Goal: Task Accomplishment & Management: Use online tool/utility

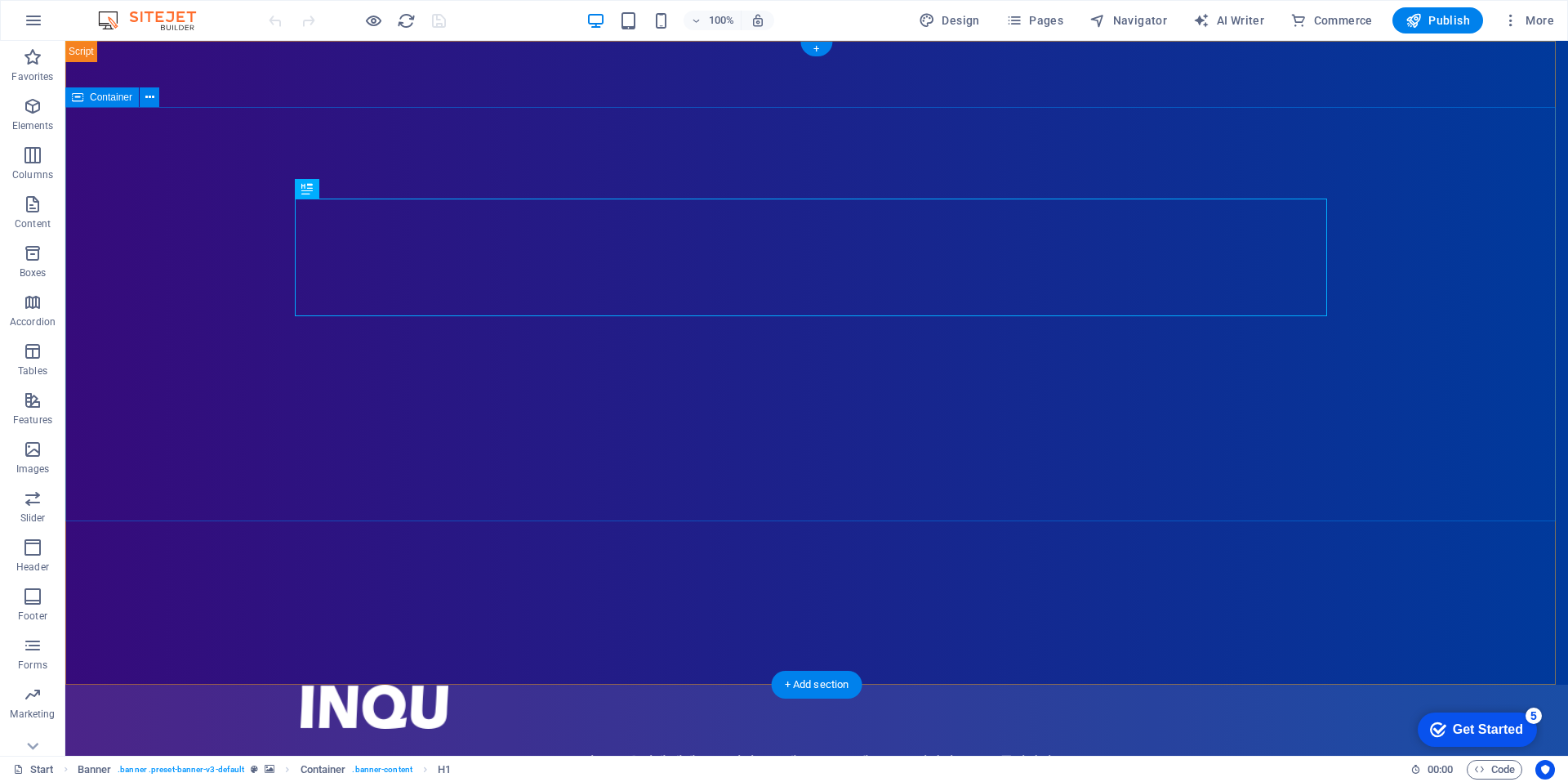
click at [1020, 16] on icon "button" at bounding box center [1014, 20] width 16 height 16
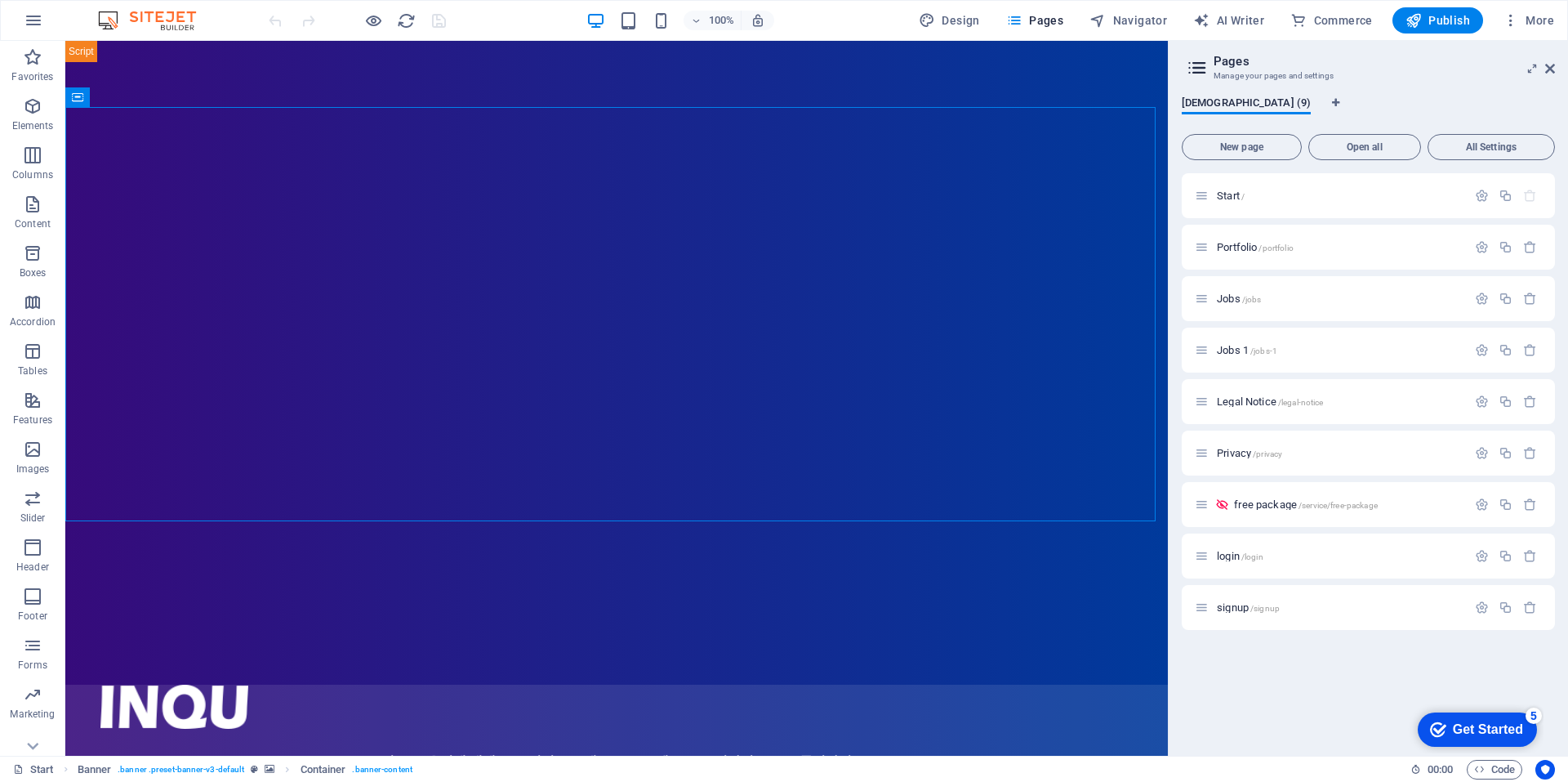
click at [1489, 731] on div "Get Started" at bounding box center [1488, 729] width 70 height 15
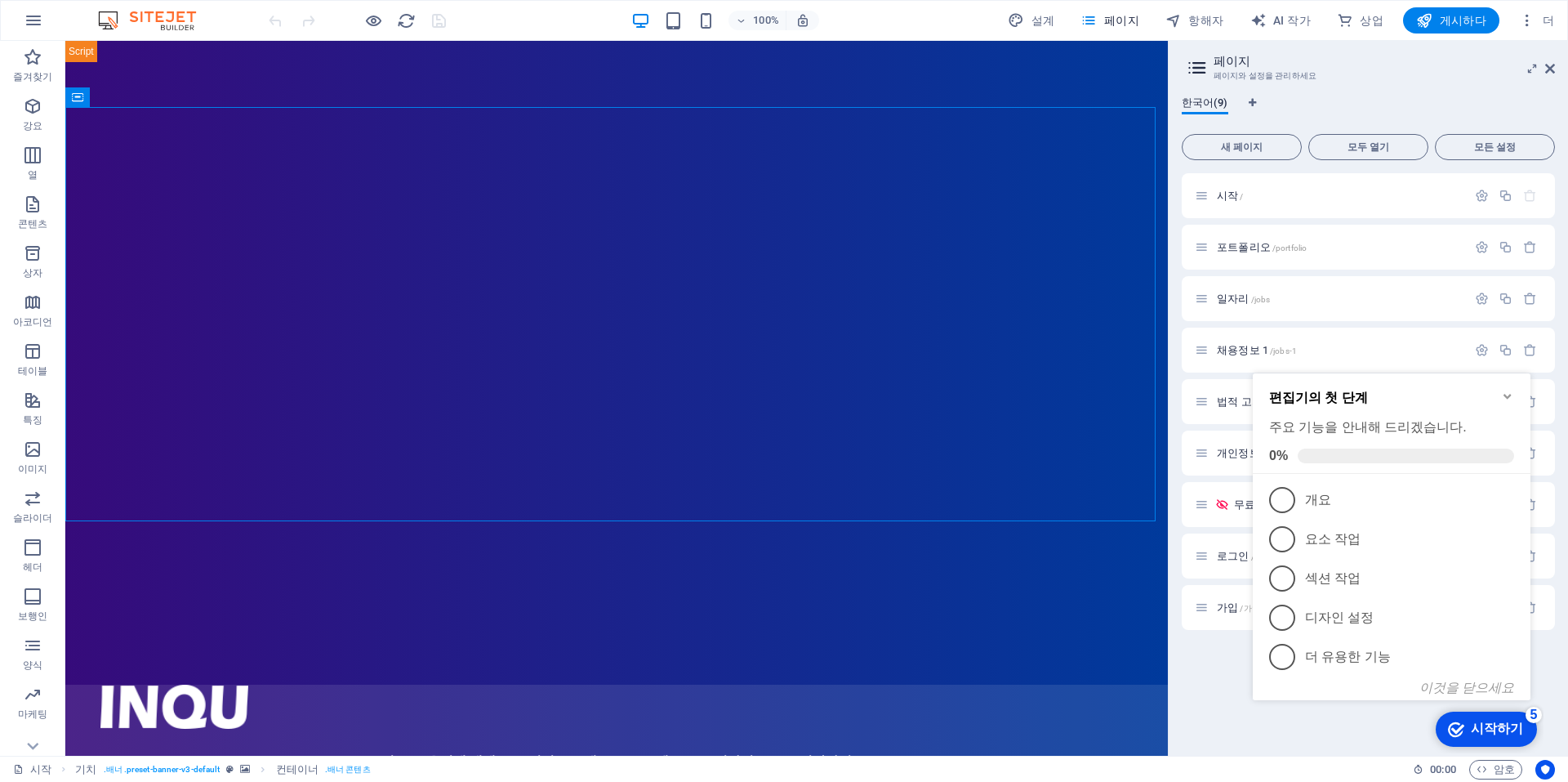
click at [1507, 392] on icon "체크리스트 최소화" at bounding box center [1507, 396] width 13 height 13
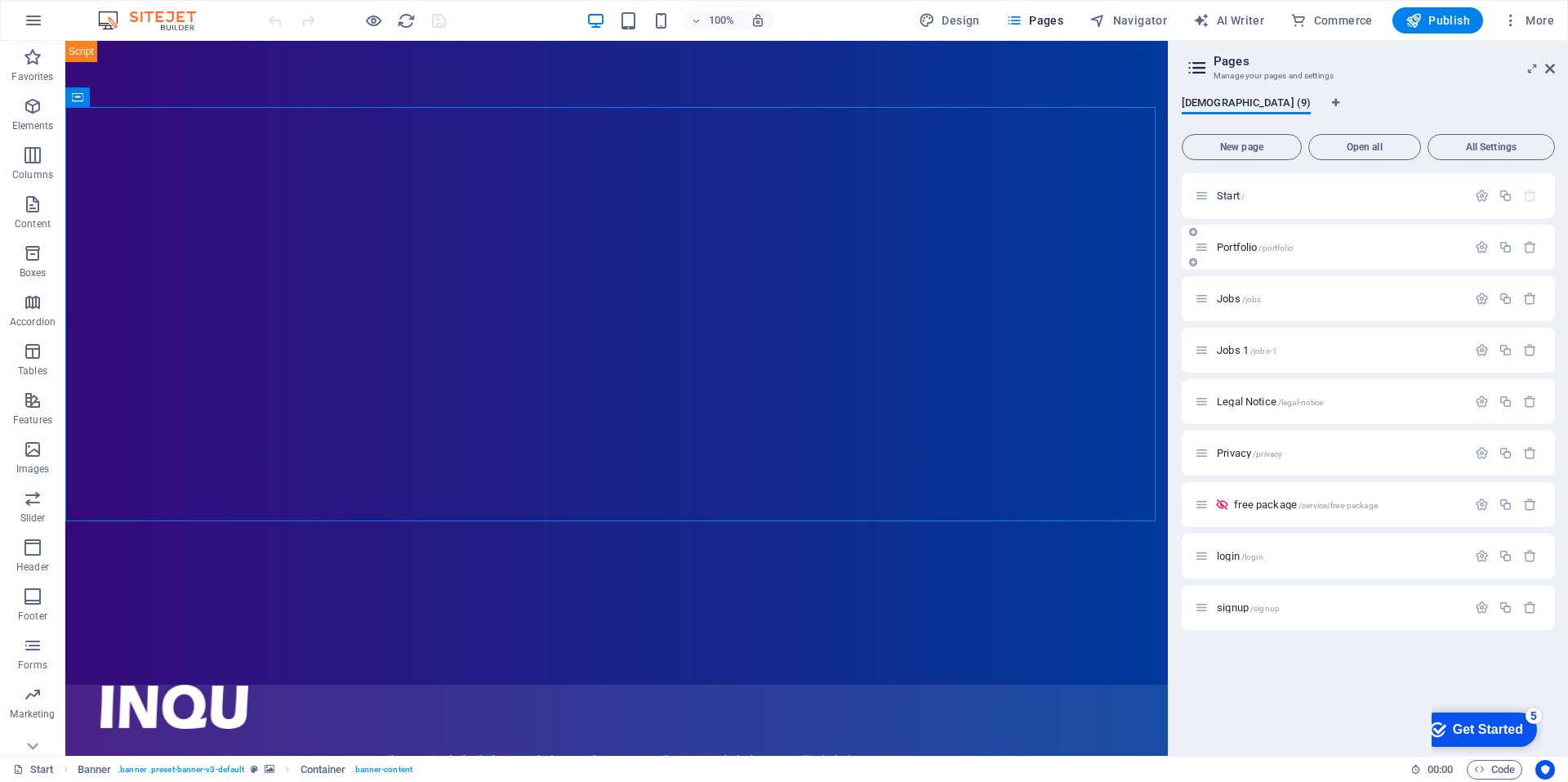
drag, startPoint x: 1234, startPoint y: 143, endPoint x: 1327, endPoint y: 262, distance: 151.0
click at [1234, 143] on span "New page" at bounding box center [1241, 147] width 105 height 10
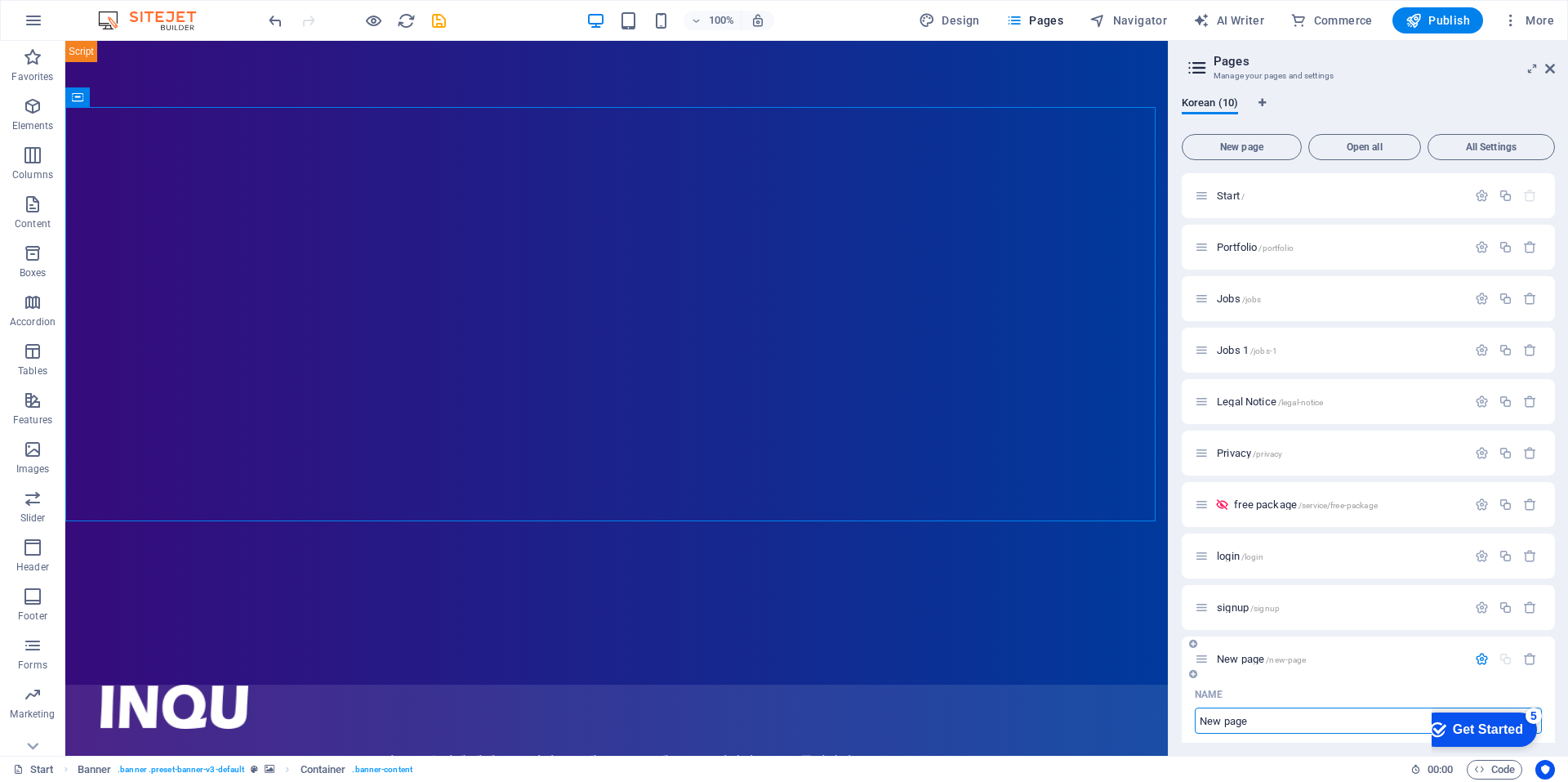
paste input "Dashboard"
type input "Dashboard"
type input "/dashboard"
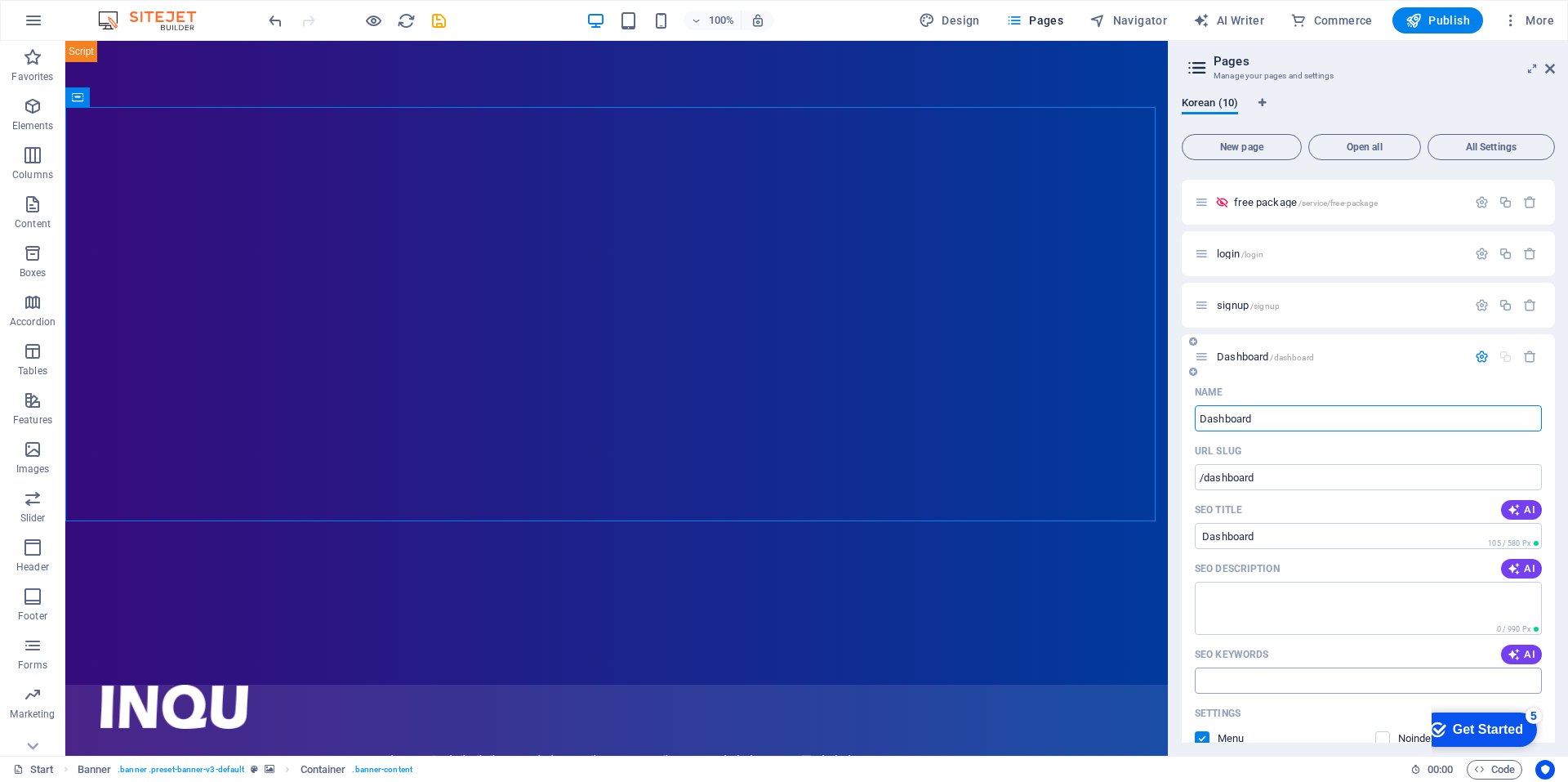
scroll to position [408, 0]
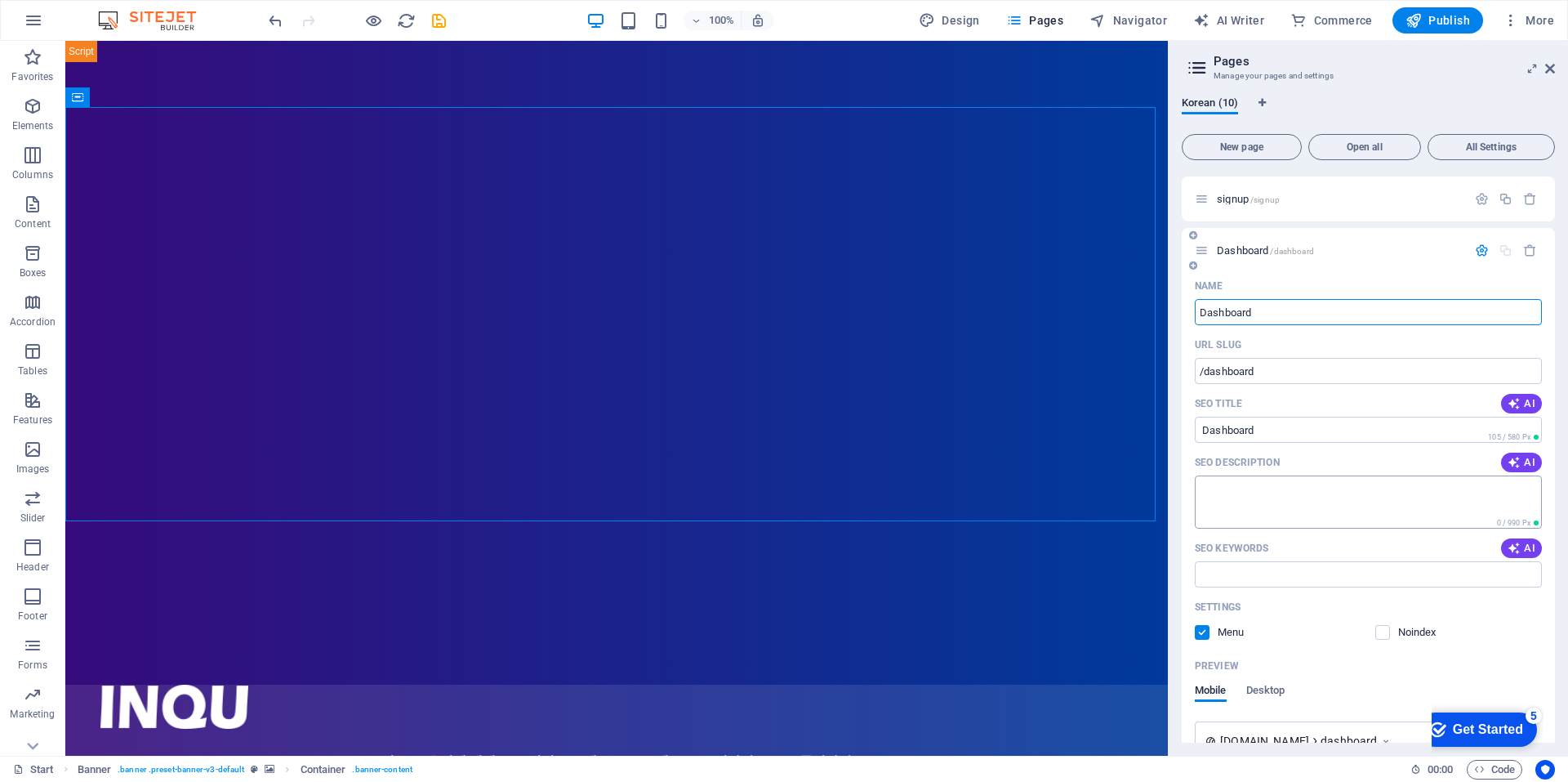
type input "Dashboard"
click at [1266, 505] on textarea "SEO Description" at bounding box center [1368, 502] width 347 height 53
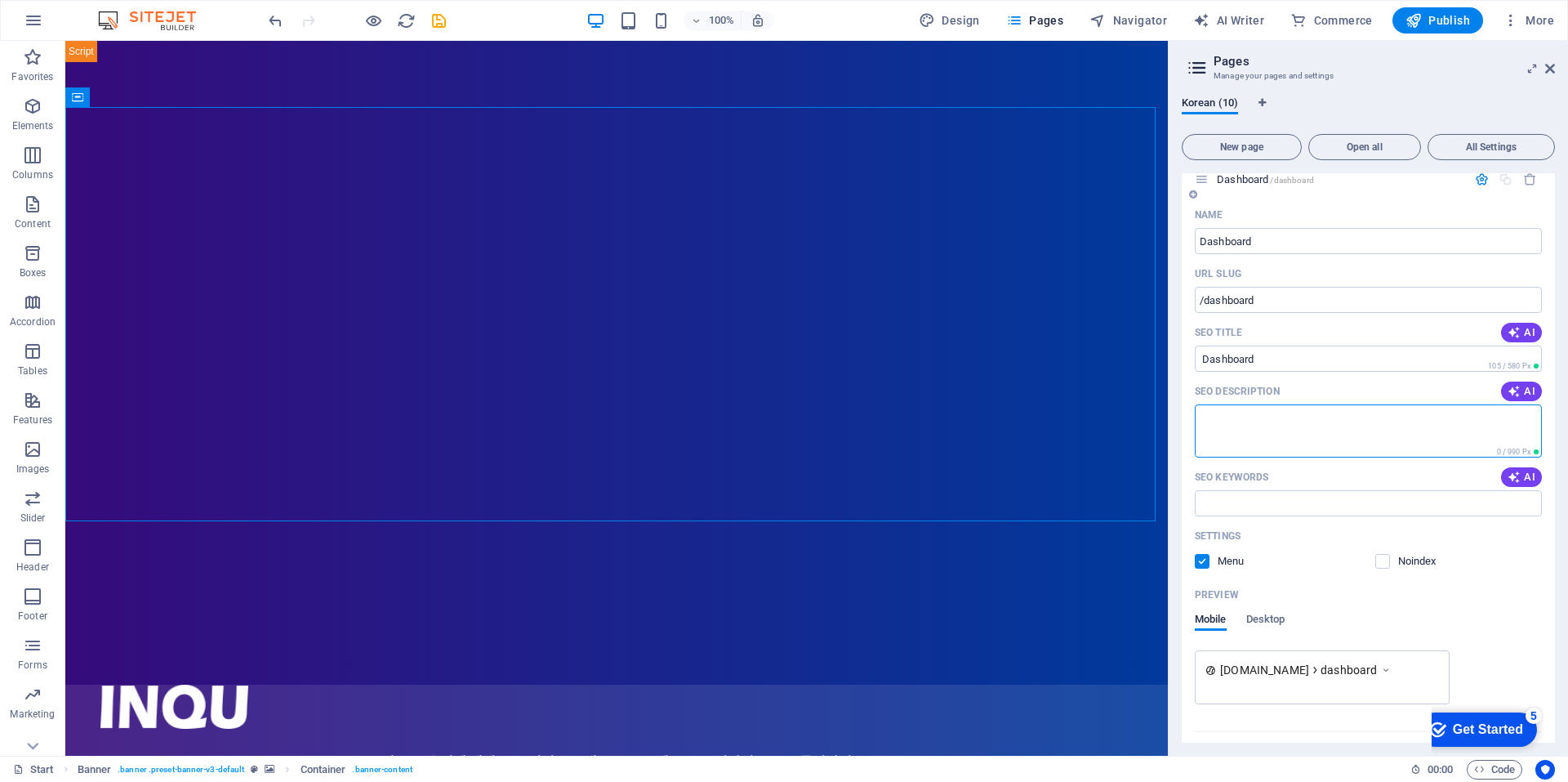
scroll to position [514, 0]
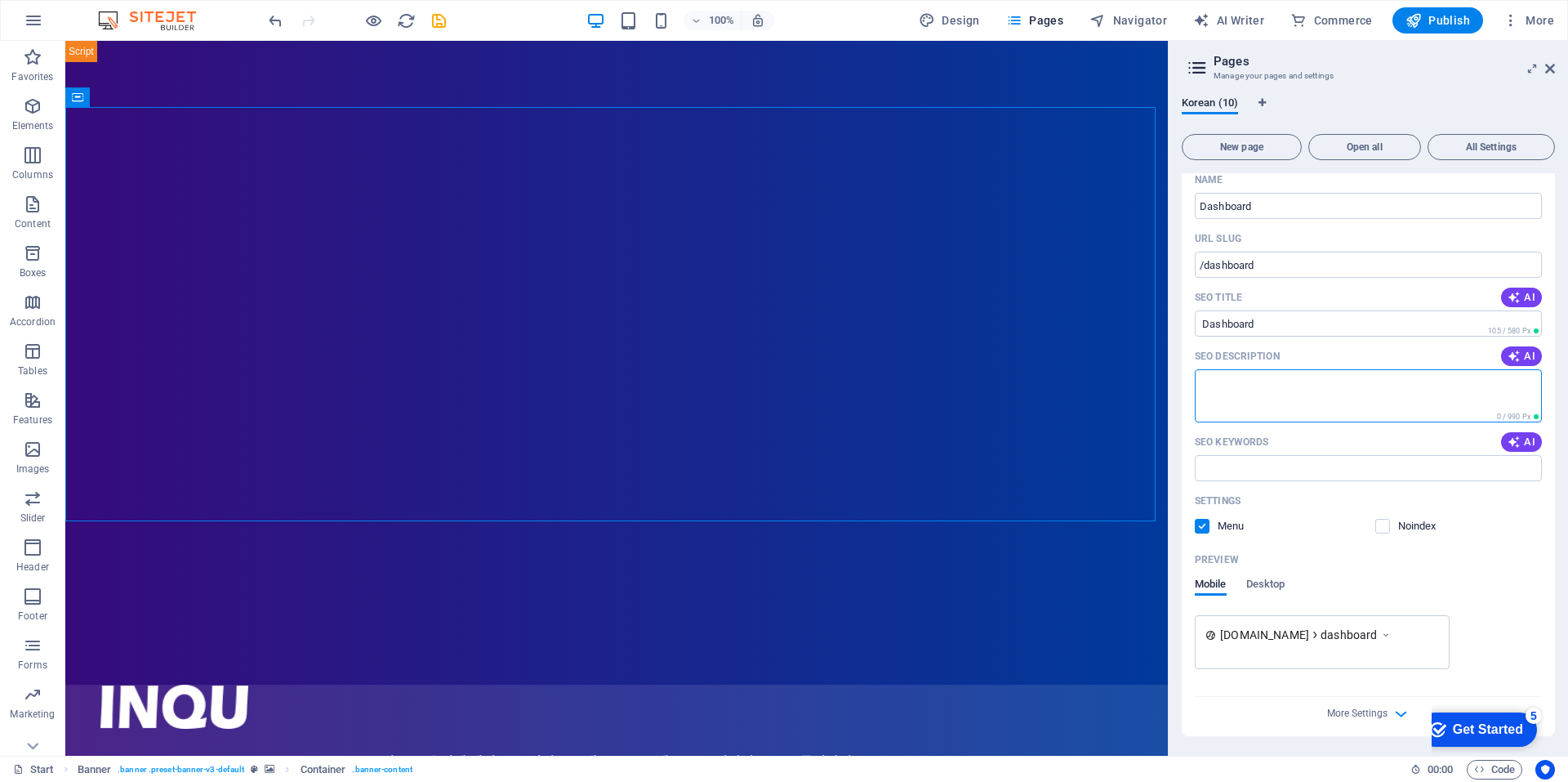
click at [1198, 528] on label at bounding box center [1202, 526] width 15 height 15
click at [0, 0] on input "checkbox" at bounding box center [0, 0] width 0 height 0
click at [1392, 710] on icon "button" at bounding box center [1400, 713] width 19 height 19
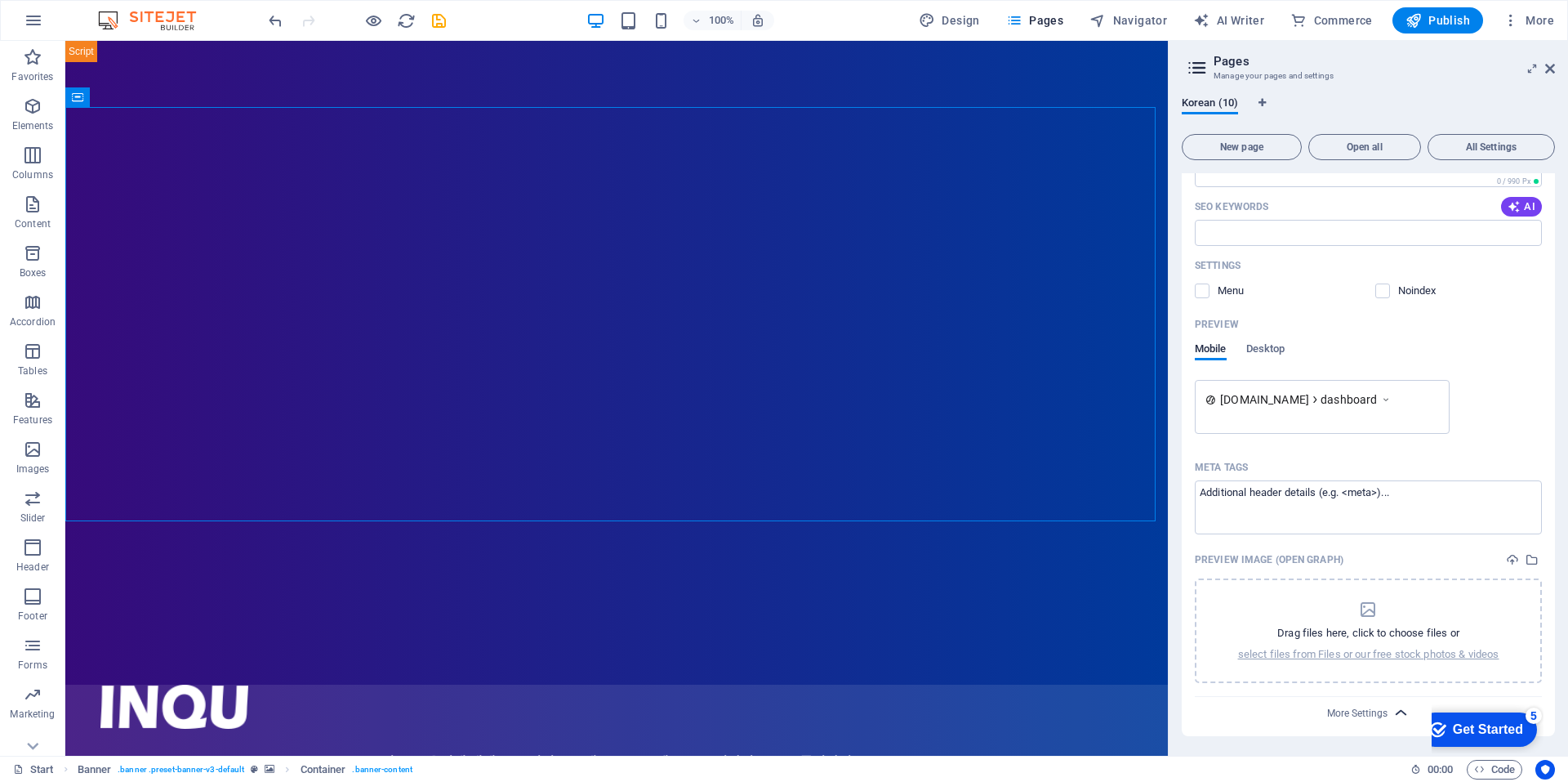
click at [1394, 711] on icon "button" at bounding box center [1400, 713] width 19 height 19
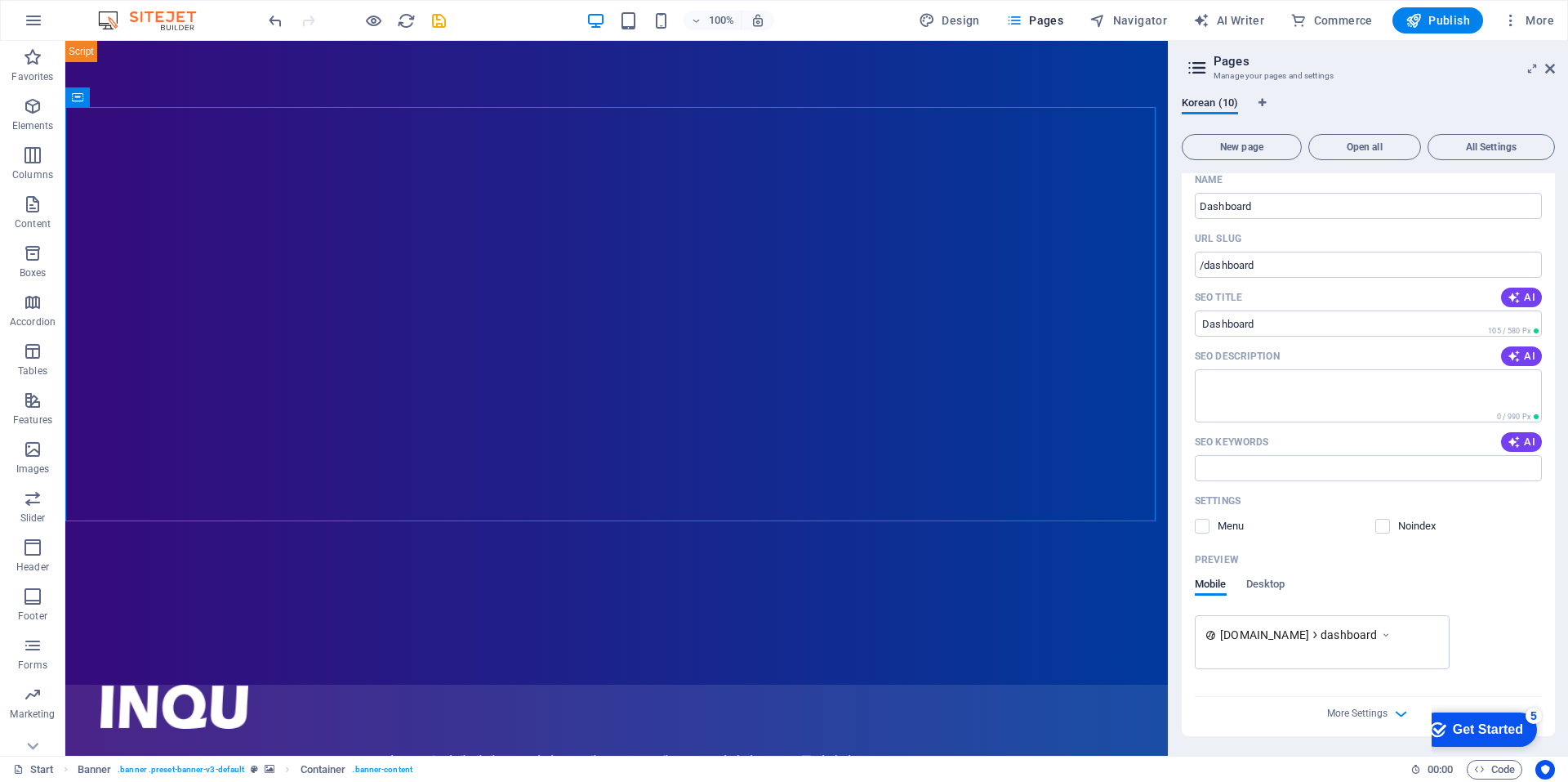
scroll to position [514, 0]
click at [1173, 355] on div "Korean (10) New page Open all All Settings Start / Portfolio /portfolio Jobs /j…" at bounding box center [1367, 419] width 399 height 672
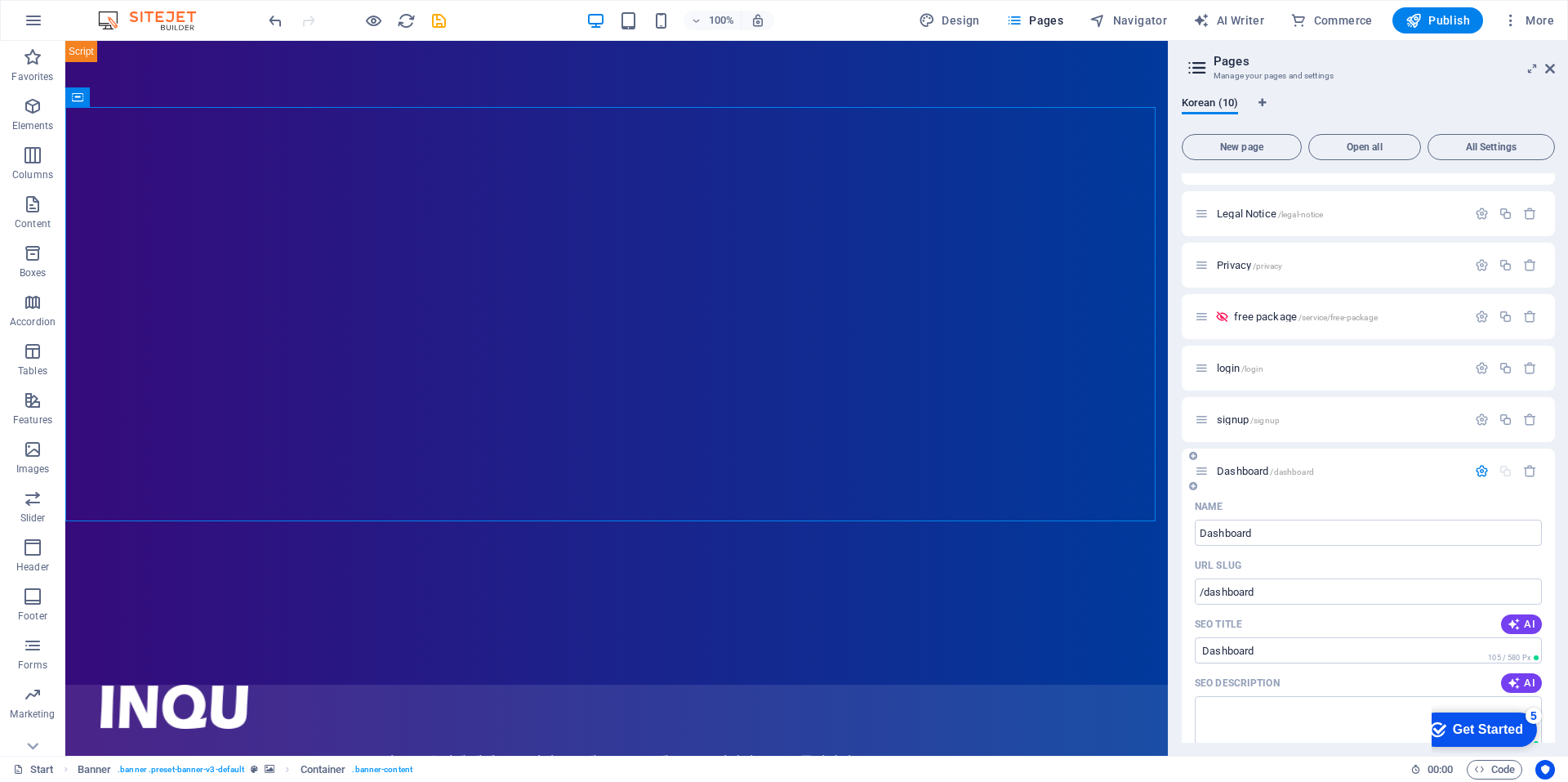
click at [1206, 473] on icon at bounding box center [1201, 470] width 14 height 14
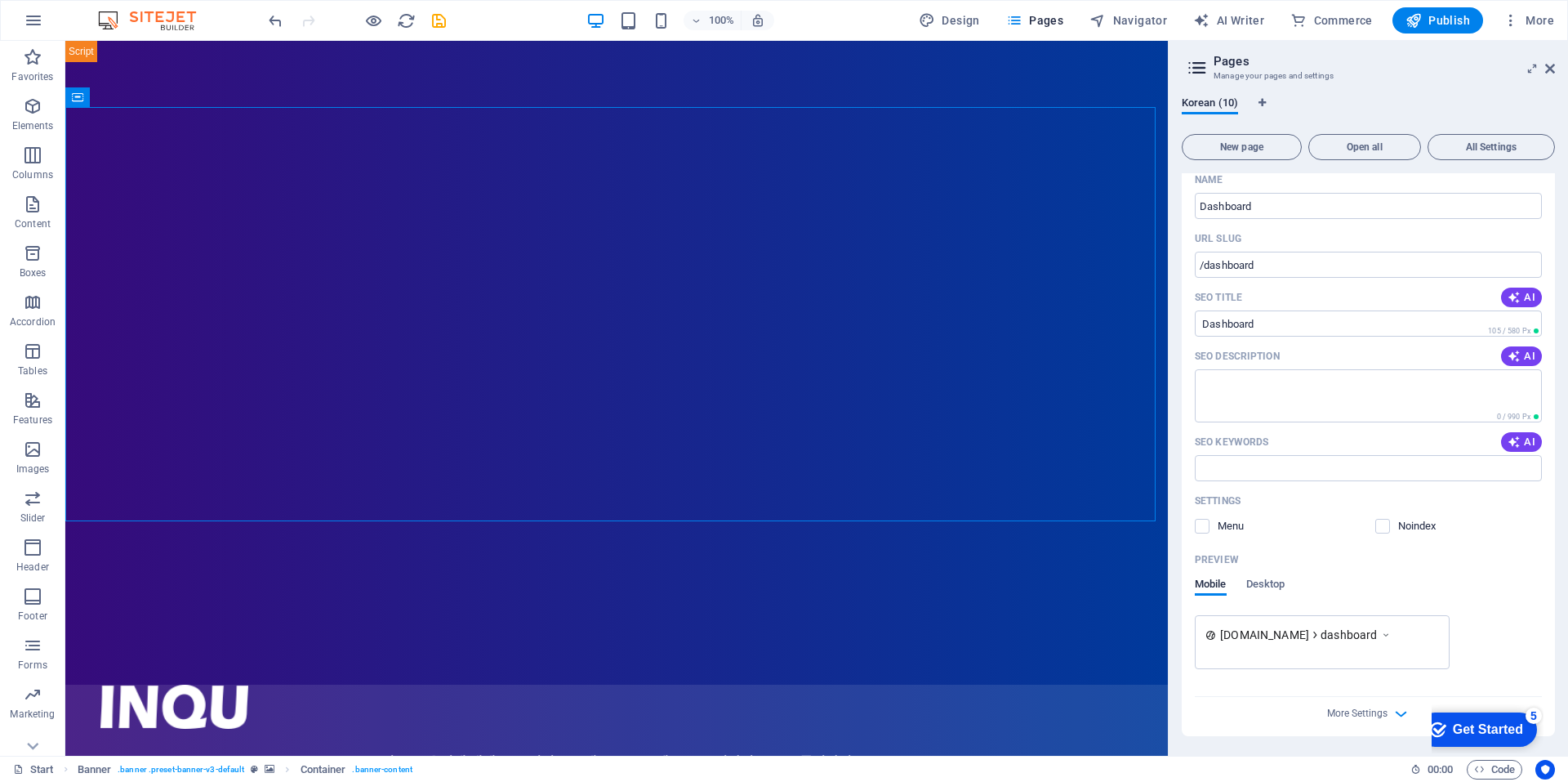
click at [1510, 724] on div "Get Started" at bounding box center [1488, 729] width 70 height 15
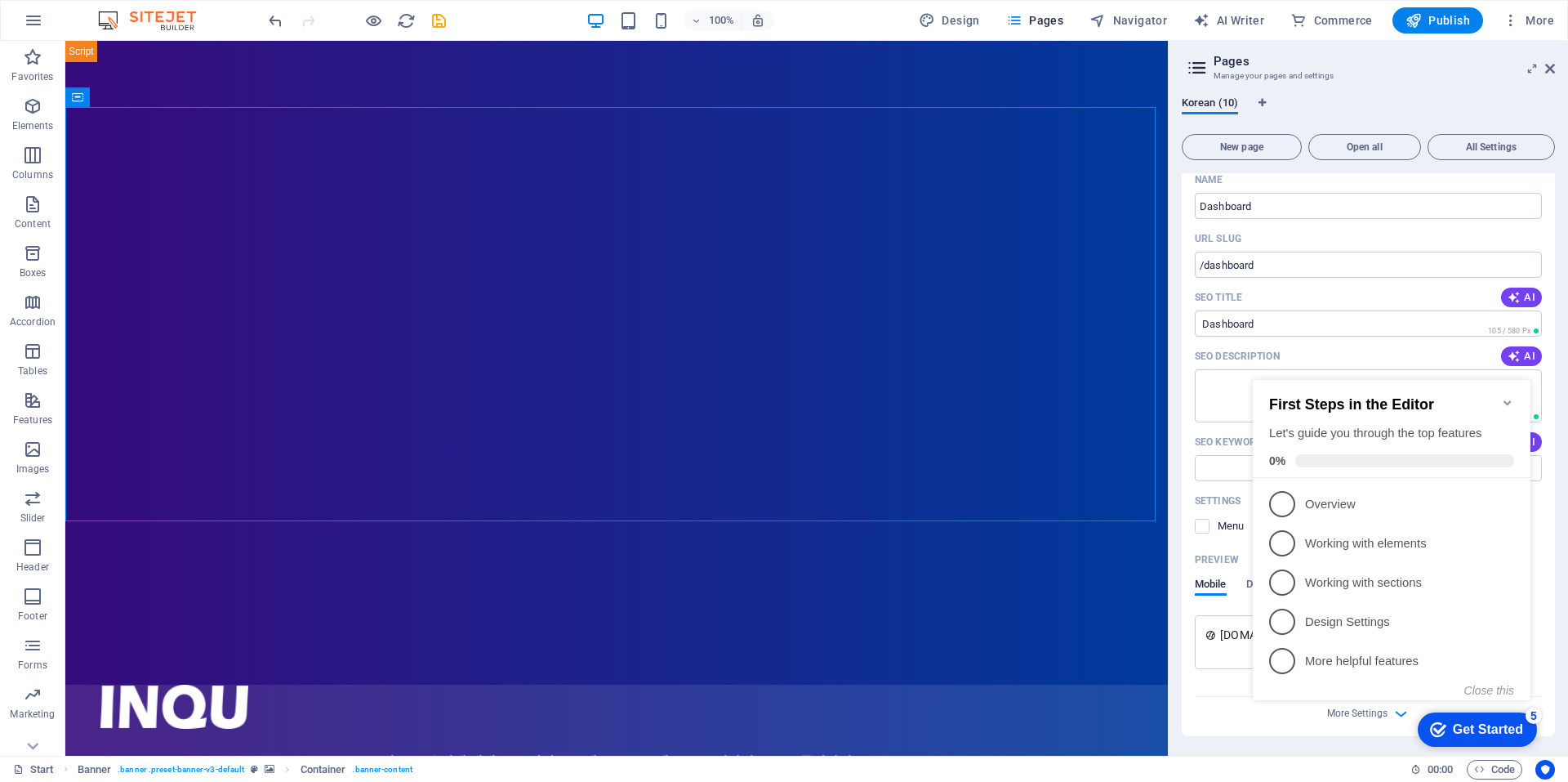
click at [1295, 724] on div "checkmark Get Started 5 First Steps in the Editor Let's guide you through the t…" at bounding box center [1394, 555] width 297 height 397
click at [1276, 497] on span "1" at bounding box center [1281, 503] width 26 height 26
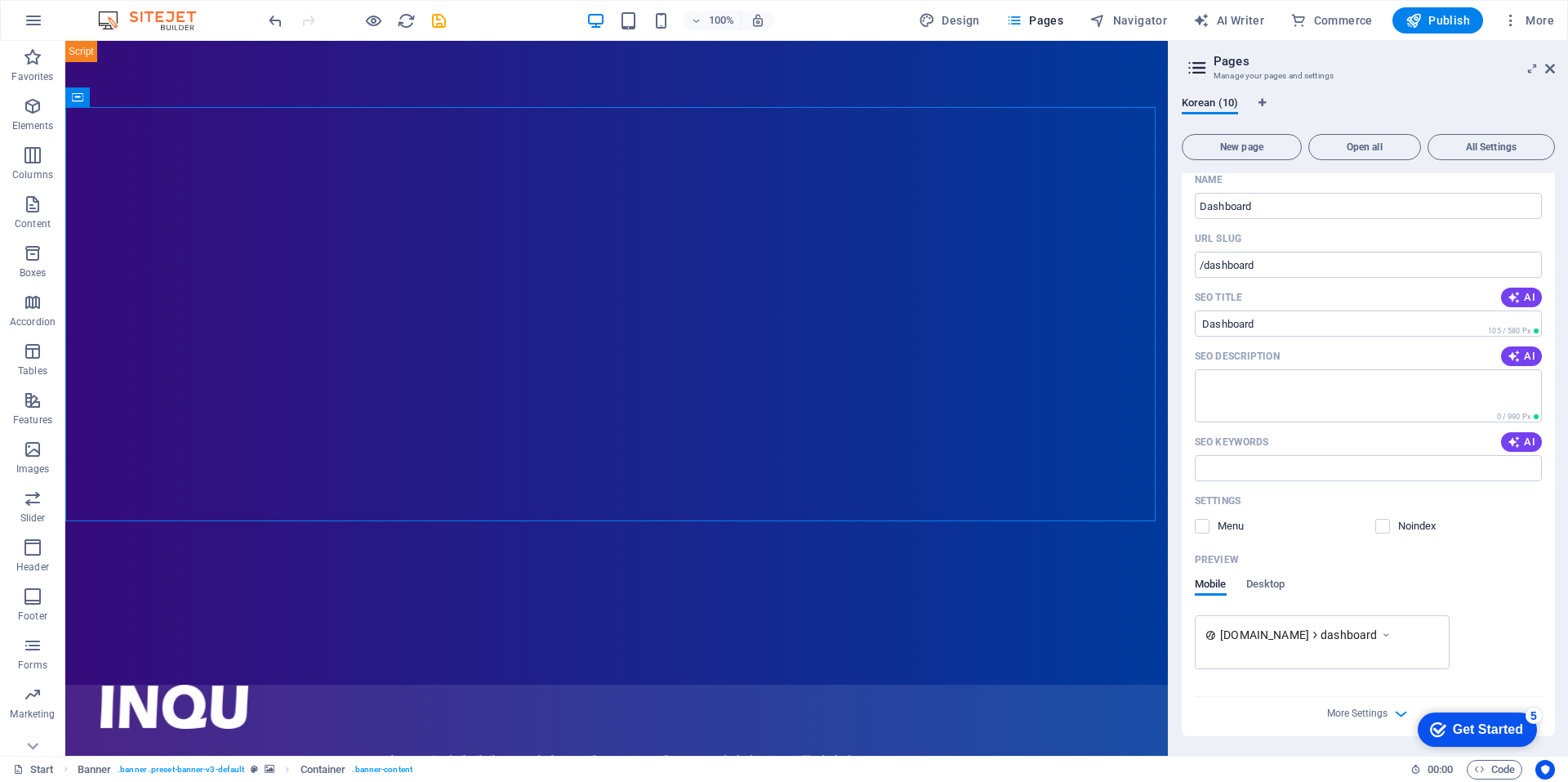
scroll to position [0, 0]
click at [1500, 725] on div "Get Started" at bounding box center [1488, 729] width 70 height 15
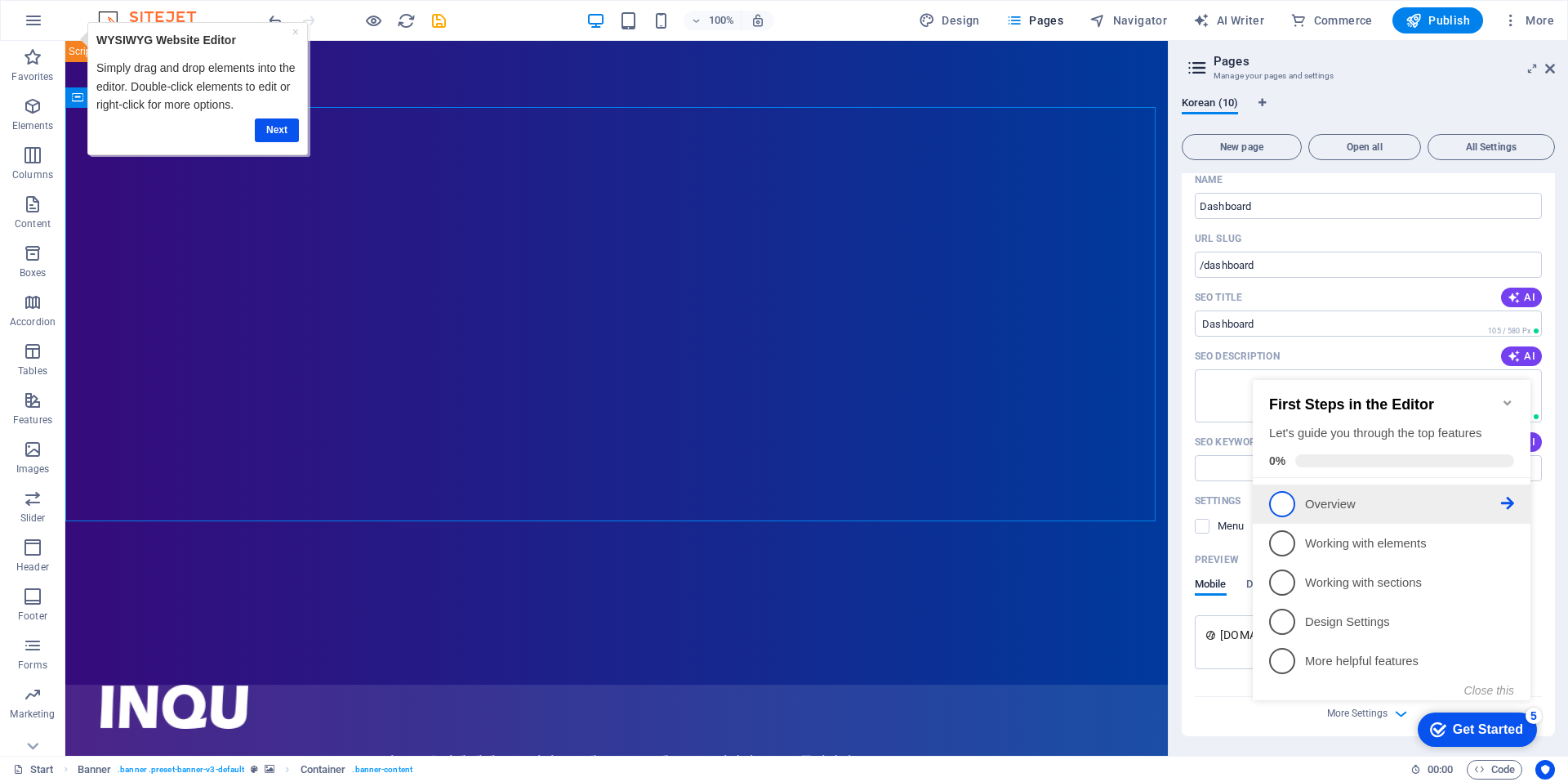
click at [1289, 504] on span "1" at bounding box center [1281, 503] width 26 height 26
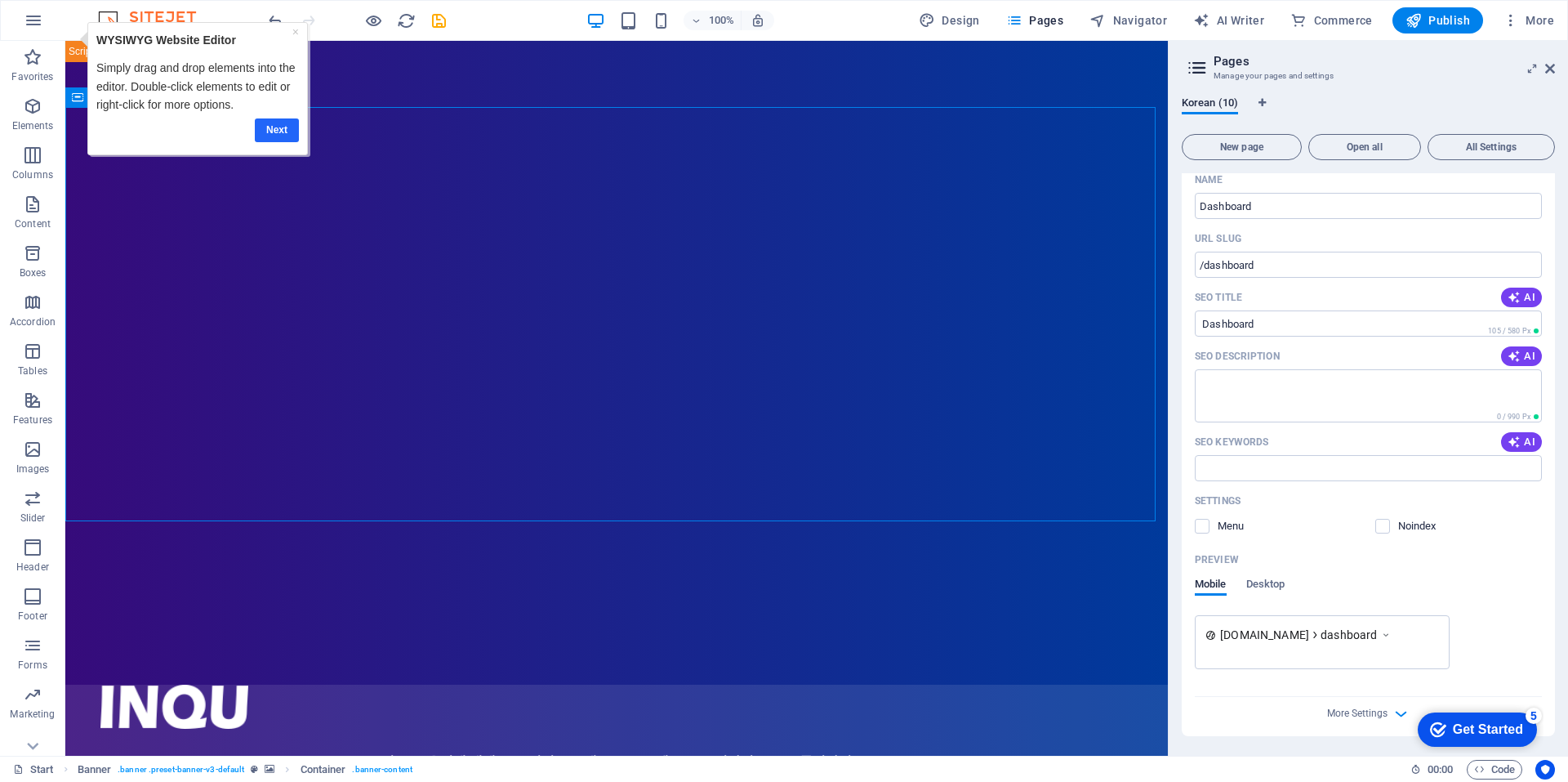
drag, startPoint x: 274, startPoint y: 123, endPoint x: 285, endPoint y: 90, distance: 34.8
click at [274, 123] on link "Next" at bounding box center [277, 131] width 44 height 24
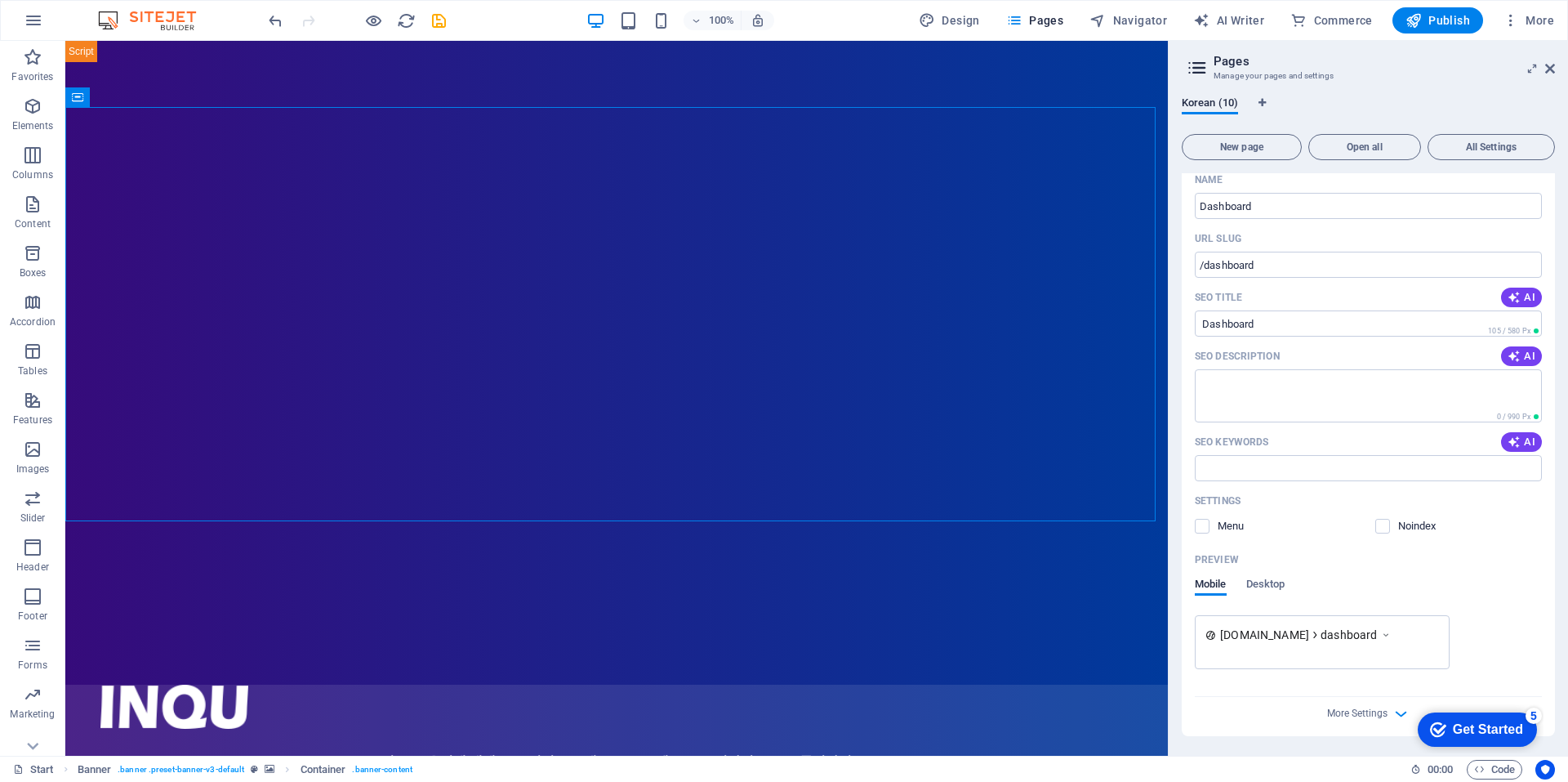
click at [1499, 81] on h3 "Manage your pages and settings" at bounding box center [1368, 76] width 309 height 15
click at [1549, 67] on icon at bounding box center [1550, 69] width 10 height 13
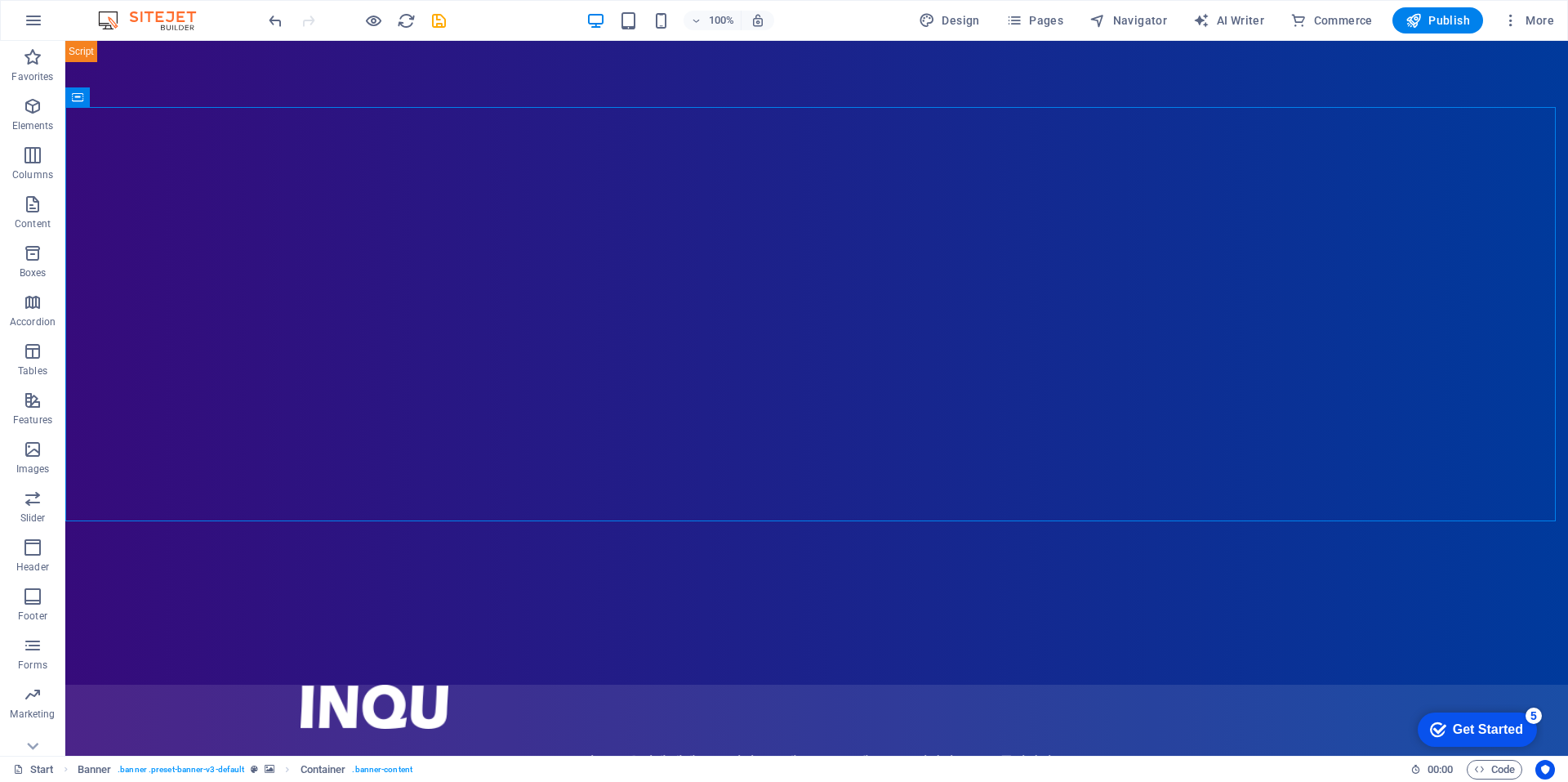
click at [1479, 731] on div "Get Started" at bounding box center [1488, 729] width 70 height 15
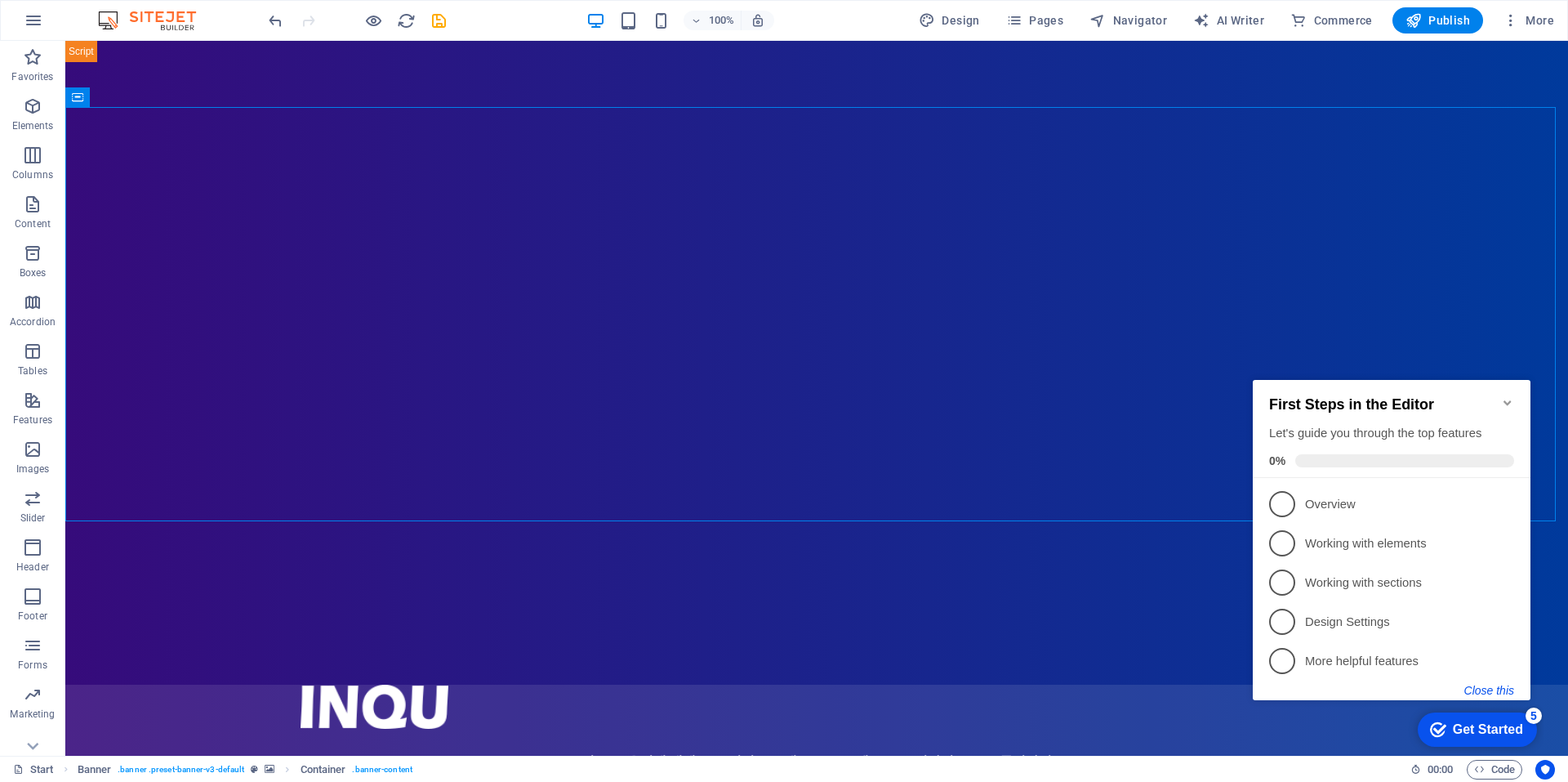
click at [1497, 686] on button "Close this" at bounding box center [1489, 690] width 50 height 13
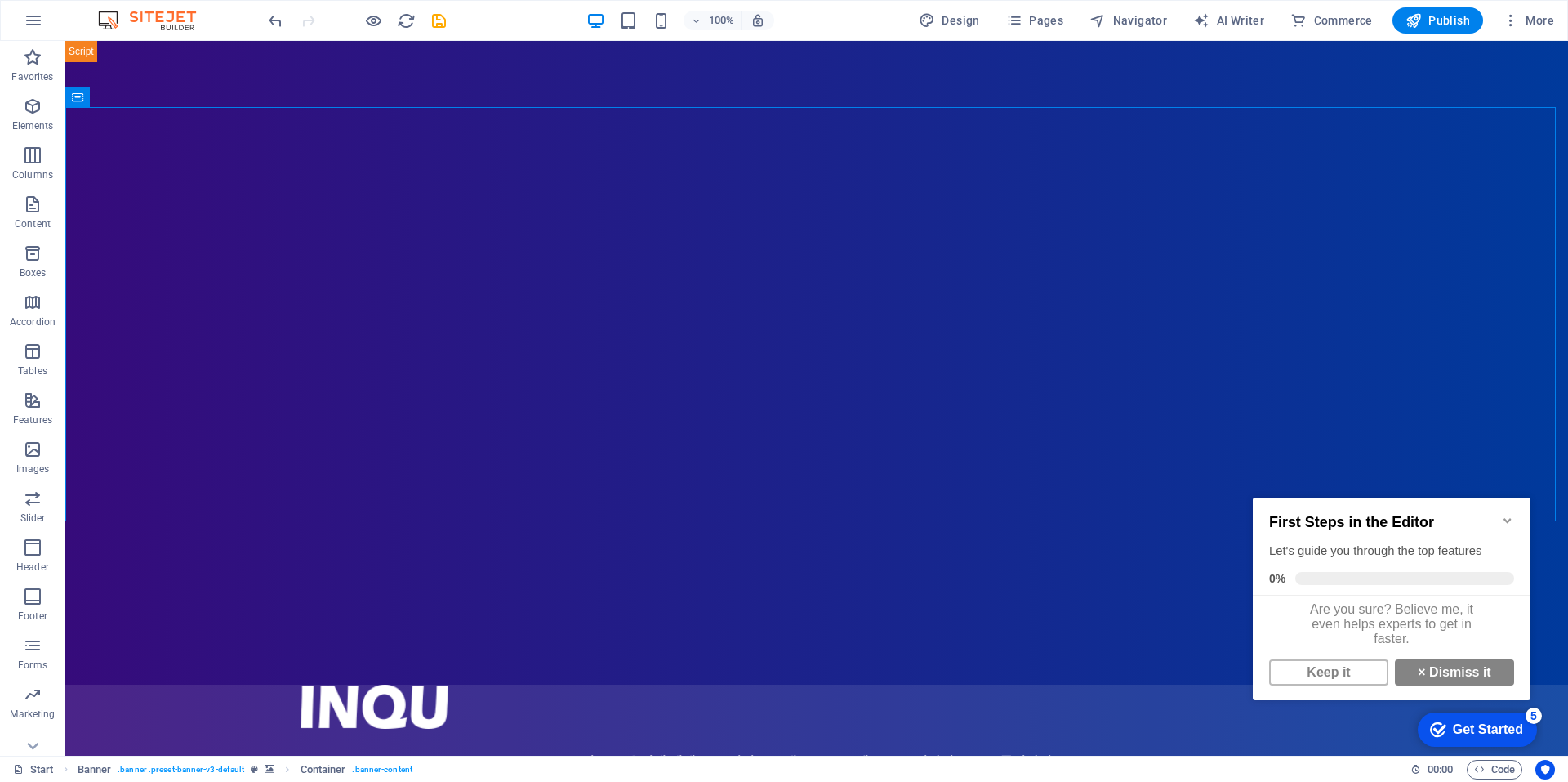
scroll to position [12, 0]
click at [1325, 675] on link "Keep it" at bounding box center [1328, 671] width 120 height 26
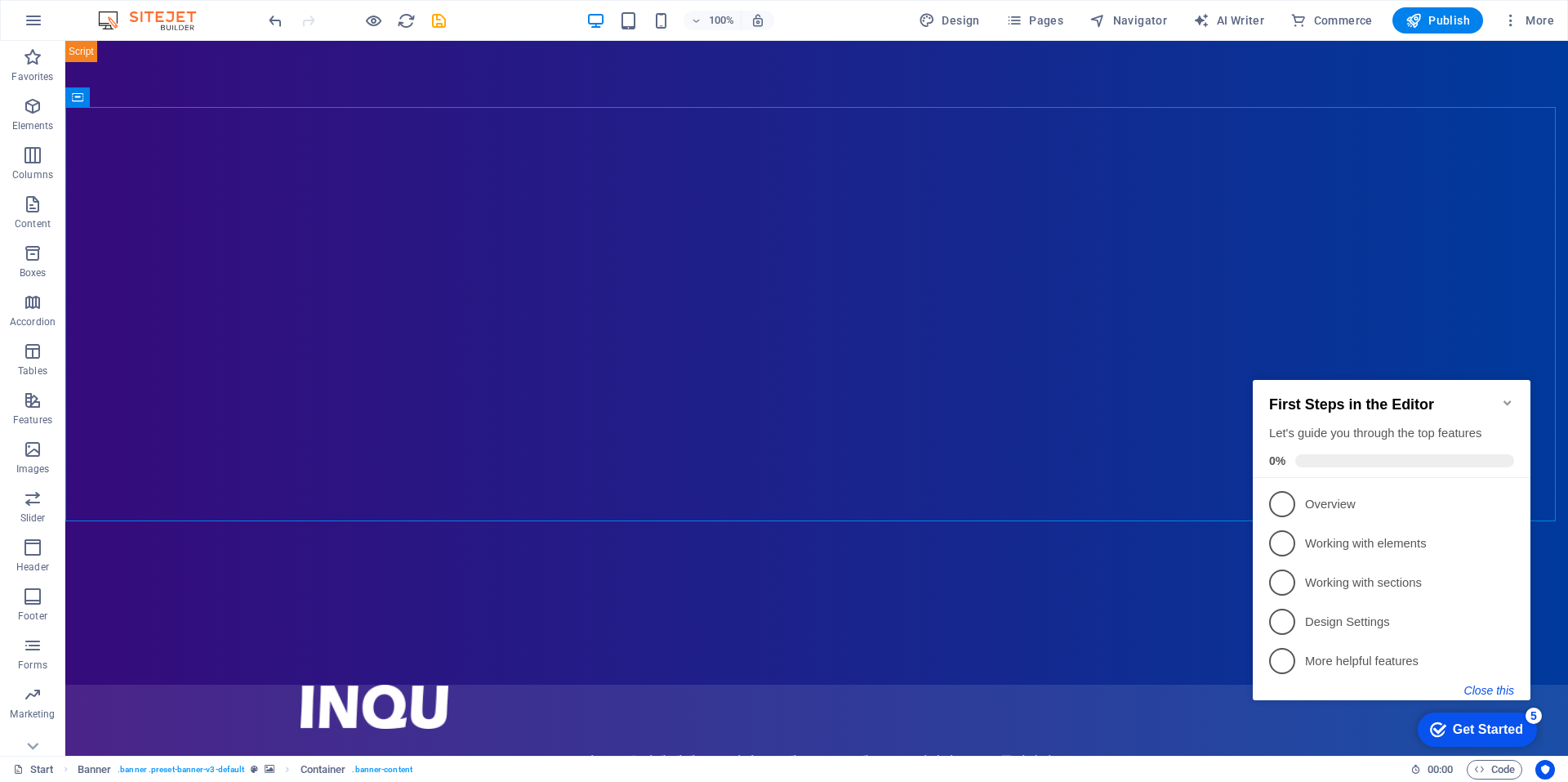
click at [1488, 692] on button "Close this" at bounding box center [1489, 690] width 50 height 13
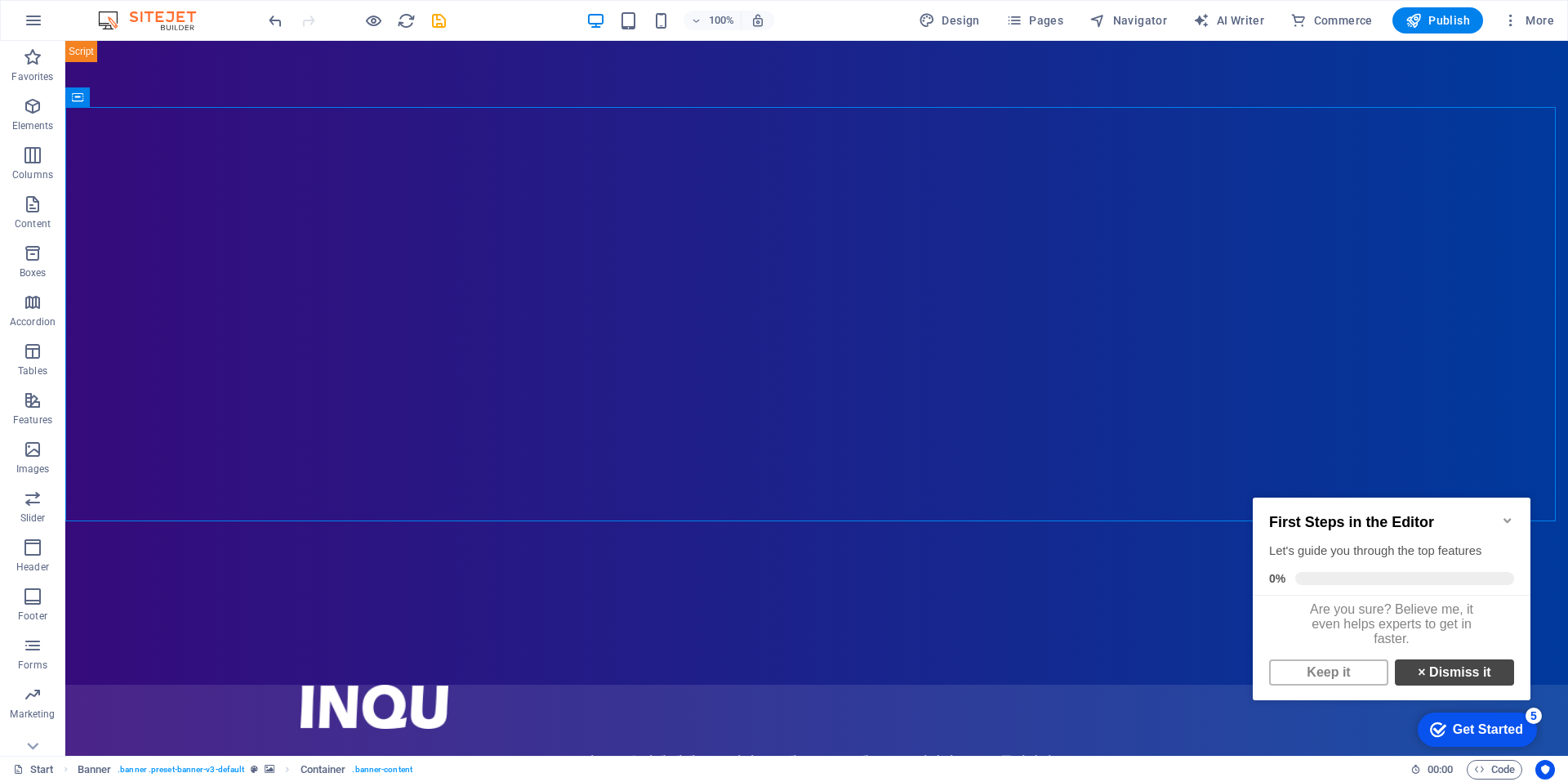
click at [1462, 679] on link "× Dismiss it" at bounding box center [1454, 671] width 120 height 26
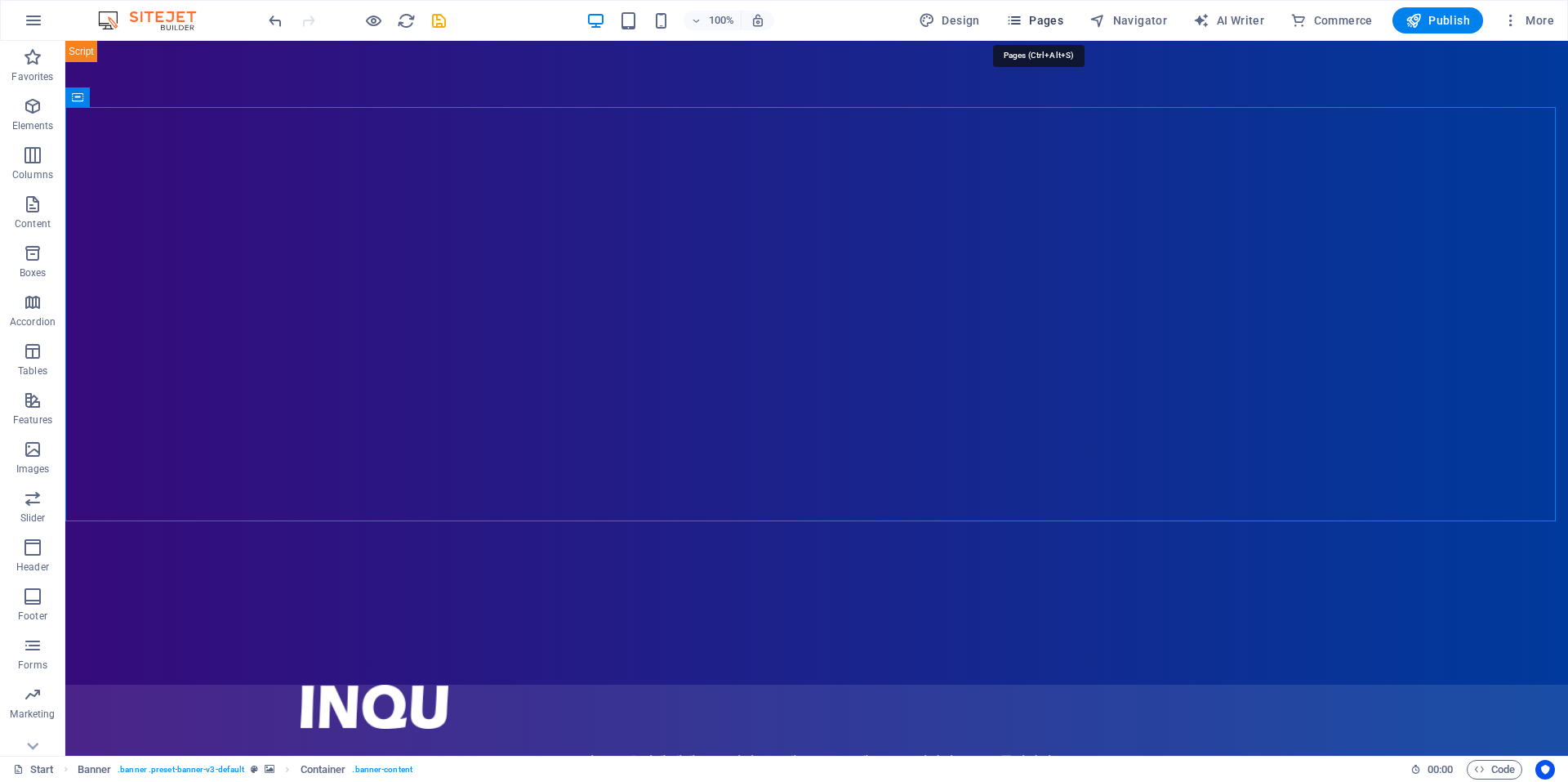
click at [1044, 16] on span "Pages" at bounding box center [1034, 20] width 58 height 16
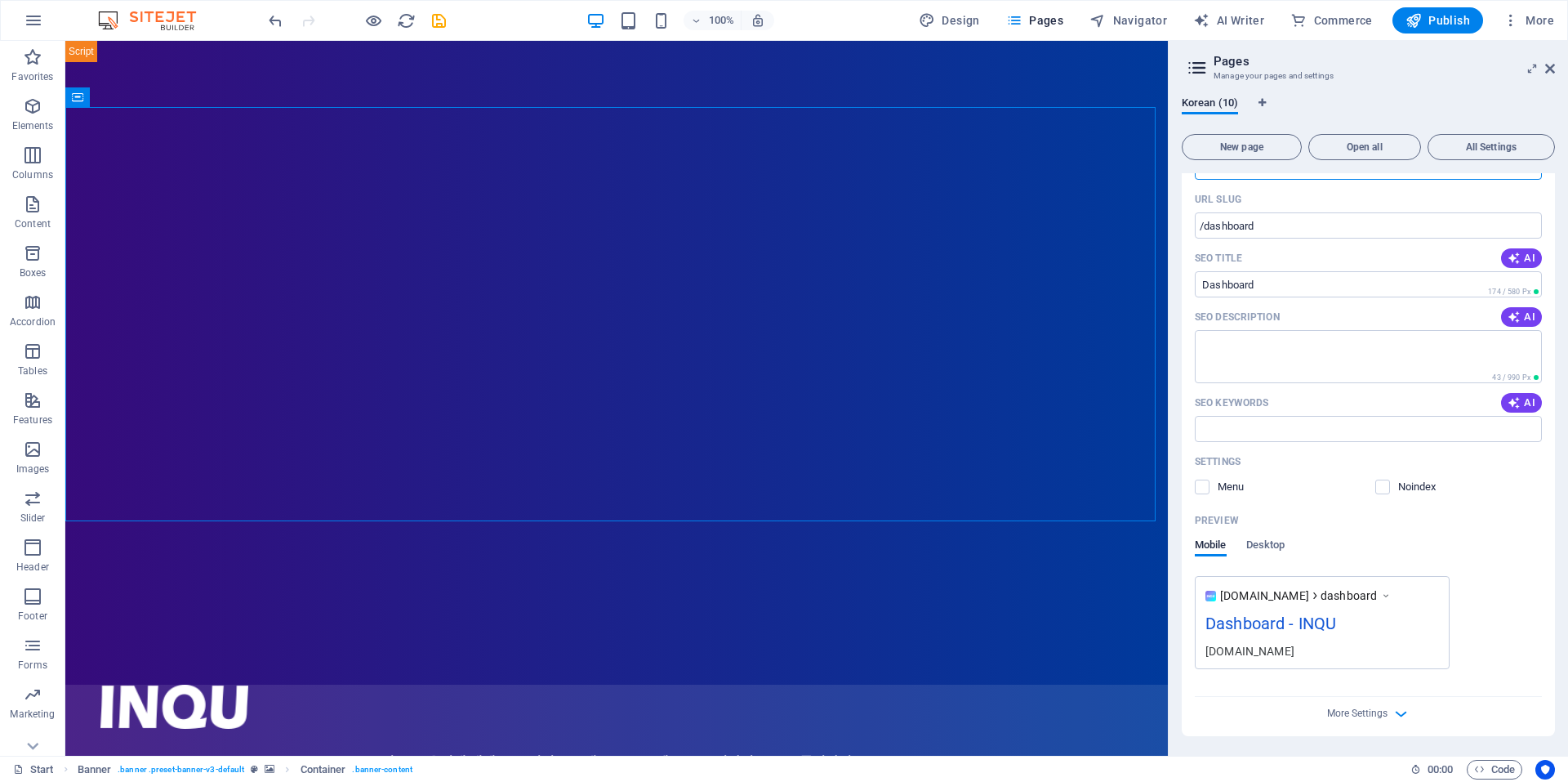
scroll to position [145, 0]
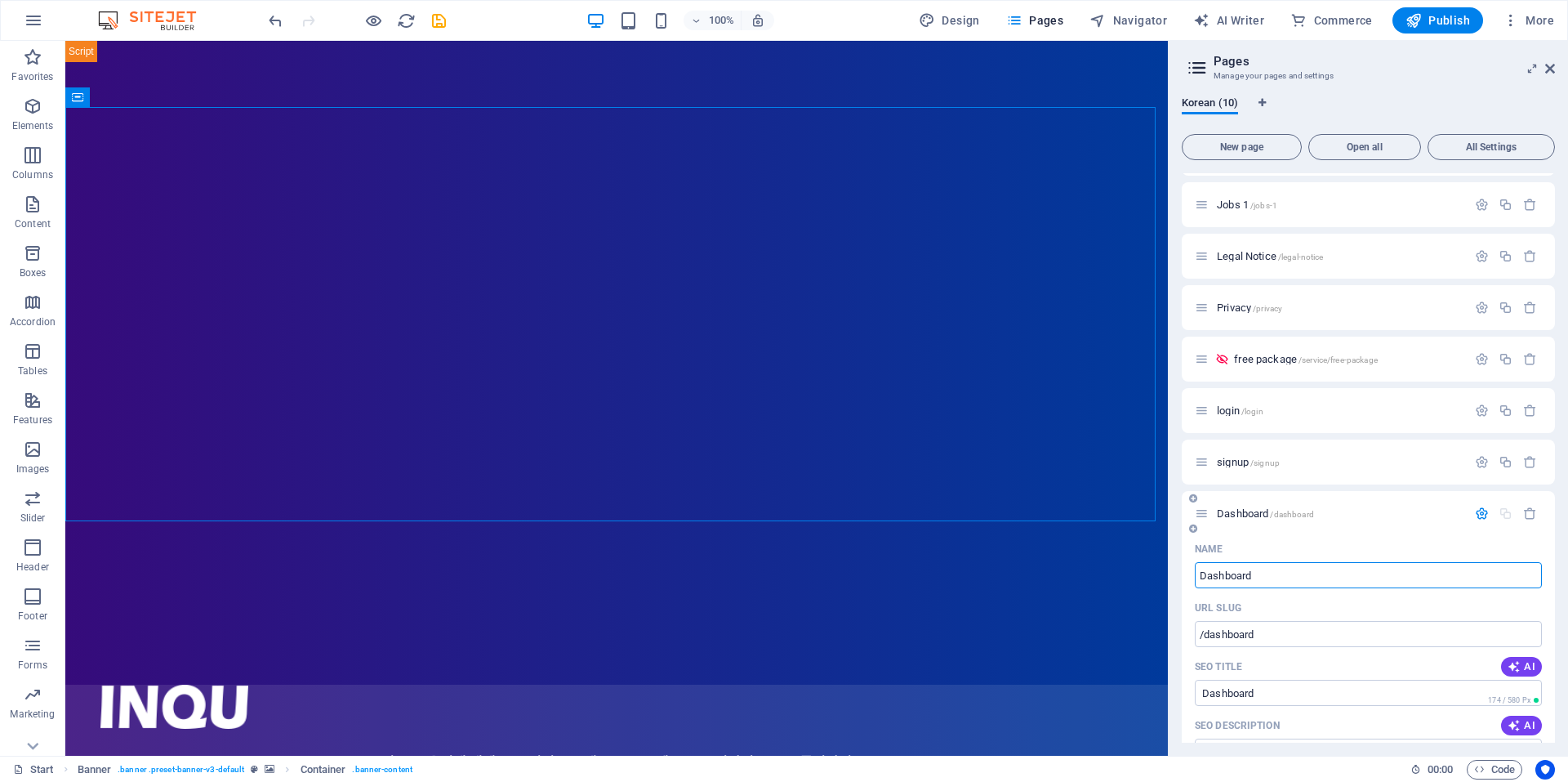
click at [1206, 513] on icon at bounding box center [1201, 513] width 14 height 14
click at [1247, 513] on span "Dashboard /dashboard" at bounding box center [1265, 513] width 97 height 12
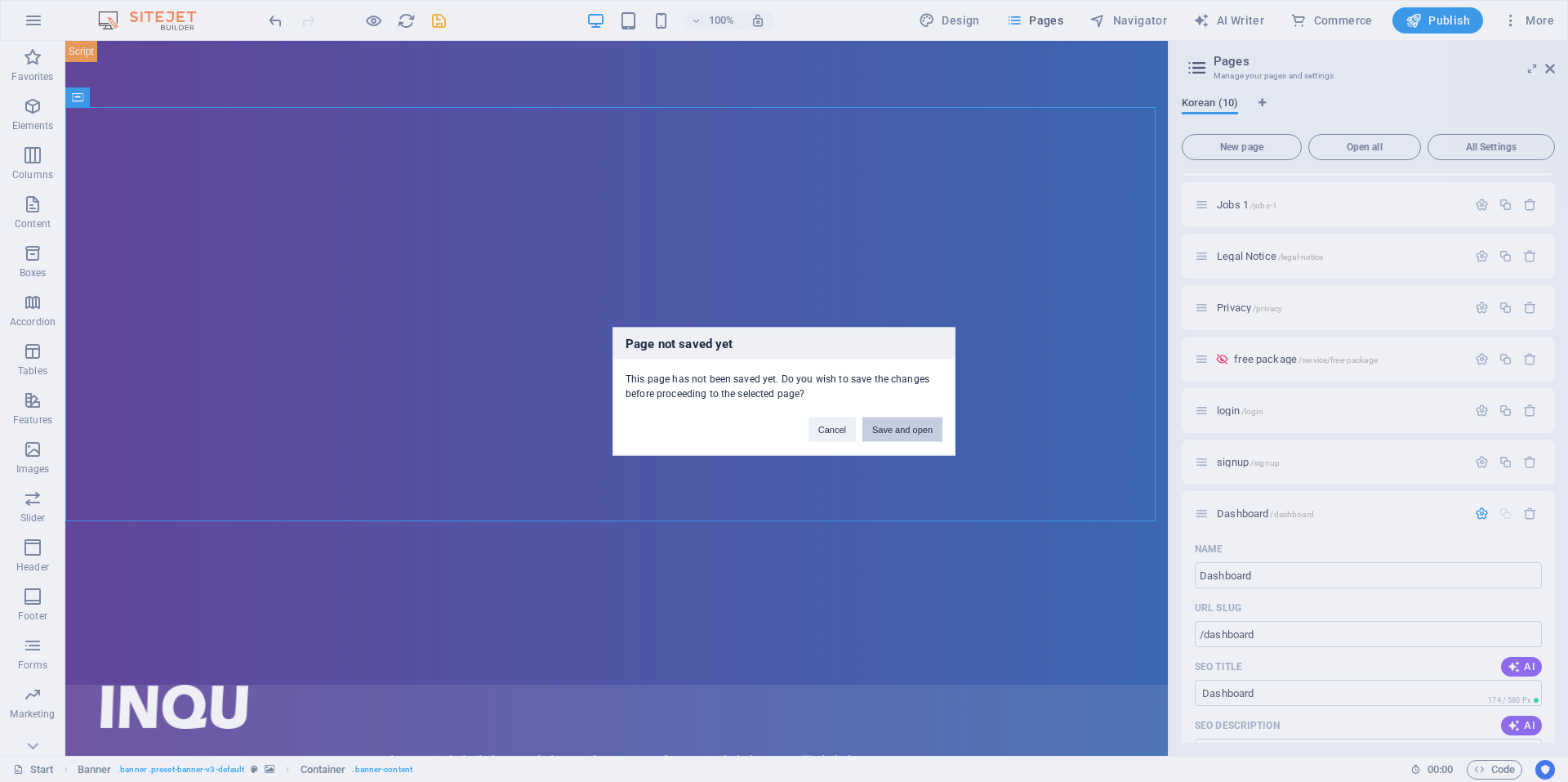
click at [919, 428] on button "Save and open" at bounding box center [902, 428] width 80 height 25
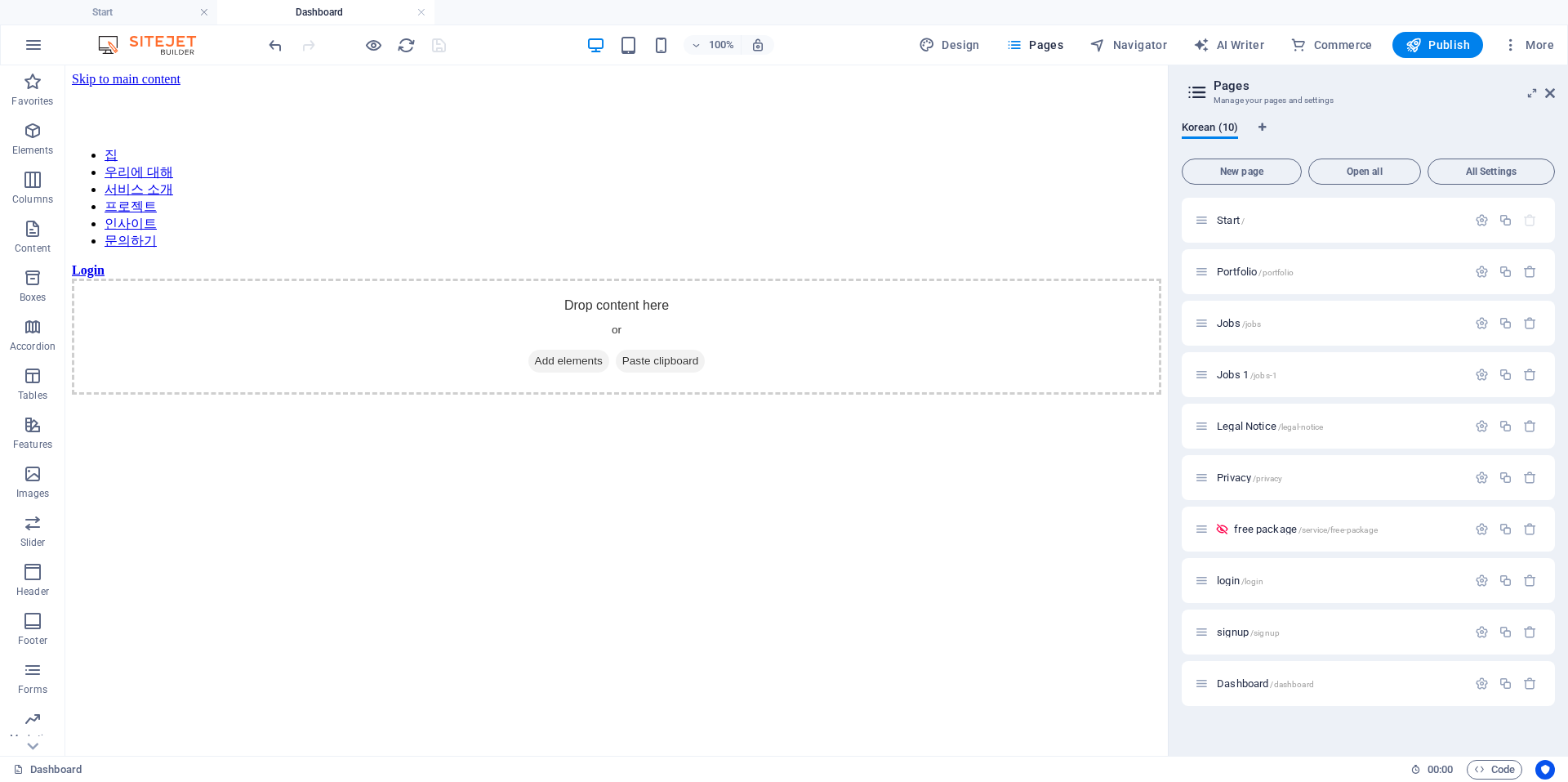
scroll to position [0, 0]
click at [1439, 43] on span "Publish" at bounding box center [1437, 45] width 65 height 16
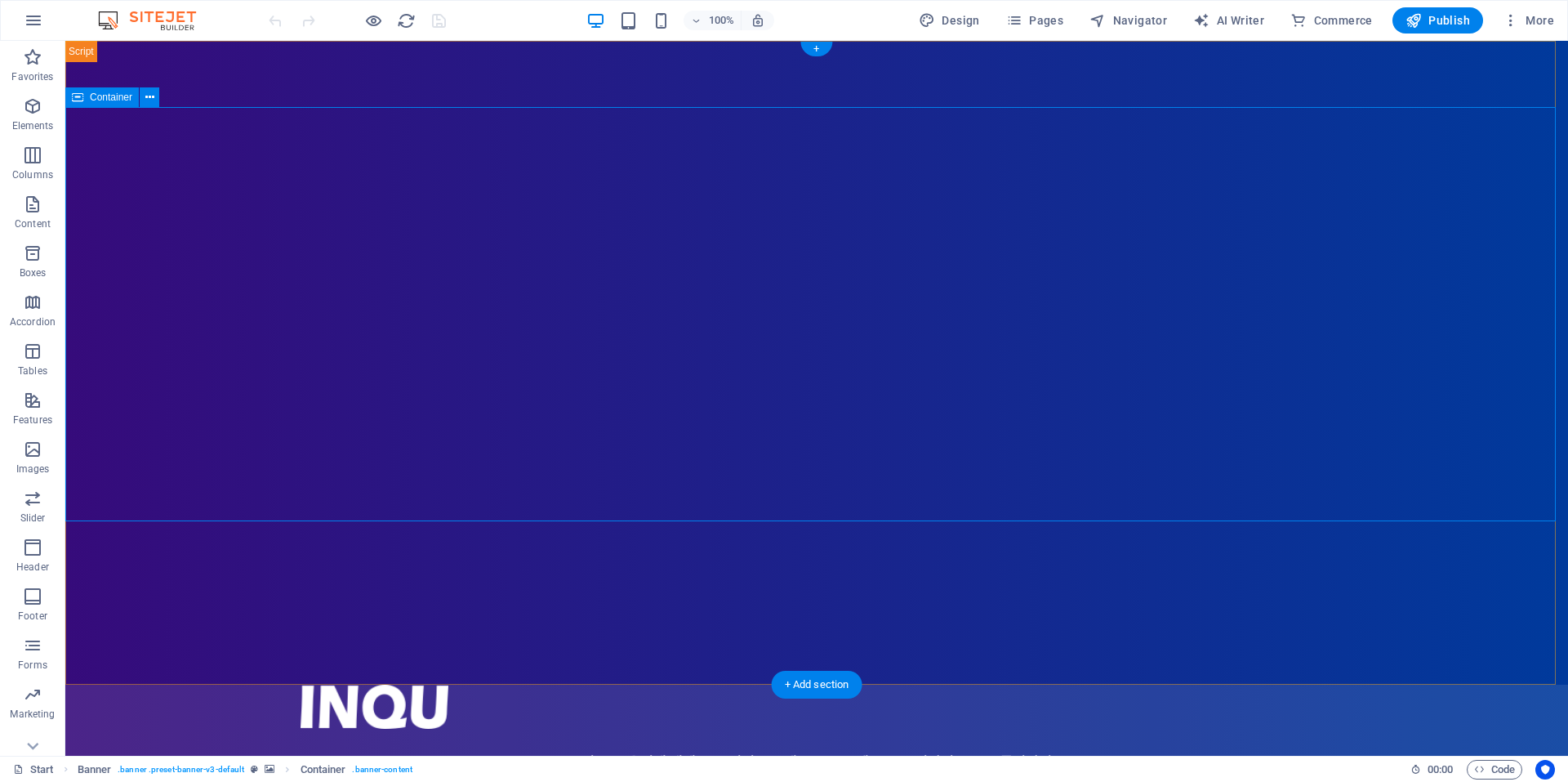
click at [1044, 18] on span "Pages" at bounding box center [1034, 20] width 58 height 16
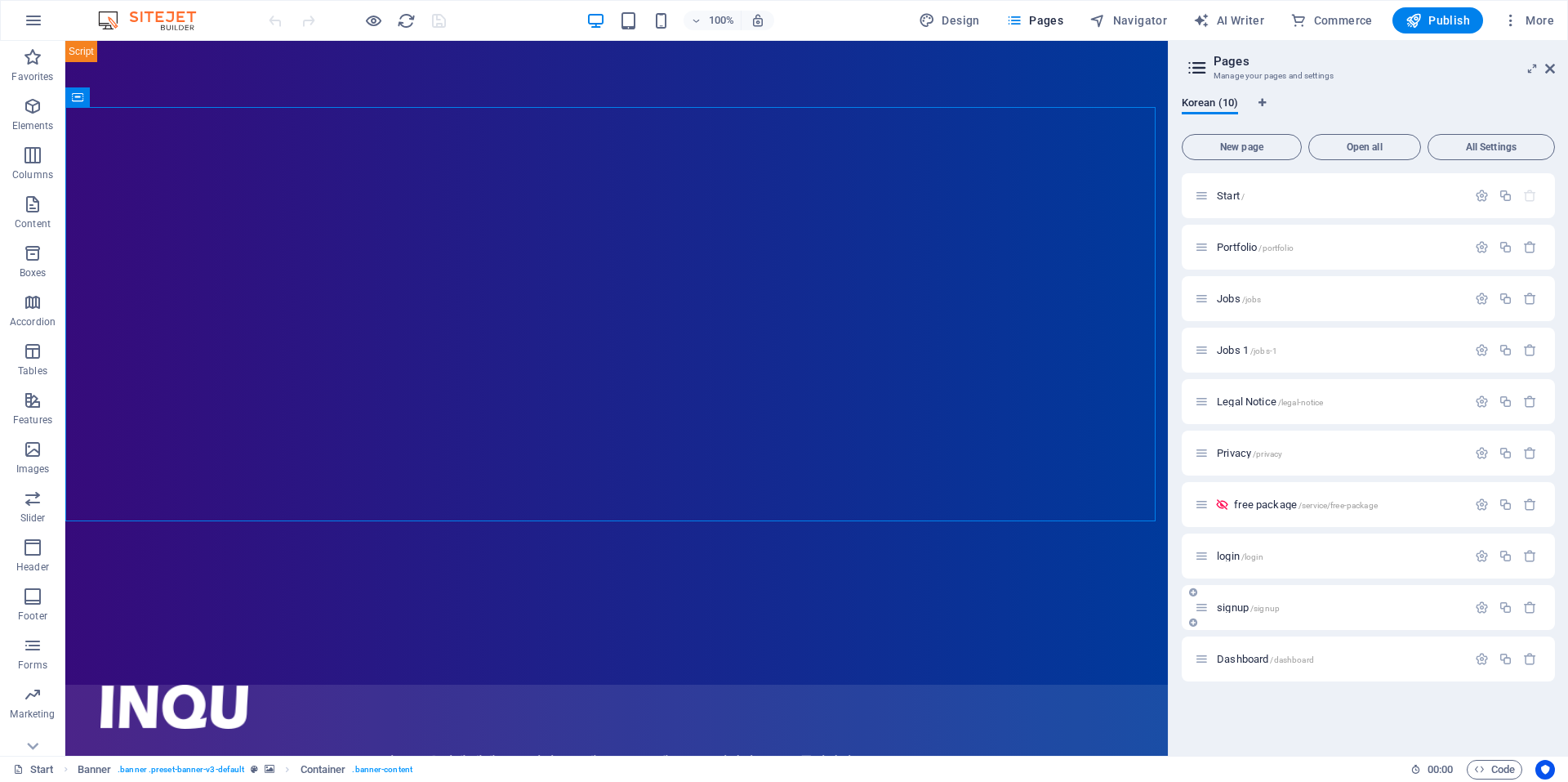
click at [1228, 605] on span "signup /signup" at bounding box center [1247, 607] width 63 height 12
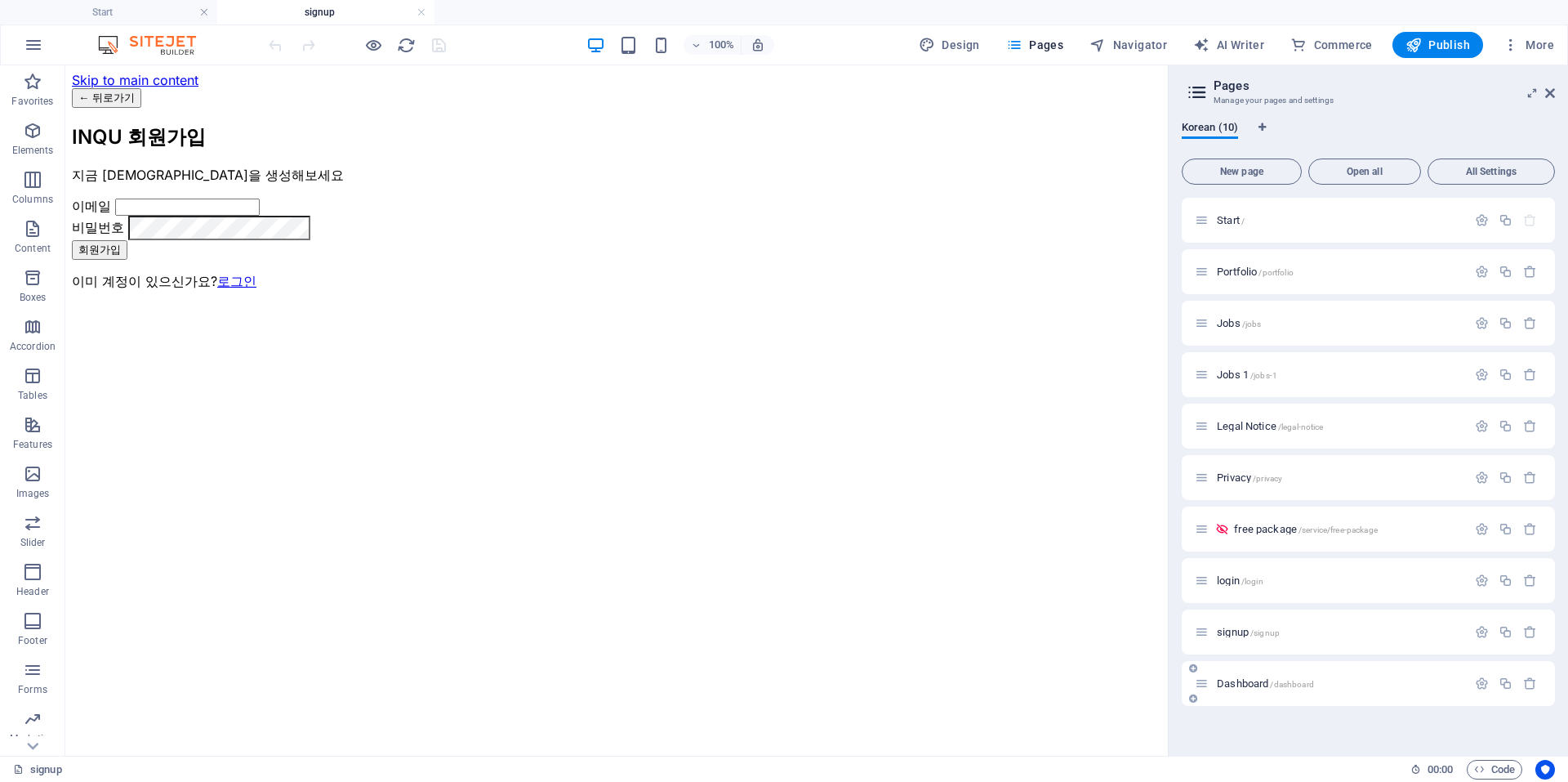
click at [1245, 682] on span "Dashboard /dashboard" at bounding box center [1265, 682] width 97 height 12
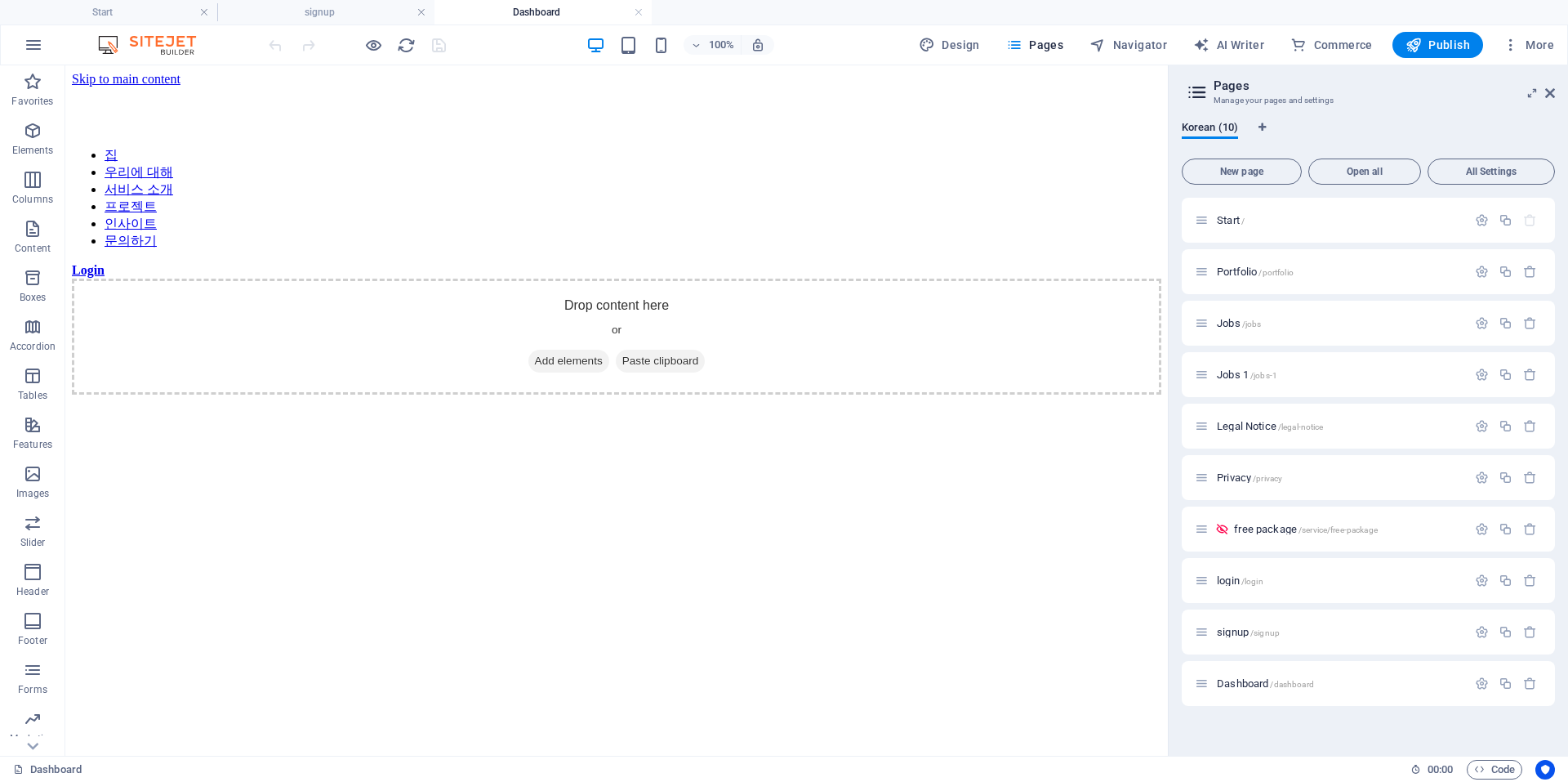
drag, startPoint x: 703, startPoint y: 410, endPoint x: 674, endPoint y: 449, distance: 48.6
click at [674, 401] on html "Skip to main content 집 우리에 대해 서비스 소개 프로젝트 인사이트 문의하기 Login Drop content here or …" at bounding box center [616, 233] width 1102 height 335
drag, startPoint x: 1552, startPoint y: 92, endPoint x: 1484, endPoint y: 27, distance: 94.1
click at [1552, 92] on icon at bounding box center [1550, 93] width 10 height 13
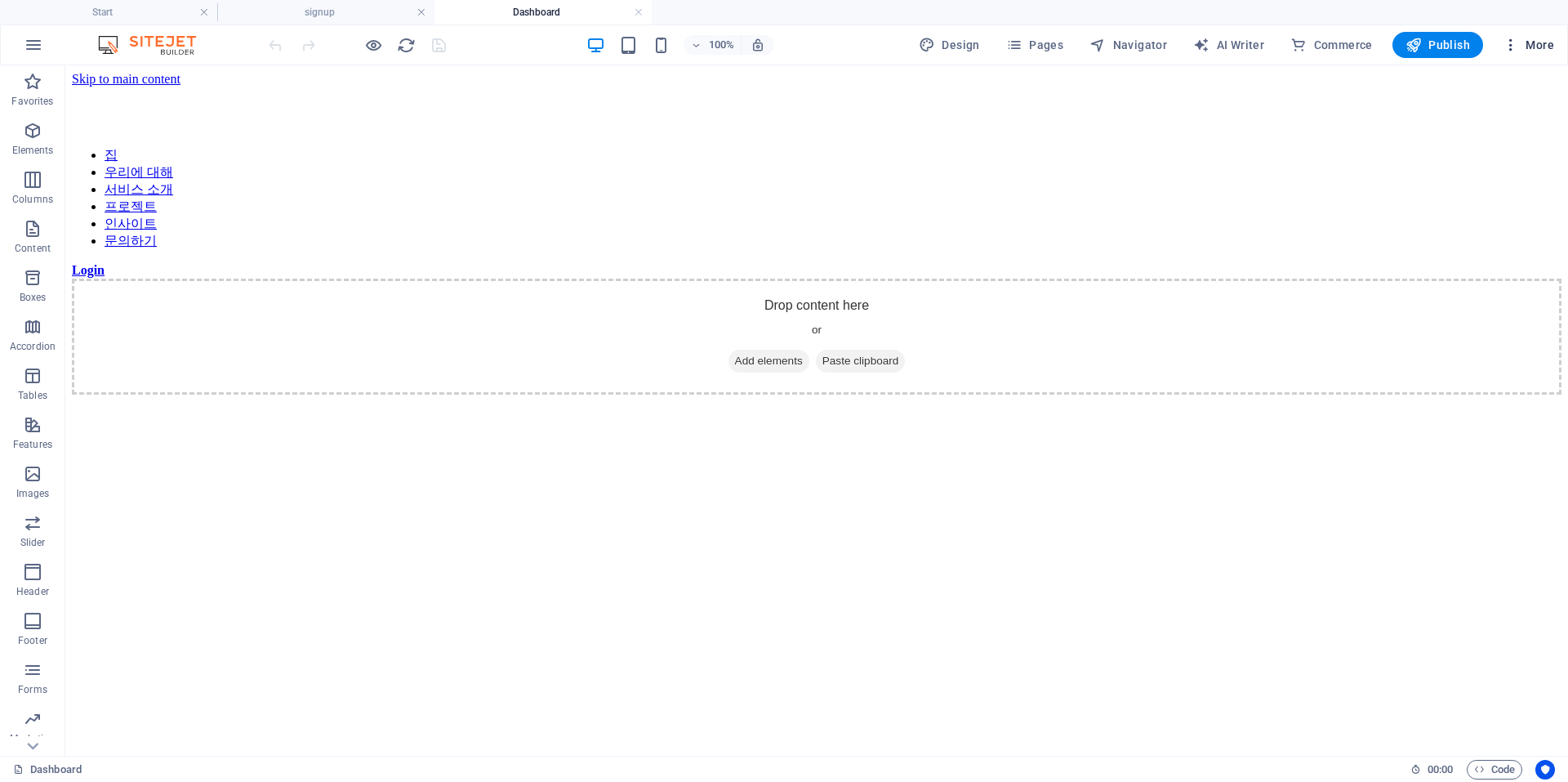
click at [1503, 48] on icon "button" at bounding box center [1510, 45] width 16 height 16
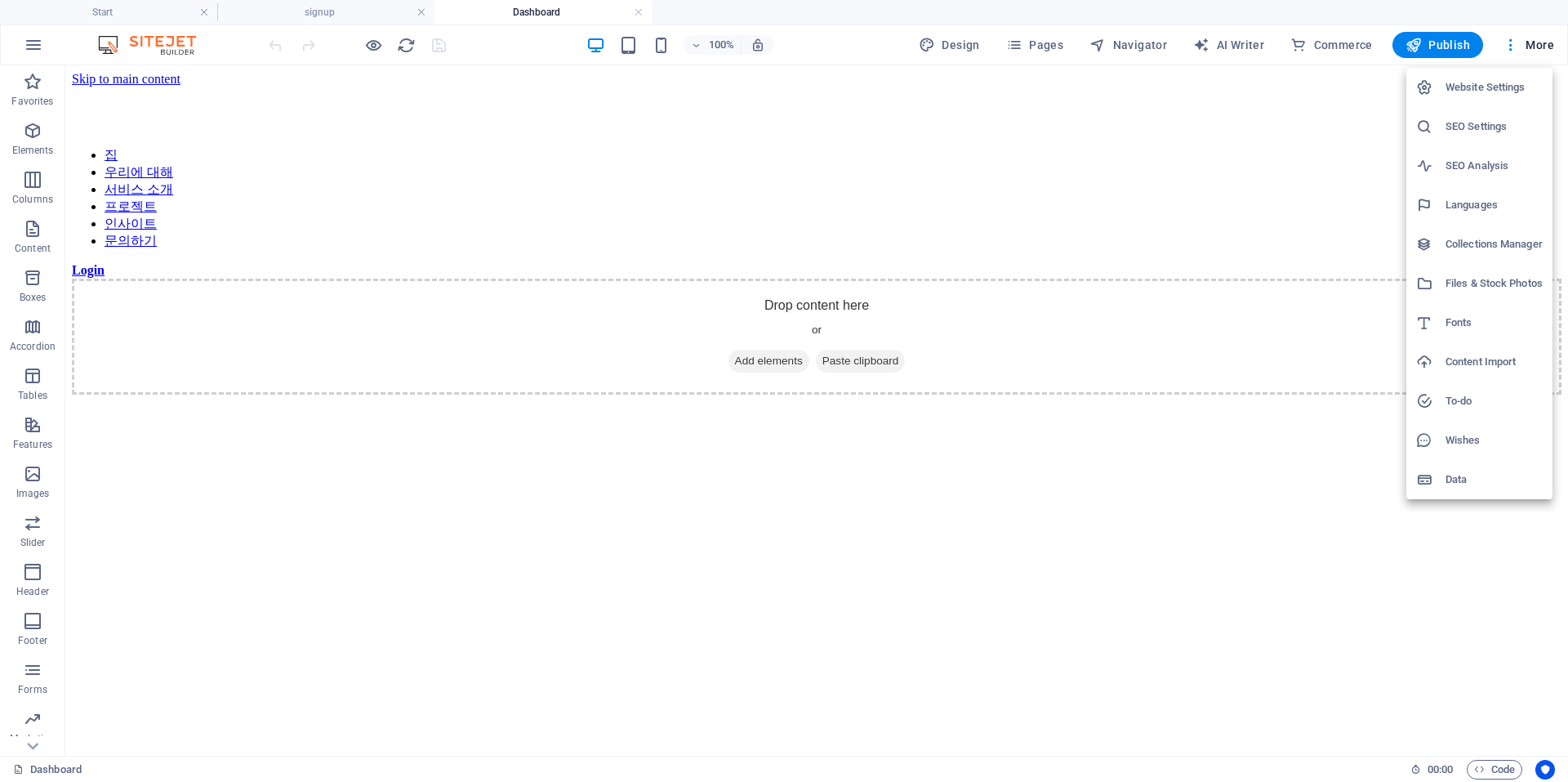
click at [1357, 189] on div at bounding box center [784, 391] width 1568 height 782
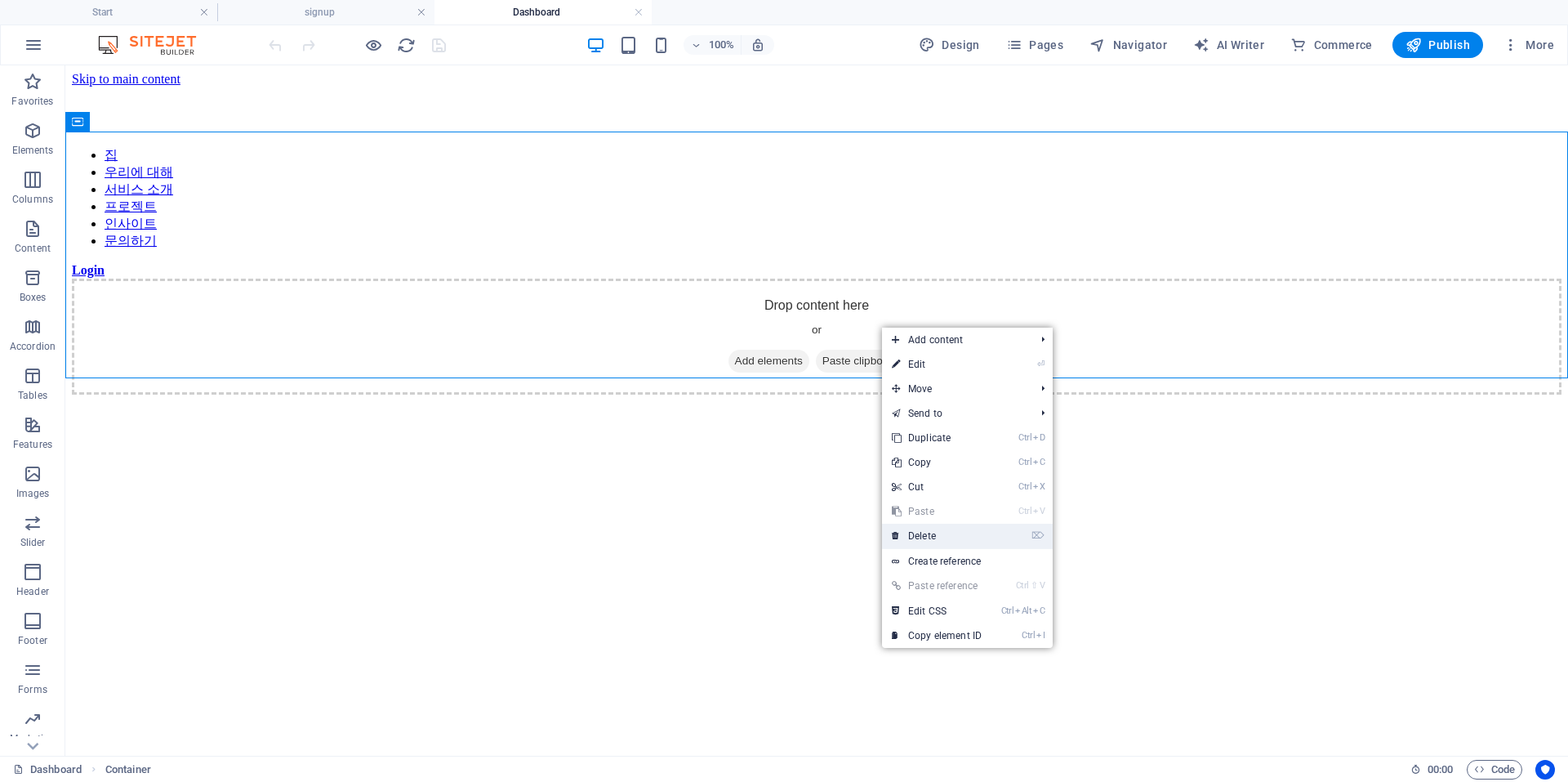
drag, startPoint x: 952, startPoint y: 531, endPoint x: 813, endPoint y: 269, distance: 296.6
click at [952, 531] on link "⌦ Delete" at bounding box center [937, 535] width 110 height 25
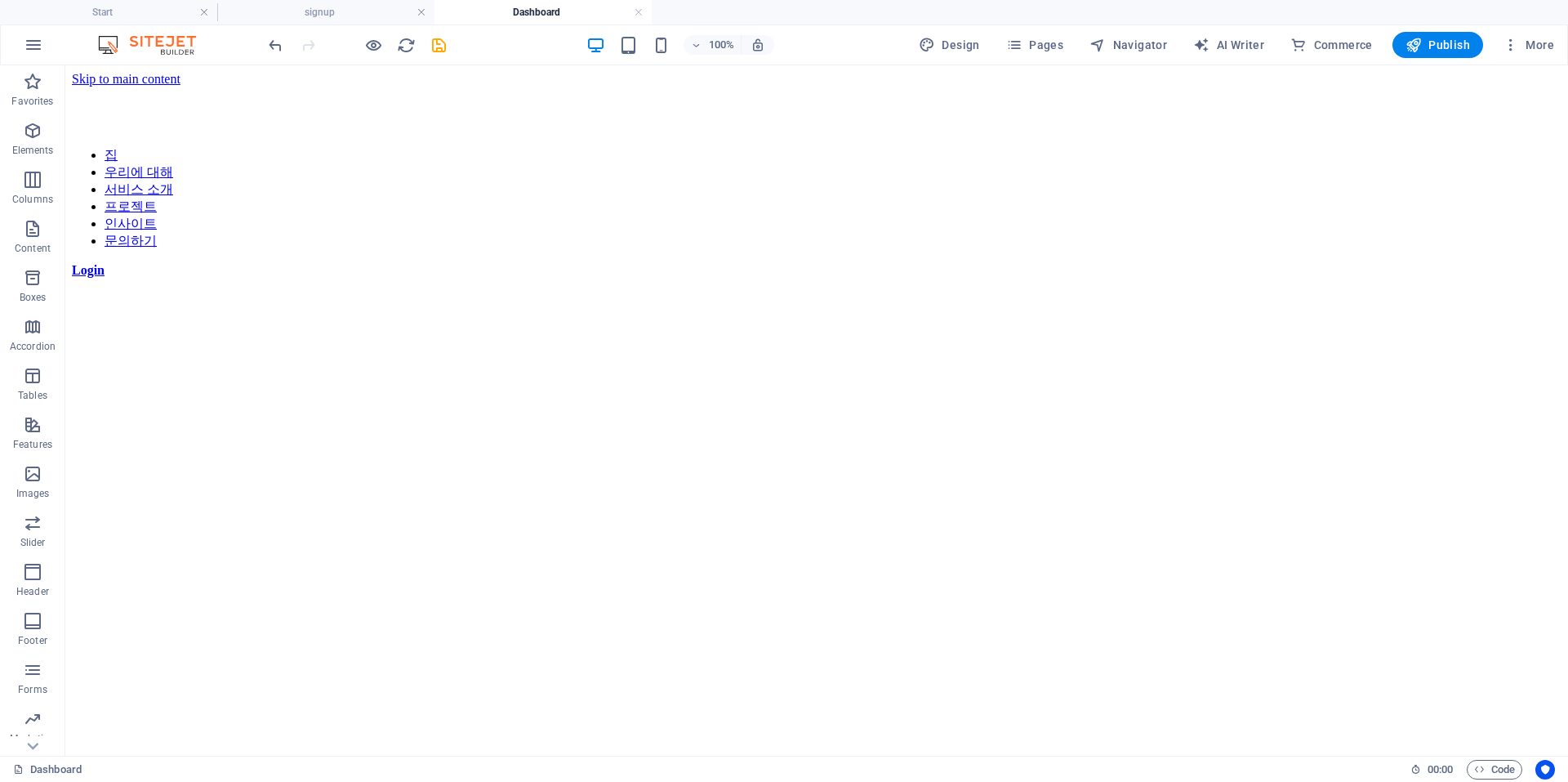
drag, startPoint x: 859, startPoint y: 304, endPoint x: 748, endPoint y: 309, distance: 111.1
click at [754, 285] on html "Skip to main content 집 우리에 대해 서비스 소개 프로젝트 인사이트 문의하기 Login" at bounding box center [816, 175] width 1502 height 219
click at [741, 219] on html "Skip to main content 집 우리에 대해 서비스 소개 프로젝트 인사이트 문의하기 Login" at bounding box center [816, 175] width 1502 height 219
click at [813, 129] on div "+ Add section" at bounding box center [816, 132] width 90 height 27
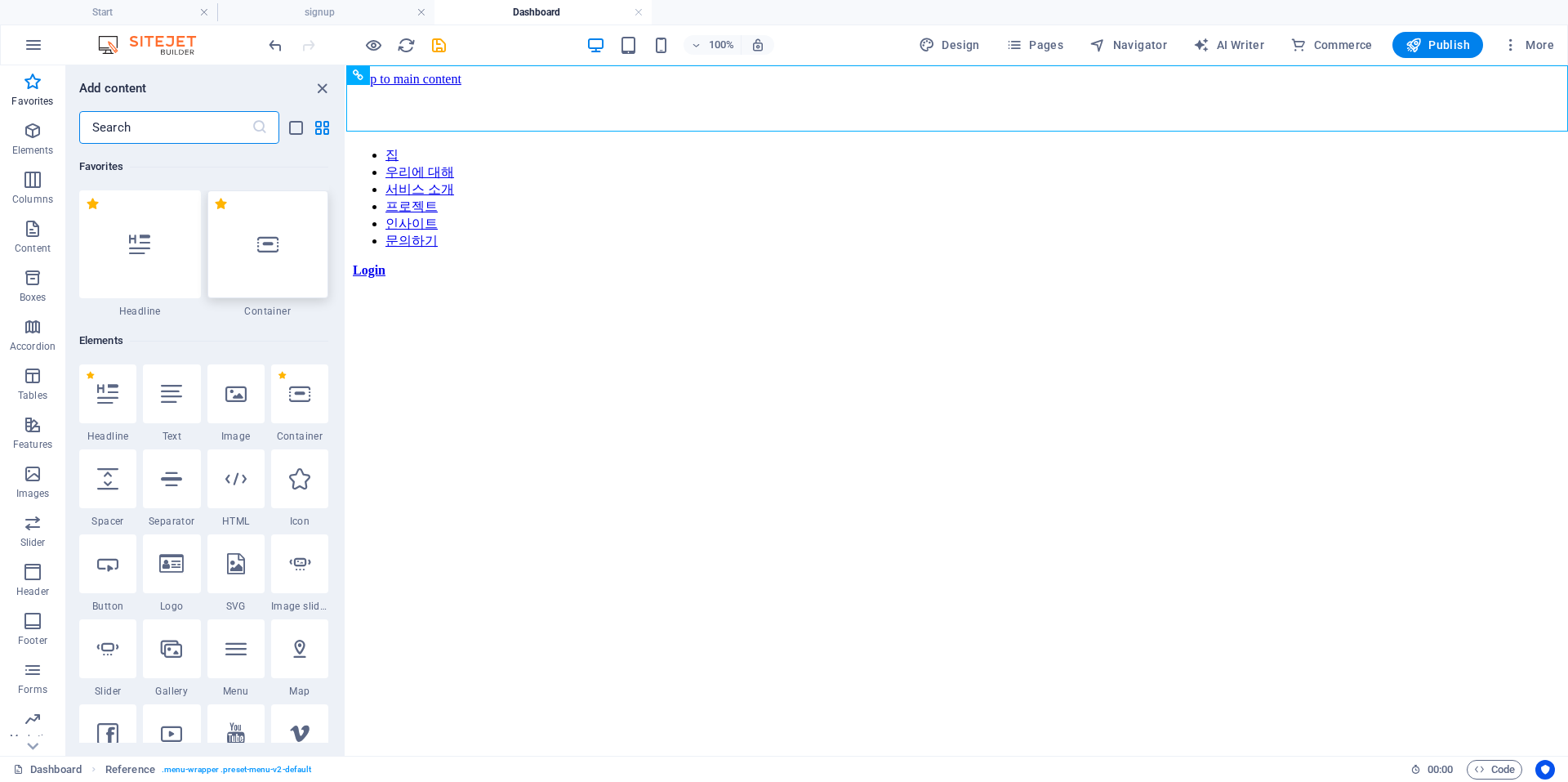
click at [263, 239] on icon at bounding box center [268, 244] width 21 height 21
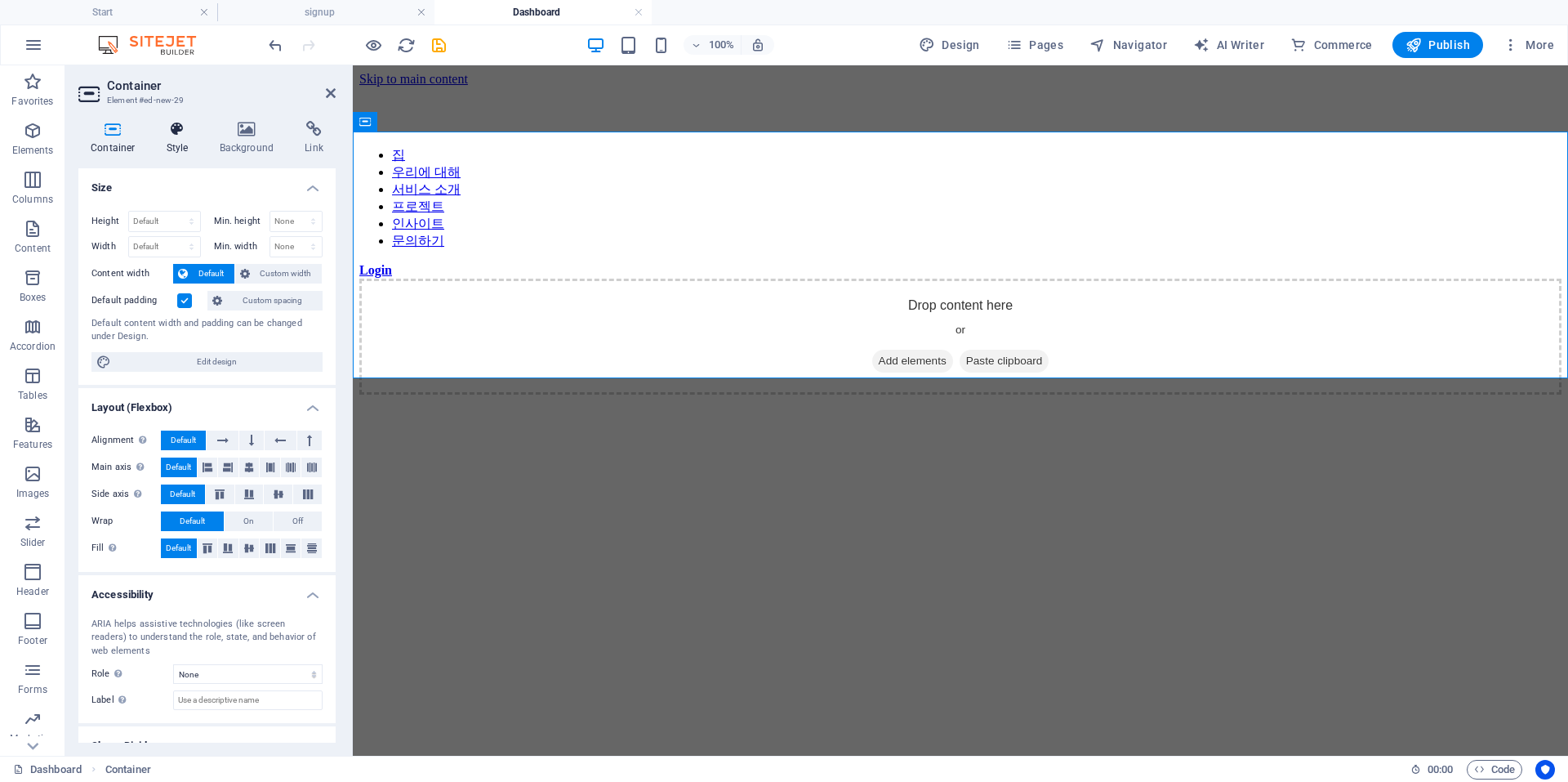
click at [177, 134] on icon at bounding box center [177, 129] width 47 height 16
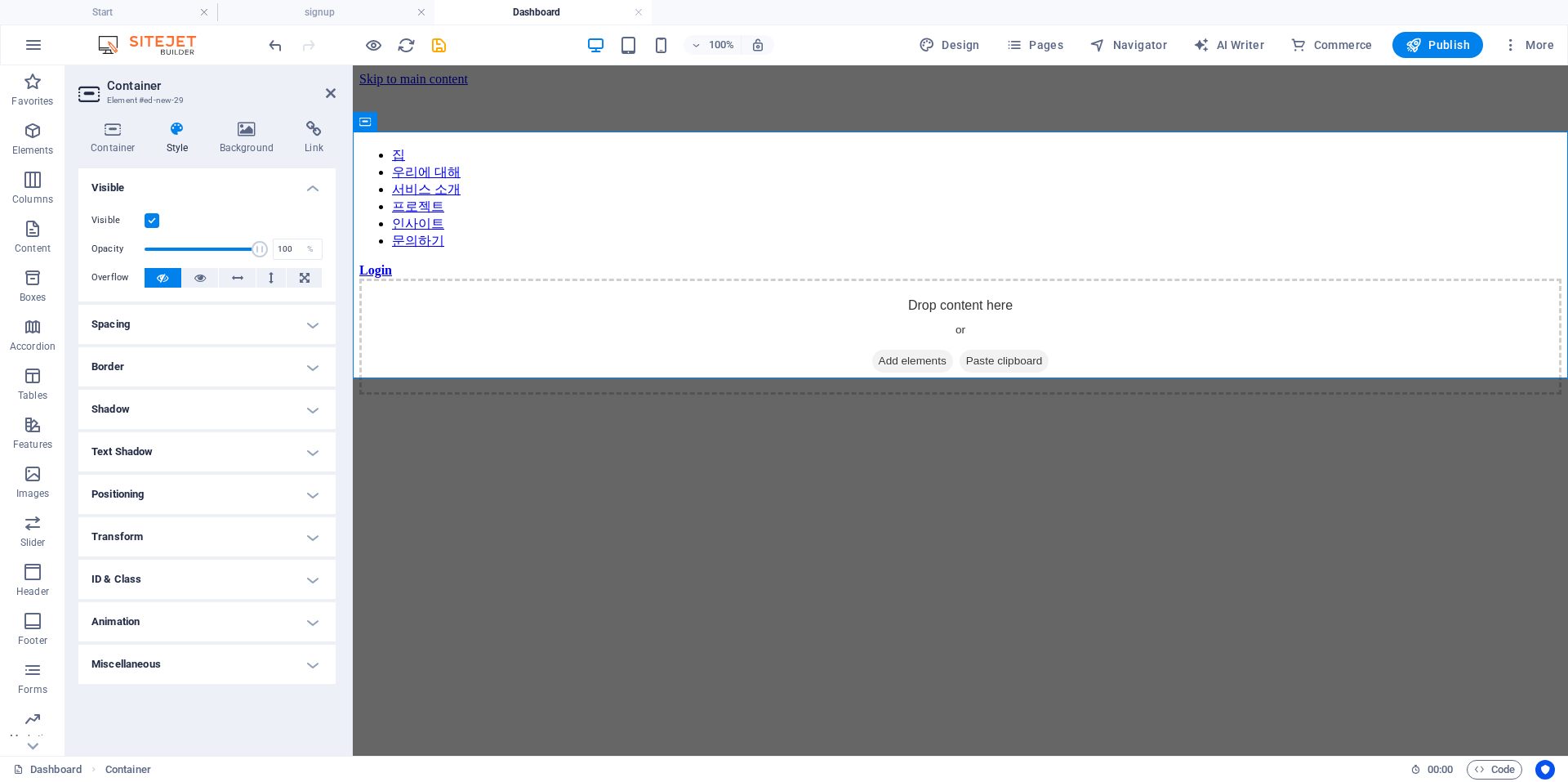
click at [272, 320] on h4 "Spacing" at bounding box center [207, 323] width 258 height 39
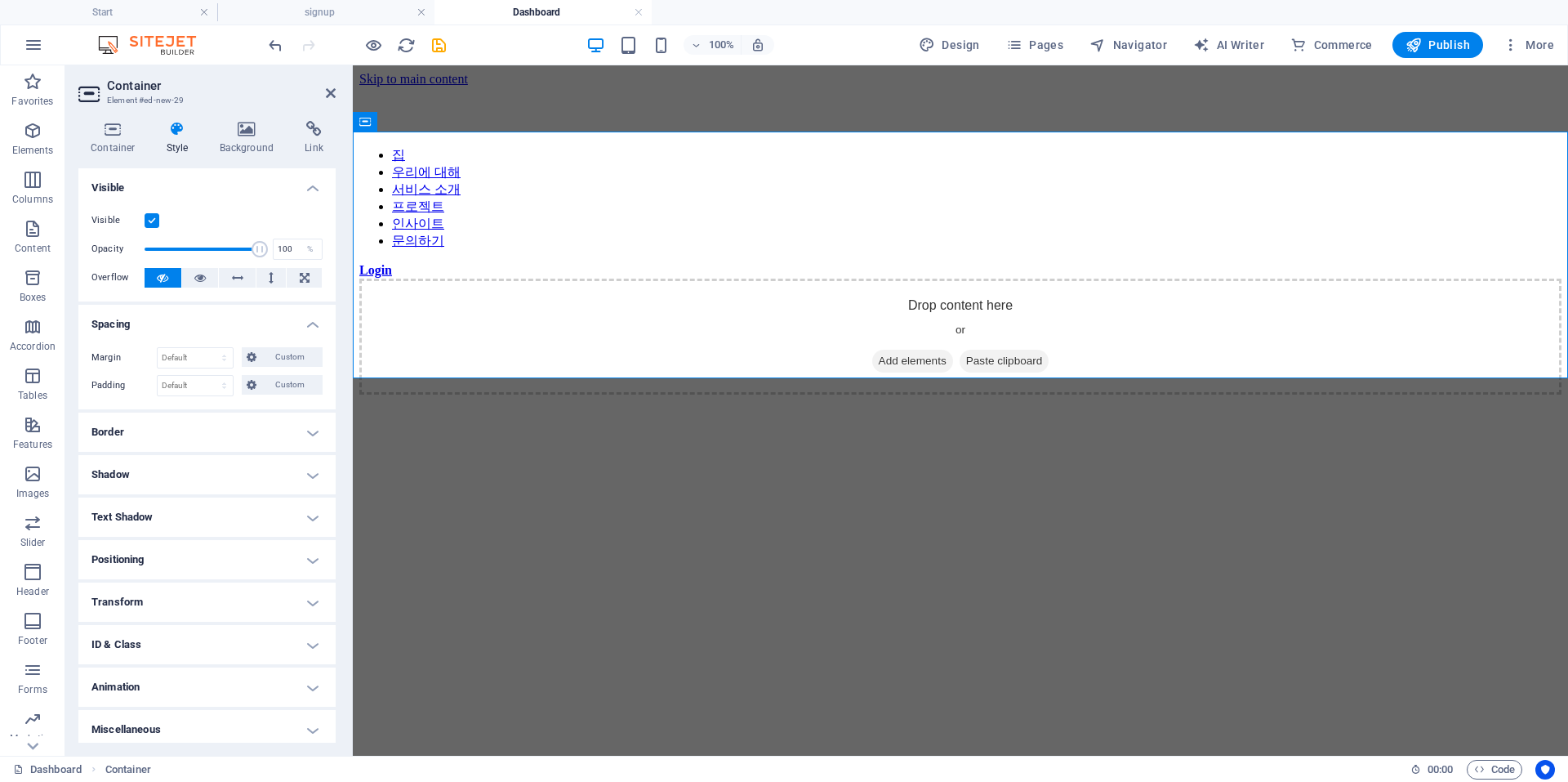
click at [279, 318] on h4 "Spacing" at bounding box center [207, 319] width 258 height 29
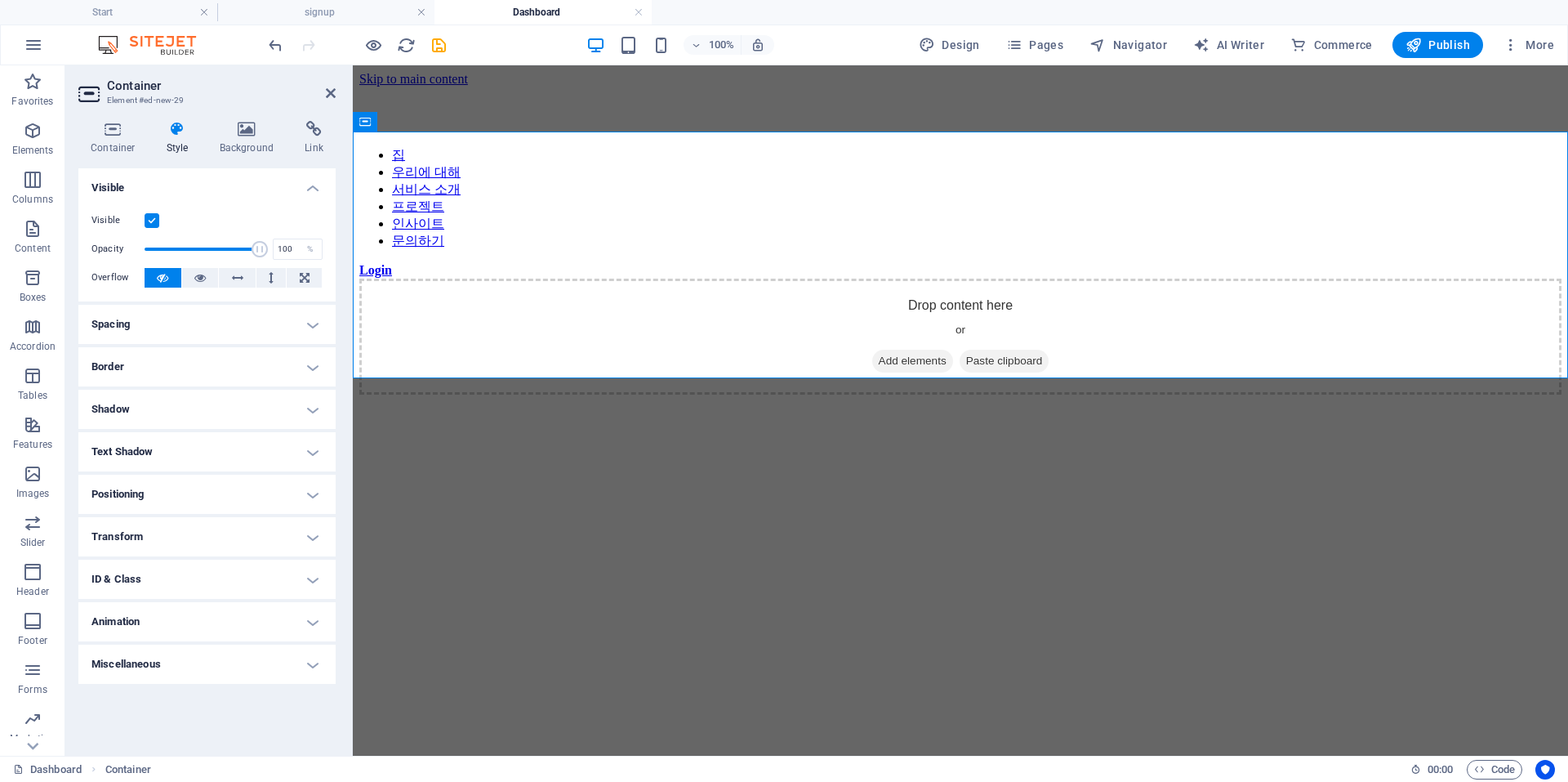
click at [259, 362] on h4 "Border" at bounding box center [207, 366] width 258 height 39
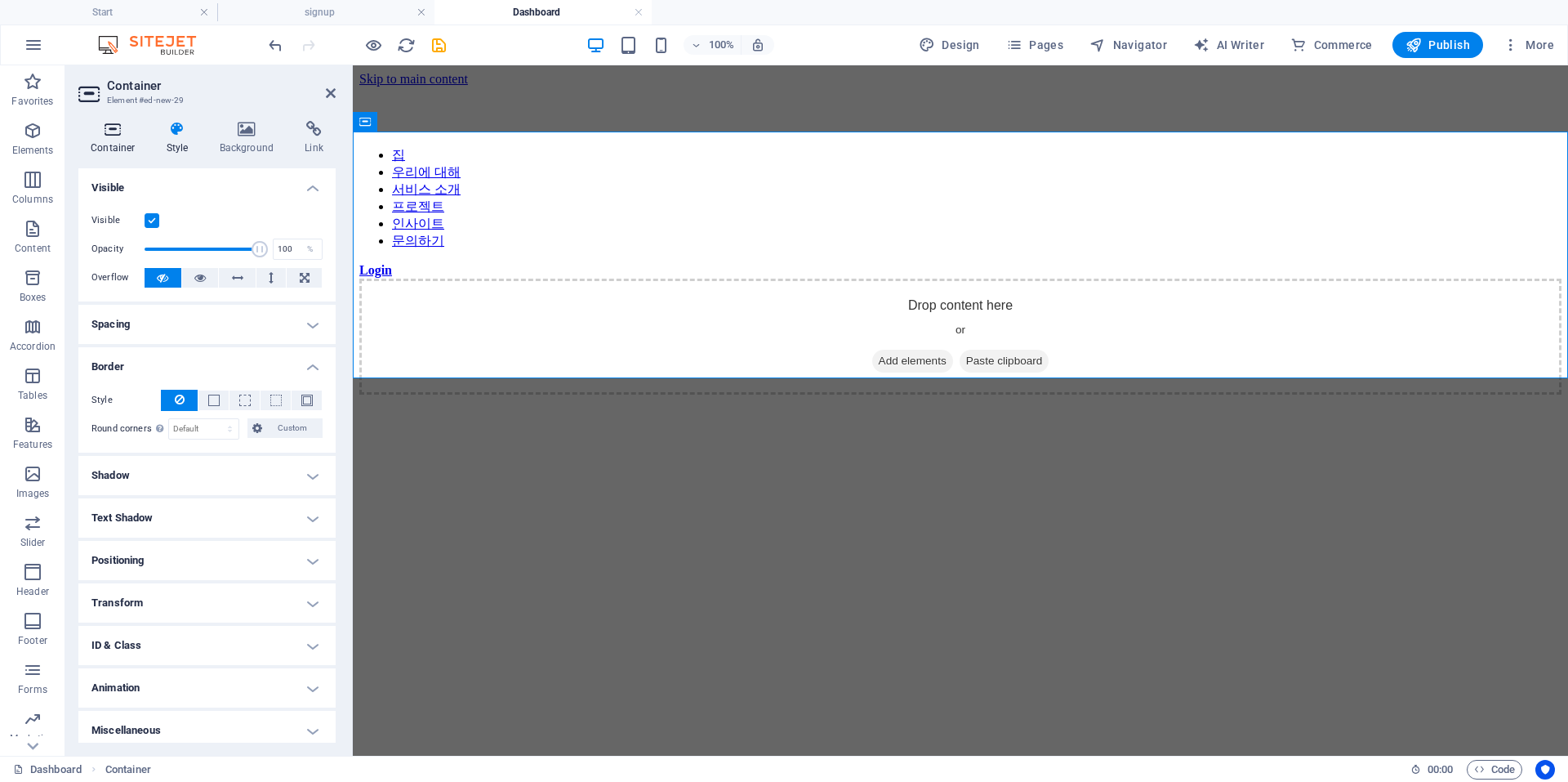
click at [120, 139] on h4 "Container" at bounding box center [116, 138] width 76 height 35
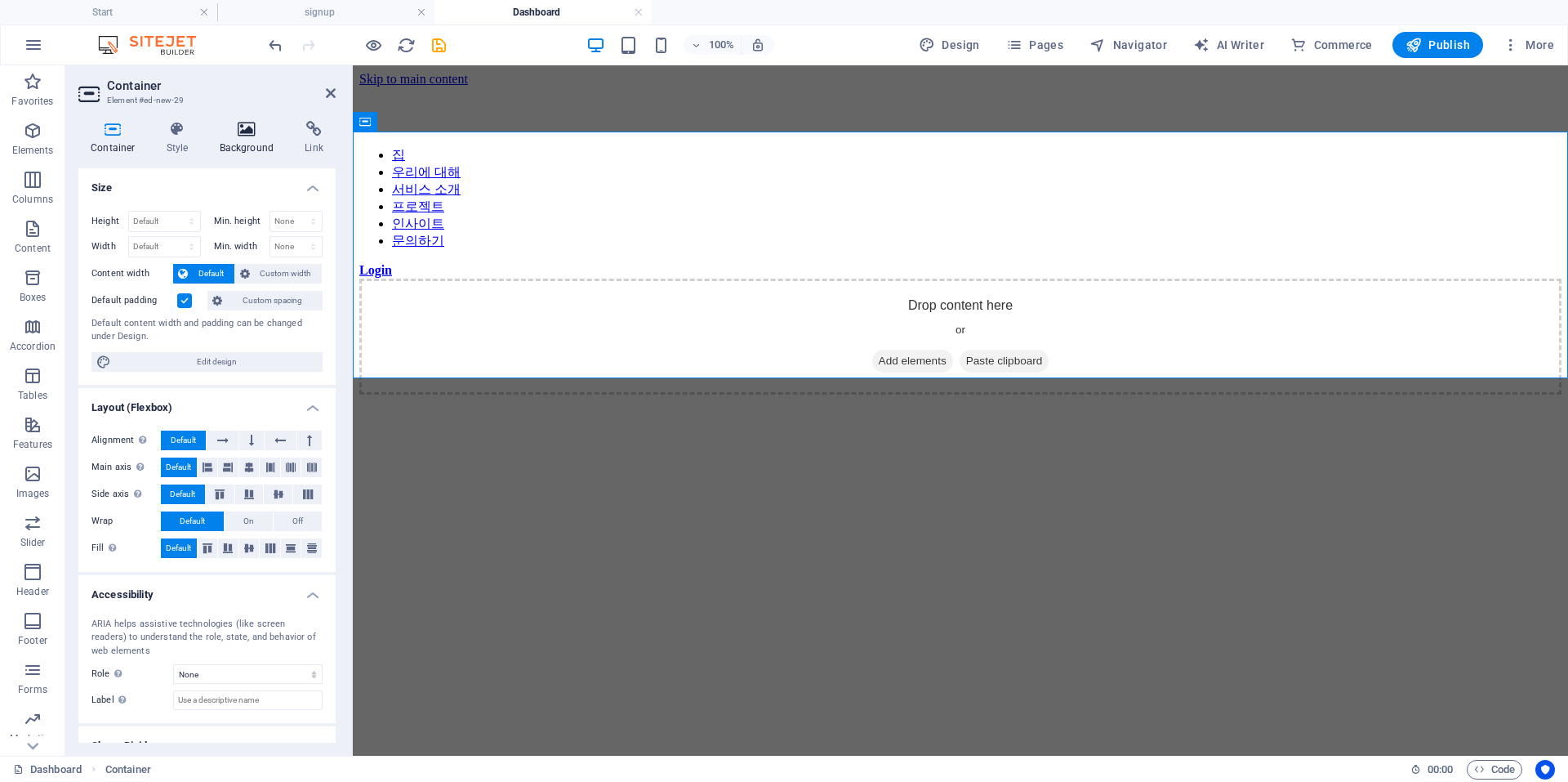
click at [243, 122] on icon at bounding box center [247, 129] width 79 height 16
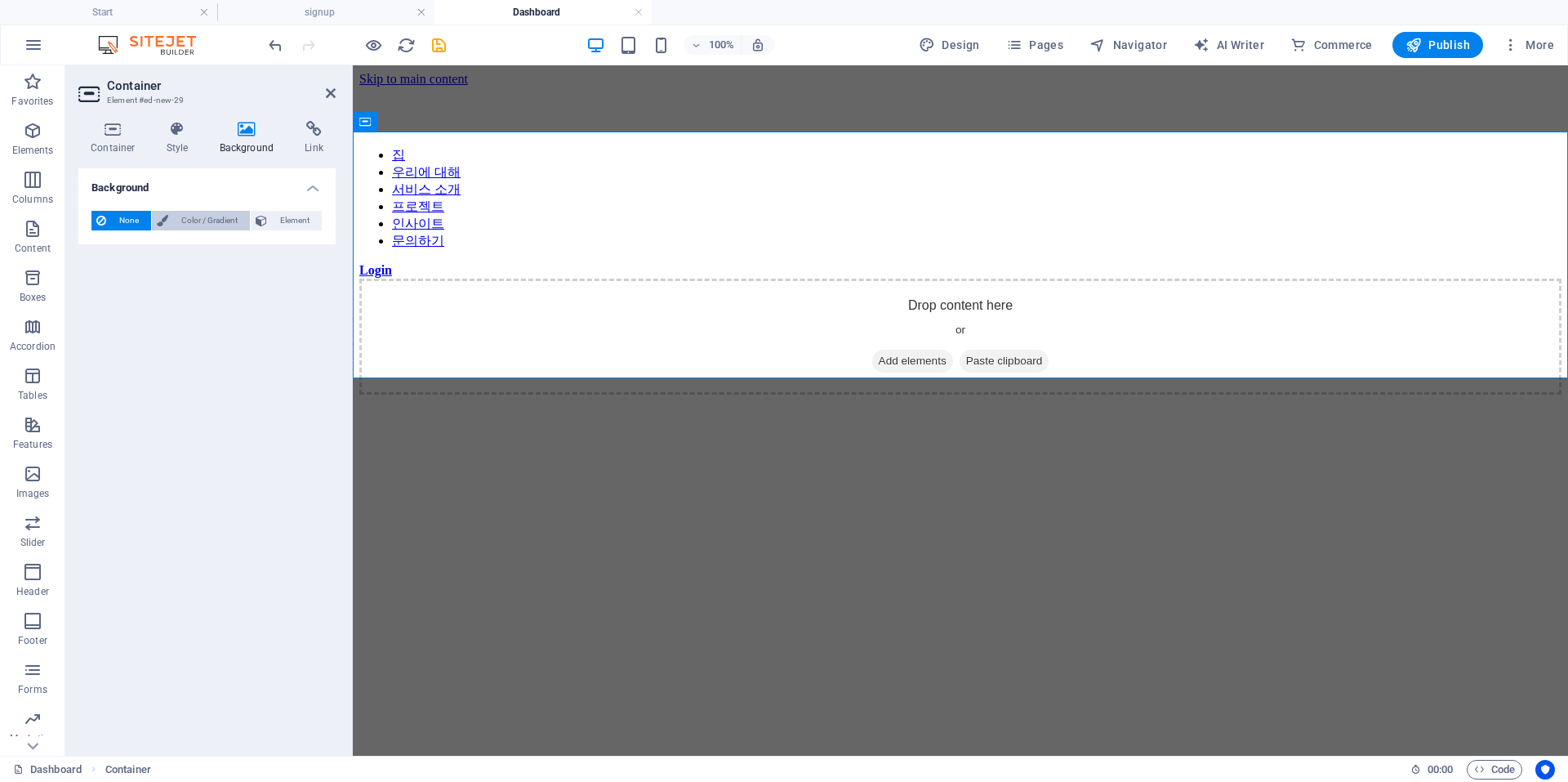
click at [216, 219] on span "Color / Gradient" at bounding box center [209, 220] width 72 height 19
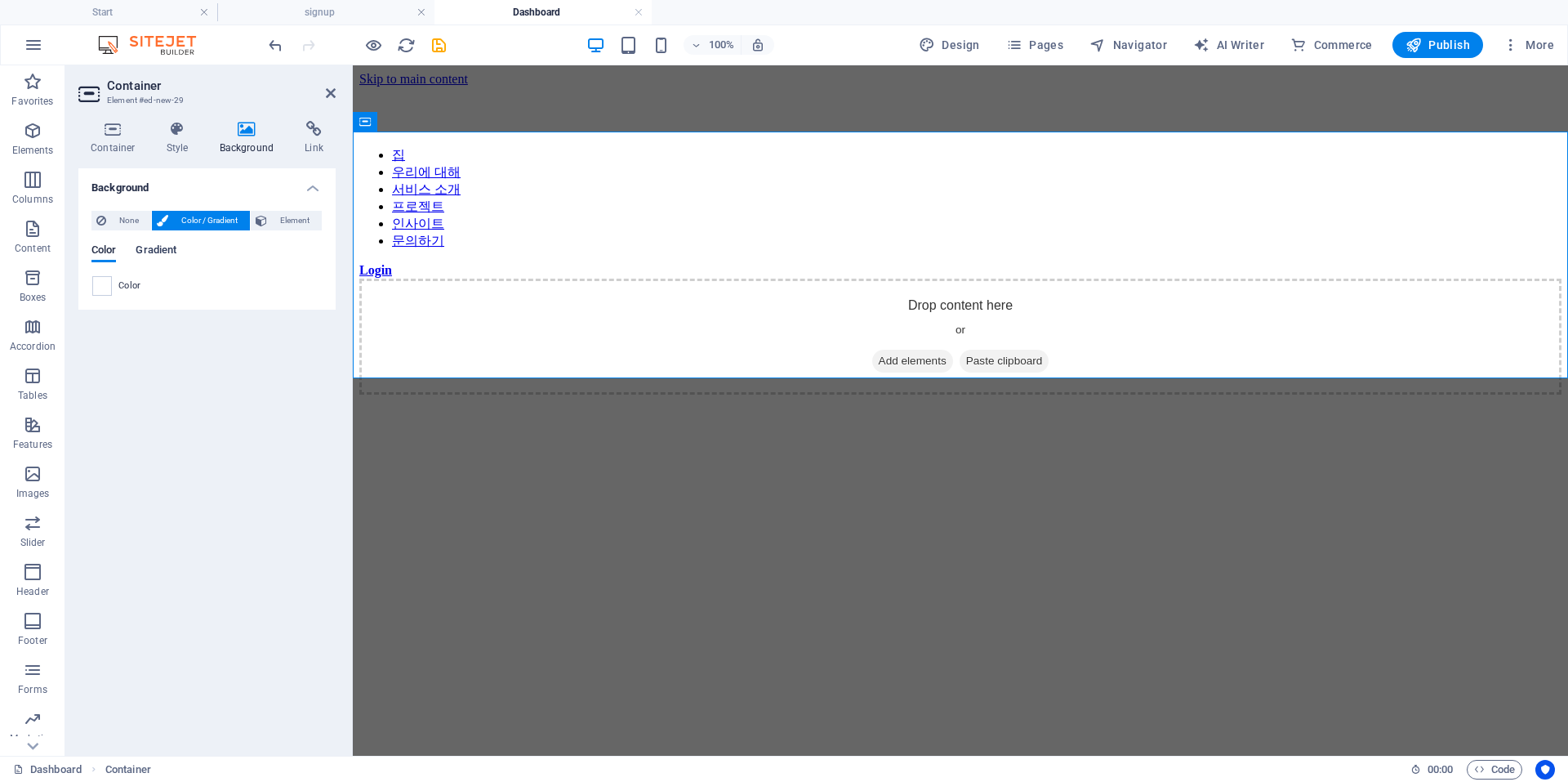
click at [163, 257] on span "Gradient" at bounding box center [155, 251] width 41 height 23
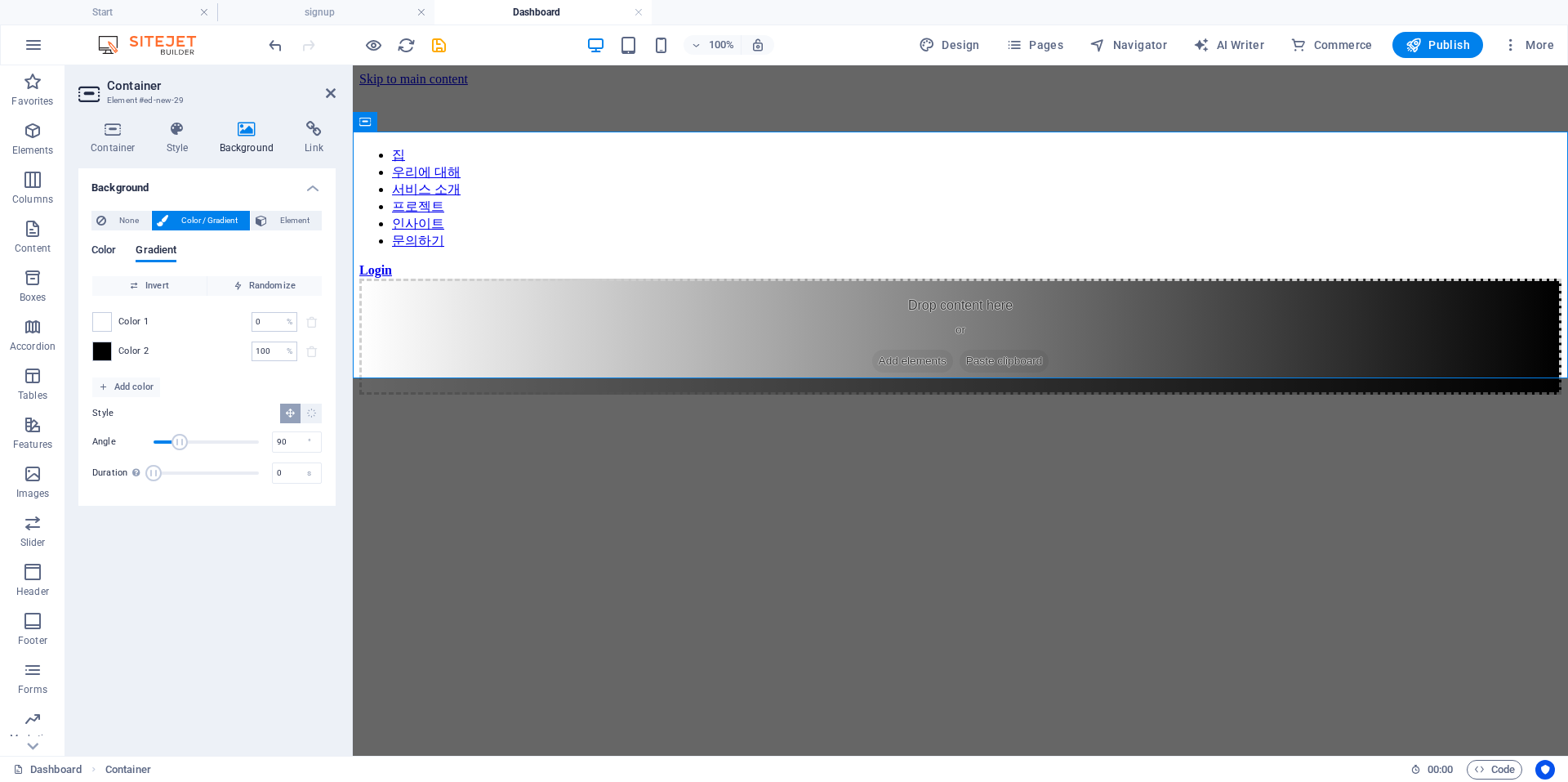
click at [105, 246] on span "Color" at bounding box center [103, 251] width 25 height 23
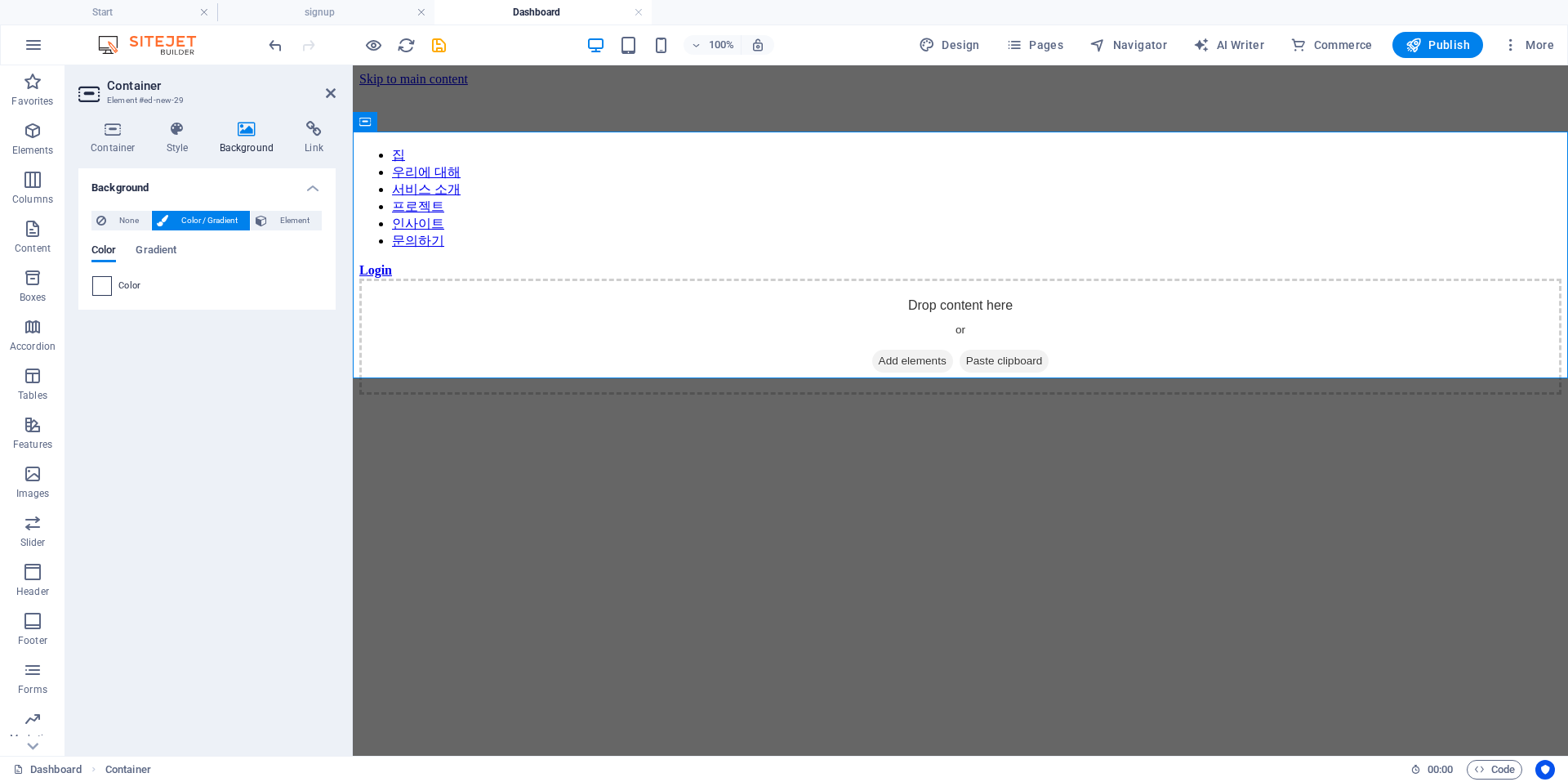
click at [104, 281] on span at bounding box center [102, 286] width 18 height 18
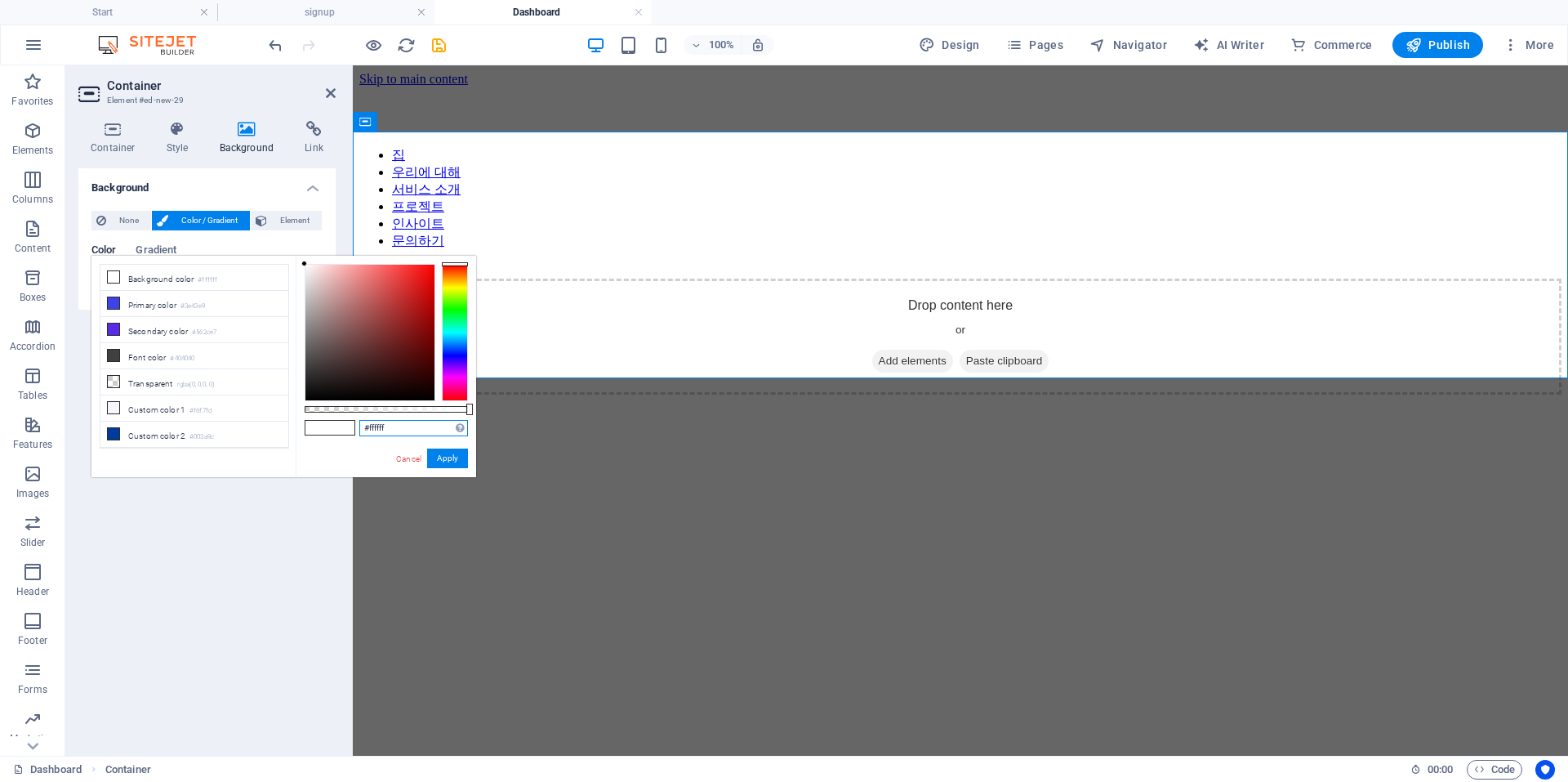
drag, startPoint x: 393, startPoint y: 428, endPoint x: 331, endPoint y: 449, distance: 65.5
click at [315, 433] on div "#ffffff Supported formats #0852ed rgb(8, 82, 237) rgba(8, 82, 237, 90%) hsv(221…" at bounding box center [386, 485] width 181 height 459
paste input "0B131E"
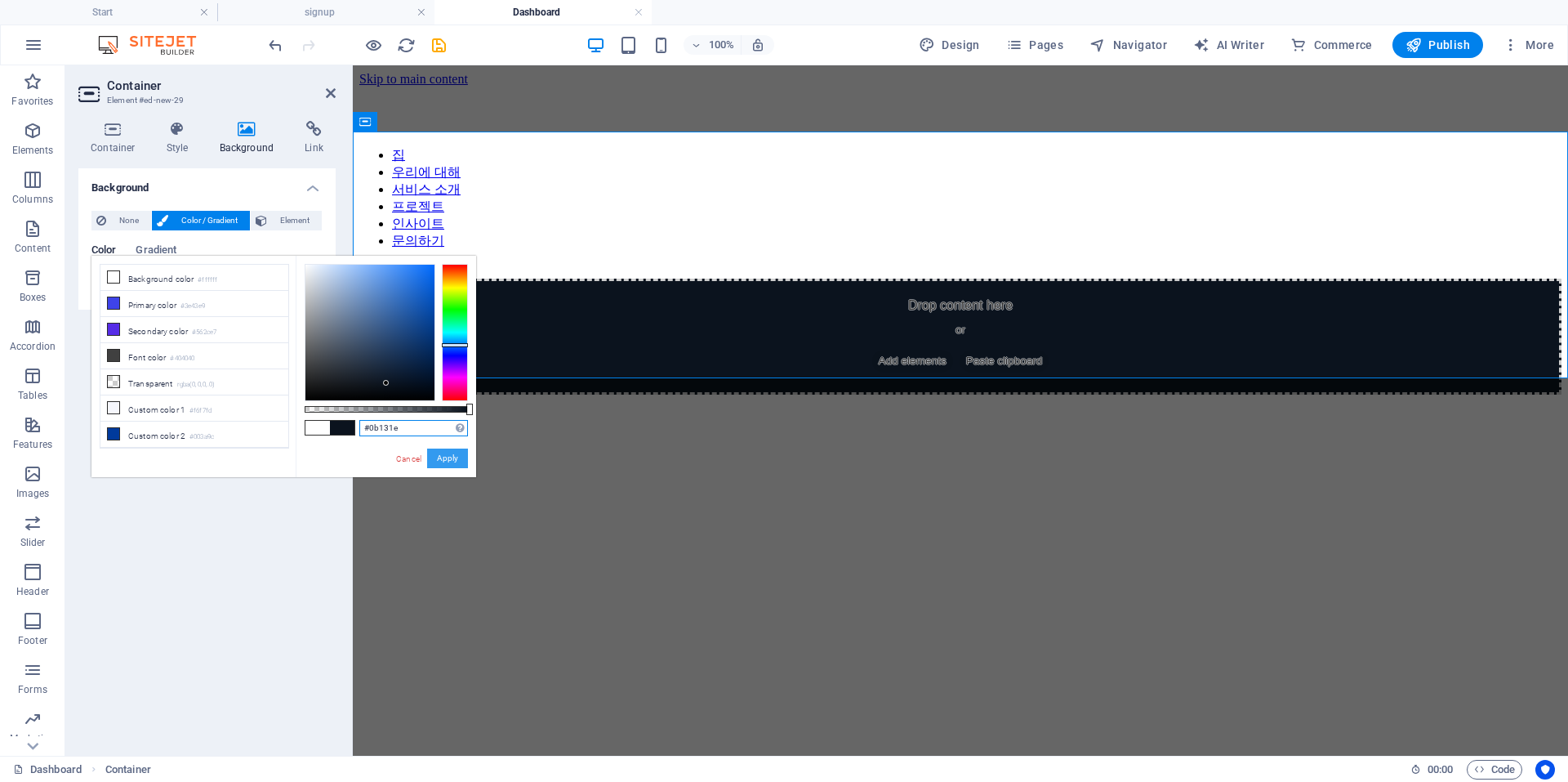
type input "#0b131e"
click at [454, 457] on button "Apply" at bounding box center [447, 458] width 41 height 19
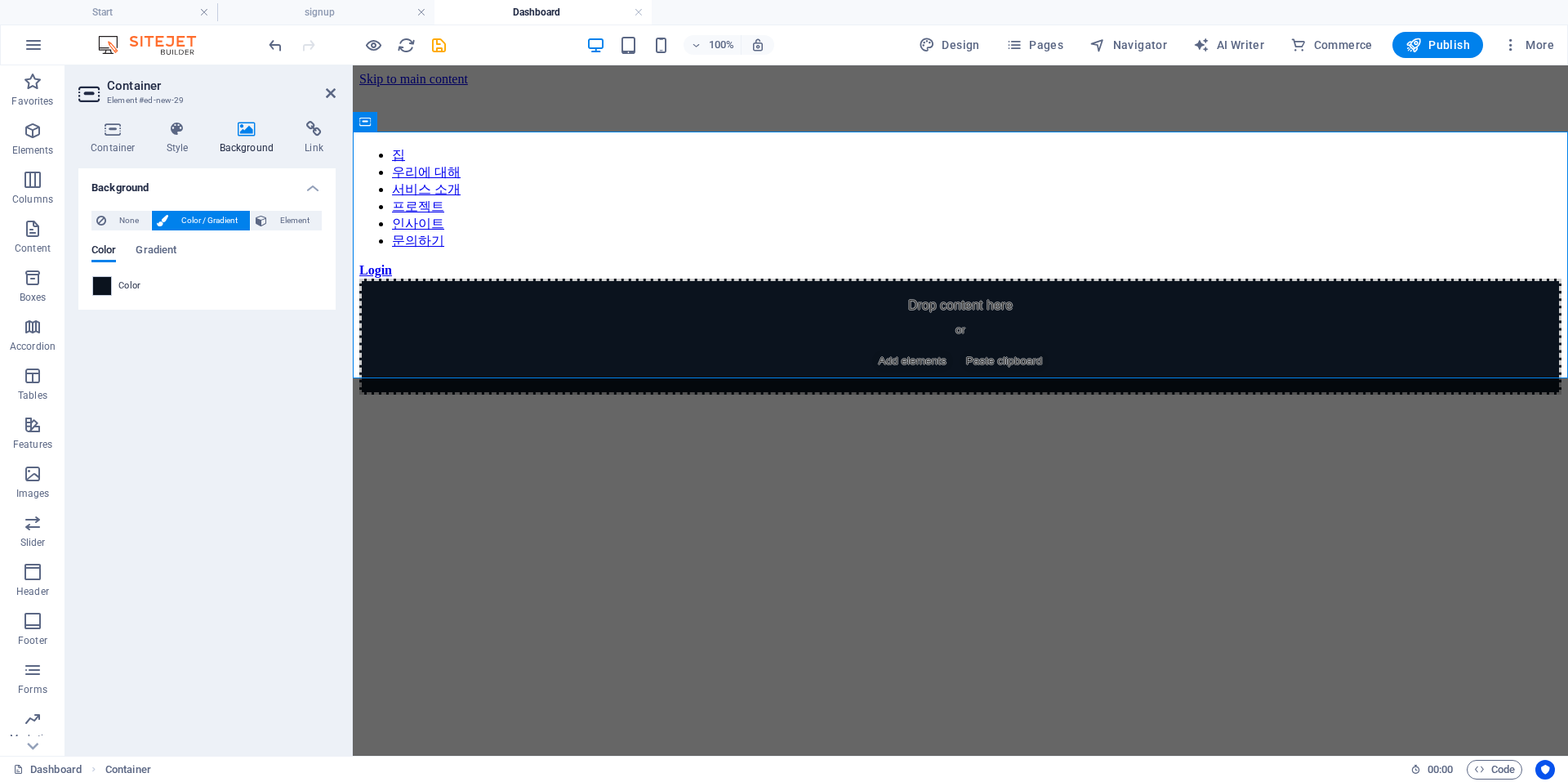
click at [779, 401] on html "Skip to main content 집 우리에 대해 서비스 소개 프로젝트 인사이트 문의하기 Login Drop content here or …" at bounding box center [960, 233] width 1215 height 335
click at [96, 127] on icon at bounding box center [113, 129] width 69 height 16
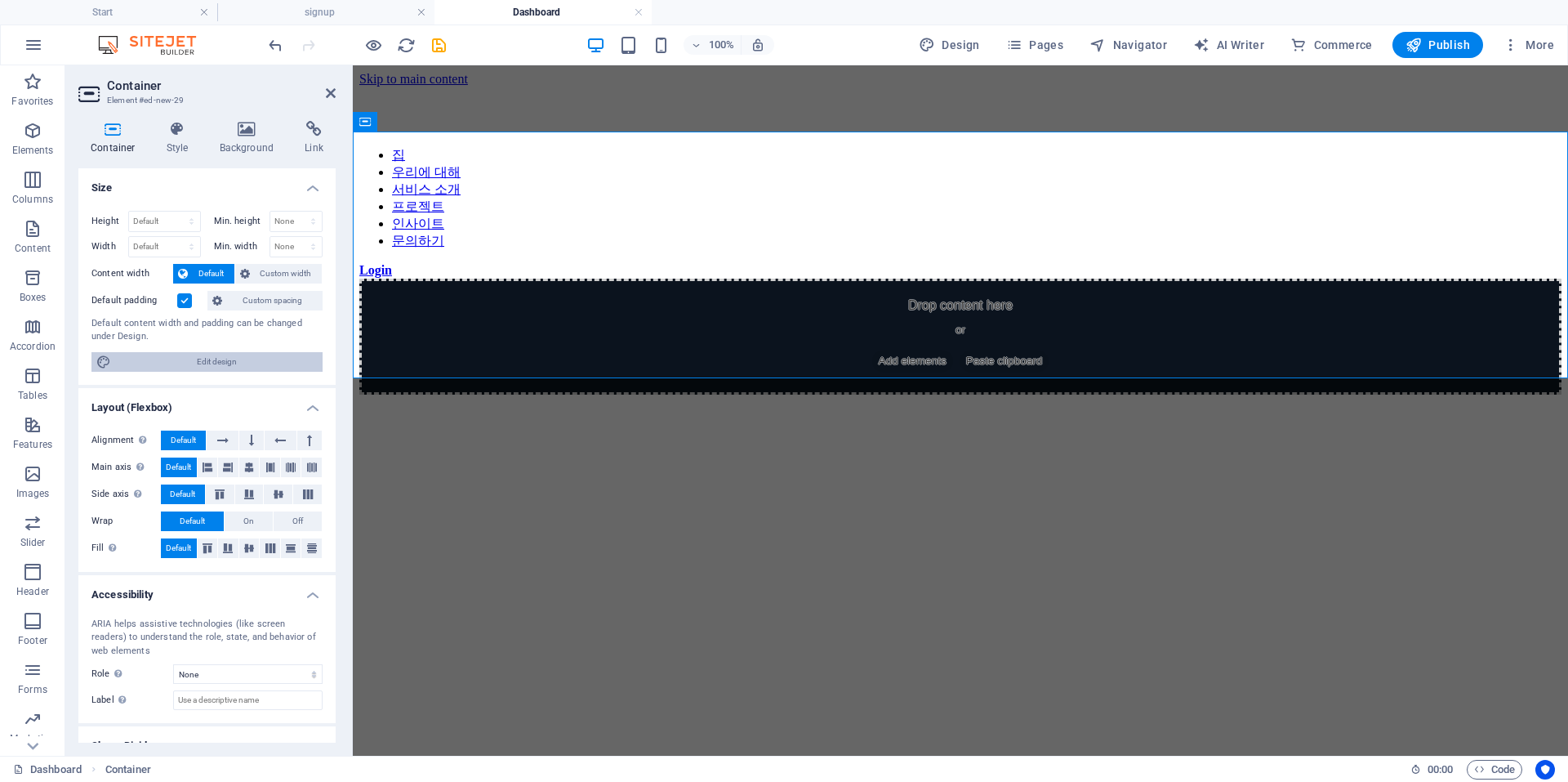
click at [258, 363] on span "Edit design" at bounding box center [216, 361] width 202 height 19
select select "rem"
select select "ease-in-out"
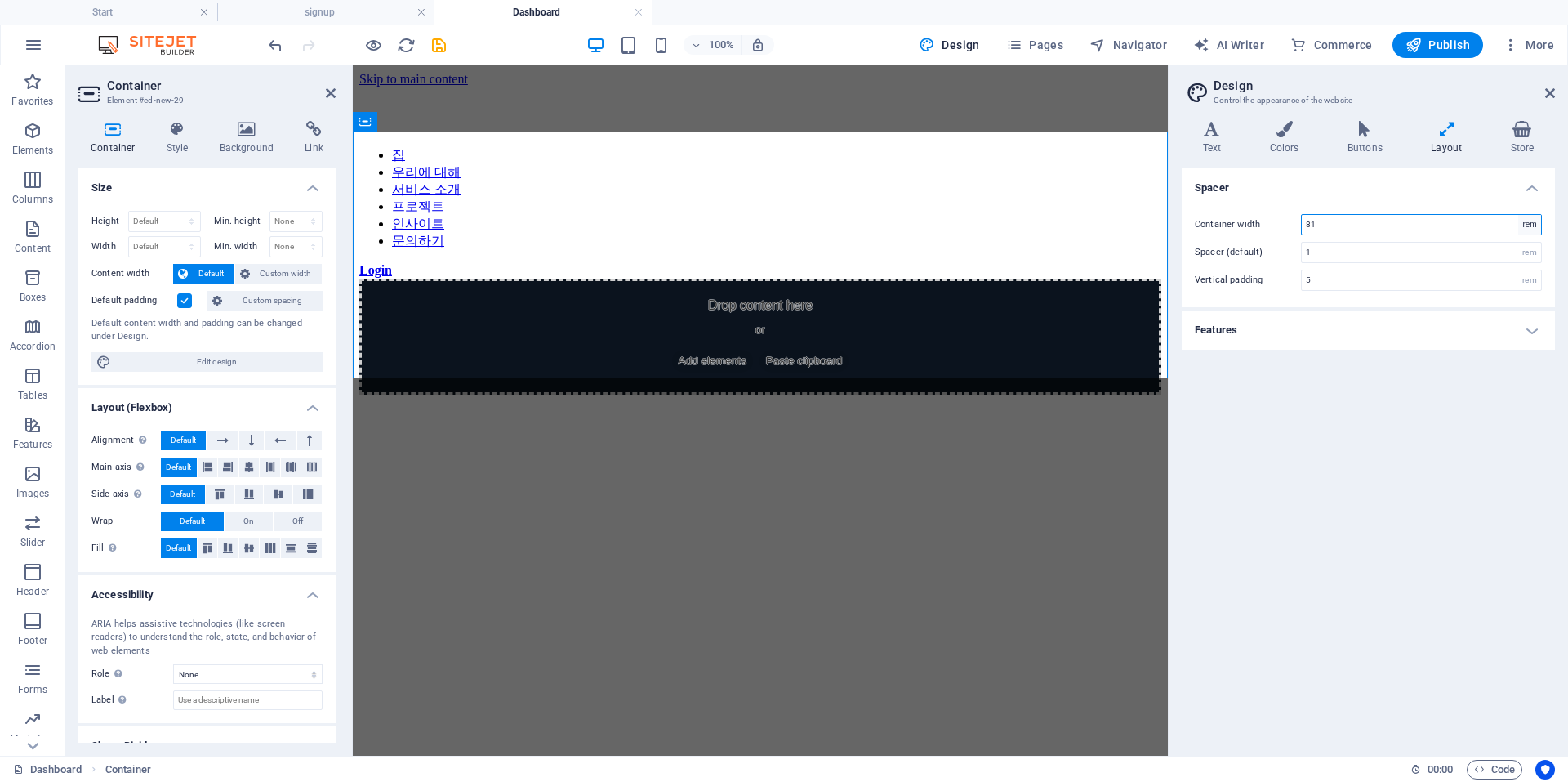
click at [1525, 217] on select "rem px" at bounding box center [1529, 224] width 23 height 19
click at [1457, 341] on h4 "Features" at bounding box center [1368, 330] width 374 height 39
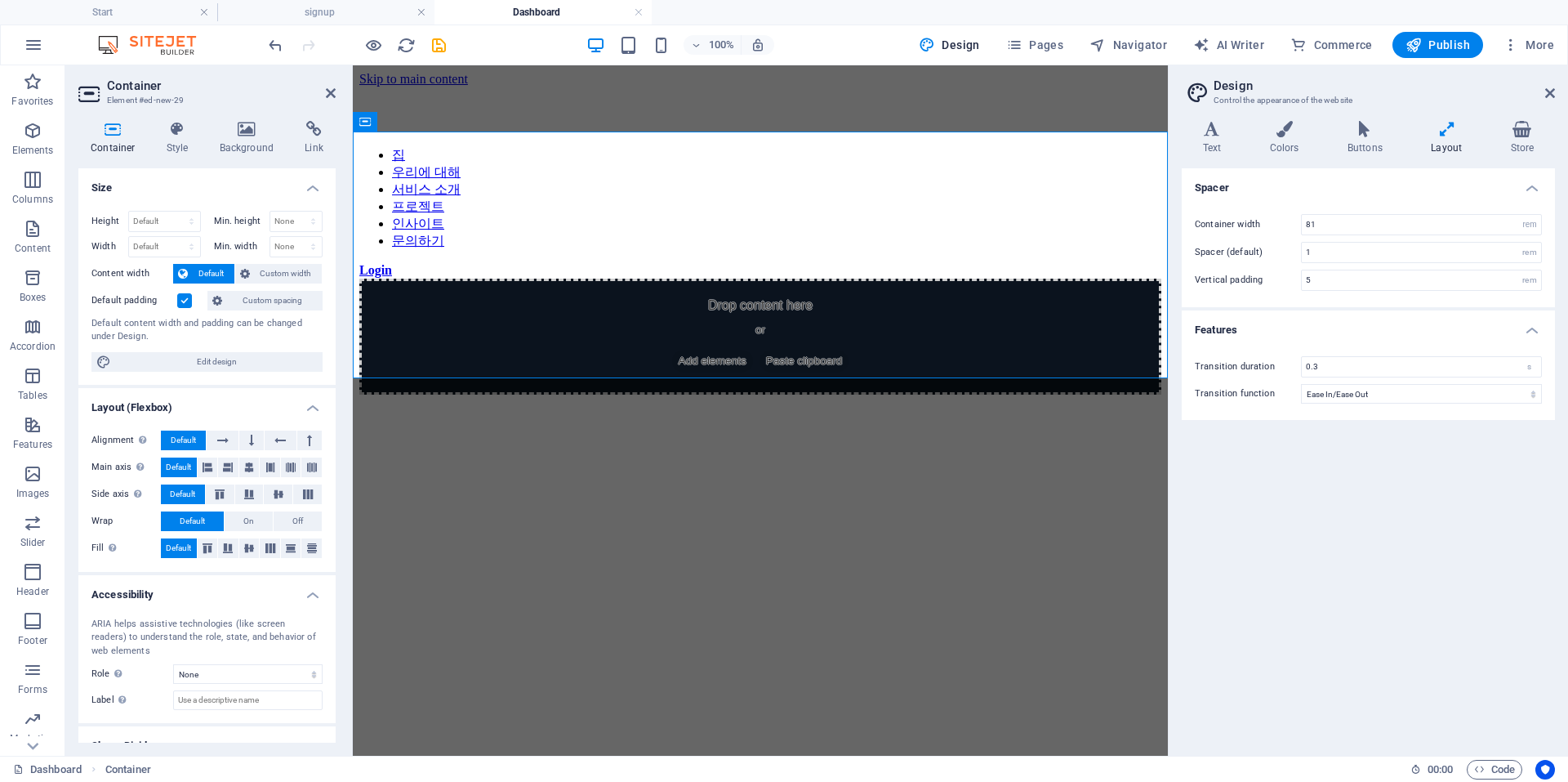
click at [1396, 332] on h4 "Features" at bounding box center [1368, 325] width 374 height 29
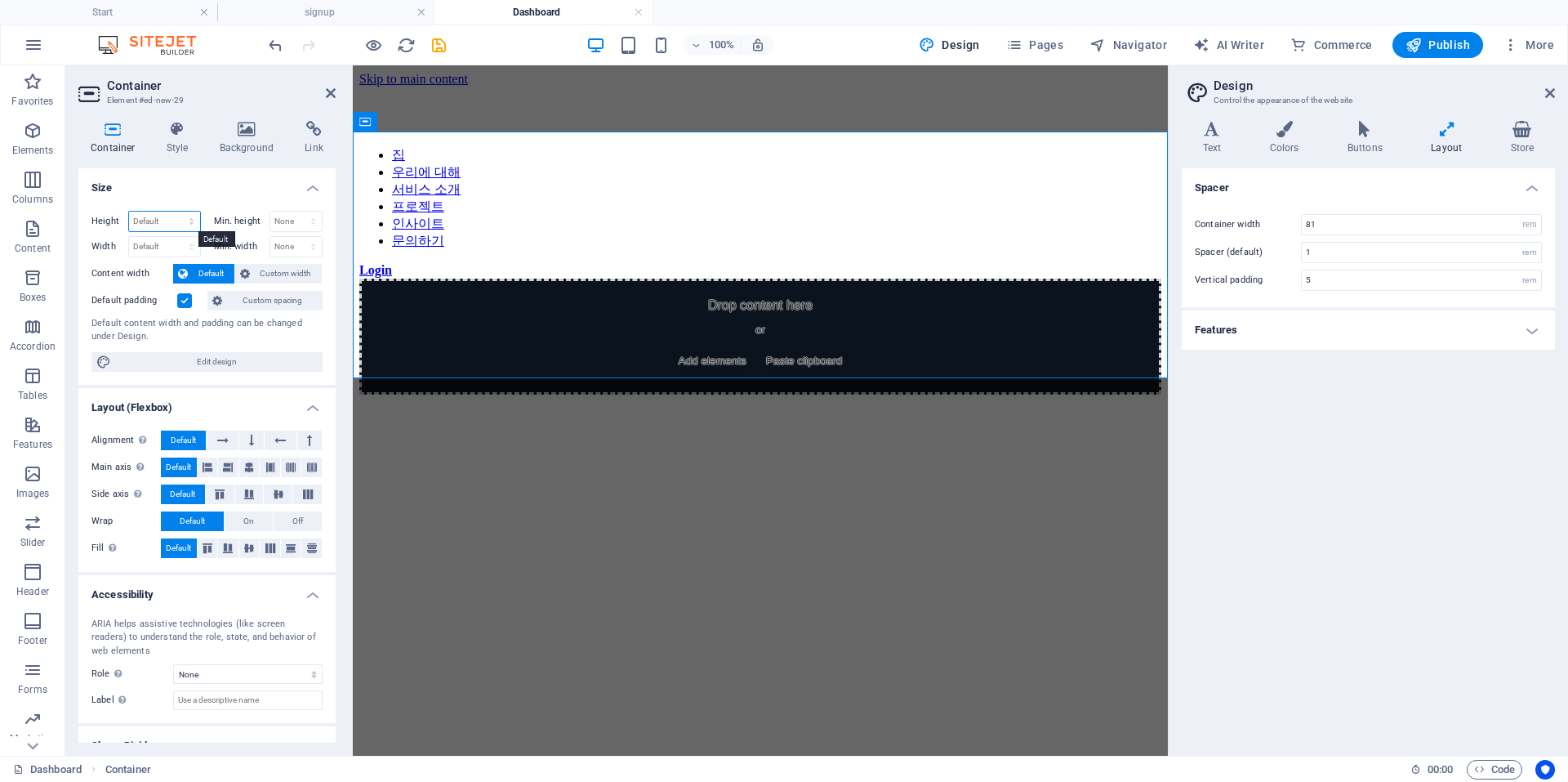
click at [196, 227] on select "Default px rem % vh vw" at bounding box center [164, 221] width 71 height 19
select select "%"
click at [174, 212] on select "Default px rem % vh vw" at bounding box center [164, 221] width 71 height 19
type input "100"
click at [229, 197] on div "Height 100 Default px rem % vh vw Min. height None px rem % vh vw Width Default…" at bounding box center [207, 291] width 258 height 187
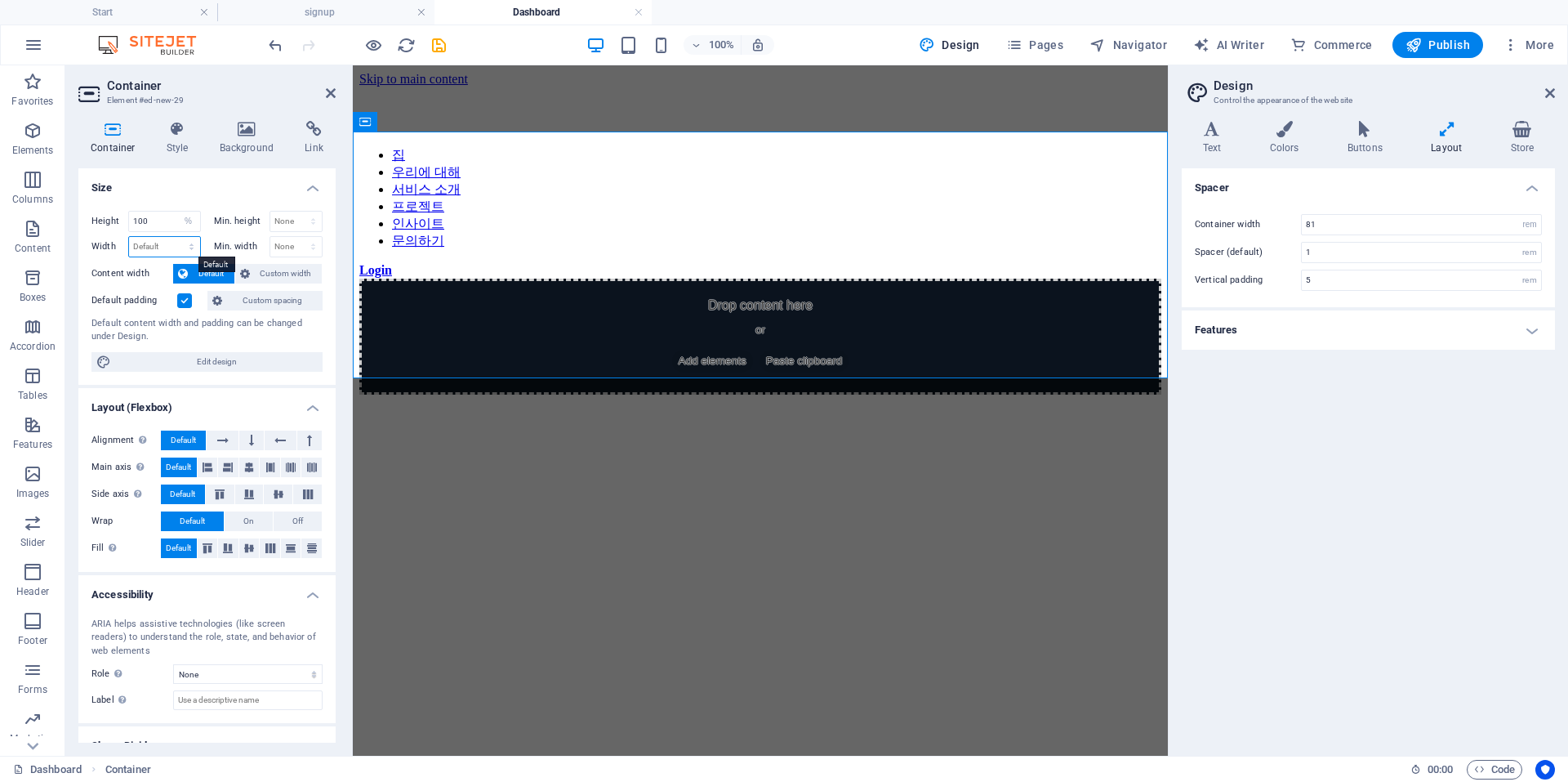
click at [189, 242] on select "Default px rem % em vh vw" at bounding box center [164, 246] width 71 height 19
select select "%"
click at [174, 237] on select "Default px rem % em vh vw" at bounding box center [164, 246] width 71 height 19
type input "100"
click at [239, 184] on h4 "Size" at bounding box center [207, 183] width 258 height 29
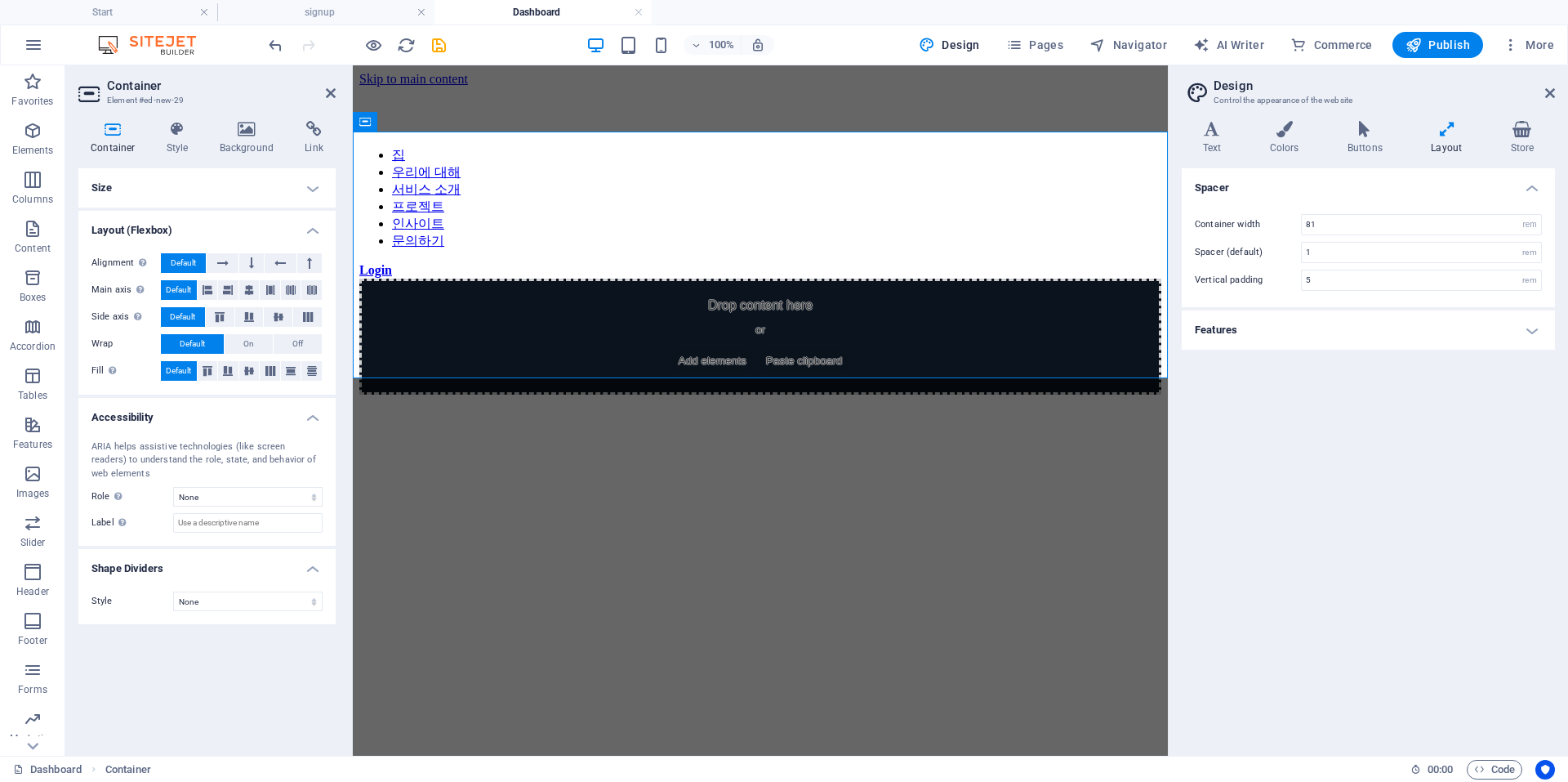
click at [305, 191] on h4 "Size" at bounding box center [207, 187] width 258 height 39
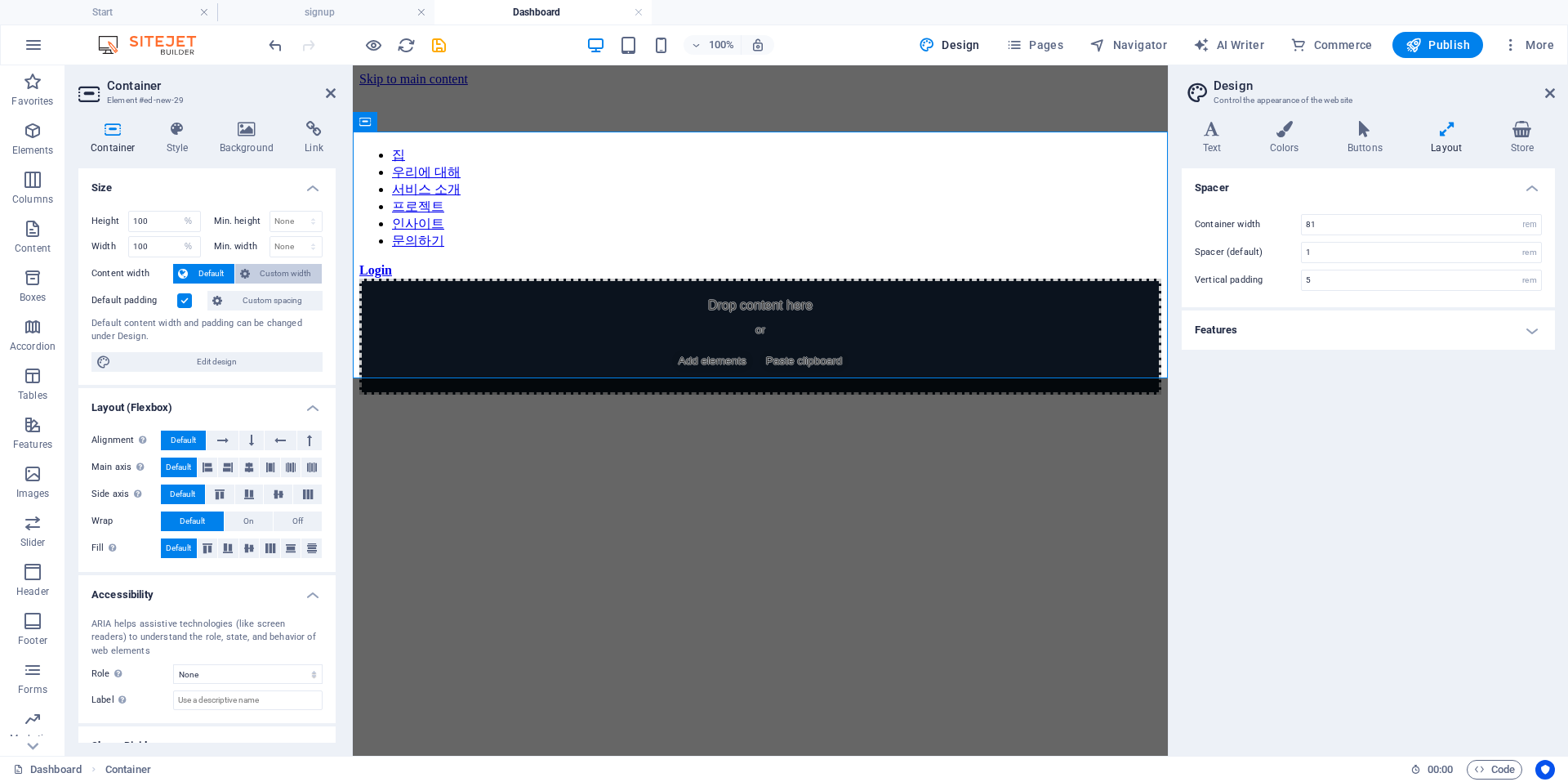
click at [287, 274] on span "Custom width" at bounding box center [286, 273] width 63 height 19
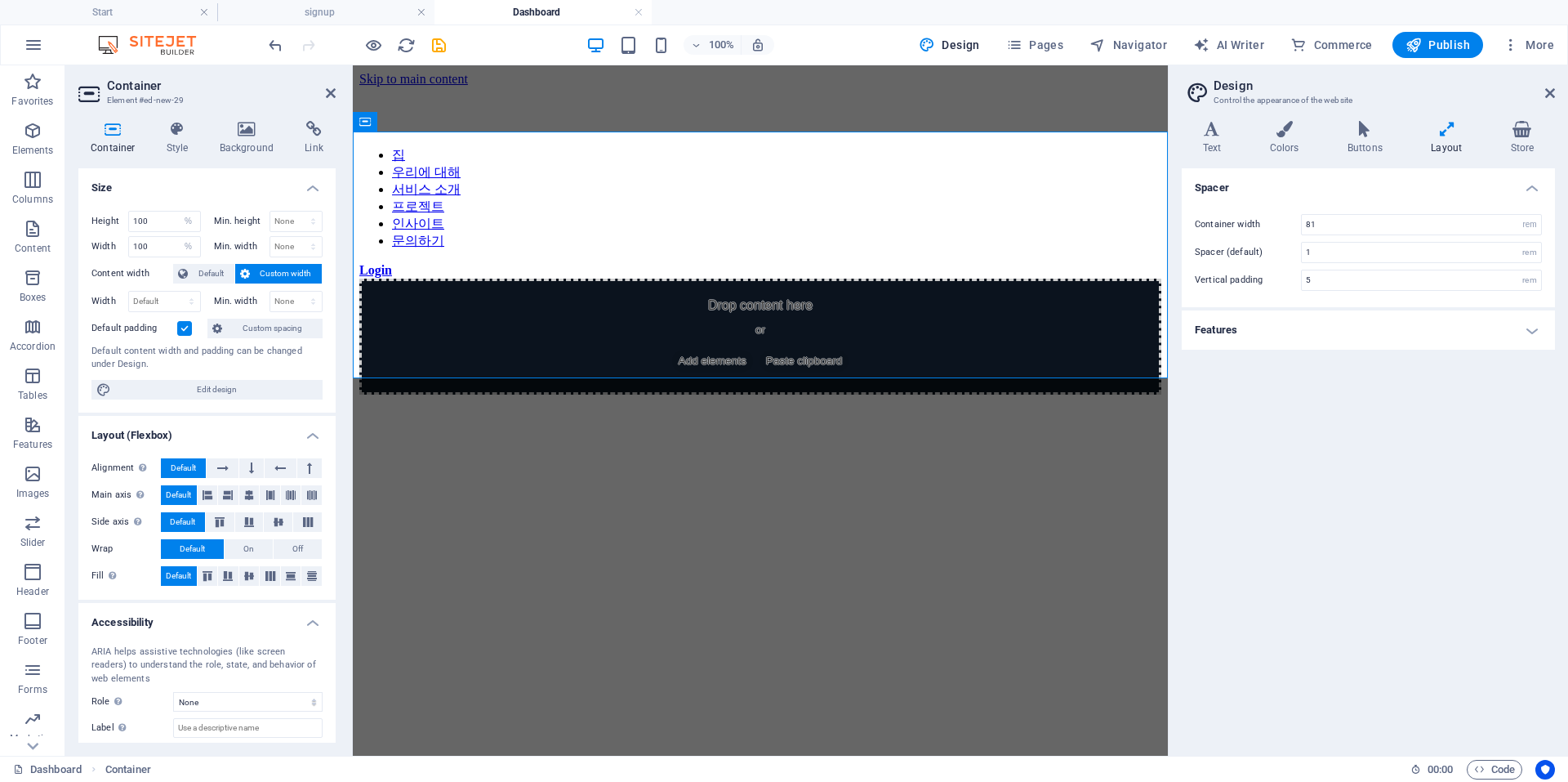
click at [847, 379] on html "Skip to main content 집 우리에 대해 서비스 소개 프로젝트 인사이트 문의하기 Login Drop content here or …" at bounding box center [760, 233] width 815 height 335
click at [847, 373] on div "Drop content here or Add elements Paste clipboard" at bounding box center [760, 336] width 802 height 116
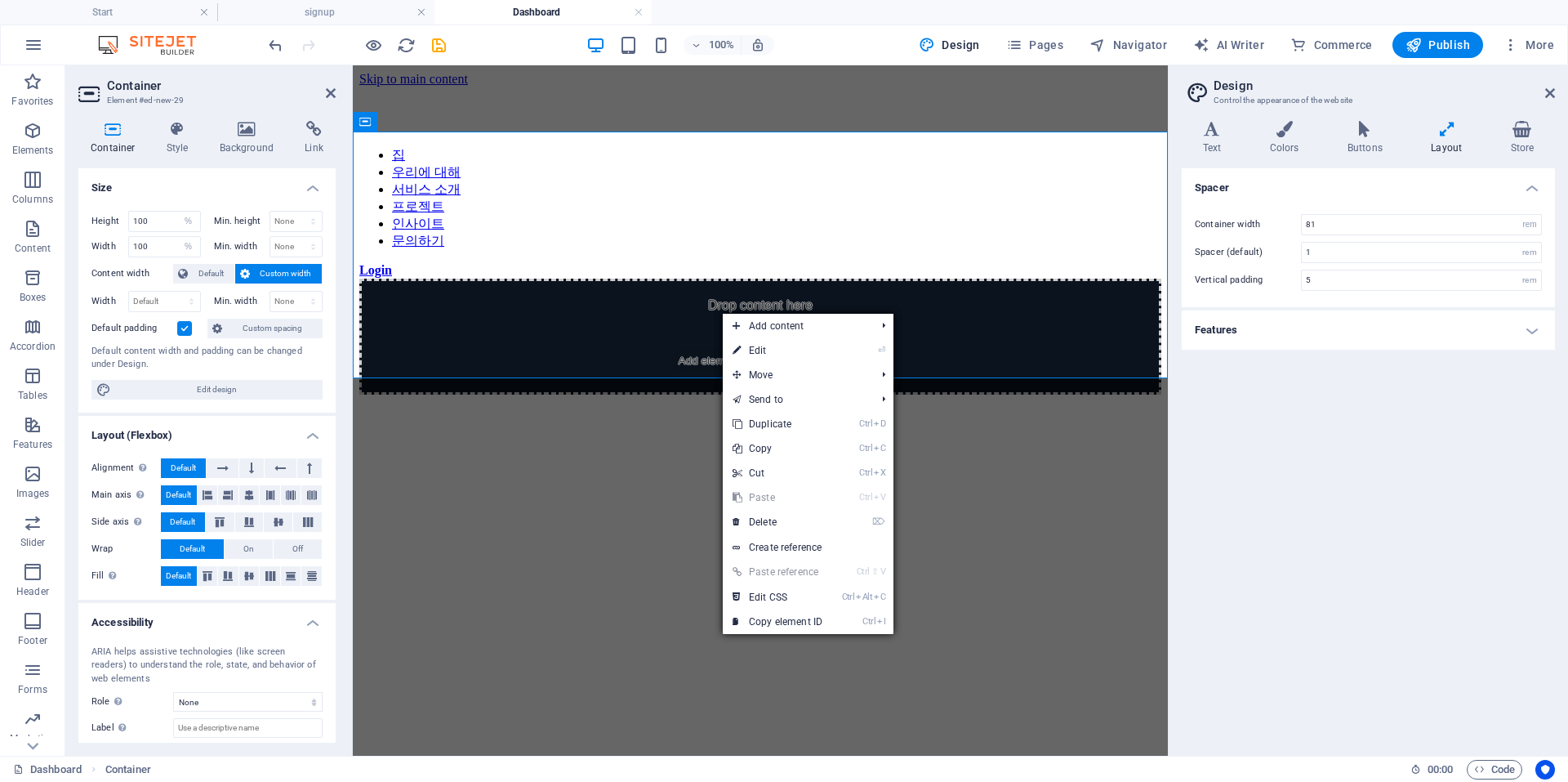
click at [654, 401] on html "Skip to main content 집 우리에 대해 서비스 소개 프로젝트 인사이트 문의하기 Login Drop content here or …" at bounding box center [760, 233] width 815 height 335
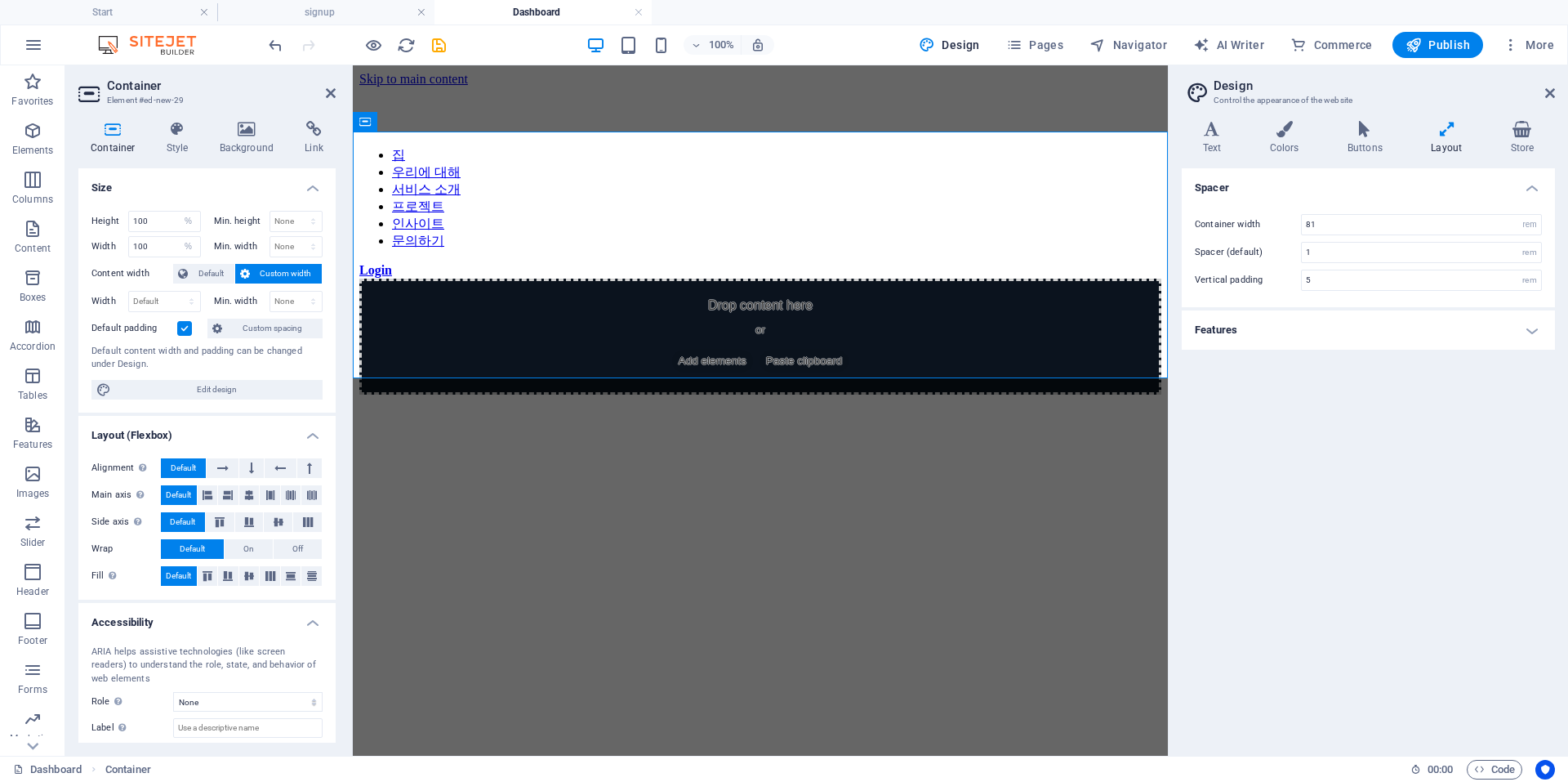
click at [642, 401] on html "Skip to main content 집 우리에 대해 서비스 소개 프로젝트 인사이트 문의하기 Login Drop content here or …" at bounding box center [760, 233] width 815 height 335
drag, startPoint x: 1548, startPoint y: 92, endPoint x: 1194, endPoint y: 27, distance: 359.9
click at [1548, 92] on icon at bounding box center [1550, 93] width 10 height 13
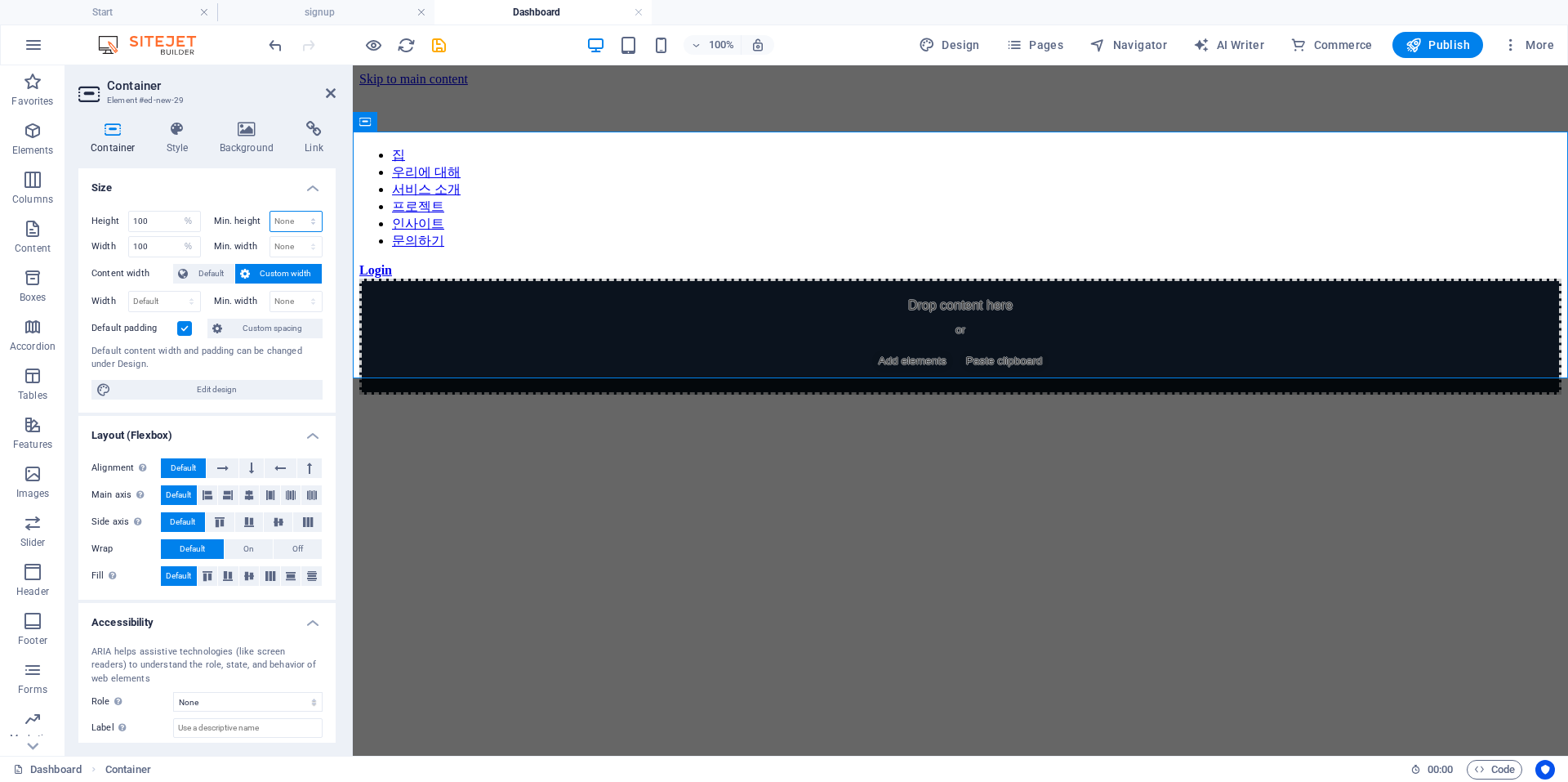
click at [295, 223] on select "None px rem % vh vw" at bounding box center [296, 221] width 52 height 19
select select "%"
click at [296, 212] on select "None px rem % vh vw" at bounding box center [296, 221] width 52 height 19
type input "100"
click at [300, 243] on select "None px rem % vh vw" at bounding box center [296, 246] width 52 height 19
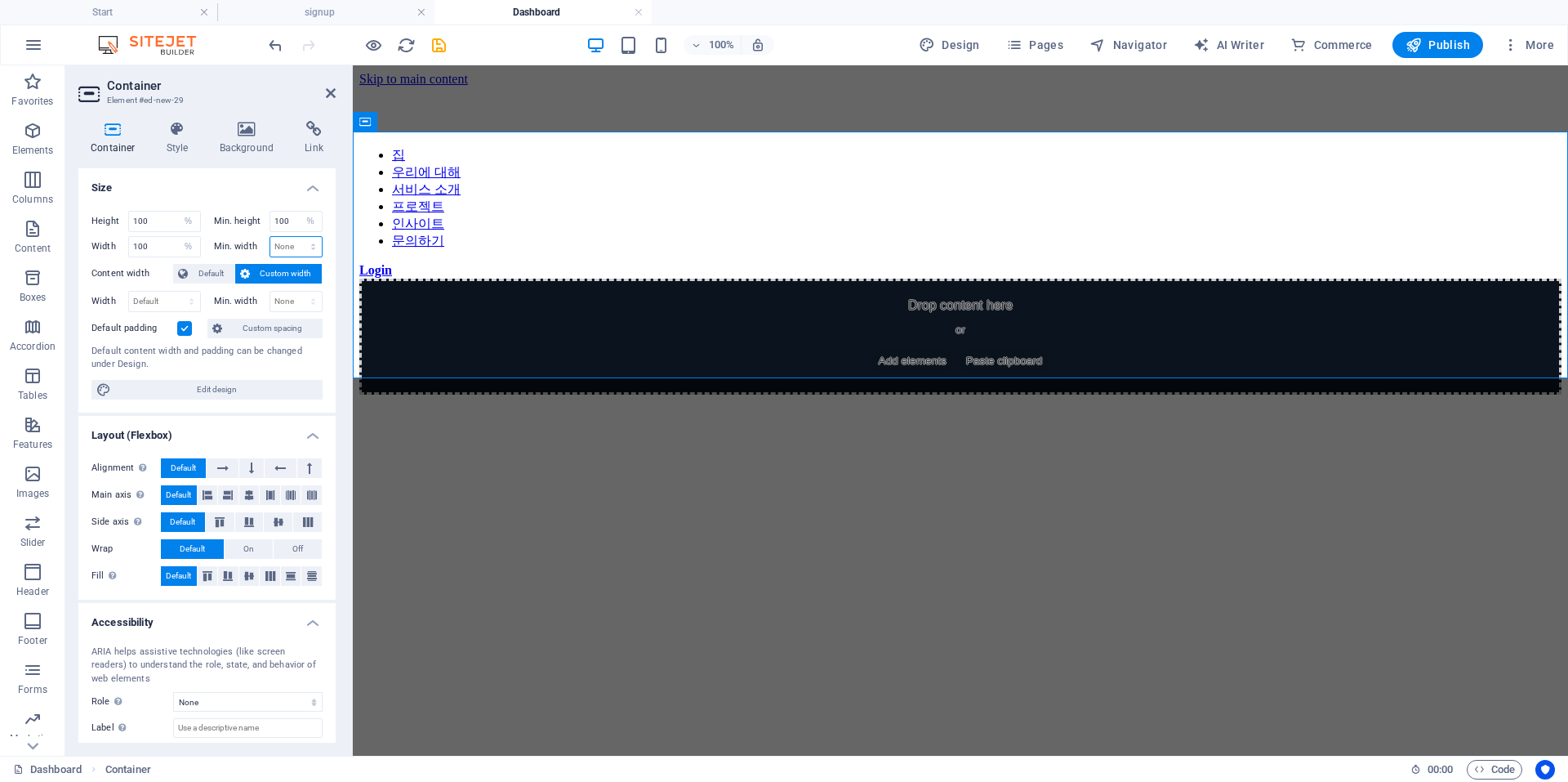
select select "%"
click at [296, 237] on select "None px rem % vh vw" at bounding box center [296, 246] width 52 height 19
type input "100"
click at [172, 301] on select "Default px rem % em vh vw" at bounding box center [164, 301] width 71 height 19
select select "%"
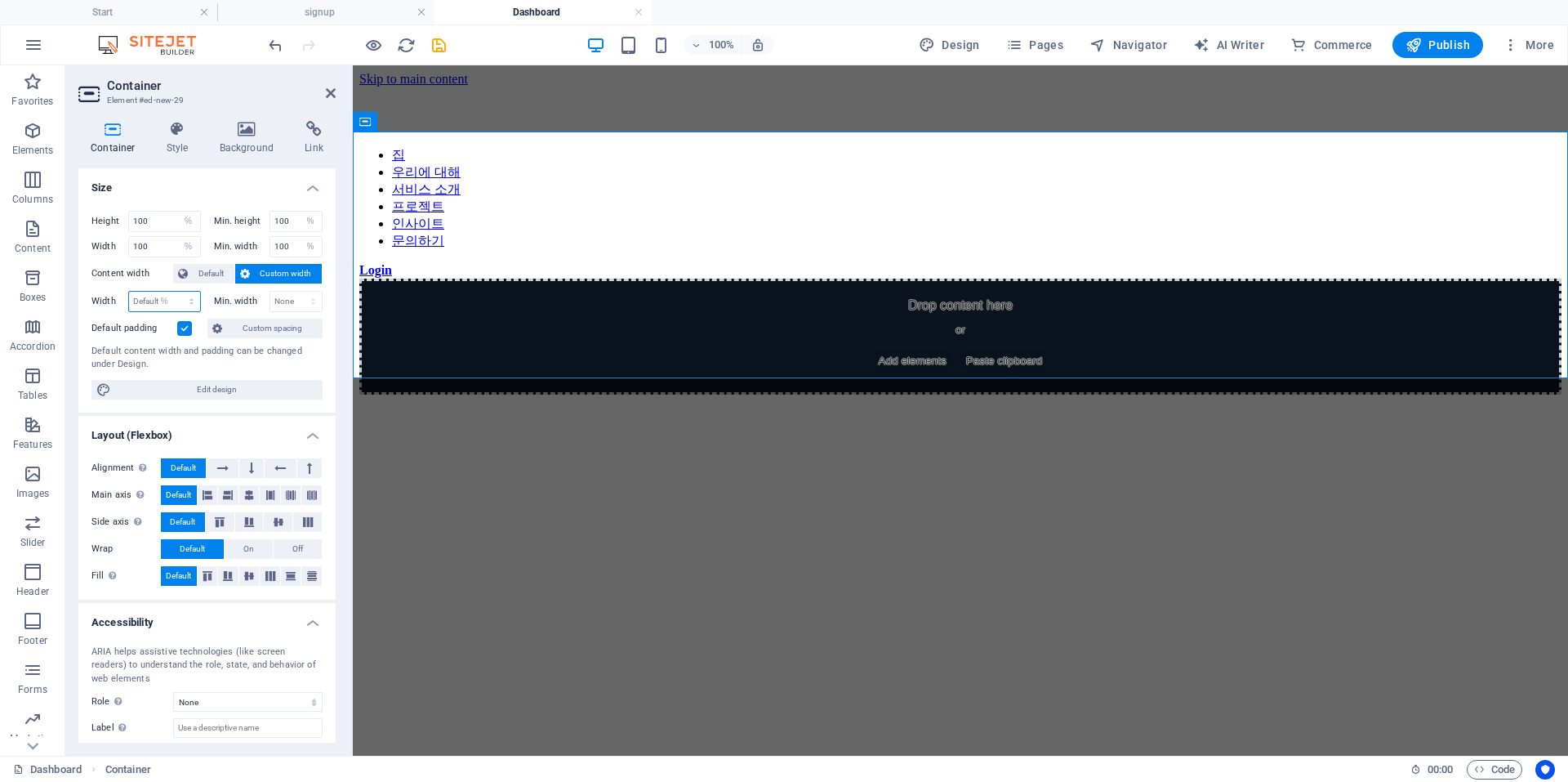
click at [174, 291] on select "Default px rem % em vh vw" at bounding box center [164, 301] width 71 height 19
type input "100"
click at [559, 401] on html "Skip to main content 집 우리에 대해 서비스 소개 프로젝트 인사이트 문의하기 Login Drop content here or …" at bounding box center [960, 233] width 1215 height 335
click at [327, 89] on icon at bounding box center [331, 93] width 10 height 13
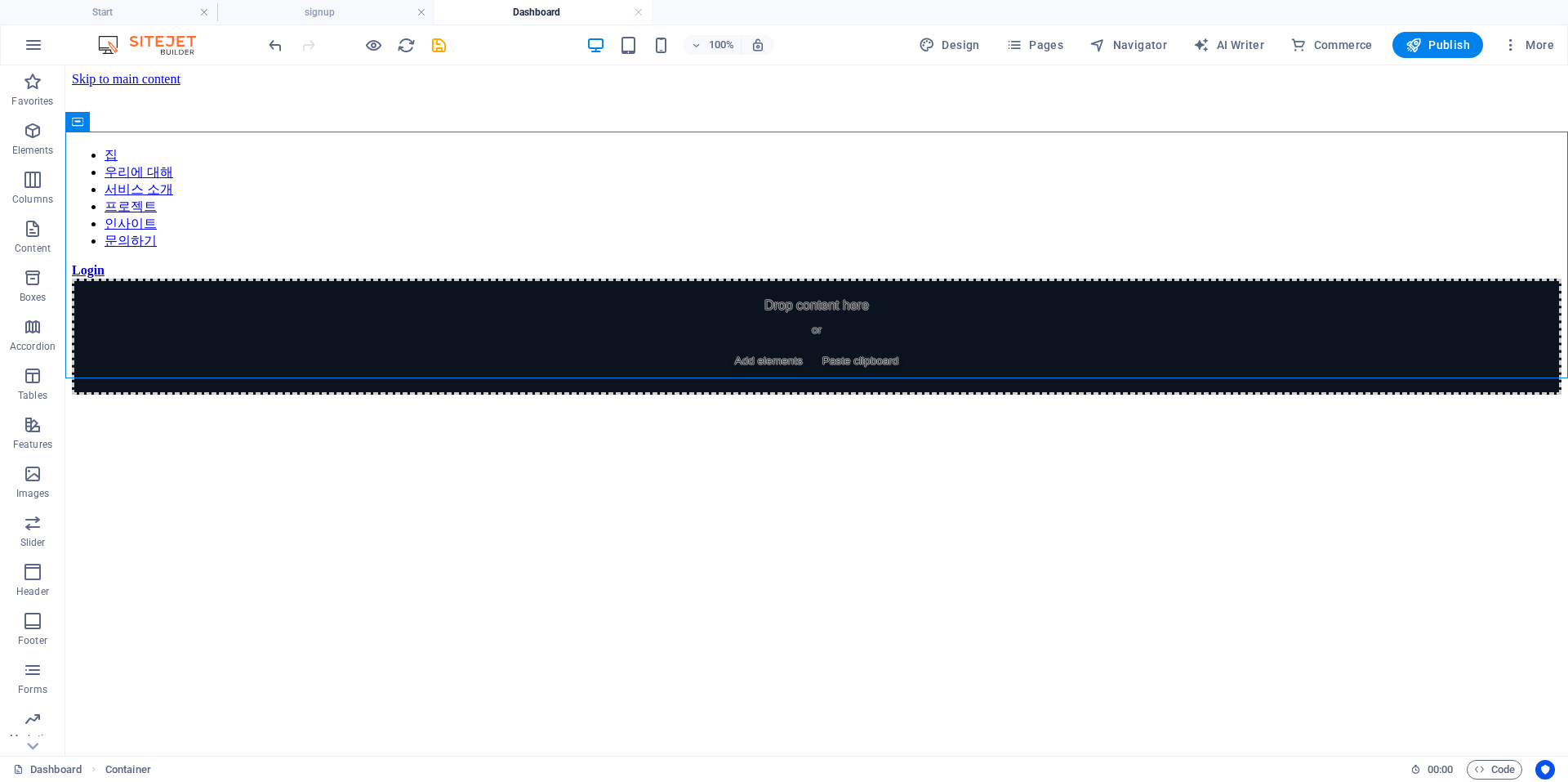
click at [457, 401] on html "Skip to main content 집 우리에 대해 서비스 소개 프로젝트 인사이트 문의하기 Login Drop content here or …" at bounding box center [816, 233] width 1502 height 335
click at [576, 347] on div "Drop content here or Add elements Paste clipboard" at bounding box center [816, 336] width 1489 height 116
click at [806, 377] on div "+ Add section" at bounding box center [816, 378] width 90 height 27
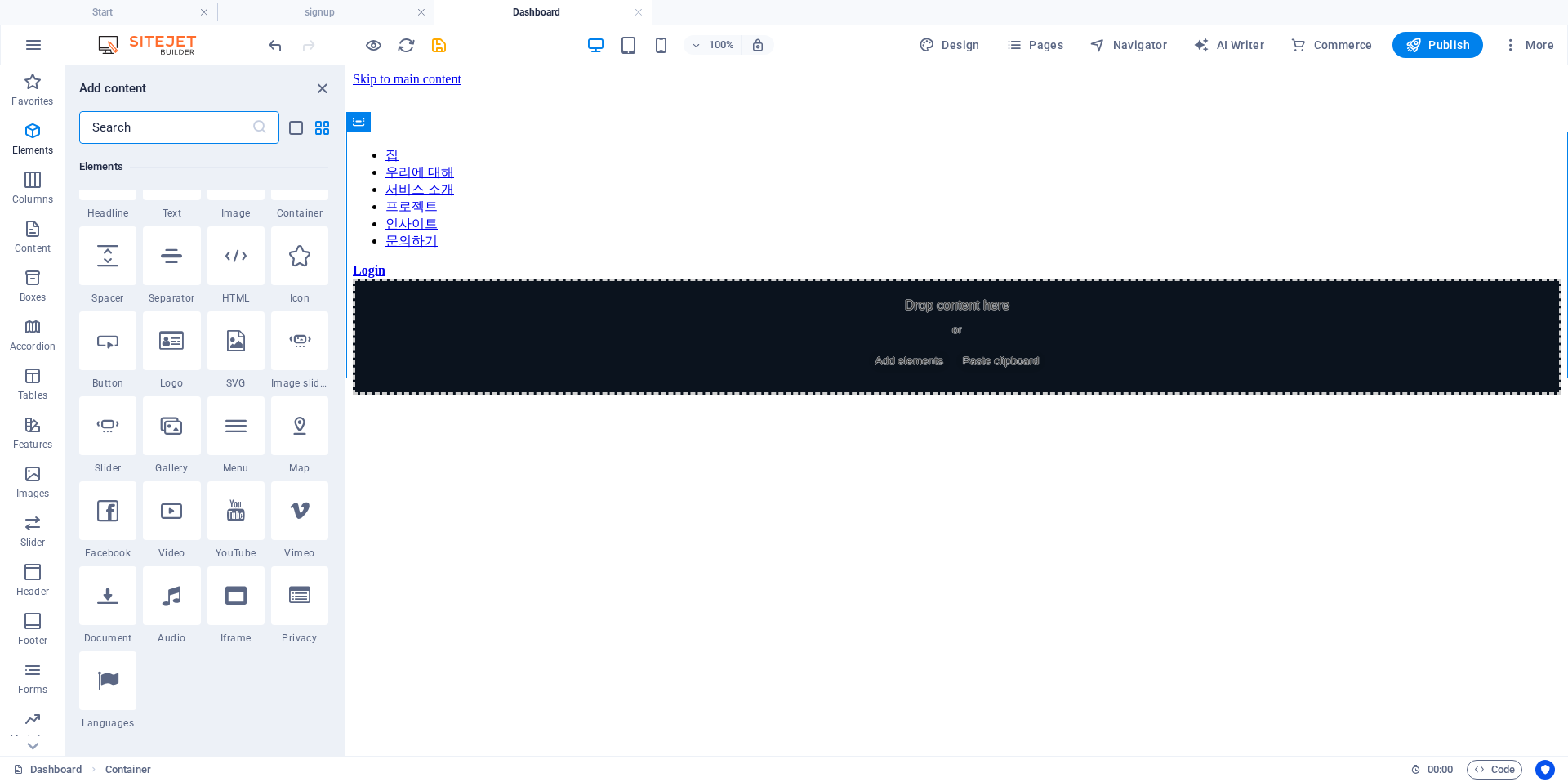
scroll to position [245, 0]
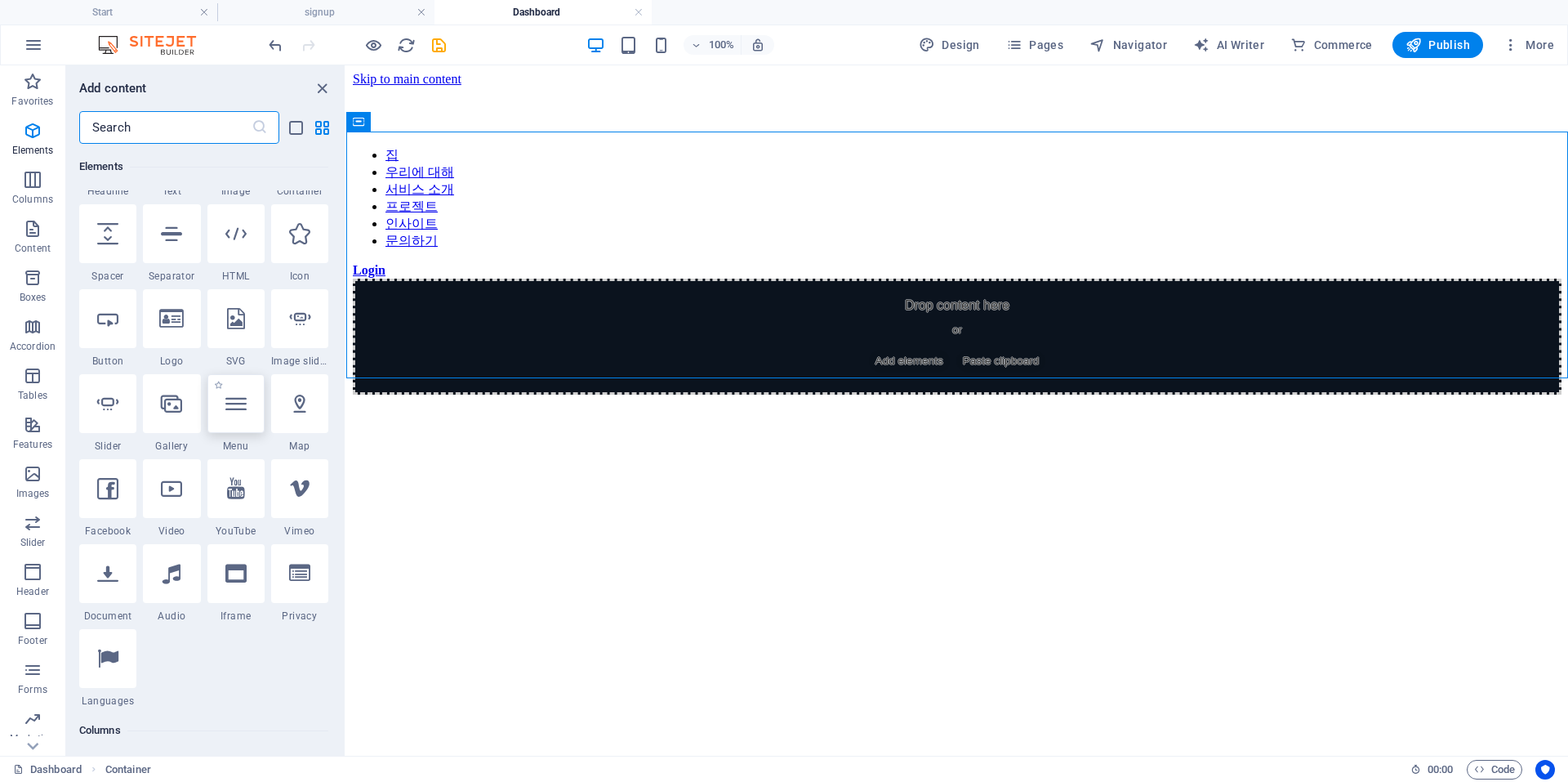
click at [235, 414] on div at bounding box center [236, 403] width 58 height 58
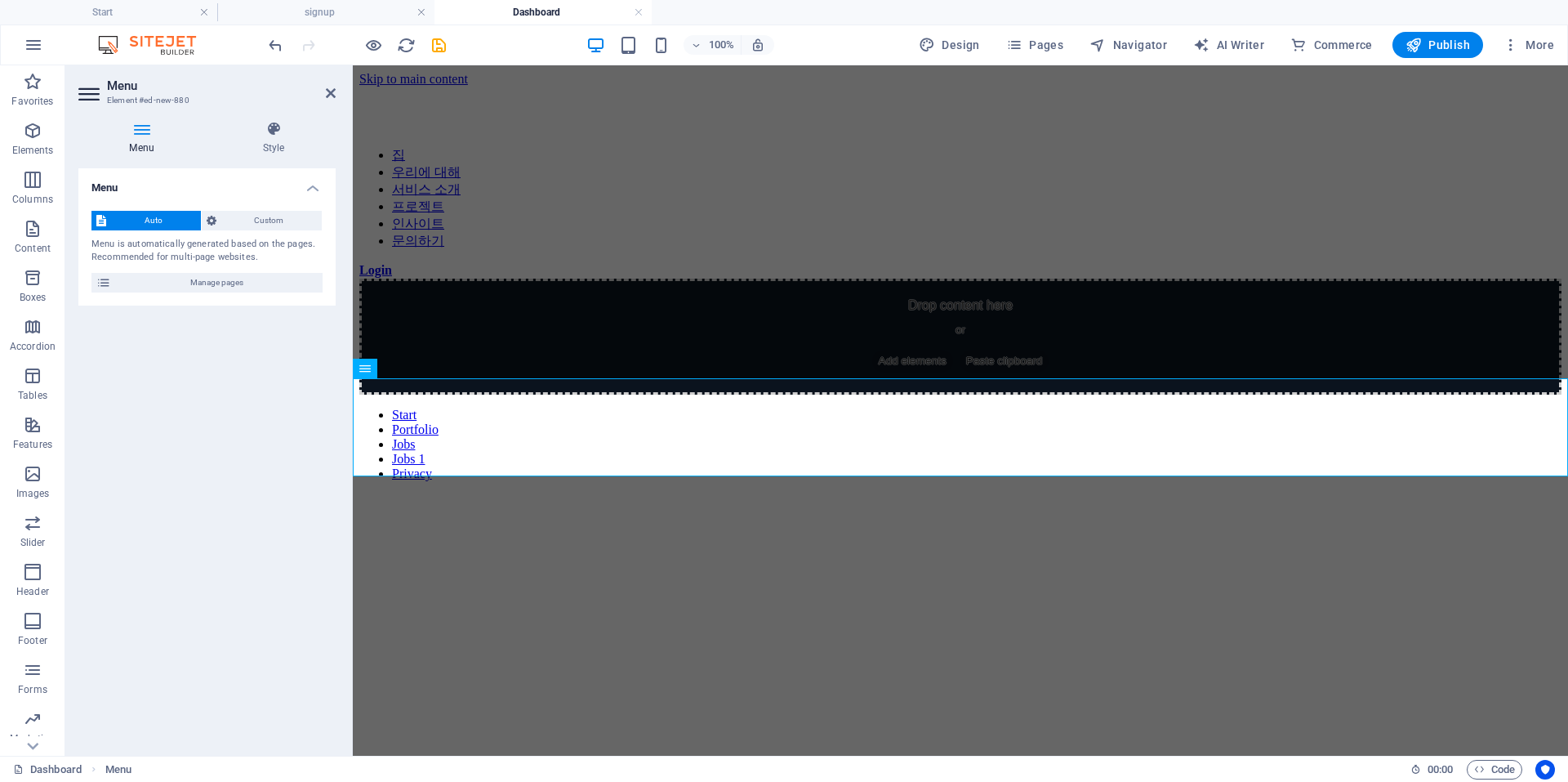
click at [531, 494] on html "Skip to main content 집 우리에 대해 서비스 소개 프로젝트 인사이트 문의하기 Login Drop content here or …" at bounding box center [960, 280] width 1215 height 428
click at [471, 441] on nav "Start Portfolio Jobs Jobs 1 Privacy" at bounding box center [960, 444] width 1202 height 73
click at [514, 494] on html "Skip to main content 집 우리에 대해 서비스 소개 프로젝트 인사이트 문의하기 Login Drop content here or …" at bounding box center [960, 280] width 1215 height 428
click at [331, 90] on icon at bounding box center [331, 93] width 10 height 13
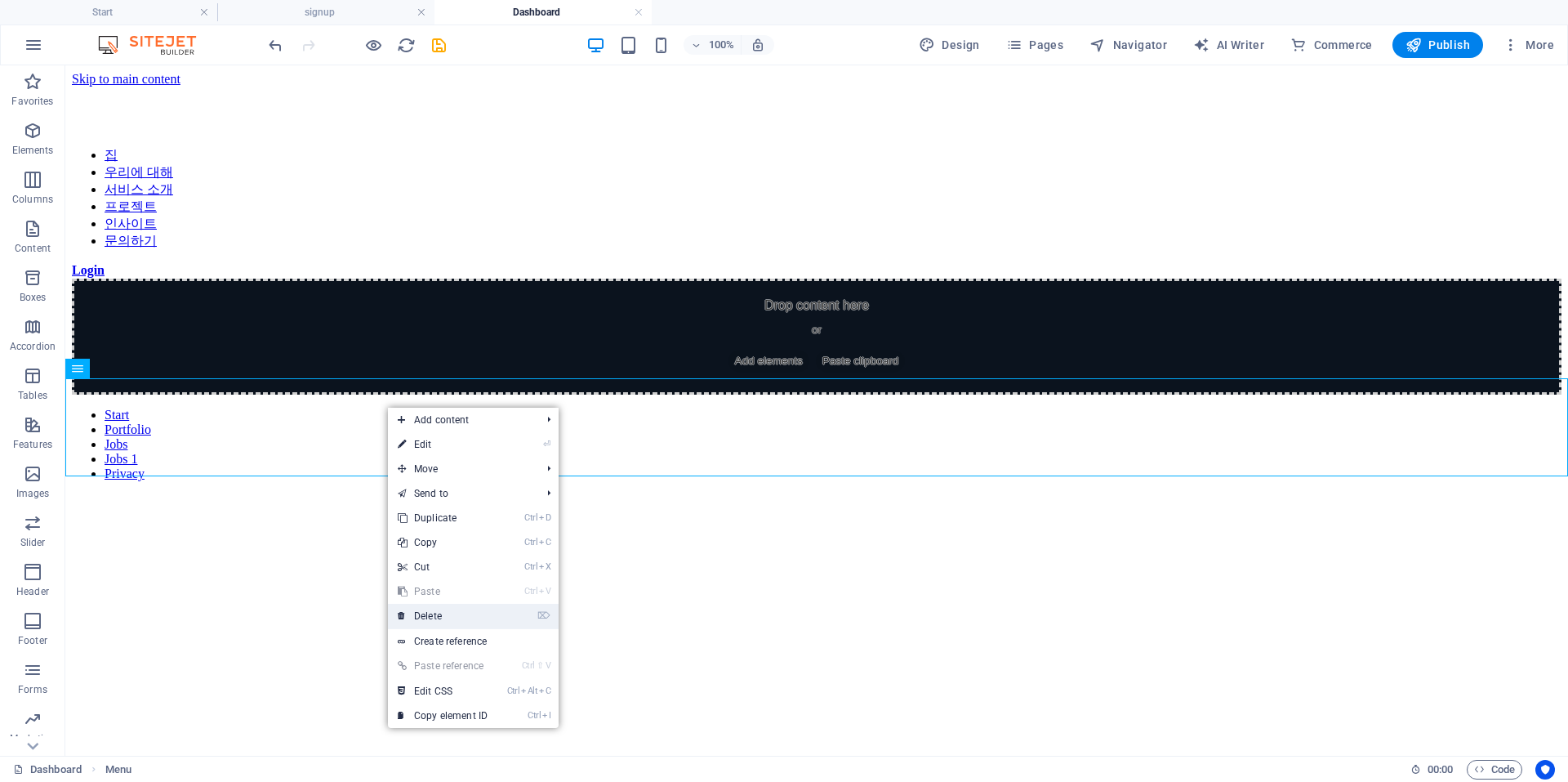
click at [433, 628] on link "⌦ Delete" at bounding box center [443, 616] width 110 height 25
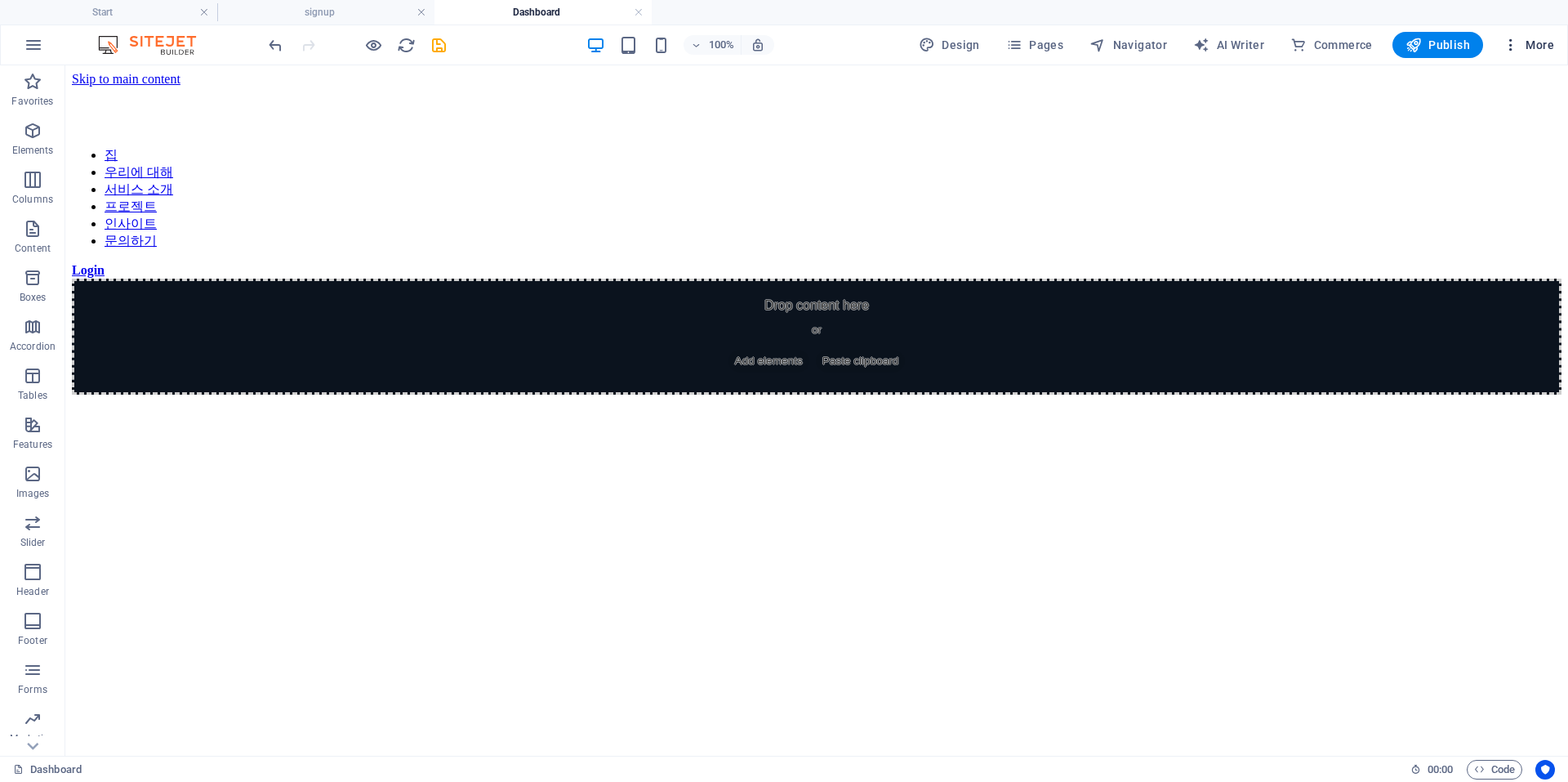
click at [1523, 42] on span "More" at bounding box center [1528, 45] width 51 height 16
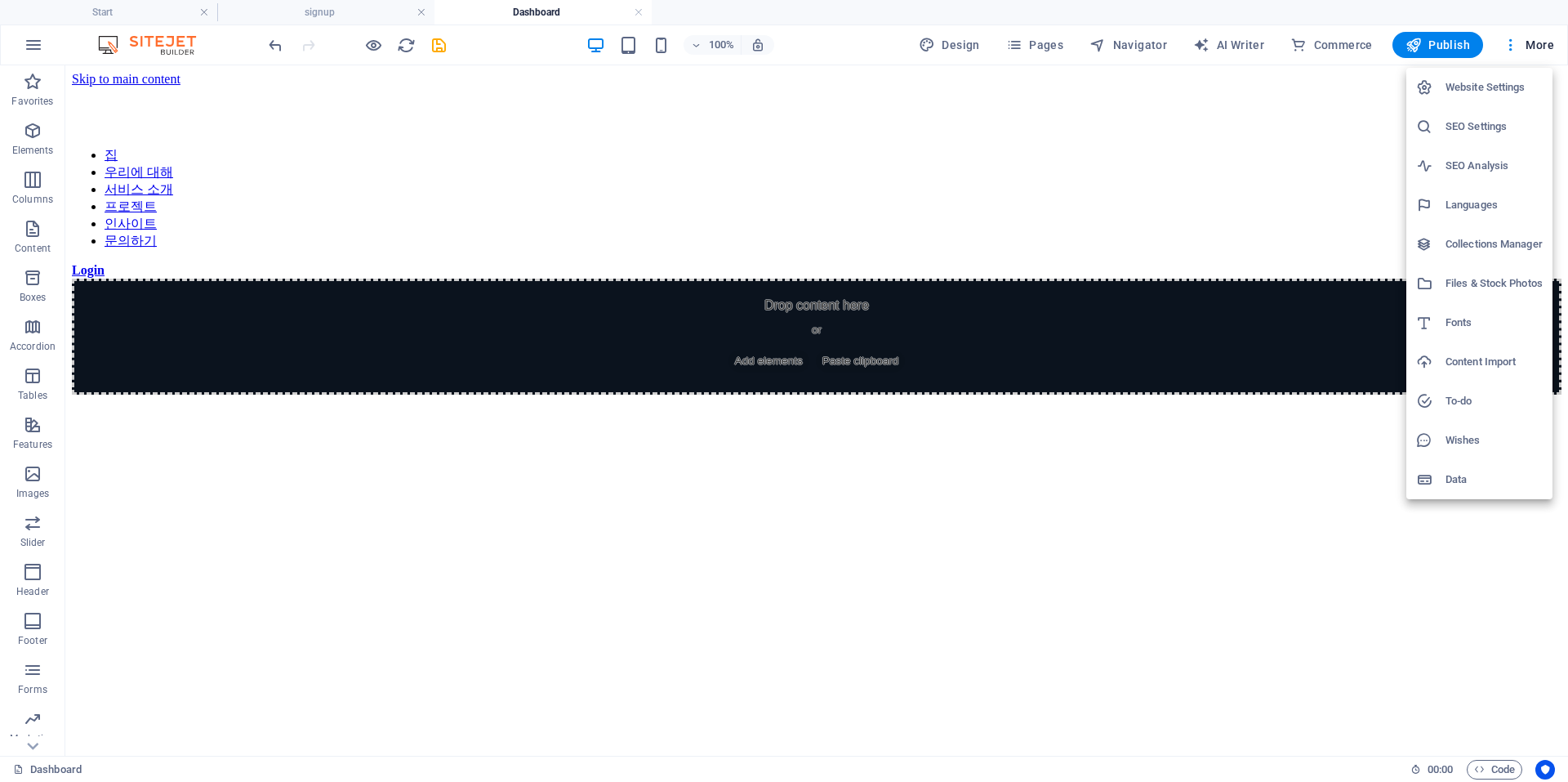
click at [1137, 451] on div at bounding box center [784, 391] width 1568 height 782
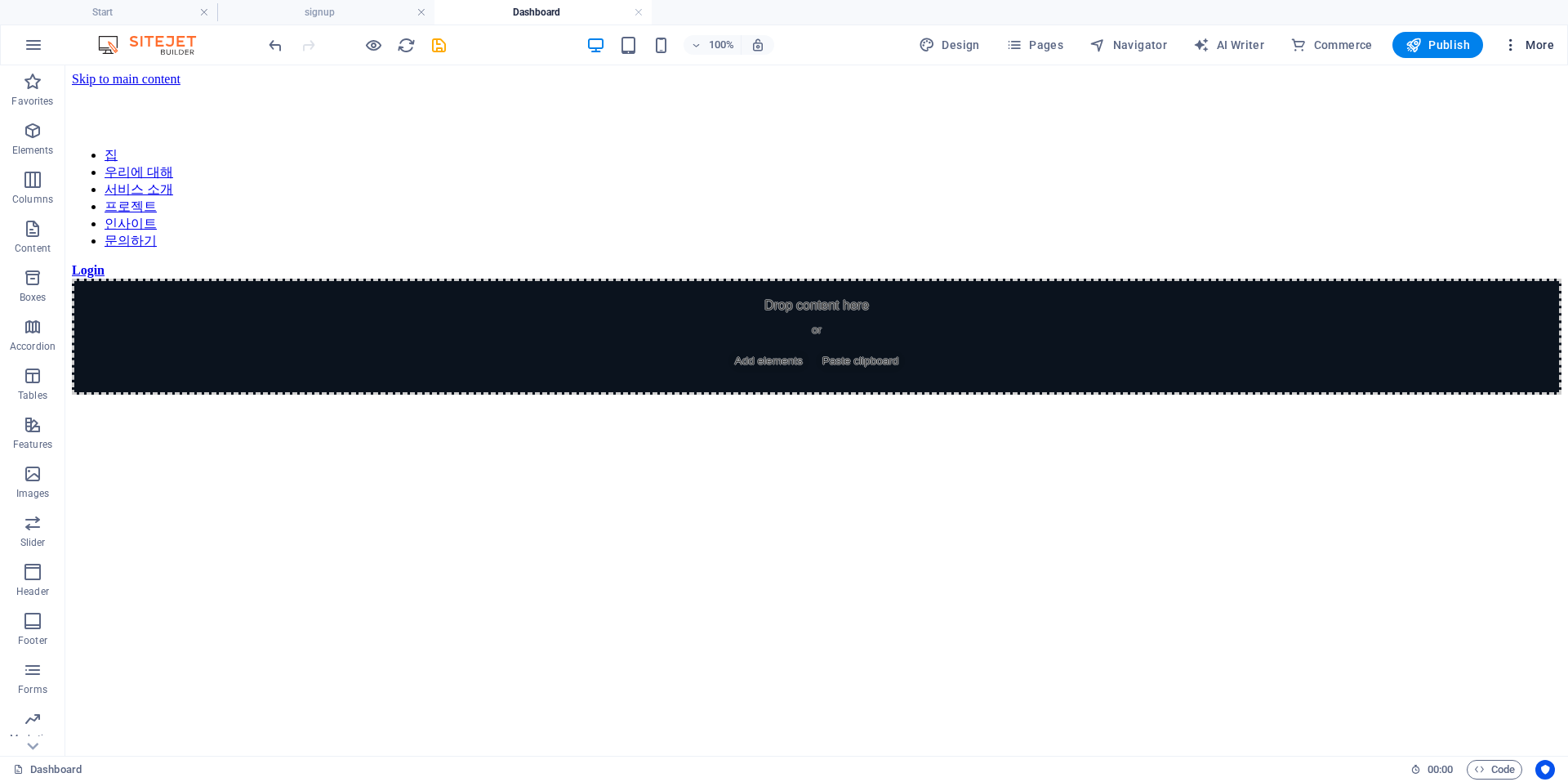
click at [1509, 42] on icon "button" at bounding box center [1510, 45] width 16 height 16
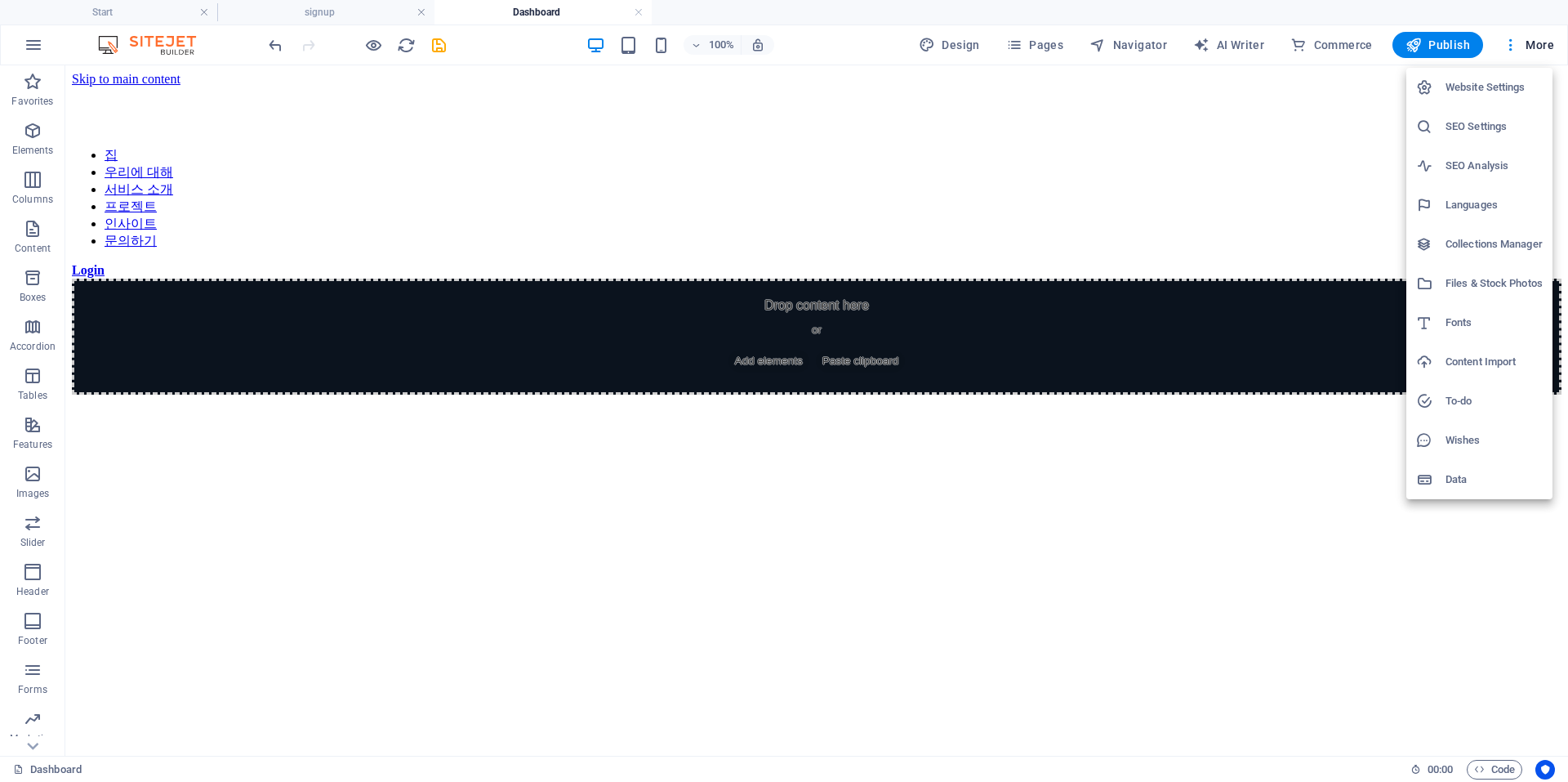
click at [1294, 463] on div at bounding box center [784, 391] width 1568 height 782
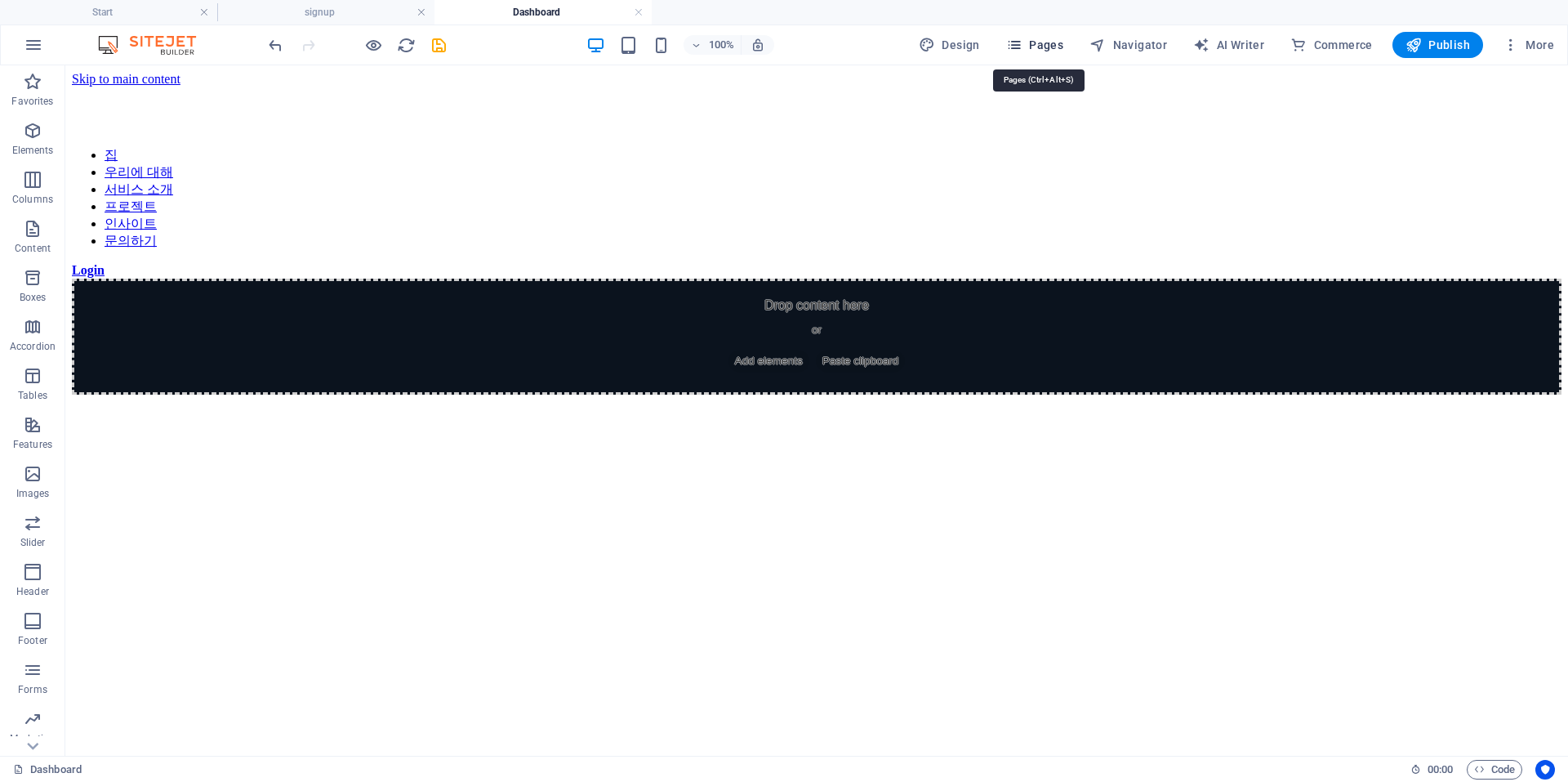
click at [1060, 44] on span "Pages" at bounding box center [1034, 45] width 58 height 16
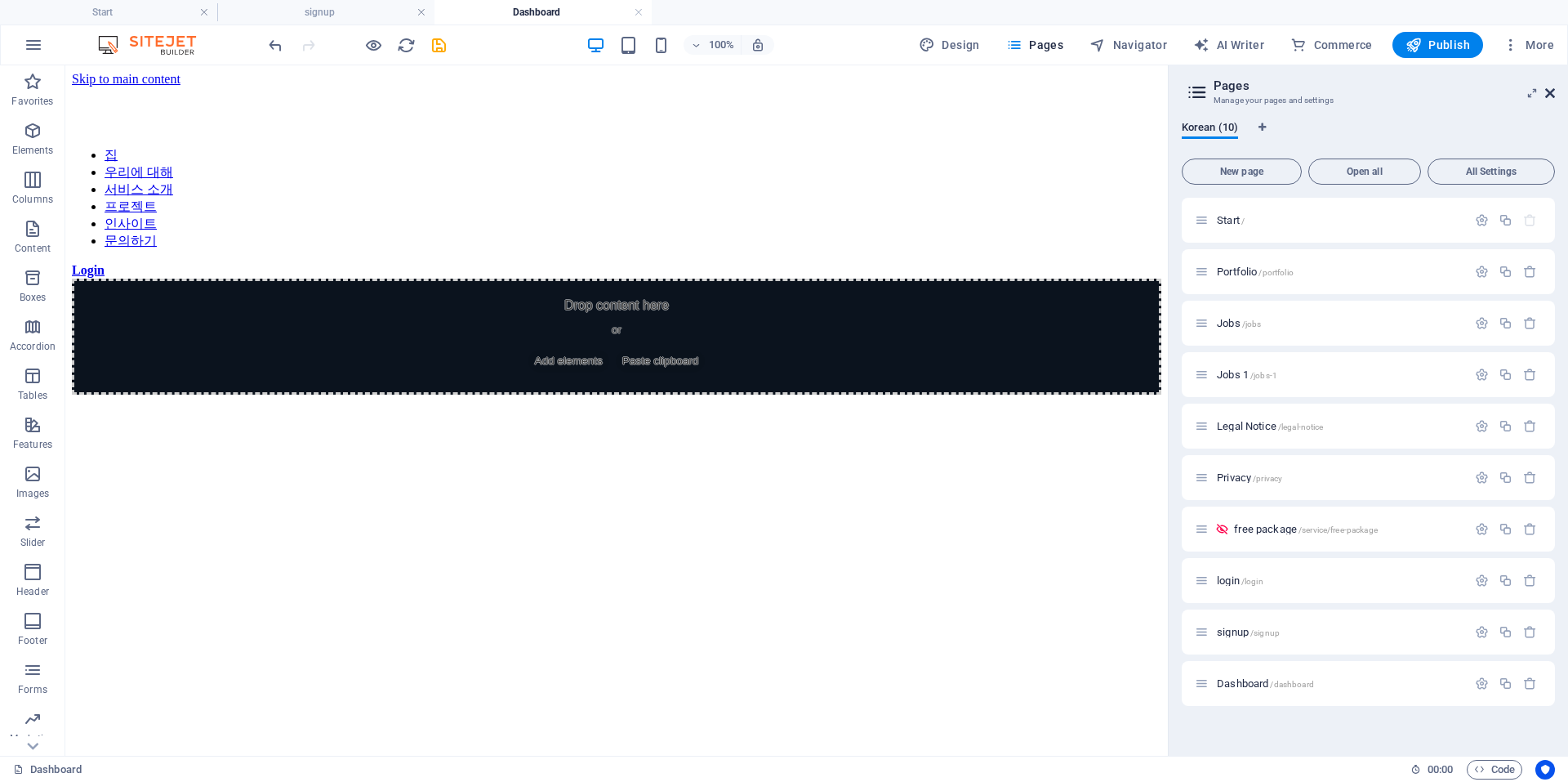
drag, startPoint x: 1552, startPoint y: 91, endPoint x: 1479, endPoint y: 28, distance: 96.4
click at [1552, 91] on icon at bounding box center [1550, 93] width 10 height 13
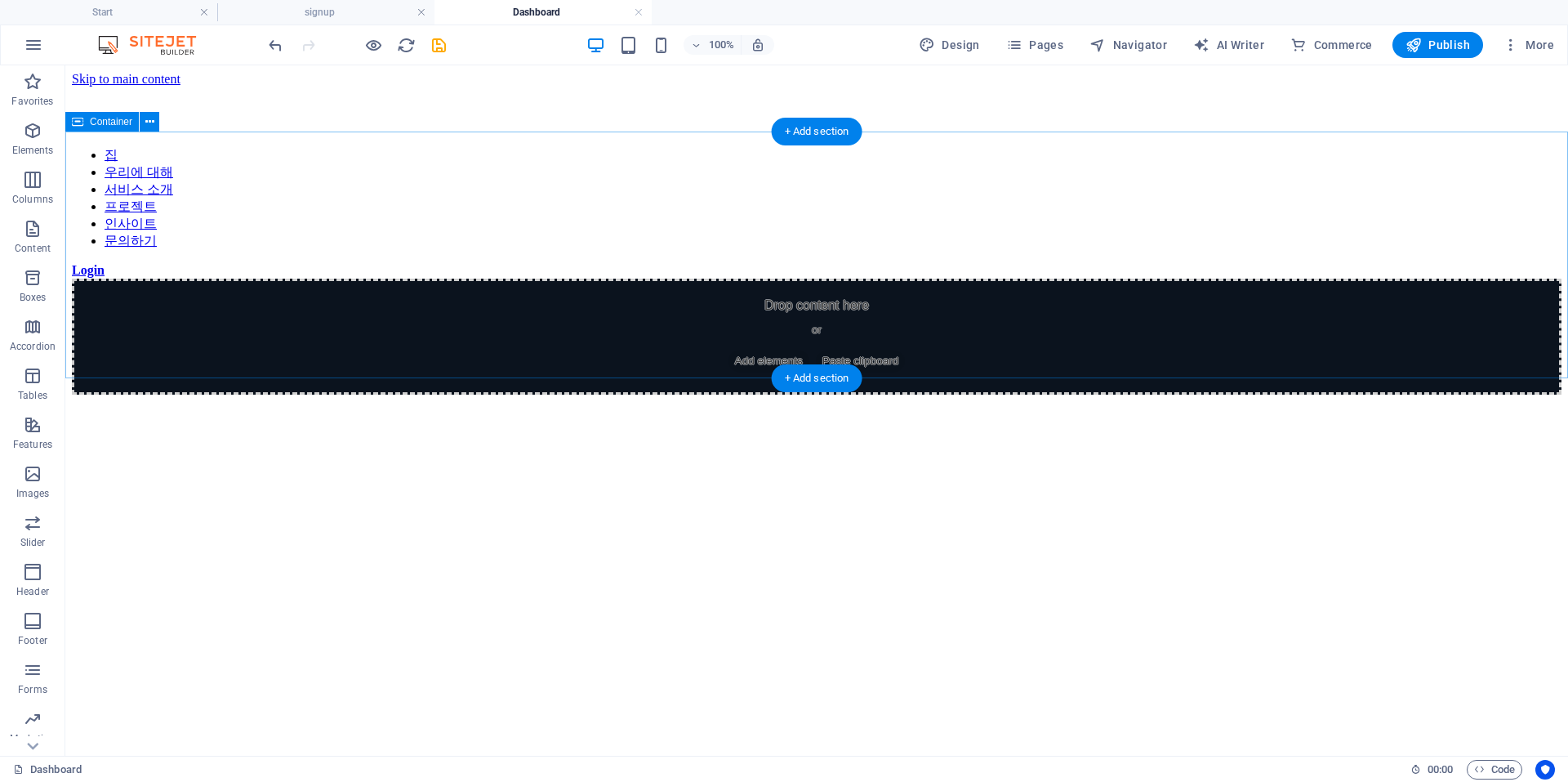
click at [904, 353] on div "Drop content here or Add elements Paste clipboard" at bounding box center [816, 336] width 1489 height 116
click at [145, 124] on icon at bounding box center [150, 122] width 9 height 17
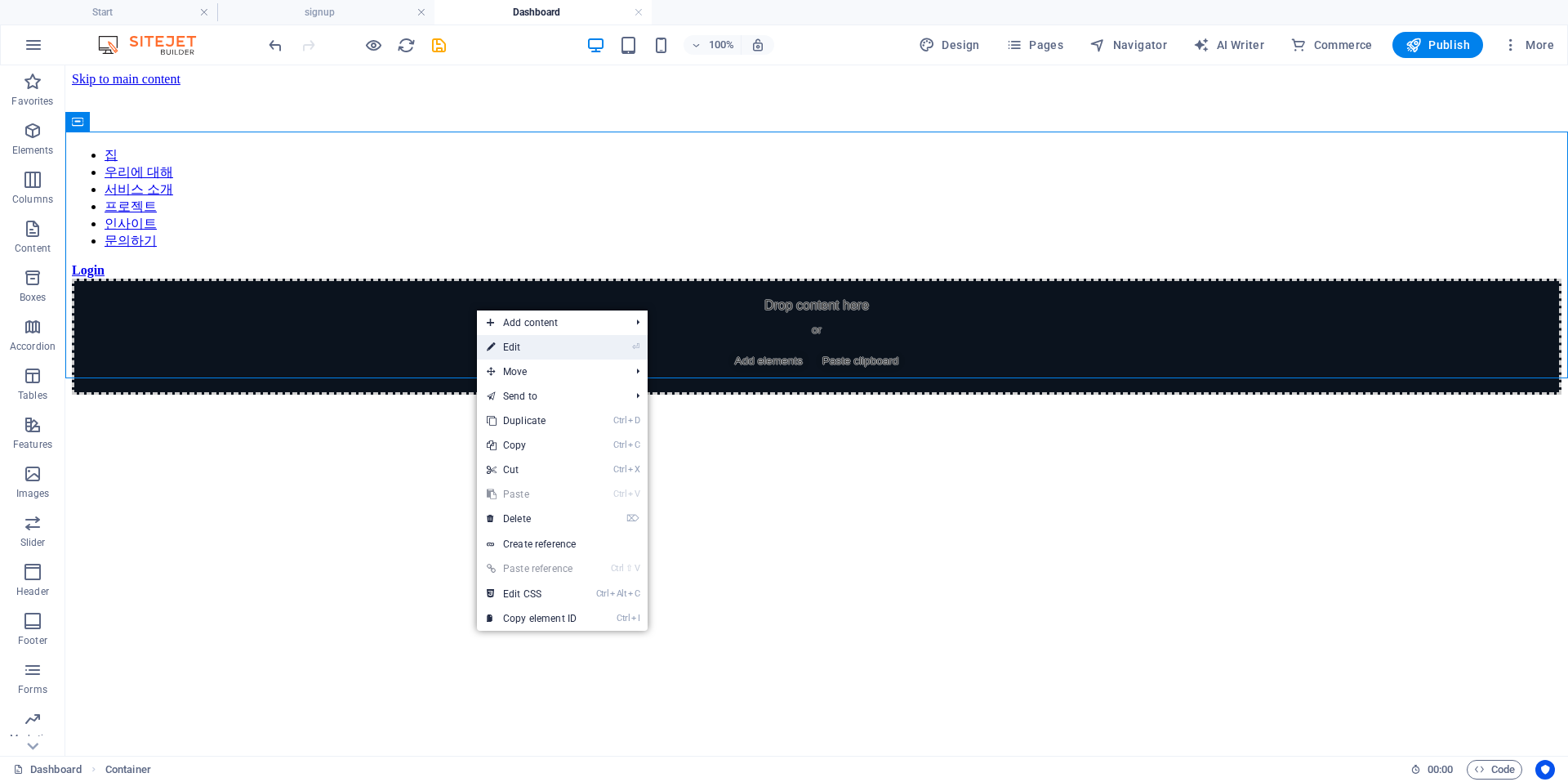
drag, startPoint x: 513, startPoint y: 350, endPoint x: 163, endPoint y: 284, distance: 356.2
click at [513, 350] on link "⏎ Edit" at bounding box center [531, 347] width 110 height 25
select select "%"
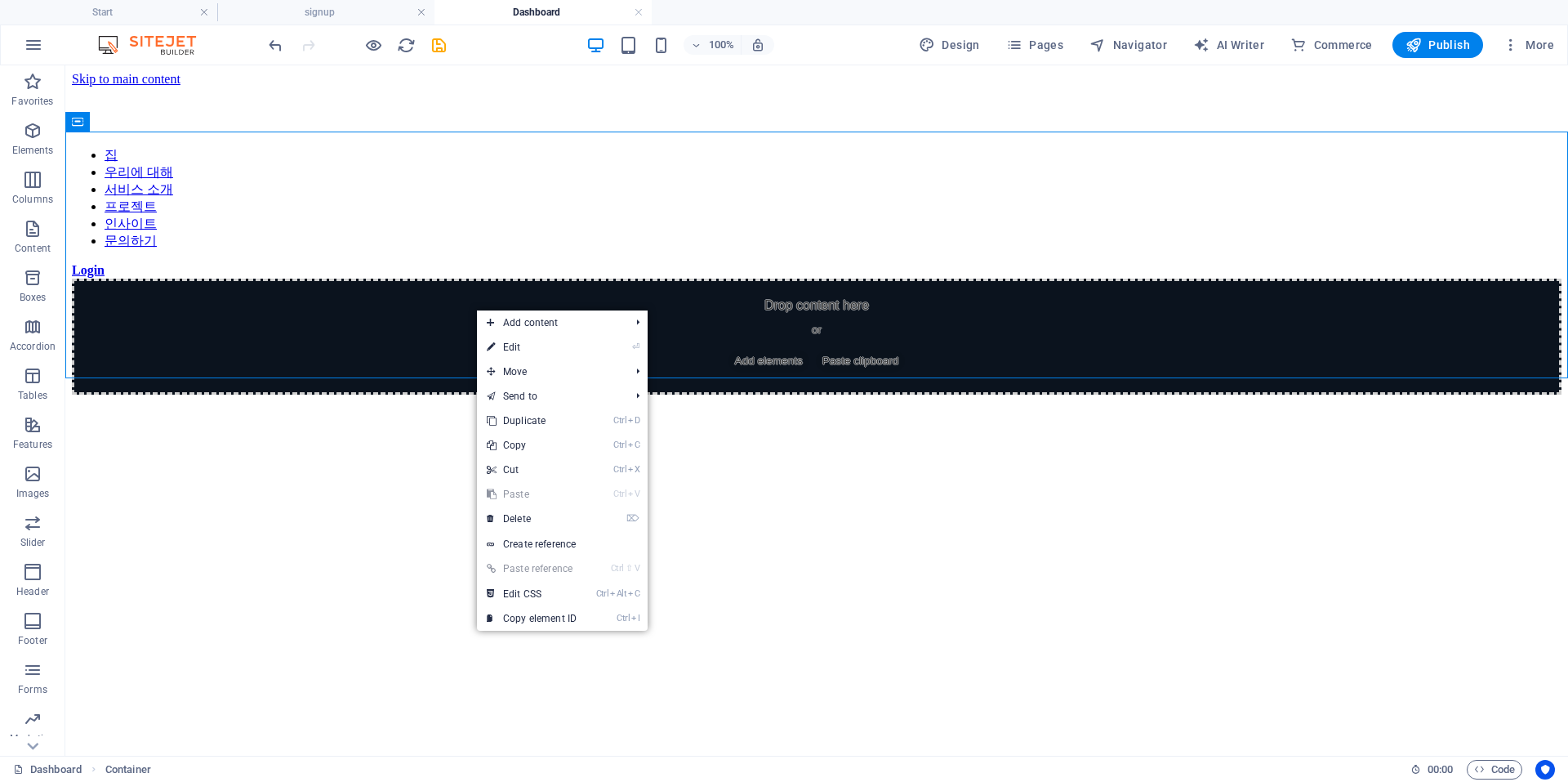
select select "%"
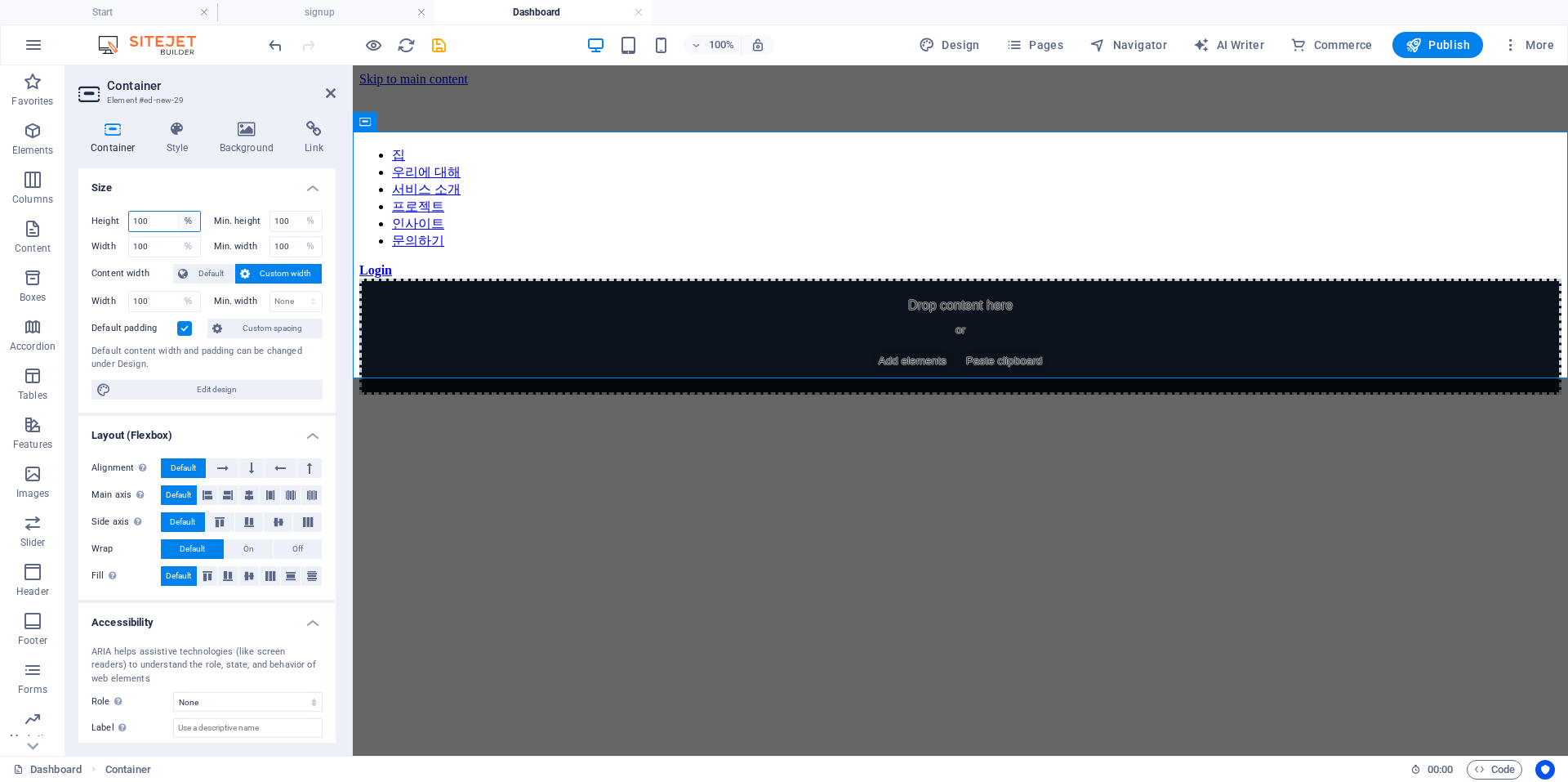
click at [184, 217] on select "Default px rem % vh vw" at bounding box center [188, 221] width 23 height 19
select select "vh"
click at [177, 212] on select "Default px rem % vh vw" at bounding box center [188, 221] width 23 height 19
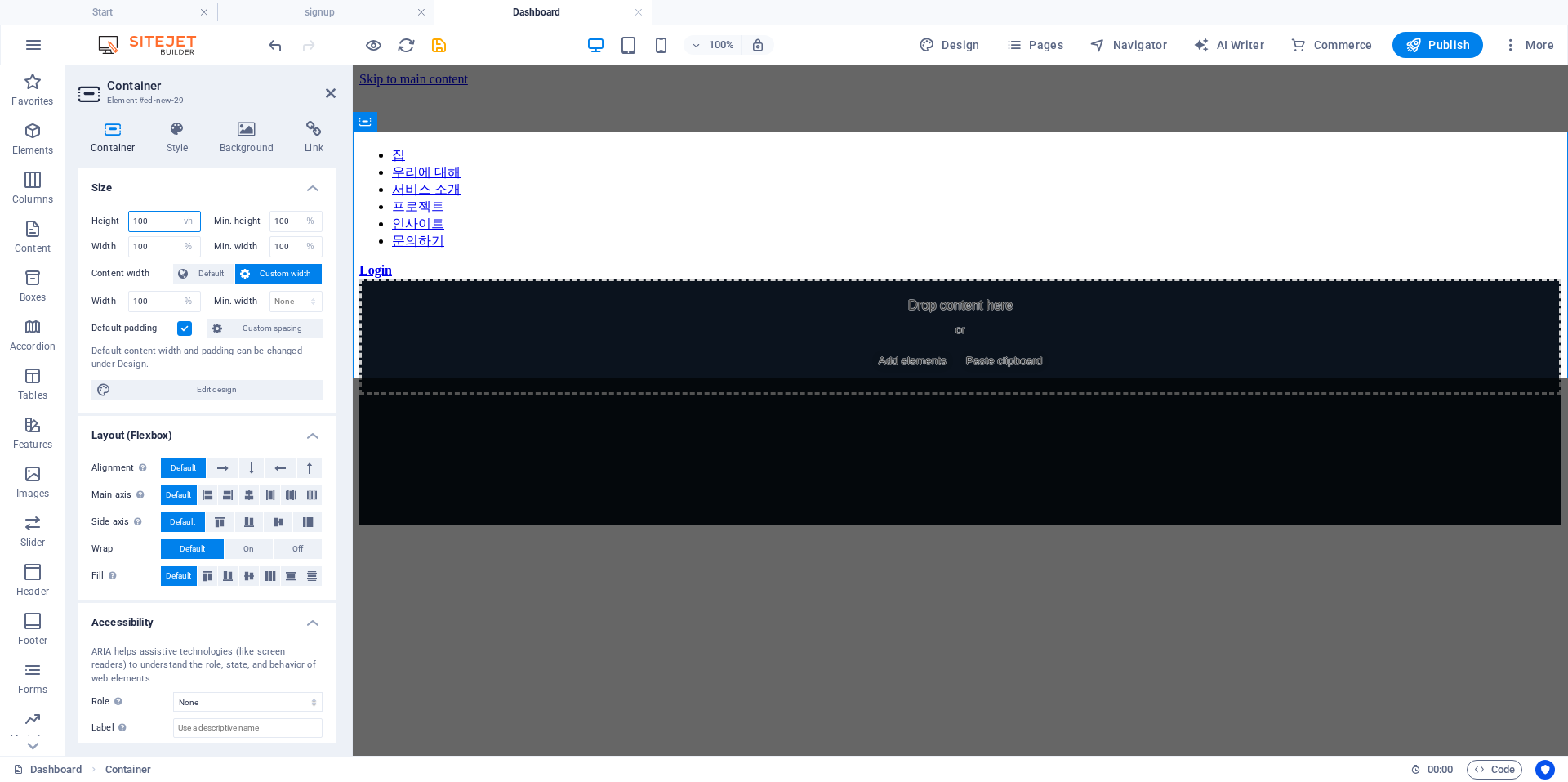
type input "100"
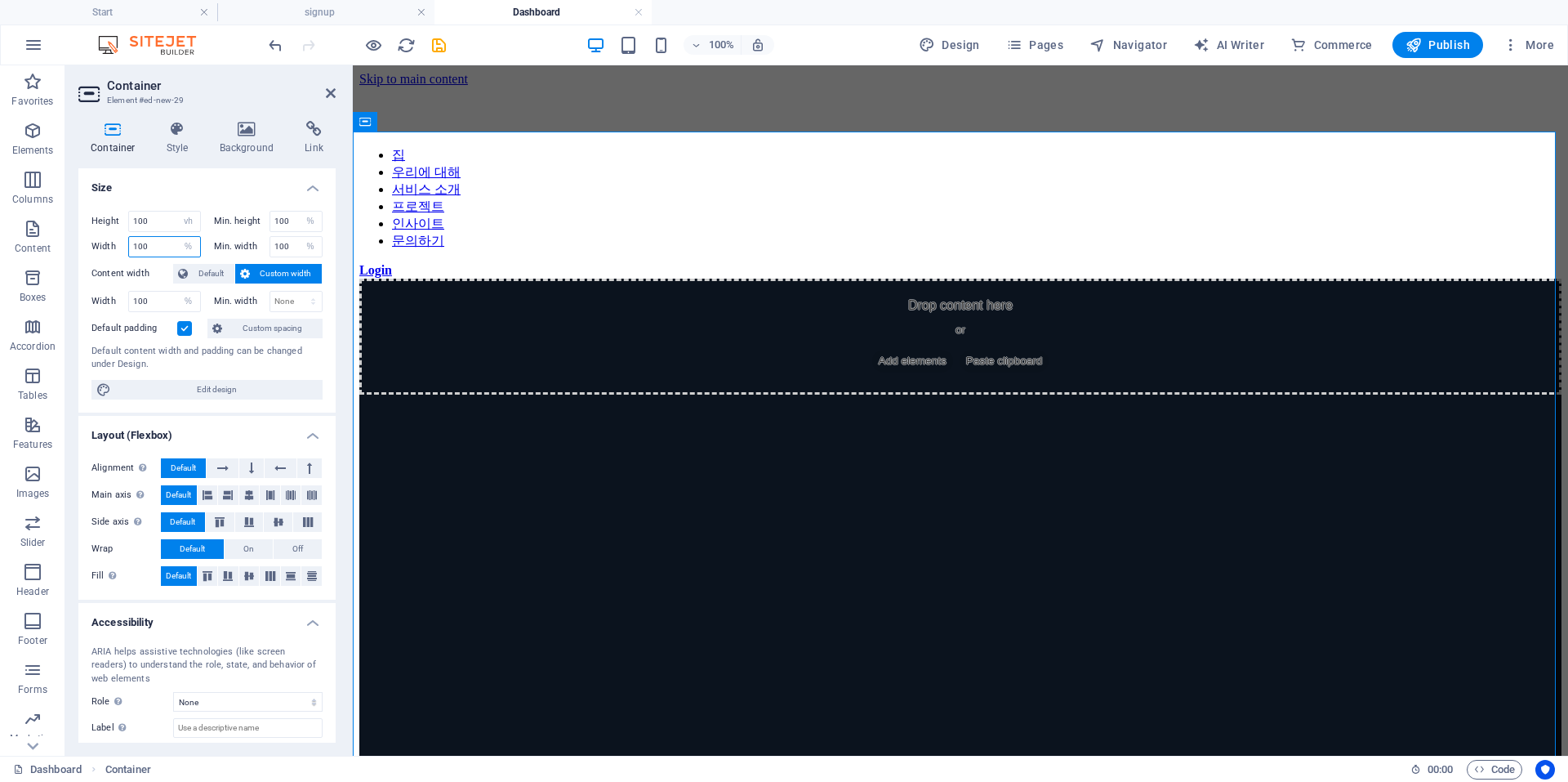
click at [170, 248] on input "100" at bounding box center [164, 246] width 71 height 19
click at [190, 245] on select "Default px rem % em vh vw" at bounding box center [188, 246] width 23 height 19
select select "vw"
click at [177, 237] on select "Default px rem % em vh vw" at bounding box center [188, 246] width 23 height 19
type input "100"
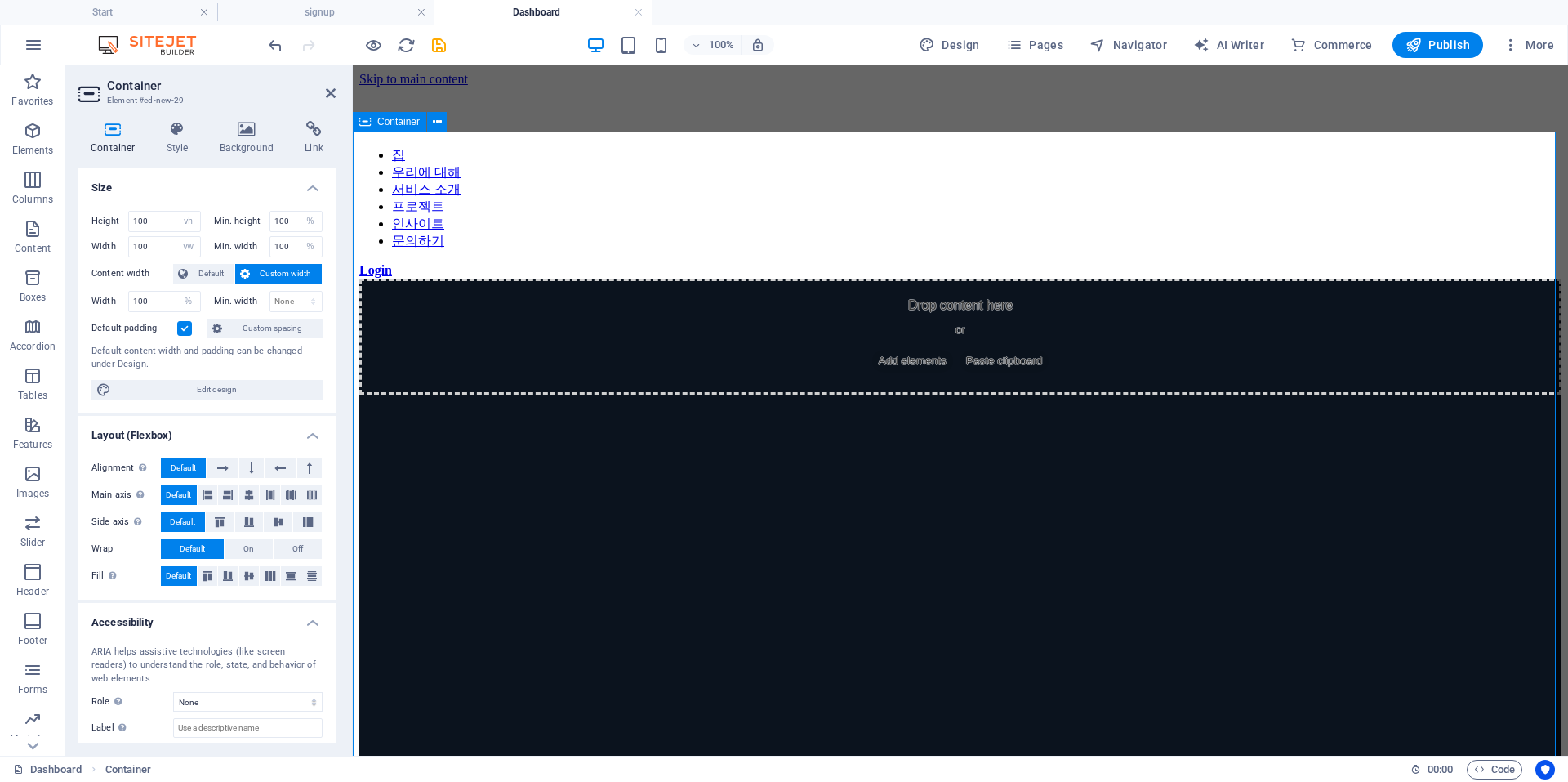
click at [554, 449] on div "Drop content here or Add elements Paste clipboard" at bounding box center [960, 623] width 1202 height 690
click at [330, 93] on icon at bounding box center [331, 93] width 10 height 13
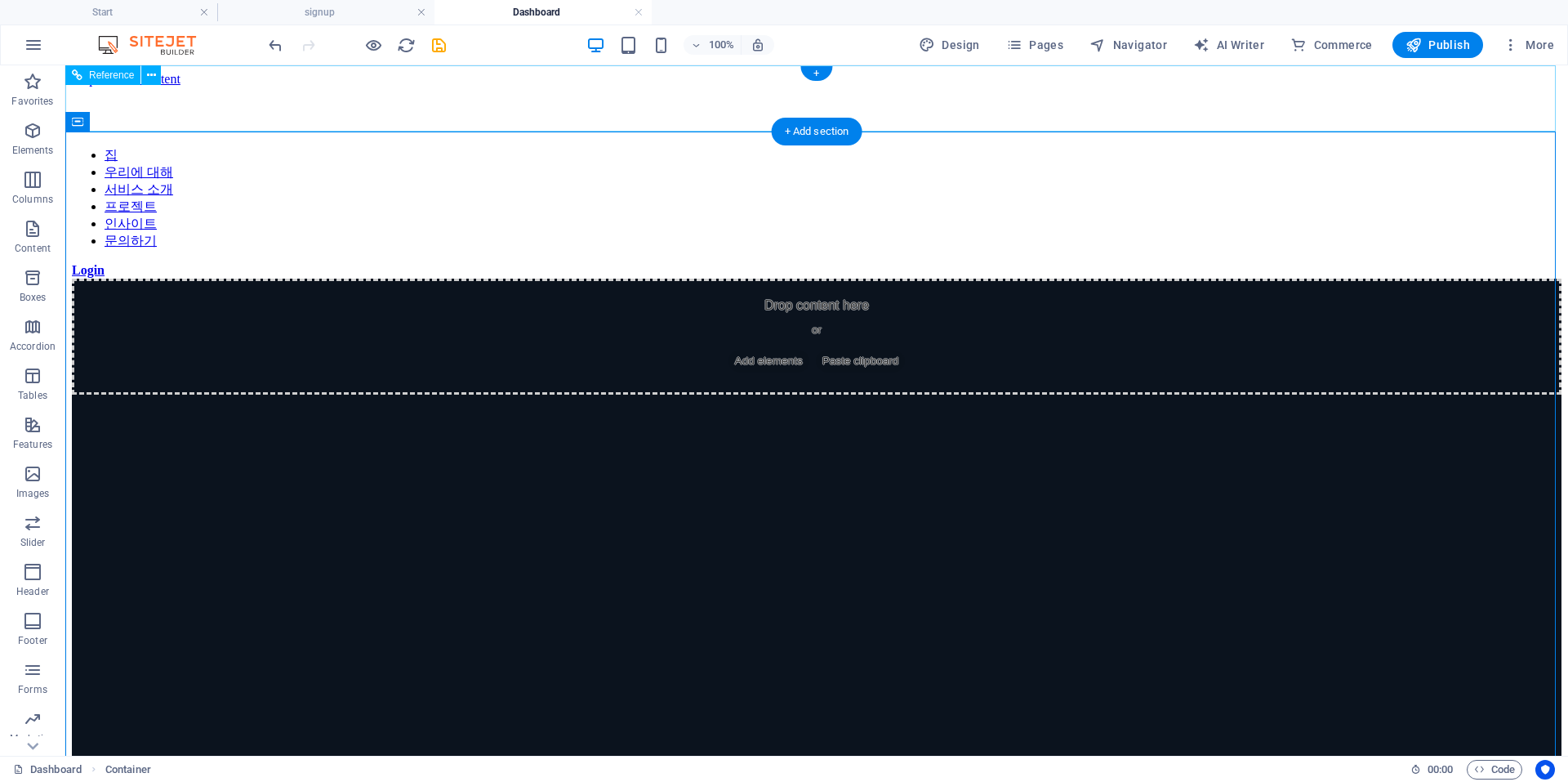
click at [475, 147] on nav "집 우리에 대해 서비스 소개 프로젝트 인사이트 문의하기" at bounding box center [816, 198] width 1489 height 103
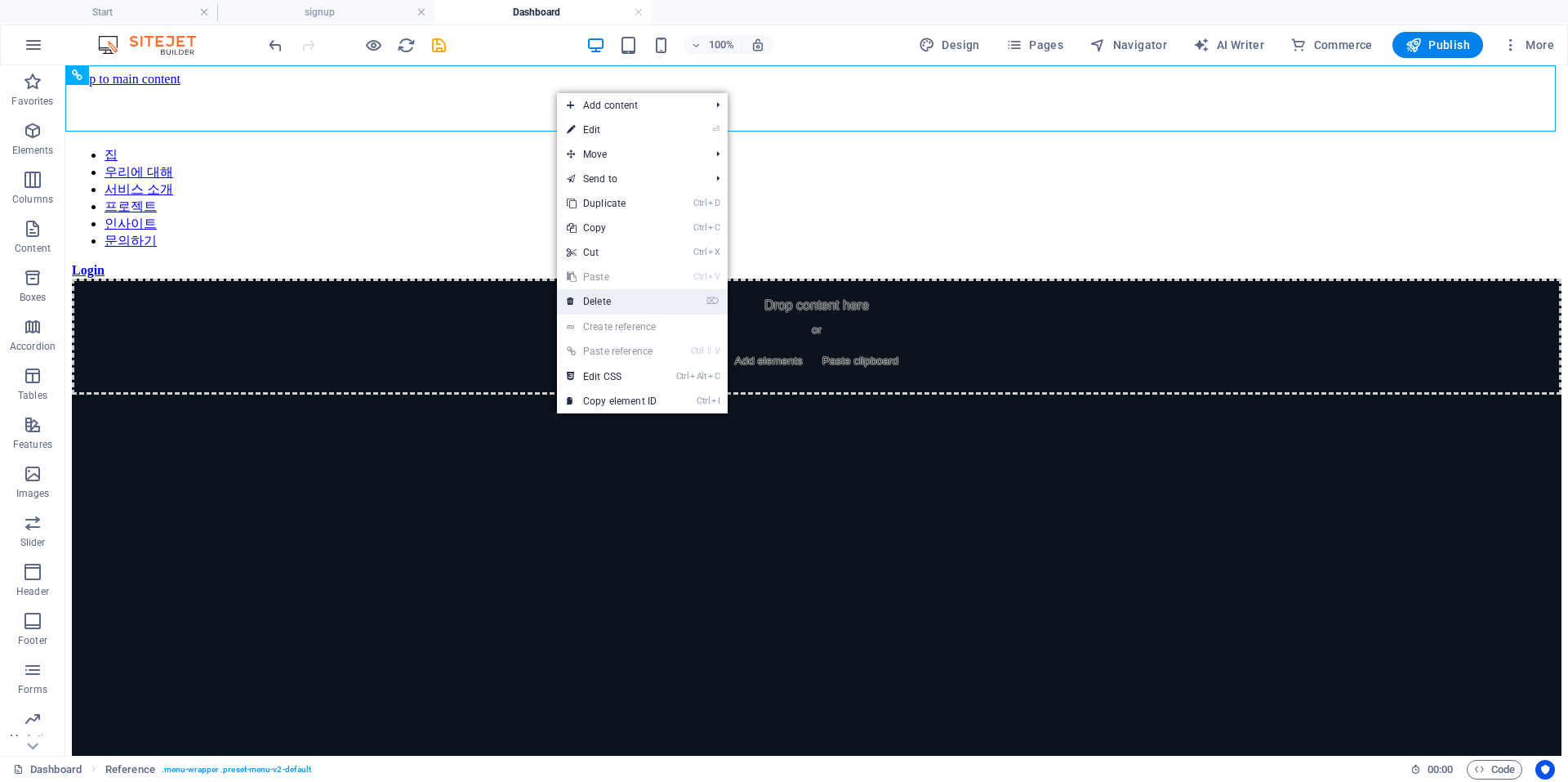
click at [629, 291] on link "⌦ Delete" at bounding box center [612, 301] width 110 height 25
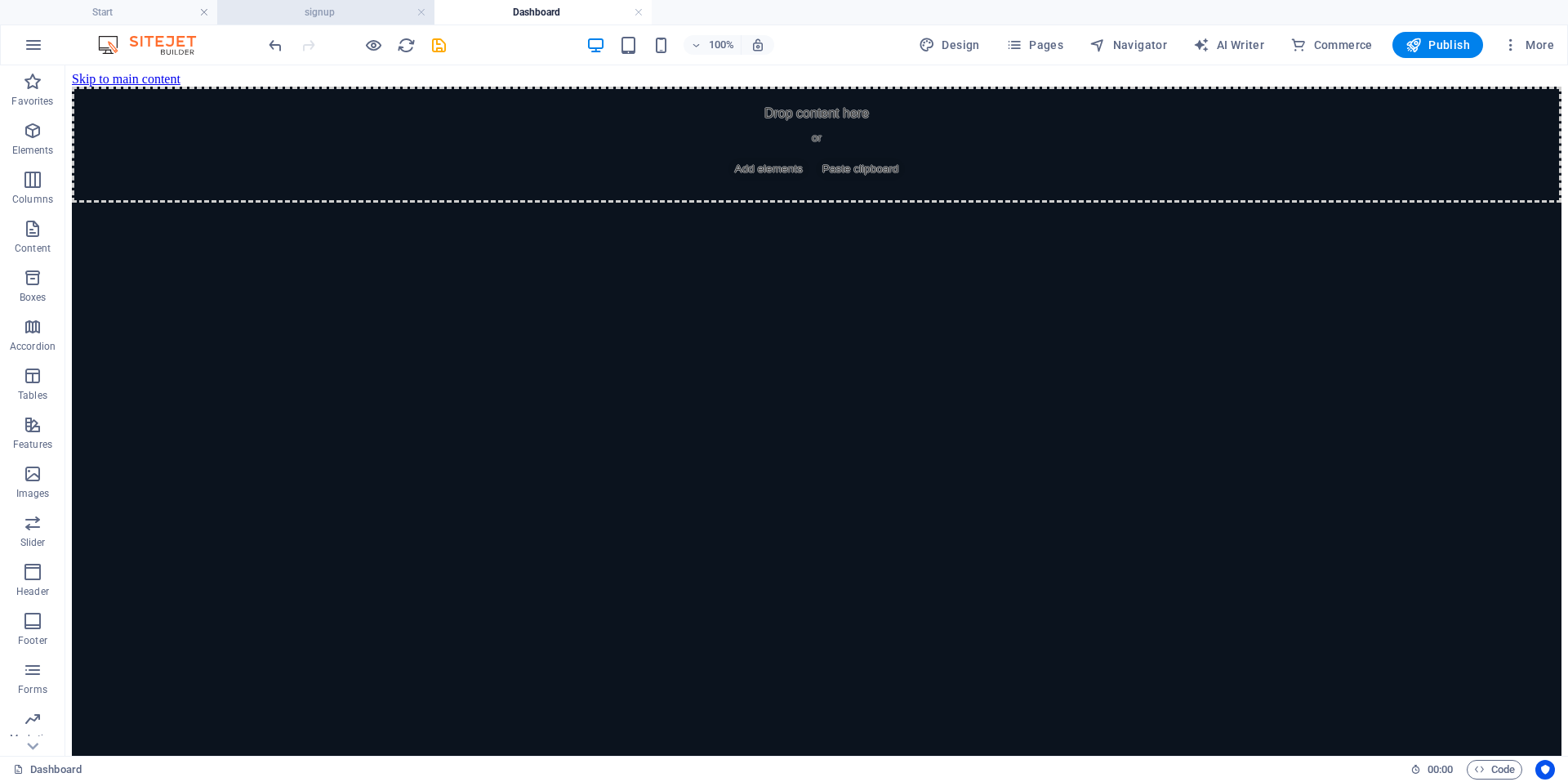
click at [347, 5] on h4 "signup" at bounding box center [326, 13] width 217 height 18
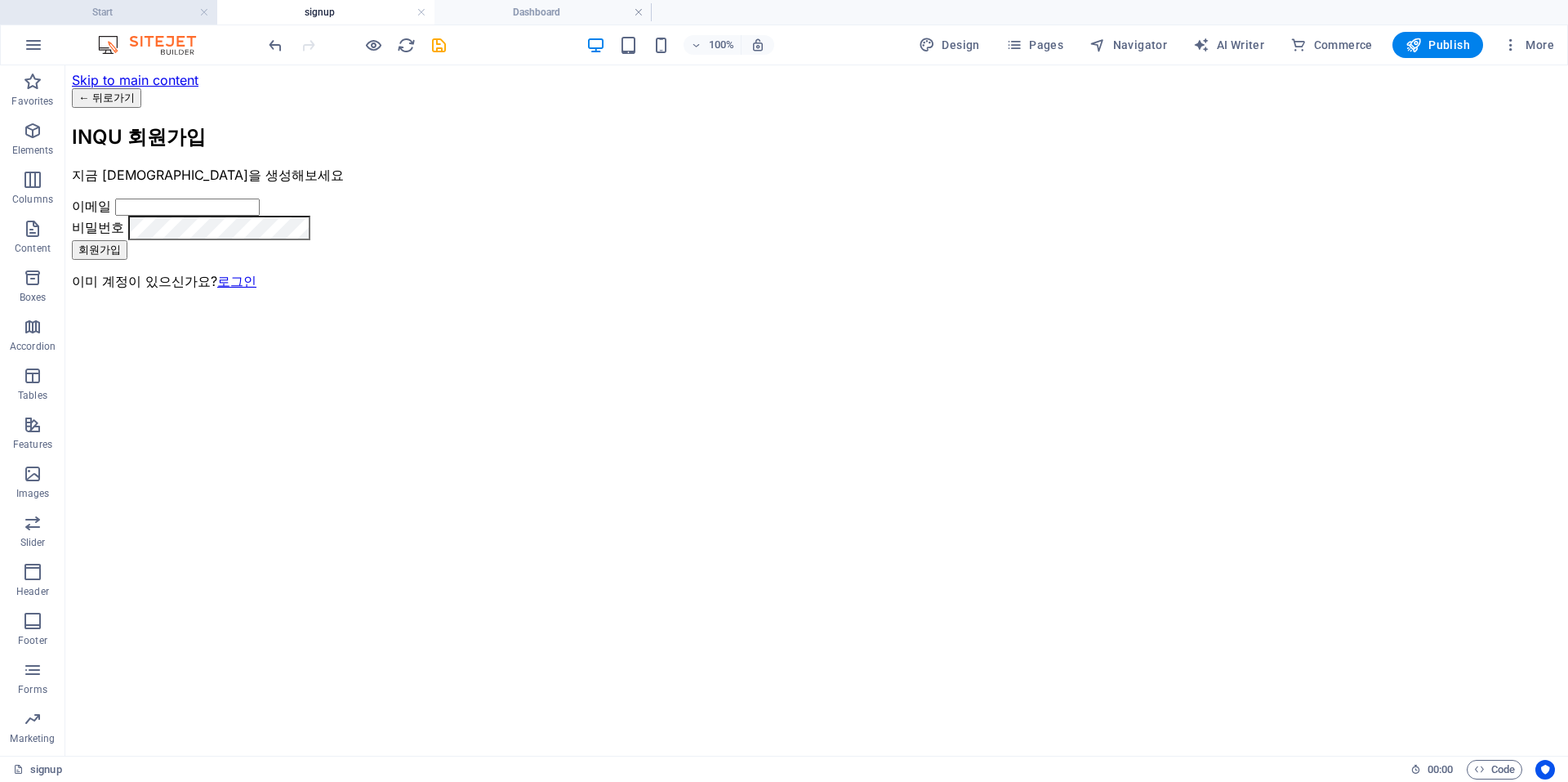
click at [151, 16] on h4 "Start" at bounding box center [109, 13] width 217 height 18
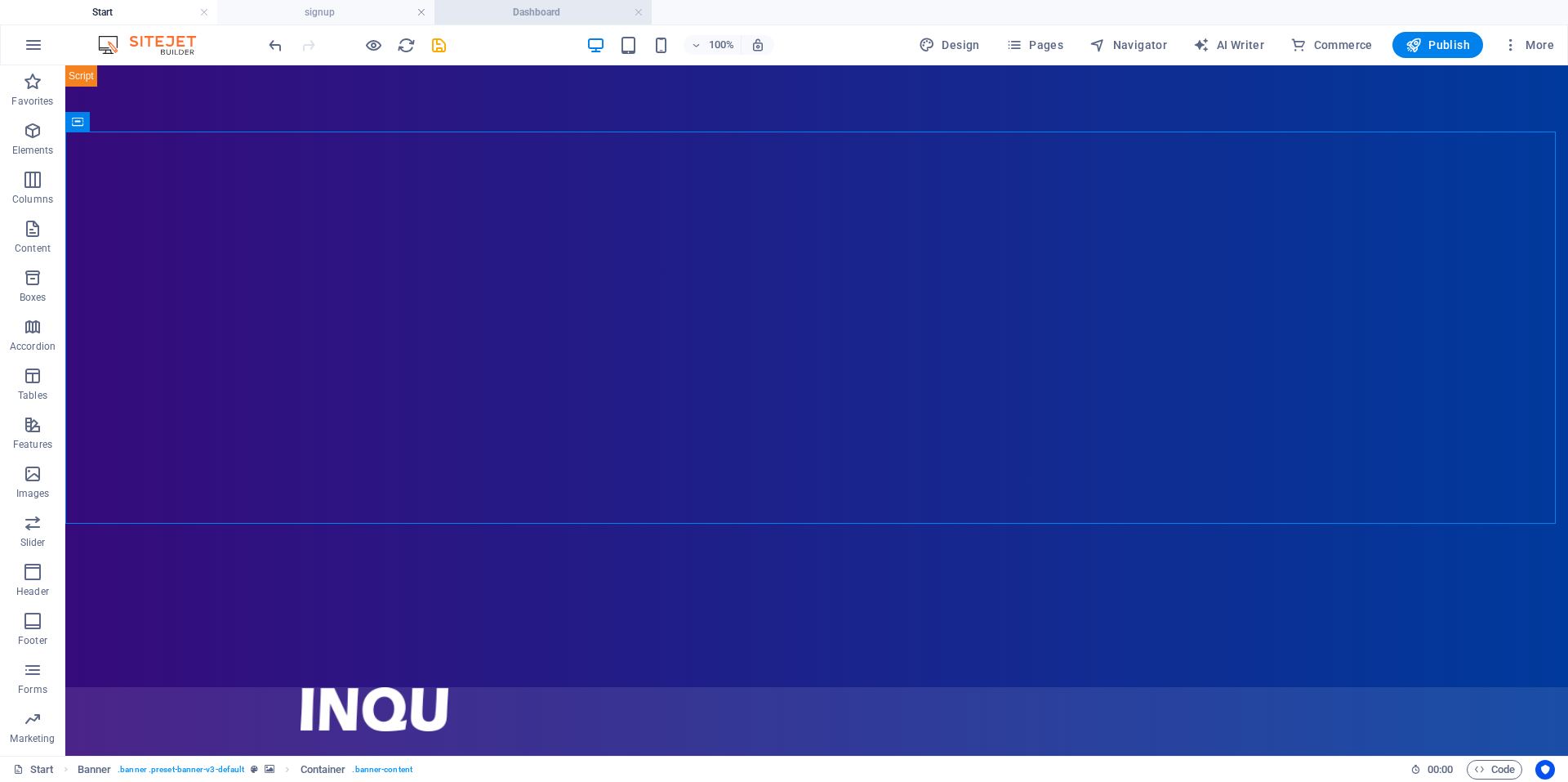
click at [497, 9] on h4 "Dashboard" at bounding box center [543, 13] width 217 height 18
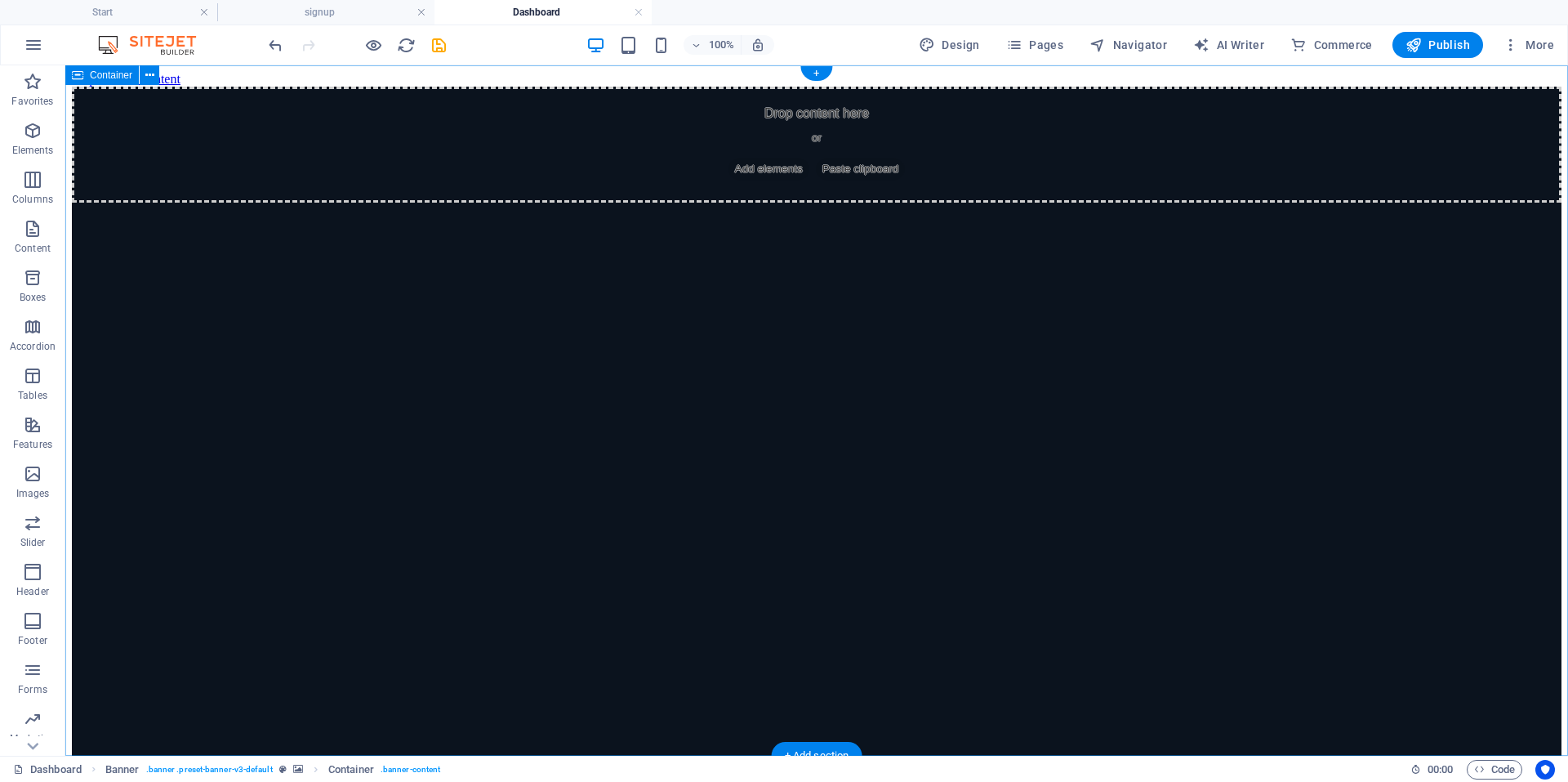
click at [525, 376] on div "Drop content here or Add elements Paste clipboard" at bounding box center [816, 431] width 1489 height 690
click at [602, 203] on div "Drop content here or Add elements Paste clipboard" at bounding box center [816, 144] width 1489 height 116
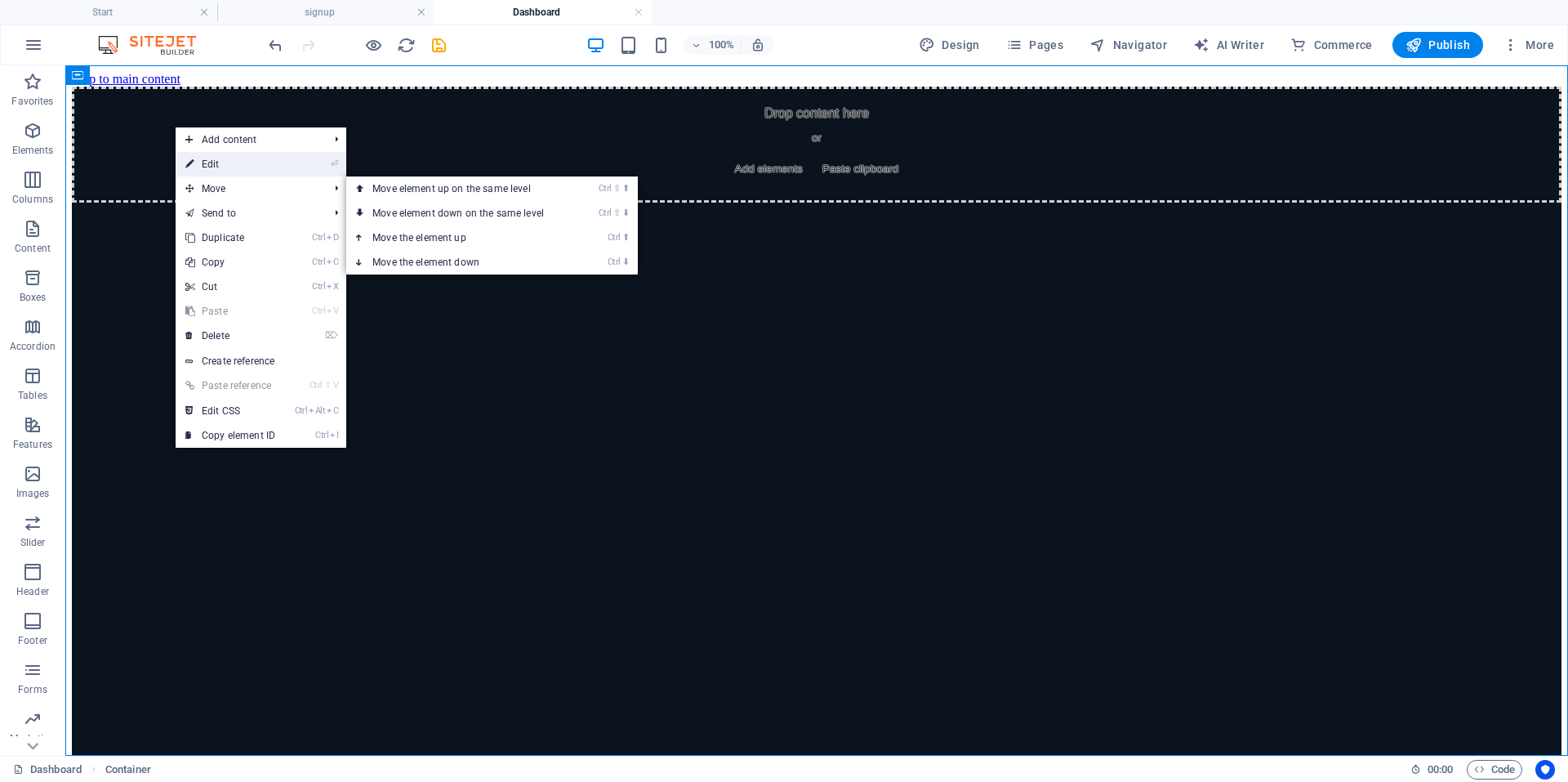
click at [256, 167] on link "⏎ Edit" at bounding box center [230, 164] width 110 height 25
select select "vh"
select select "%"
select select "vw"
select select "%"
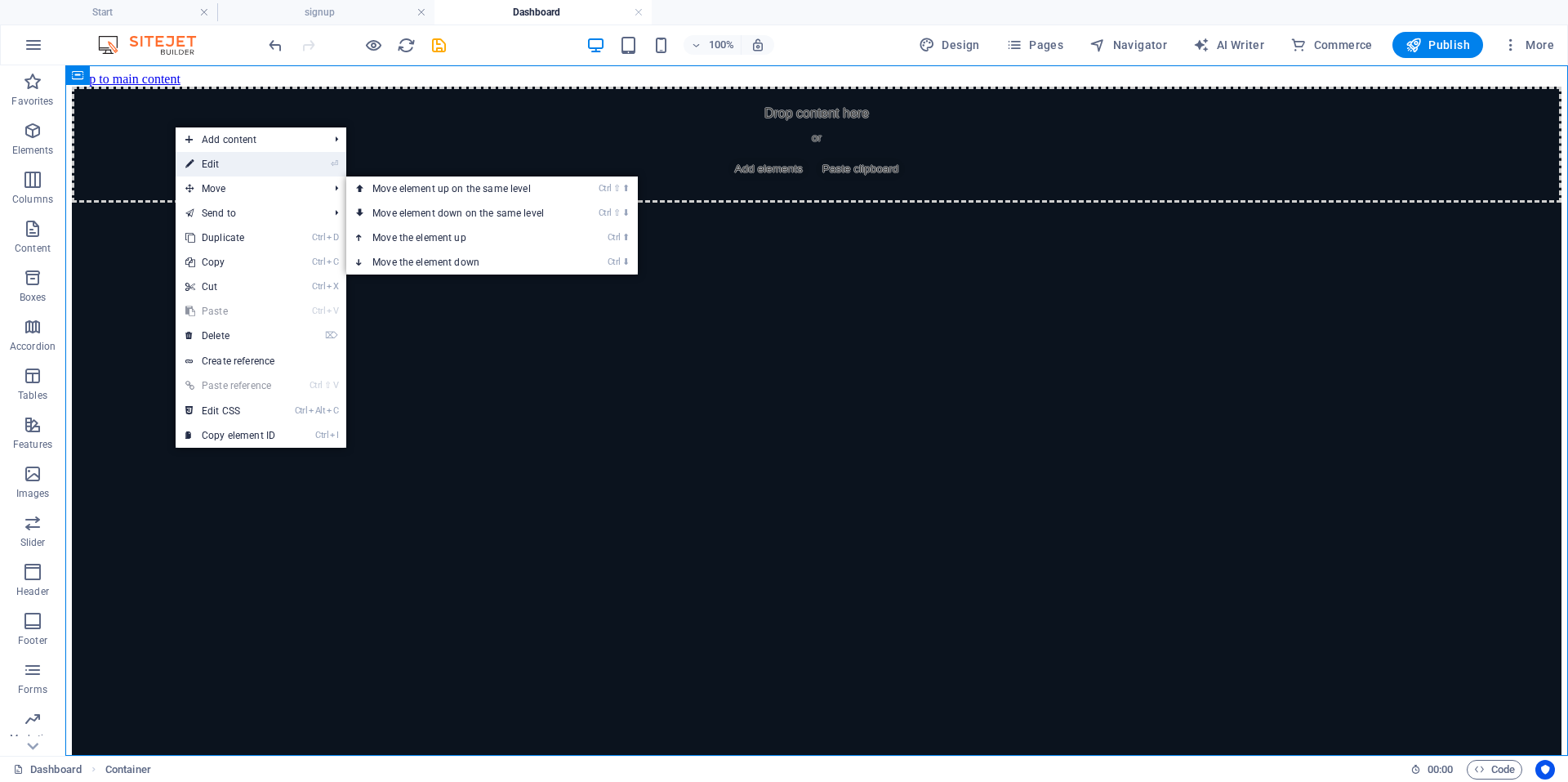
select select "%"
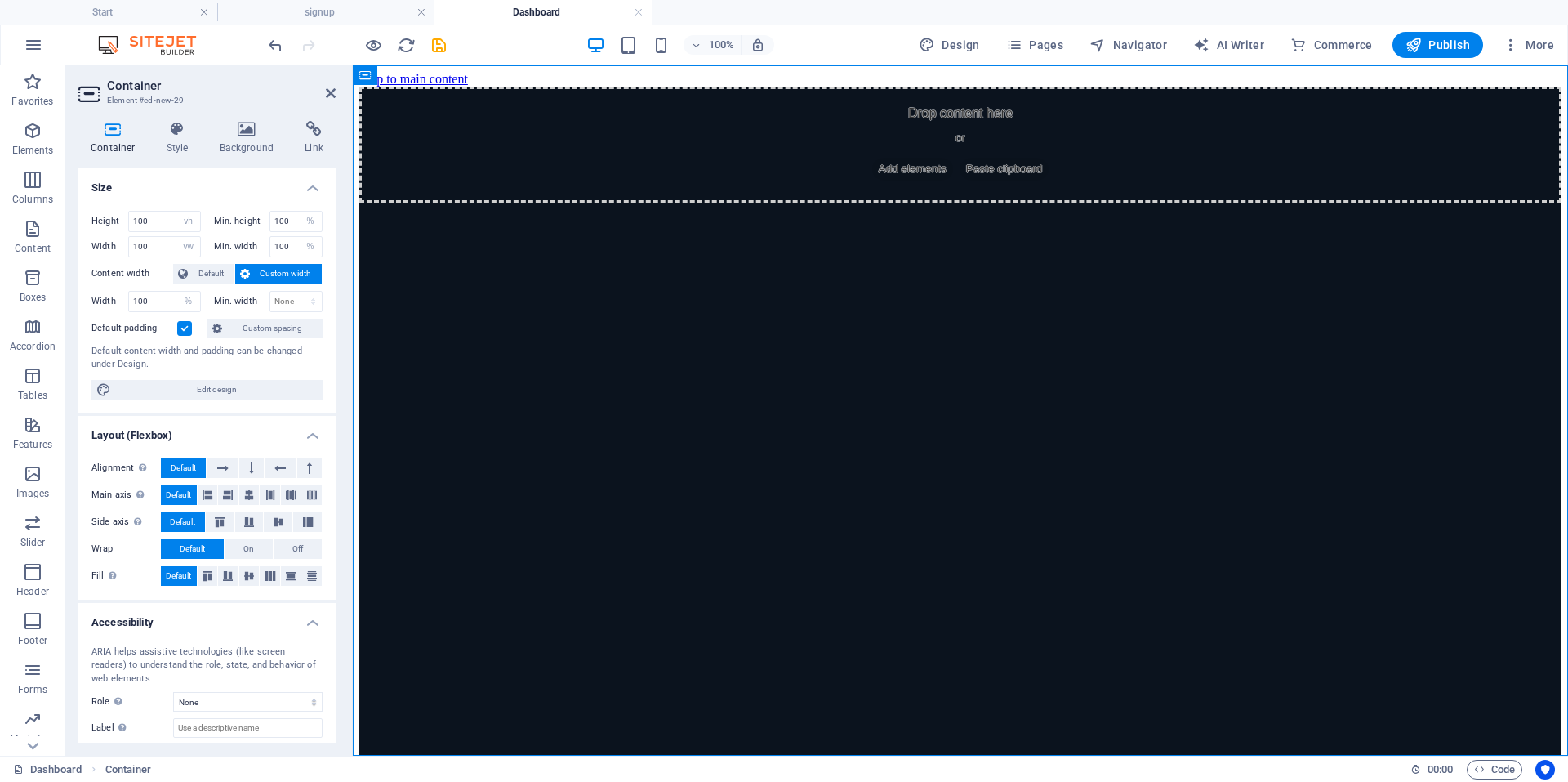
scroll to position [87, 0]
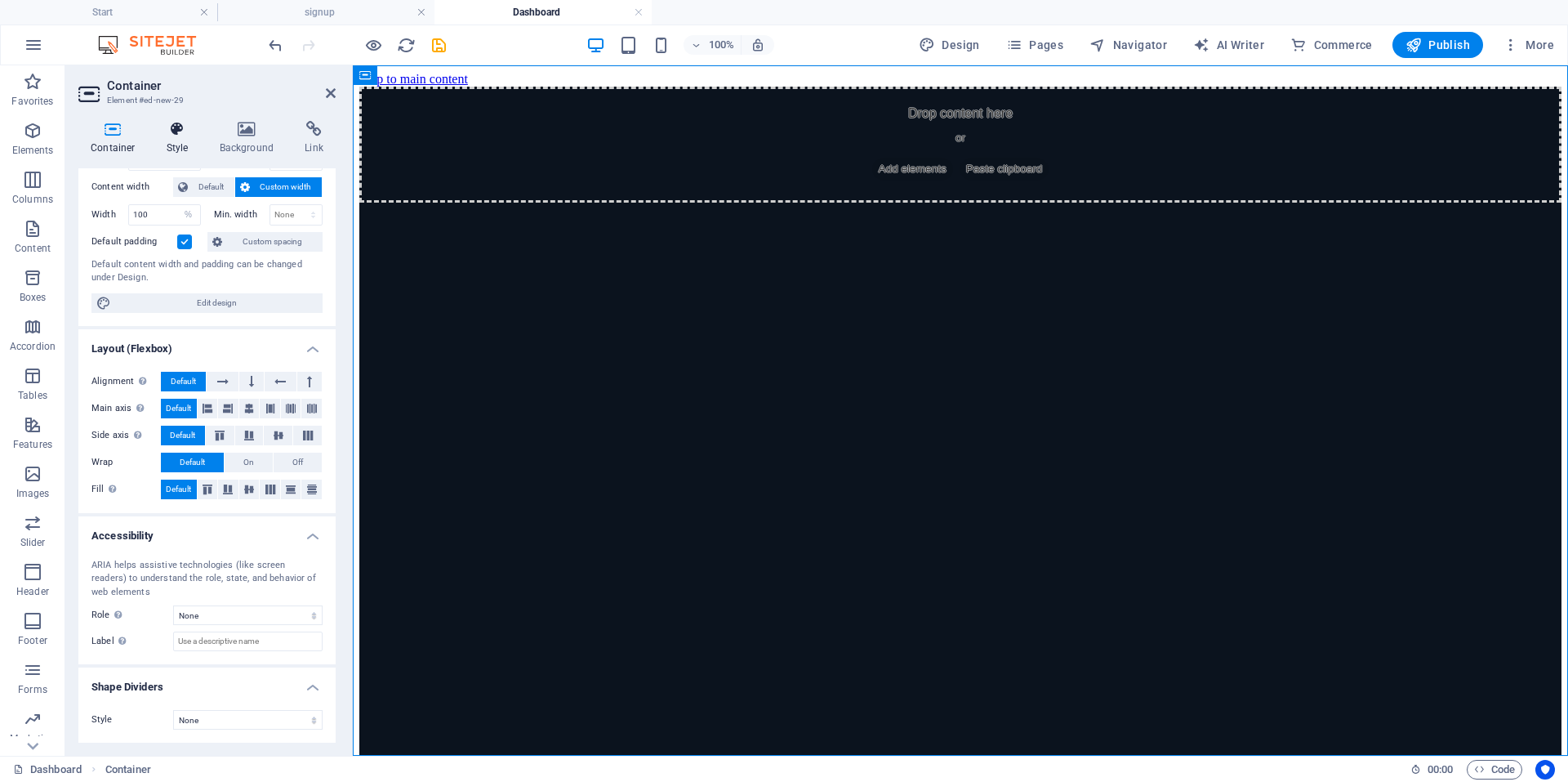
click at [174, 134] on icon at bounding box center [177, 129] width 47 height 16
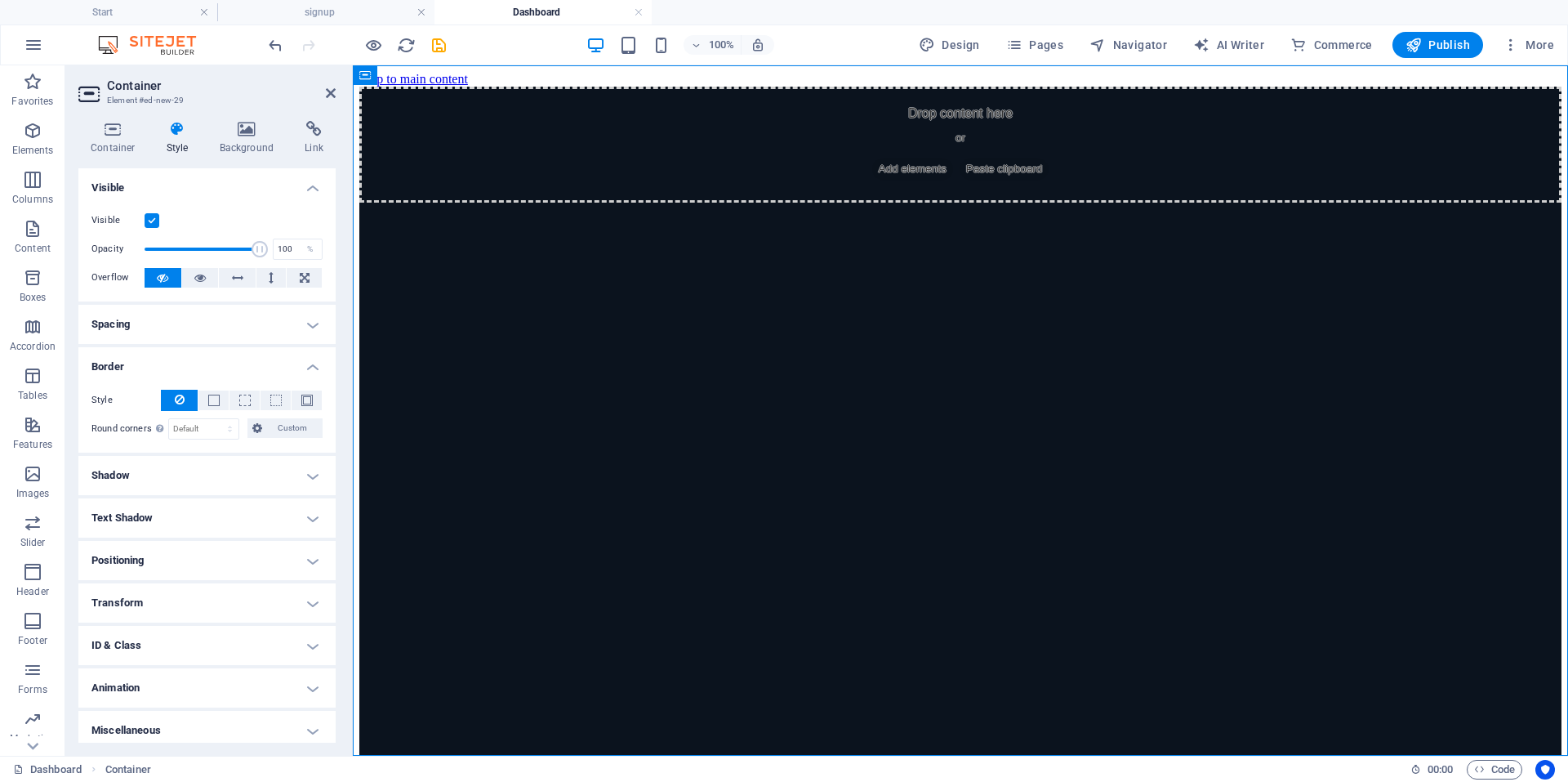
scroll to position [7, 0]
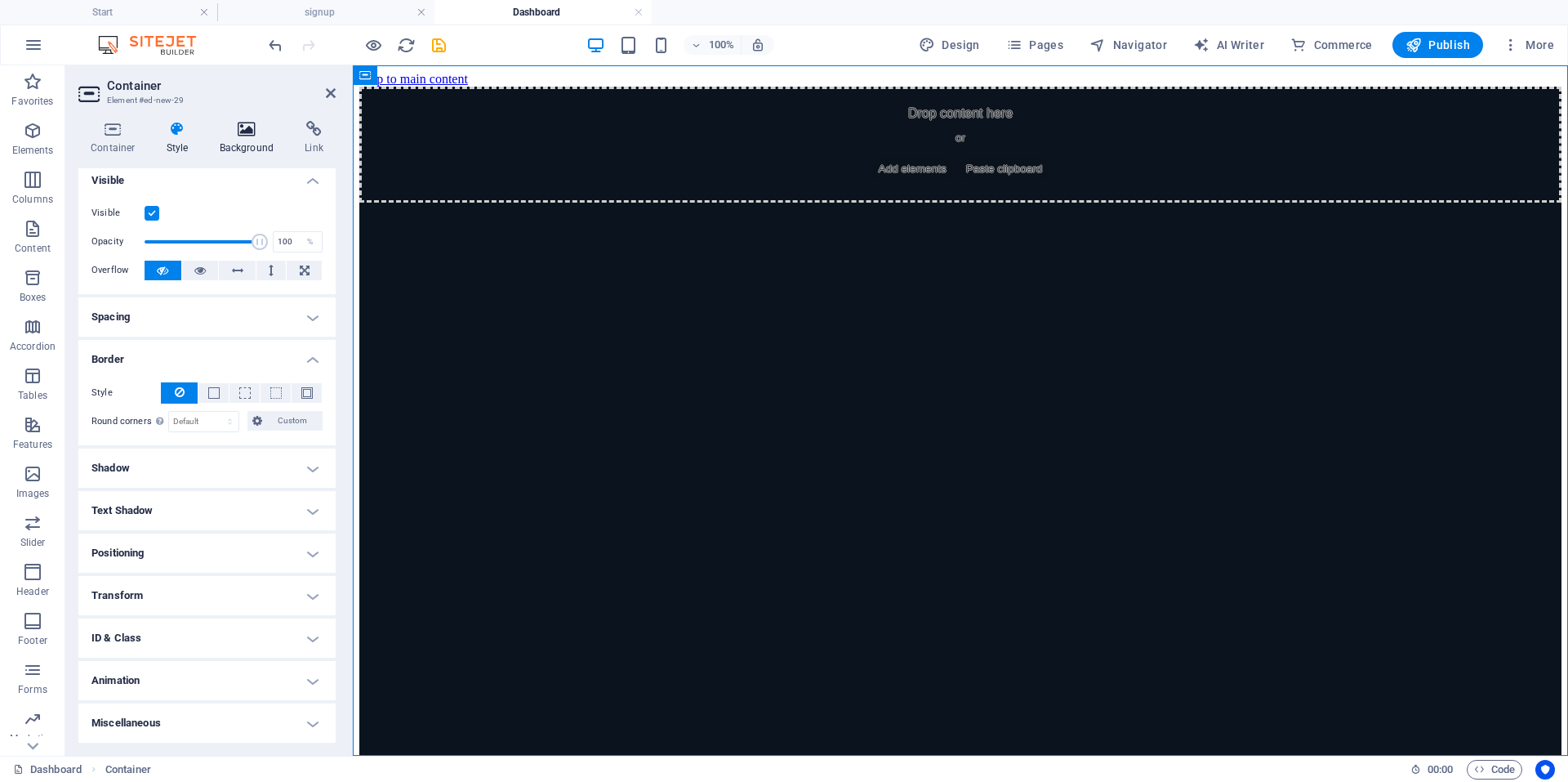
click at [240, 135] on icon at bounding box center [247, 129] width 79 height 16
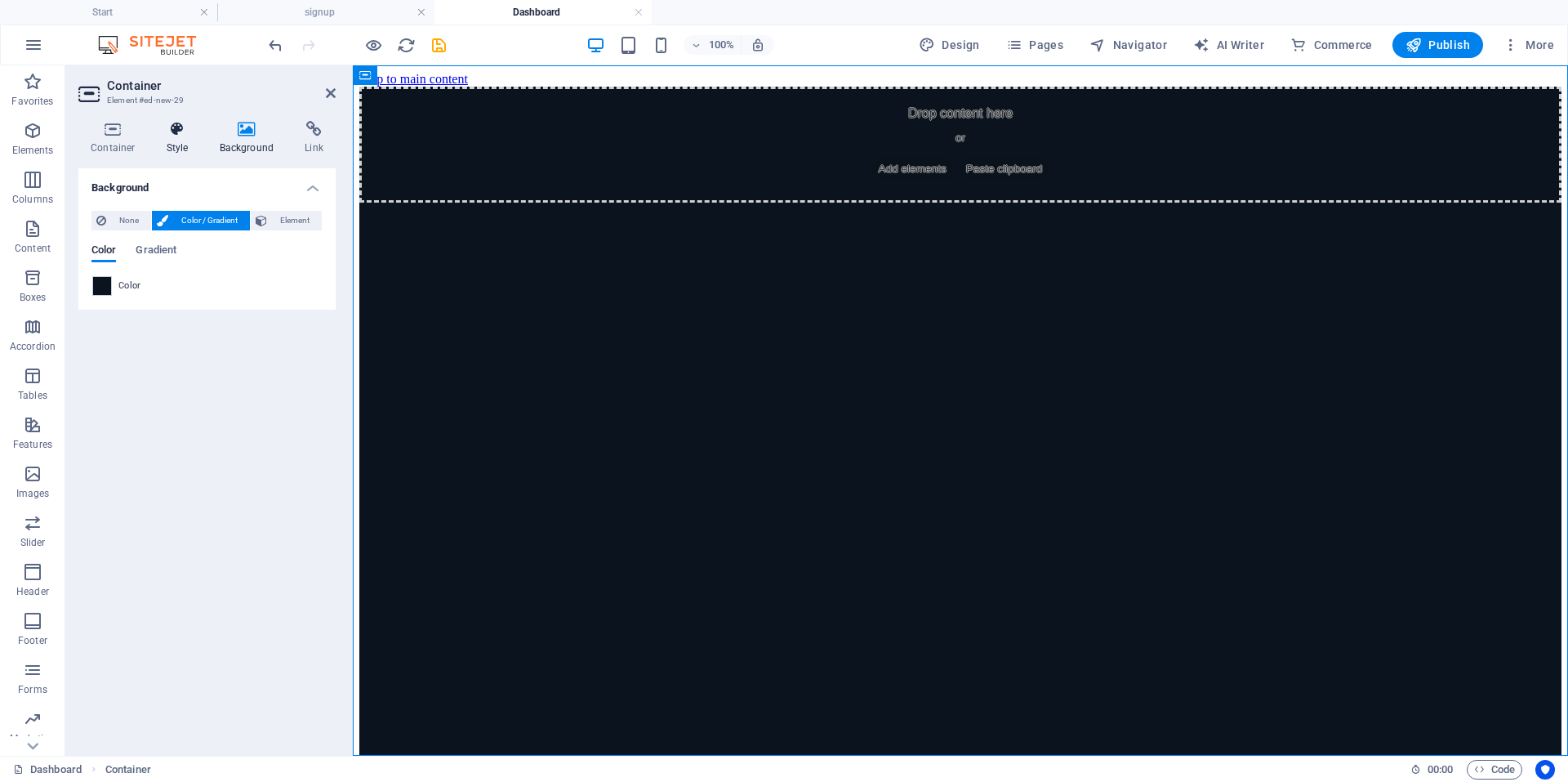
click at [167, 134] on icon at bounding box center [177, 129] width 47 height 16
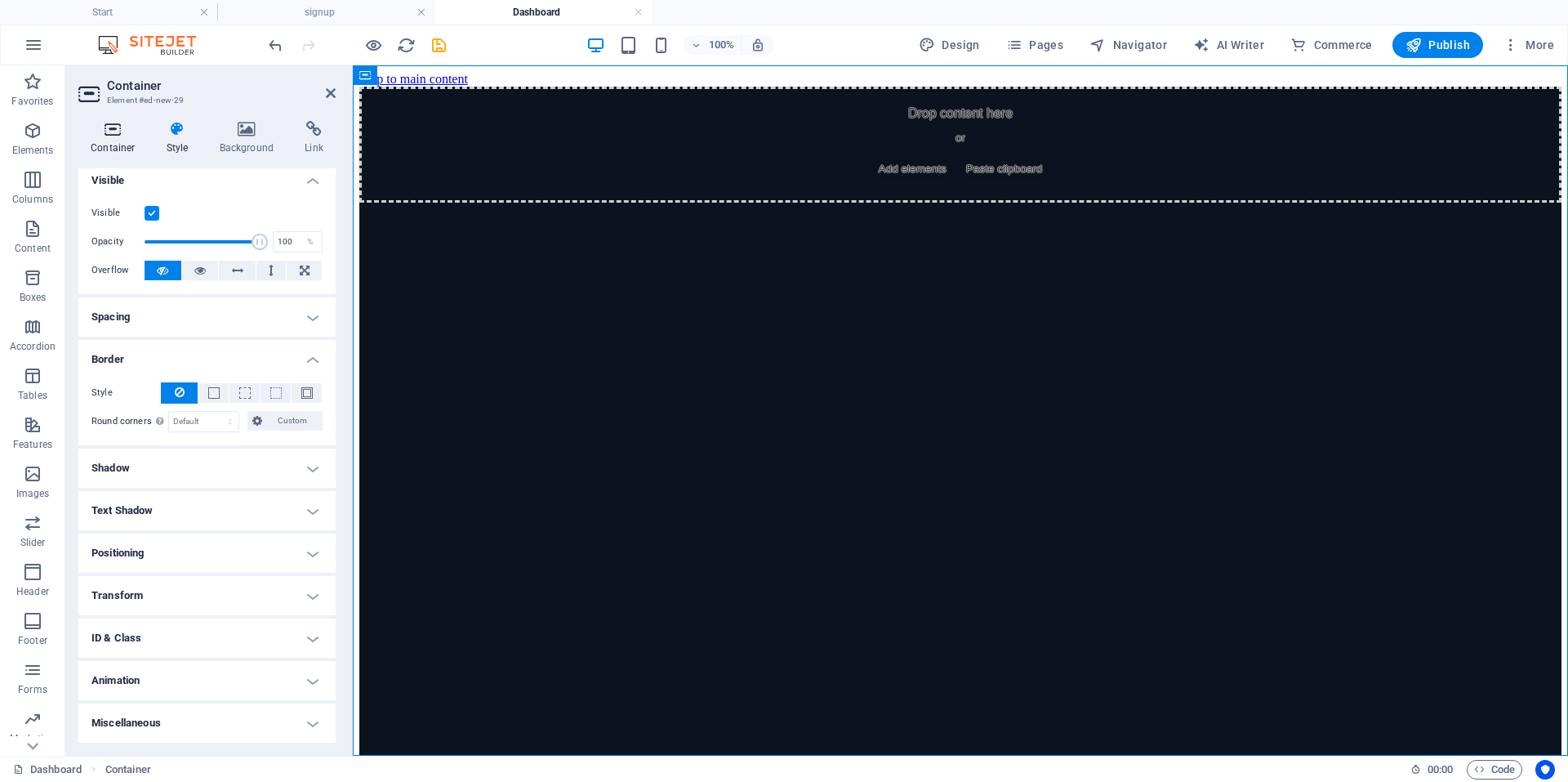
click at [96, 141] on h4 "Container" at bounding box center [116, 138] width 76 height 35
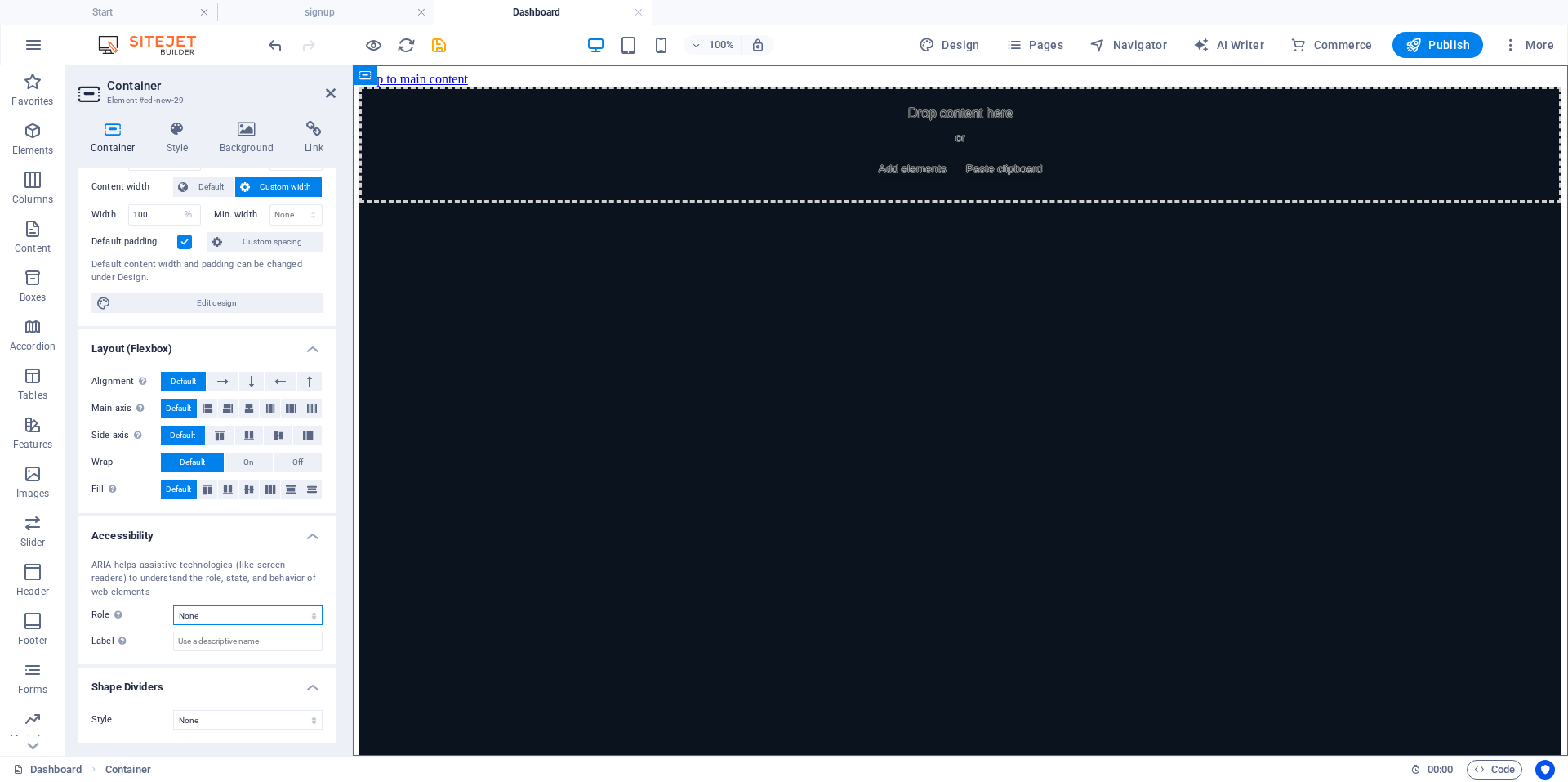
click at [232, 613] on select "None Alert Article Banner Comment Complementary Dialog Footer Header Marquee Pr…" at bounding box center [248, 614] width 150 height 19
click at [131, 564] on div "ARIA helps assistive technologies (like screen readers) to understand the role,…" at bounding box center [206, 579] width 231 height 41
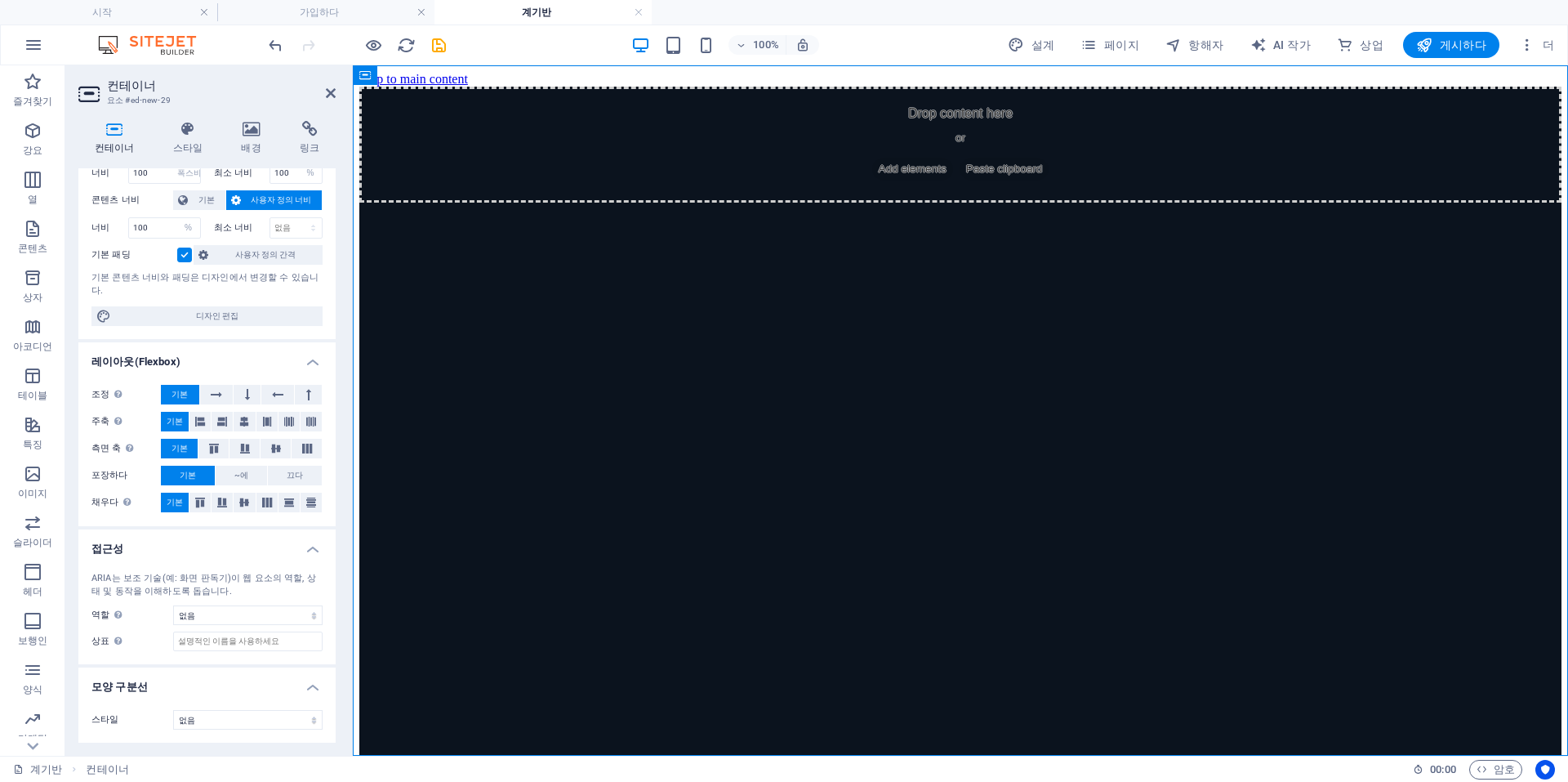
scroll to position [60, 0]
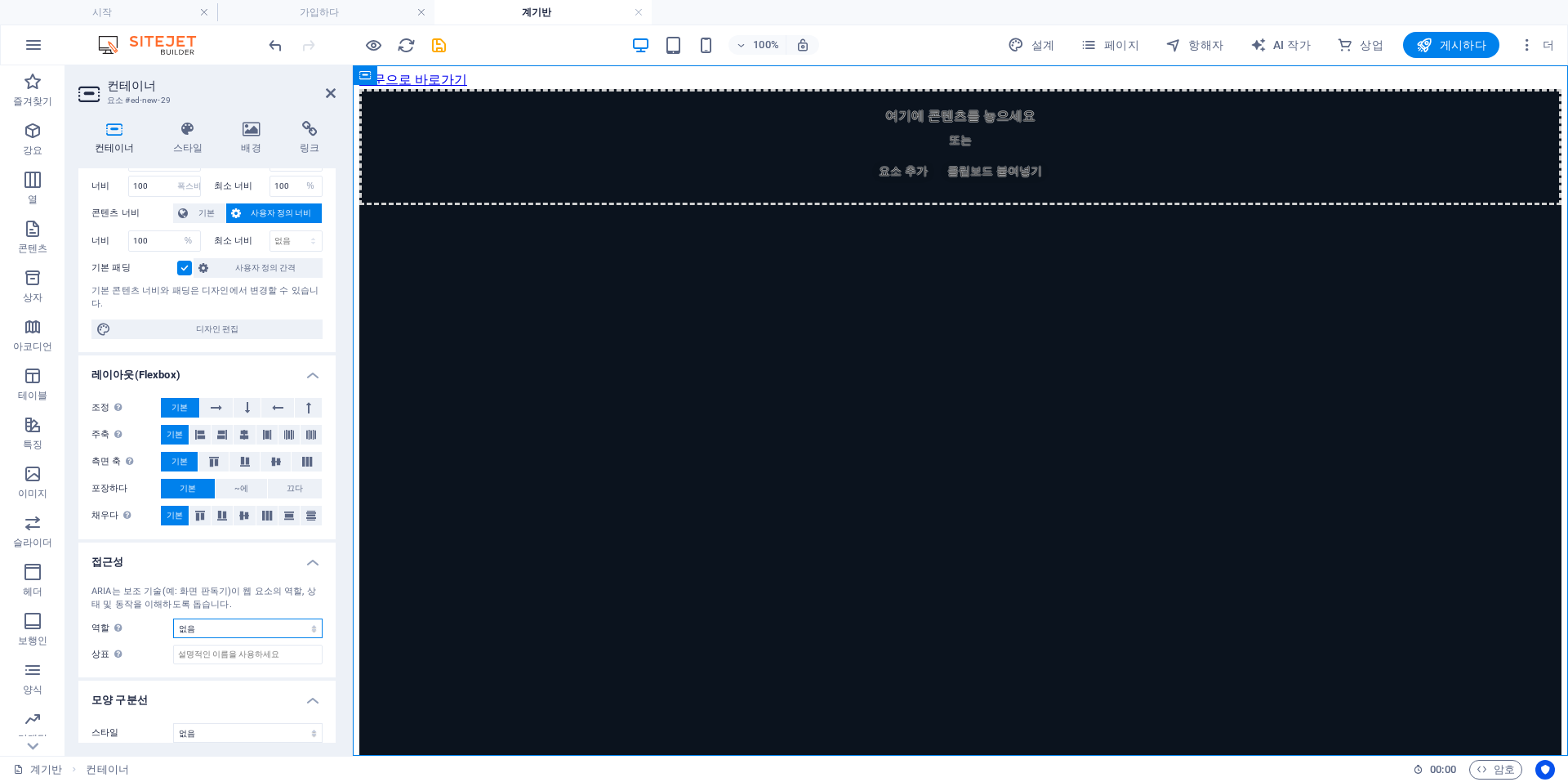
click at [254, 618] on select "없음 알리다 기사 기치 논평 보완적인 대화 보행인 헤더 큰 천막 프레젠테이션 지역 부분 분리 기호 상태 시간제 노동자" at bounding box center [248, 628] width 150 height 19
click at [152, 572] on div "ARIA는 보조 기술(예: 화면 판독기)이 웹 요소의 역할, 상태 및 동작을 이해하도록 돕습니다. 역할 ARIA 역할은 요소의 목적을 정의합니…" at bounding box center [207, 624] width 258 height 105
click at [187, 129] on icon at bounding box center [188, 129] width 62 height 16
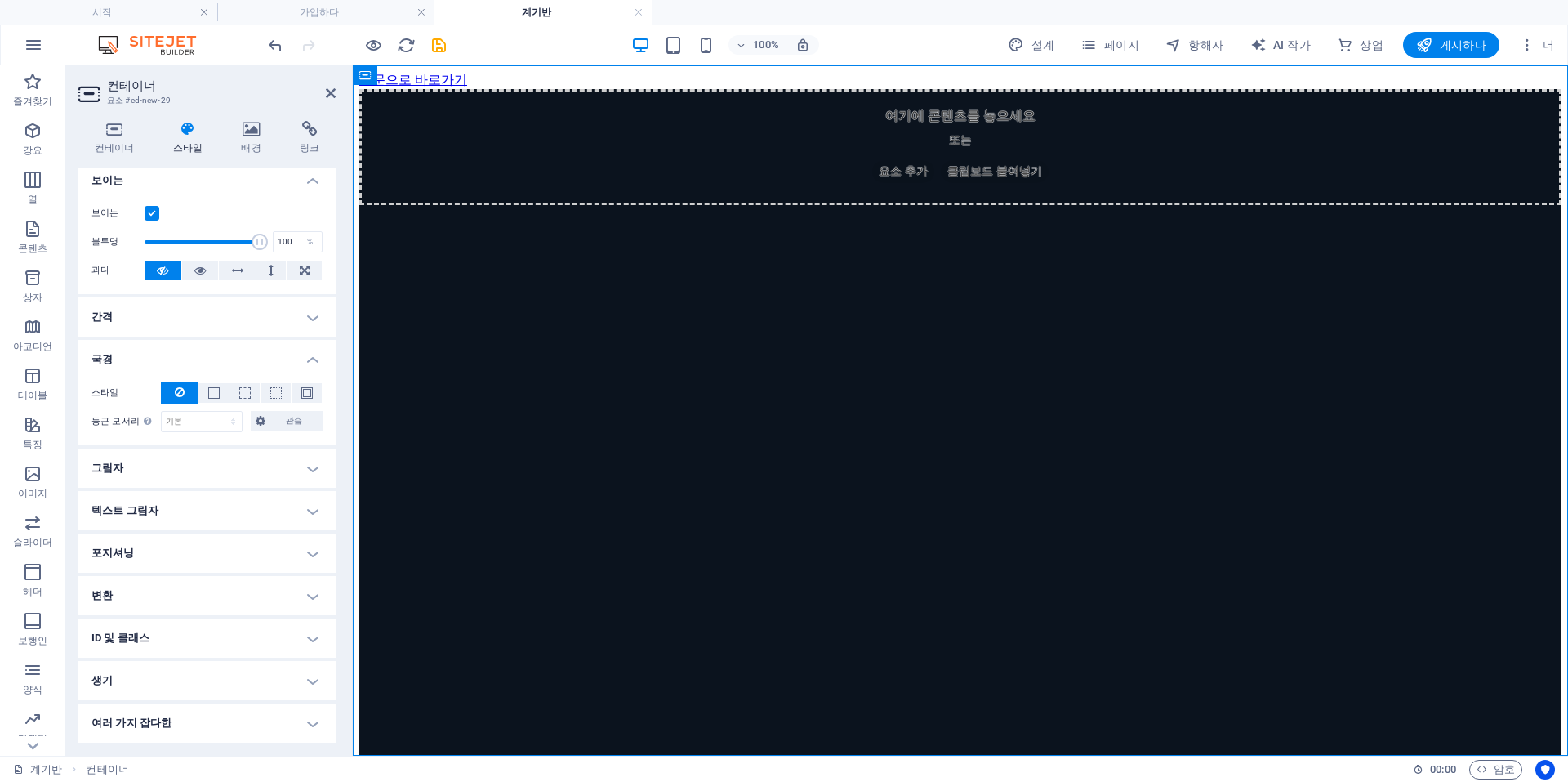
click at [299, 636] on h4 "ID 및 클래스" at bounding box center [207, 638] width 258 height 39
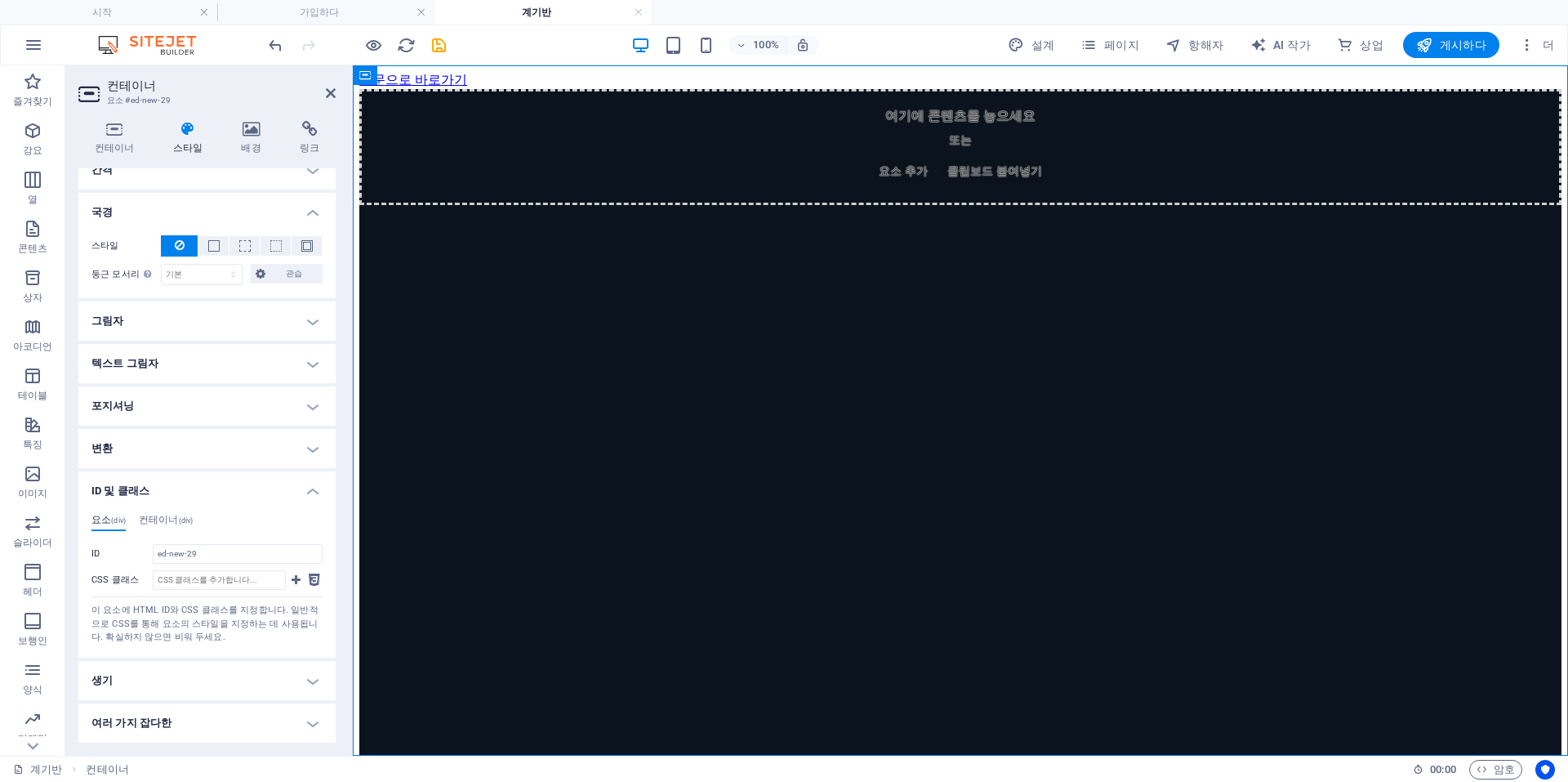
click at [279, 675] on h4 "생기" at bounding box center [207, 680] width 258 height 39
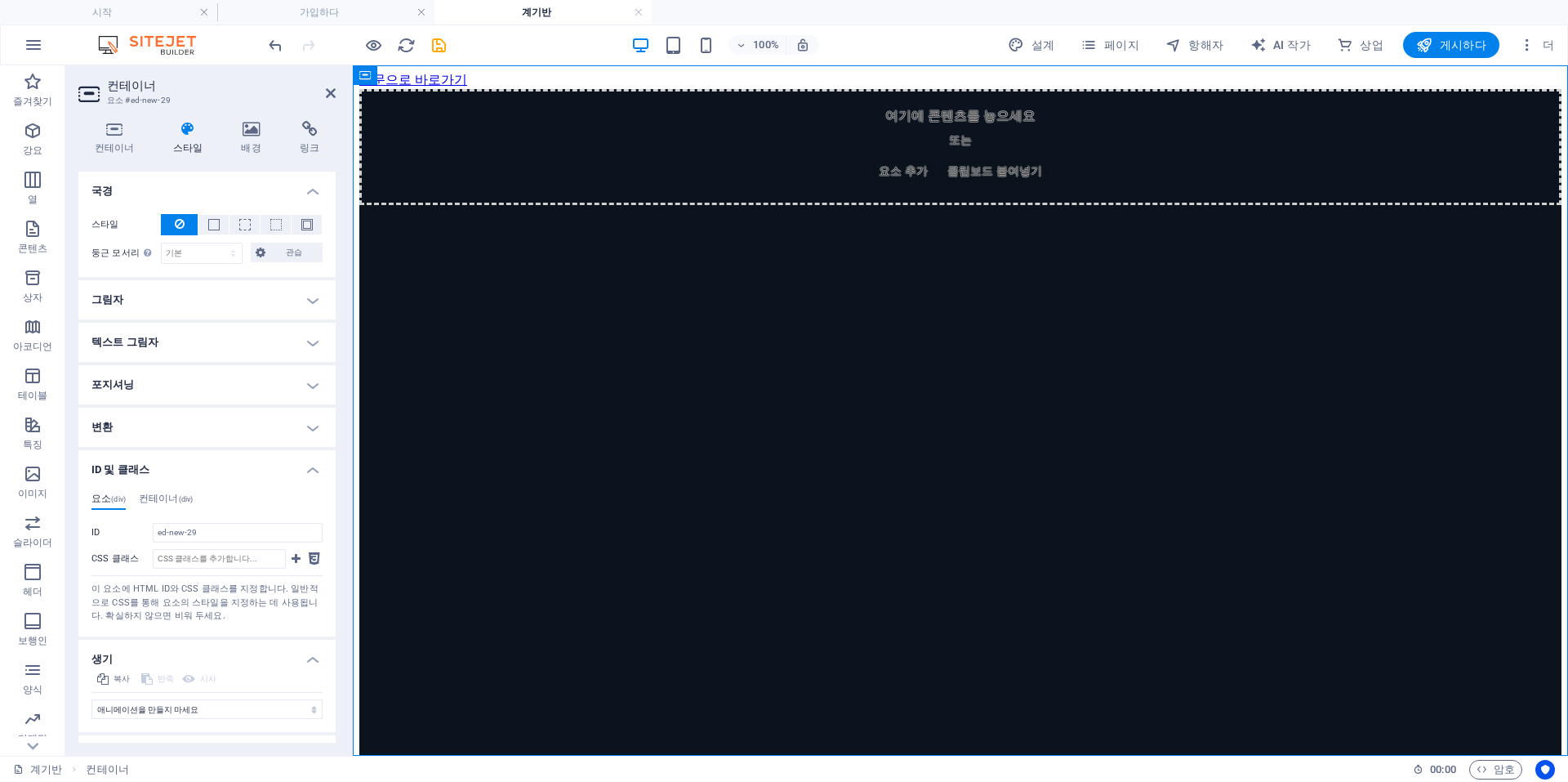
scroll to position [207, 0]
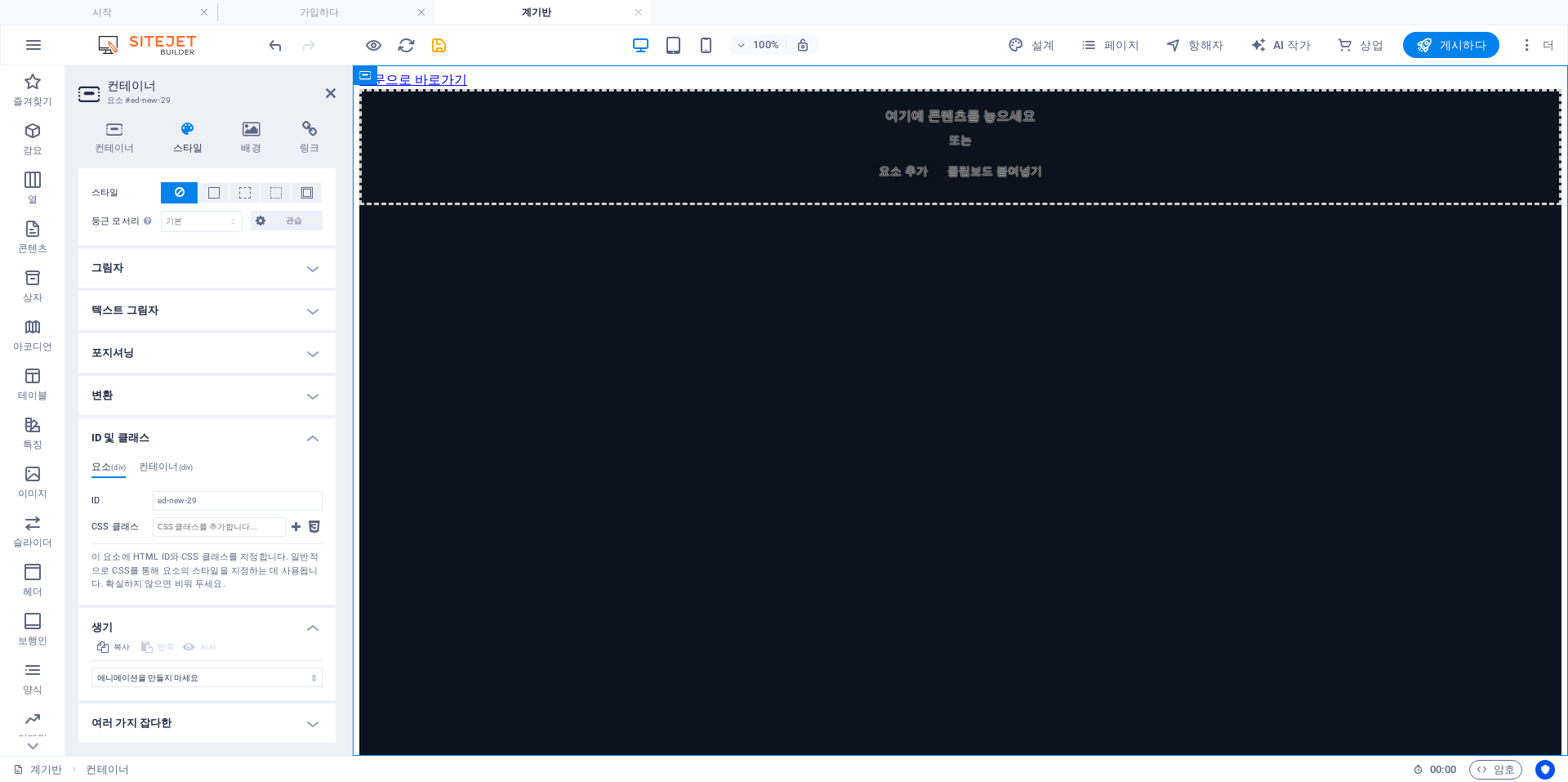
click at [293, 628] on h4 "생기" at bounding box center [207, 622] width 258 height 29
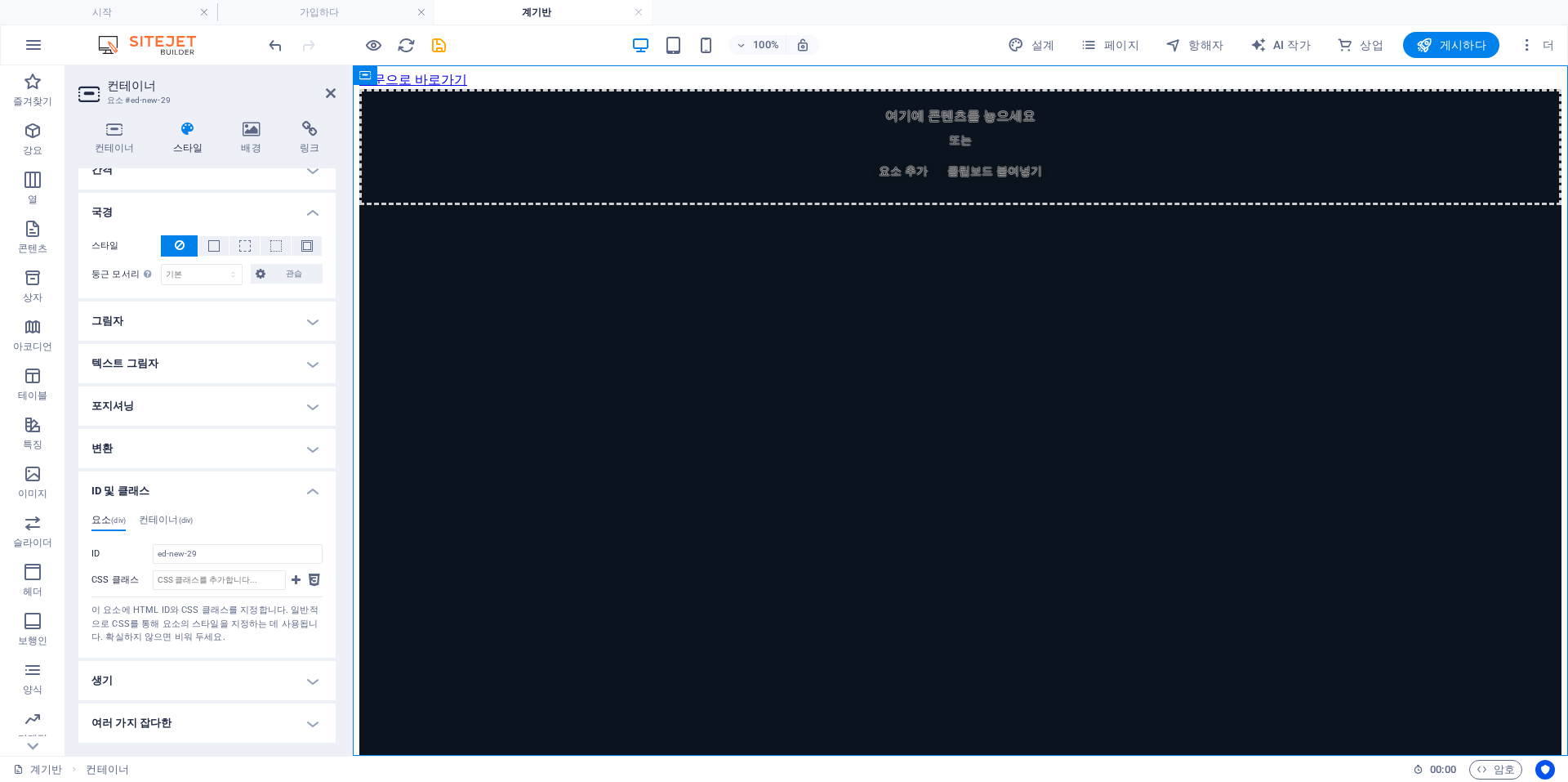
click at [288, 713] on h4 "여러 가지 잡다한" at bounding box center [207, 723] width 258 height 39
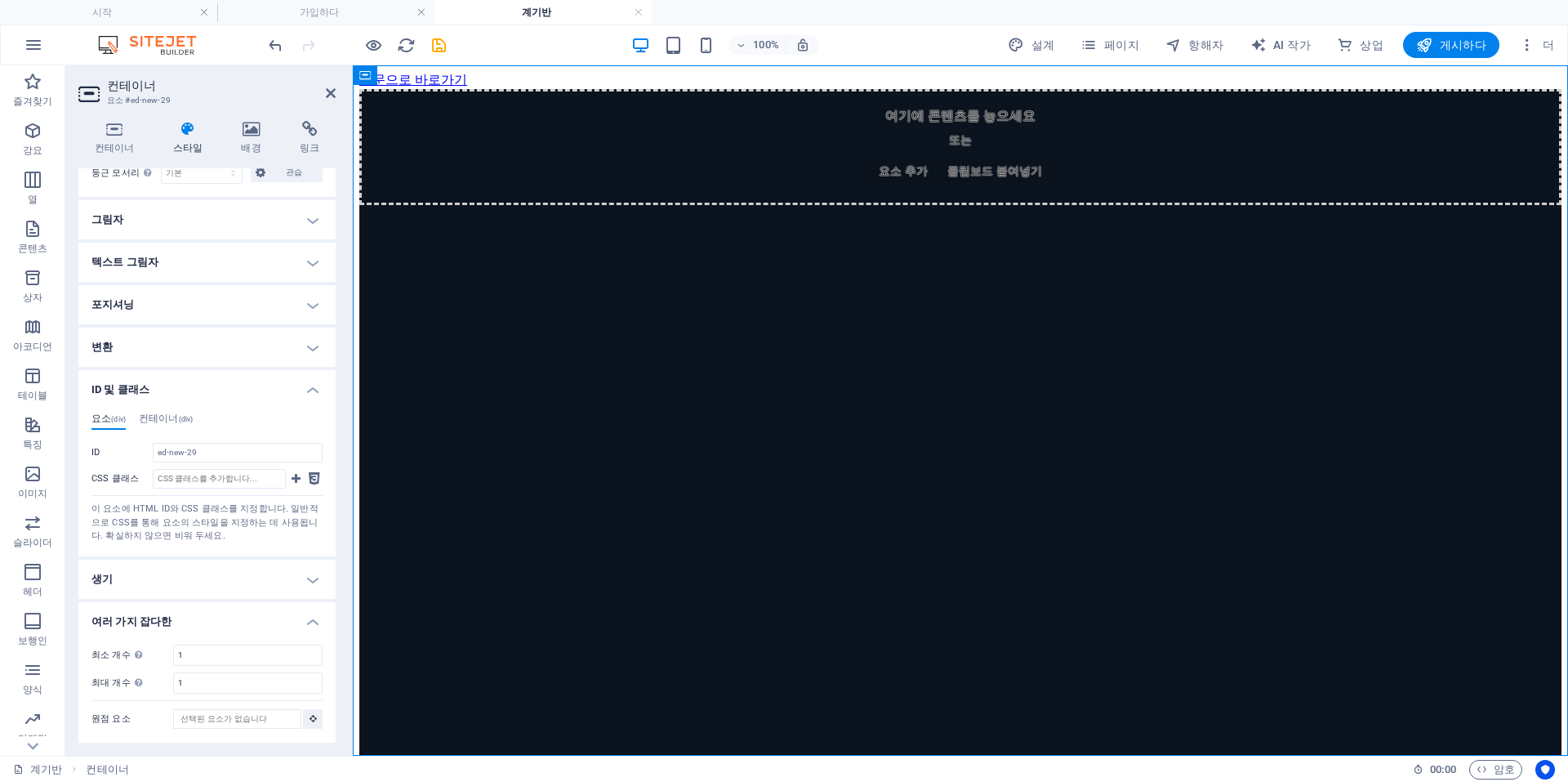
click at [280, 624] on h4 "여러 가지 잡다한" at bounding box center [207, 617] width 258 height 29
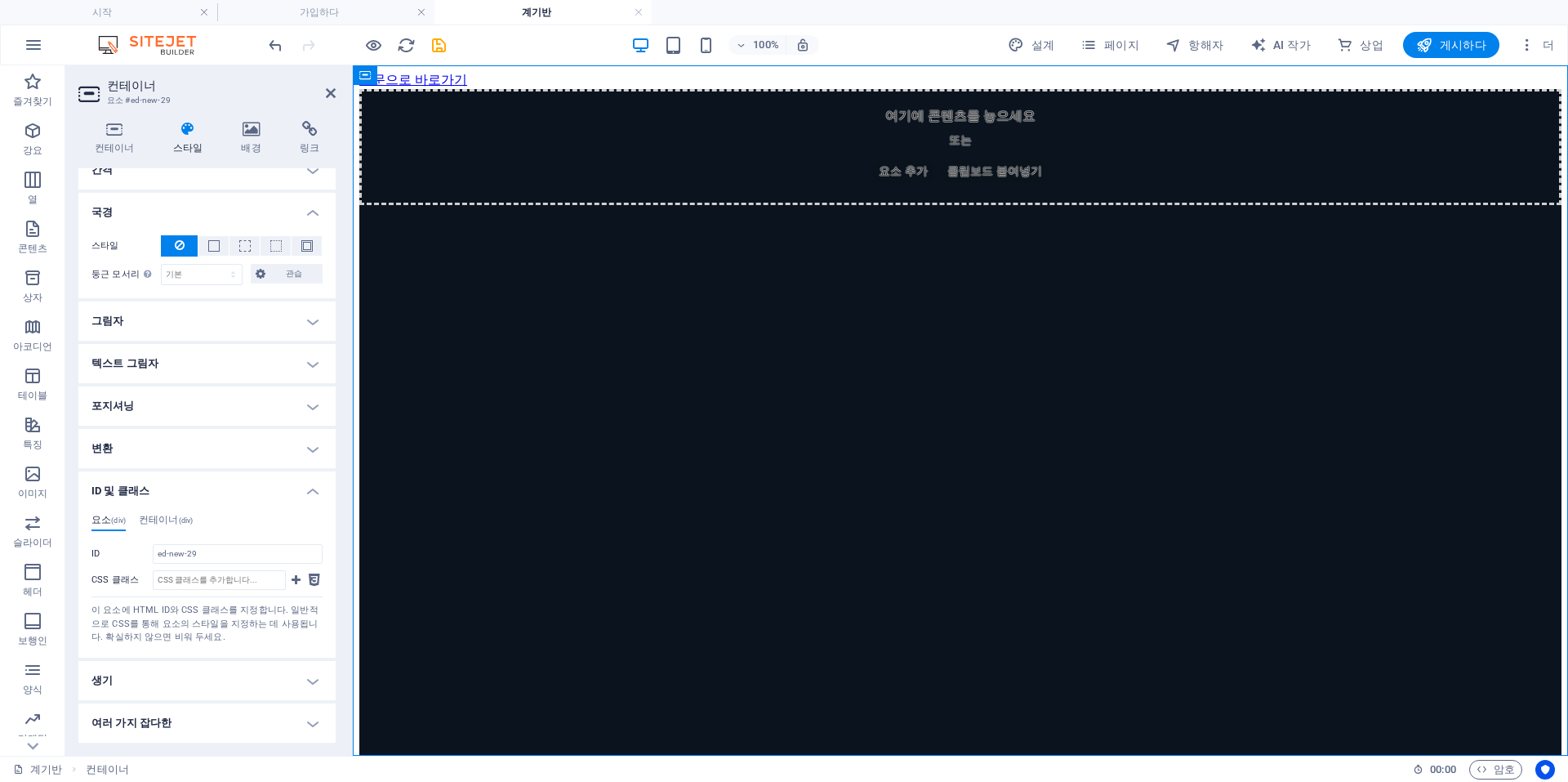
click at [221, 138] on h4 "스타일" at bounding box center [191, 138] width 68 height 35
click at [242, 138] on h4 "배경" at bounding box center [255, 138] width 58 height 35
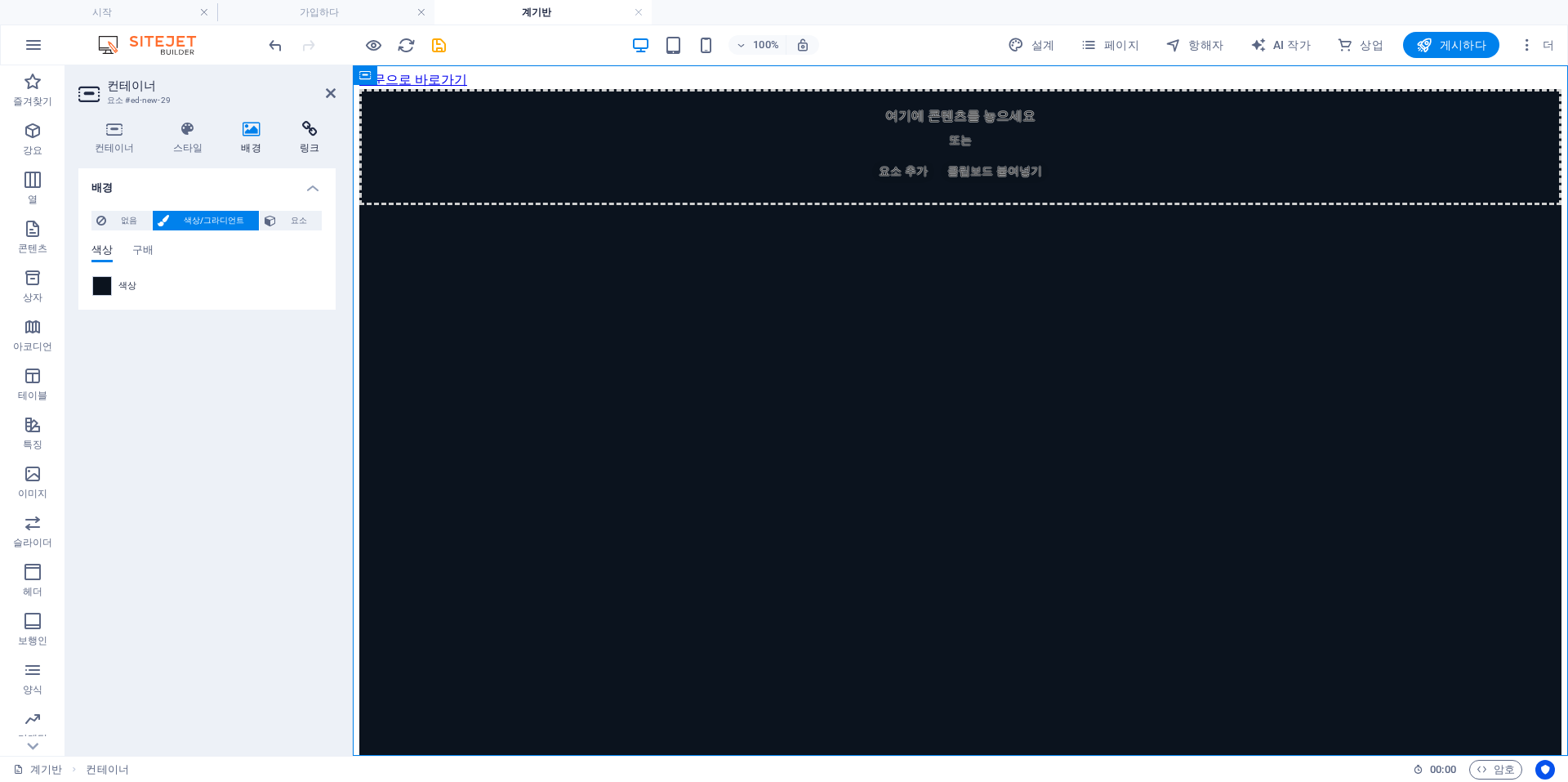
click at [309, 138] on h4 "링크" at bounding box center [309, 138] width 52 height 35
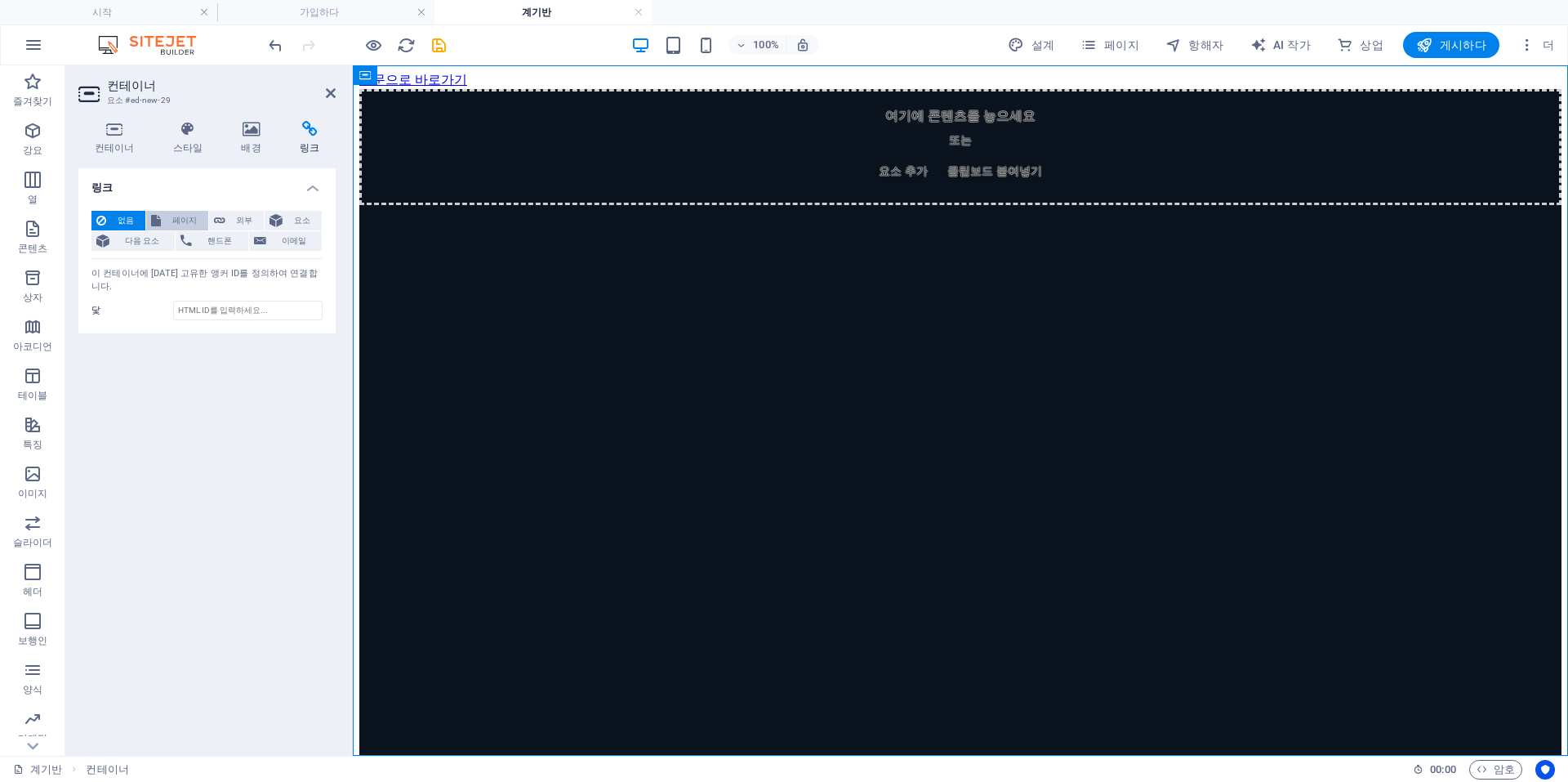
click at [180, 219] on font "페이지" at bounding box center [184, 220] width 25 height 9
select select
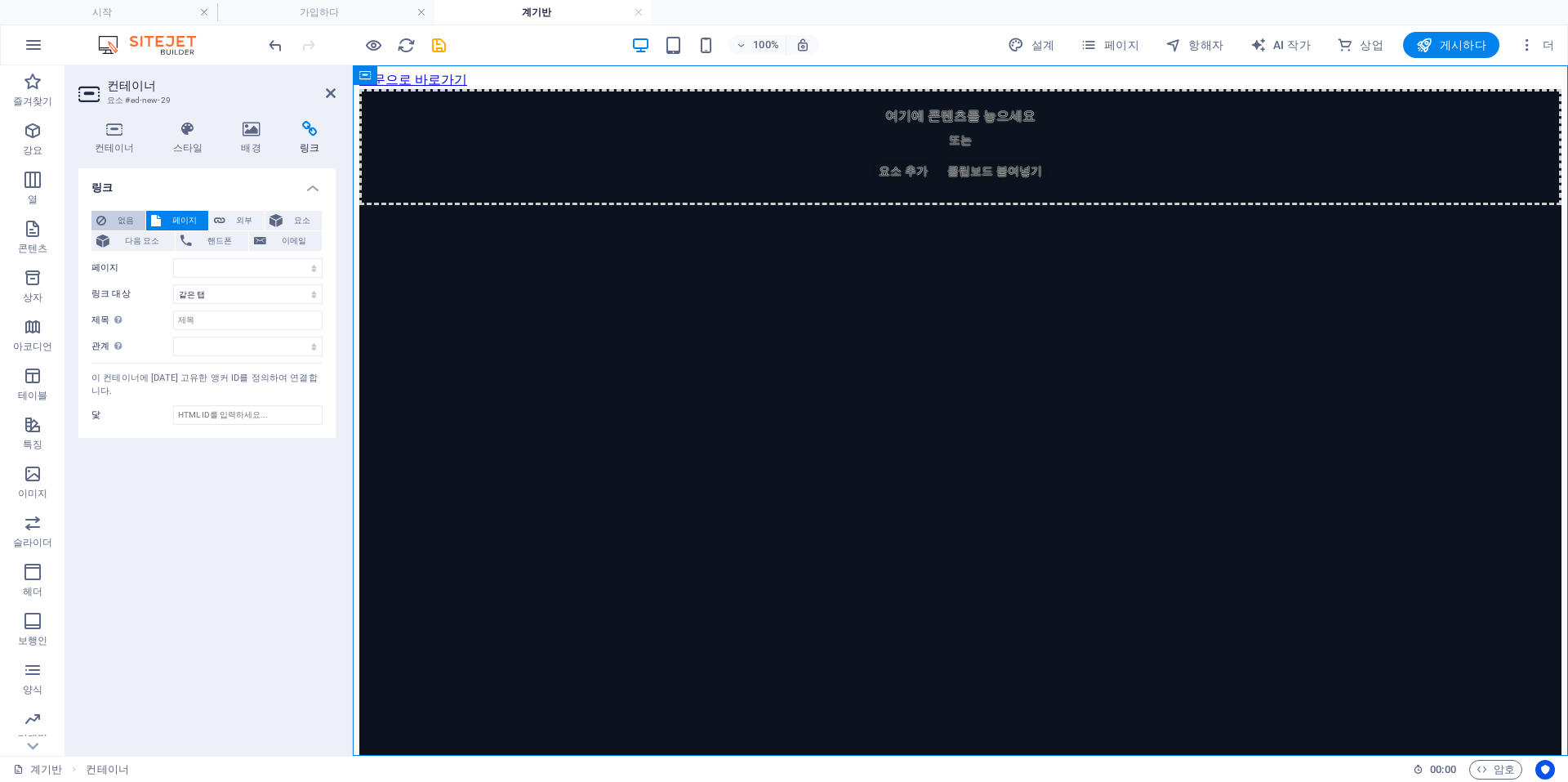
click at [110, 224] on button "없음" at bounding box center [118, 220] width 54 height 19
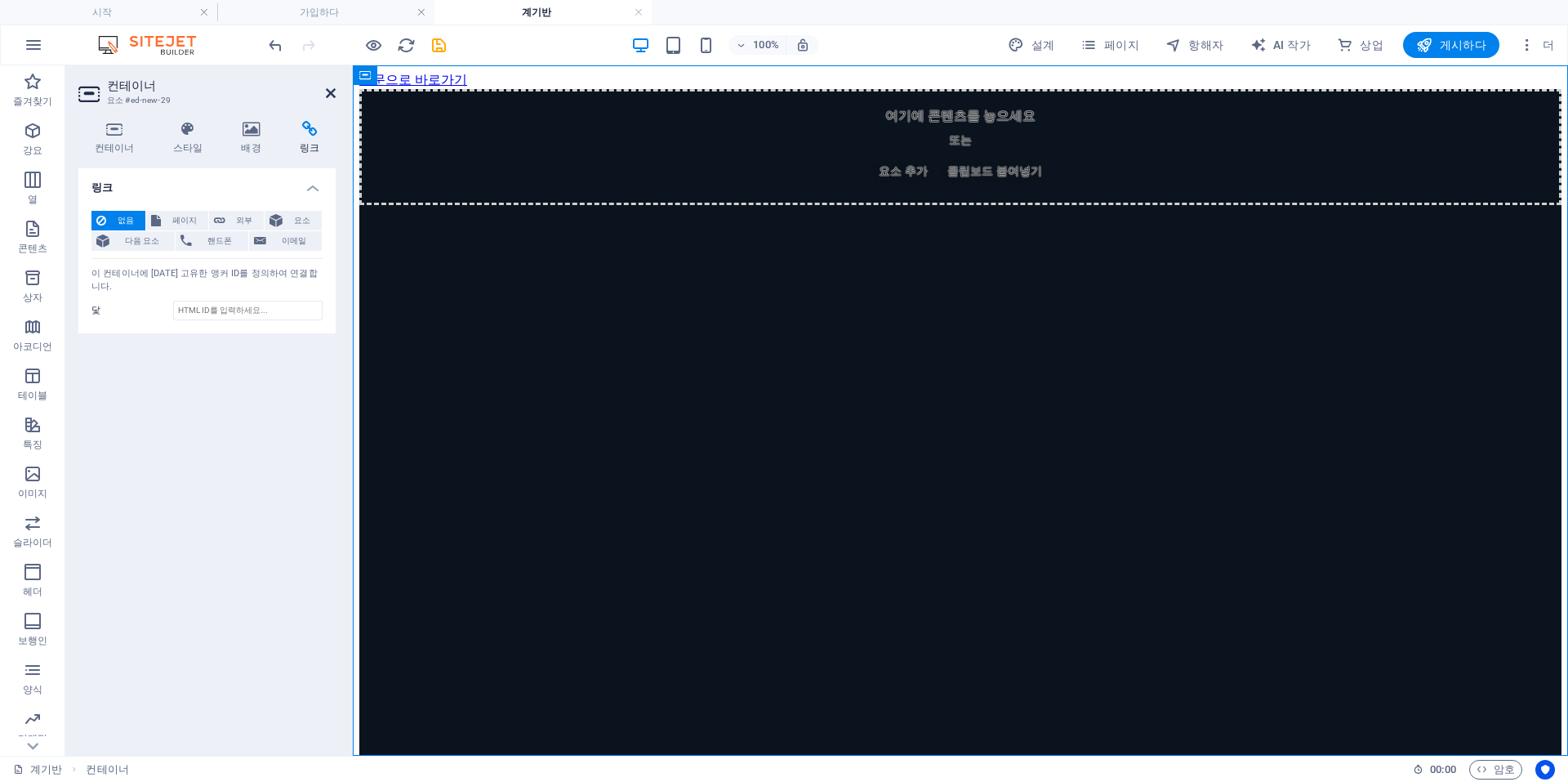
click at [330, 94] on icon at bounding box center [331, 93] width 10 height 13
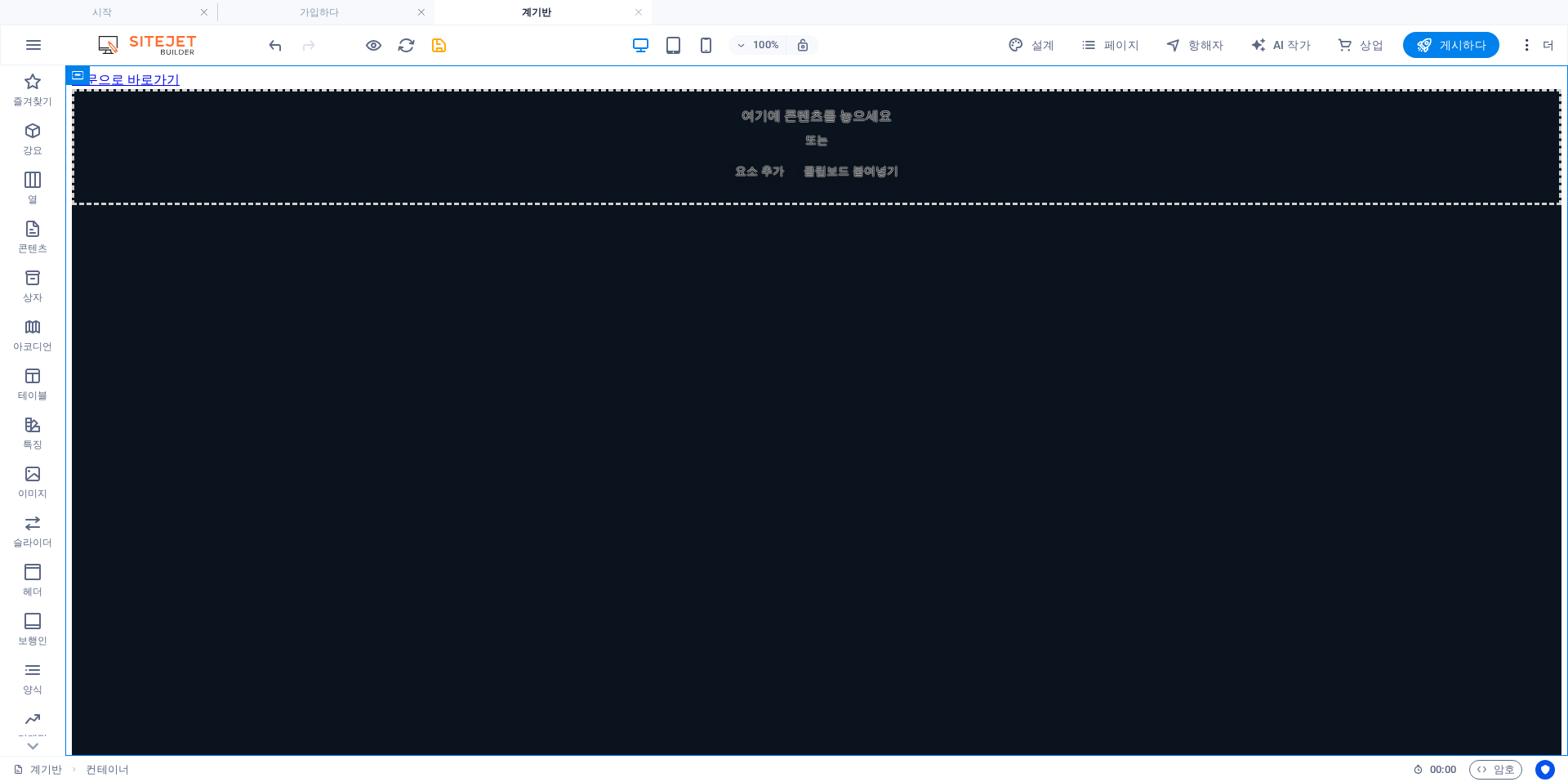
click at [1525, 47] on icon "button" at bounding box center [1527, 45] width 16 height 16
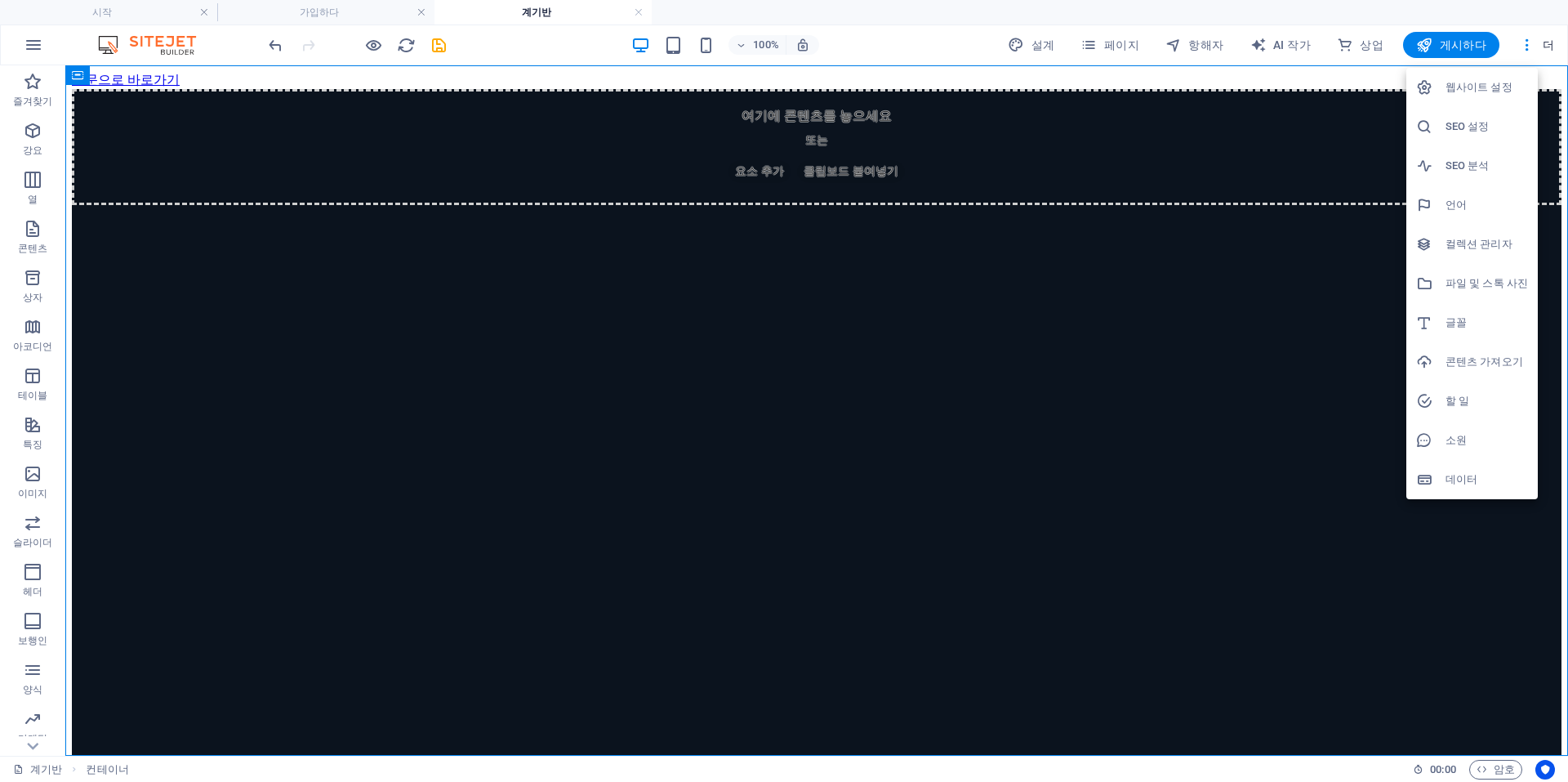
drag, startPoint x: 1185, startPoint y: 343, endPoint x: 1197, endPoint y: 139, distance: 204.4
click at [1211, 158] on div at bounding box center [784, 391] width 1568 height 782
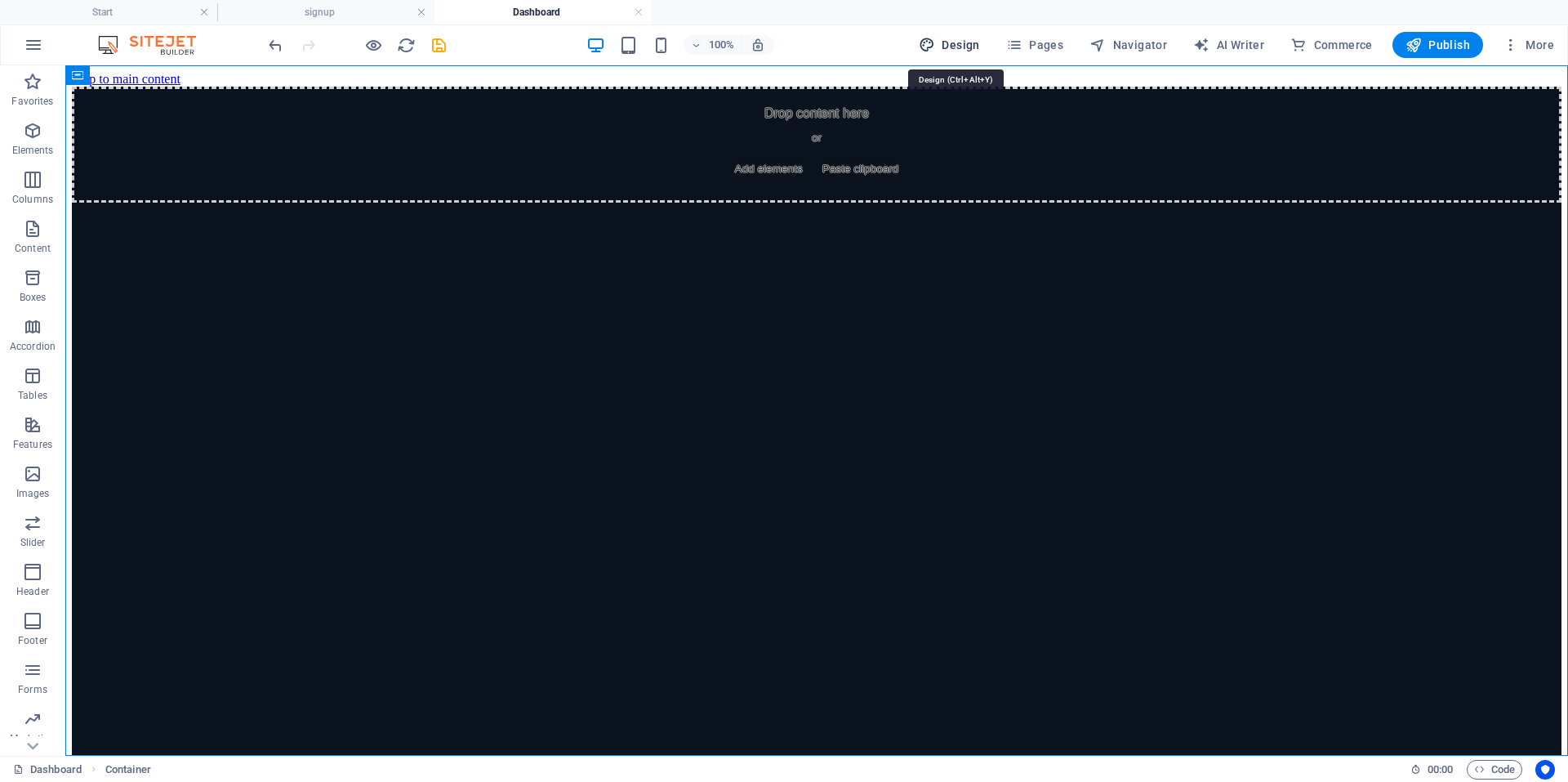
click at [952, 36] on button "Design" at bounding box center [949, 45] width 74 height 26
select select "rem"
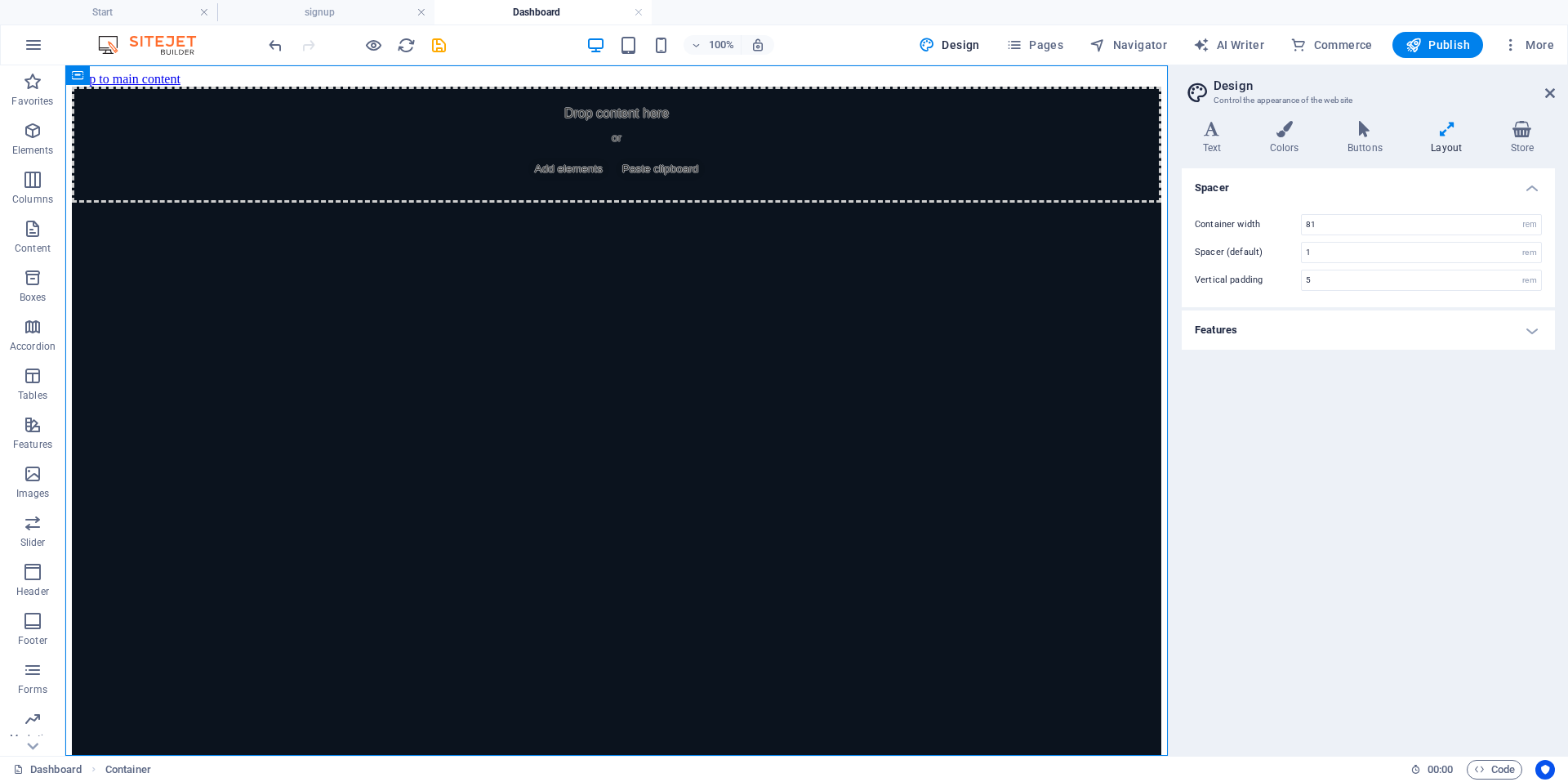
click at [1347, 327] on h4 "Features" at bounding box center [1368, 330] width 374 height 39
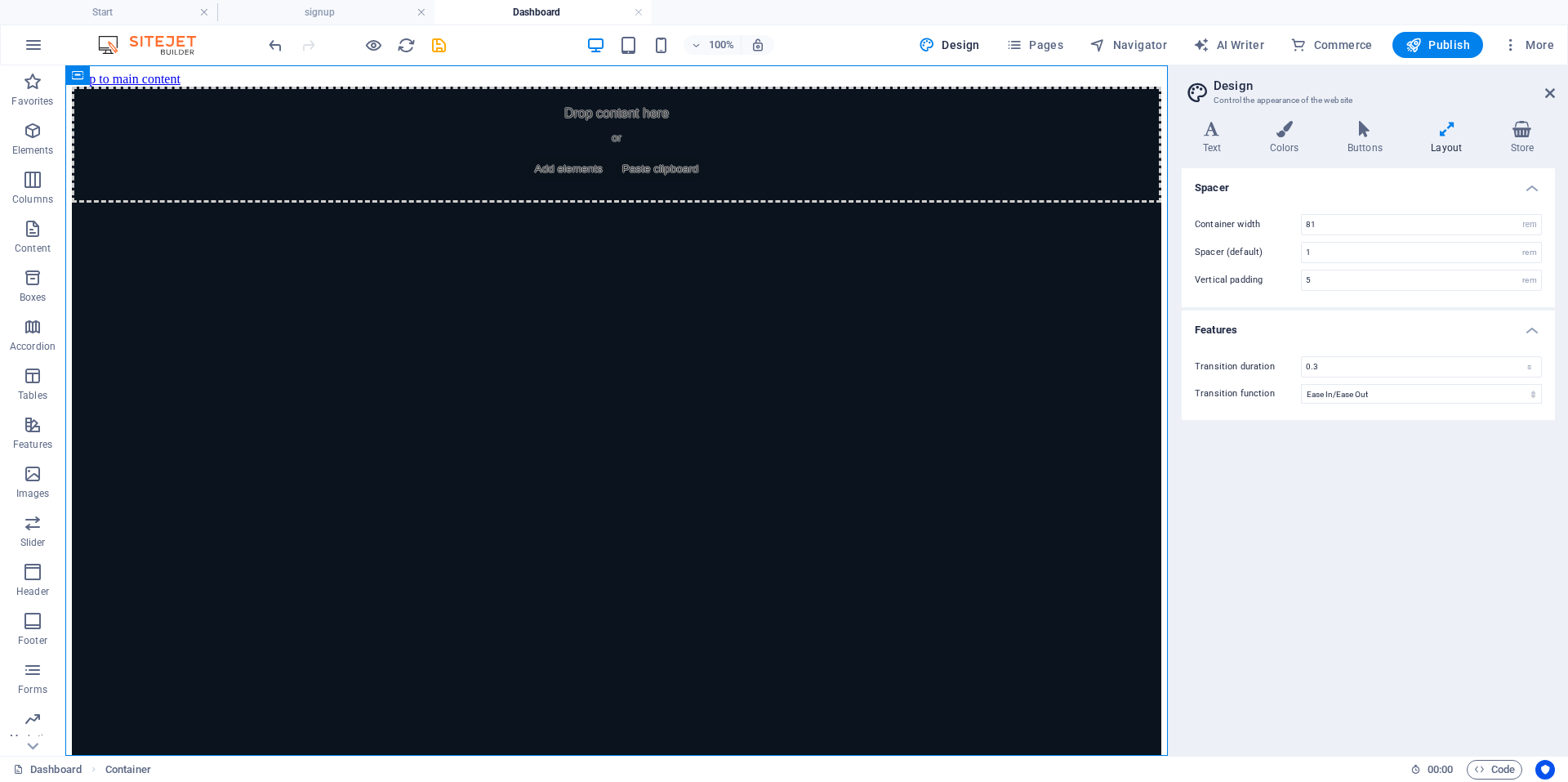
click at [1347, 327] on h4 "Features" at bounding box center [1368, 325] width 374 height 29
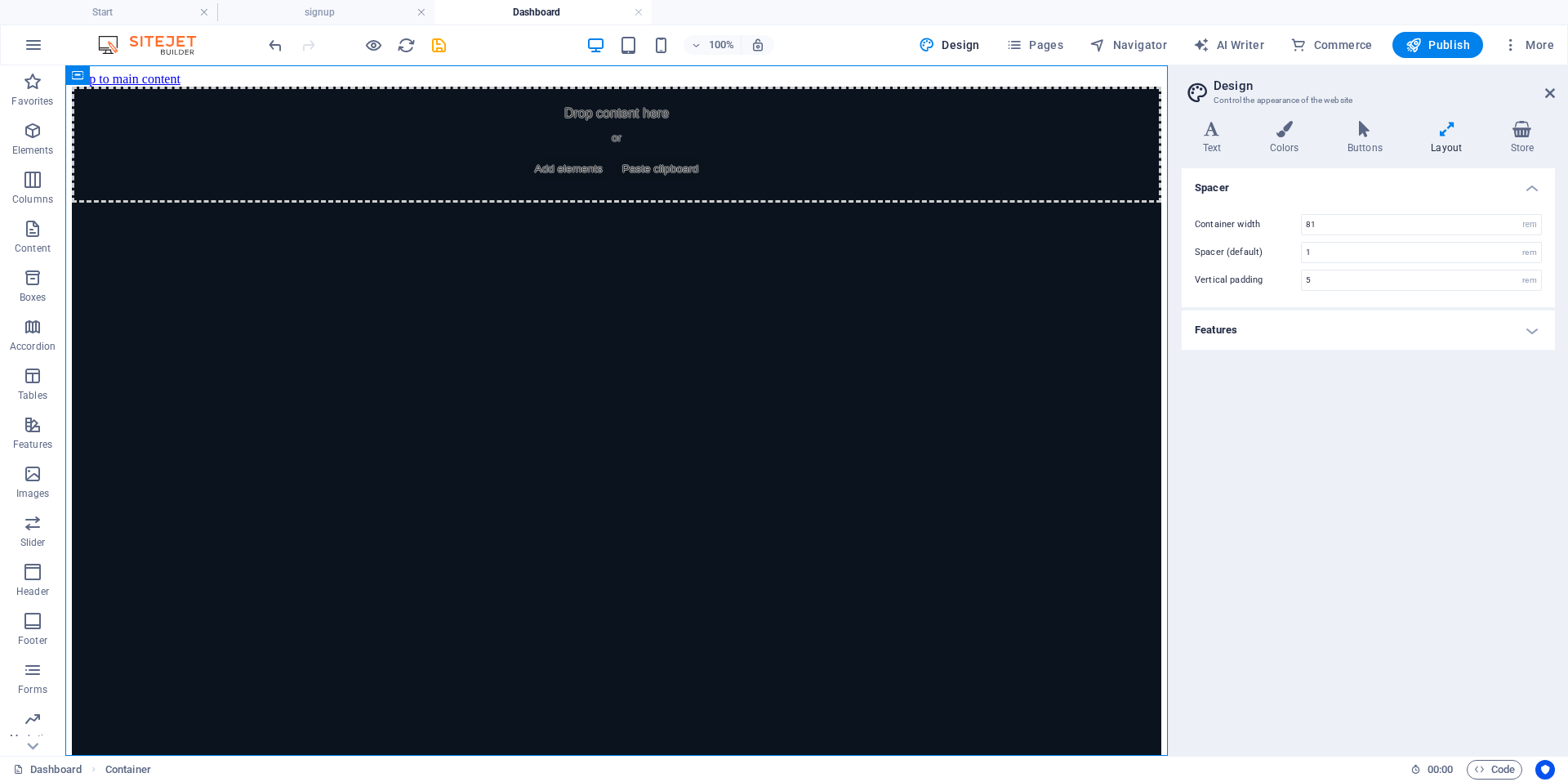
click at [1542, 85] on h2 "Design" at bounding box center [1384, 86] width 342 height 15
click at [1506, 40] on icon "button" at bounding box center [1510, 45] width 16 height 16
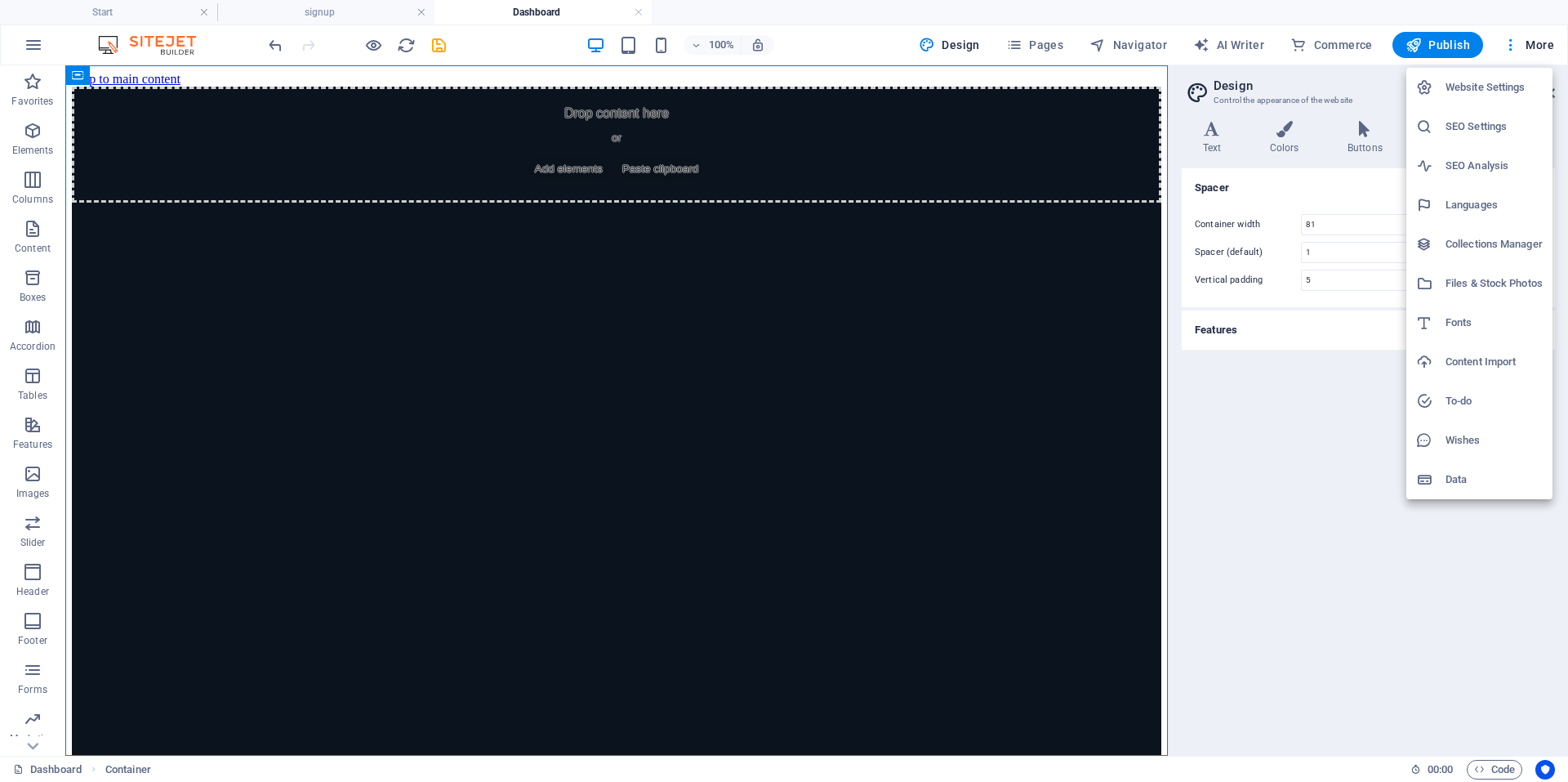
click at [1468, 80] on h6 "Website Settings" at bounding box center [1493, 87] width 97 height 19
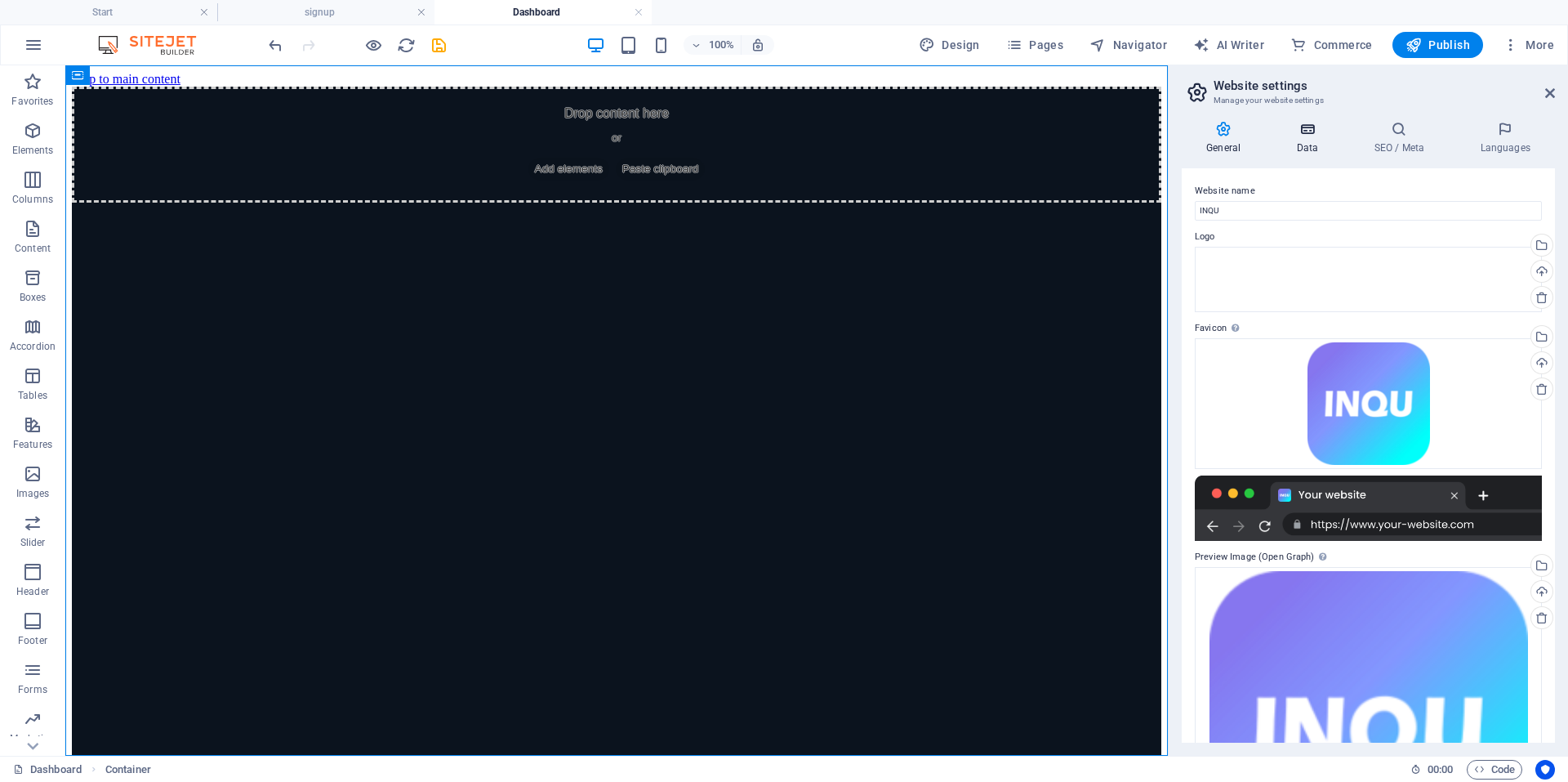
click at [1291, 136] on h4 "Data" at bounding box center [1310, 138] width 78 height 35
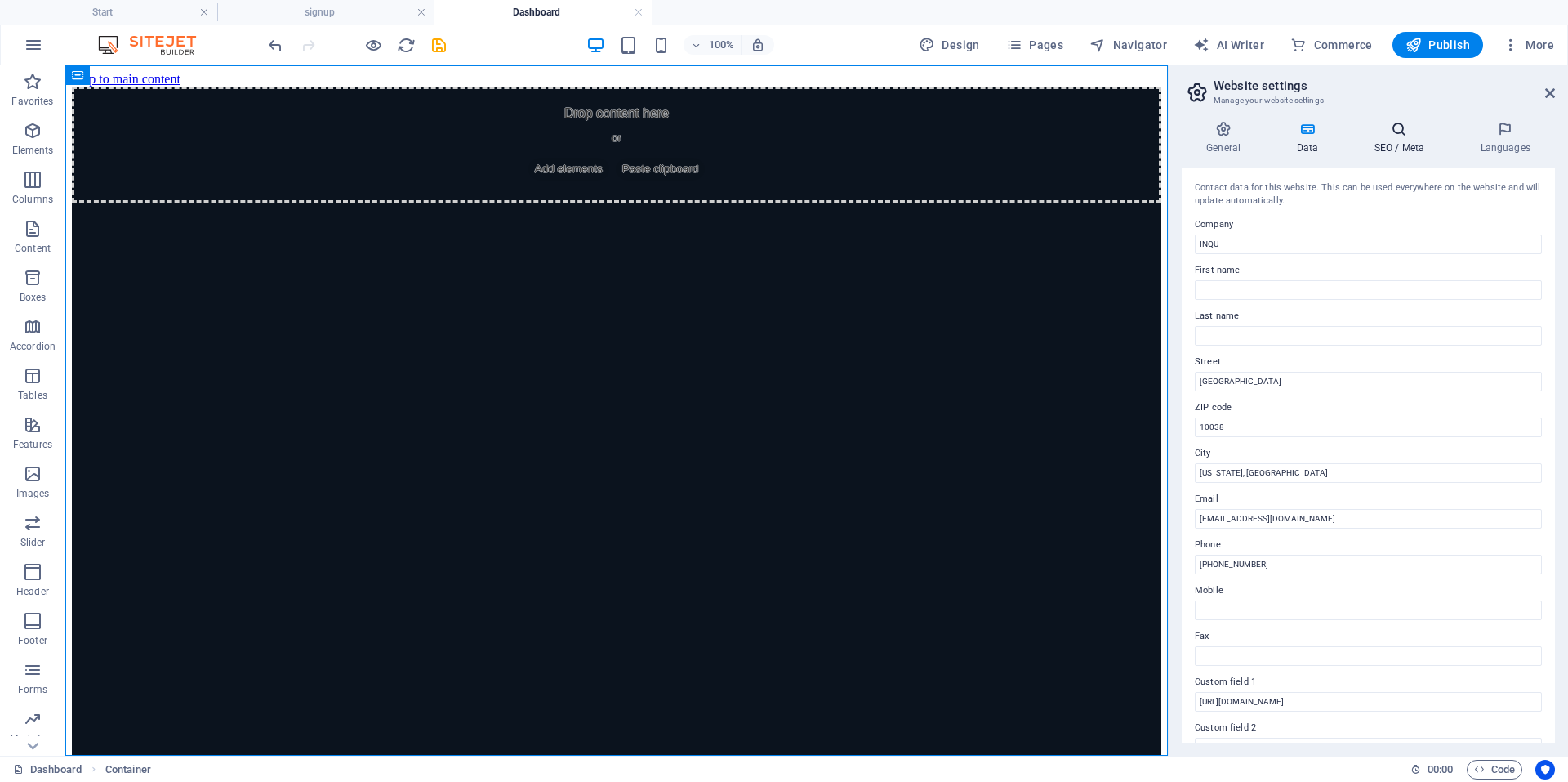
click at [1412, 135] on icon at bounding box center [1398, 129] width 100 height 16
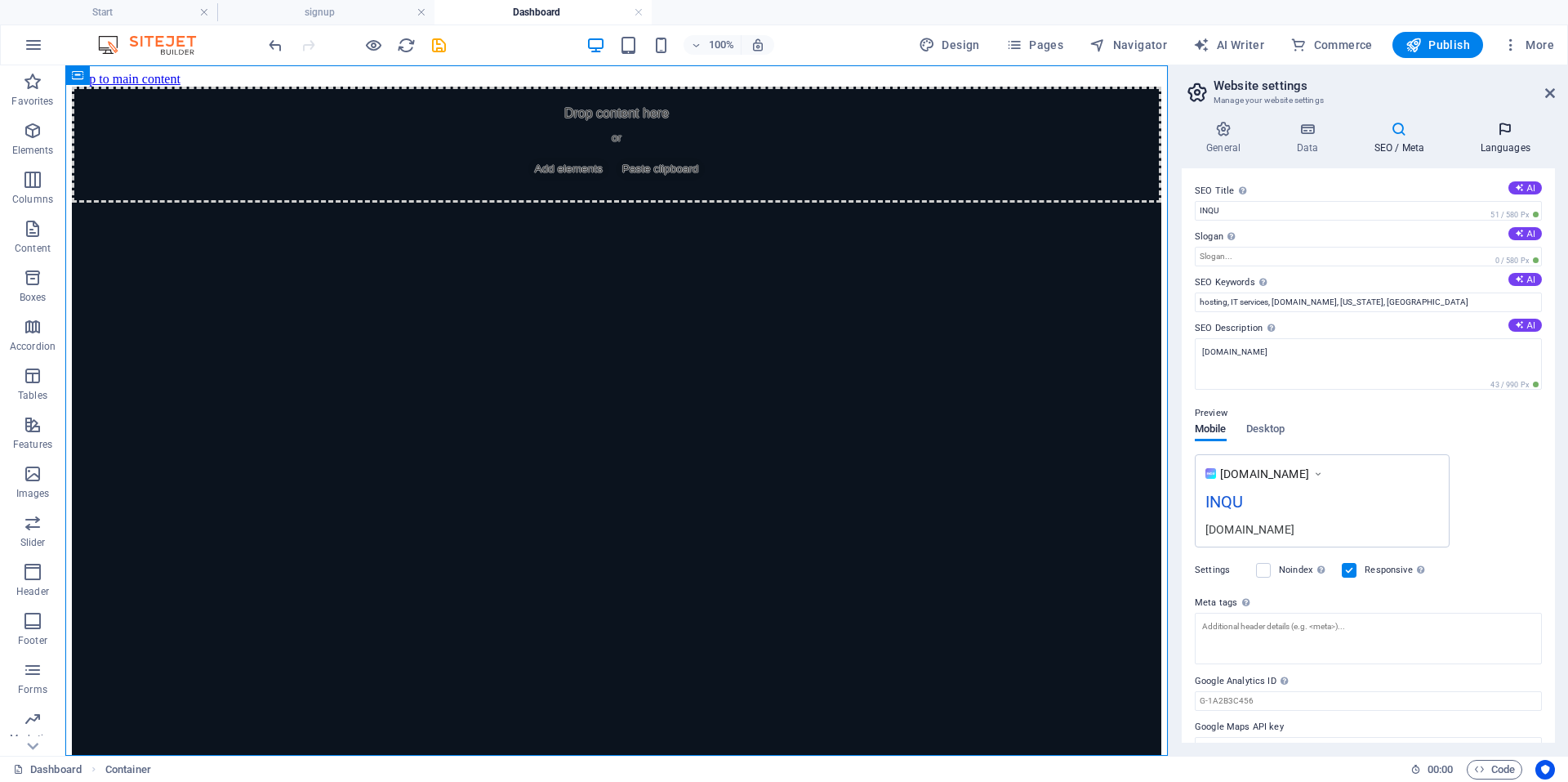
click at [1489, 129] on icon at bounding box center [1504, 129] width 100 height 16
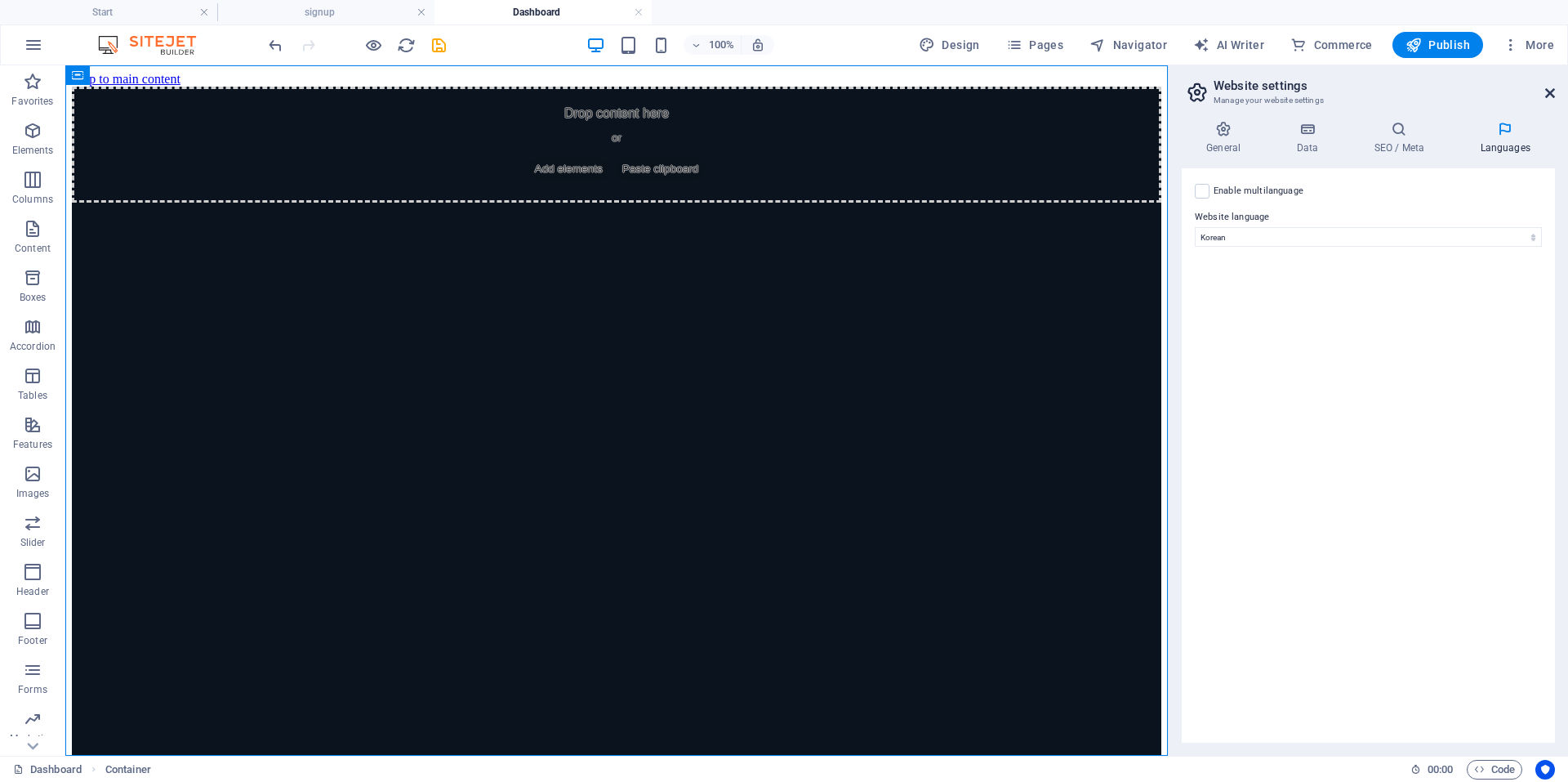
drag, startPoint x: 1550, startPoint y: 91, endPoint x: 1468, endPoint y: 4, distance: 119.6
click at [1550, 91] on icon at bounding box center [1550, 93] width 10 height 13
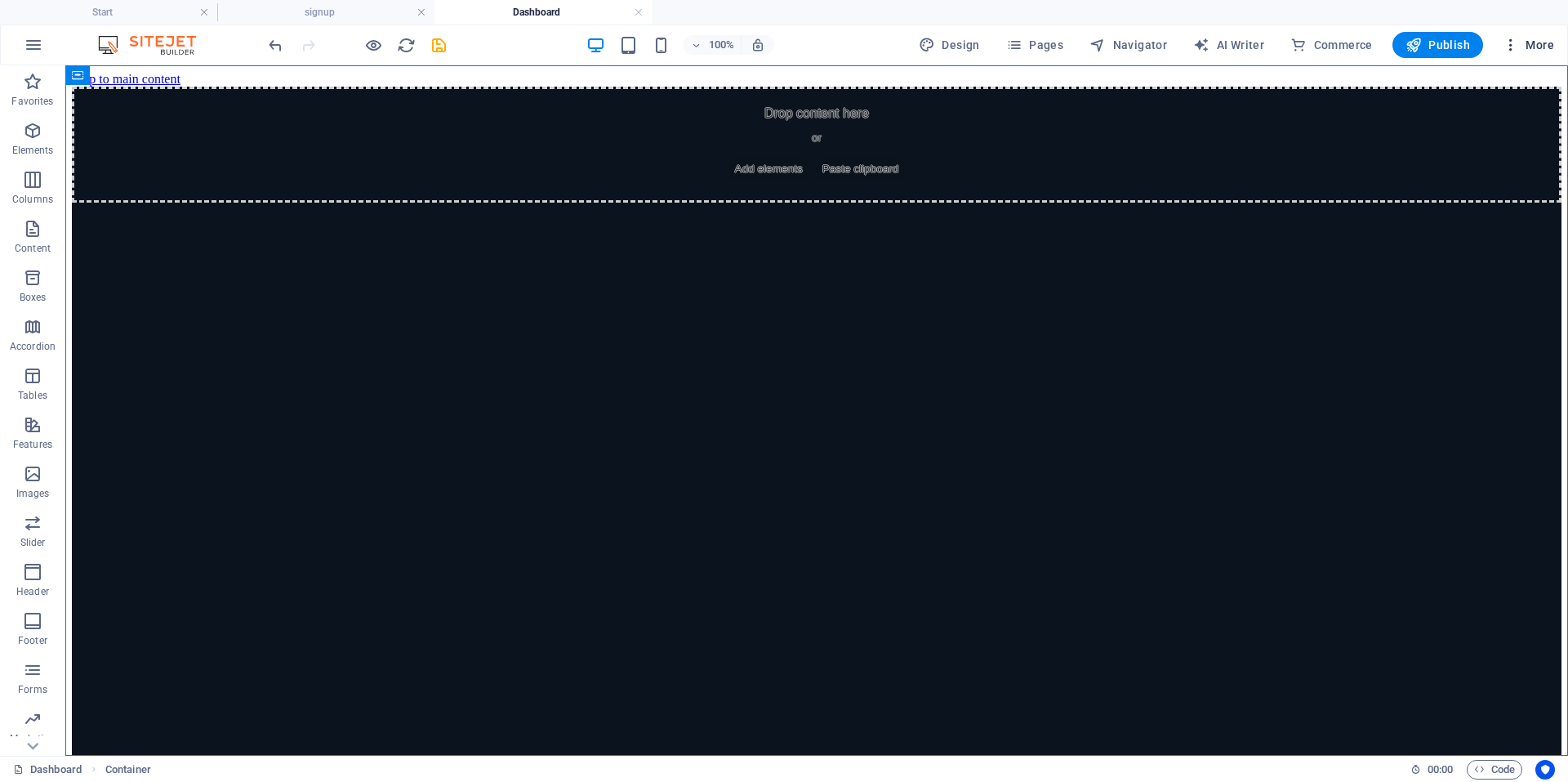
click at [1528, 38] on span "More" at bounding box center [1528, 45] width 51 height 16
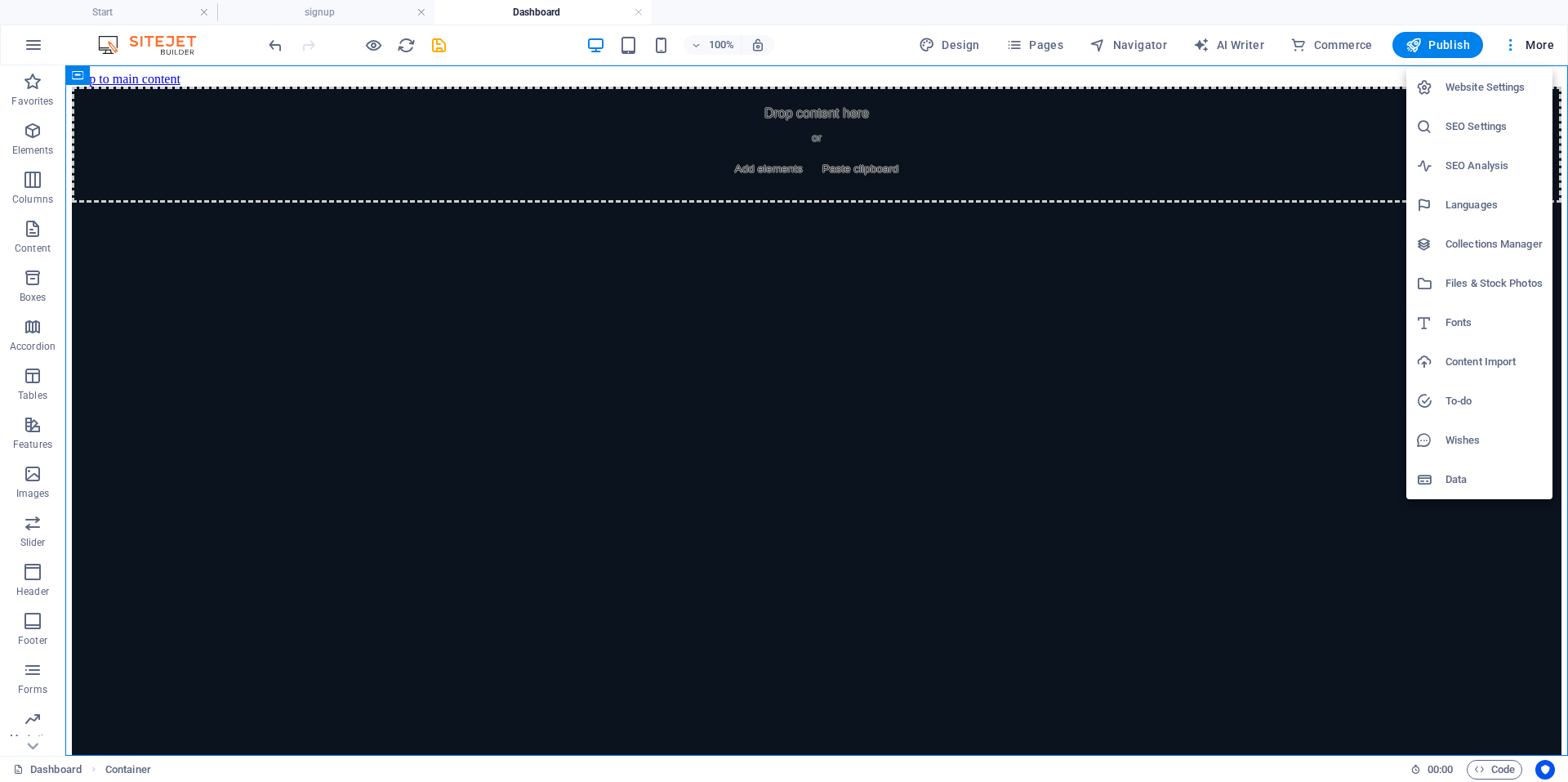
click at [1481, 242] on h6 "Collections Manager" at bounding box center [1493, 244] width 97 height 19
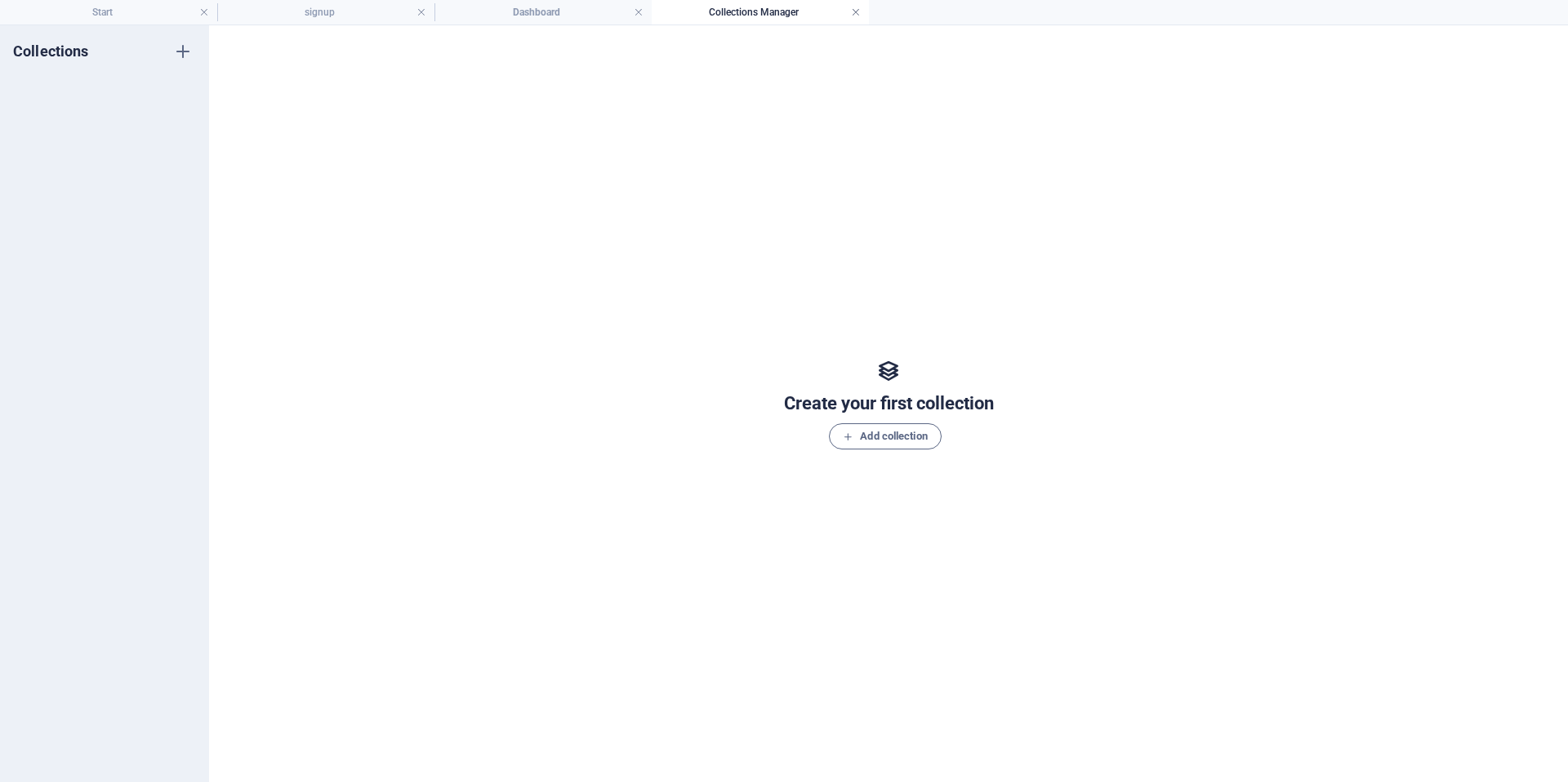
click at [851, 13] on link at bounding box center [856, 12] width 10 height 16
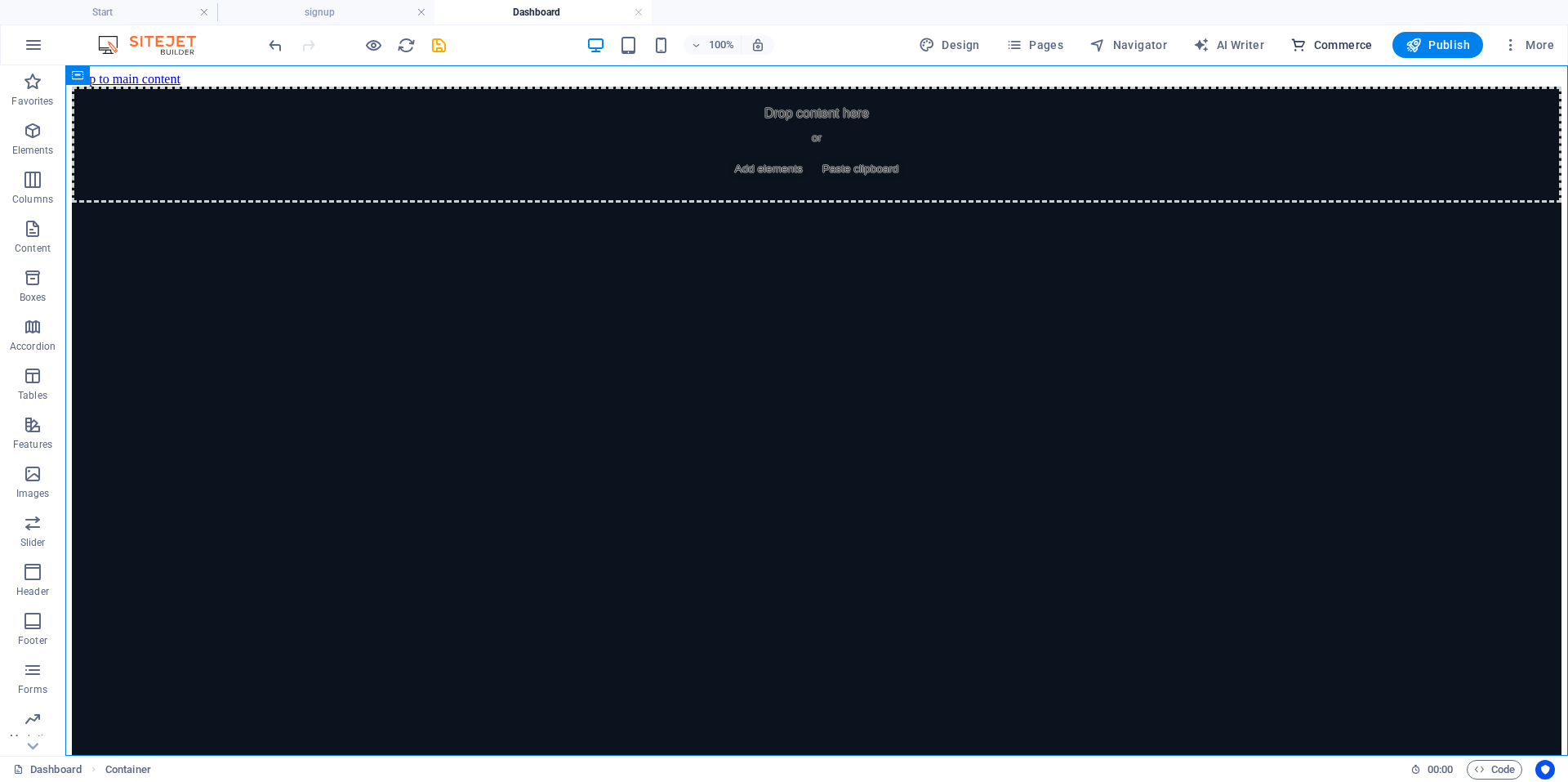
click at [1331, 48] on span "Commerce" at bounding box center [1331, 45] width 82 height 16
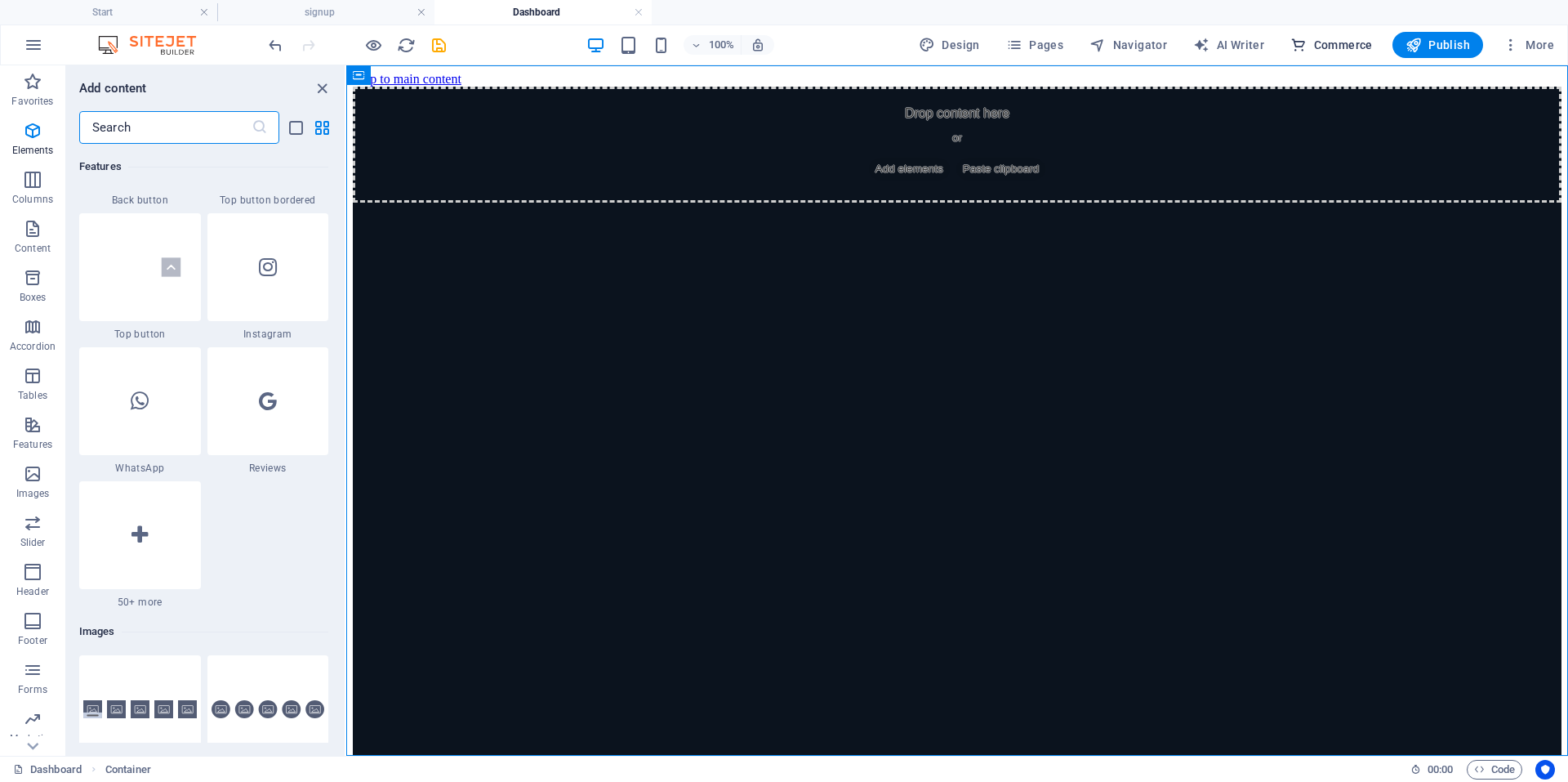
scroll to position [15740, 0]
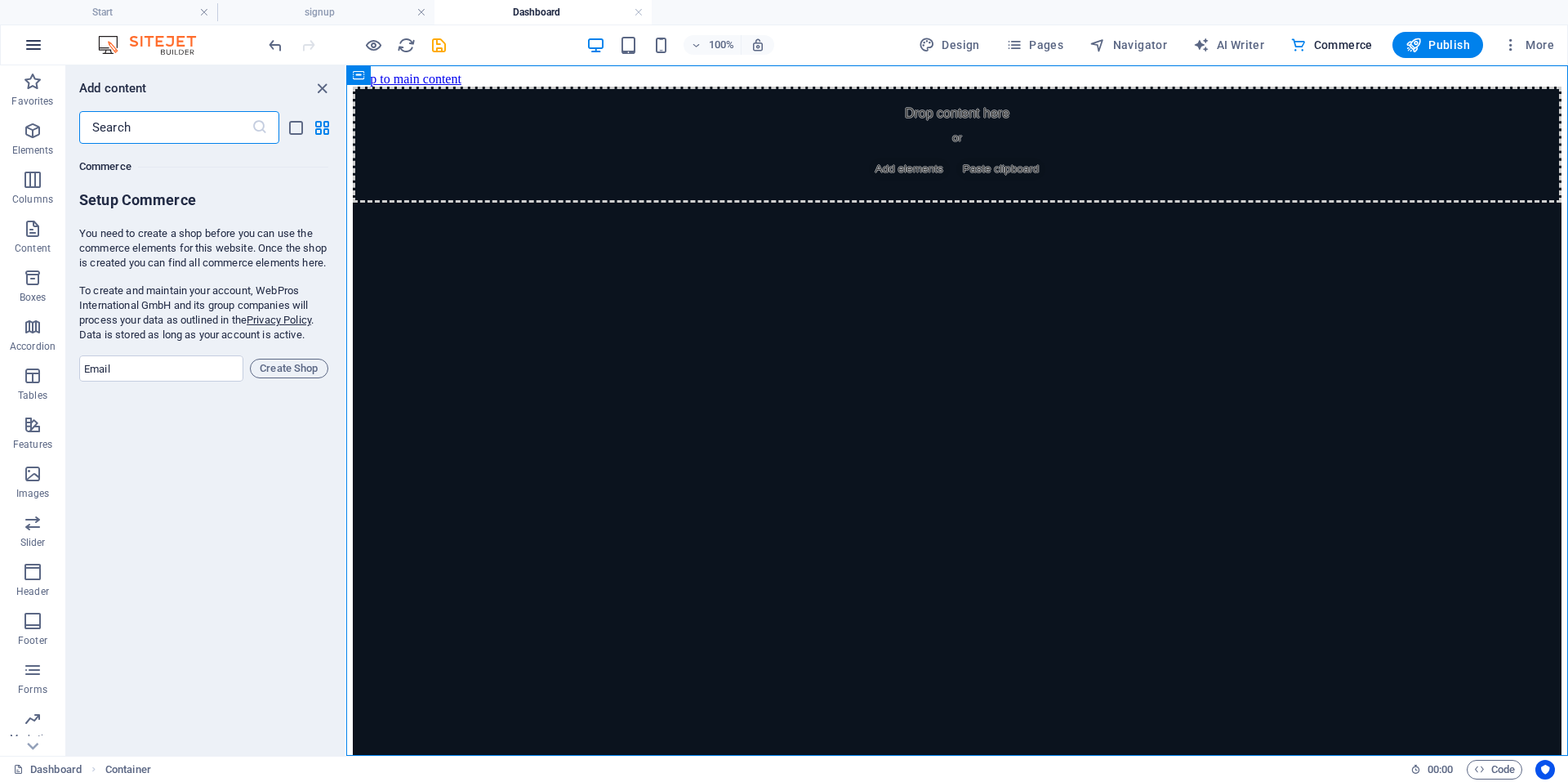
click at [27, 48] on icon "button" at bounding box center [33, 44] width 19 height 19
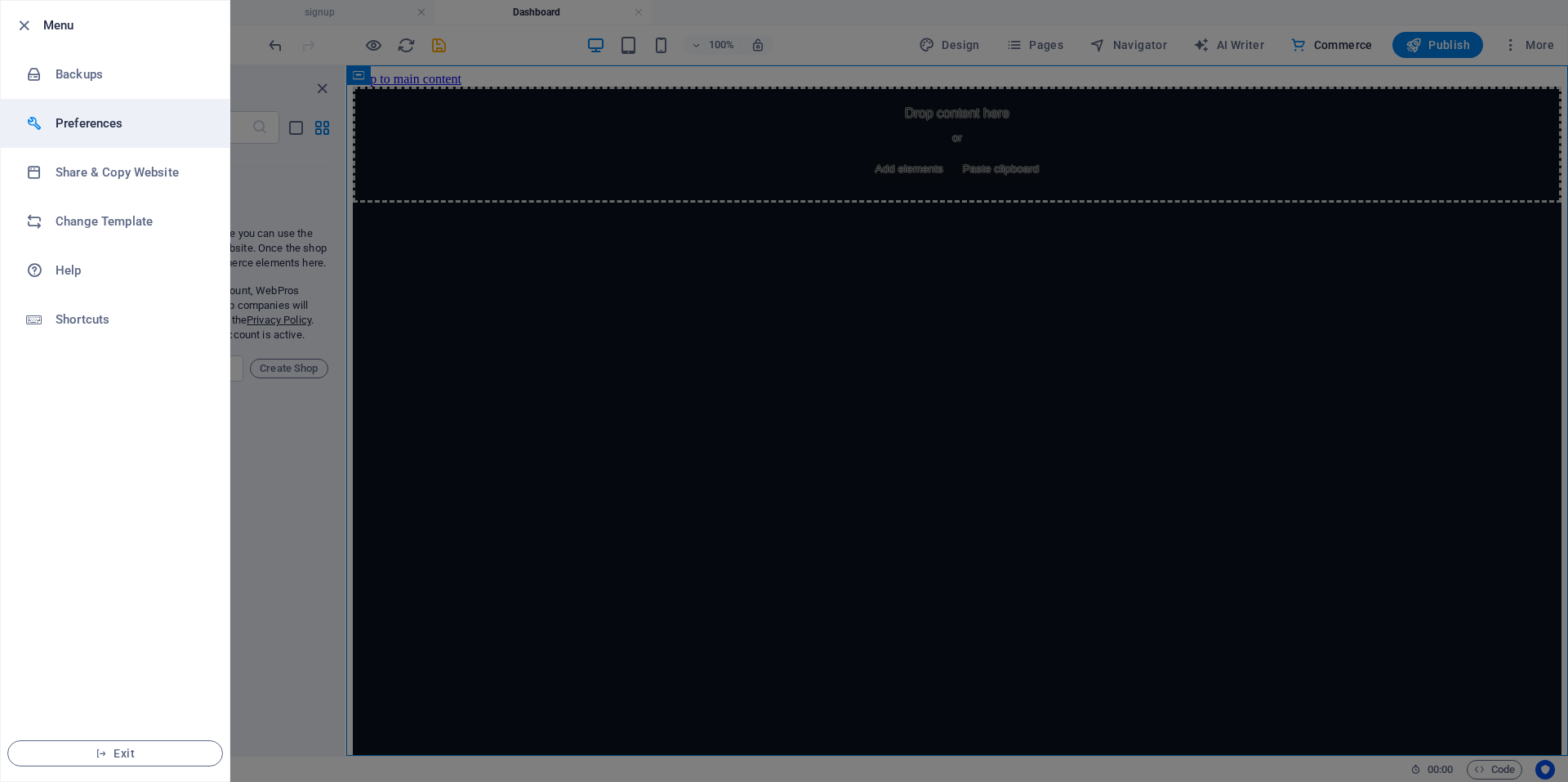
click at [73, 124] on h6 "Preferences" at bounding box center [131, 122] width 151 height 19
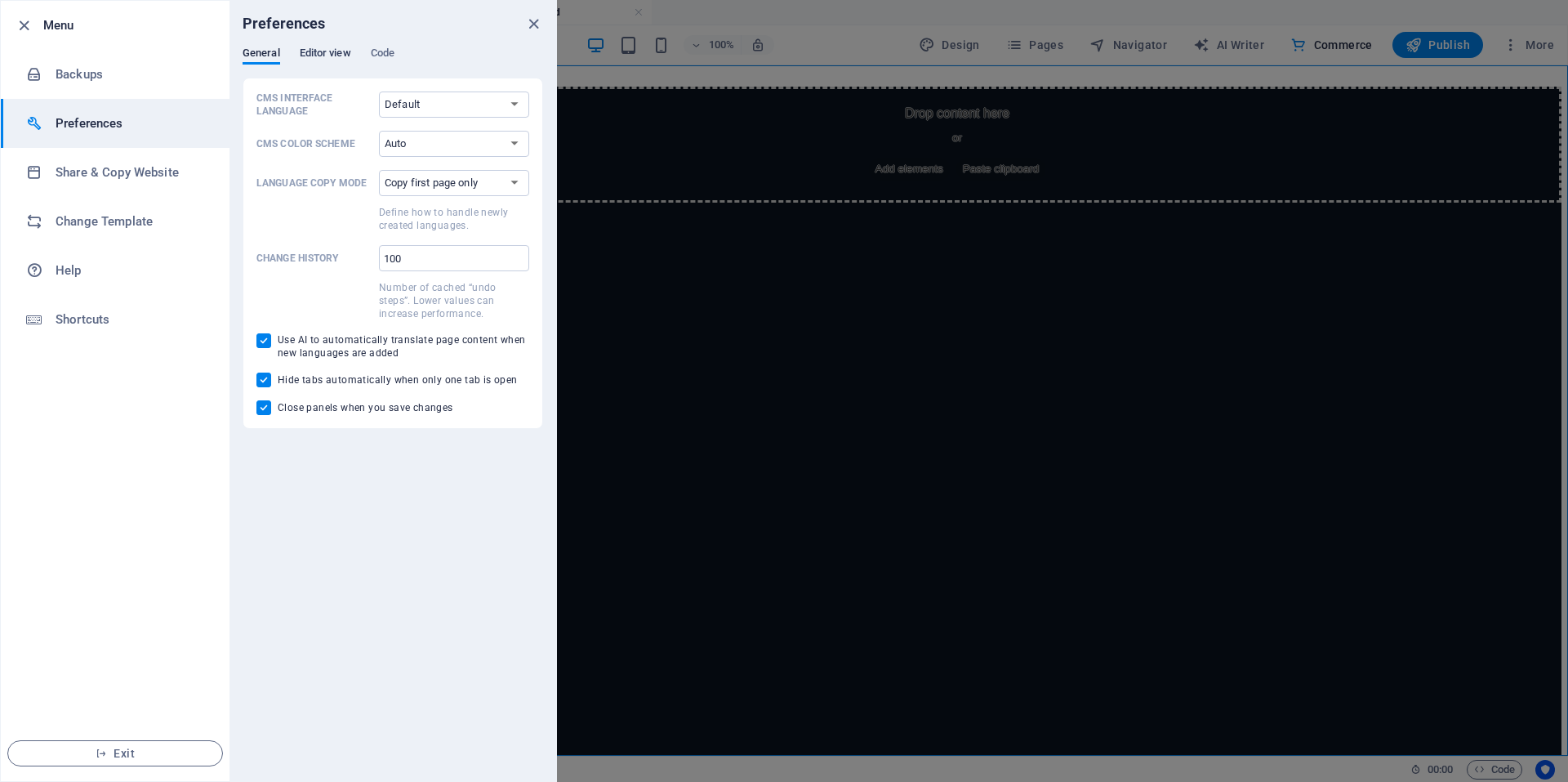
click at [317, 54] on span "Editor view" at bounding box center [325, 54] width 51 height 23
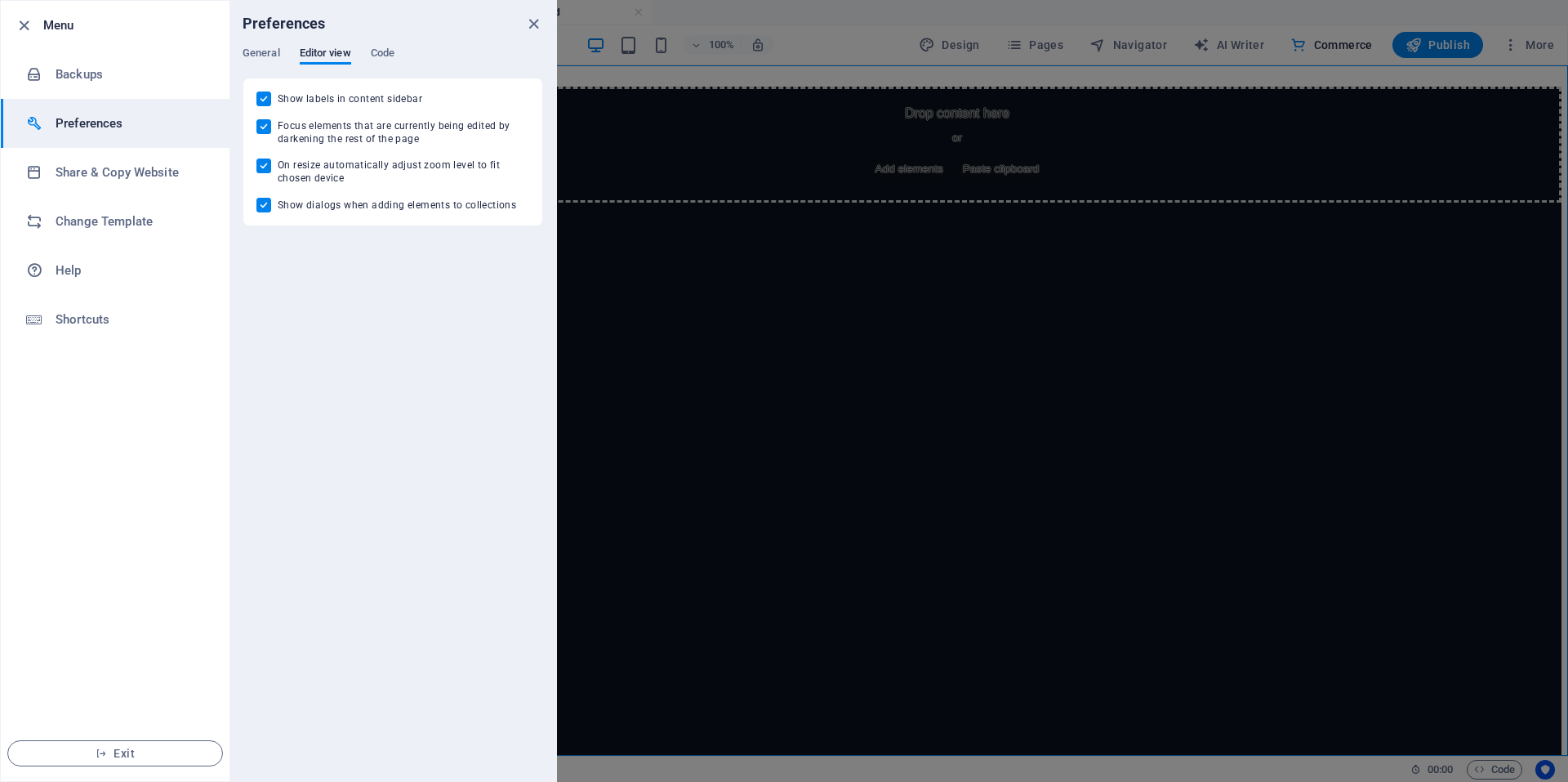
click at [398, 51] on div "General Editor view Code" at bounding box center [393, 62] width 300 height 31
click at [378, 56] on span "Code" at bounding box center [383, 54] width 24 height 23
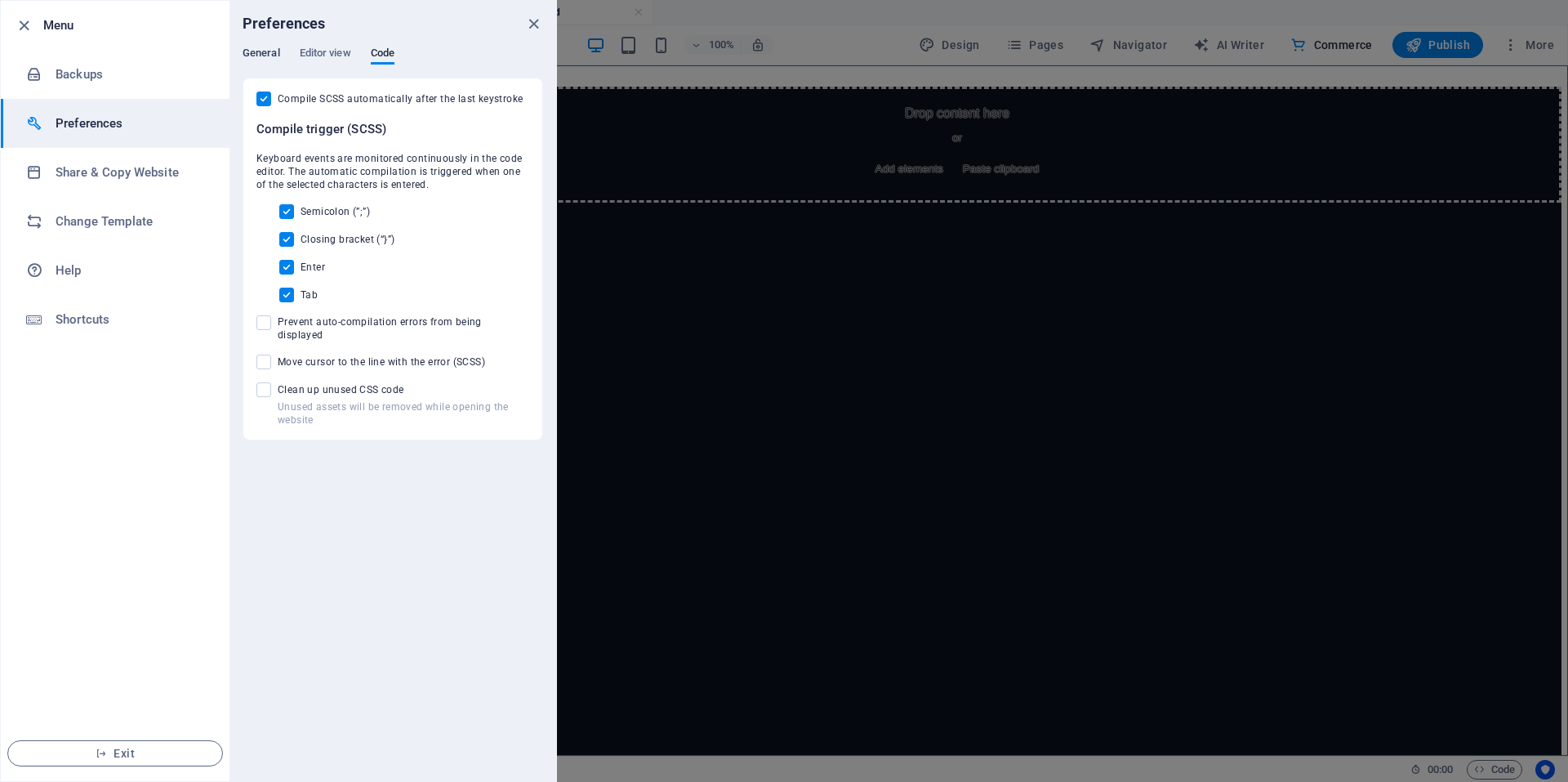
click at [274, 58] on span "General" at bounding box center [261, 54] width 37 height 23
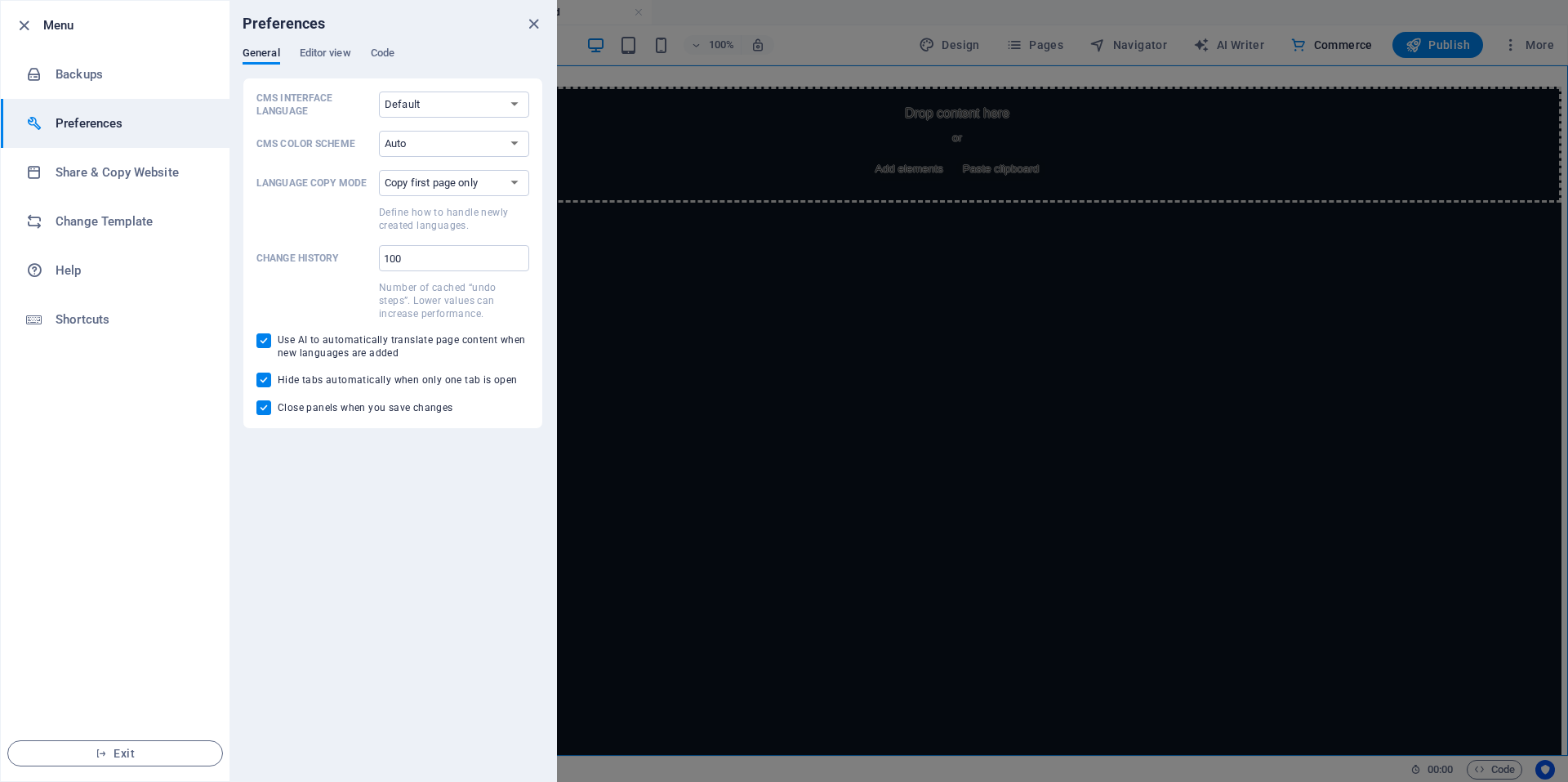
click at [365, 50] on div "General Editor view Code" at bounding box center [393, 62] width 300 height 31
click at [379, 51] on span "Code" at bounding box center [383, 54] width 24 height 23
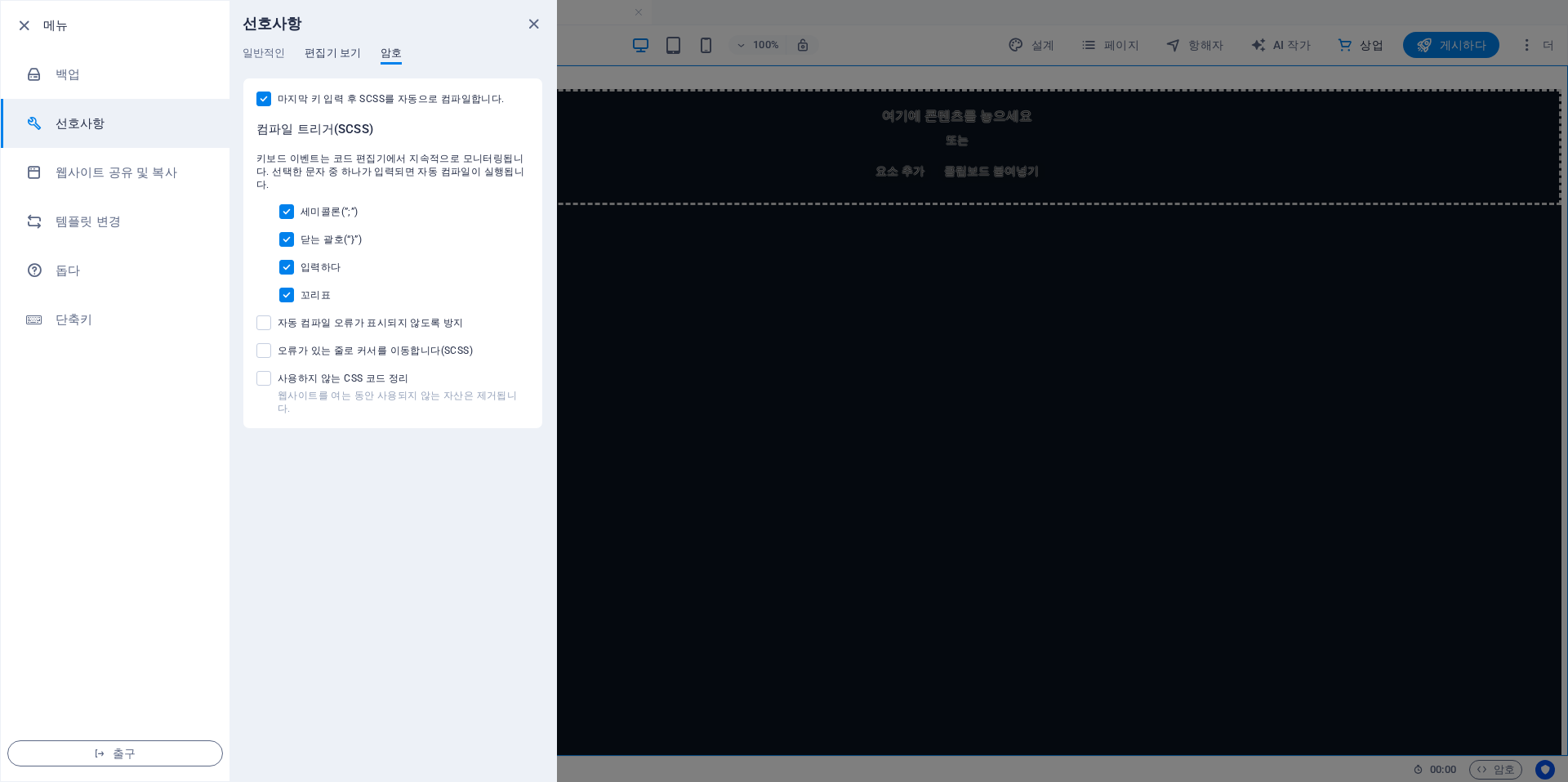
click at [321, 48] on font "편집기 보기" at bounding box center [332, 52] width 57 height 12
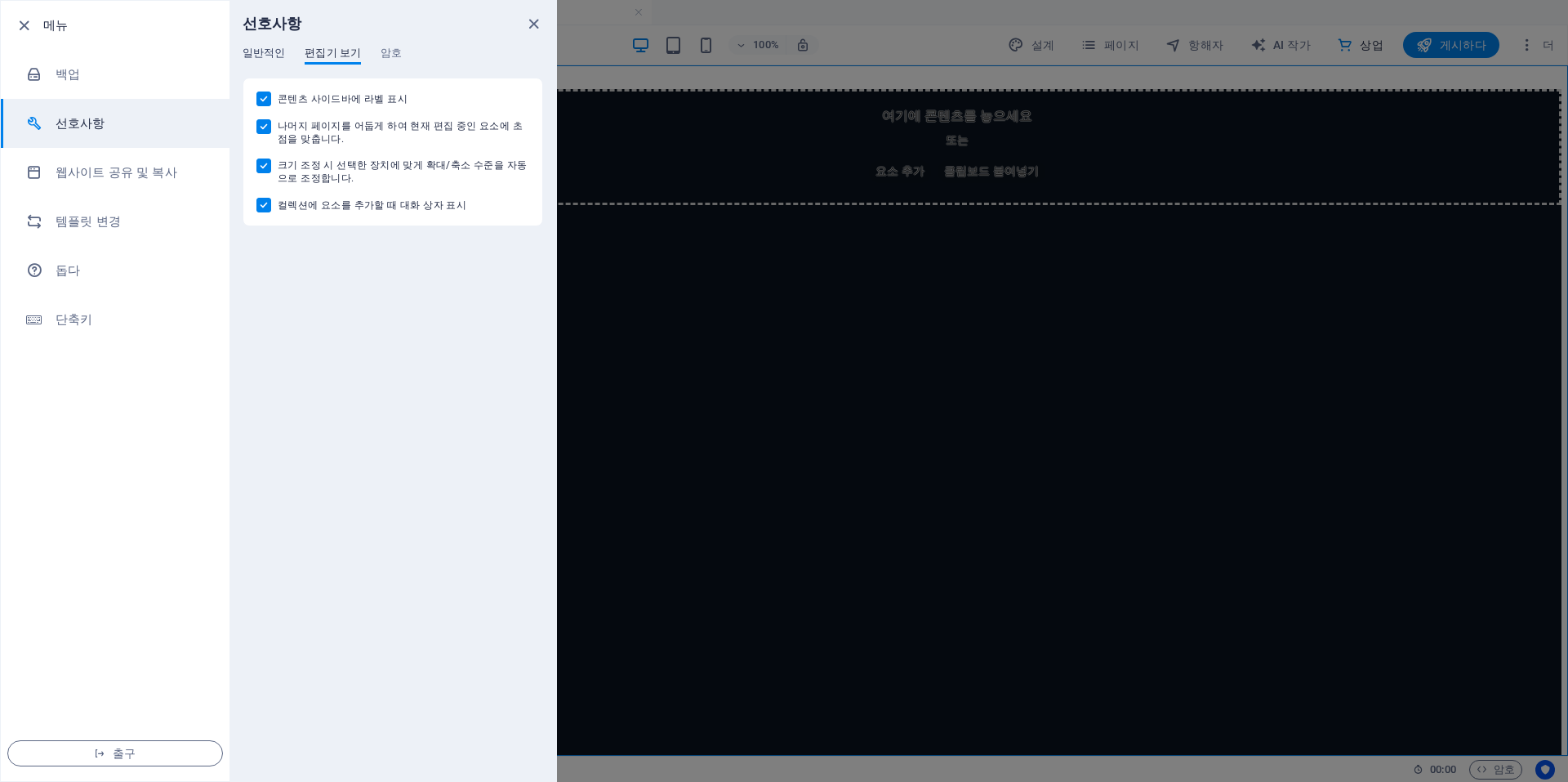
click at [265, 50] on font "일반적인" at bounding box center [264, 52] width 42 height 12
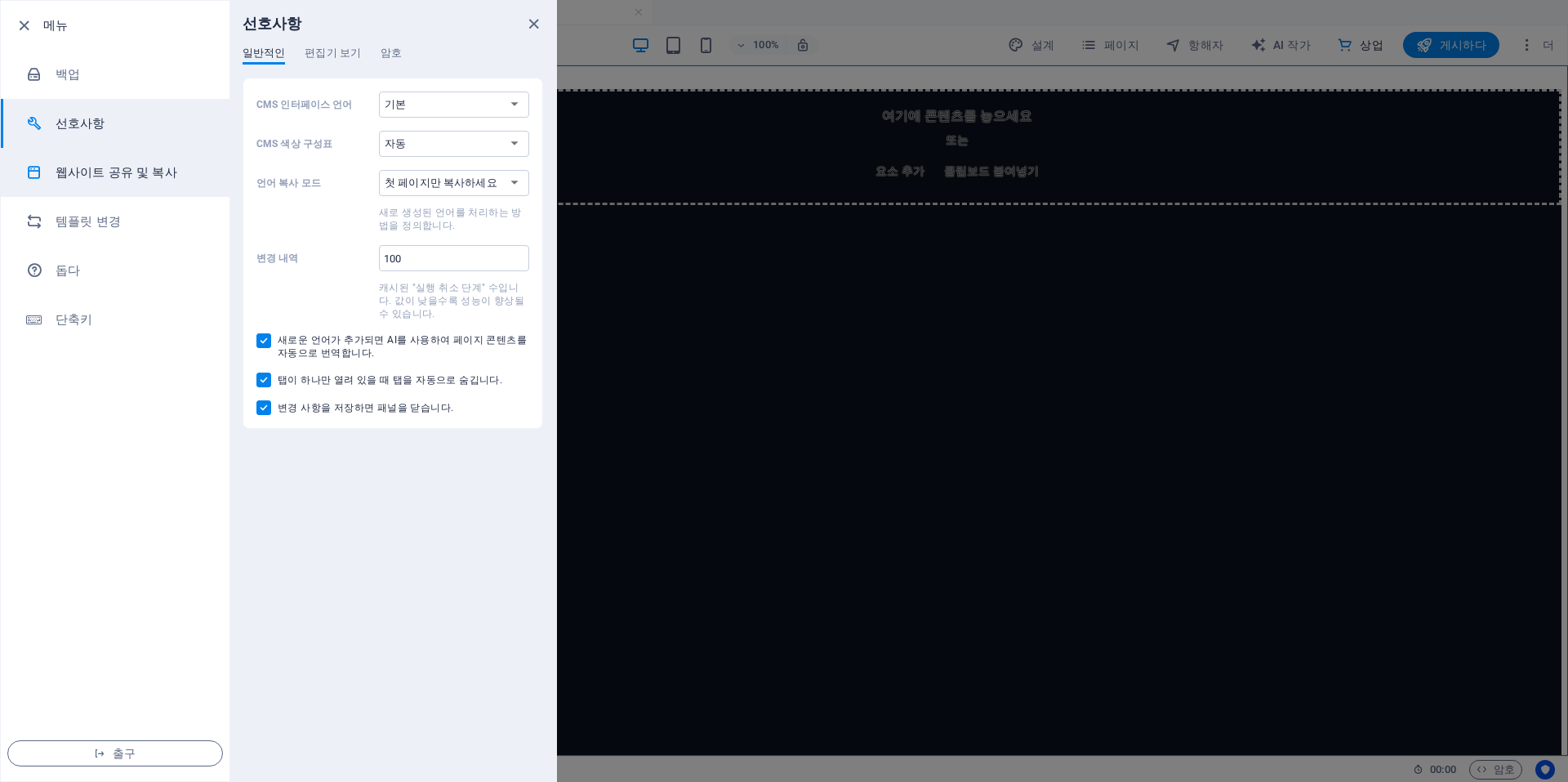
click at [156, 177] on font "웹사이트 공유 및 복사" at bounding box center [116, 173] width 121 height 15
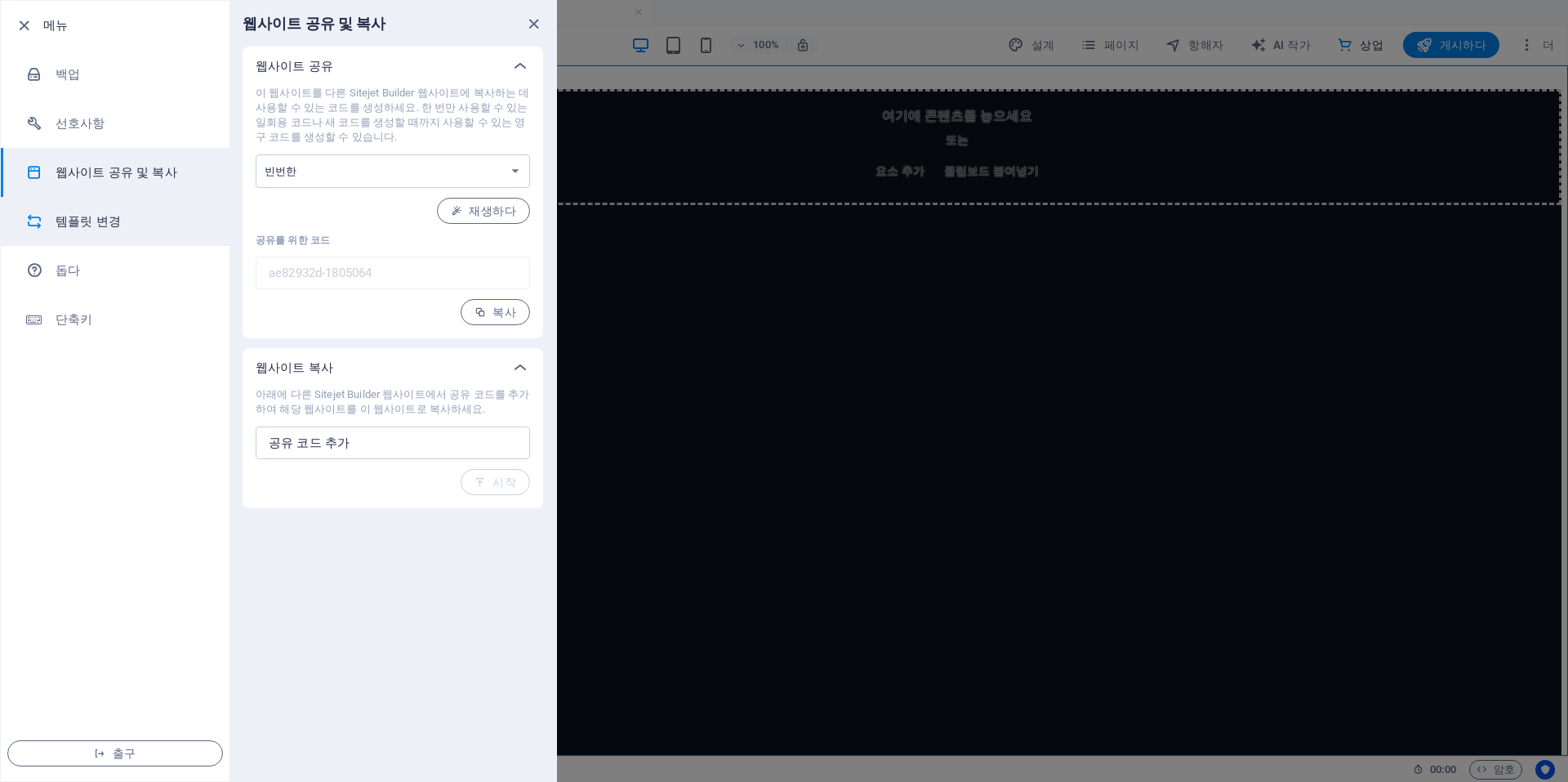
click at [128, 228] on h6 "템플릿 변경" at bounding box center [131, 221] width 151 height 19
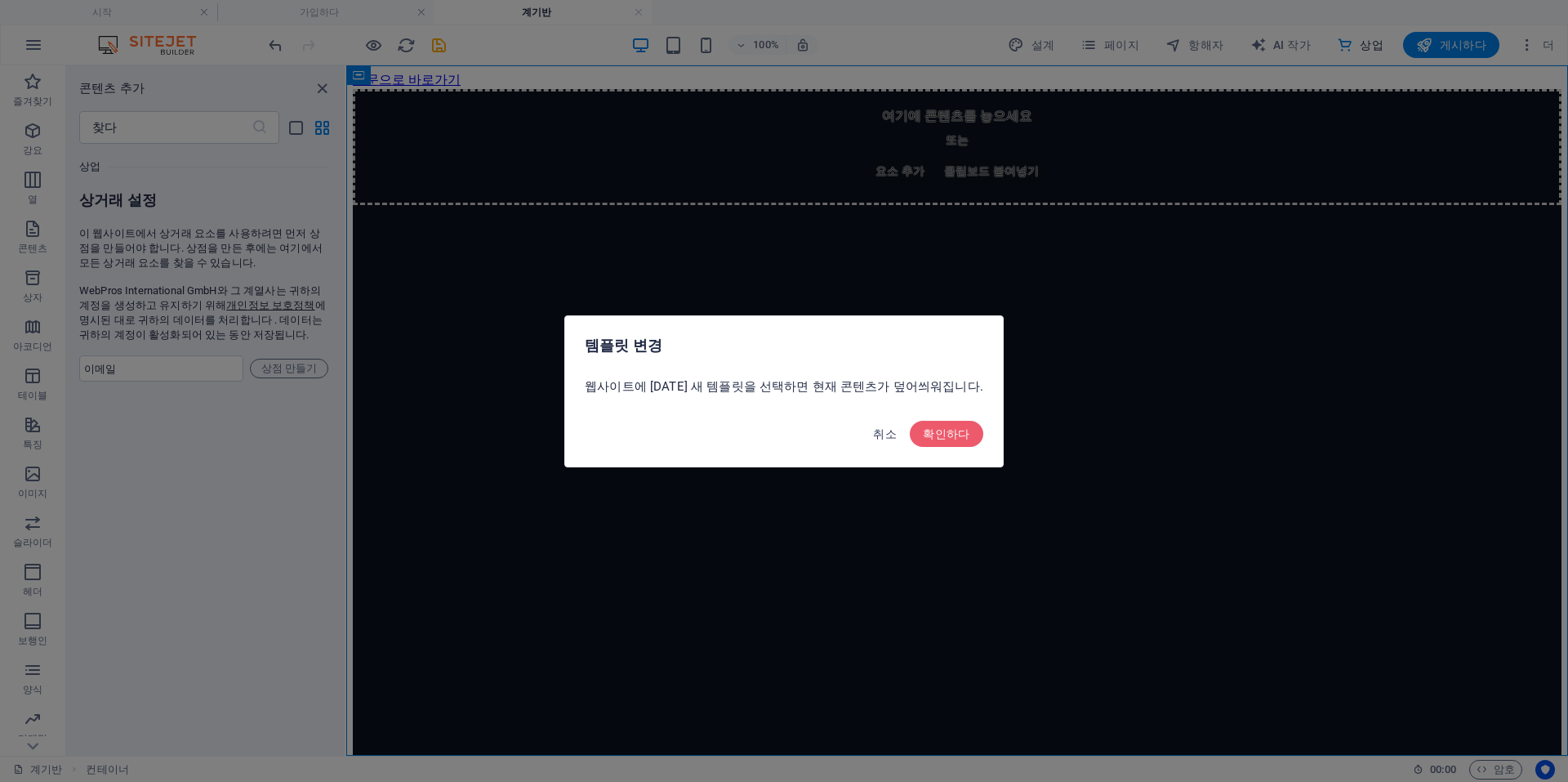
click at [873, 435] on font "취소" at bounding box center [885, 434] width 24 height 13
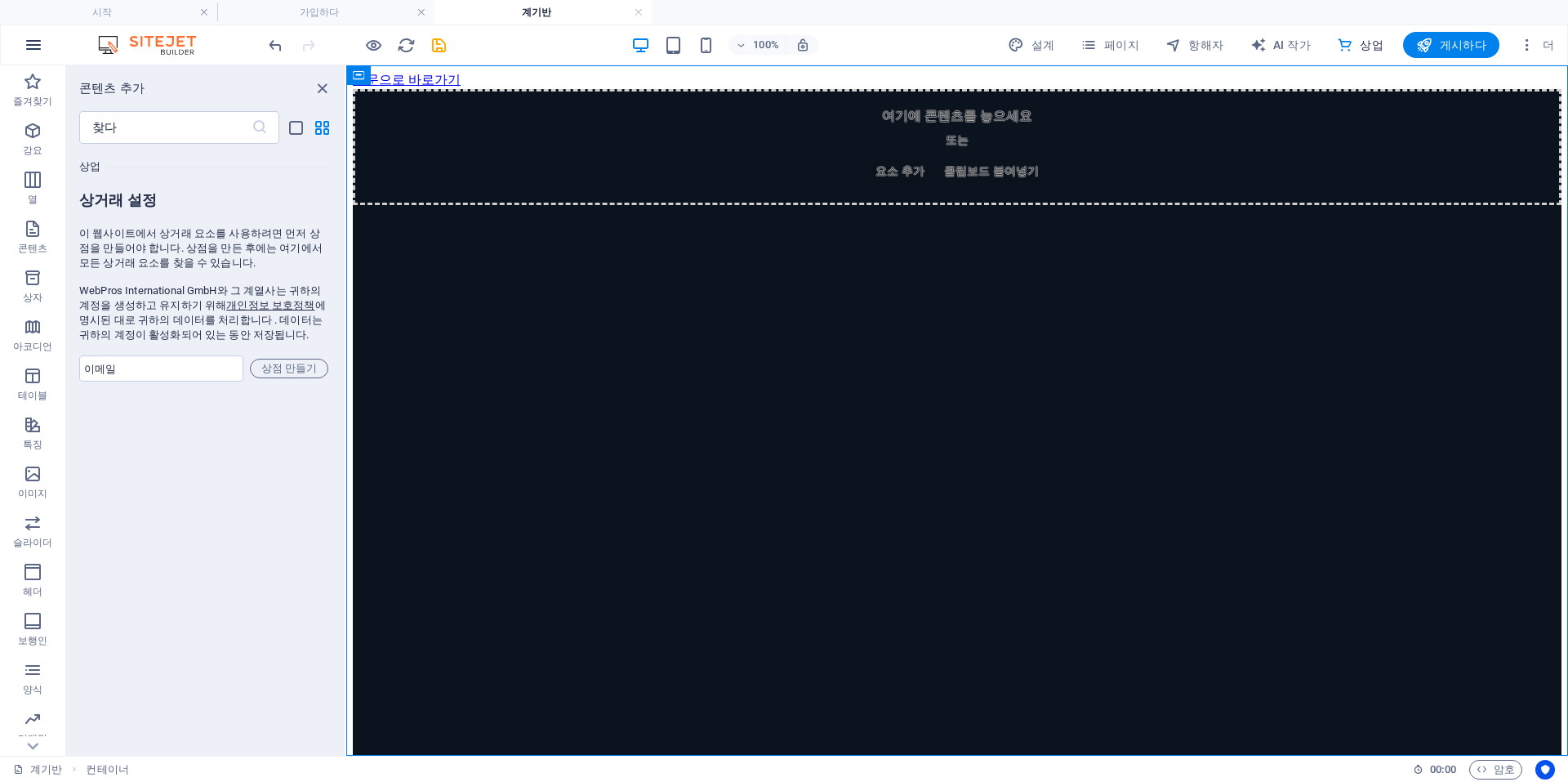
click at [35, 52] on icon "button" at bounding box center [33, 44] width 19 height 19
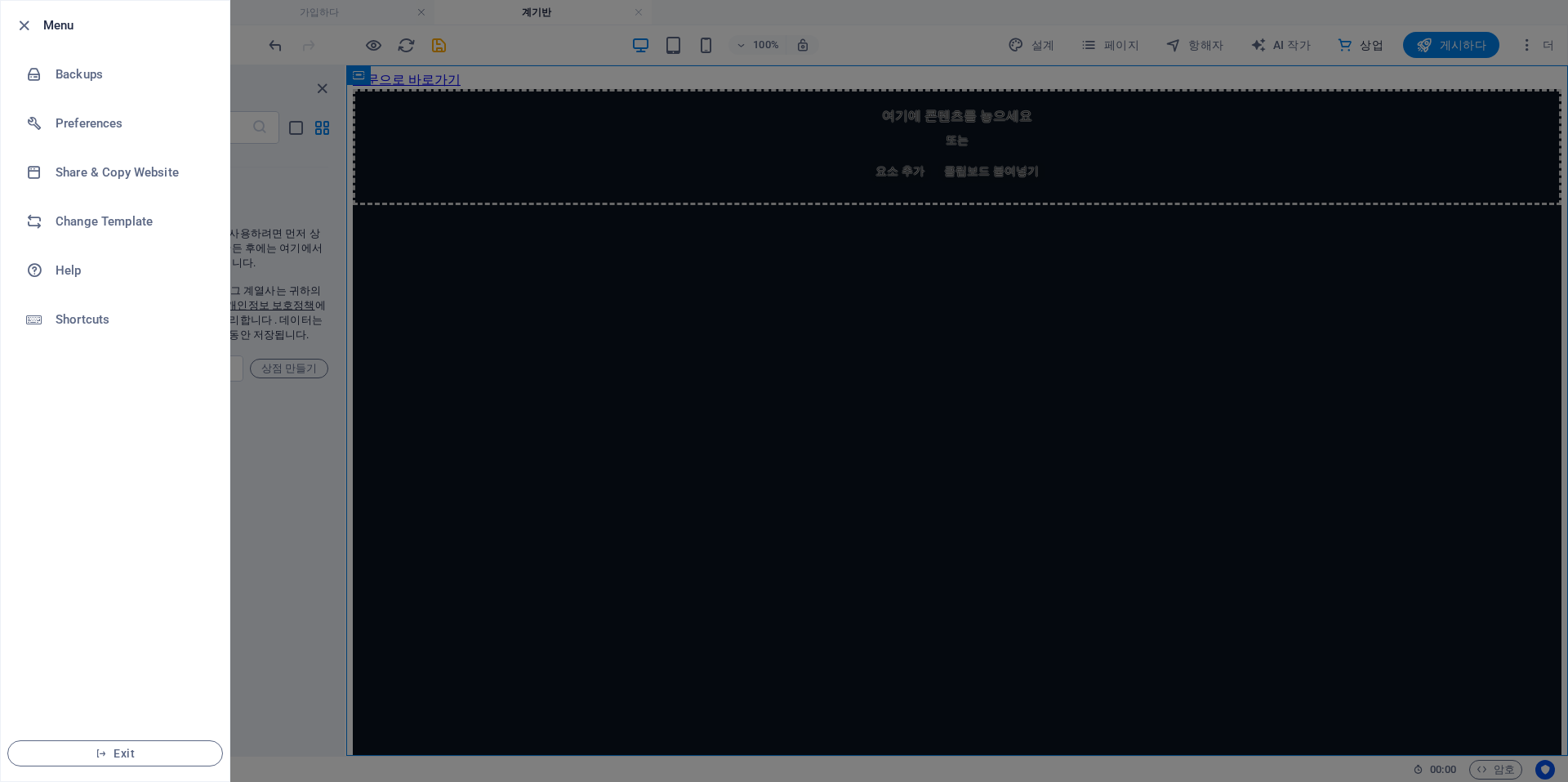
click at [277, 123] on div at bounding box center [784, 391] width 1568 height 782
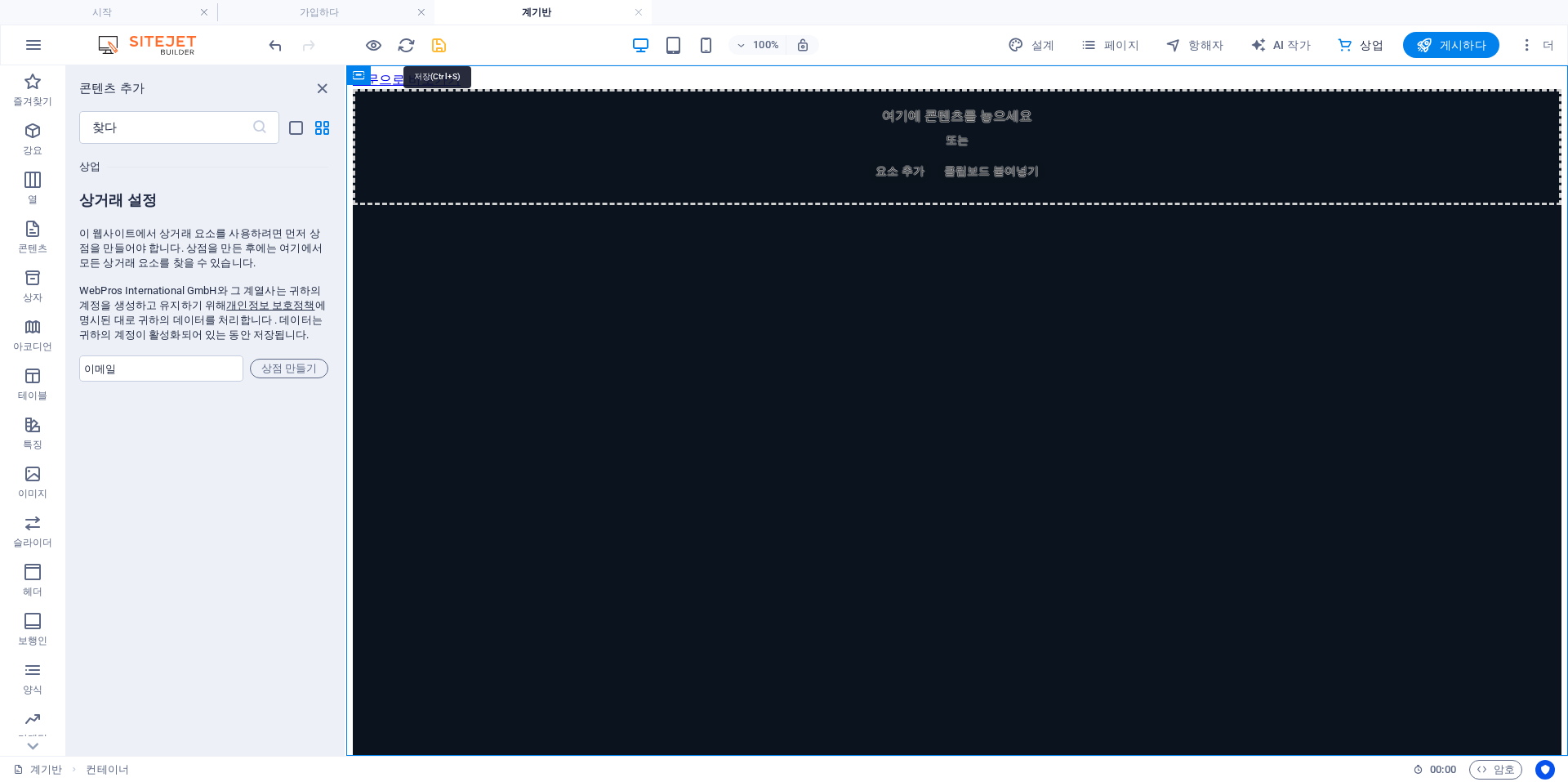
click at [442, 51] on icon "구하다" at bounding box center [438, 45] width 19 height 19
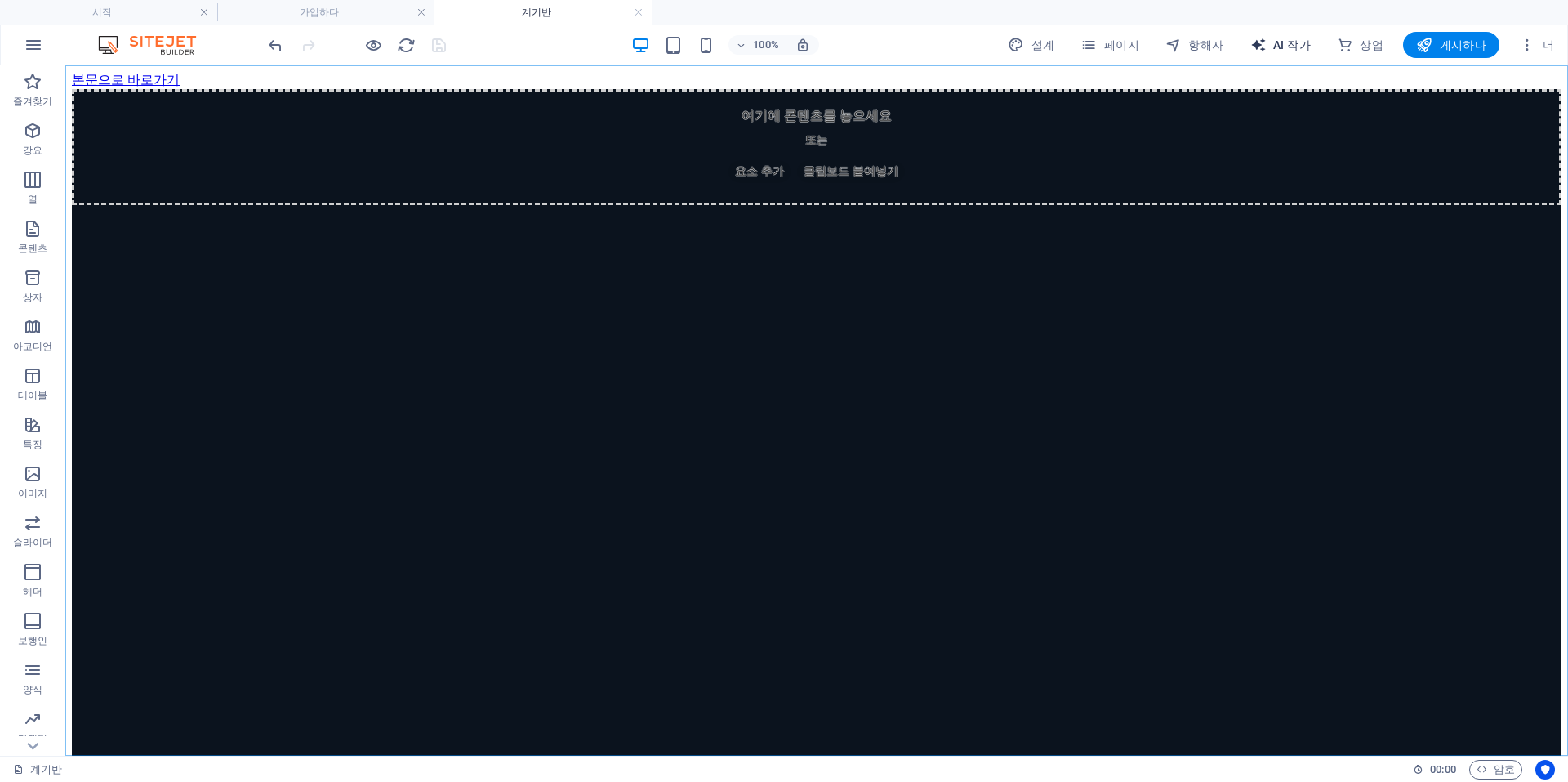
click at [1289, 43] on font "AI 작가" at bounding box center [1291, 45] width 37 height 13
select select "English"
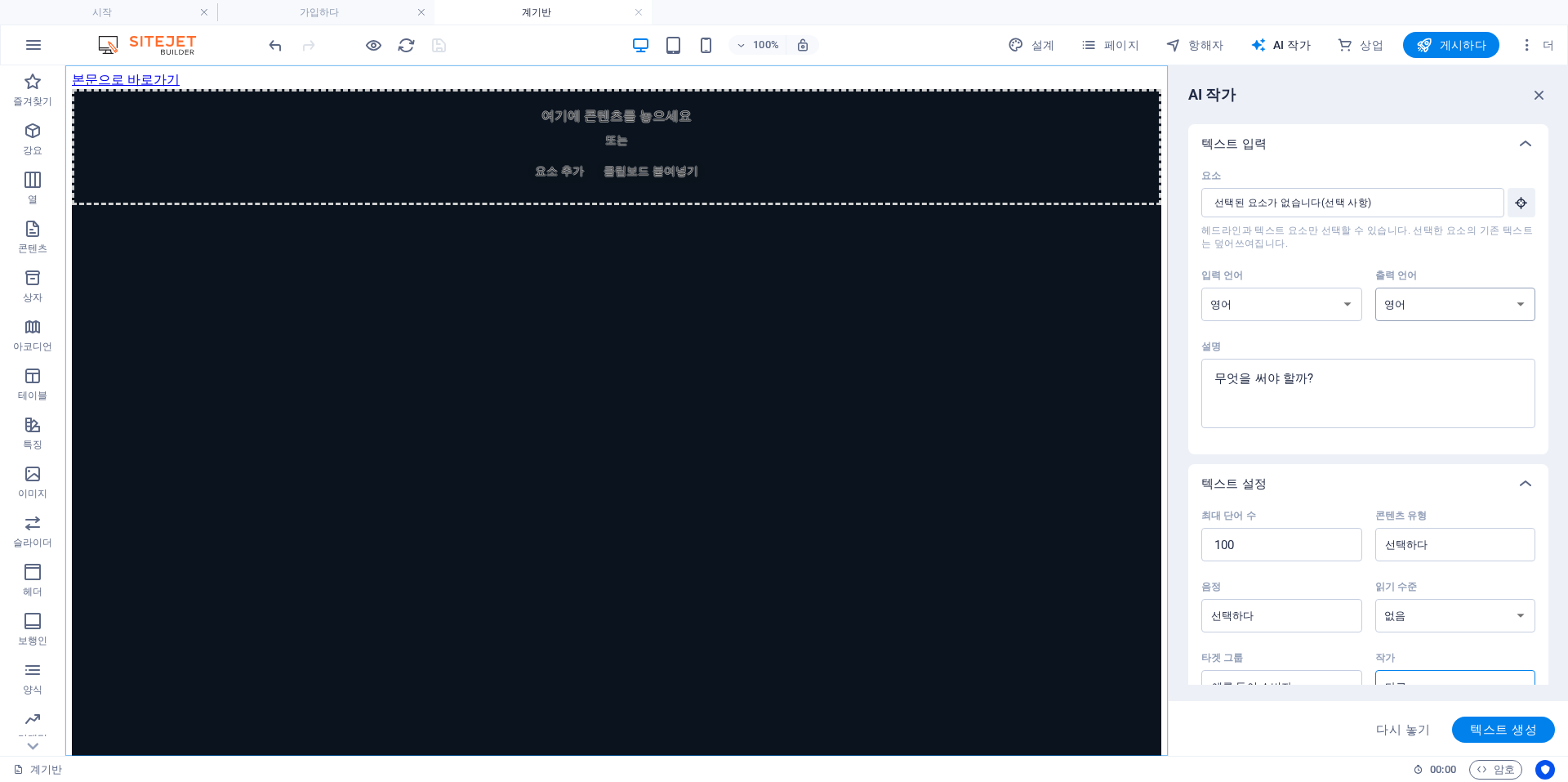
scroll to position [187, 0]
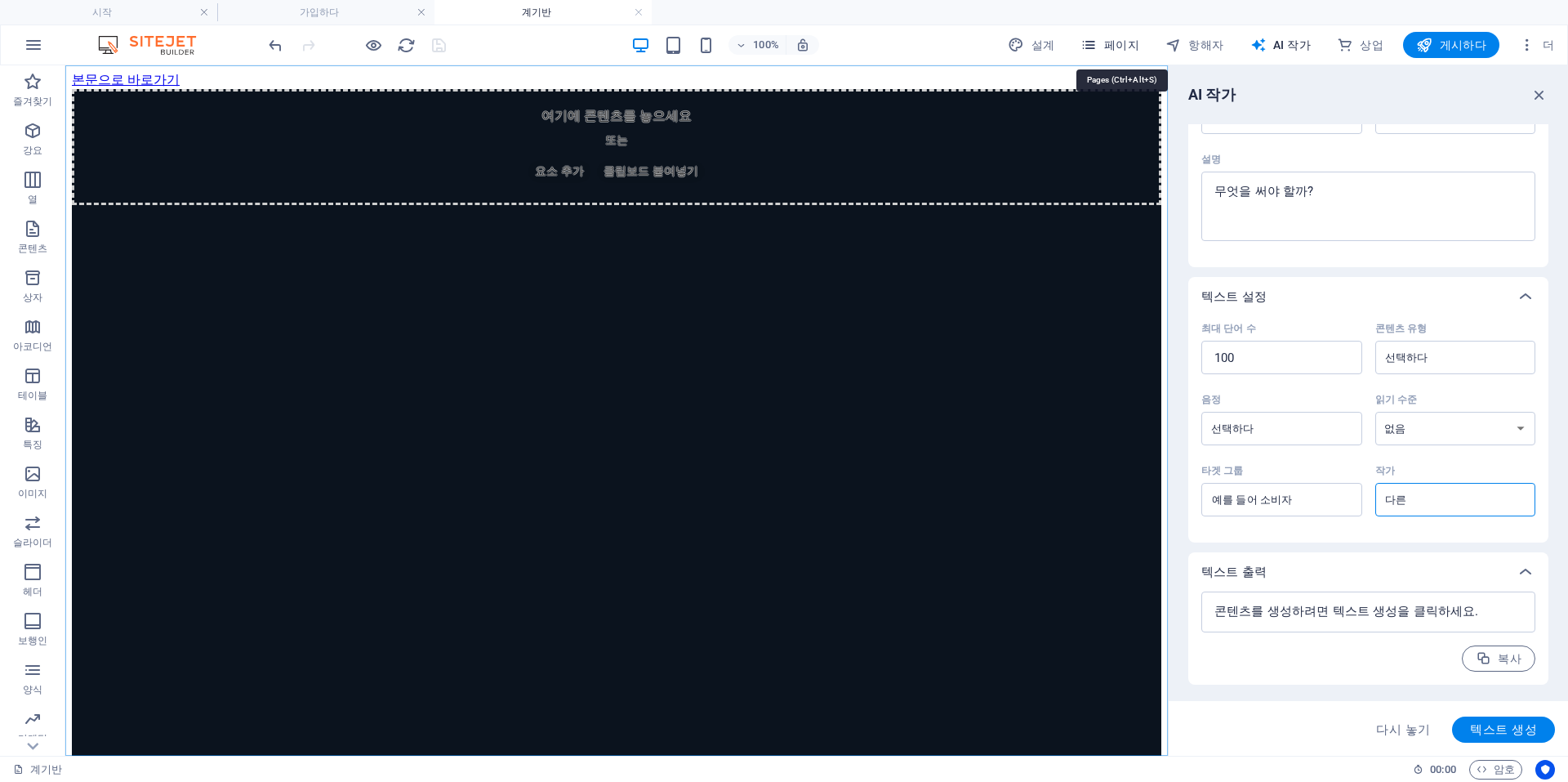
click at [1110, 39] on span "페이지" at bounding box center [1110, 45] width 58 height 16
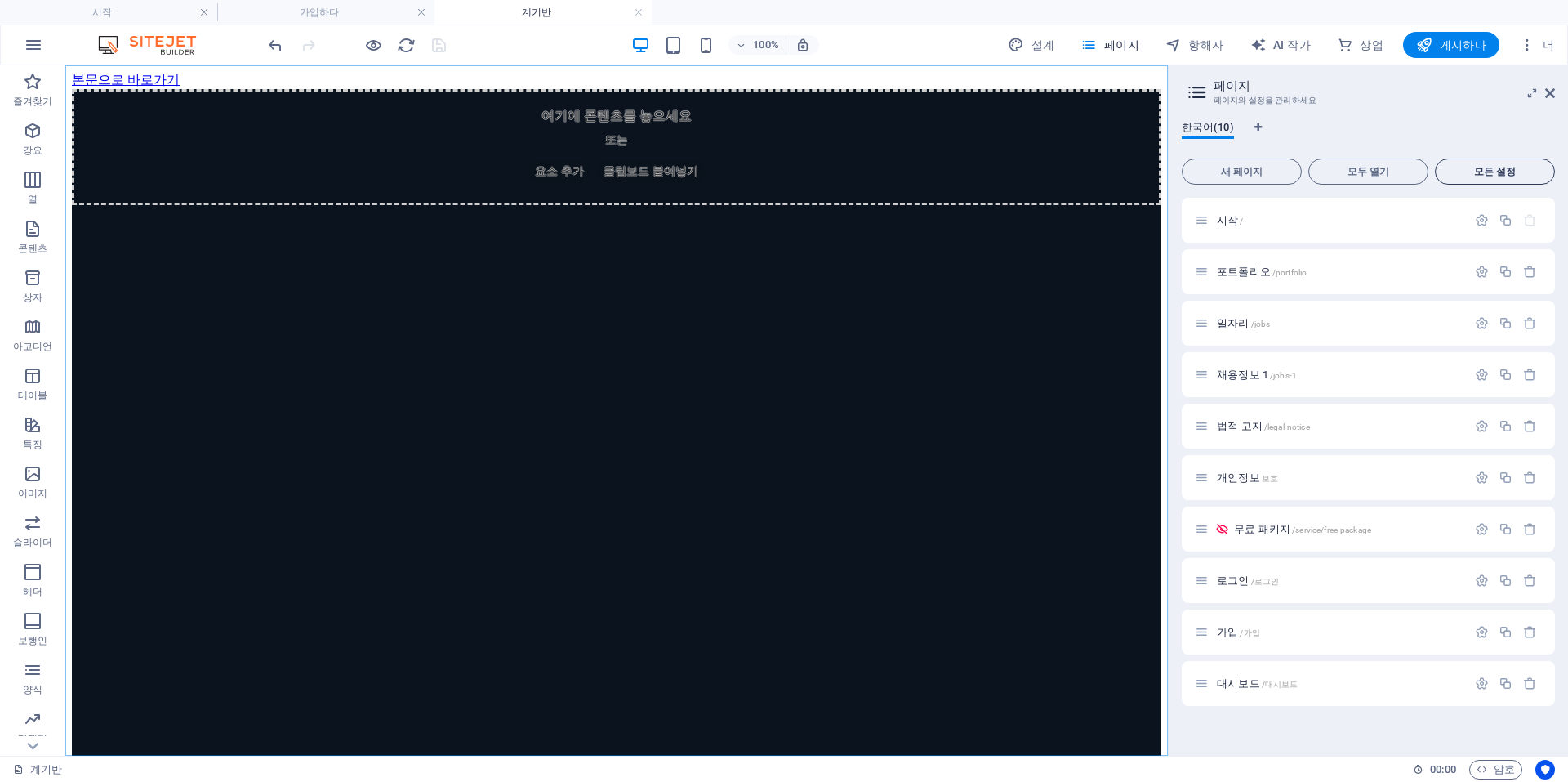
click at [1458, 167] on span "모든 설정" at bounding box center [1494, 171] width 105 height 10
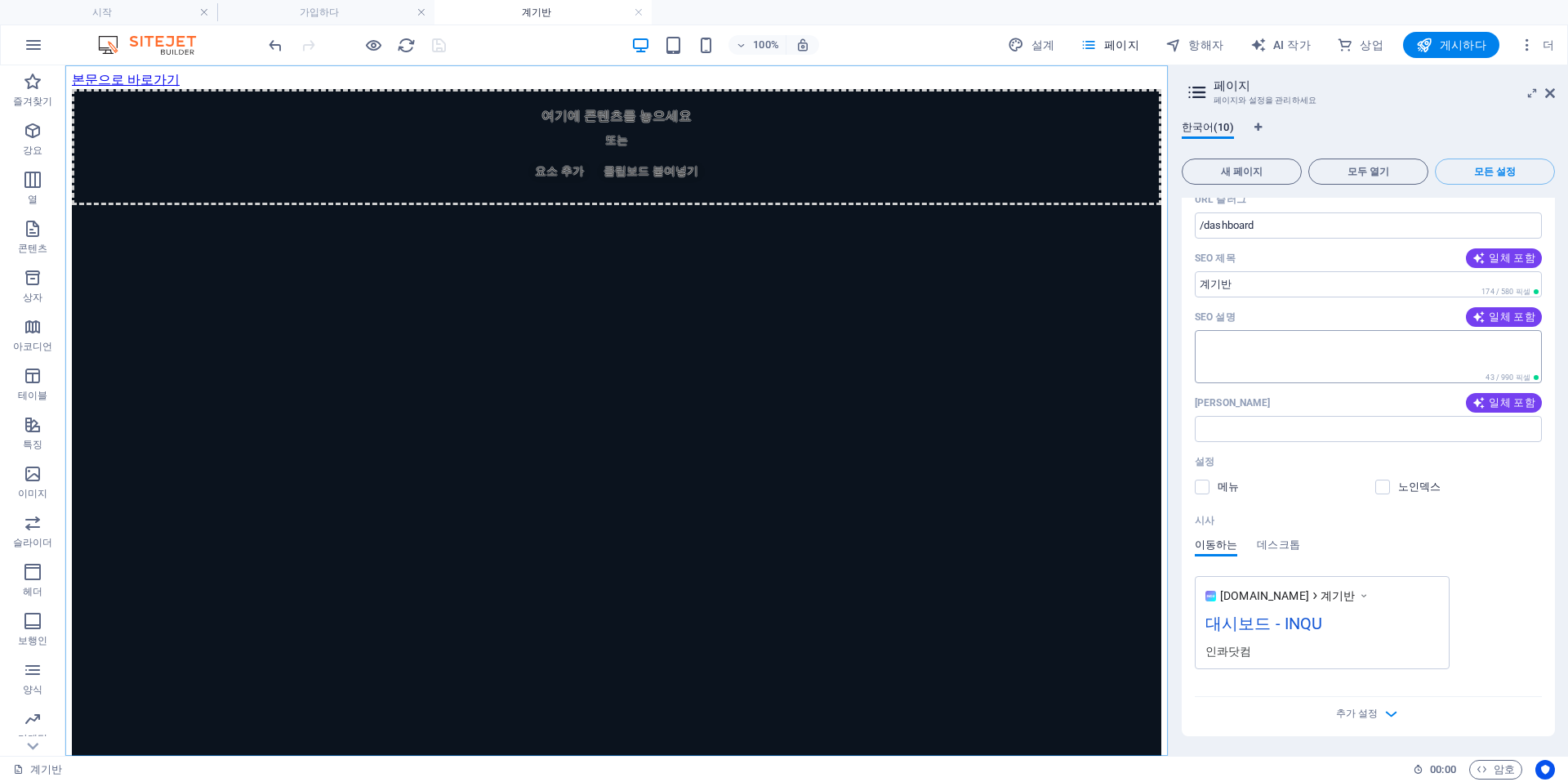
scroll to position [5732, 0]
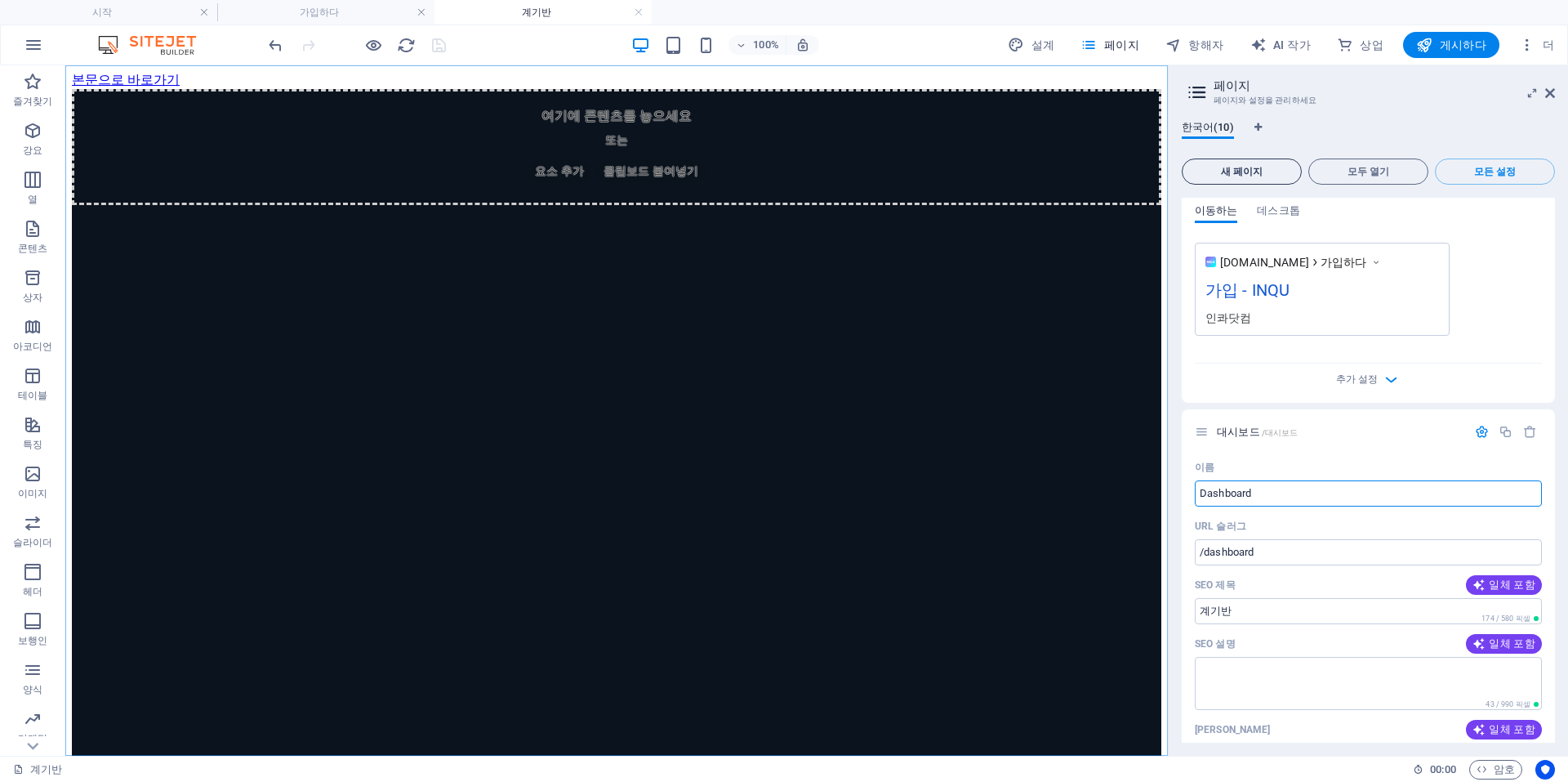
click at [1264, 167] on span "새 페이지" at bounding box center [1241, 171] width 105 height 10
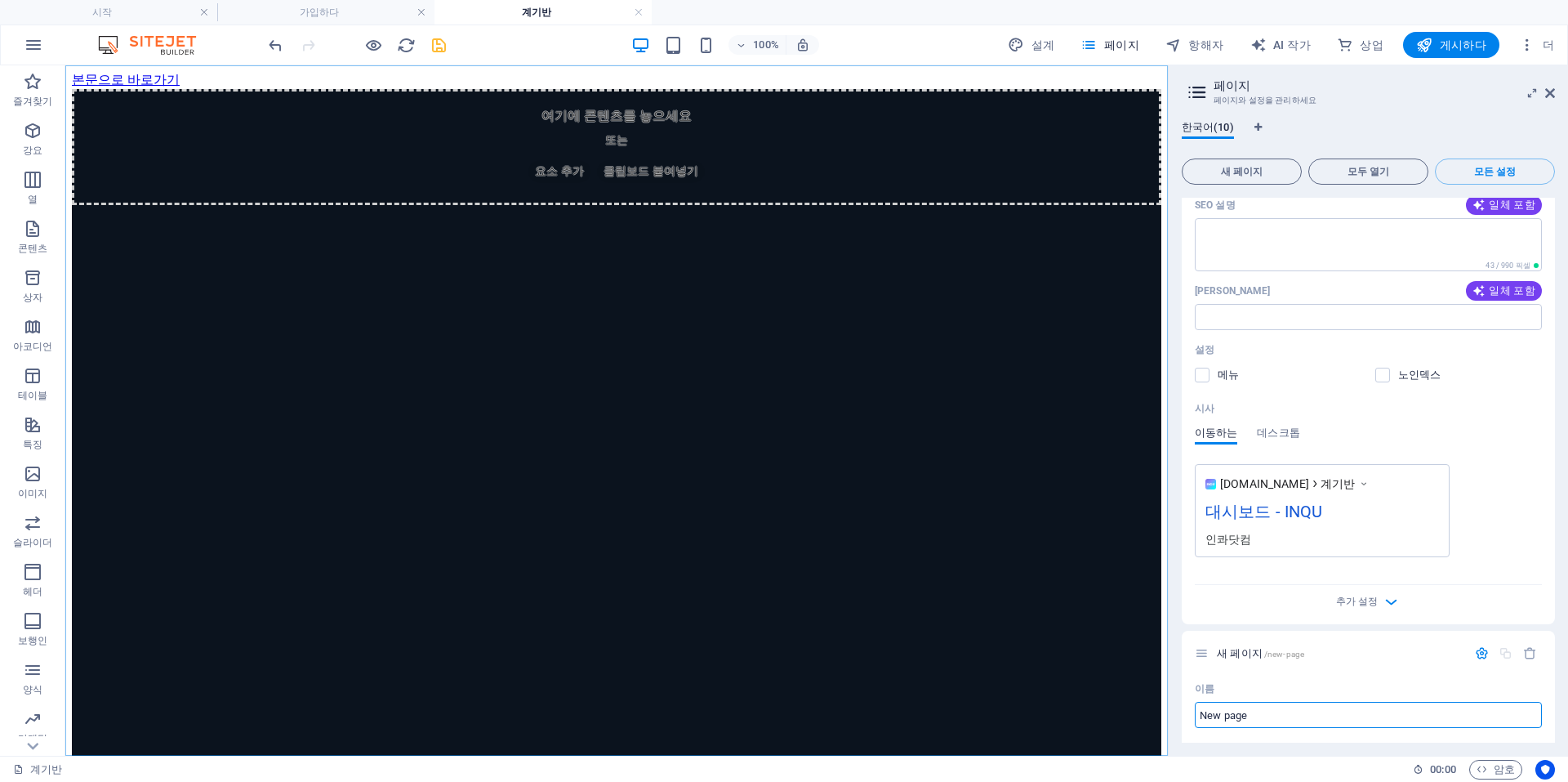
scroll to position [6415, 0]
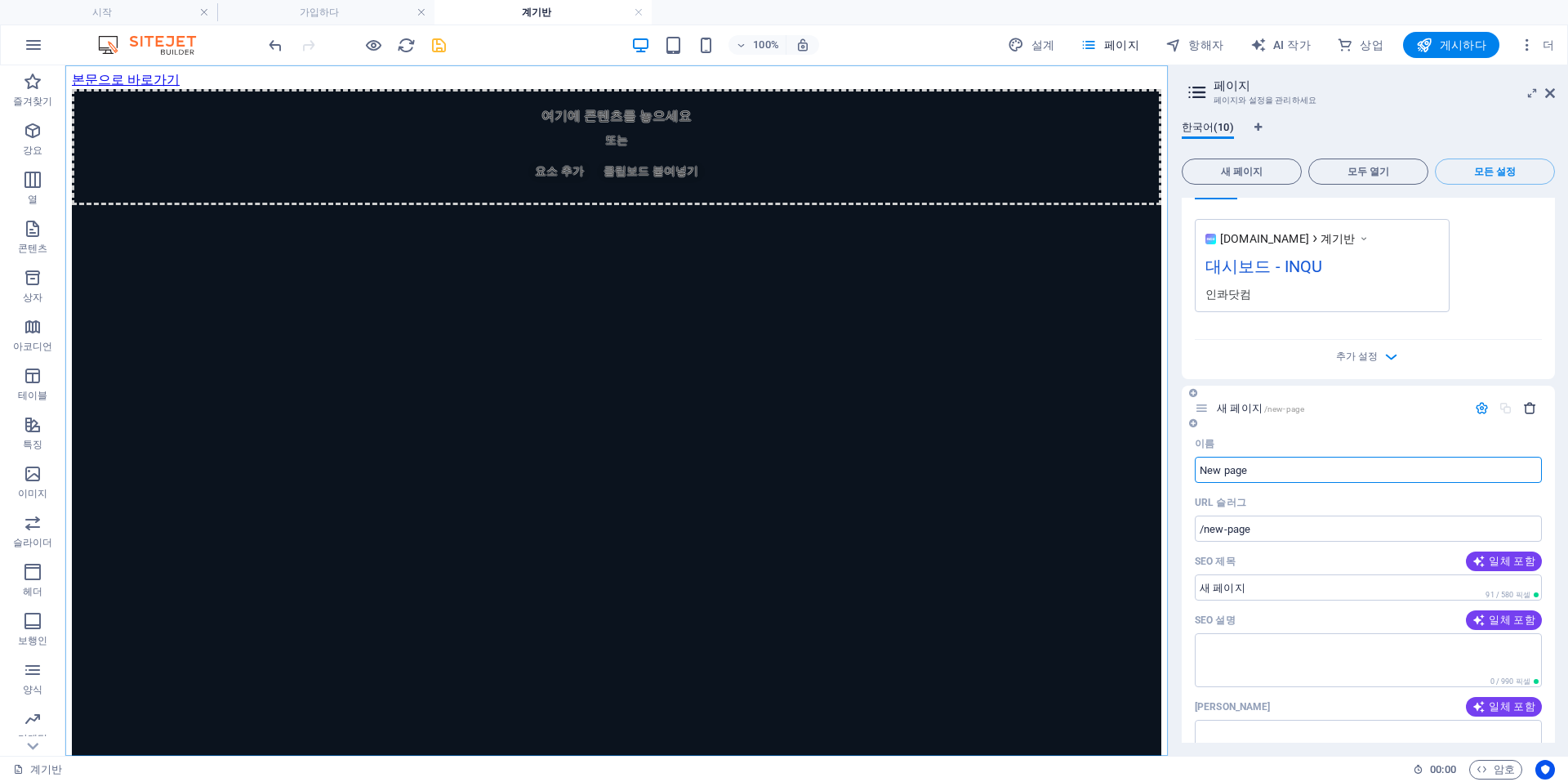
click at [1522, 409] on icon "button" at bounding box center [1529, 407] width 14 height 14
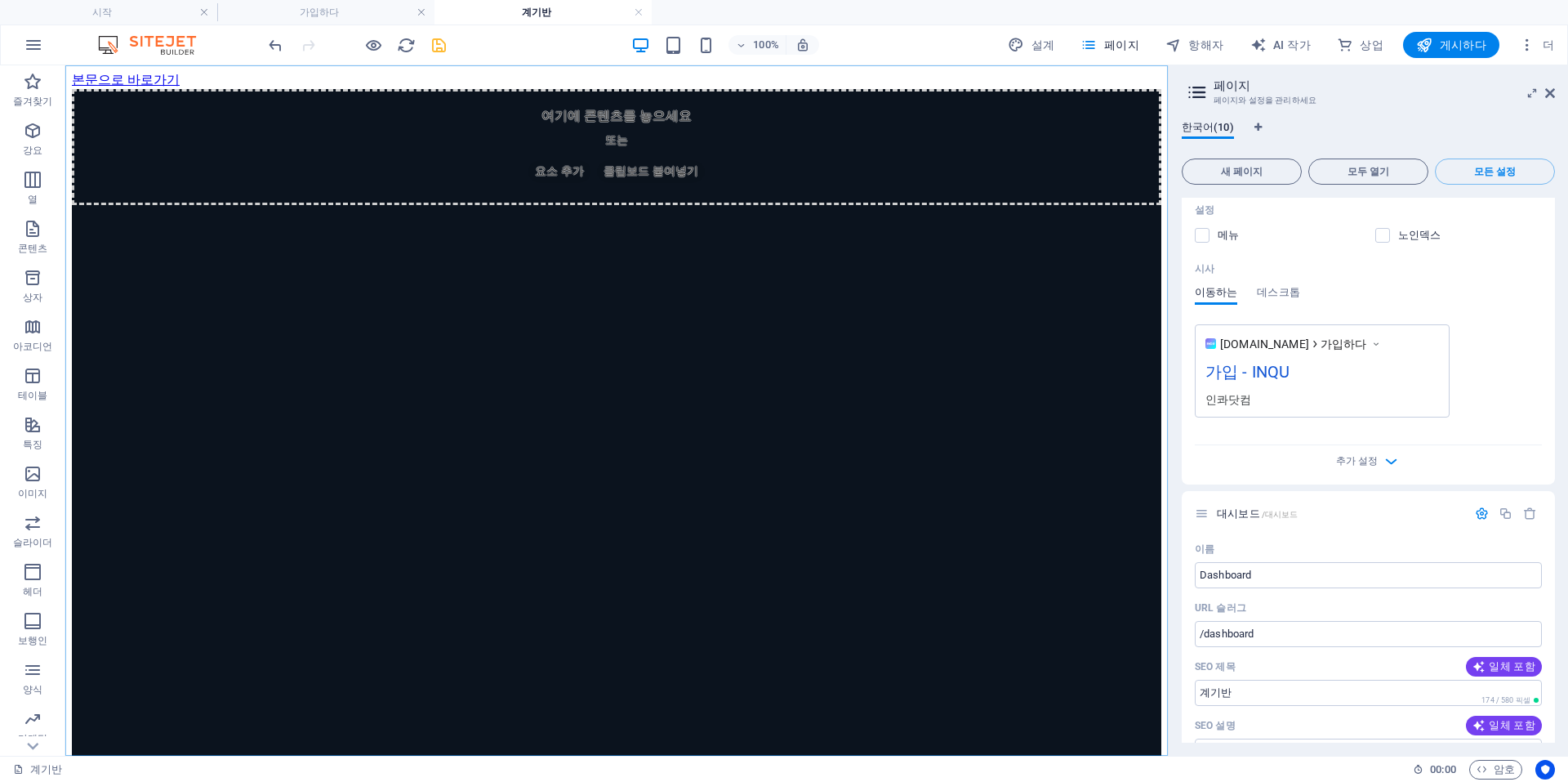
scroll to position [5405, 0]
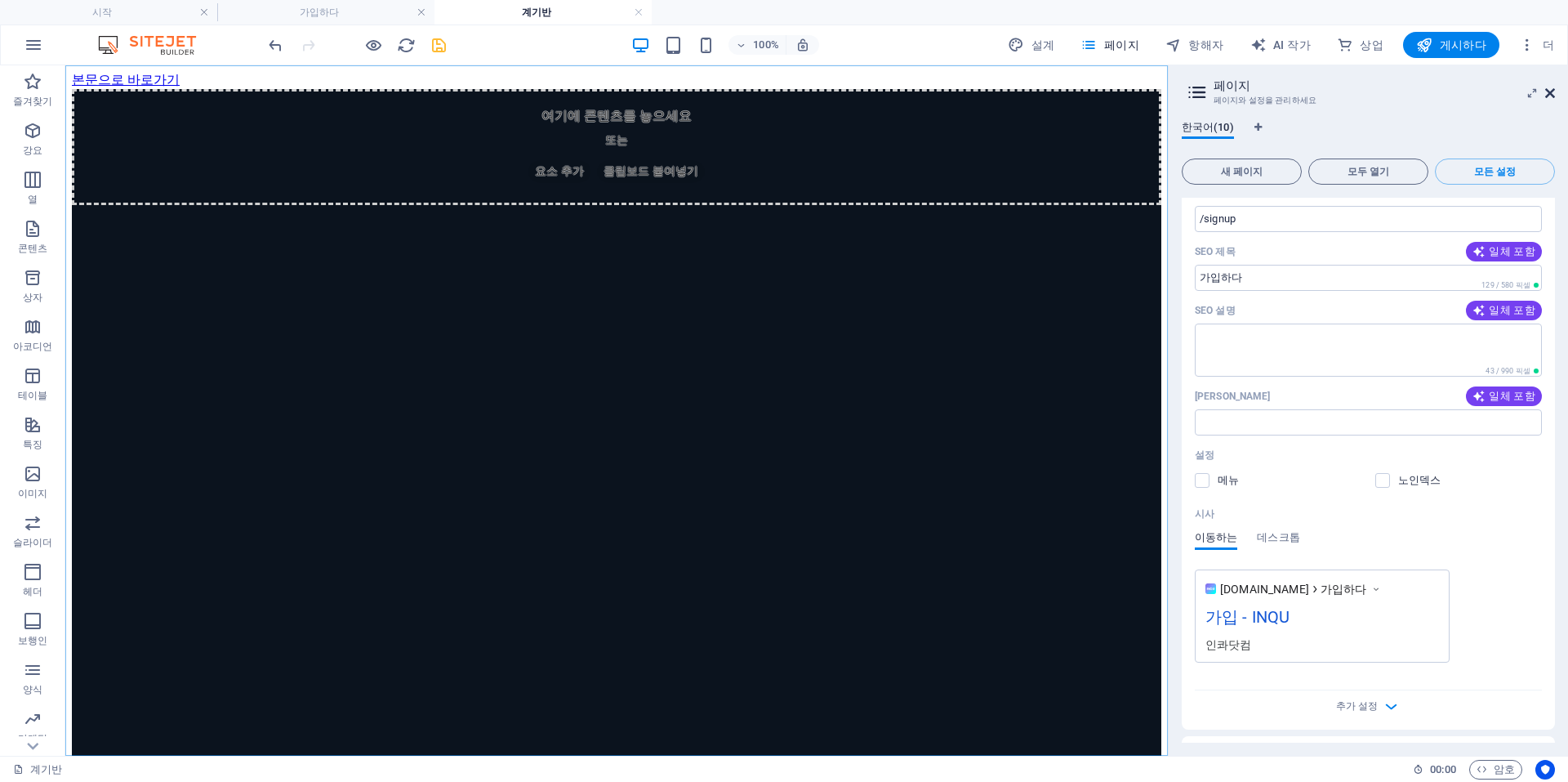
click at [1545, 90] on icon at bounding box center [1550, 93] width 10 height 13
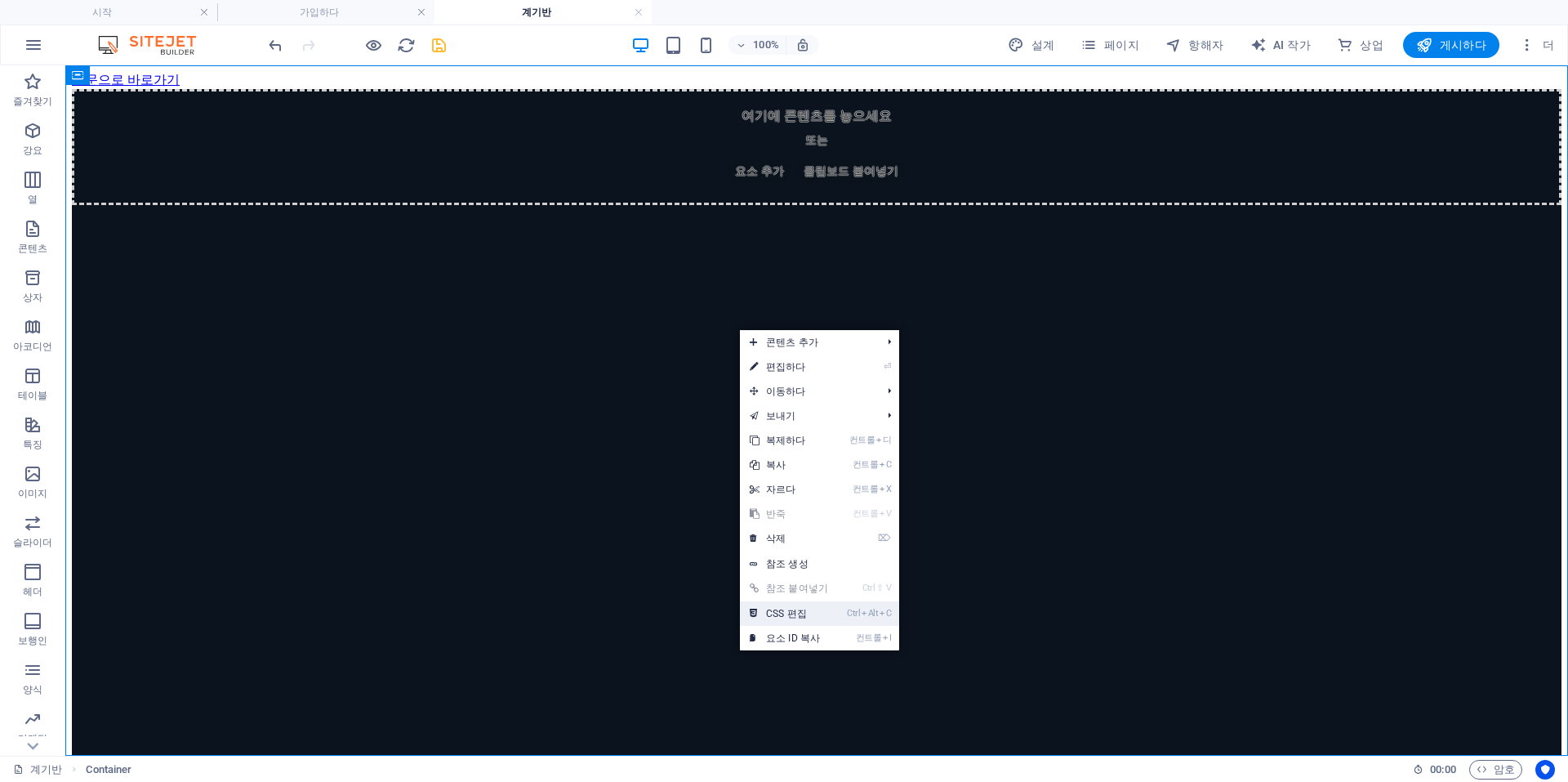
click at [811, 608] on link "Ctrl Alt C CSS 편집" at bounding box center [788, 613] width 98 height 25
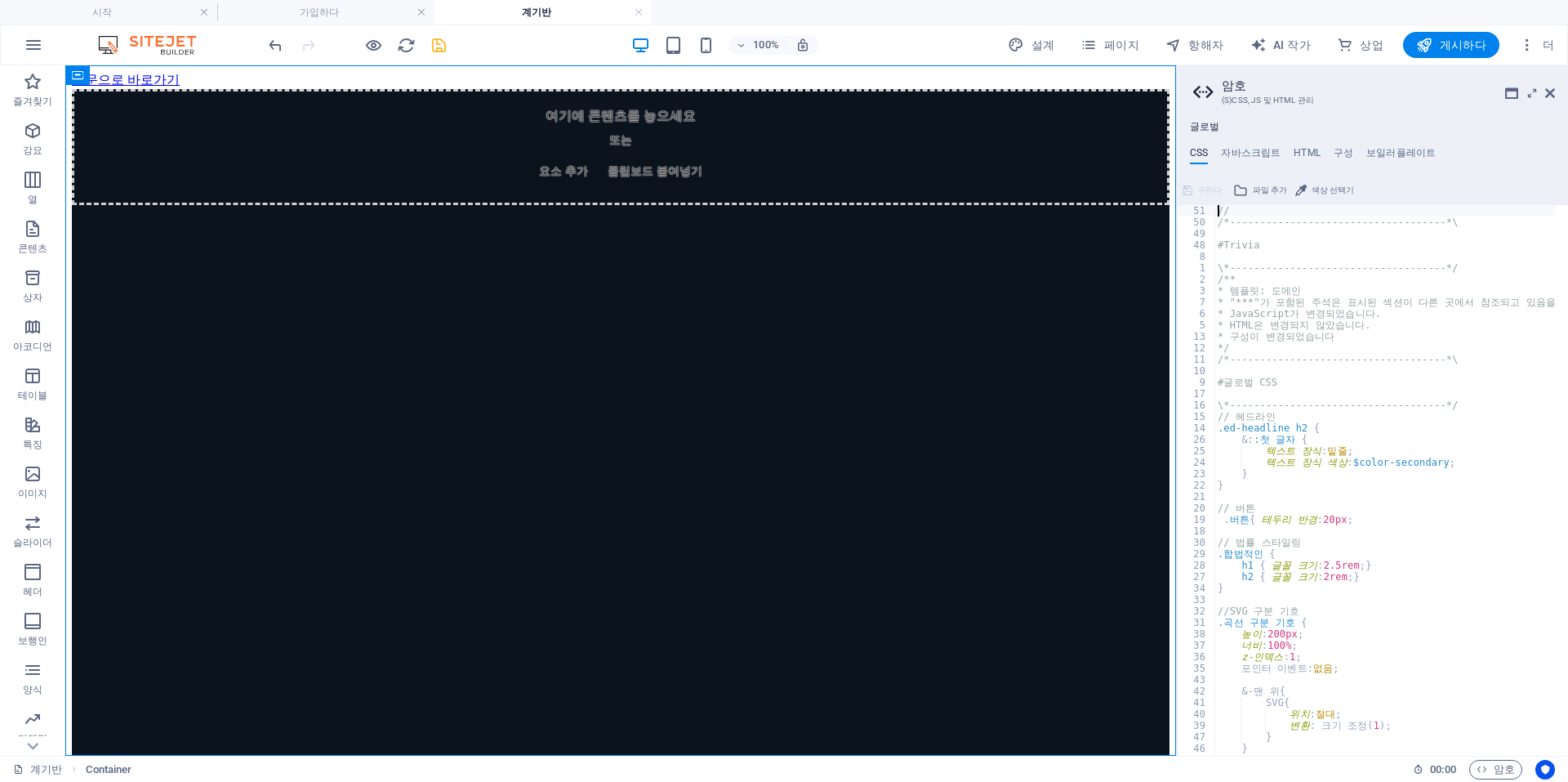
scroll to position [0, 0]
click at [1265, 152] on font "자바스크립트" at bounding box center [1250, 153] width 59 height 12
type textarea "/* JS for preset "Menu V2" */"
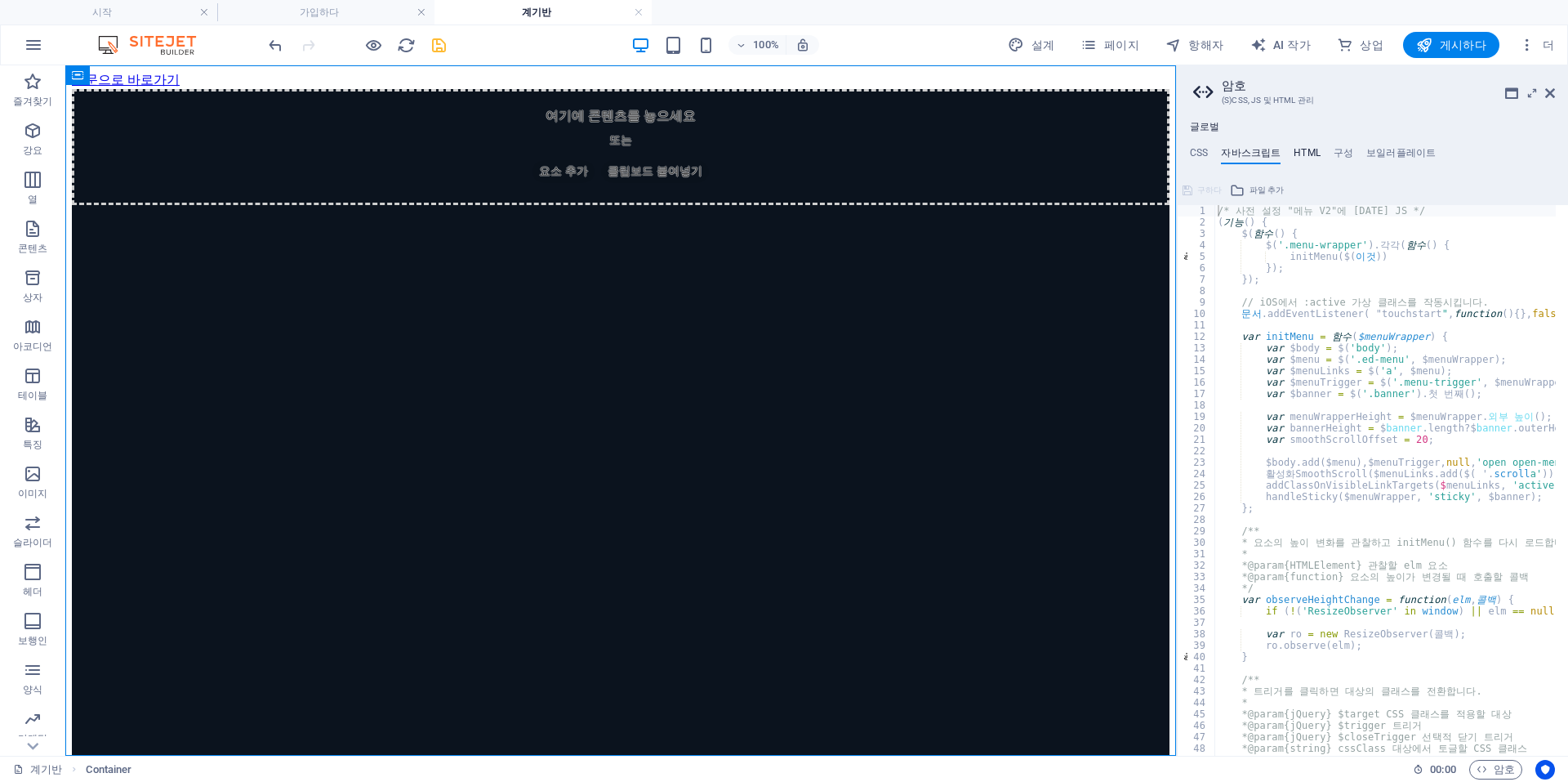
click at [1310, 151] on font "HTML" at bounding box center [1307, 153] width 27 height 12
type textarea "<a href="#main-content" class="wv-link-content button">Skip to main content</a>"
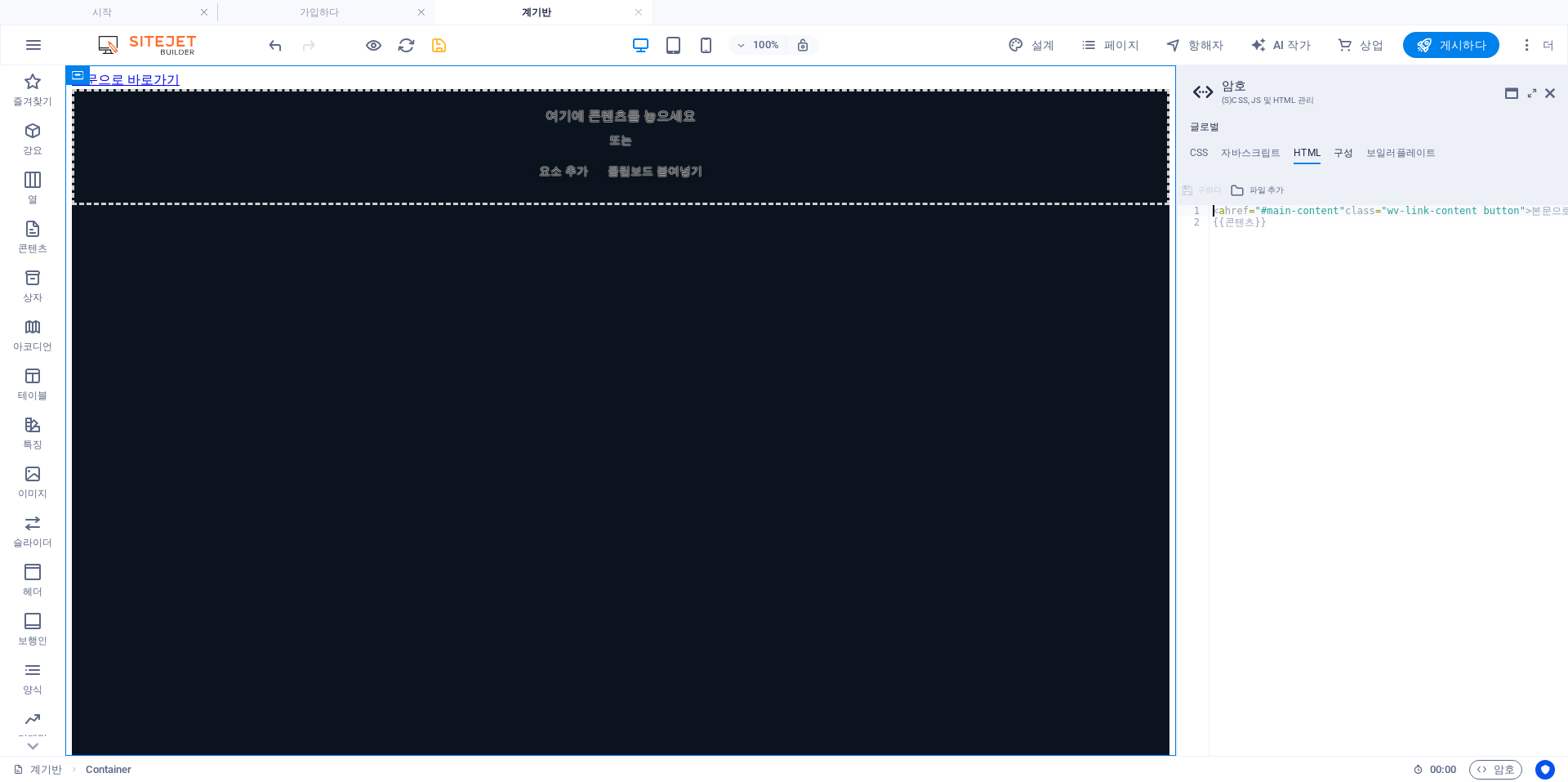
click at [1342, 151] on font "구성" at bounding box center [1342, 153] width 19 height 12
type textarea "$fz-h2-all: (5rem, 3.5rem, 2rem);"
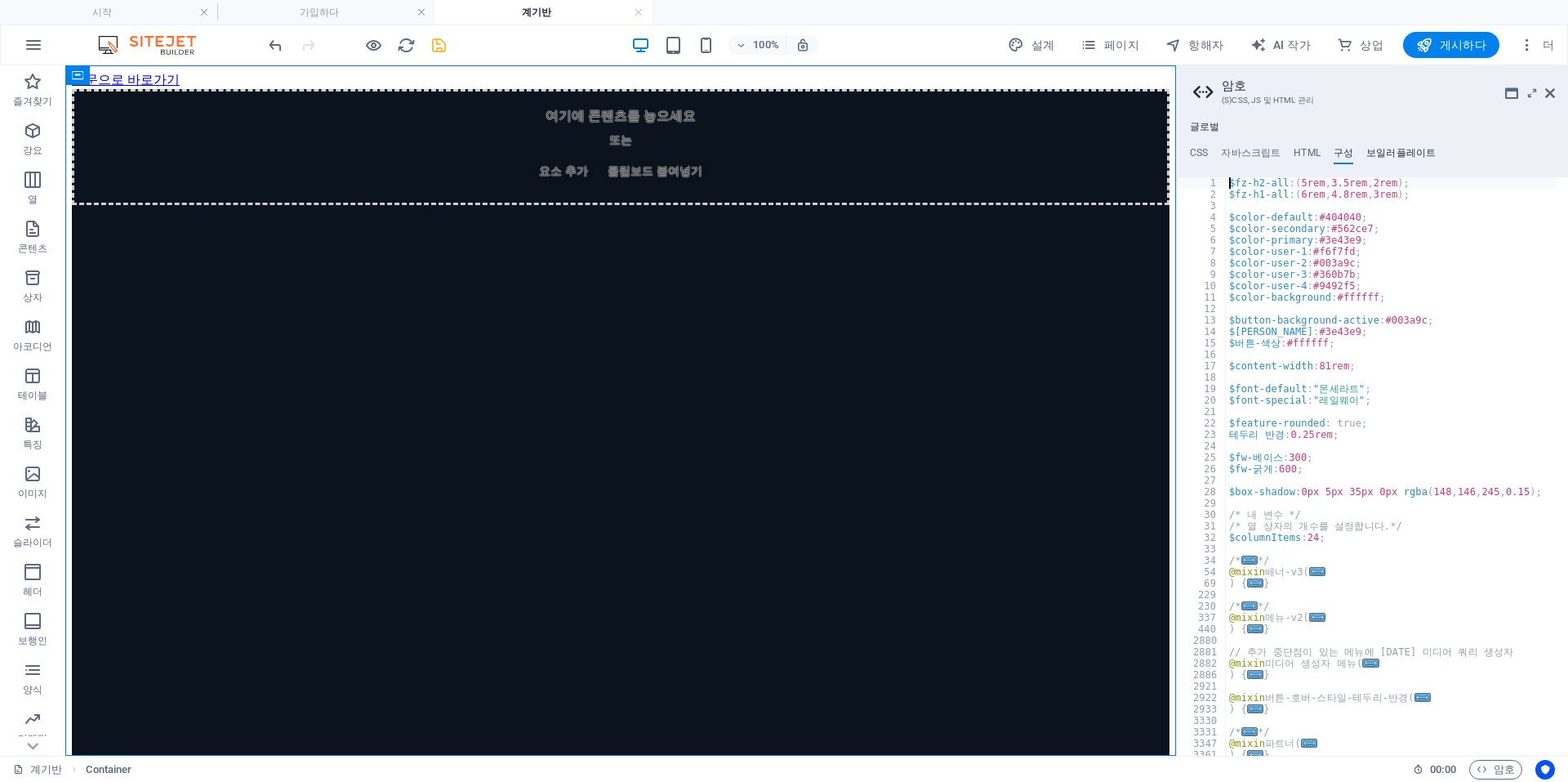
click at [1385, 155] on font "보일러플레이트" at bounding box center [1401, 153] width 69 height 12
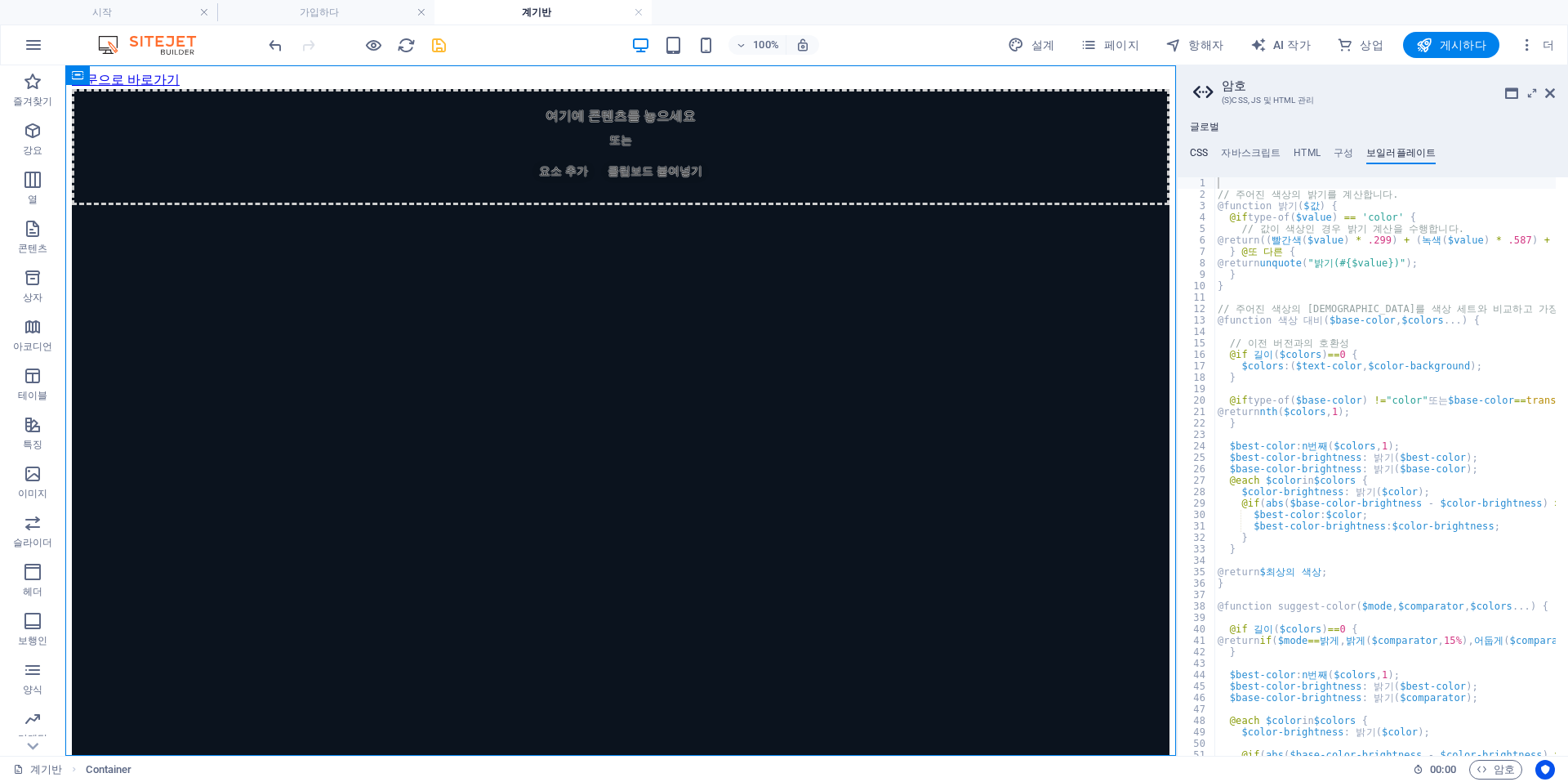
drag, startPoint x: 1213, startPoint y: 151, endPoint x: 1199, endPoint y: 153, distance: 14.1
click at [1212, 151] on ul "CSS 자바스크립트 HTML 구성 보일러플레이트" at bounding box center [1372, 156] width 391 height 18
click at [1199, 153] on font "CSS" at bounding box center [1199, 153] width 18 height 12
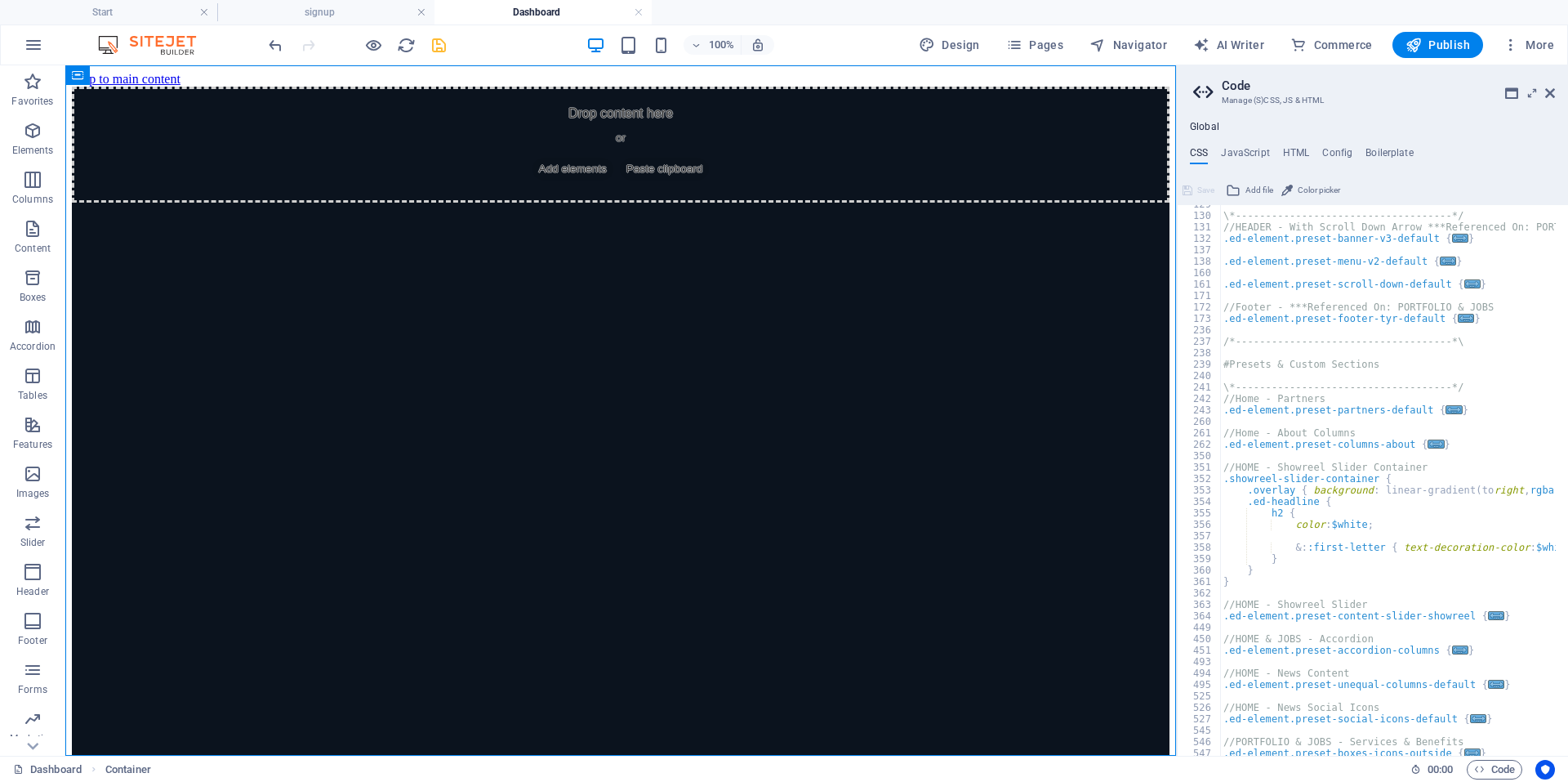
scroll to position [1554, 0]
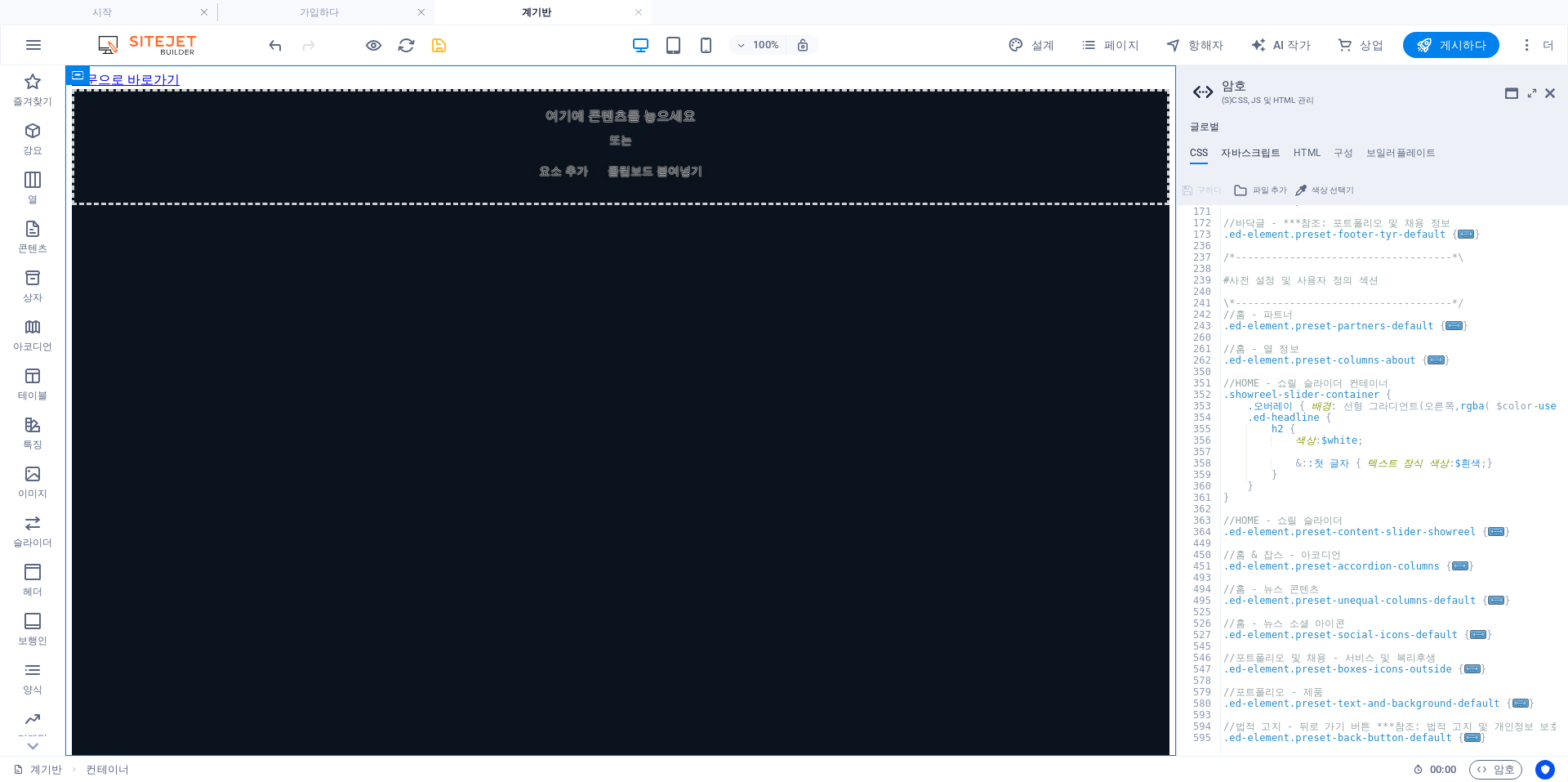
drag, startPoint x: 1243, startPoint y: 149, endPoint x: 1272, endPoint y: 156, distance: 29.8
click at [1243, 149] on font "자바스크립트" at bounding box center [1250, 153] width 59 height 12
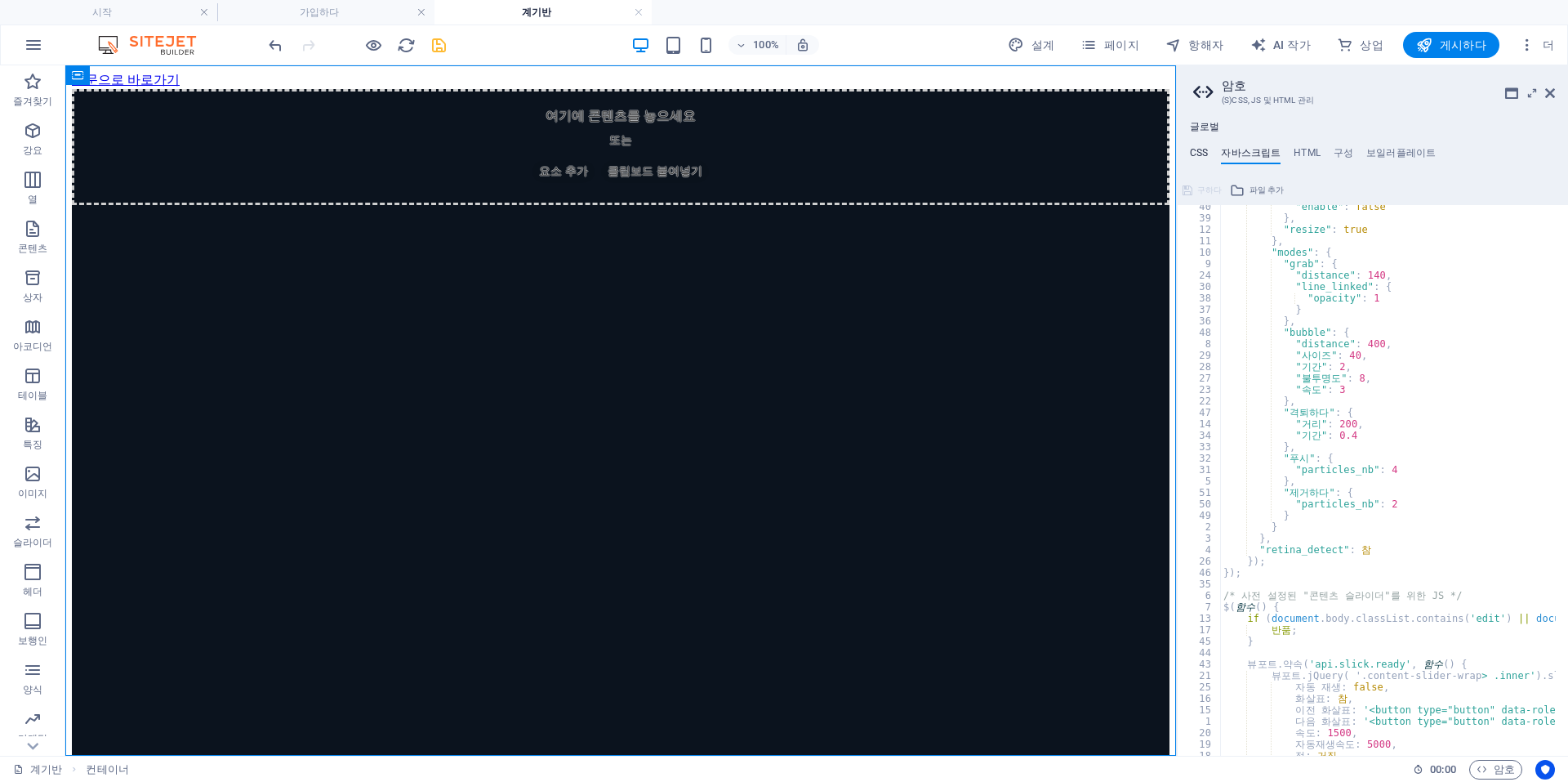
scroll to position [3846, 0]
click at [1294, 145] on div "글로벌 CSS 자바스크립트 HTML 구성 보일러플레이트 // 161 171 172 173 236 237 238 239 240 241 242 2…" at bounding box center [1372, 438] width 391 height 635
click at [1298, 150] on font "HTML" at bounding box center [1307, 153] width 27 height 12
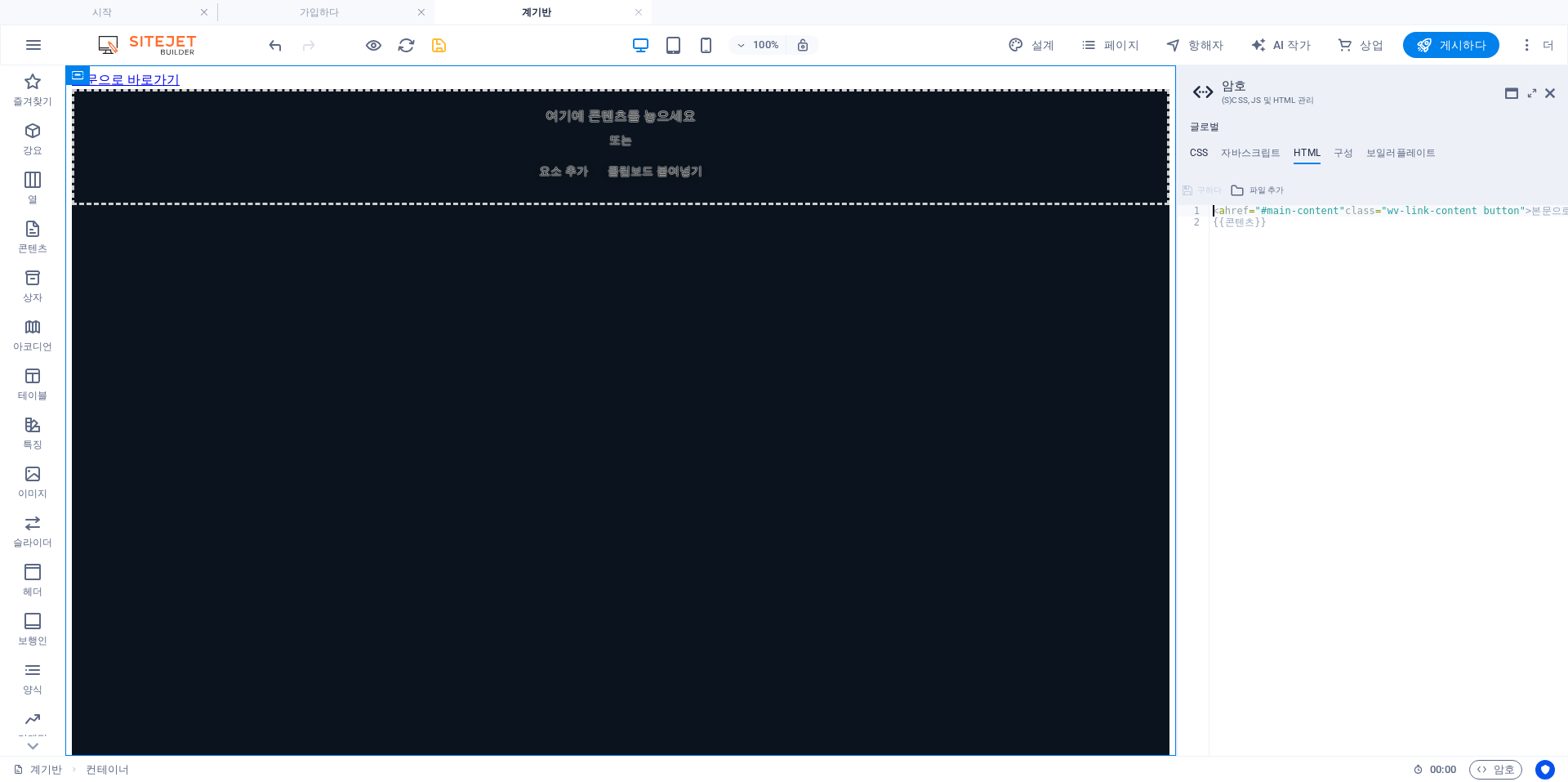
type textarea "{{content}}"
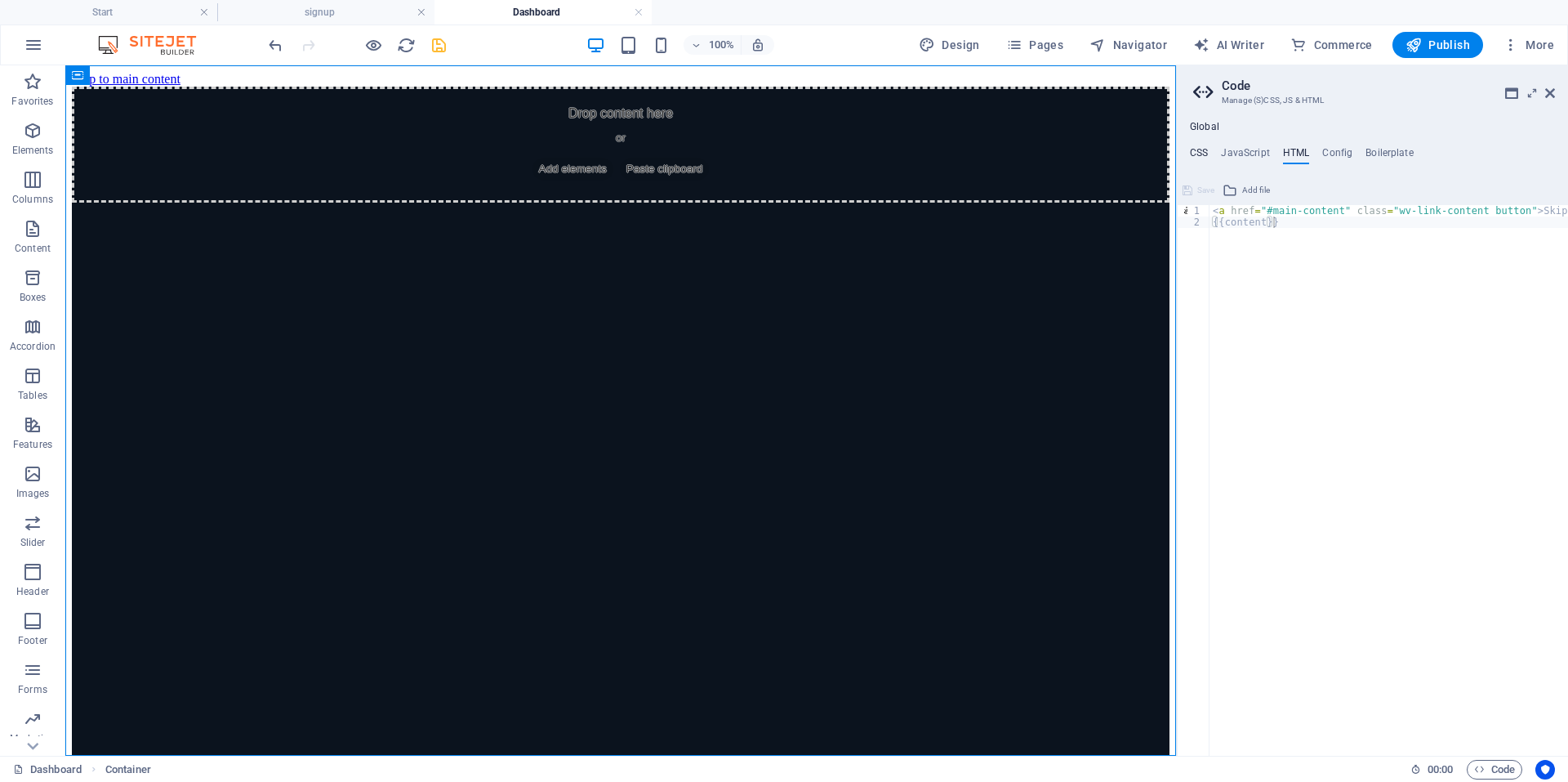
click at [1250, 140] on div "Global CSS JavaScript HTML Config Boilerplate // 161 171 172 173 236 237 238 23…" at bounding box center [1372, 438] width 391 height 635
click at [1250, 151] on h4 "JavaScript" at bounding box center [1245, 156] width 48 height 18
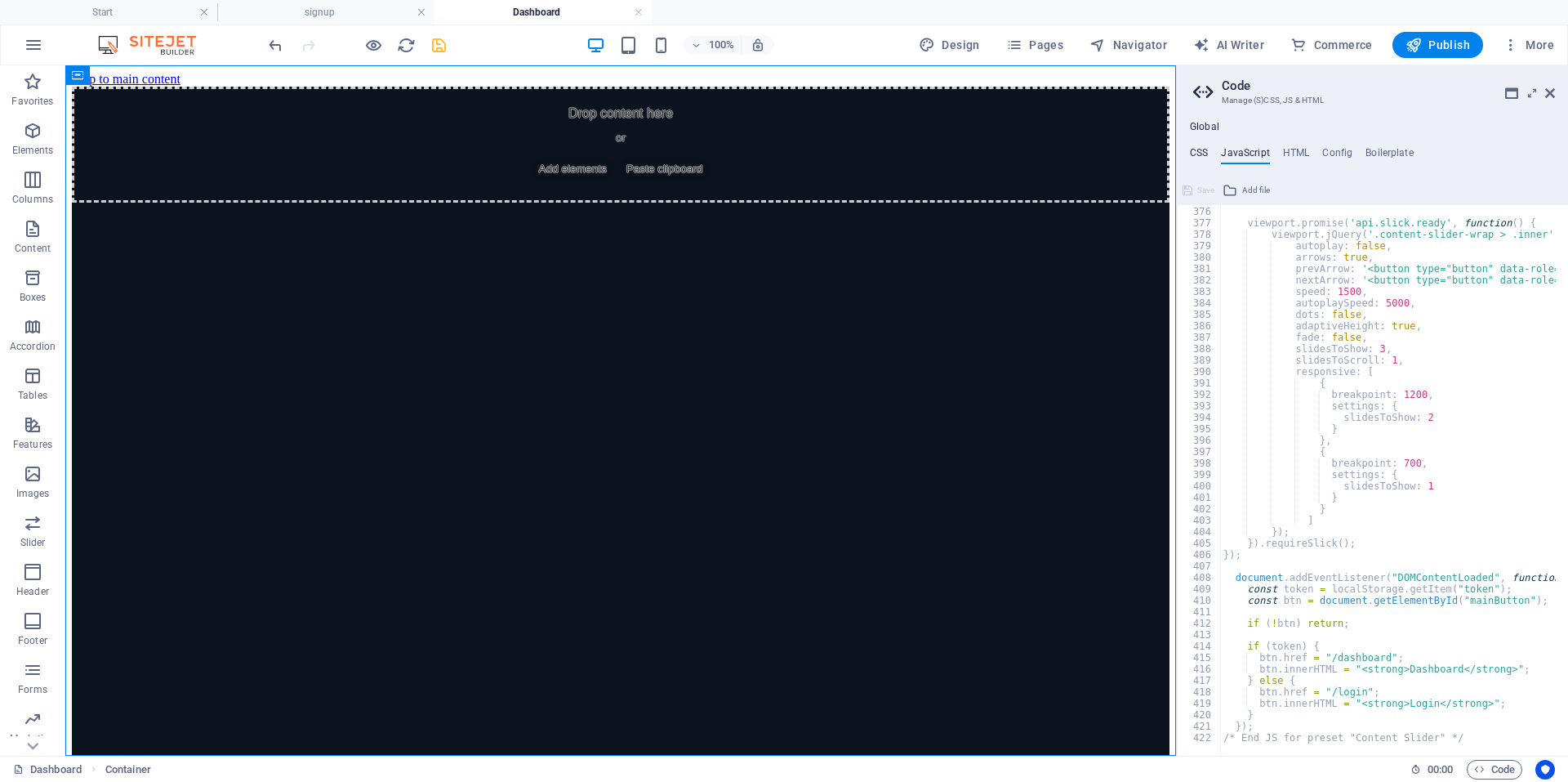
scroll to position [4287, 0]
click at [1330, 150] on h4 "Config" at bounding box center [1336, 156] width 30 height 18
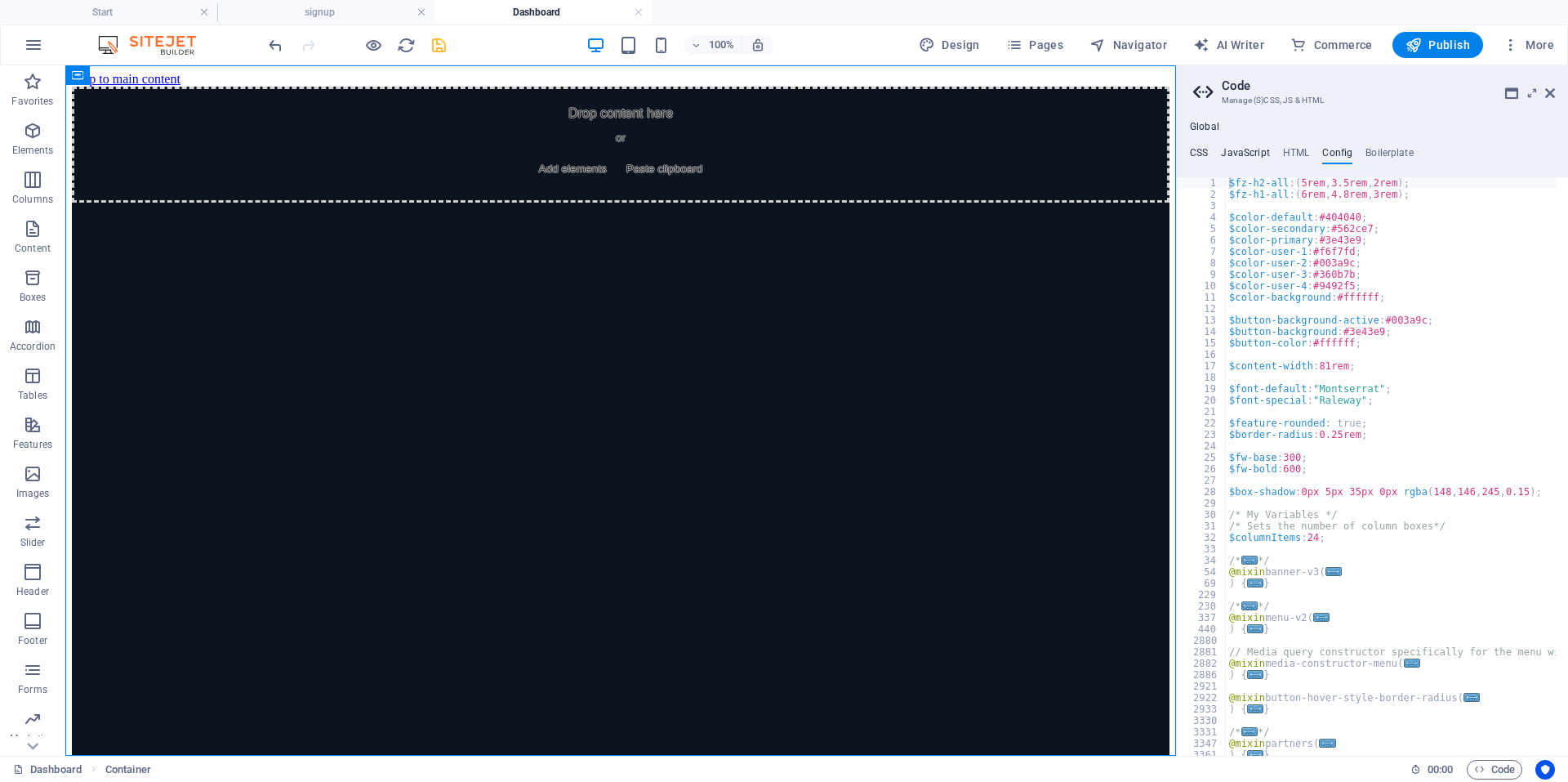
click at [1259, 153] on h4 "JavaScript" at bounding box center [1245, 156] width 48 height 18
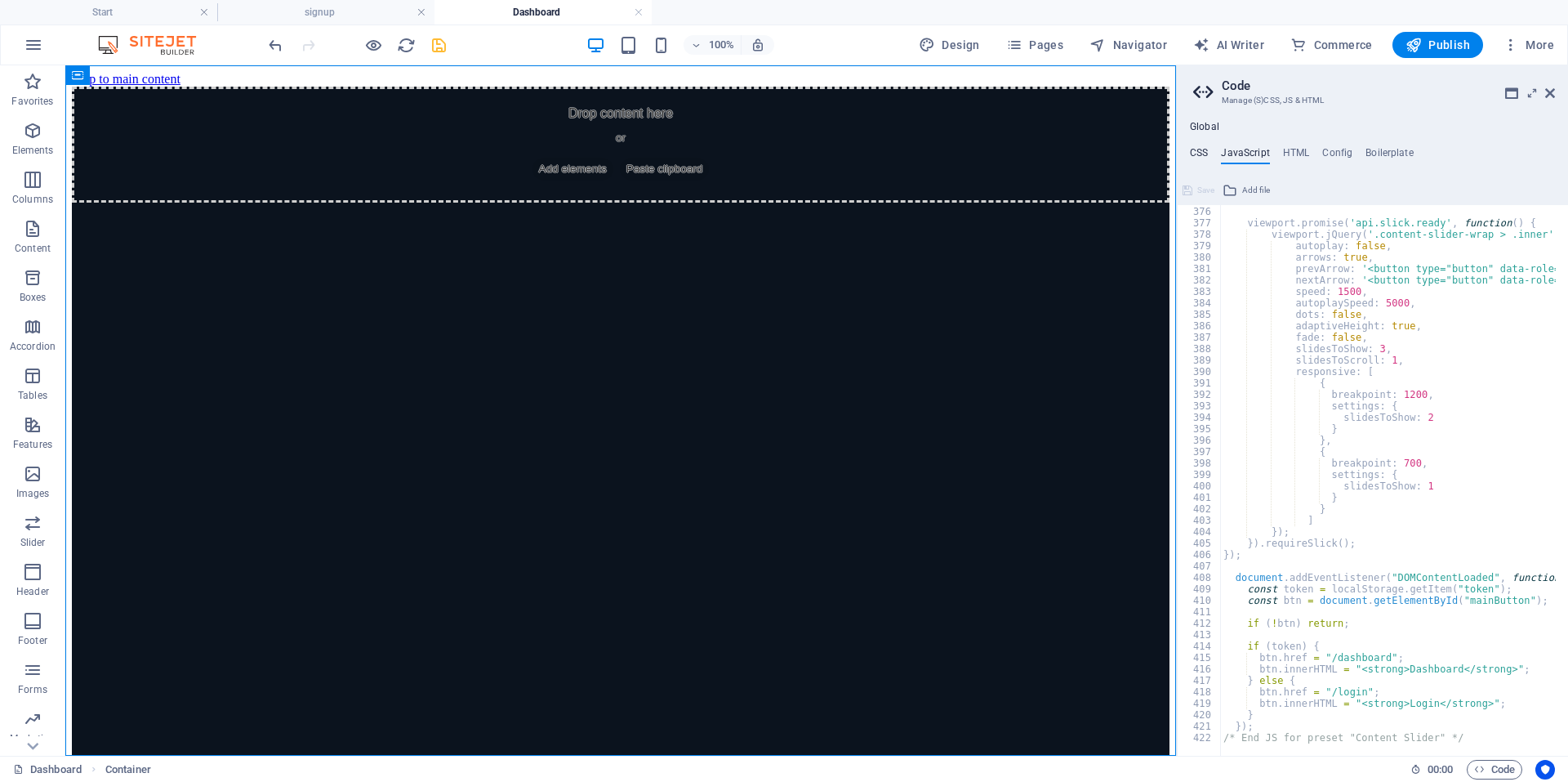
click at [1200, 148] on h4 "CSS" at bounding box center [1199, 156] width 18 height 18
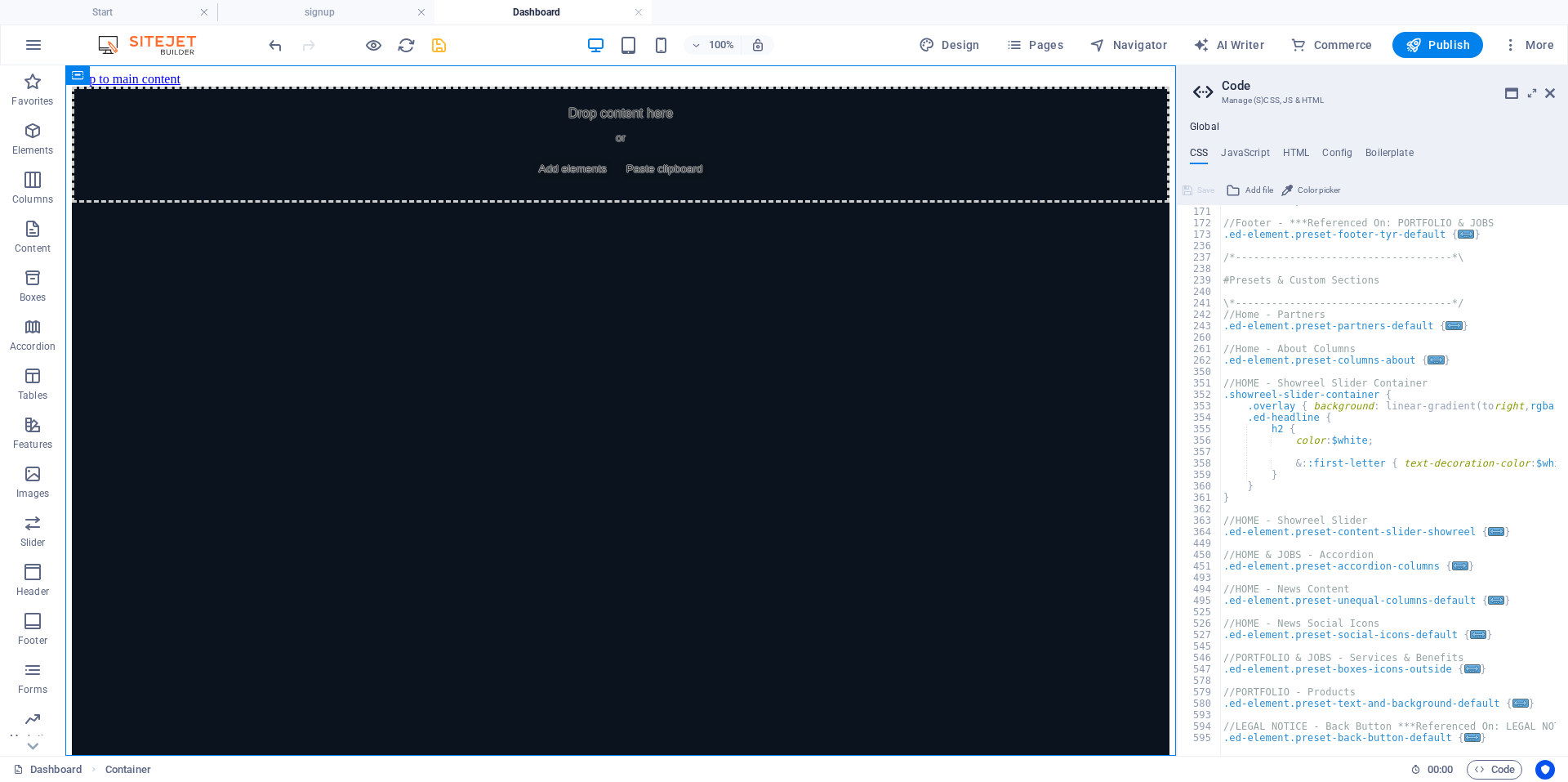
click at [1470, 737] on div ".ed-element.preset-scroll-down-default { ... } //Footer - ***Referenced On: POR…" at bounding box center [1540, 475] width 639 height 561
type textarea "}"
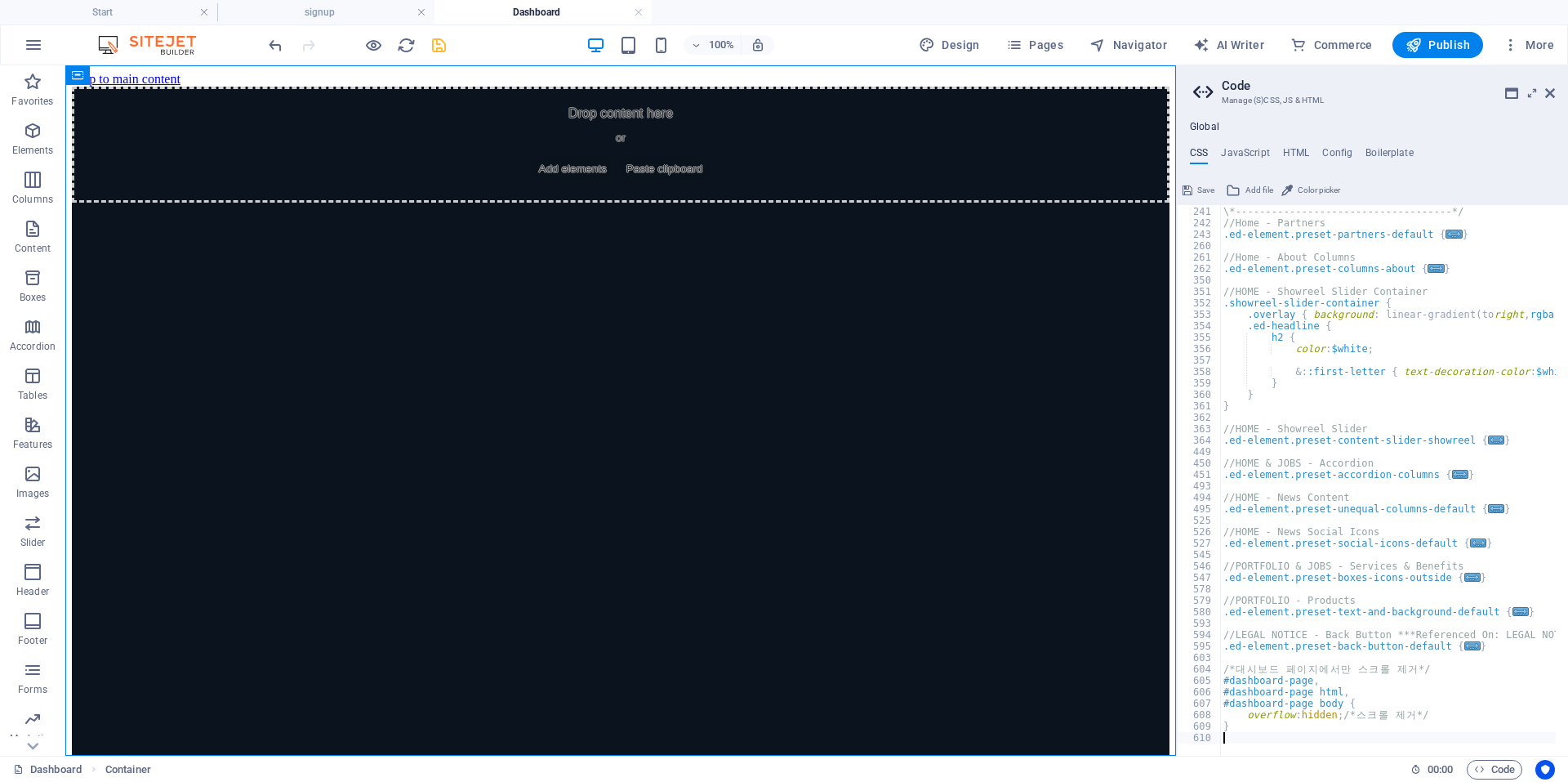
scroll to position [1646, 0]
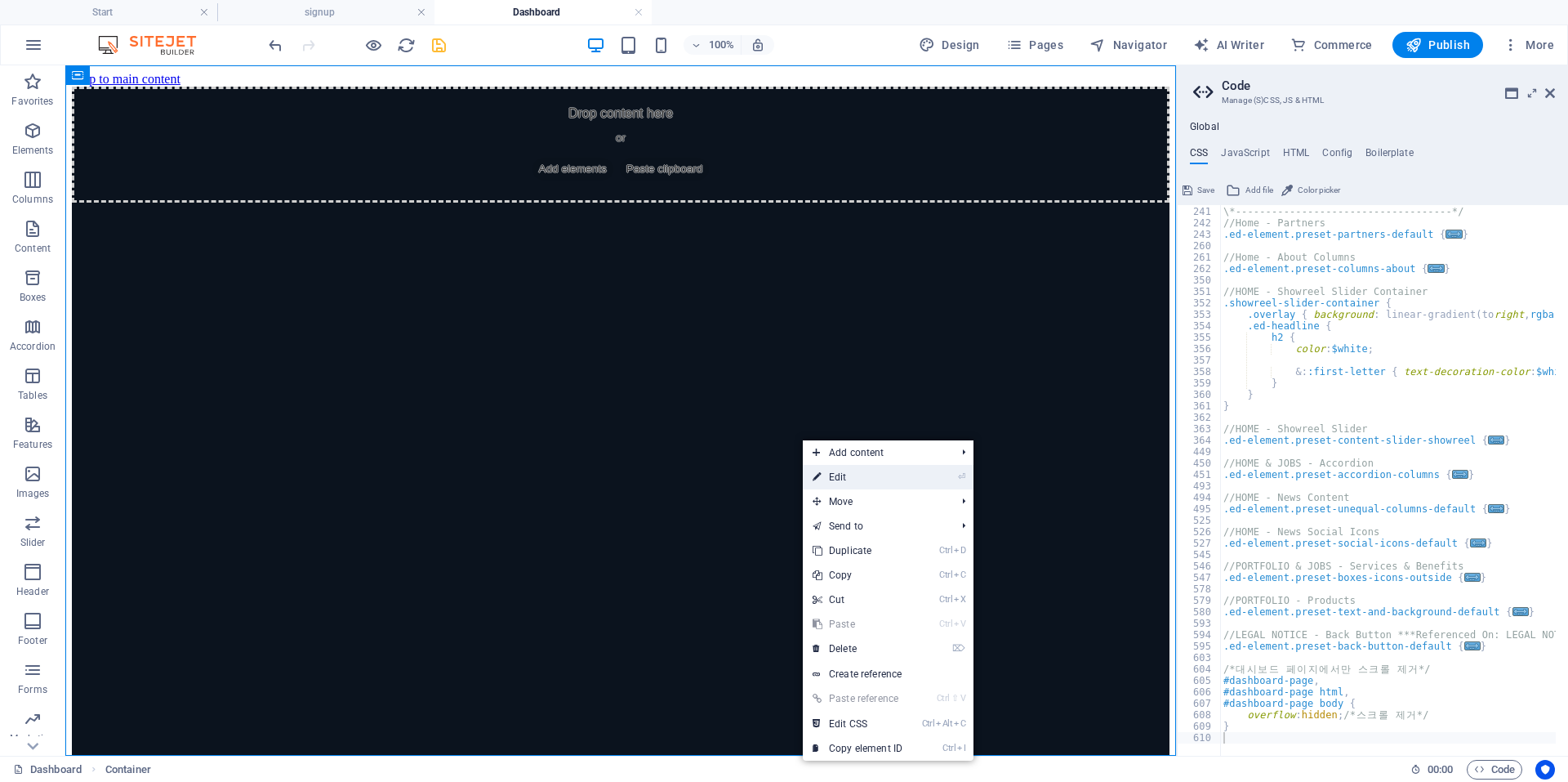
click at [882, 476] on link "⏎ Edit" at bounding box center [858, 477] width 110 height 25
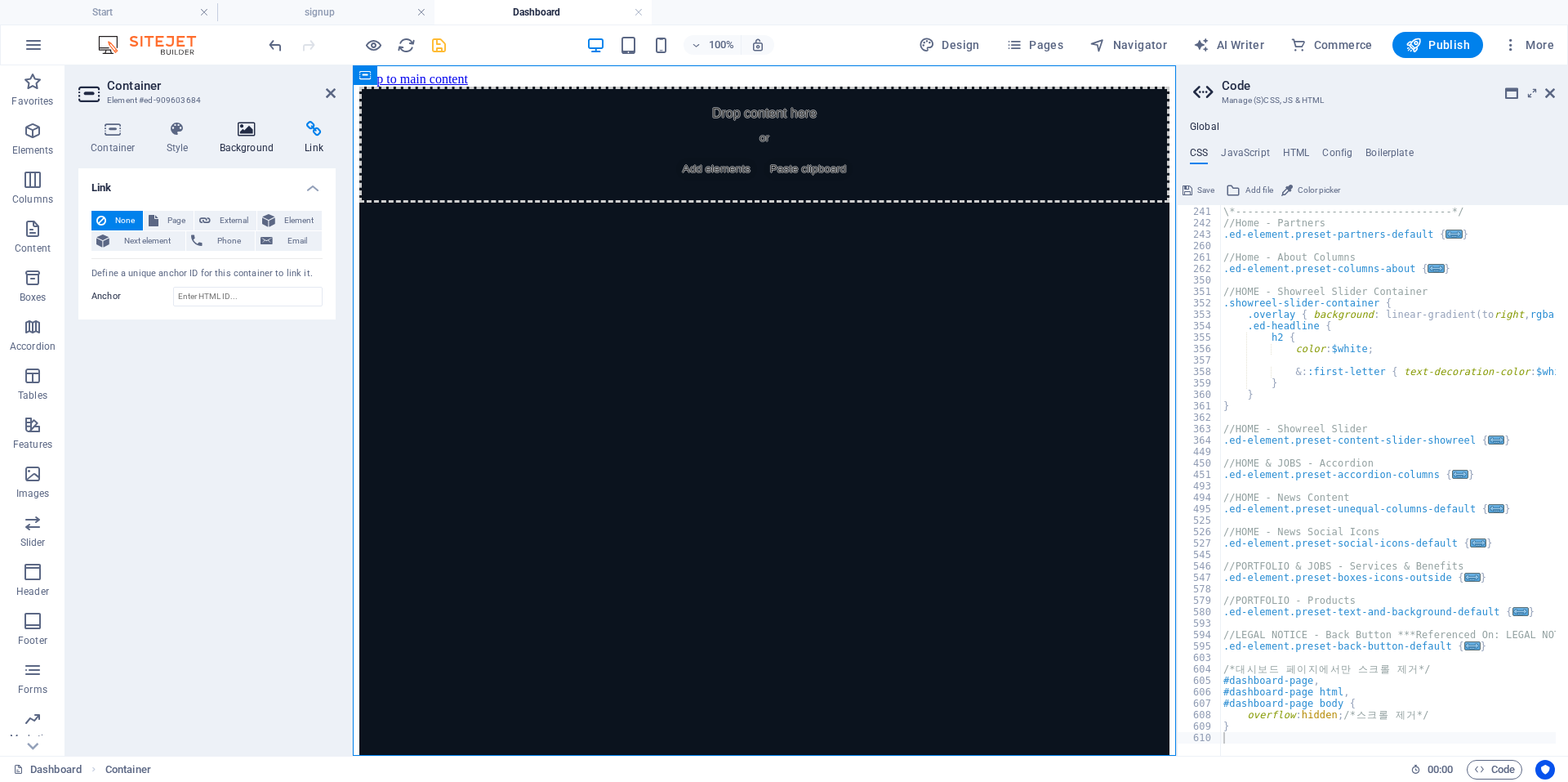
click at [243, 138] on h4 "Background" at bounding box center [250, 138] width 86 height 35
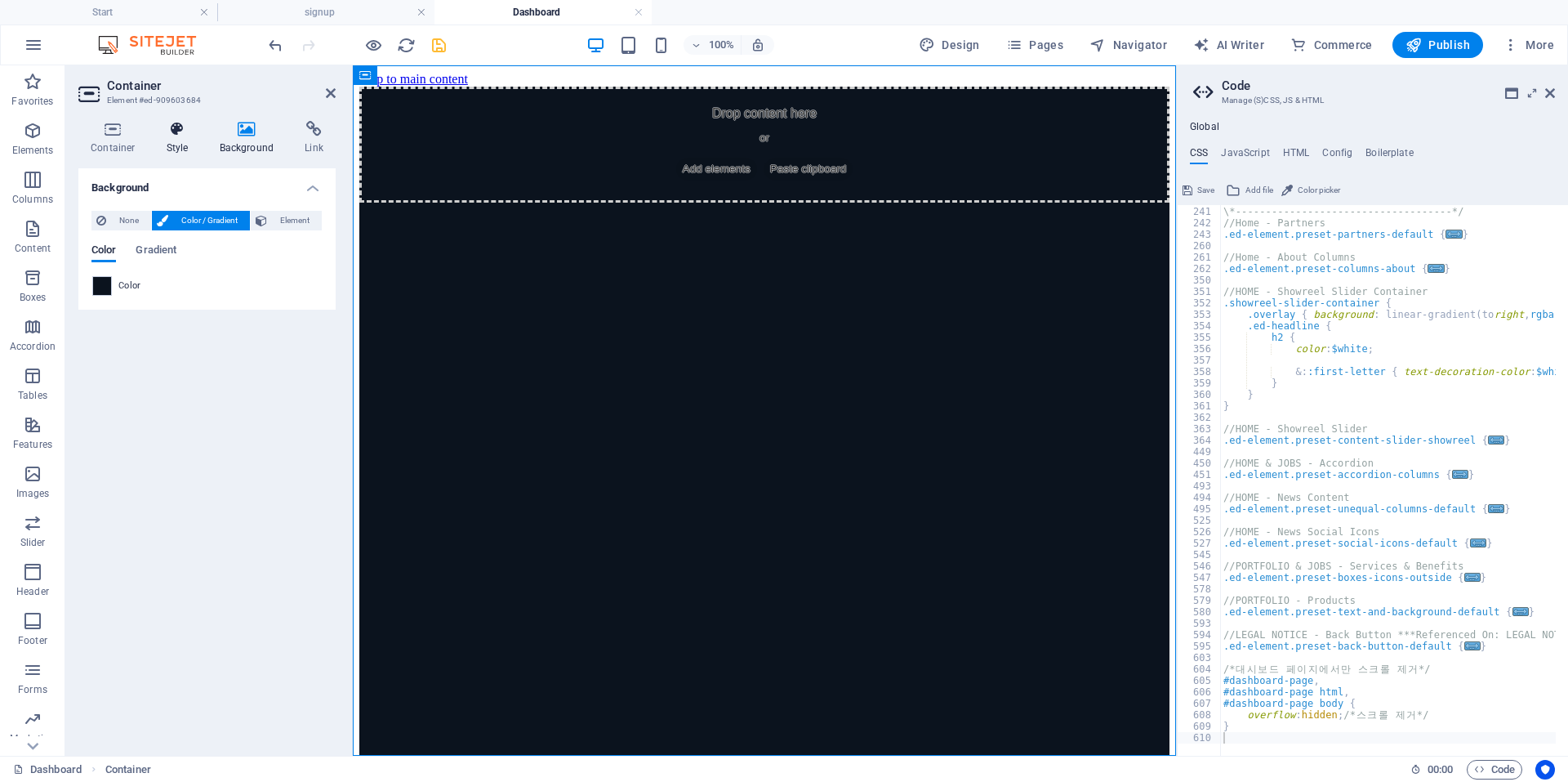
click at [174, 134] on icon at bounding box center [177, 129] width 47 height 16
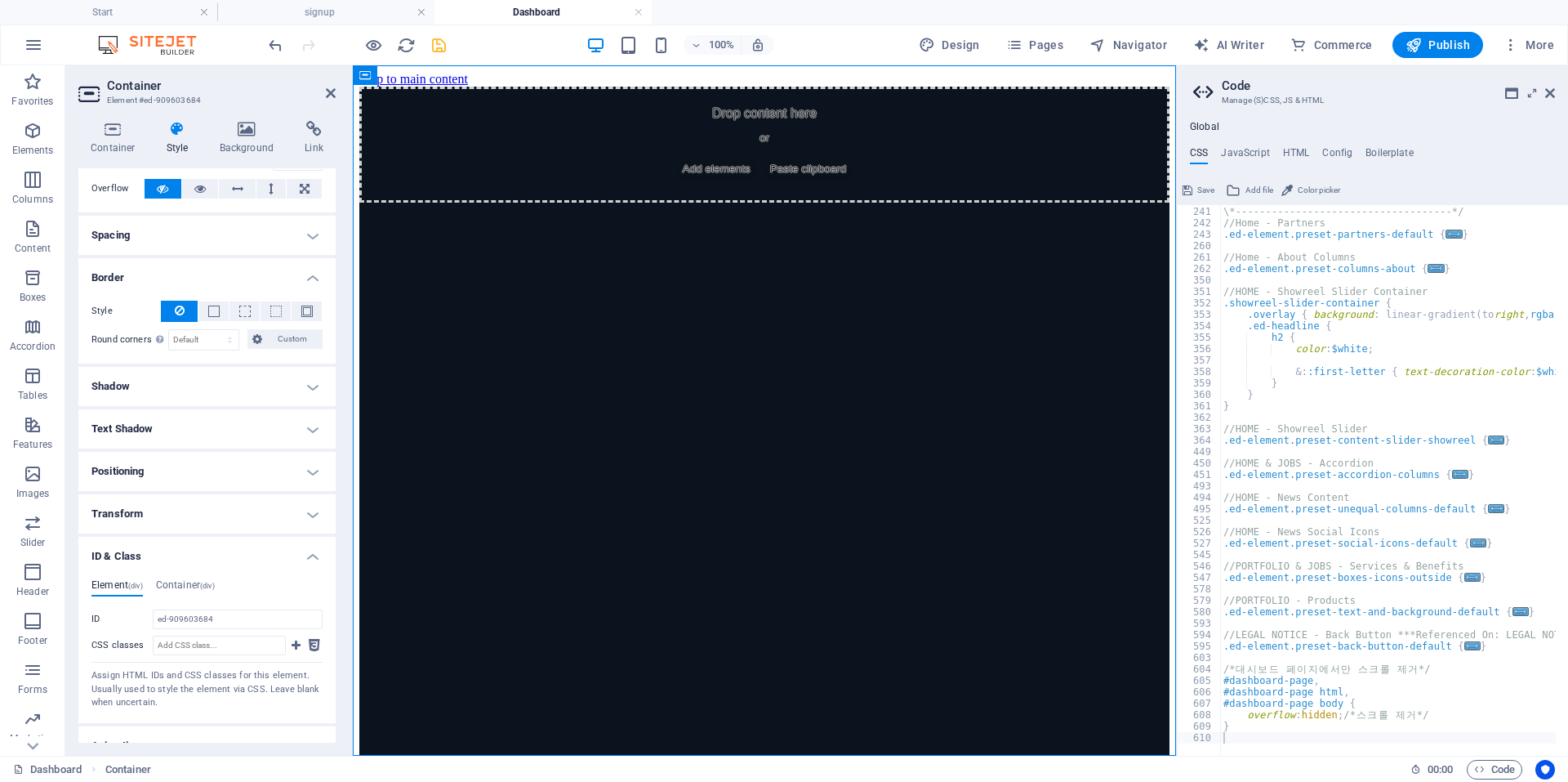
scroll to position [154, 0]
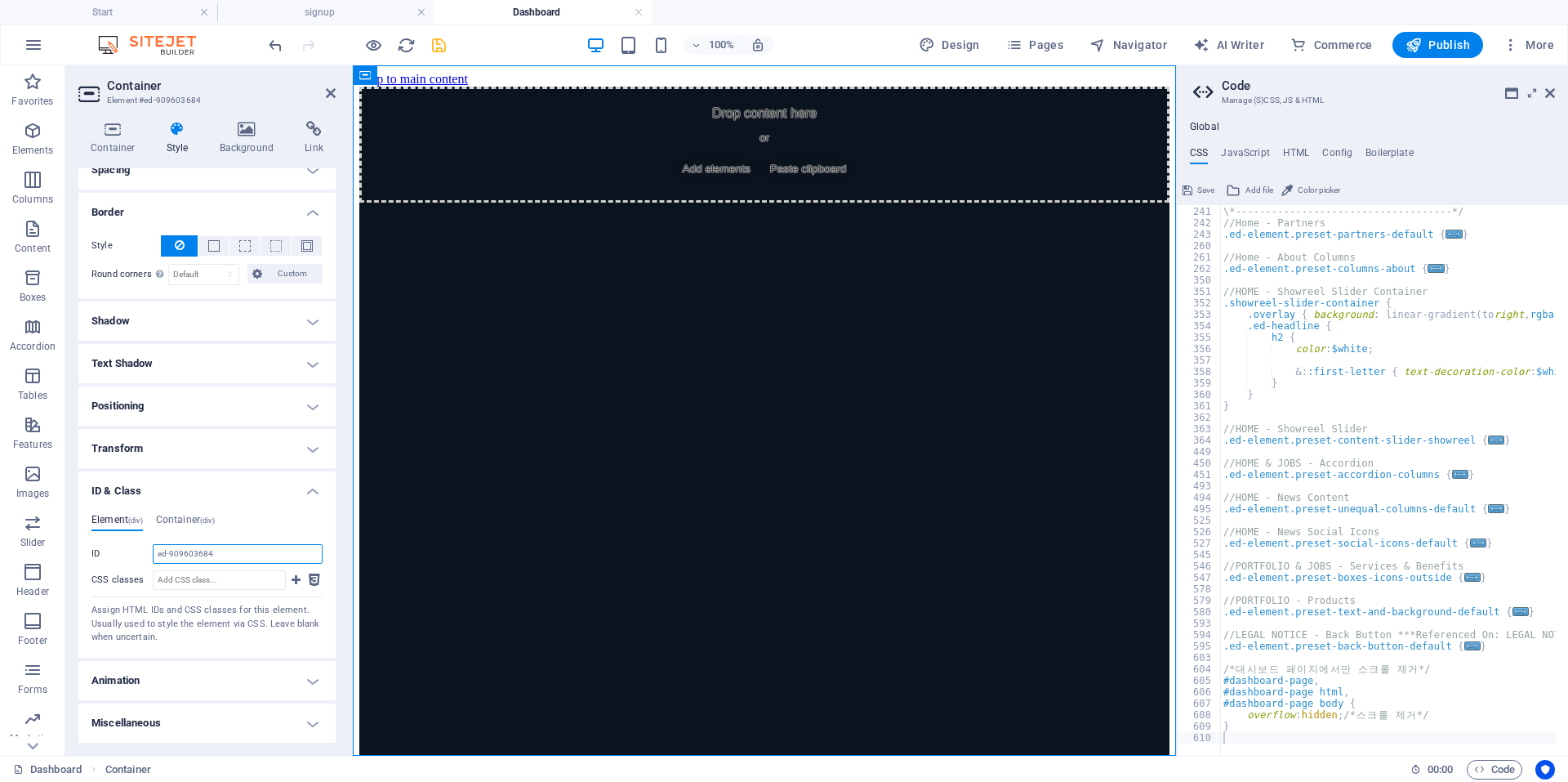
click at [221, 551] on input "ed-909603684" at bounding box center [237, 553] width 170 height 19
drag, startPoint x: 221, startPoint y: 551, endPoint x: 150, endPoint y: 552, distance: 71.0
click at [150, 552] on div "ID ed-909603684" at bounding box center [206, 553] width 231 height 19
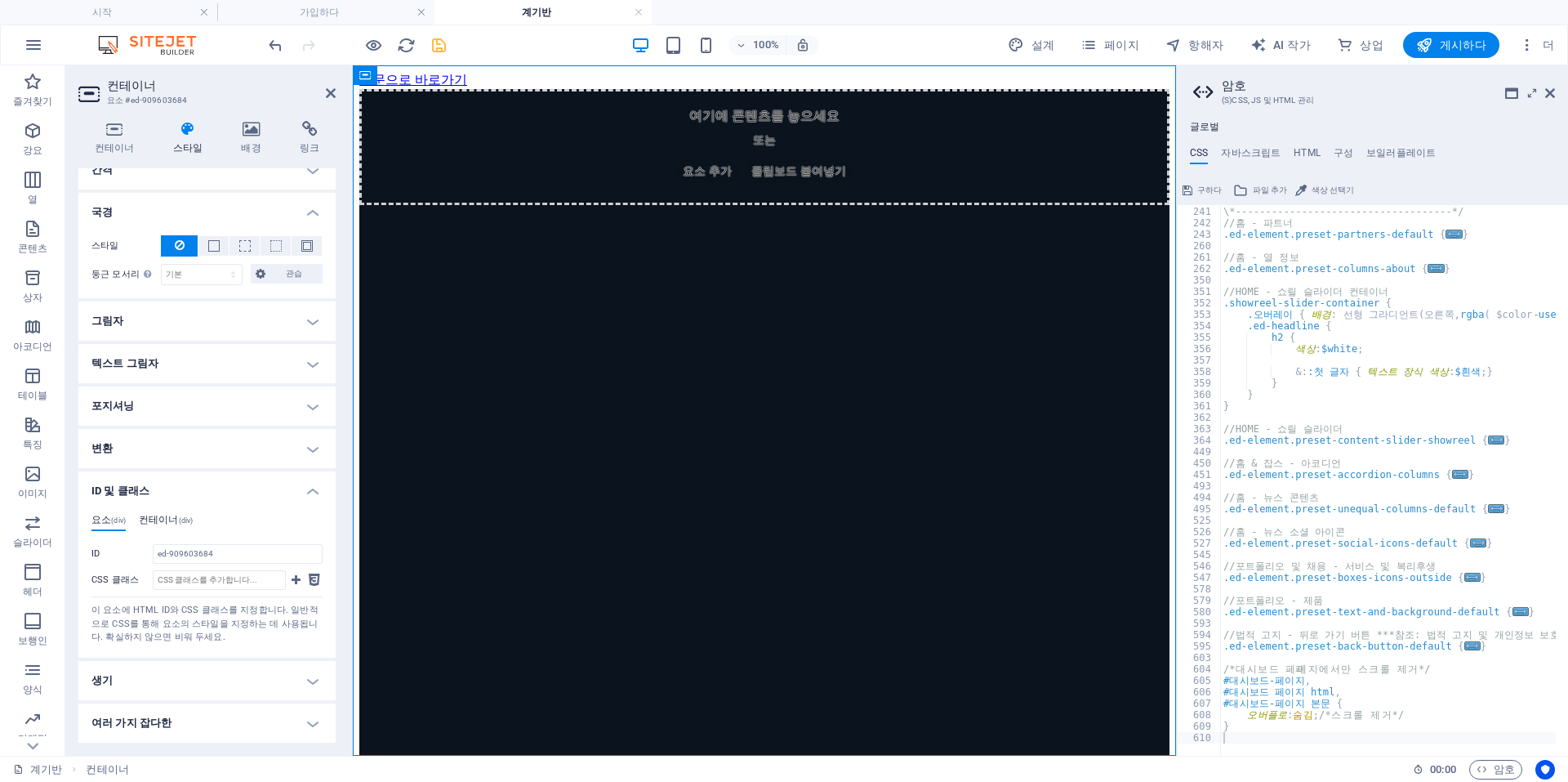
click at [172, 525] on h4 "컨테이너 (div)" at bounding box center [165, 523] width 54 height 18
click at [102, 524] on font "요소" at bounding box center [100, 519] width 19 height 12
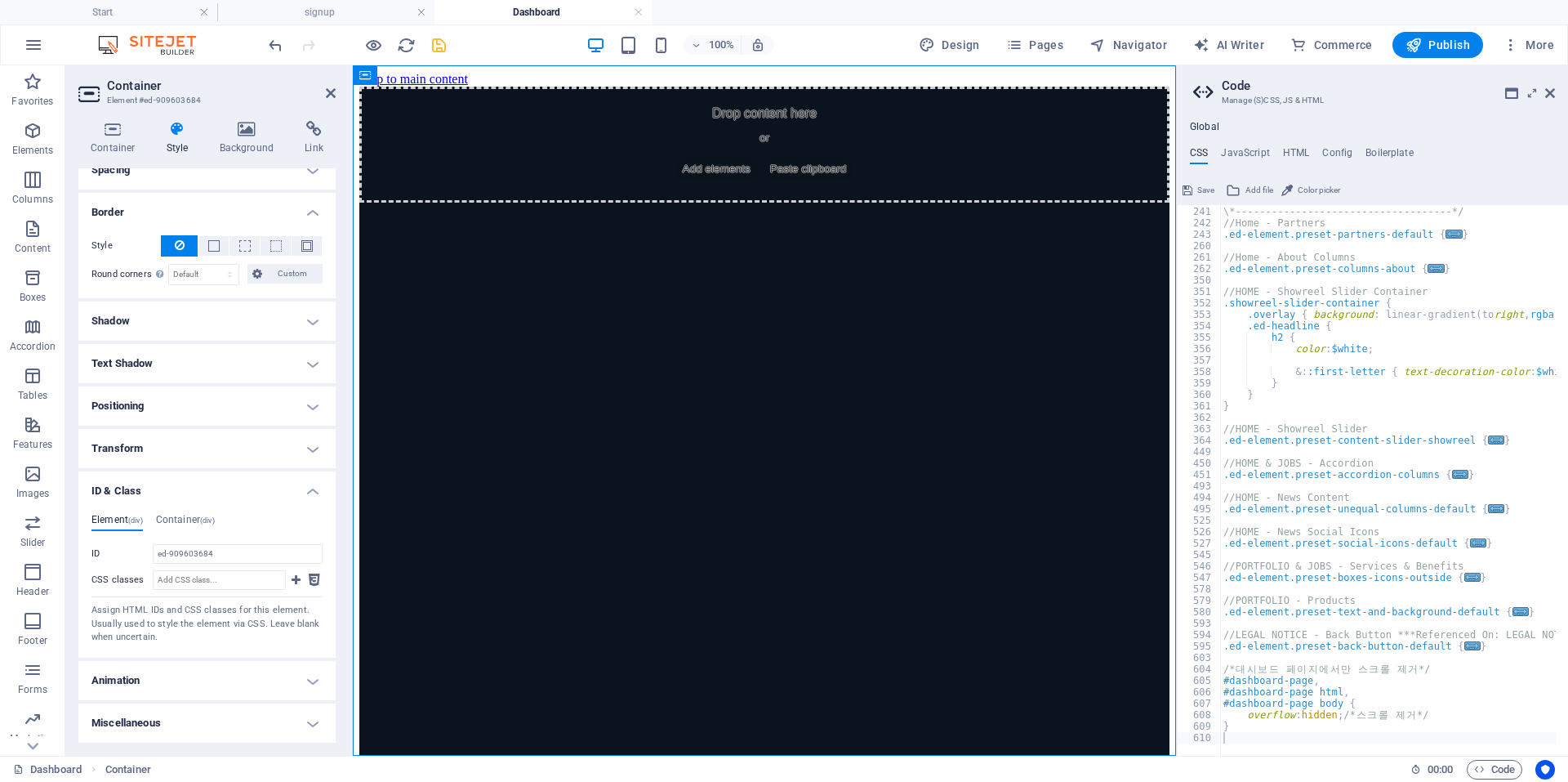
drag, startPoint x: 235, startPoint y: 521, endPoint x: 135, endPoint y: 525, distance: 100.1
click at [135, 525] on ul "Element (div) Container (div)" at bounding box center [206, 523] width 231 height 18
click at [192, 518] on h4 "Container (div)" at bounding box center [185, 523] width 58 height 18
click at [126, 523] on h4 "Element (div)" at bounding box center [117, 523] width 51 height 18
click at [195, 521] on h4 "Container (div)" at bounding box center [185, 523] width 58 height 18
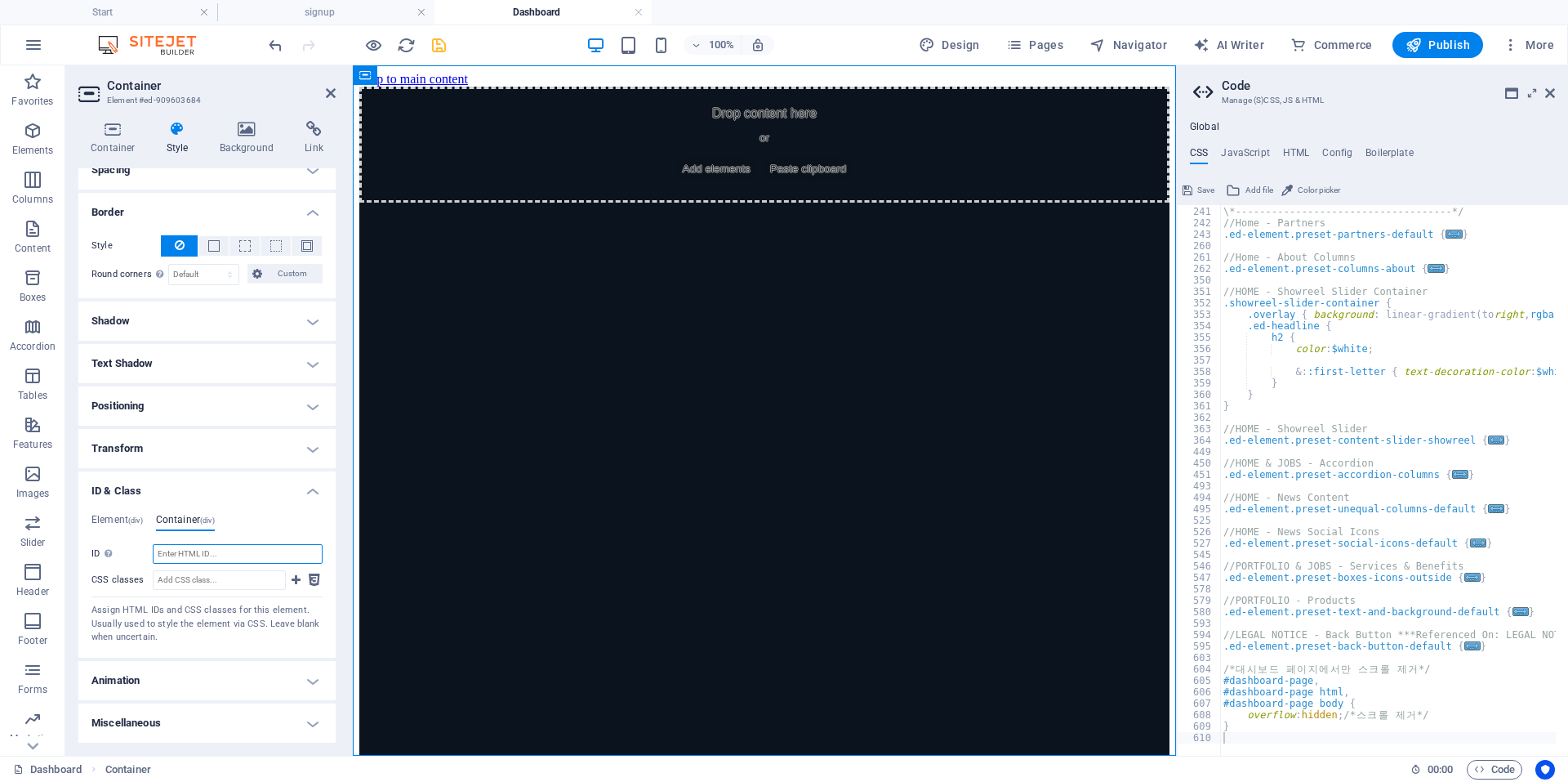
click at [211, 557] on input "ID Space and special character (except "-" or "_") are not accepted" at bounding box center [237, 553] width 170 height 19
type textarea "#dashboard-page,"
drag, startPoint x: 1303, startPoint y: 679, endPoint x: 1227, endPoint y: 681, distance: 76.0
click at [1227, 681] on div "\*------------------------------------*/ //Home - Partners .ed-element.preset-p…" at bounding box center [1540, 475] width 639 height 561
click at [216, 548] on input "ID Space and special character (except "-" or "_") are not accepted" at bounding box center [237, 553] width 170 height 19
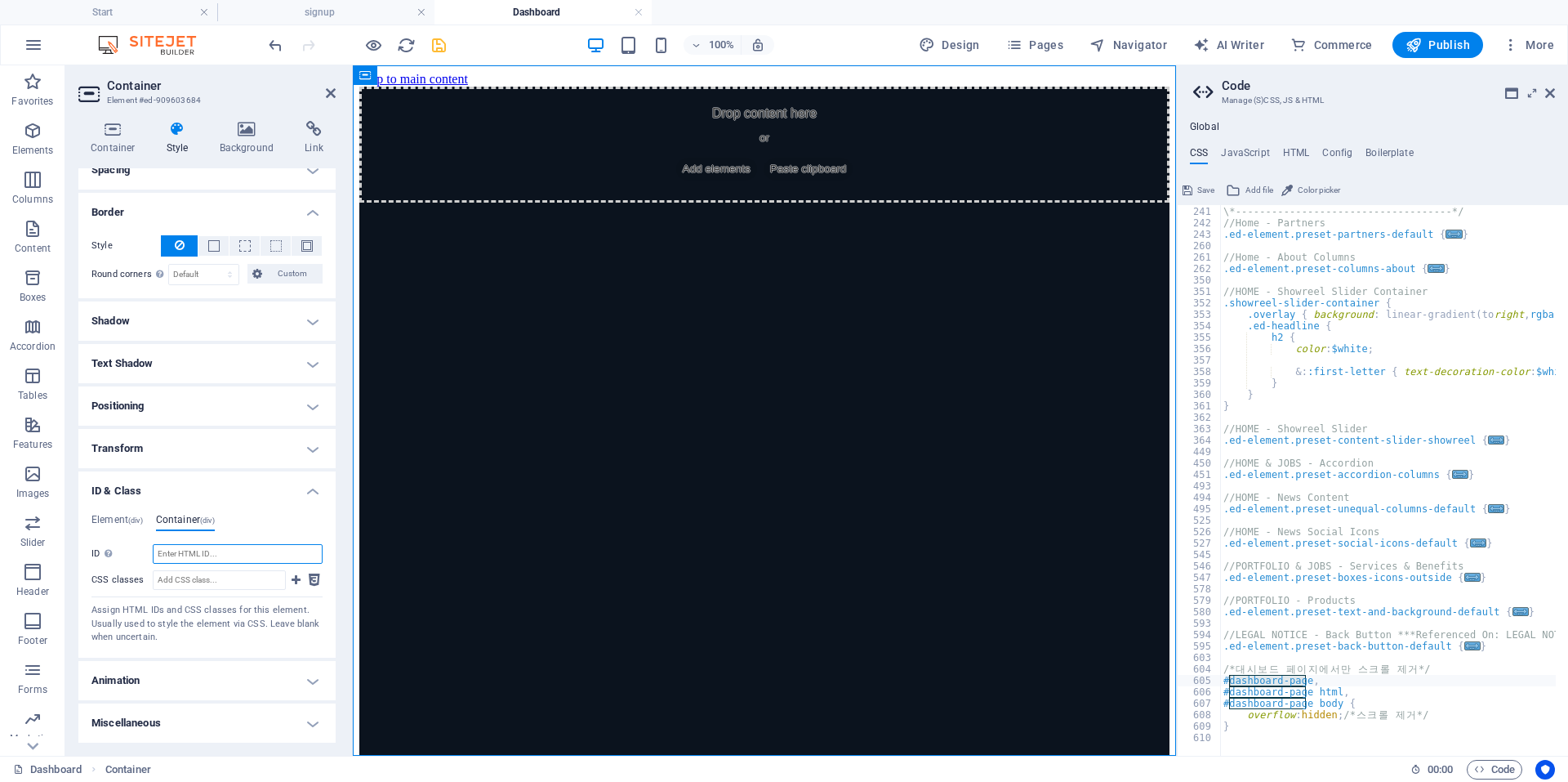
paste input "dashboard-page"
type input "dashboard-page"
click at [321, 511] on div "Element (div) Container (div) ID ed-909603684 CSS classes Assign HTML IDs and C…" at bounding box center [207, 579] width 258 height 157
click at [665, 460] on div "Drop content here or Add elements Paste clipboard" at bounding box center [763, 431] width 810 height 690
click at [444, 37] on icon "save" at bounding box center [438, 45] width 19 height 19
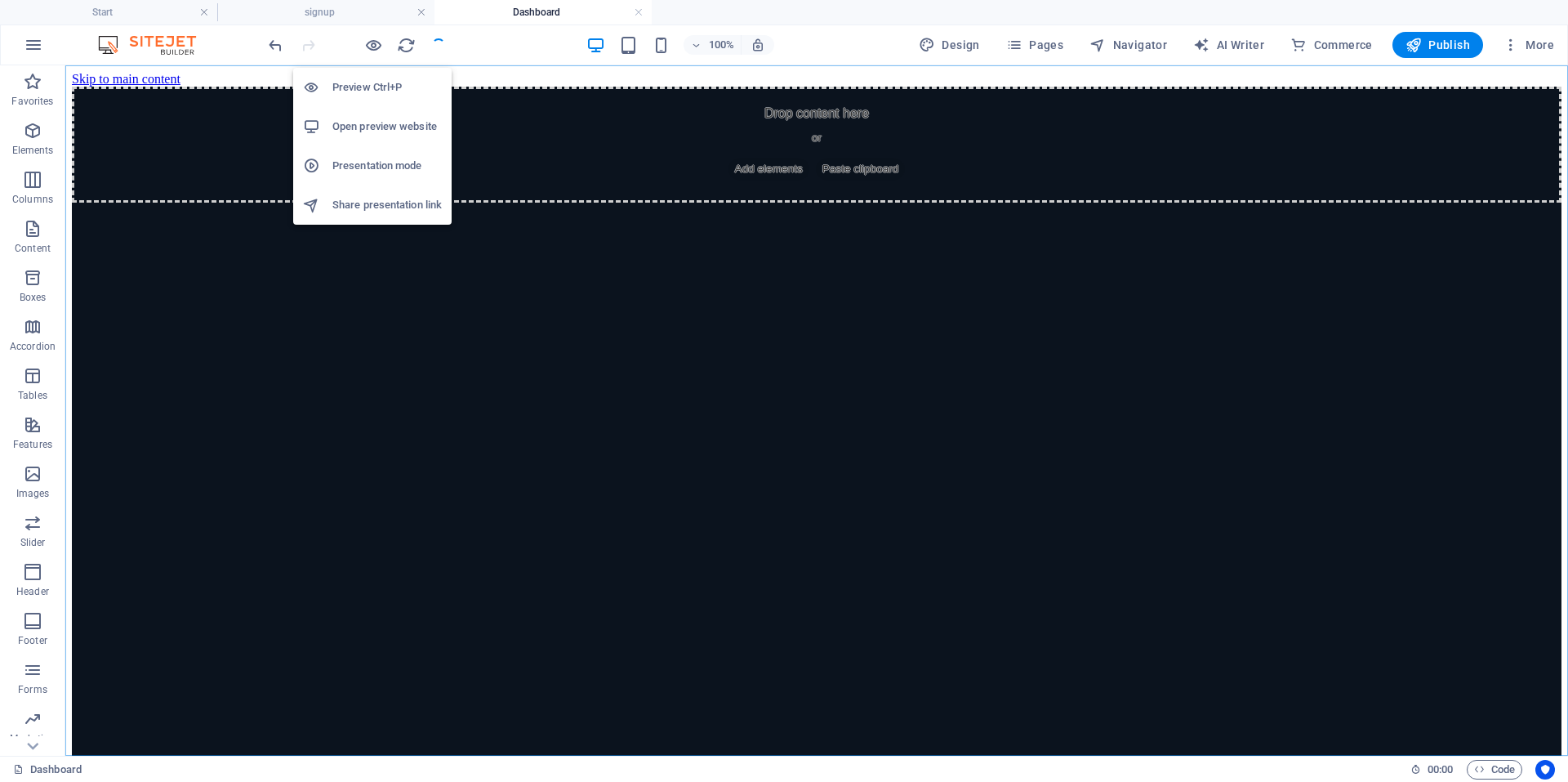
click at [371, 89] on h6 "Preview Ctrl+P" at bounding box center [387, 87] width 110 height 19
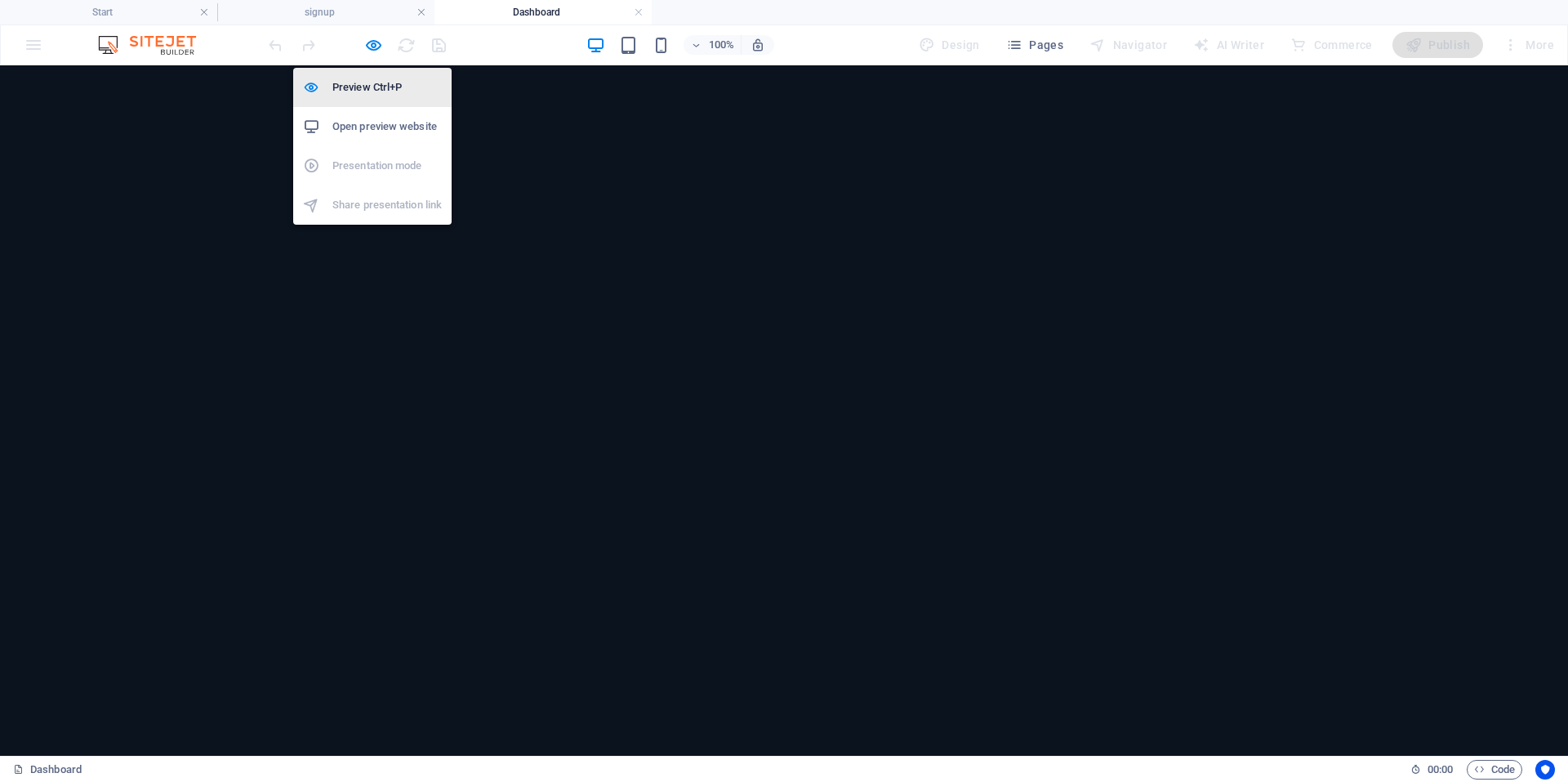
click at [374, 83] on h6 "Preview Ctrl+P" at bounding box center [387, 87] width 110 height 19
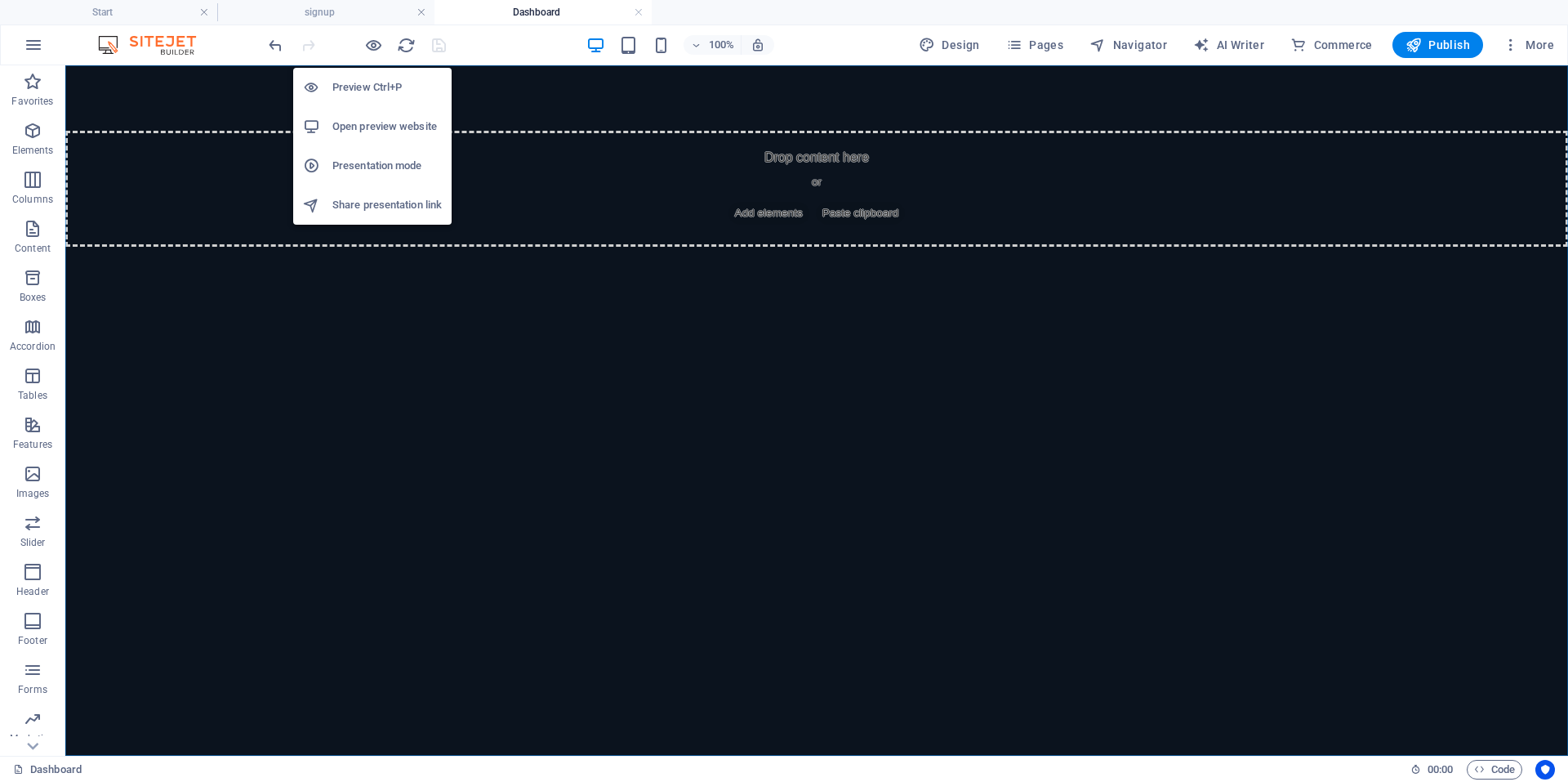
drag, startPoint x: 370, startPoint y: 47, endPoint x: 340, endPoint y: 125, distance: 83.6
click at [340, 125] on h6 "Open preview website" at bounding box center [387, 126] width 110 height 19
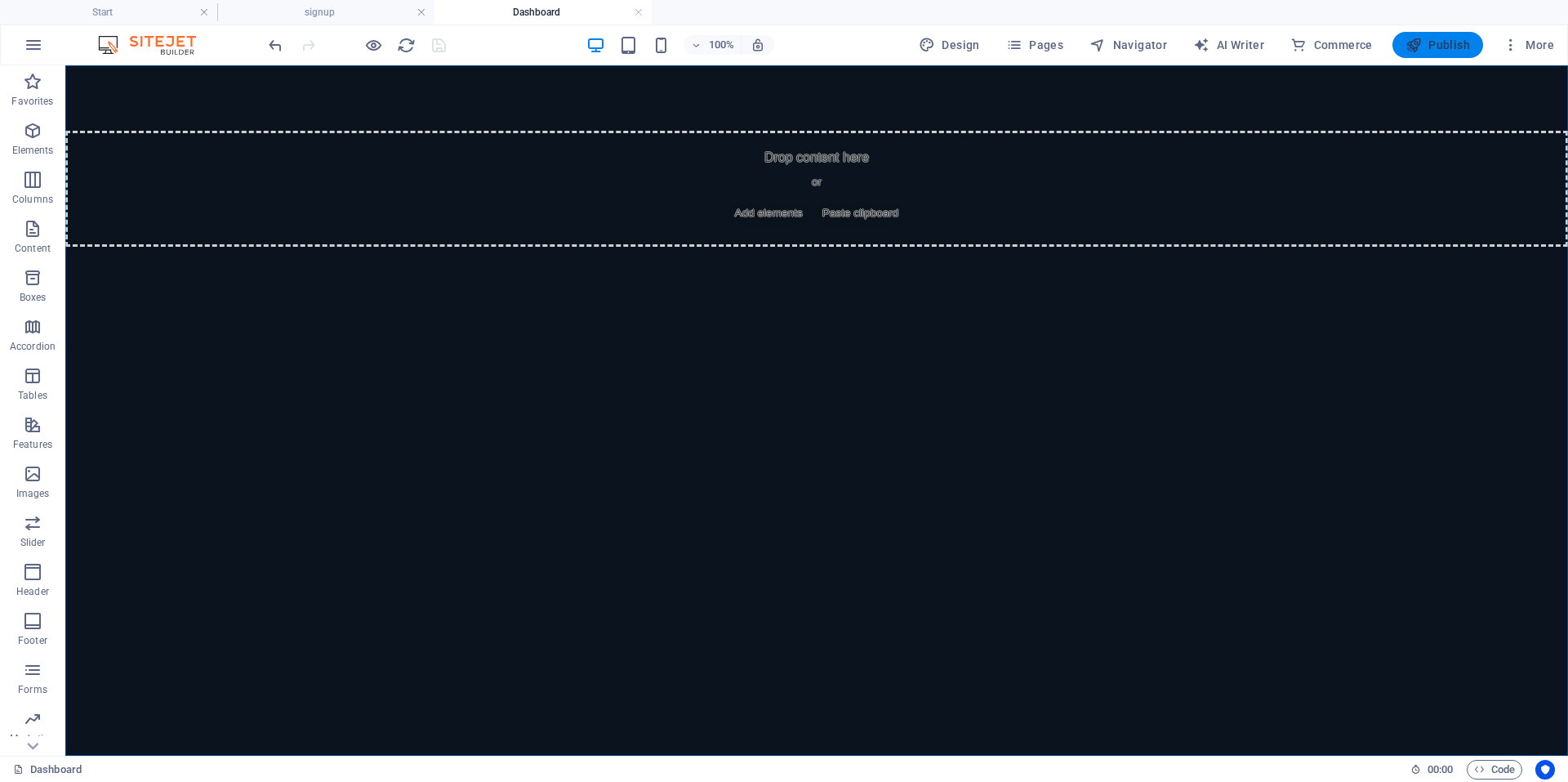
click at [1456, 37] on span "Publish" at bounding box center [1437, 45] width 65 height 16
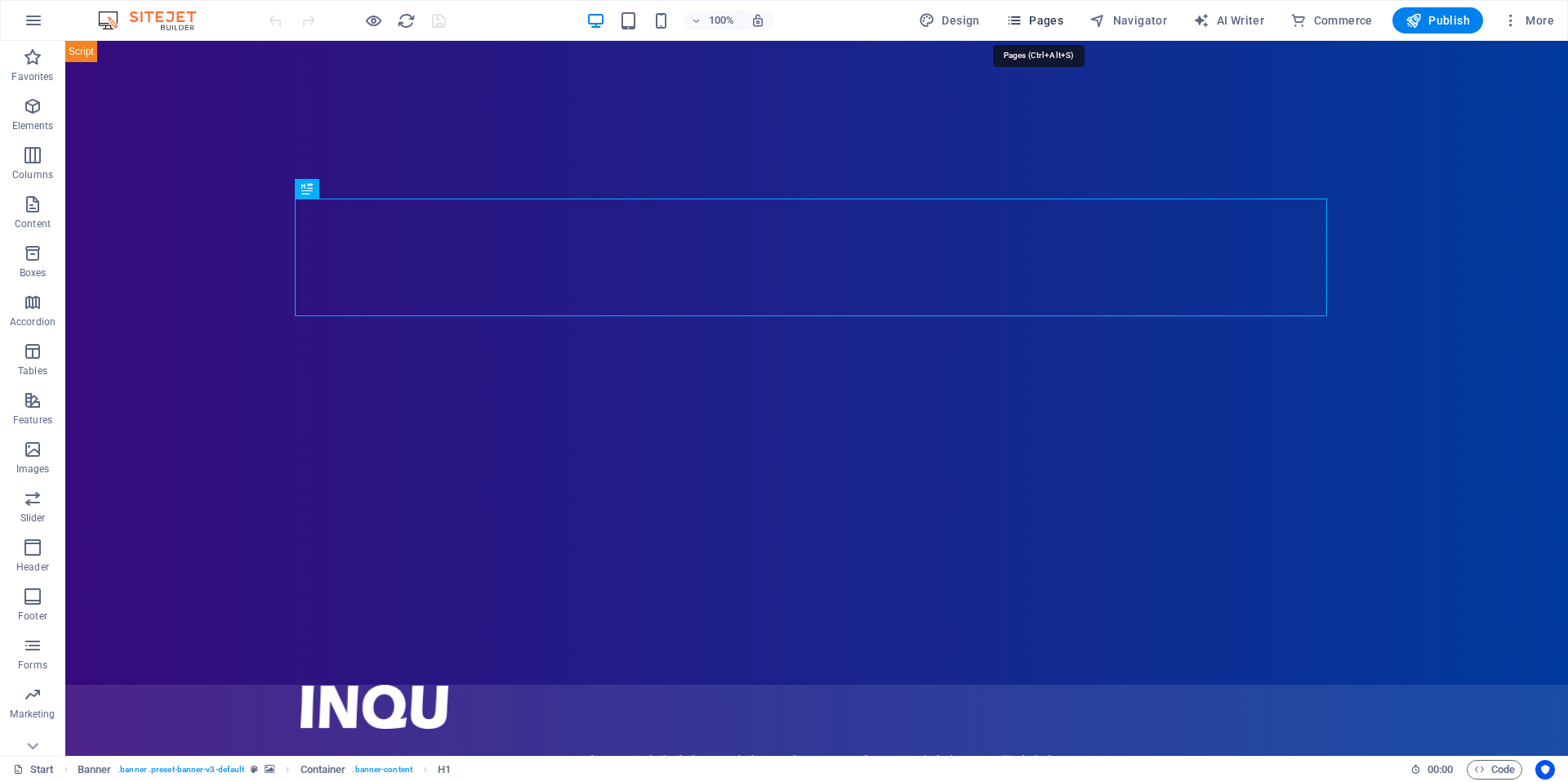
click at [1022, 17] on icon "button" at bounding box center [1014, 20] width 16 height 16
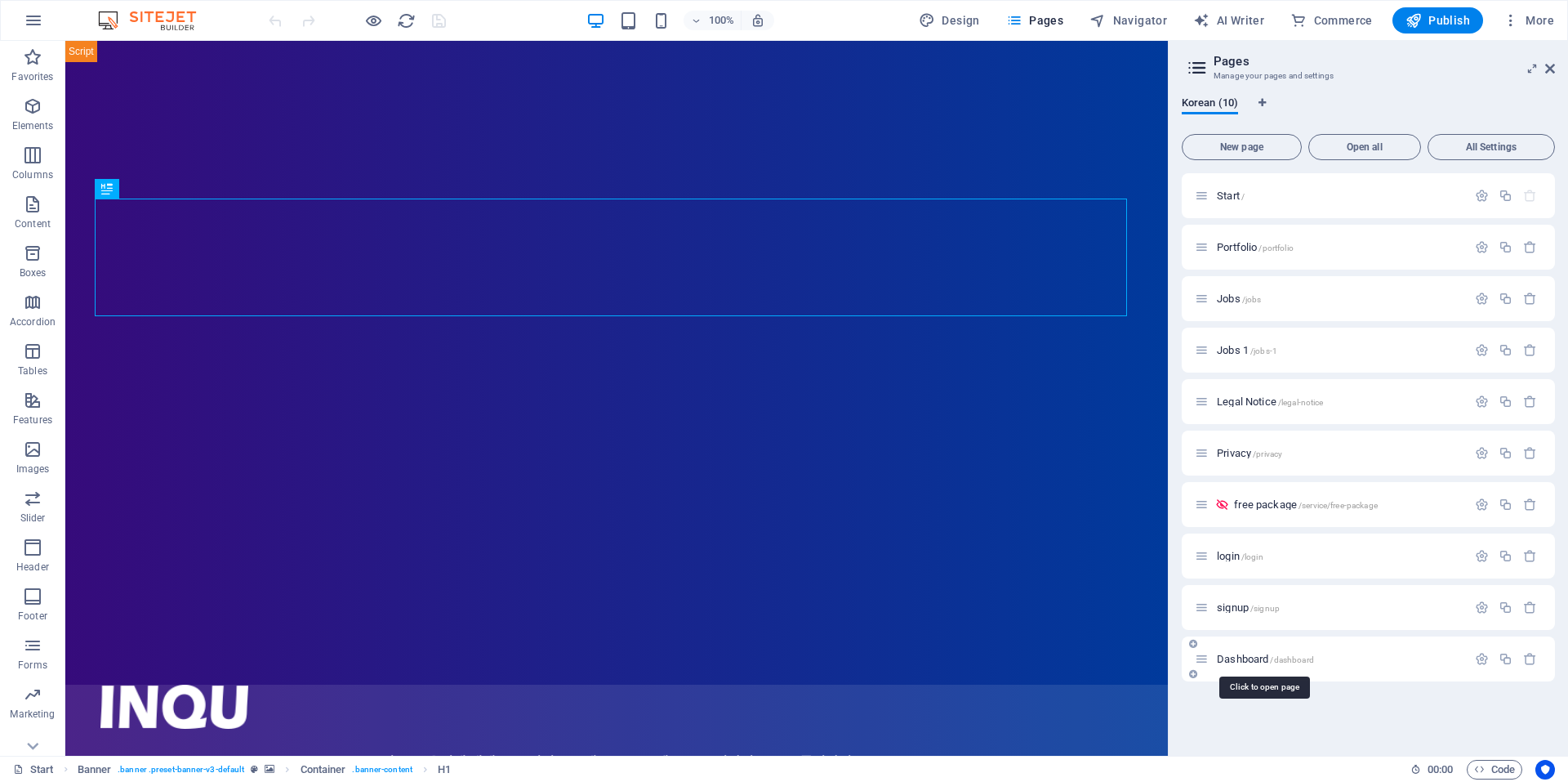
click at [1237, 659] on span "Dashboard /dashboard" at bounding box center [1265, 658] width 97 height 12
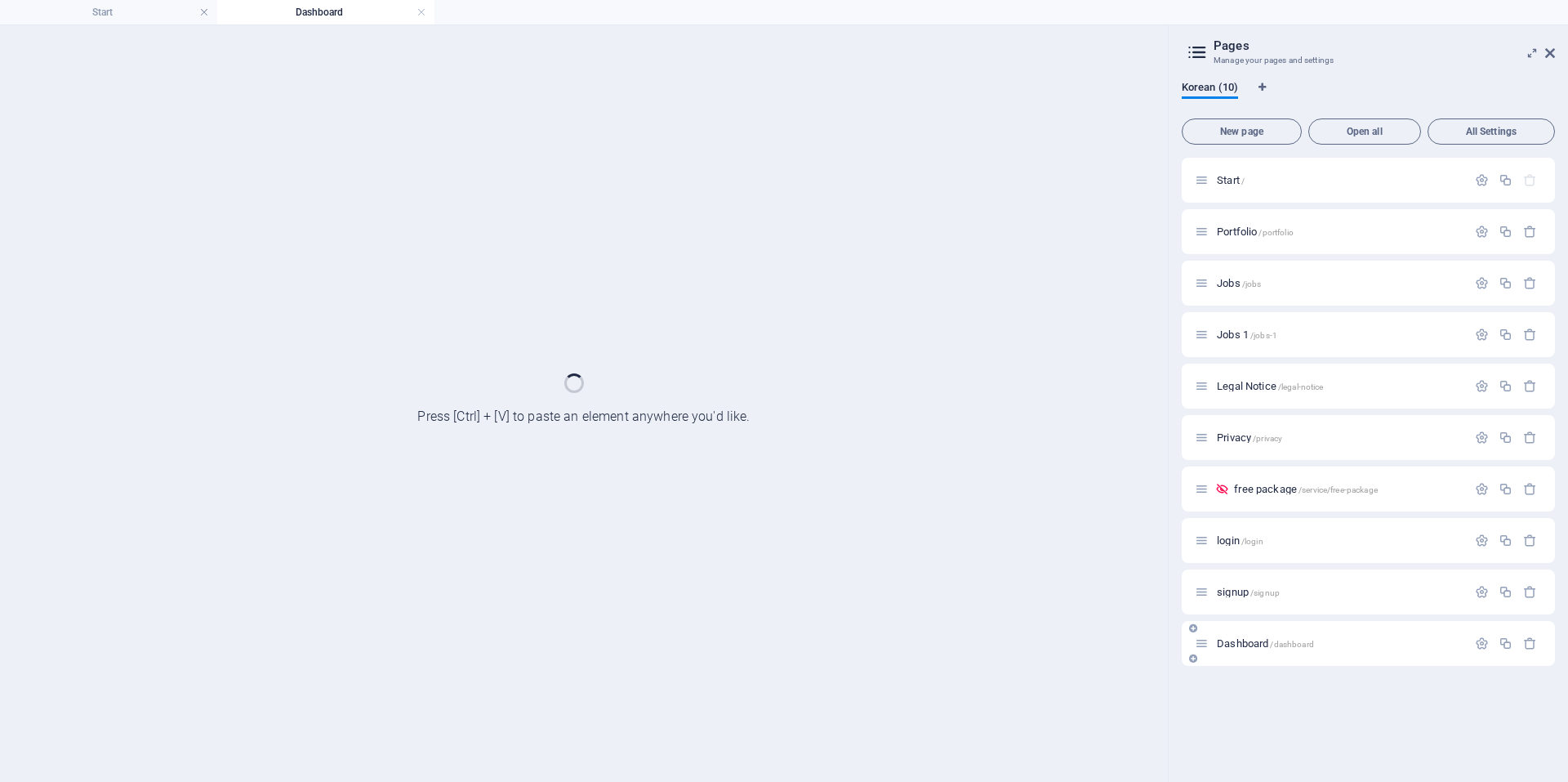
click at [1236, 657] on div "Dashboard /dashboard" at bounding box center [1368, 642] width 374 height 45
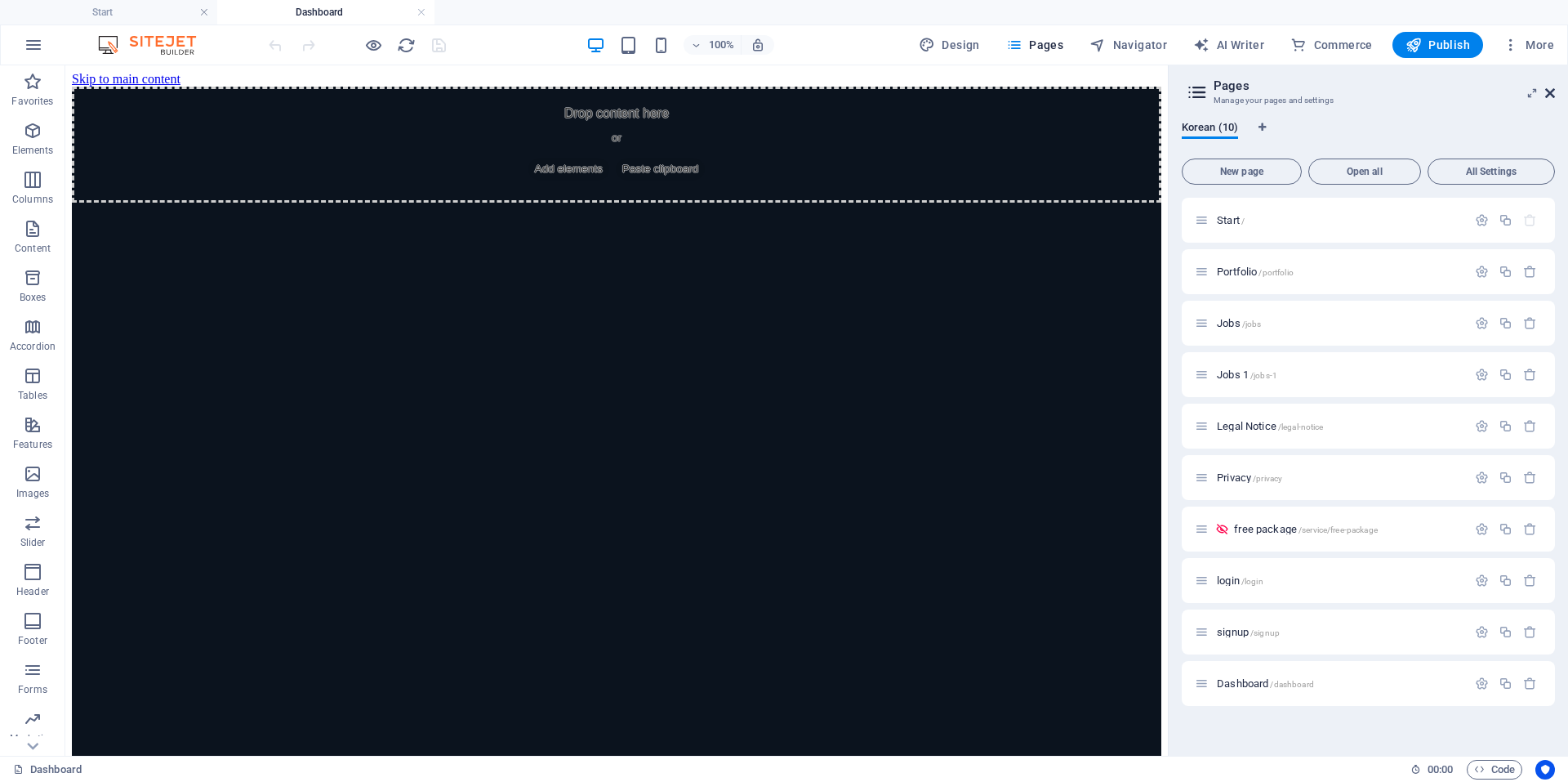
drag, startPoint x: 1545, startPoint y: 92, endPoint x: 958, endPoint y: 254, distance: 608.9
click at [1545, 92] on icon at bounding box center [1550, 93] width 10 height 13
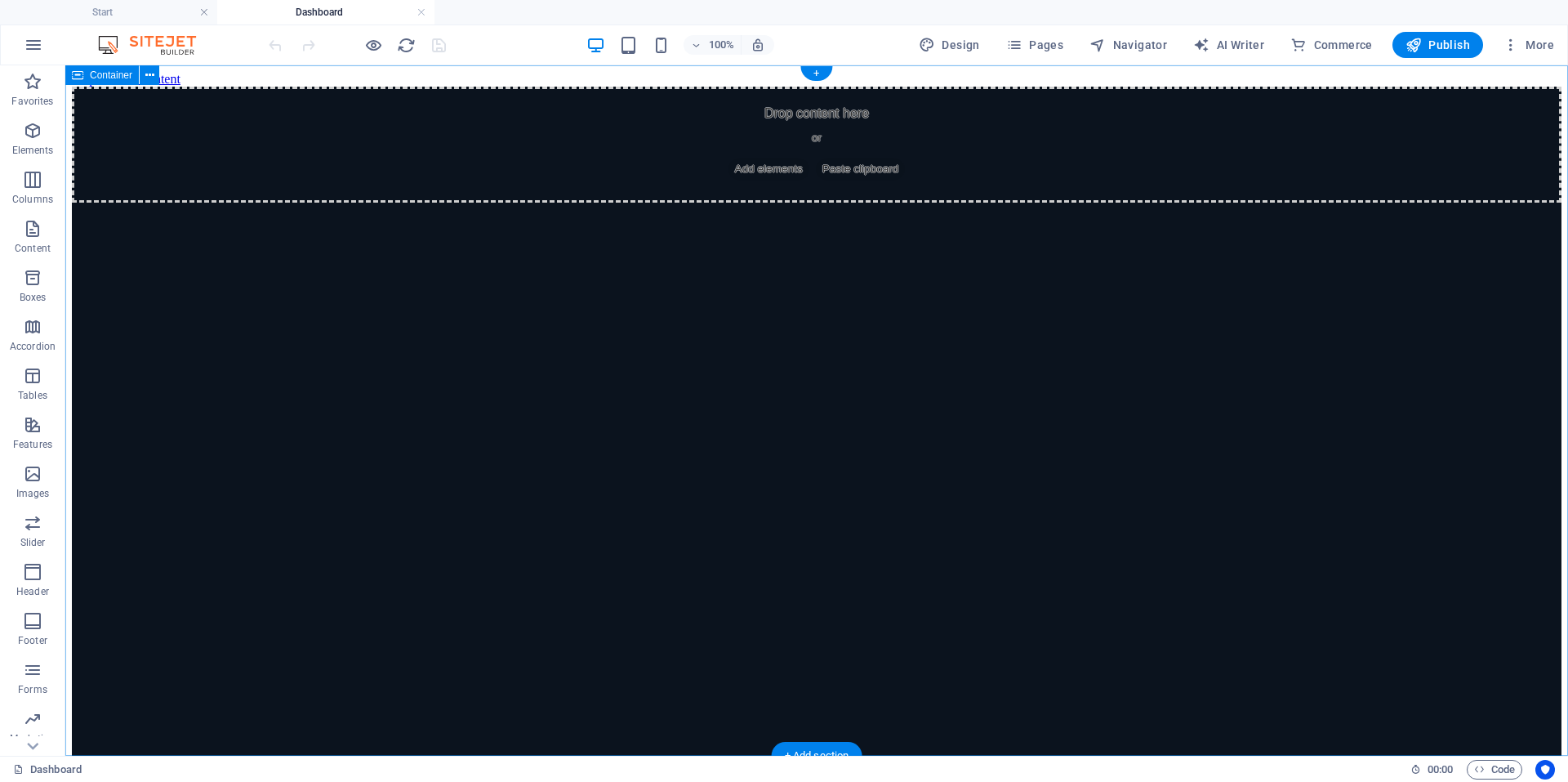
click at [485, 428] on div "Drop content here or Add elements Paste clipboard" at bounding box center [816, 431] width 1489 height 690
click at [752, 181] on span "Add elements" at bounding box center [768, 169] width 81 height 23
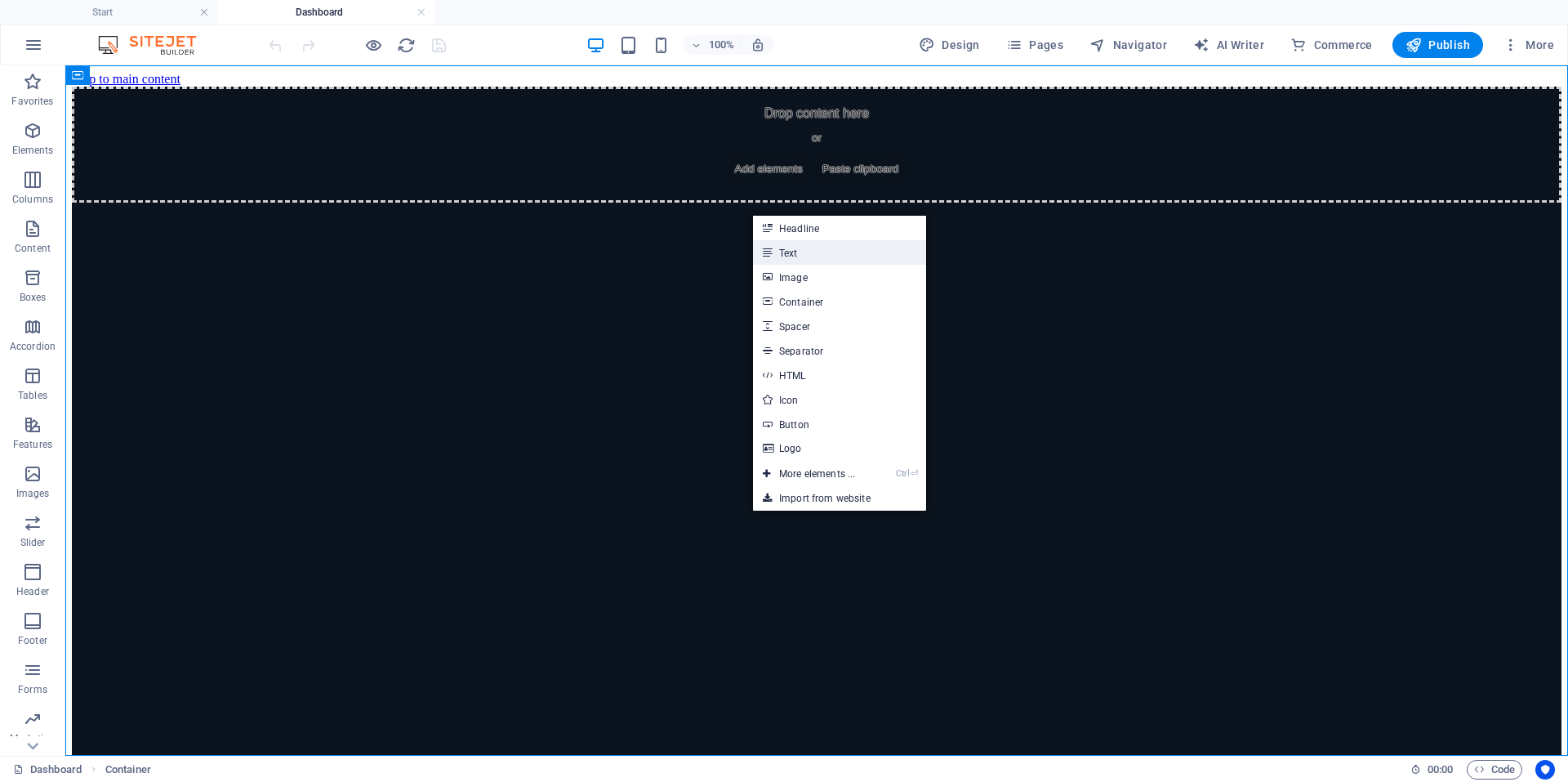
click at [790, 248] on link "Text" at bounding box center [839, 252] width 174 height 25
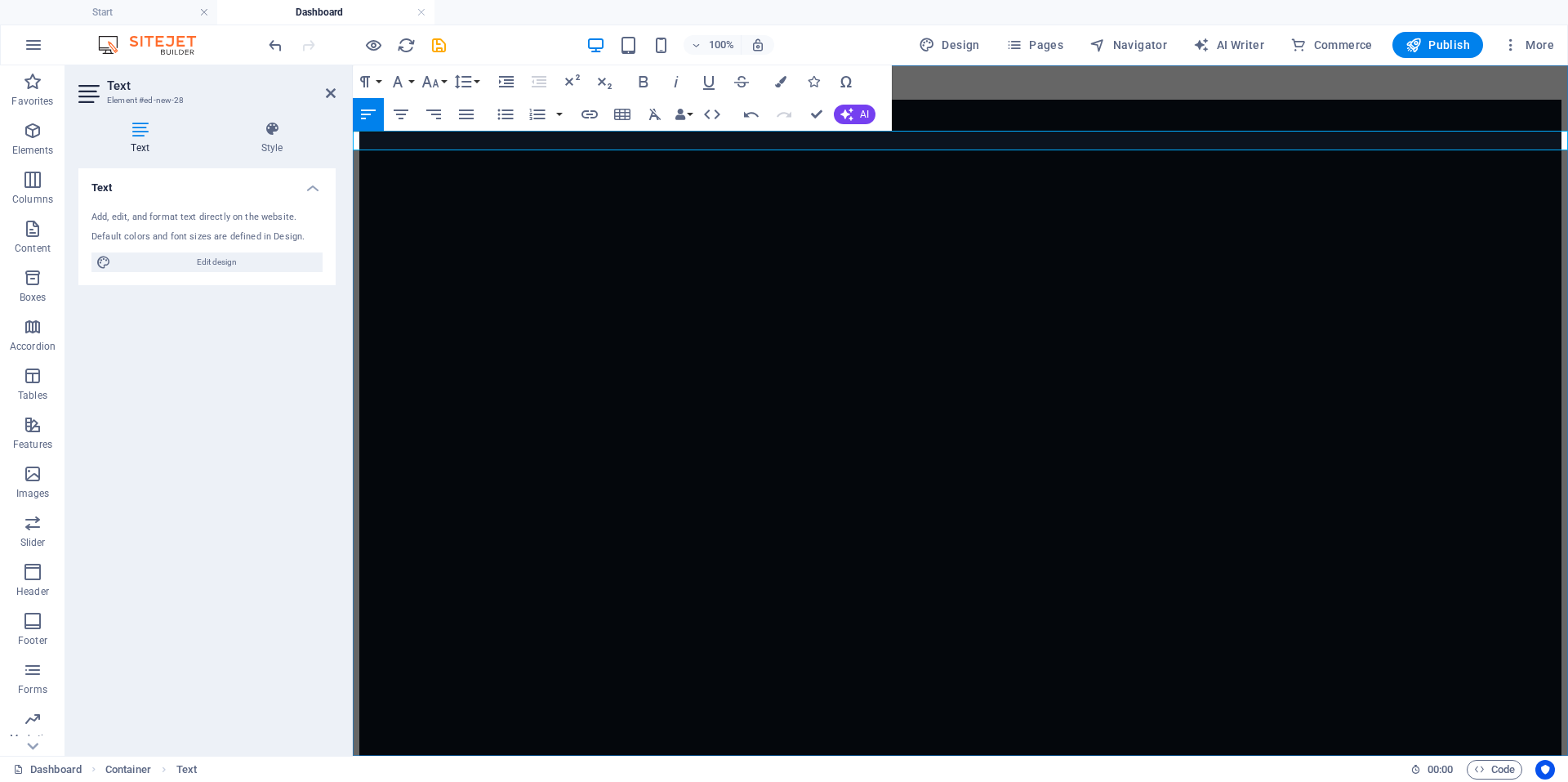
drag, startPoint x: 431, startPoint y: 135, endPoint x: 188, endPoint y: 122, distance: 243.3
click at [353, 122] on html "Skip to main content ​LOGOUT" at bounding box center [960, 431] width 1215 height 731
click at [420, 114] on p "Sign Out" at bounding box center [960, 107] width 1202 height 15
click at [388, 113] on span "Sign Out" at bounding box center [383, 106] width 47 height 14
drag, startPoint x: 422, startPoint y: 143, endPoint x: 334, endPoint y: 138, distance: 88.1
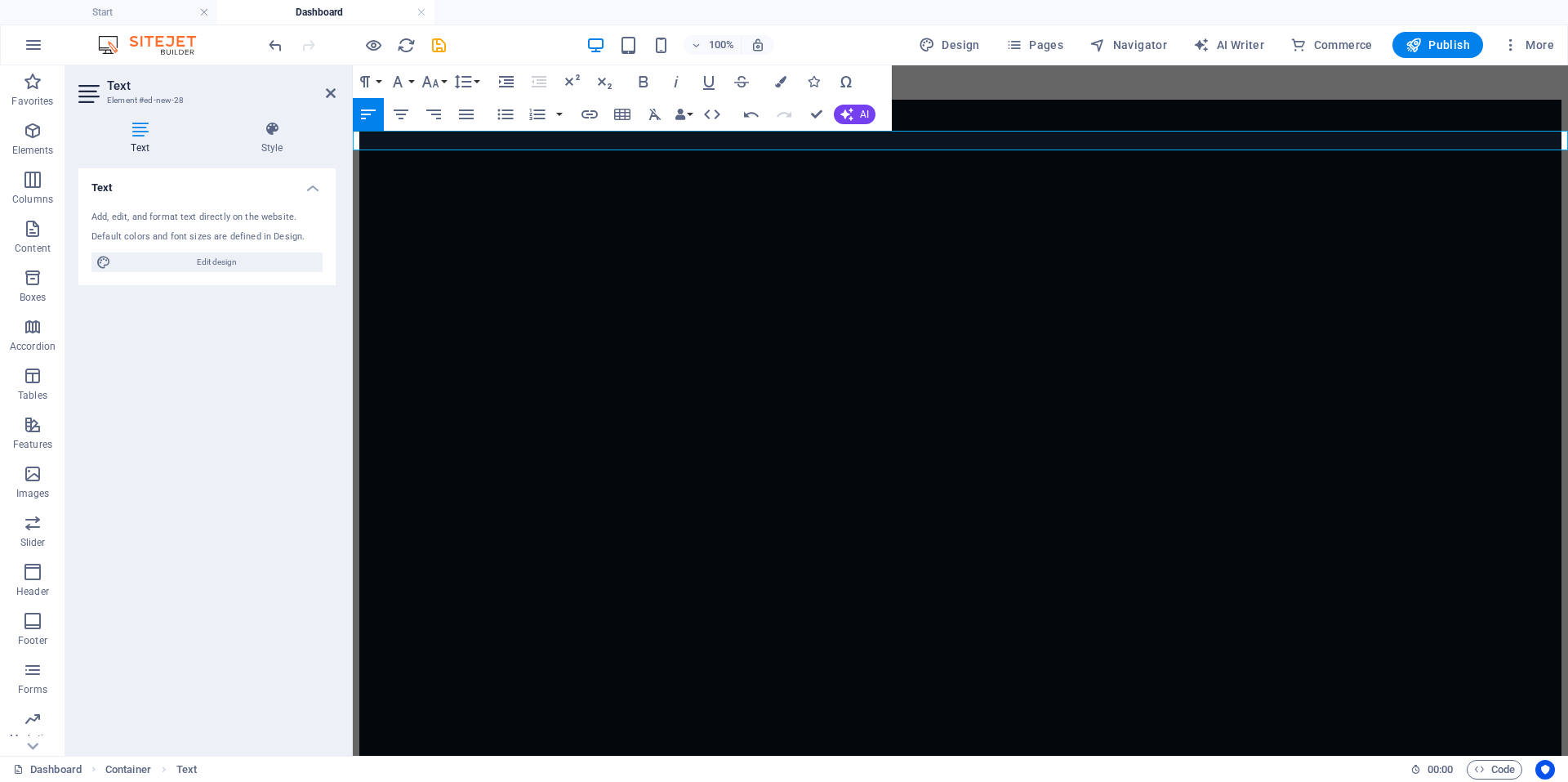
click at [353, 138] on html "Skip to main content Sign Out" at bounding box center [960, 431] width 1215 height 731
click at [599, 239] on div at bounding box center [960, 444] width 1202 height 690
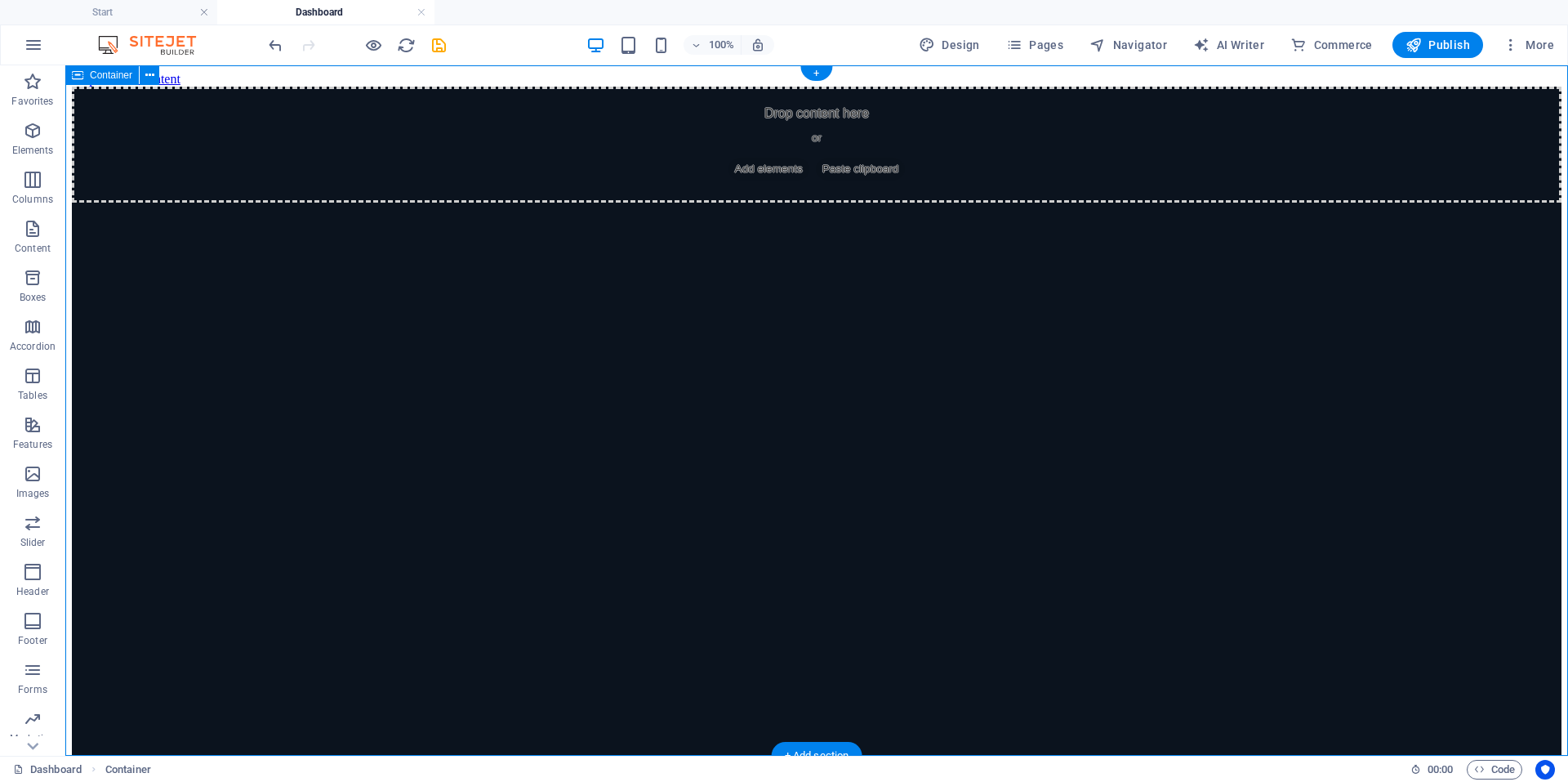
click at [631, 180] on div "Drop content here or Add elements Paste clipboard" at bounding box center [816, 144] width 1489 height 116
click at [130, 105] on div "Drop content here or Add elements Paste clipboard" at bounding box center [816, 431] width 1489 height 690
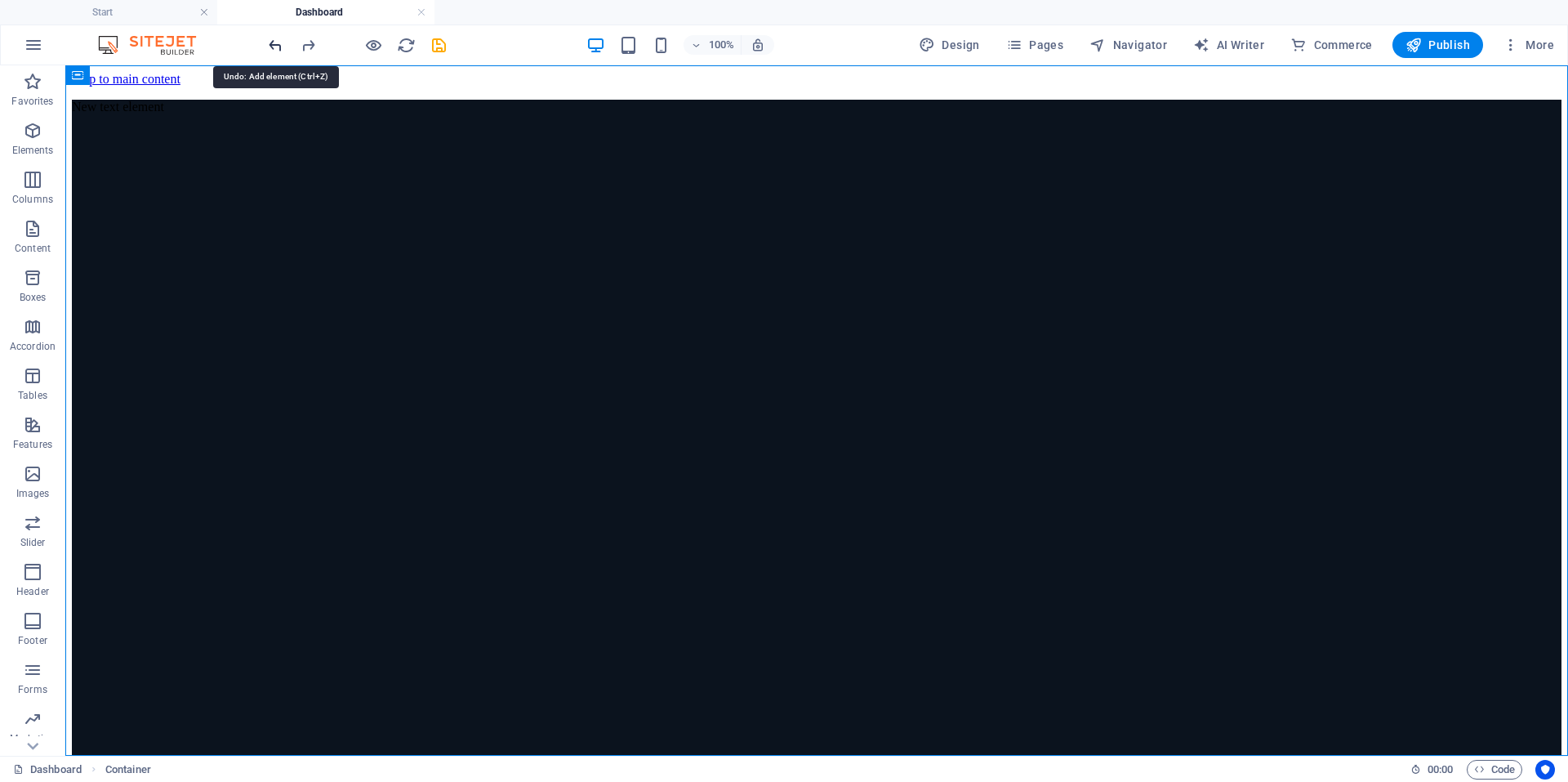
click at [278, 46] on icon "undo" at bounding box center [275, 45] width 19 height 19
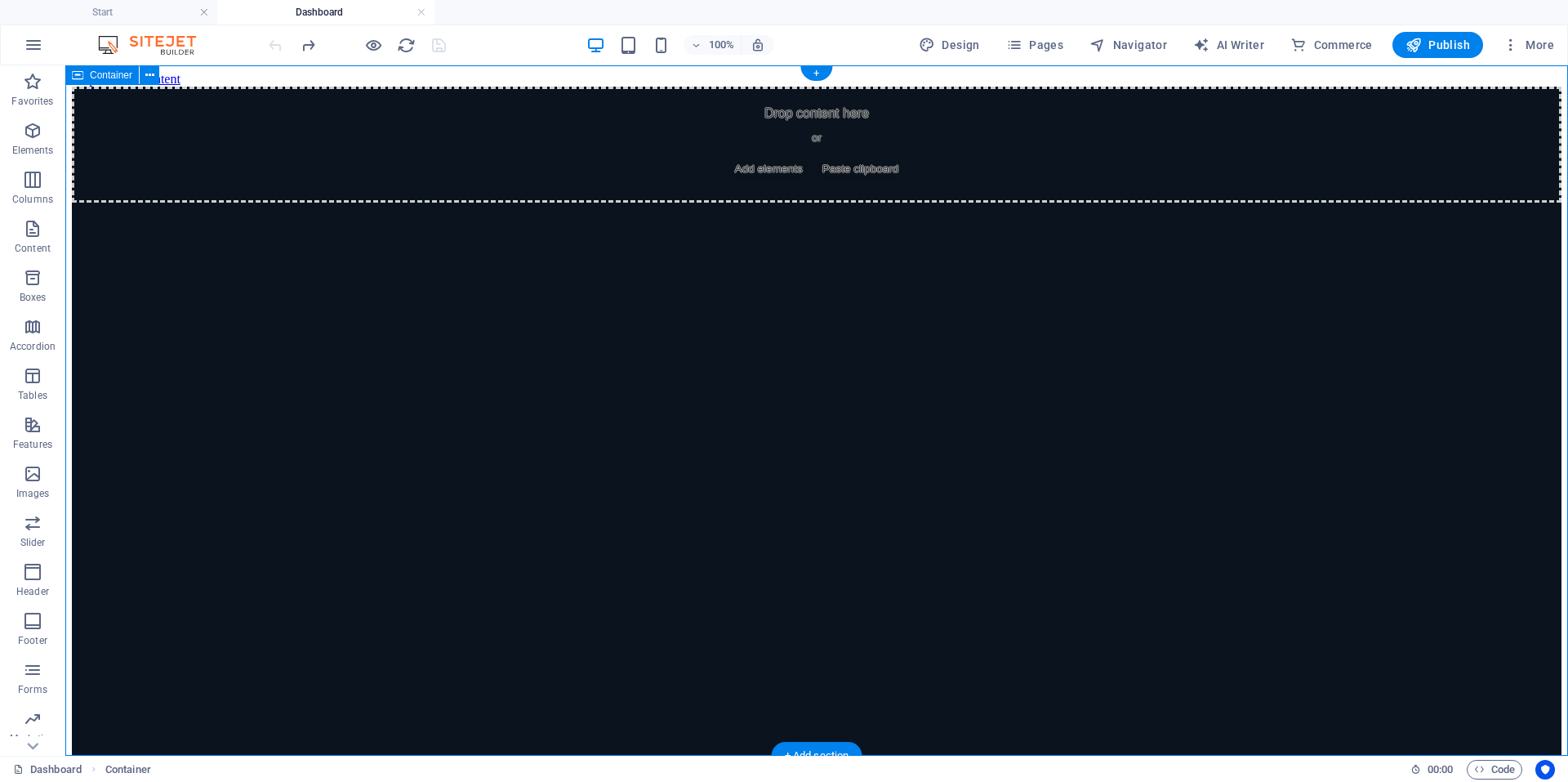
click at [762, 181] on span "Add elements" at bounding box center [768, 169] width 81 height 23
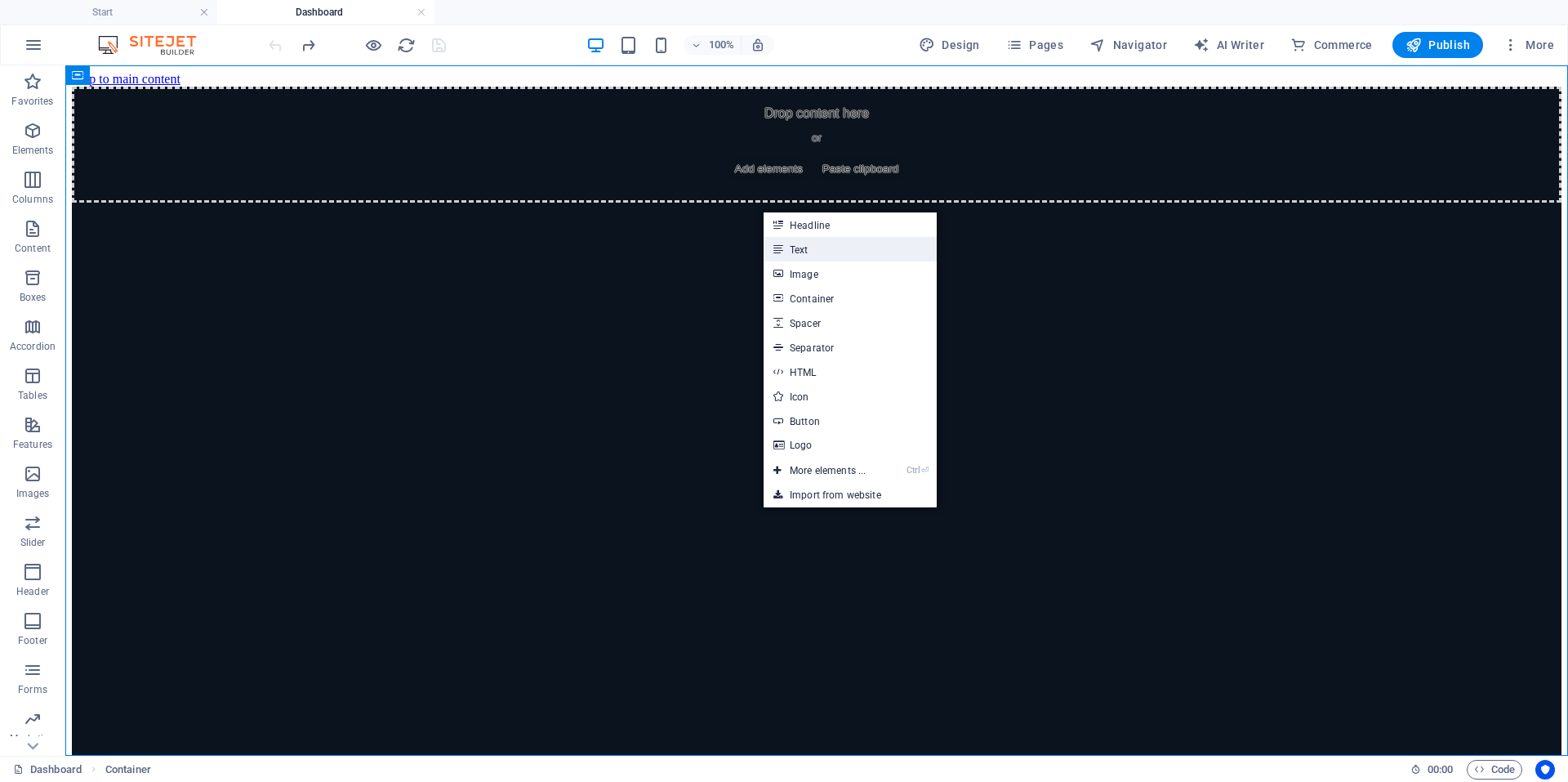
click at [831, 254] on link "Text" at bounding box center [850, 248] width 174 height 25
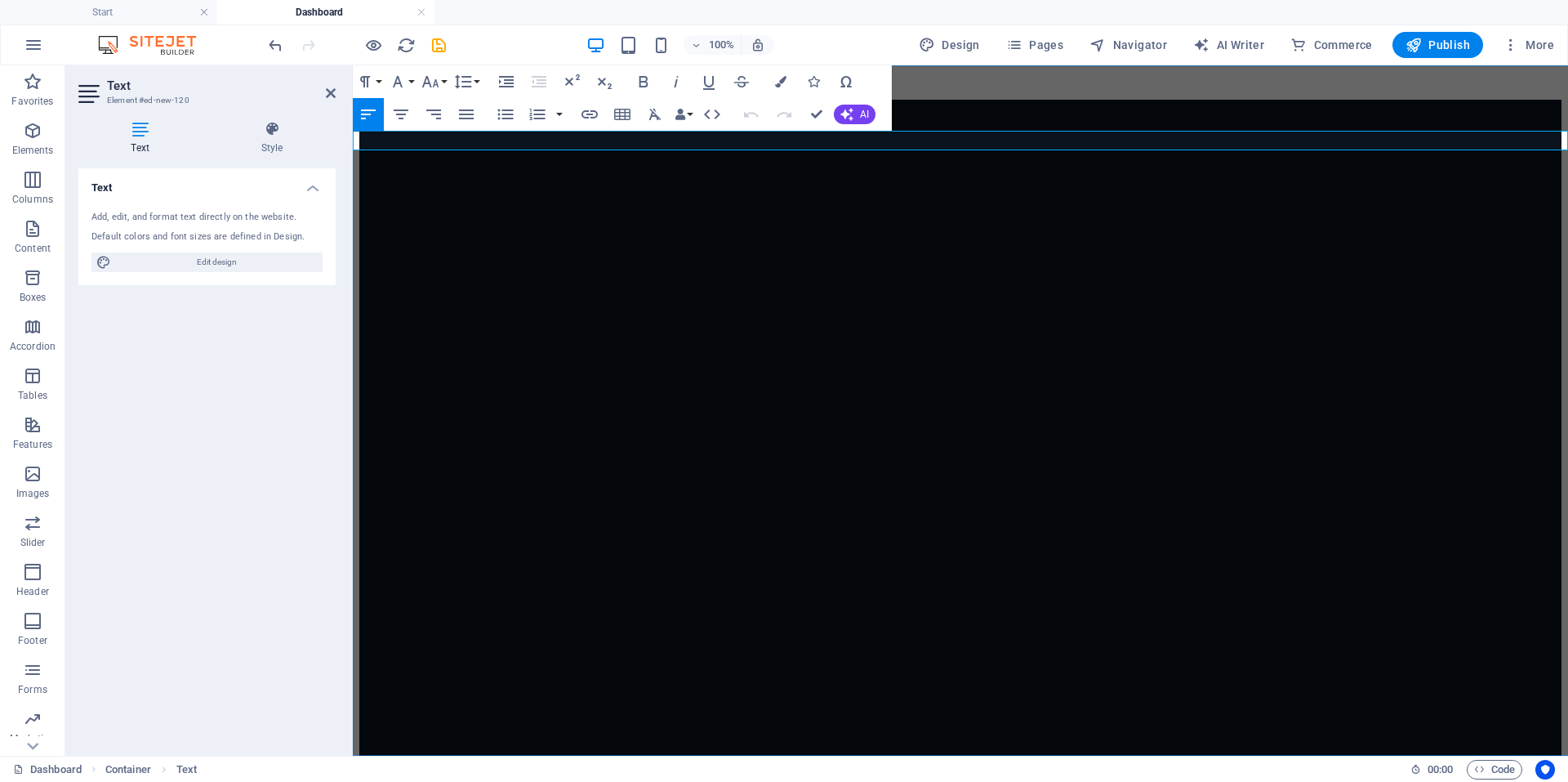
click at [489, 114] on p "New text element" at bounding box center [960, 107] width 1202 height 15
click at [468, 114] on p "New text element Sign Out" at bounding box center [960, 107] width 1202 height 15
click at [359, 114] on p "New text element Sign Out" at bounding box center [960, 107] width 1202 height 15
click at [254, 153] on h4 "Style" at bounding box center [271, 138] width 127 height 35
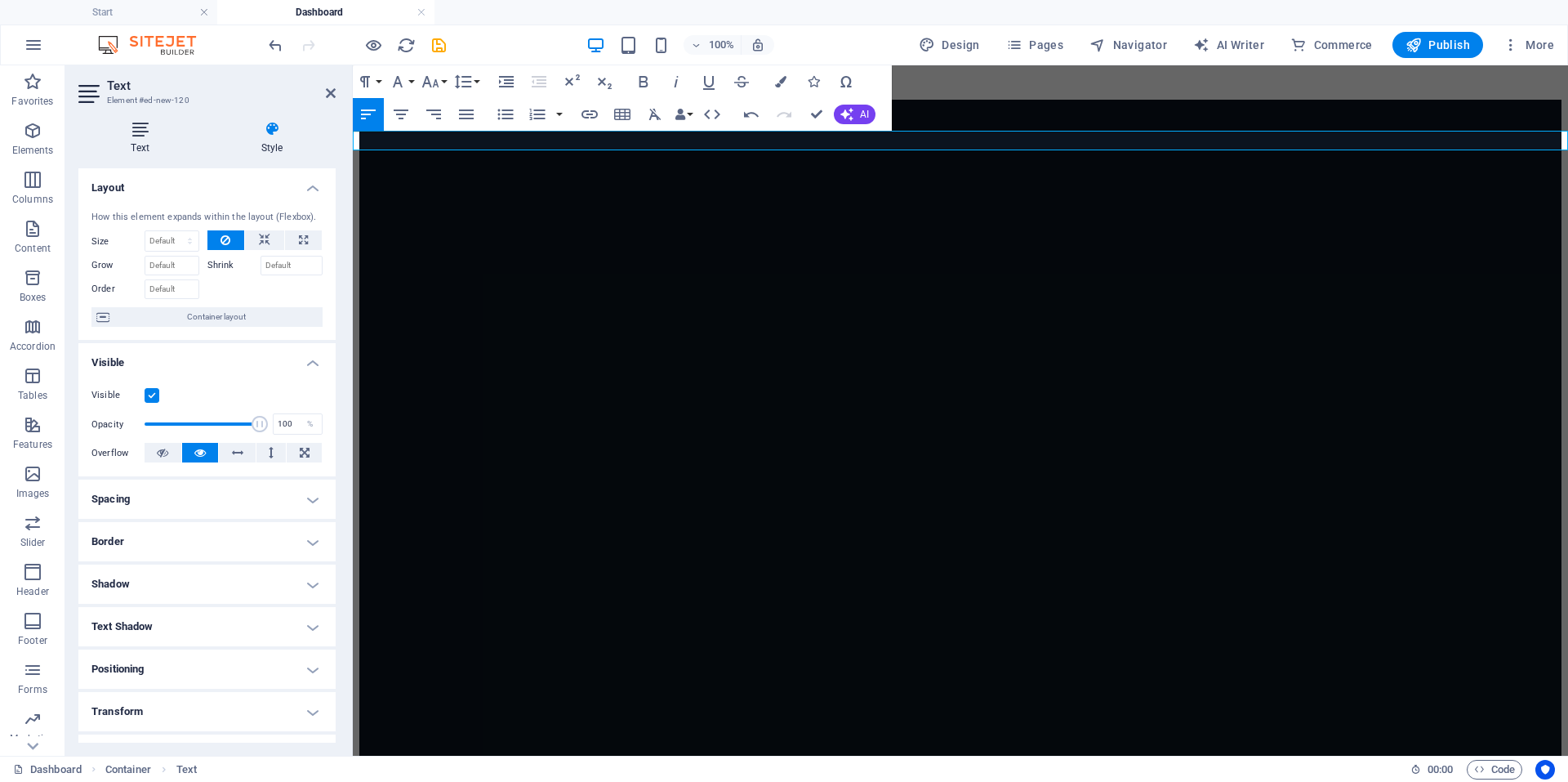
click at [133, 127] on icon at bounding box center [140, 129] width 123 height 16
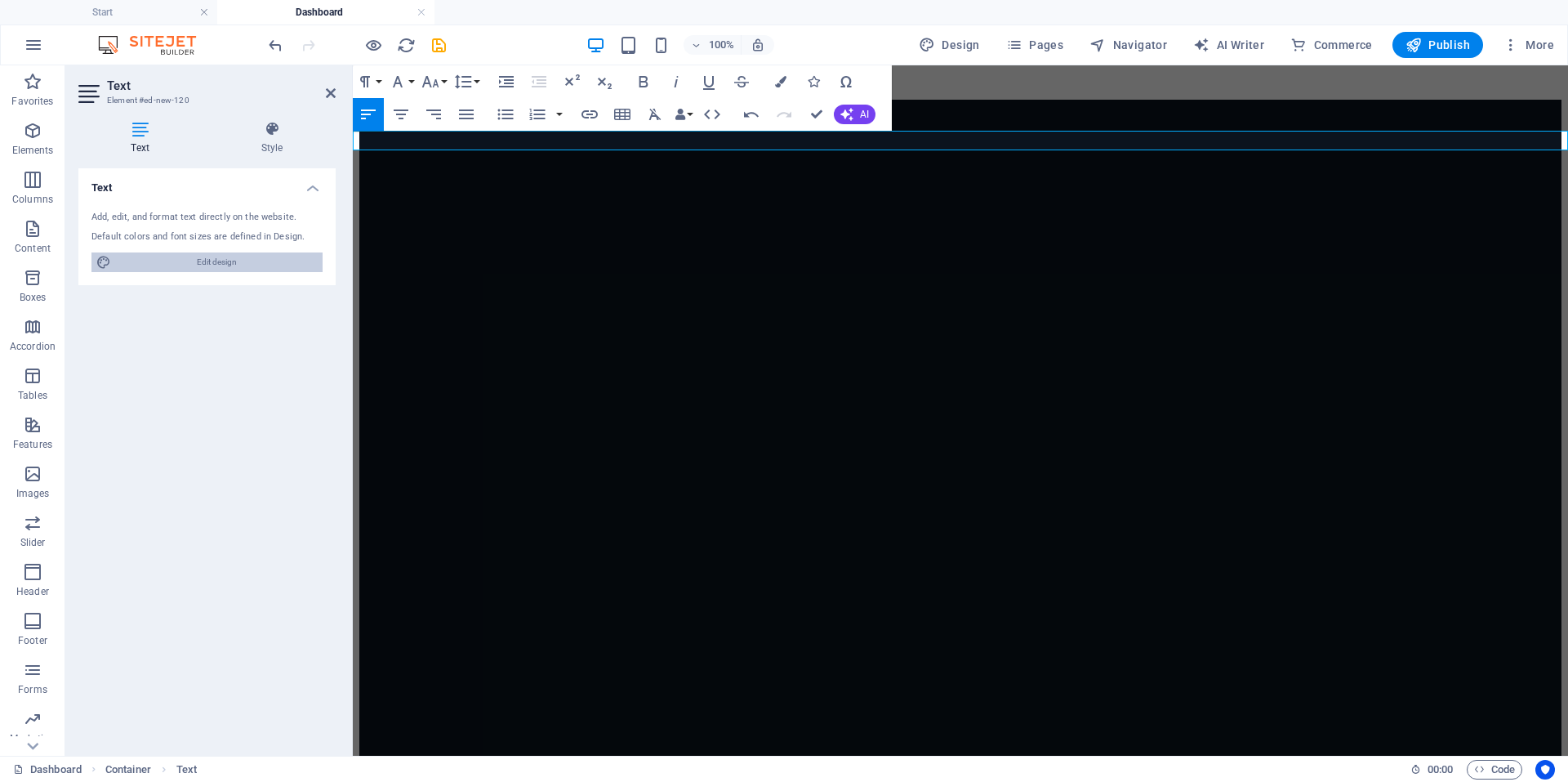
drag, startPoint x: 238, startPoint y: 263, endPoint x: 780, endPoint y: 245, distance: 542.3
click at [238, 263] on span "Edit design" at bounding box center [216, 261] width 202 height 19
select select "px"
select select "300"
select select "px"
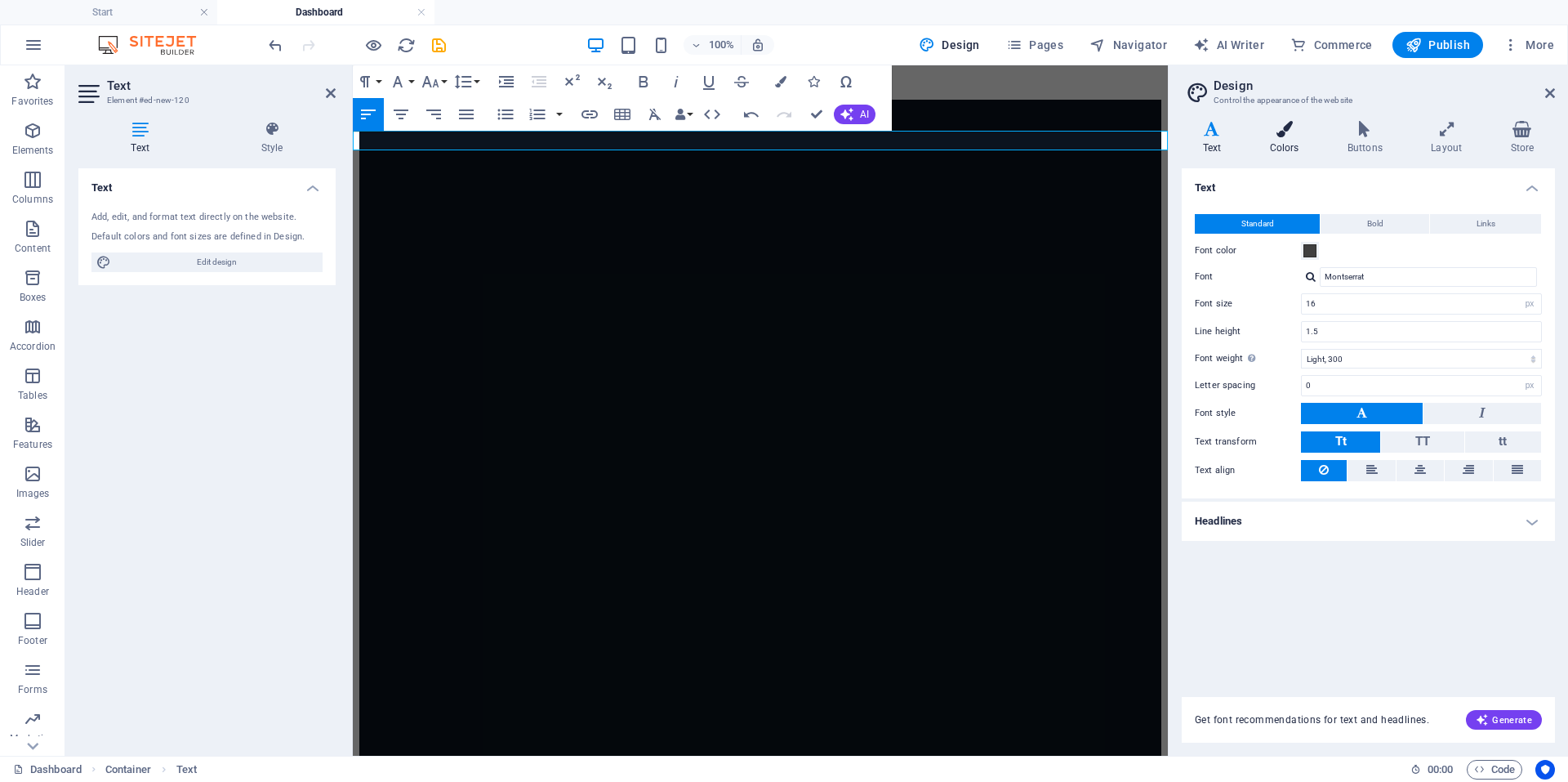
click at [1298, 131] on icon at bounding box center [1284, 129] width 71 height 16
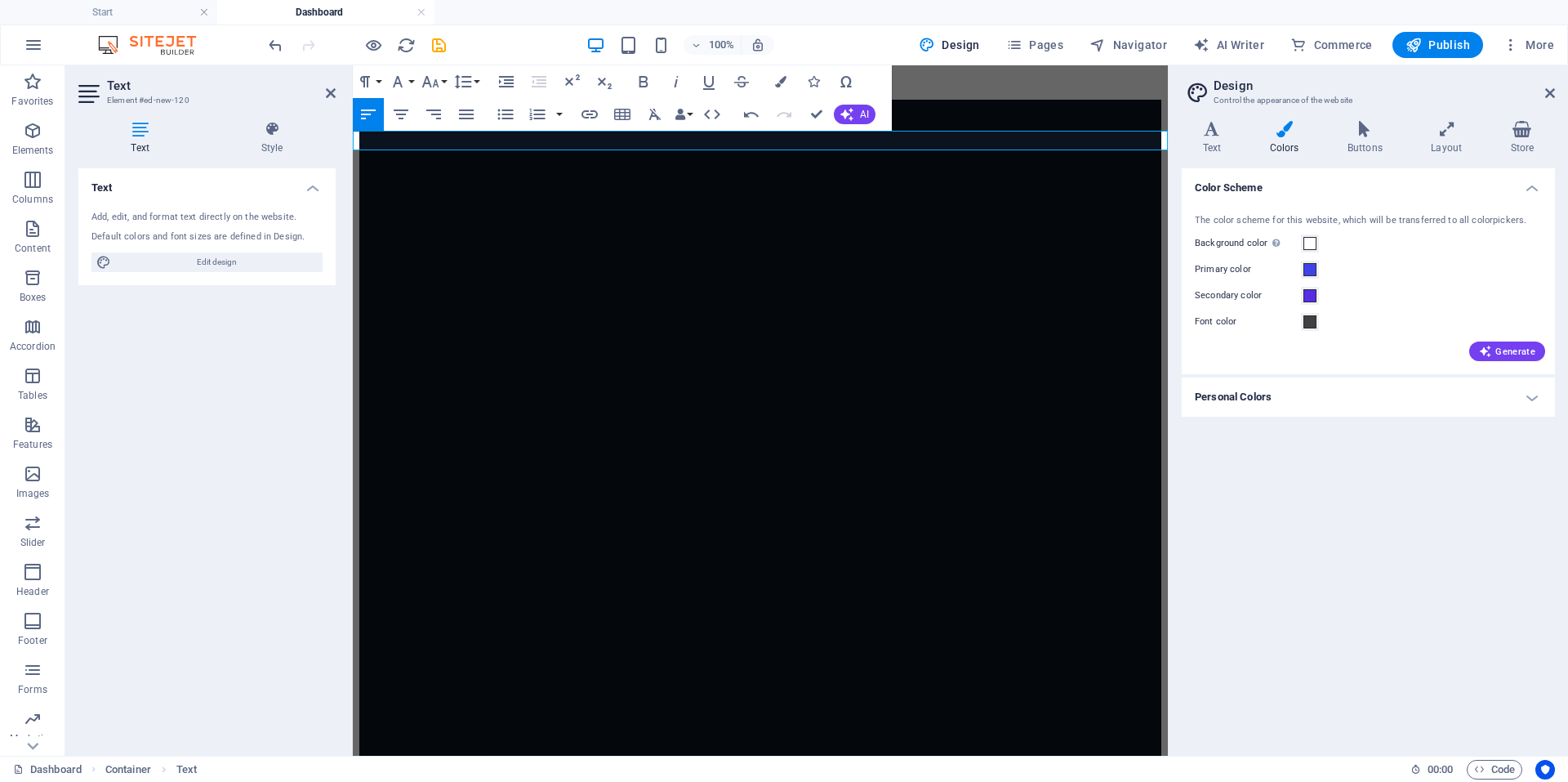
click at [1368, 402] on h4 "Personal Colors" at bounding box center [1368, 396] width 374 height 39
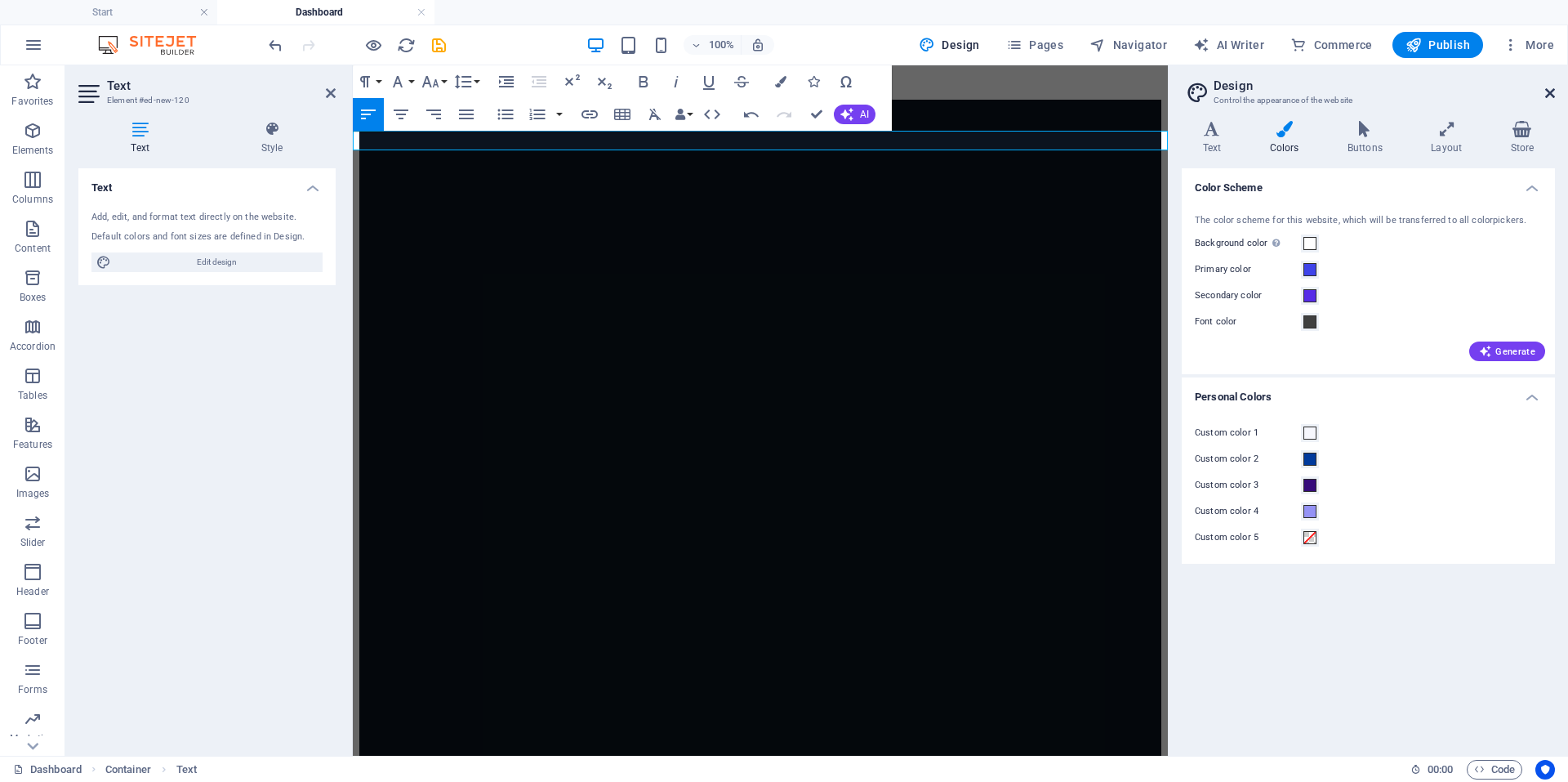
click at [1547, 93] on icon at bounding box center [1550, 93] width 10 height 13
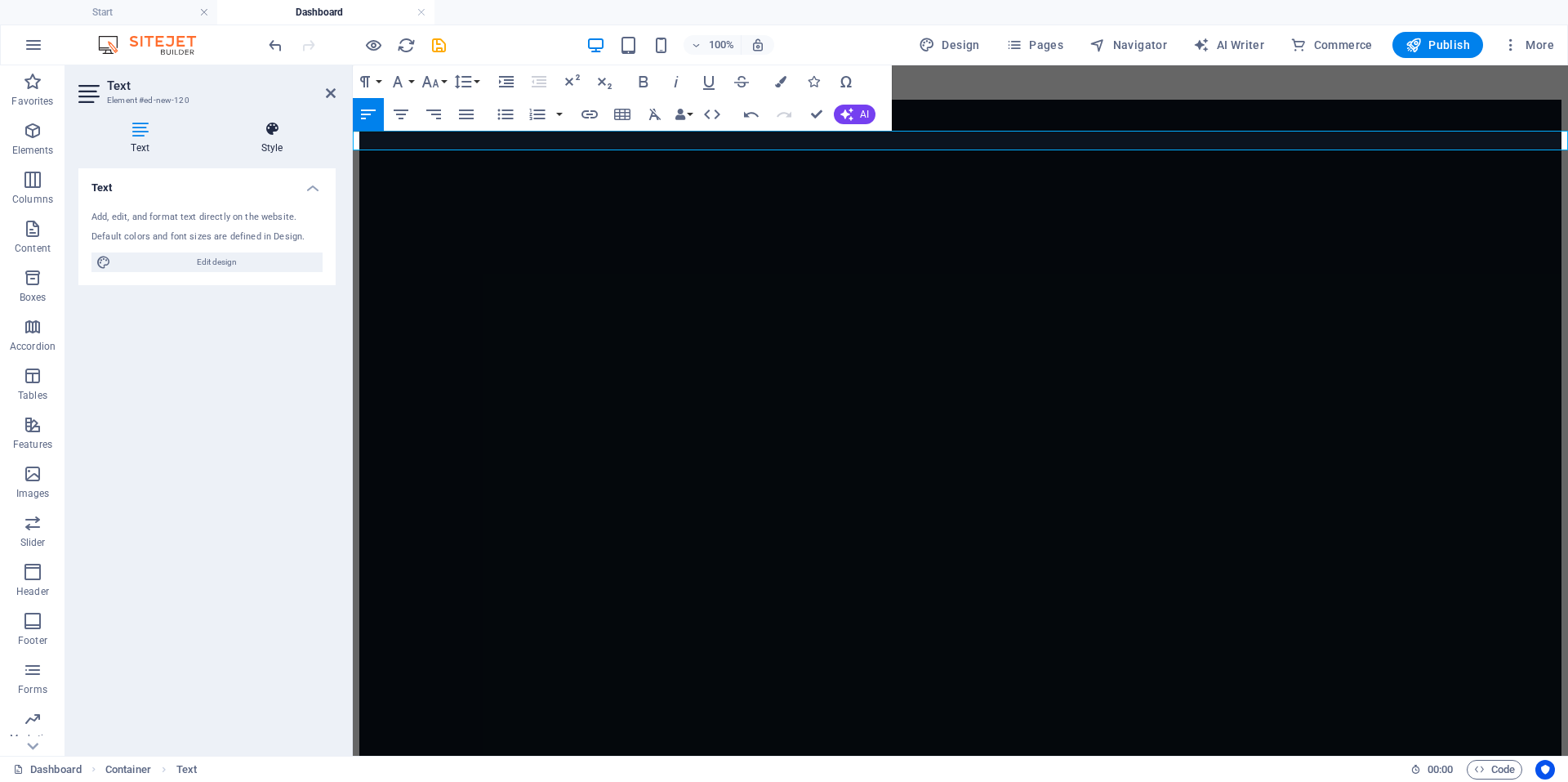
click at [253, 136] on icon at bounding box center [271, 129] width 127 height 16
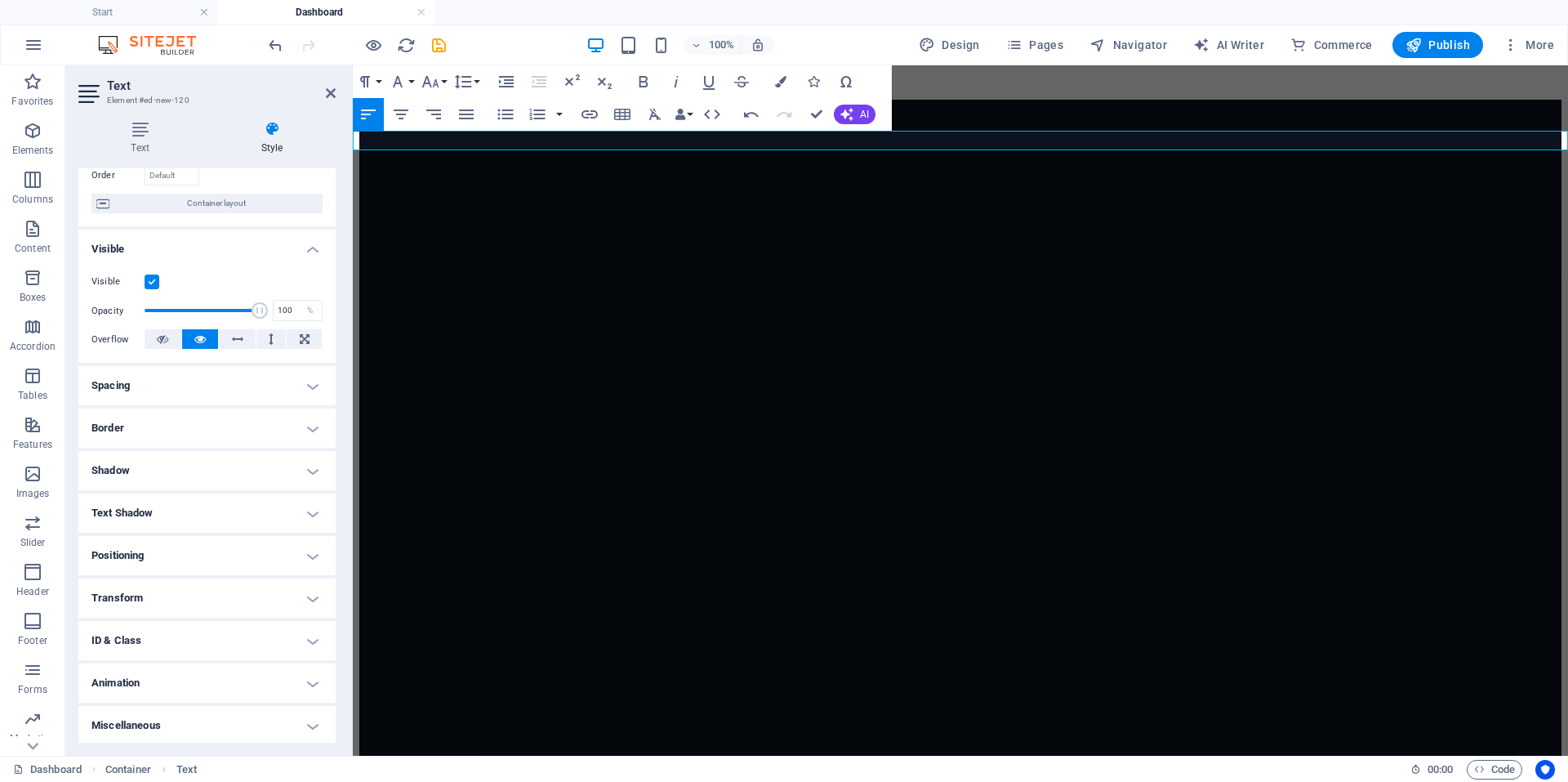
scroll to position [116, 0]
click at [234, 380] on h4 "Spacing" at bounding box center [207, 383] width 258 height 39
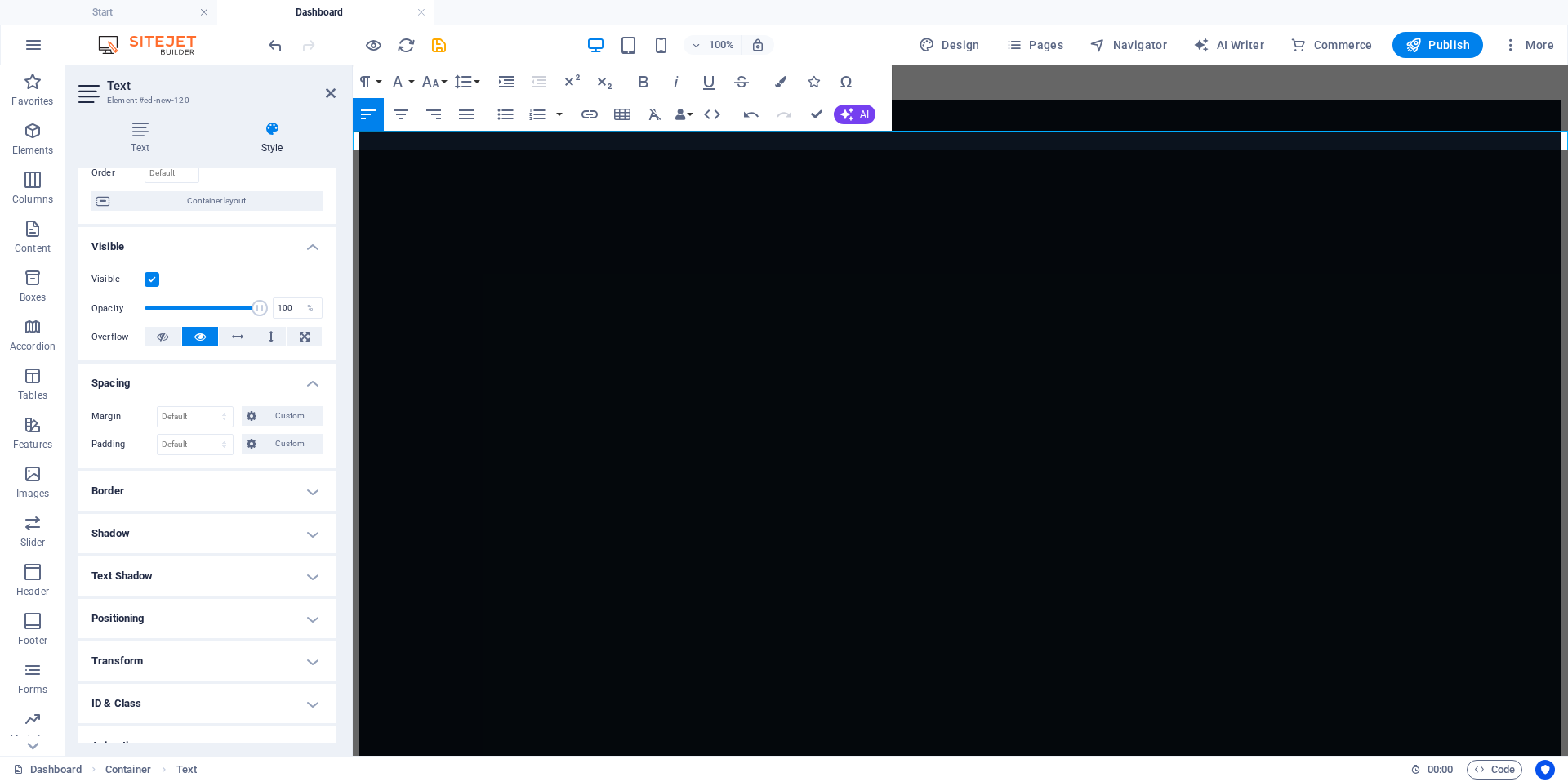
click at [235, 380] on h4 "Spacing" at bounding box center [207, 378] width 258 height 29
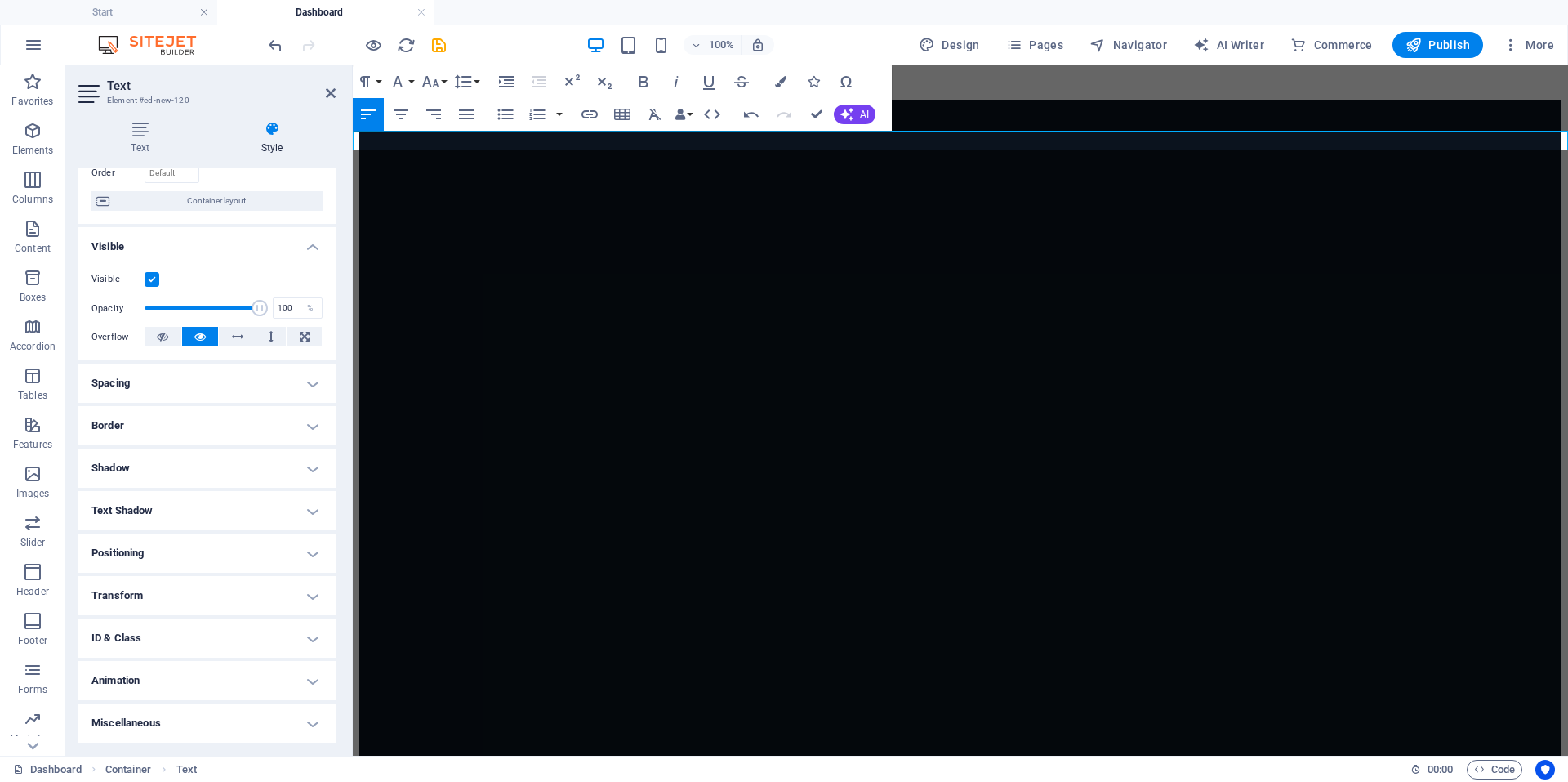
click at [218, 420] on h4 "Border" at bounding box center [207, 425] width 258 height 39
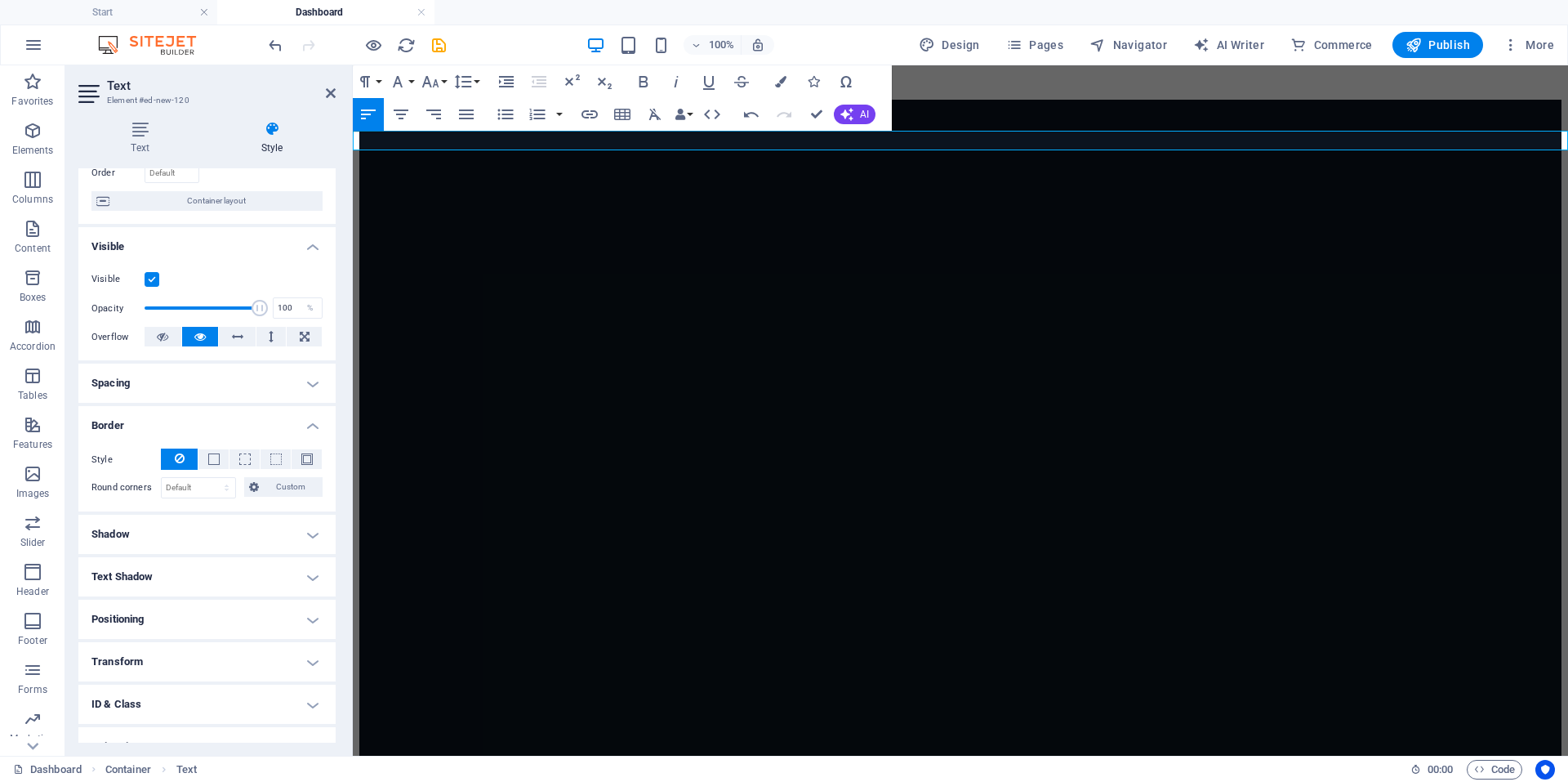
click at [218, 420] on h4 "Border" at bounding box center [207, 420] width 258 height 29
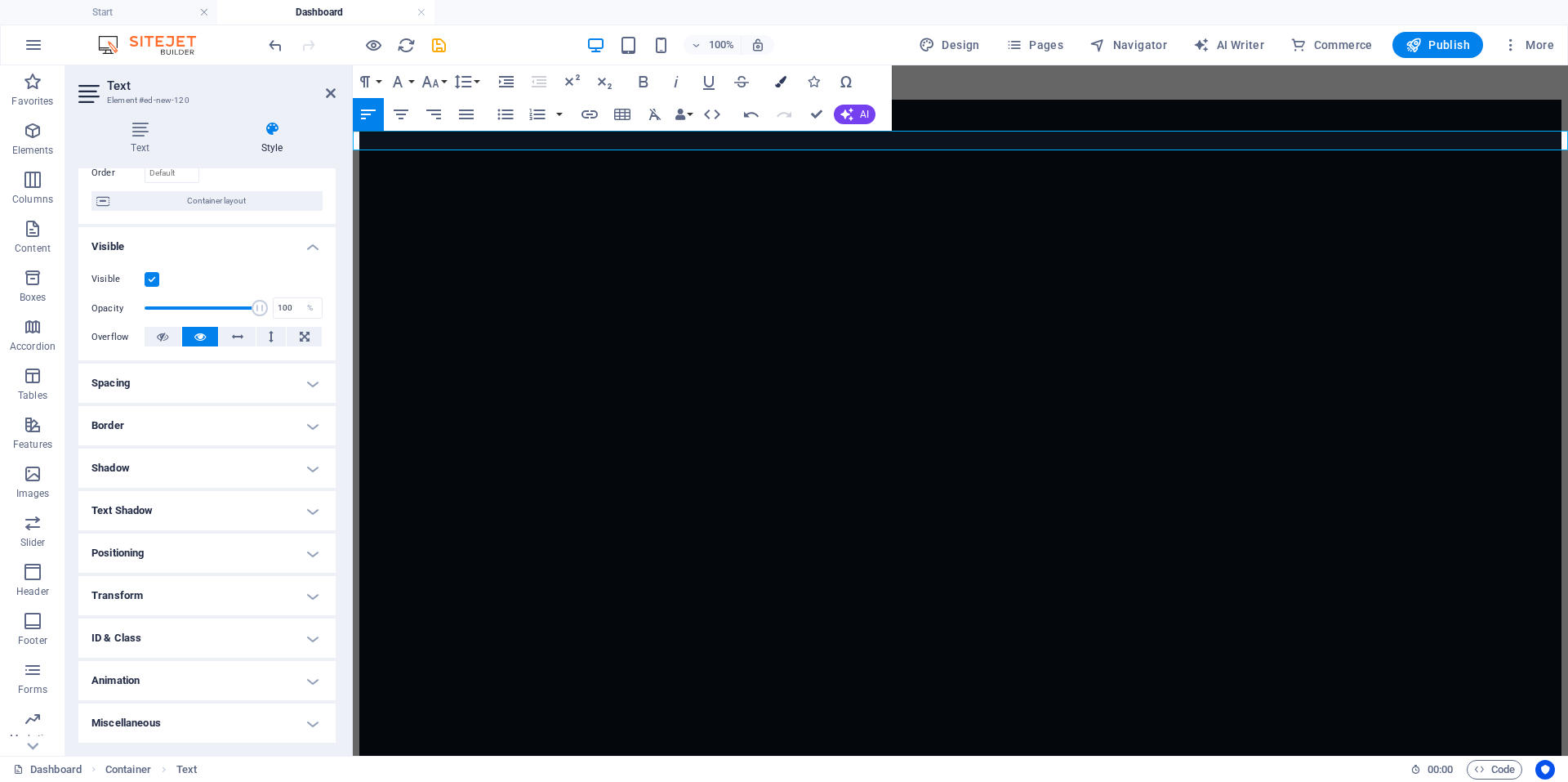
click at [782, 83] on icon "button" at bounding box center [780, 81] width 12 height 12
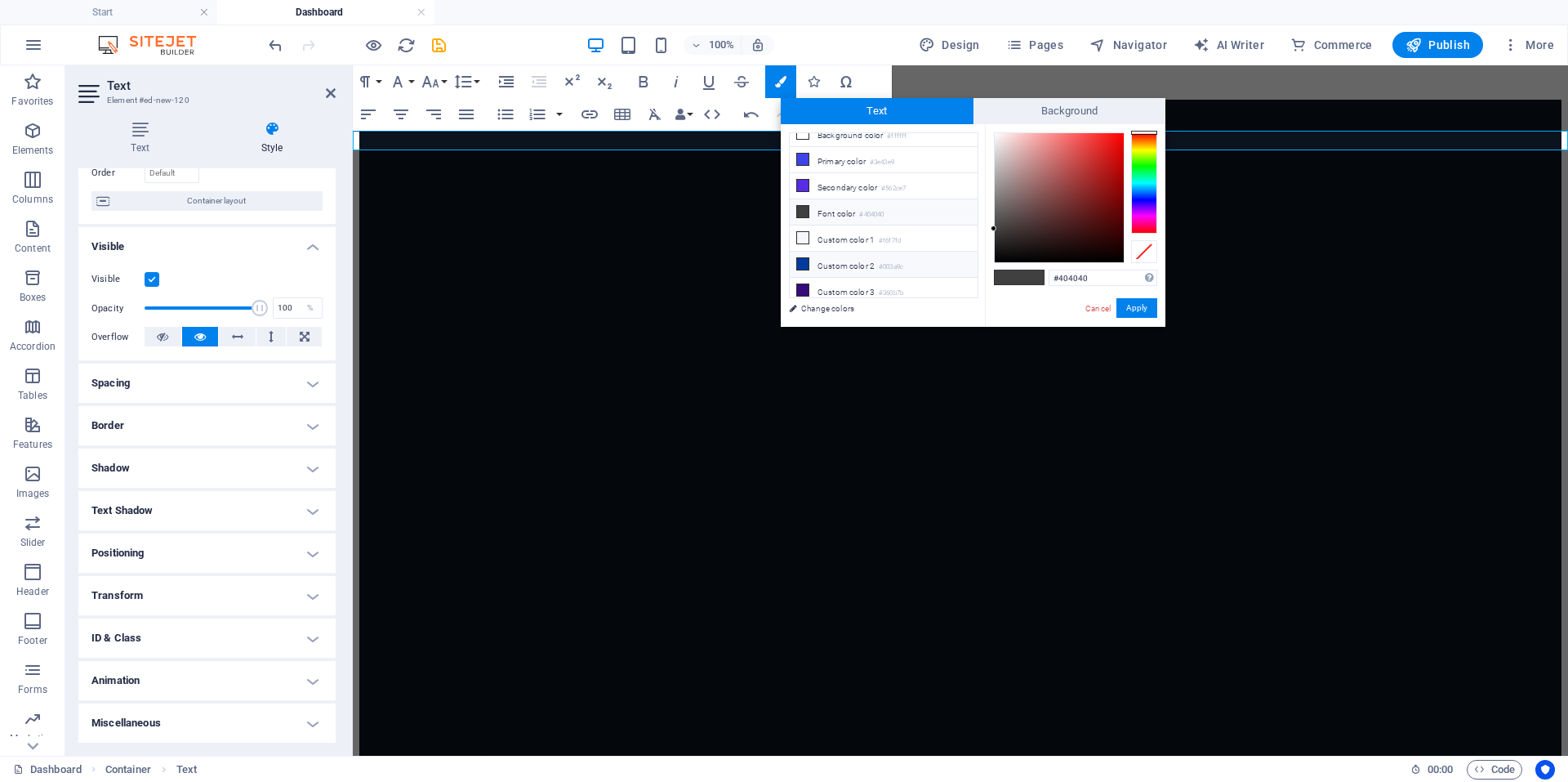
scroll to position [0, 0]
click at [1061, 173] on div at bounding box center [1058, 197] width 129 height 129
click at [1079, 172] on div at bounding box center [1058, 197] width 129 height 129
type input "#e83232"
click at [1095, 143] on div at bounding box center [1058, 197] width 129 height 129
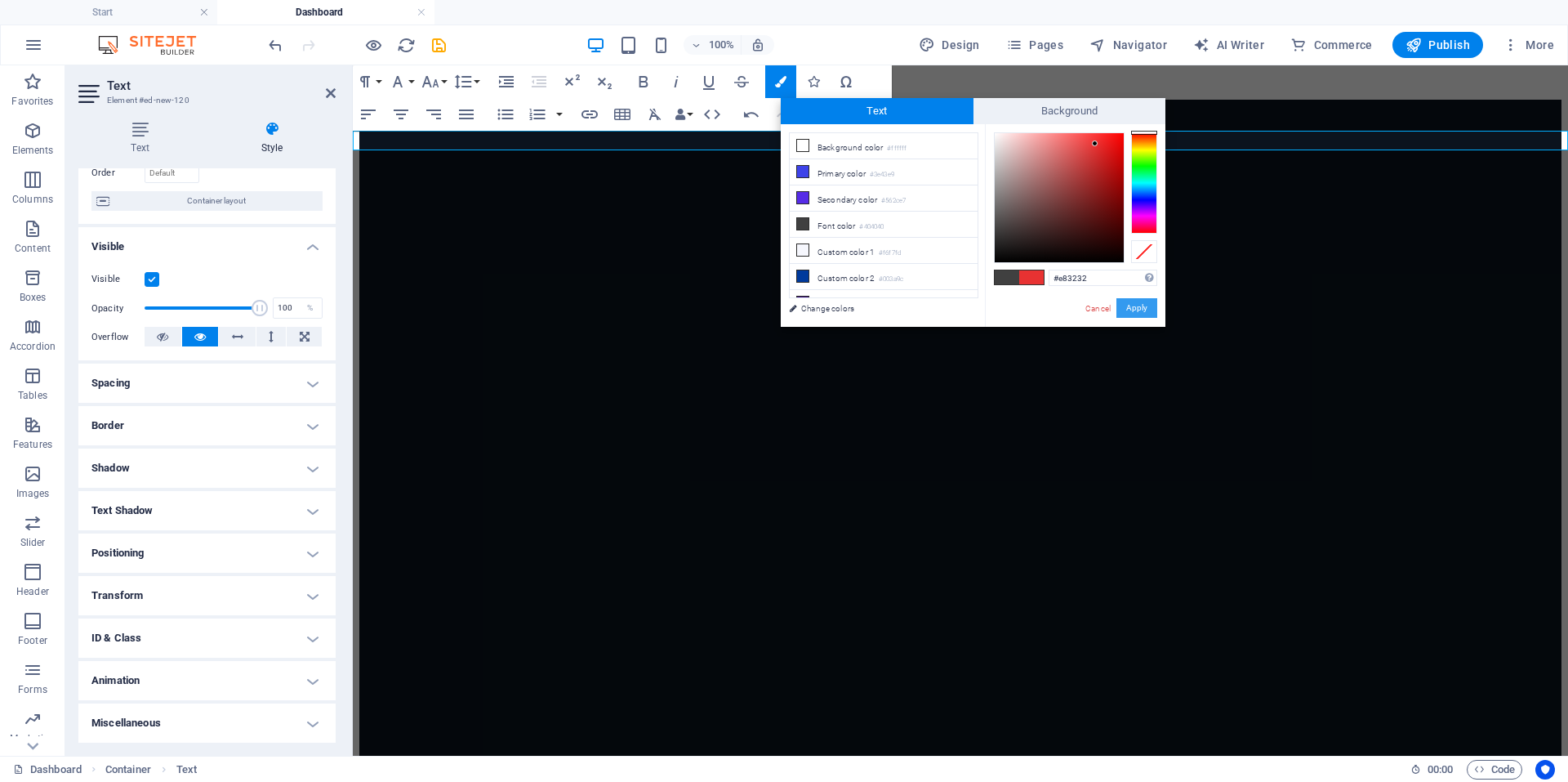
click at [1142, 301] on button "Apply" at bounding box center [1136, 307] width 41 height 19
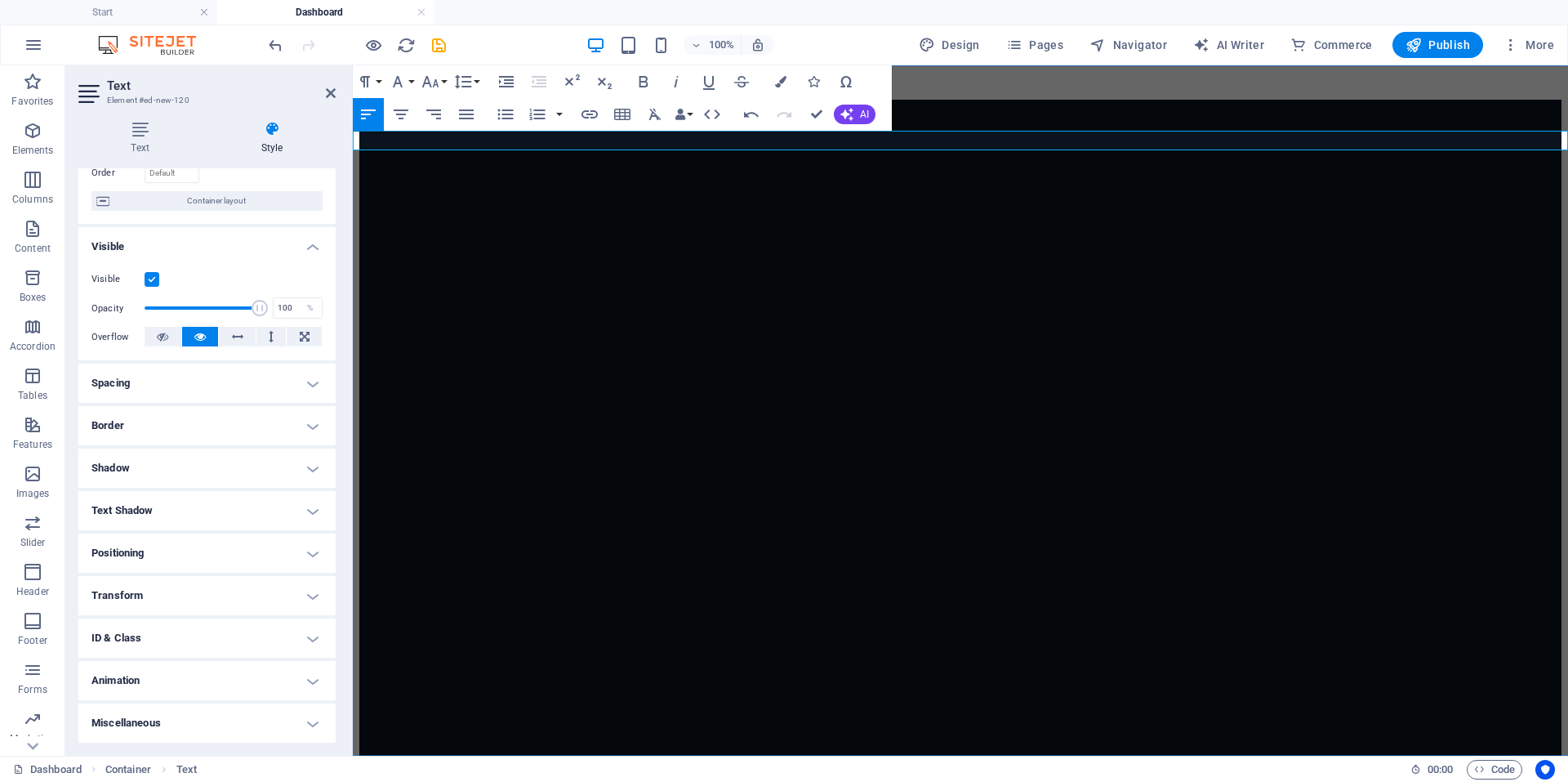
click at [838, 287] on div "SIGN OUT" at bounding box center [960, 444] width 1202 height 690
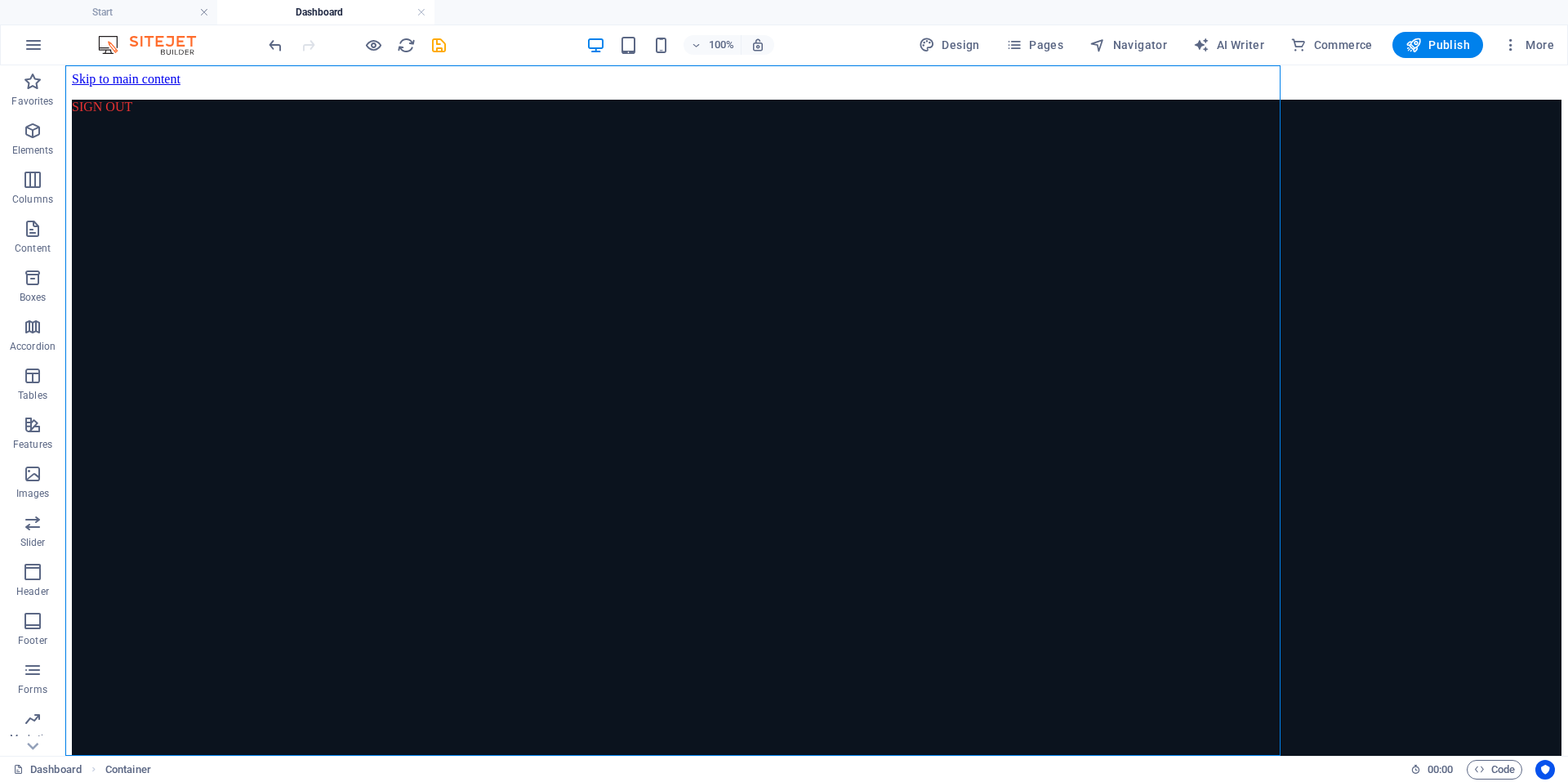
click at [604, 182] on div "SIGN OUT" at bounding box center [816, 444] width 1489 height 690
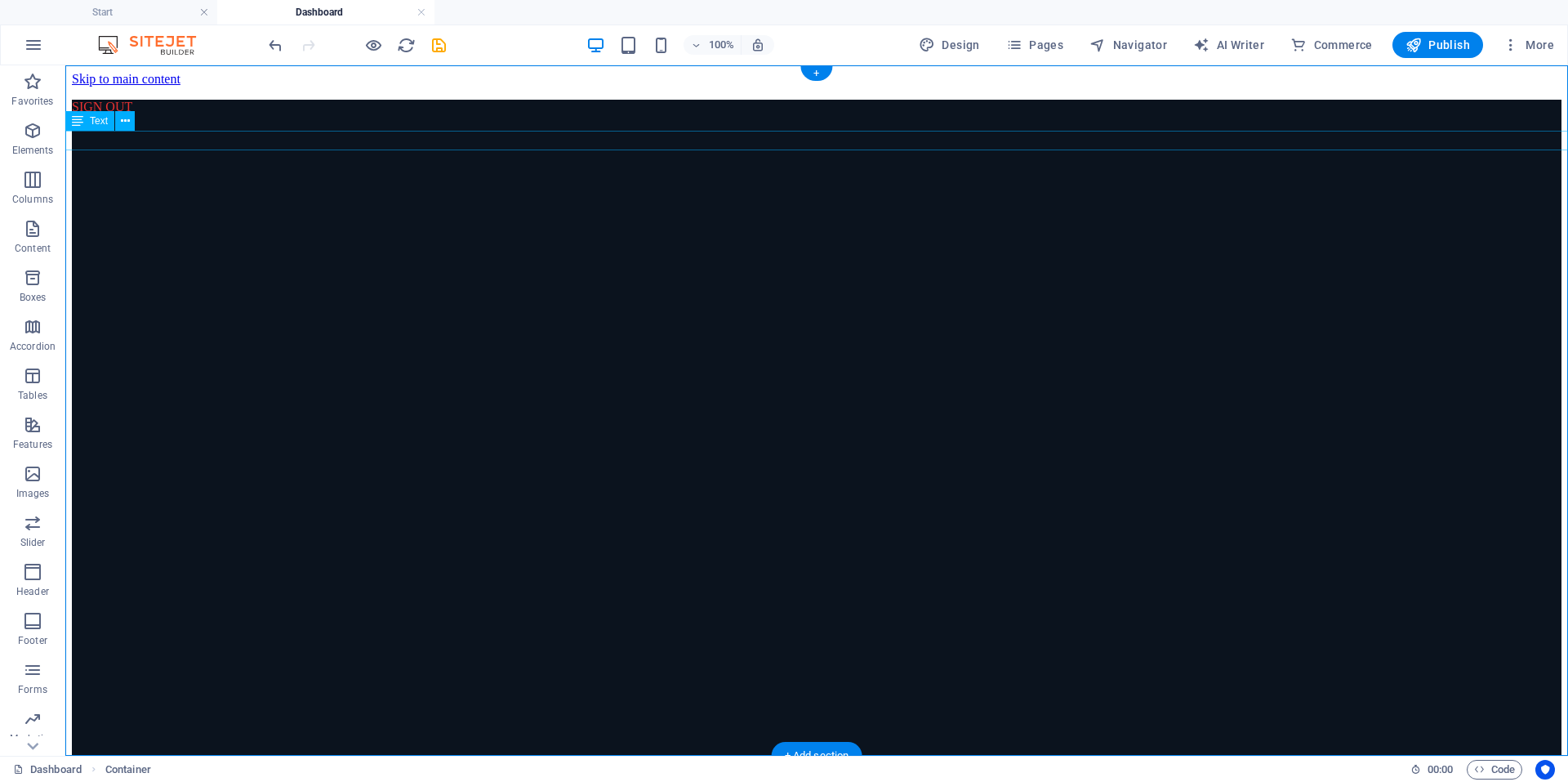
click at [115, 114] on div "SIGN OUT" at bounding box center [816, 107] width 1489 height 15
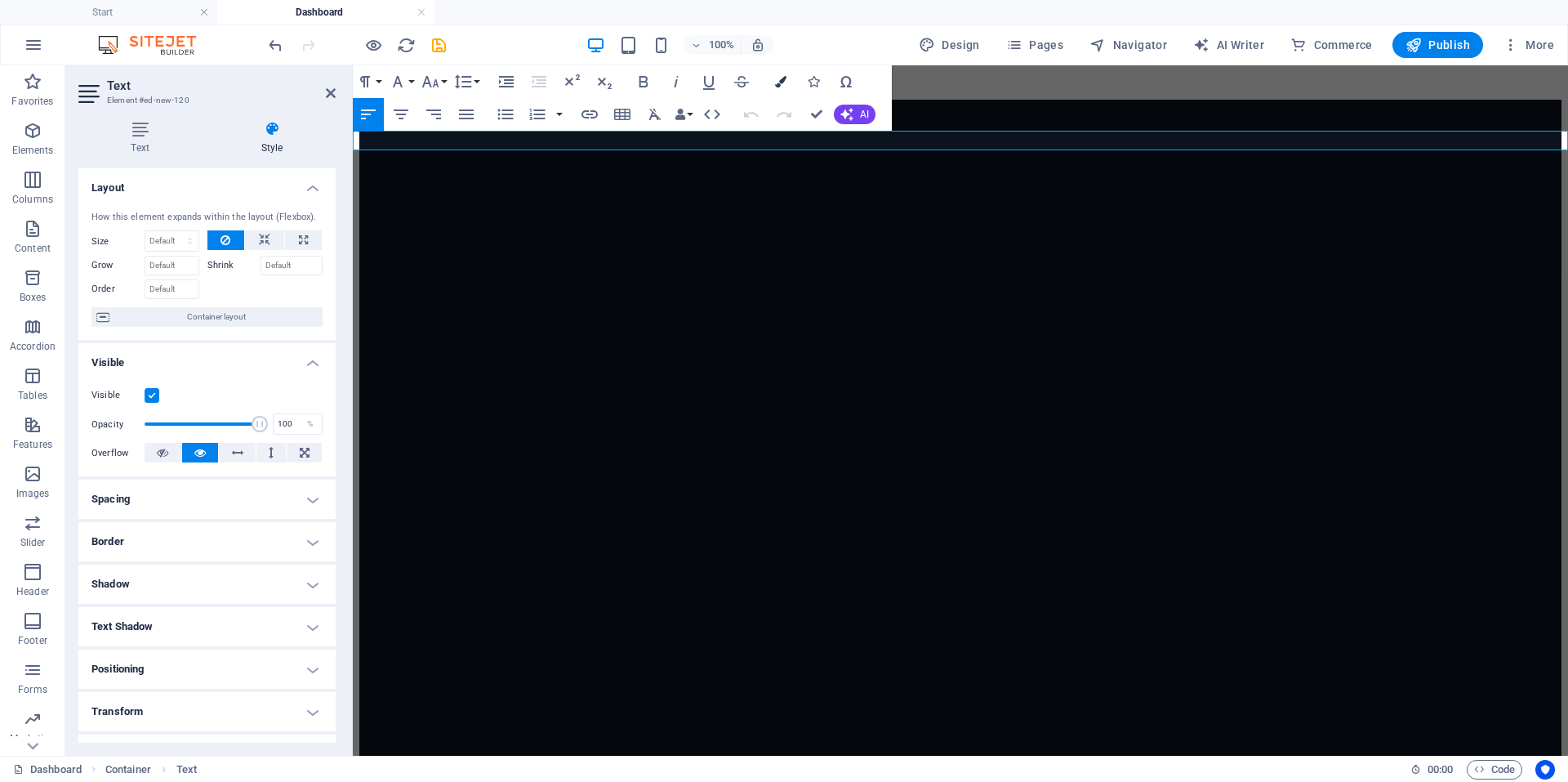
click at [783, 78] on icon "button" at bounding box center [780, 81] width 12 height 12
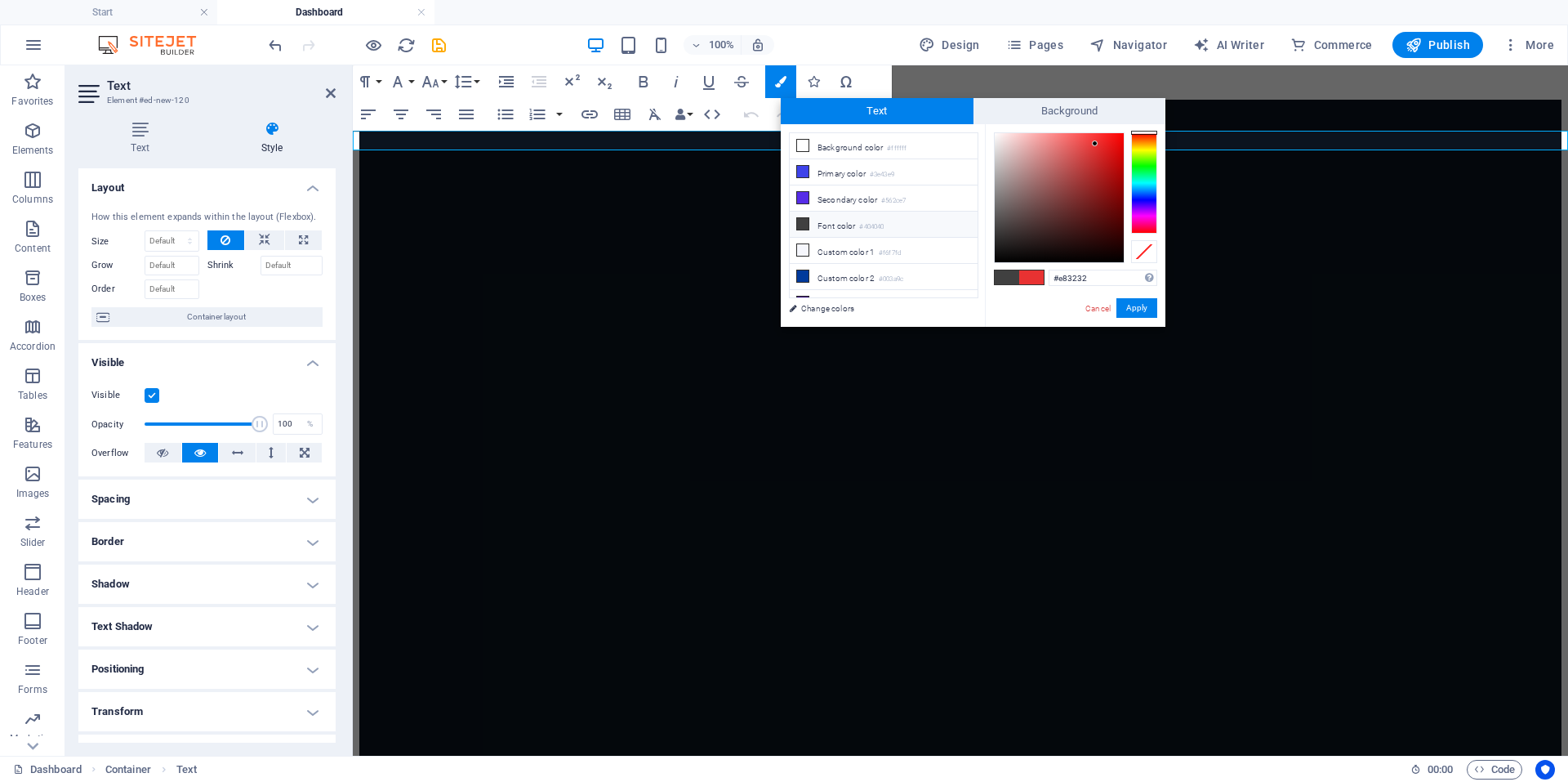
click at [1010, 278] on span at bounding box center [1006, 277] width 25 height 14
drag, startPoint x: 1067, startPoint y: 195, endPoint x: 1114, endPoint y: 217, distance: 51.9
click at [1114, 217] on div at bounding box center [1058, 197] width 129 height 129
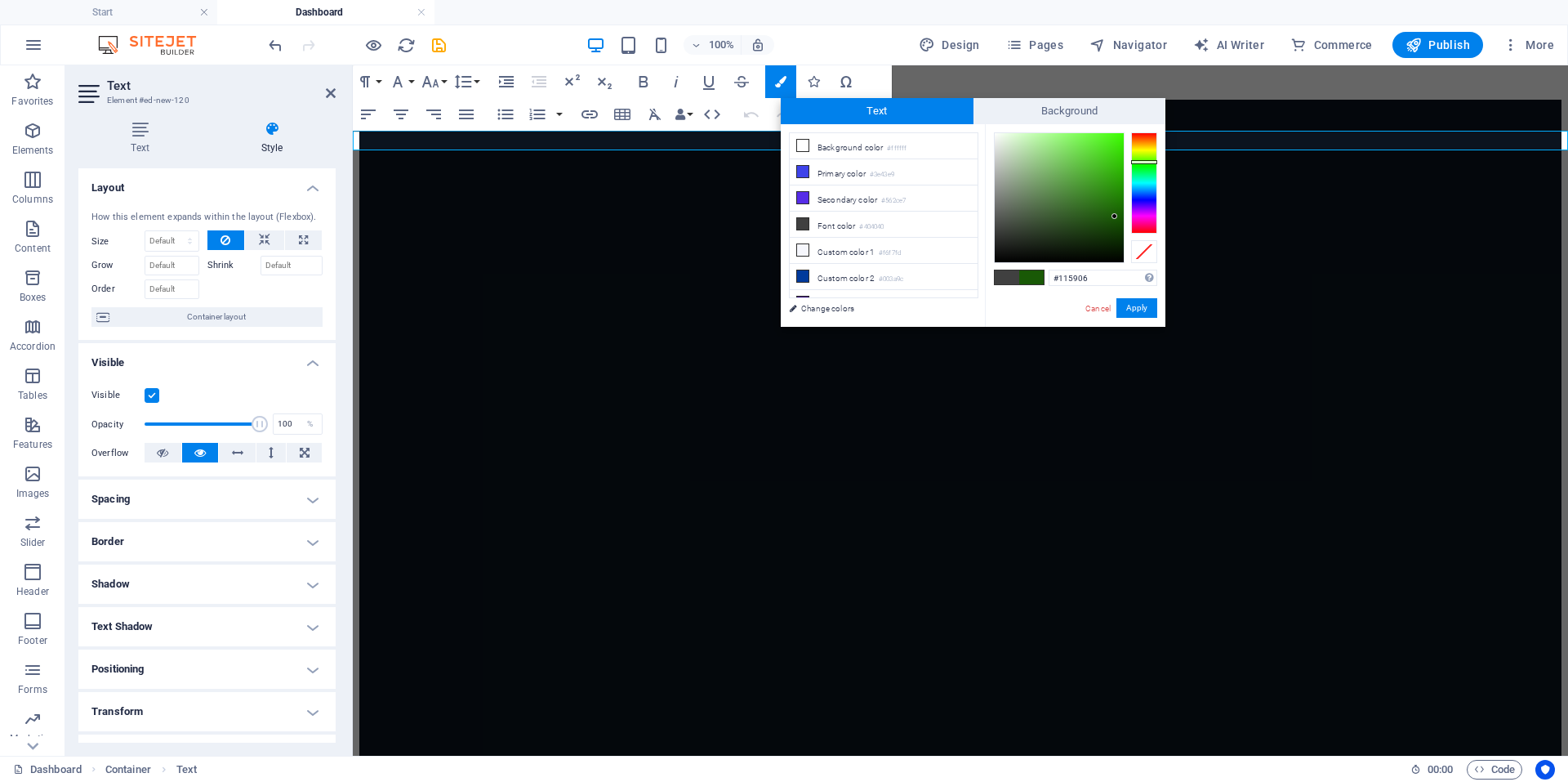
drag, startPoint x: 1152, startPoint y: 162, endPoint x: 1106, endPoint y: 197, distance: 57.8
click at [1152, 164] on div at bounding box center [1143, 183] width 26 height 101
drag, startPoint x: 1073, startPoint y: 196, endPoint x: 1127, endPoint y: 143, distance: 75.7
click at [1127, 143] on div at bounding box center [1075, 197] width 163 height 131
click at [1098, 151] on div at bounding box center [1097, 151] width 5 height 5
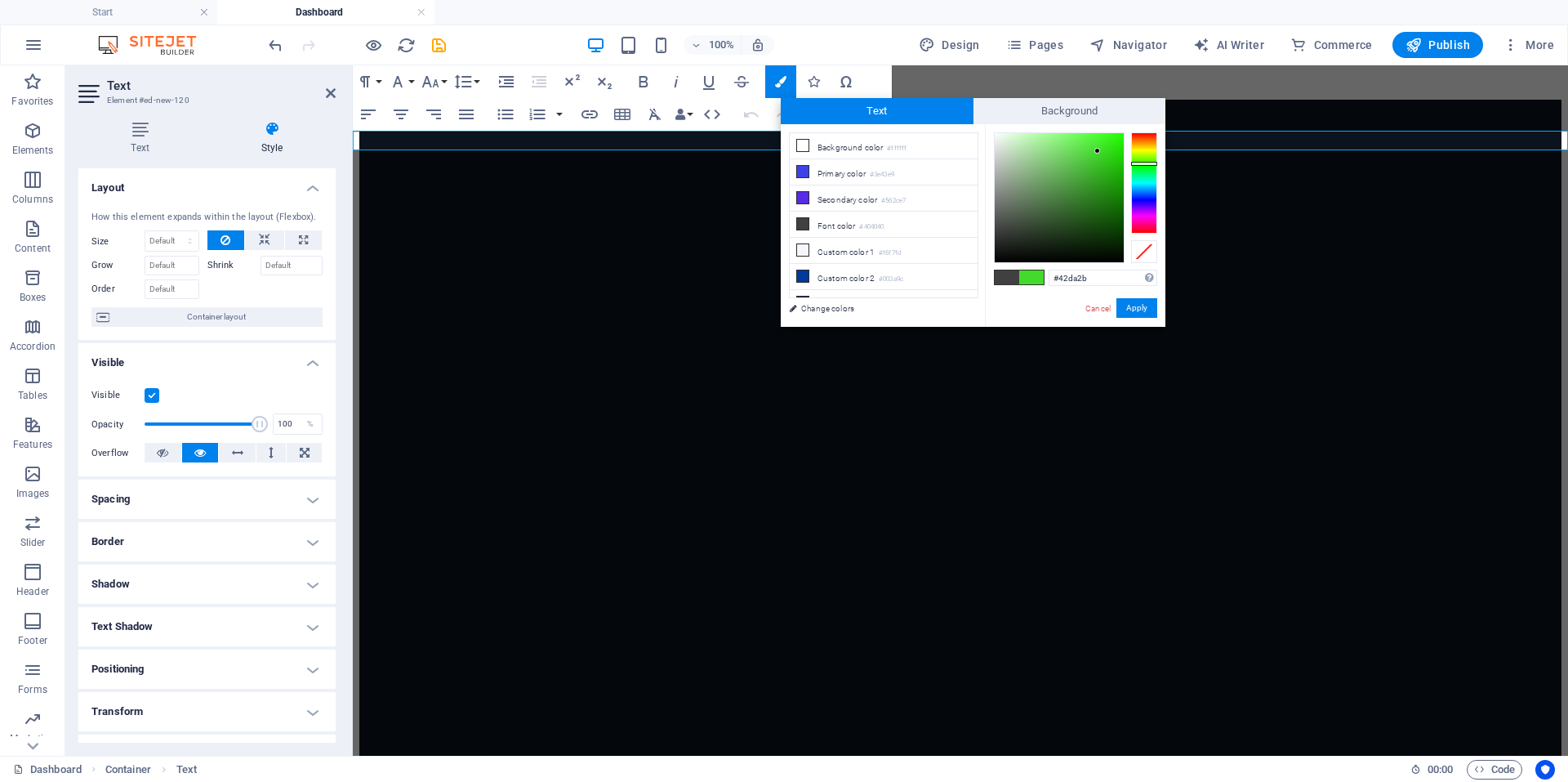
click at [1001, 275] on span at bounding box center [1006, 277] width 25 height 14
click at [1150, 165] on div at bounding box center [1143, 183] width 26 height 101
click at [1130, 302] on button "Apply" at bounding box center [1136, 307] width 41 height 19
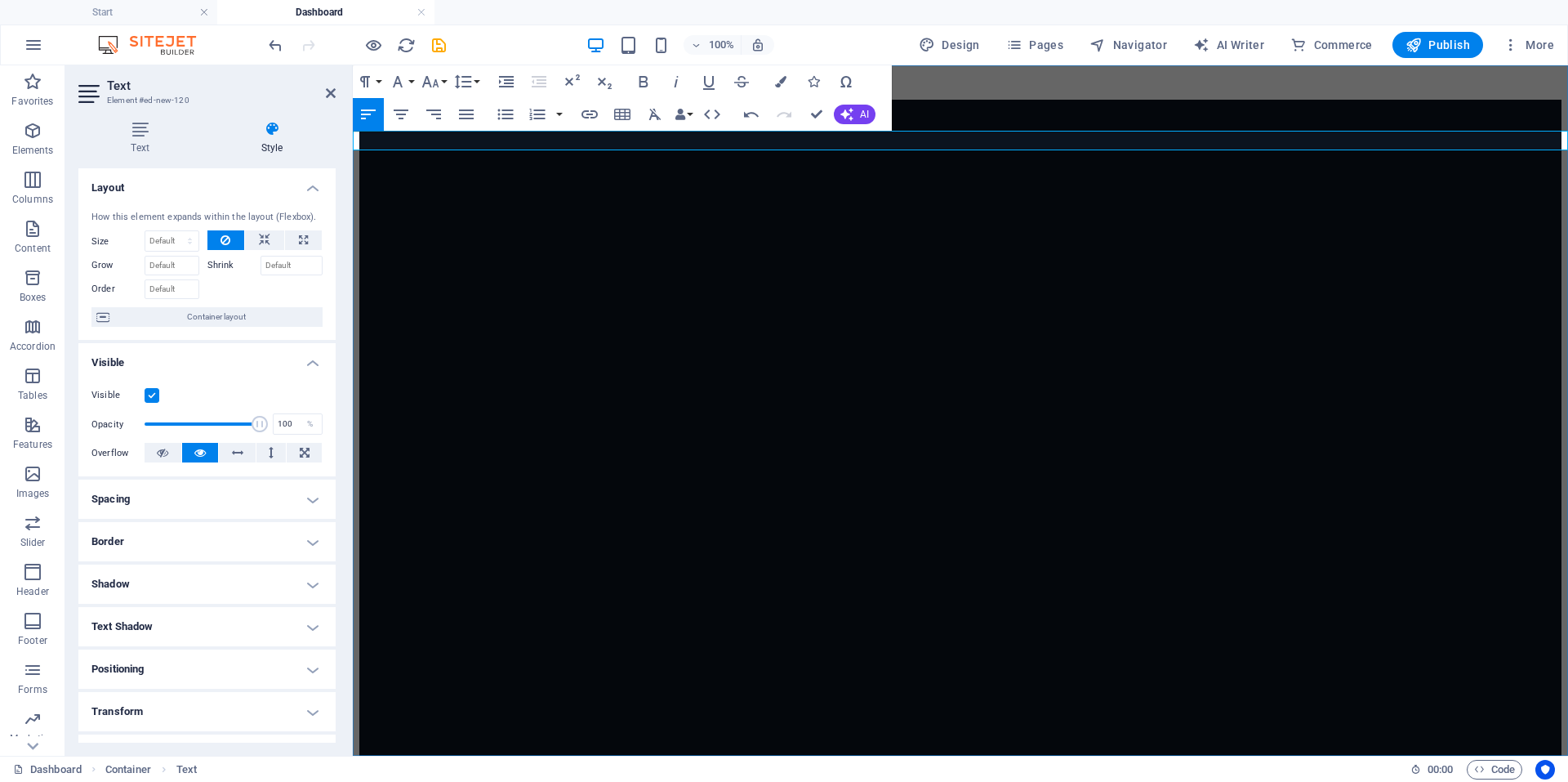
drag, startPoint x: 443, startPoint y: 142, endPoint x: 360, endPoint y: 142, distance: 83.0
click at [360, 114] on p "​ ​ SIGN OUT" at bounding box center [960, 107] width 1202 height 15
click at [774, 79] on icon "button" at bounding box center [780, 81] width 12 height 12
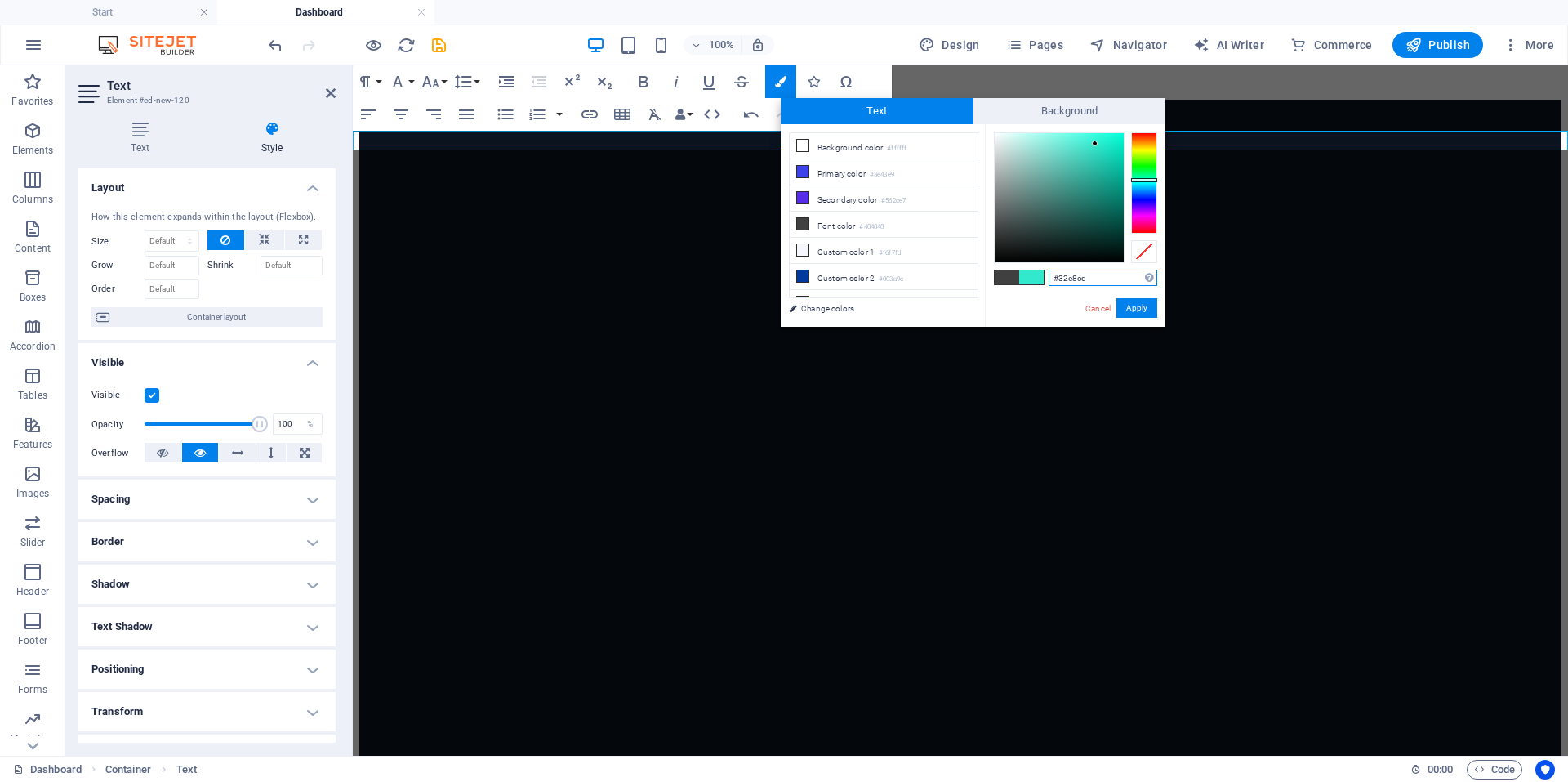
type input "#32e8c4"
click at [1144, 179] on div at bounding box center [1143, 183] width 26 height 101
click at [1144, 302] on button "Apply" at bounding box center [1136, 307] width 41 height 19
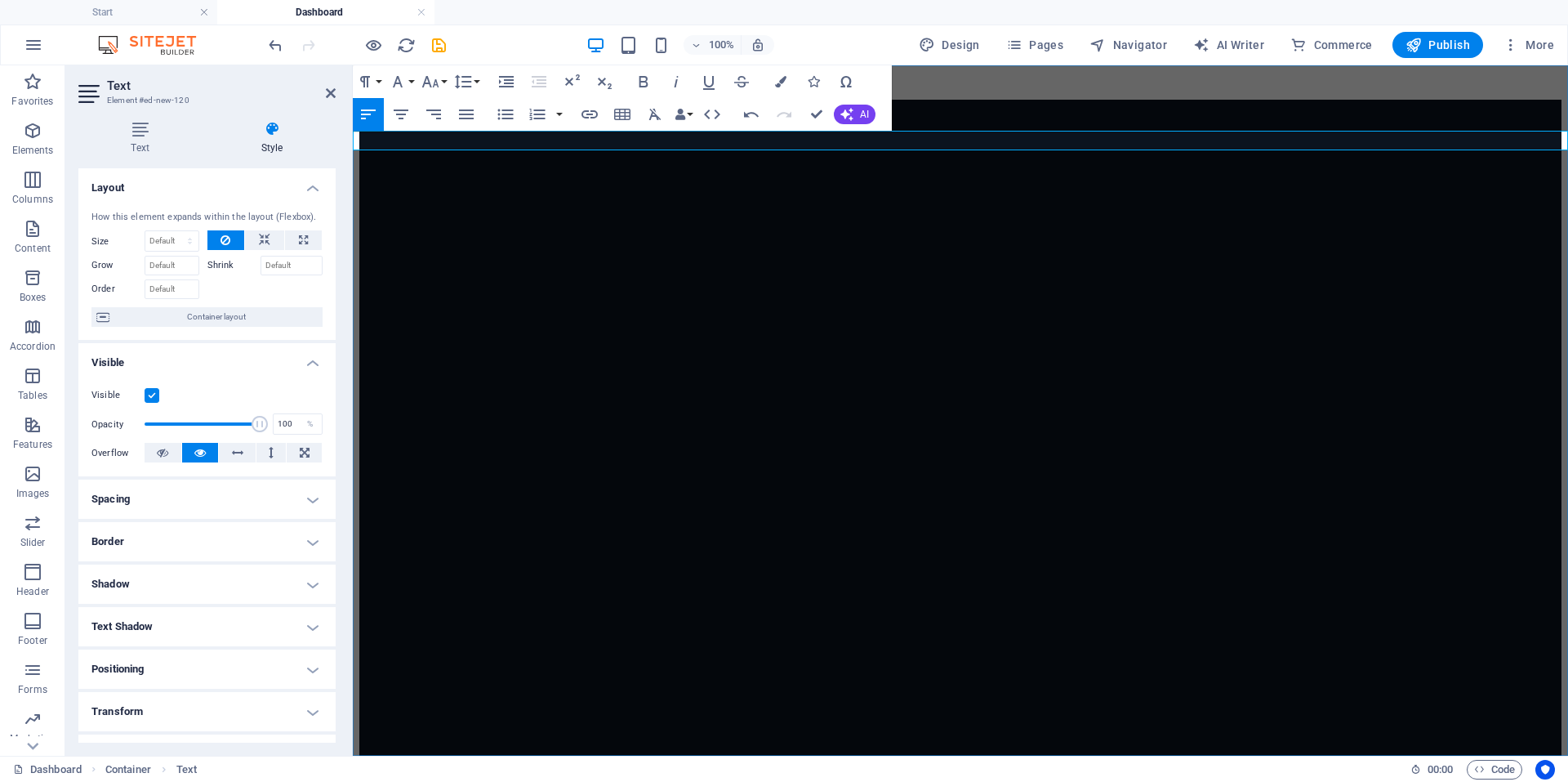
click at [657, 334] on div "​​ S ​ IGN OUT ​" at bounding box center [960, 444] width 1202 height 690
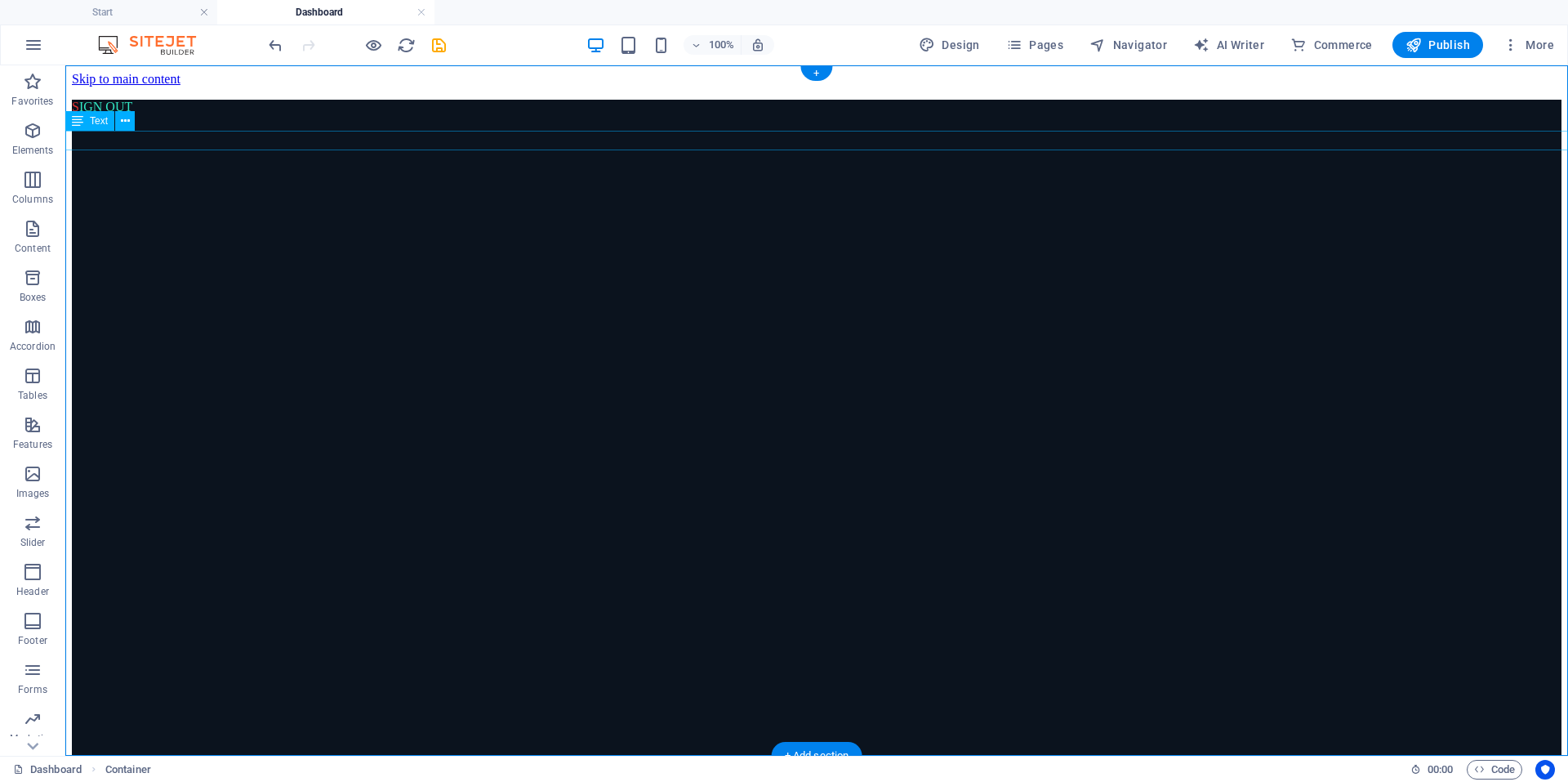
click at [120, 114] on div "S IGN OUT" at bounding box center [816, 107] width 1489 height 15
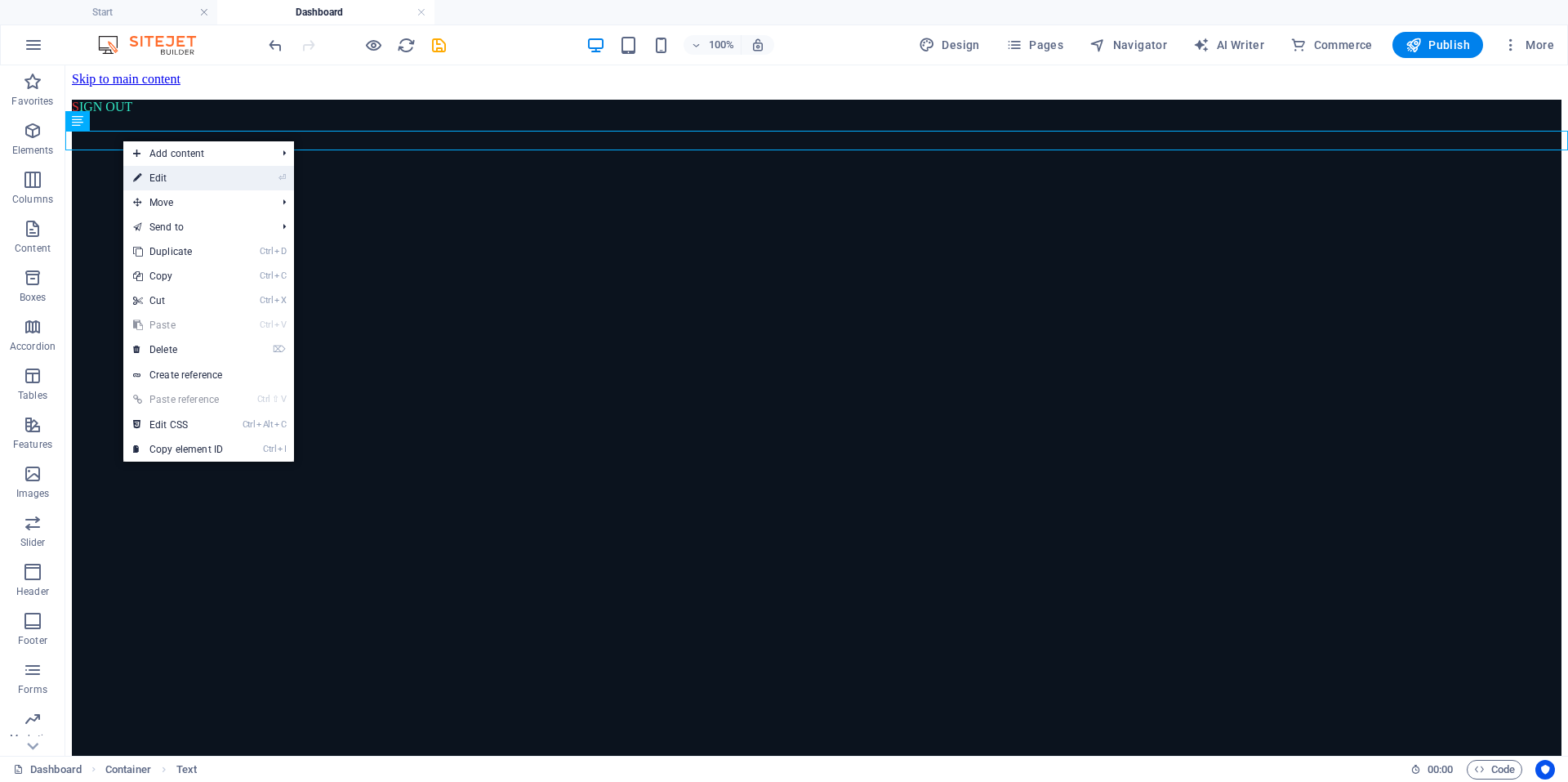
click at [195, 185] on link "⏎ Edit" at bounding box center [178, 177] width 110 height 25
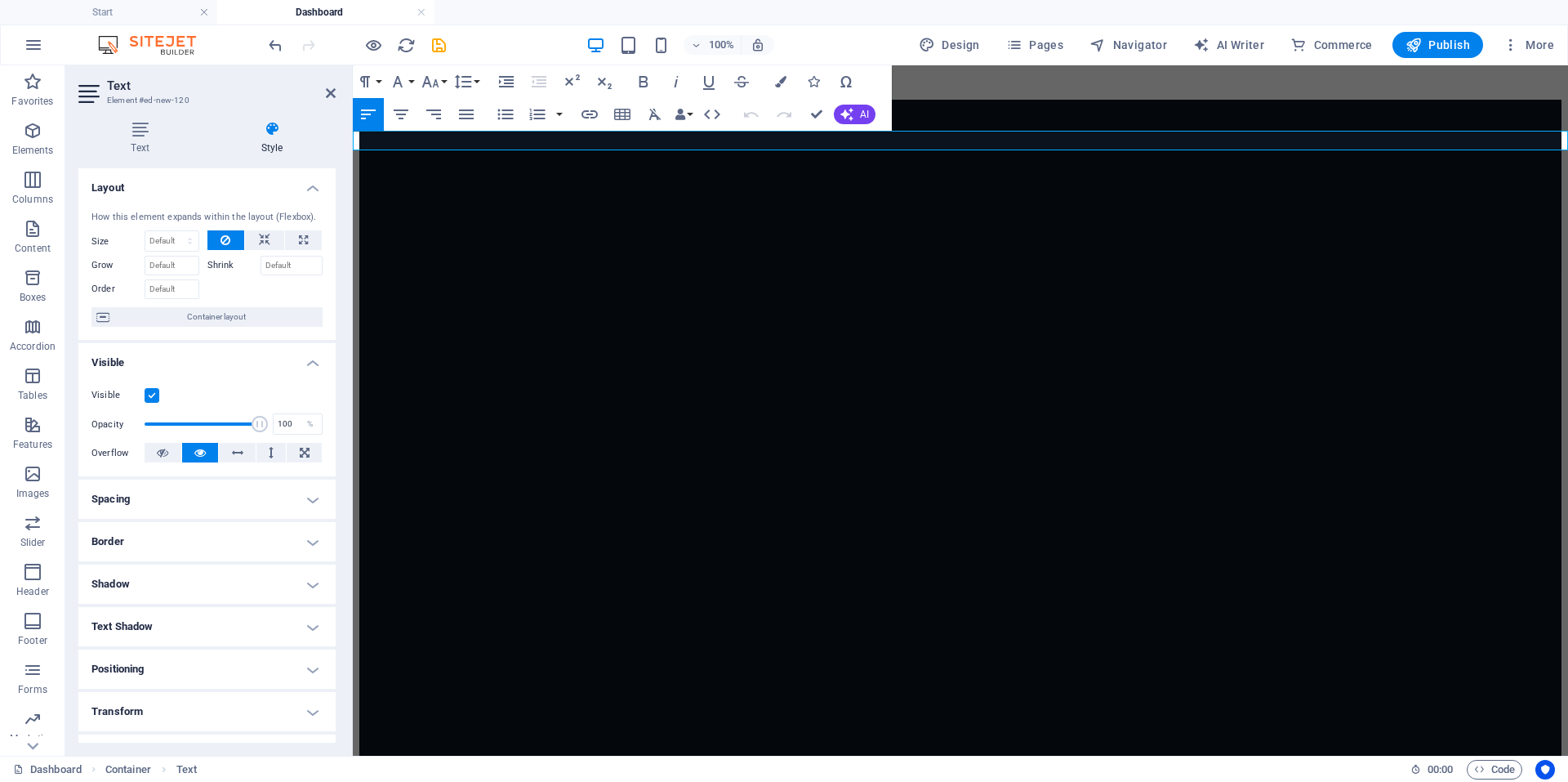
drag, startPoint x: 420, startPoint y: 142, endPoint x: 332, endPoint y: 143, distance: 88.0
click at [353, 143] on html "Skip to main content S IGN OUT" at bounding box center [960, 431] width 1215 height 731
copy p "S IGN OUT"
click at [707, 111] on icon "button" at bounding box center [712, 114] width 16 height 10
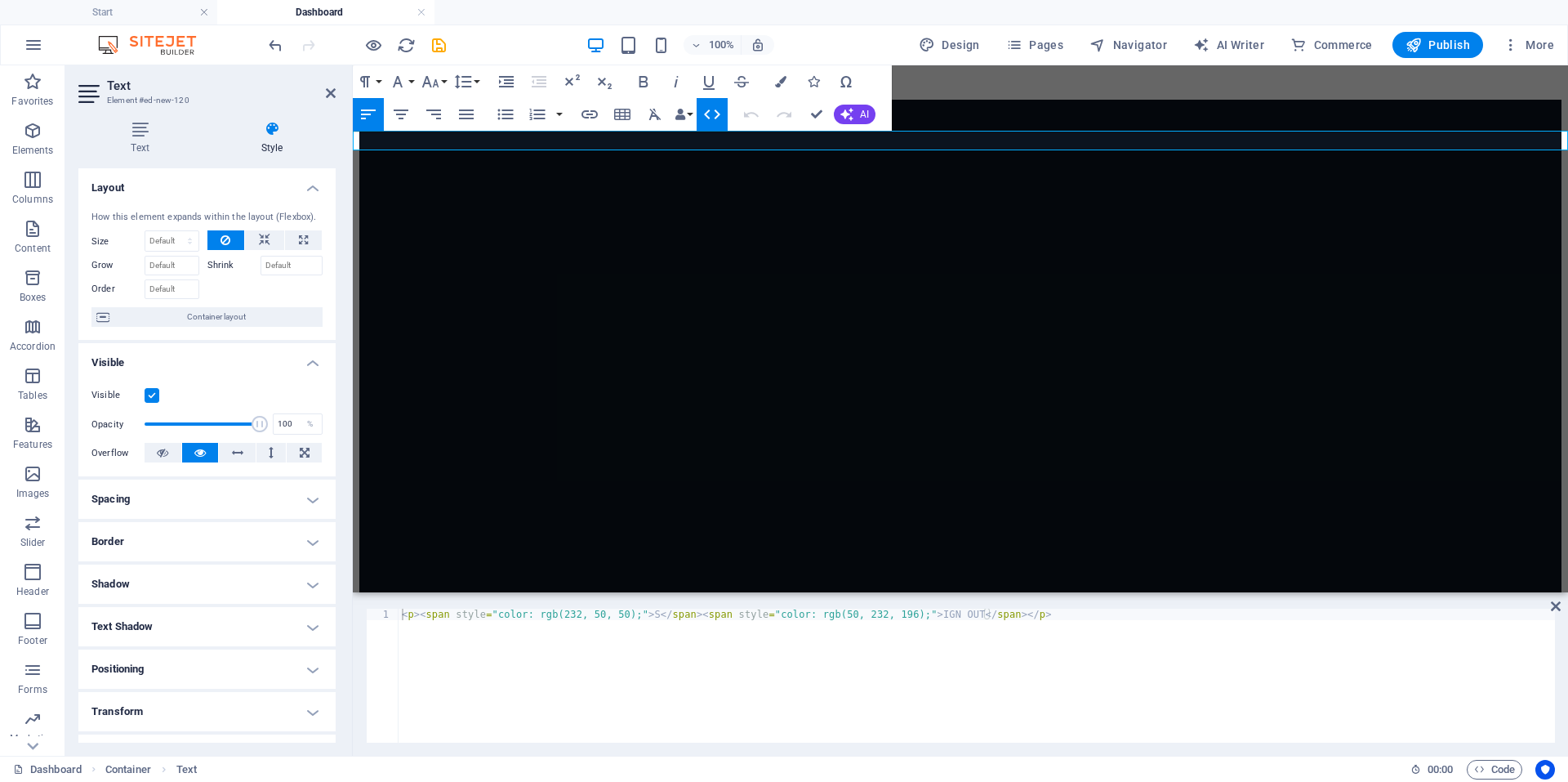
type textarea "<p><span style="color: rgb(232, 50, 50);">S</span><span style="color: rgb(50, 2…"
click at [840, 664] on div "< p > < span style = "color: rgb(232, 50, 50);" > S </ span > < span style = "c…" at bounding box center [976, 687] width 1156 height 157
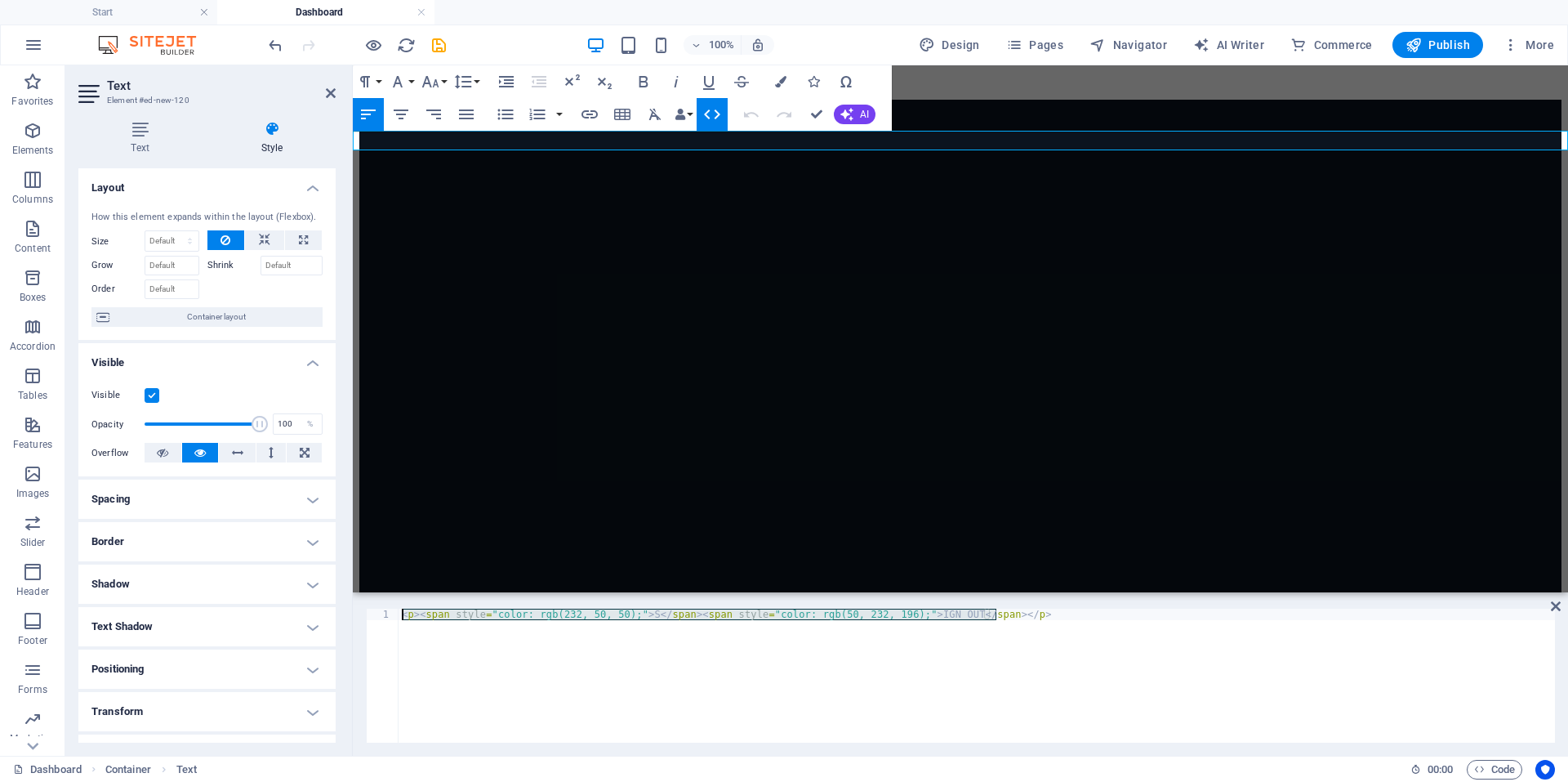
drag, startPoint x: 1074, startPoint y: 625, endPoint x: 243, endPoint y: 600, distance: 831.4
click at [243, 600] on div "Text Element #ed-new-120 Text Style Text Add, edit, and format text directly on…" at bounding box center [816, 410] width 1502 height 690
click at [669, 660] on div "< p > < span style = "color: rgb(232, 50, 50);" > S </ span > < span style = "c…" at bounding box center [976, 675] width 1156 height 134
paste textarea
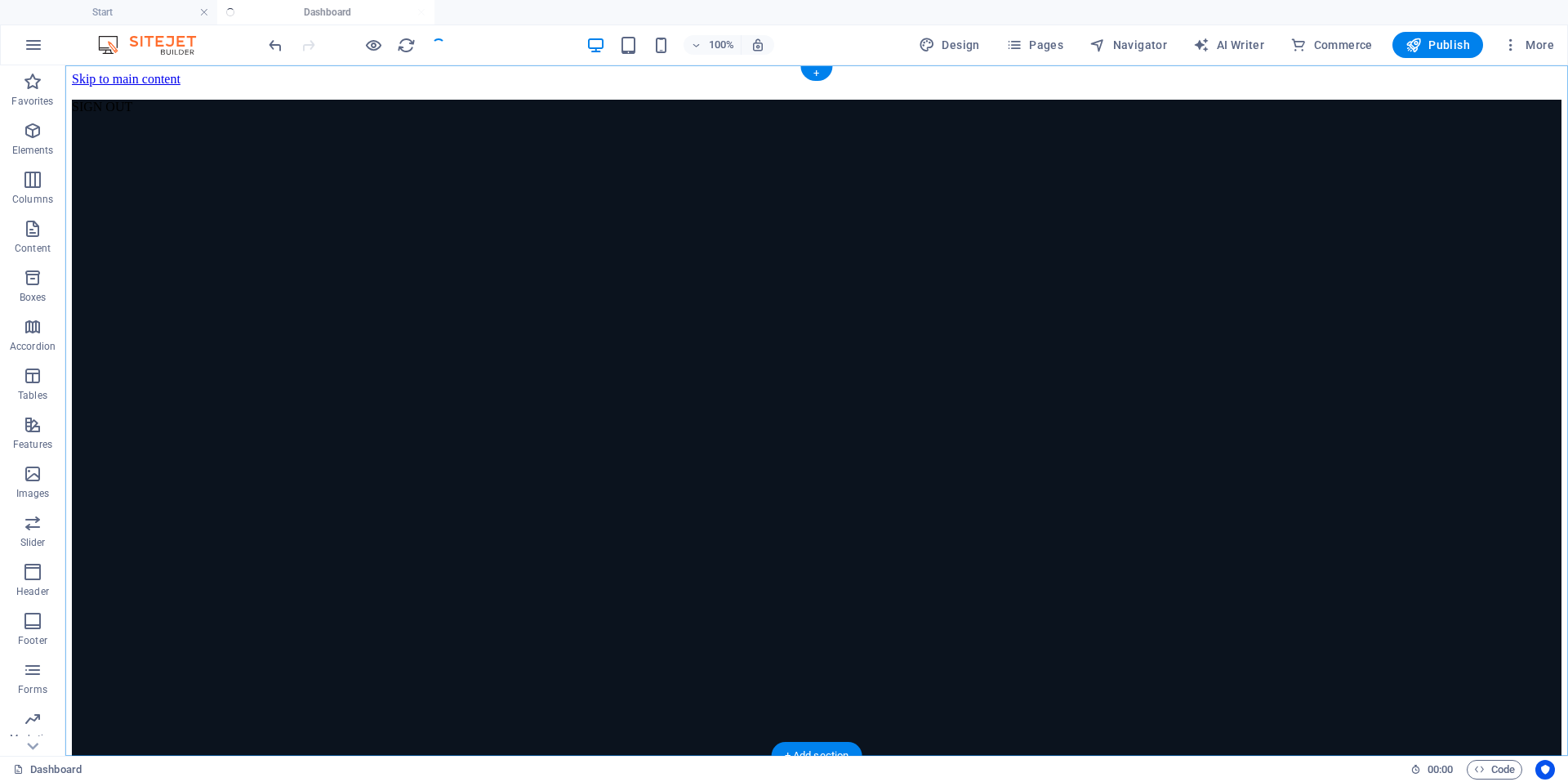
click at [689, 414] on div "SIGN OUT" at bounding box center [816, 444] width 1489 height 690
click at [120, 114] on div "SIGN OUT" at bounding box center [816, 107] width 1489 height 15
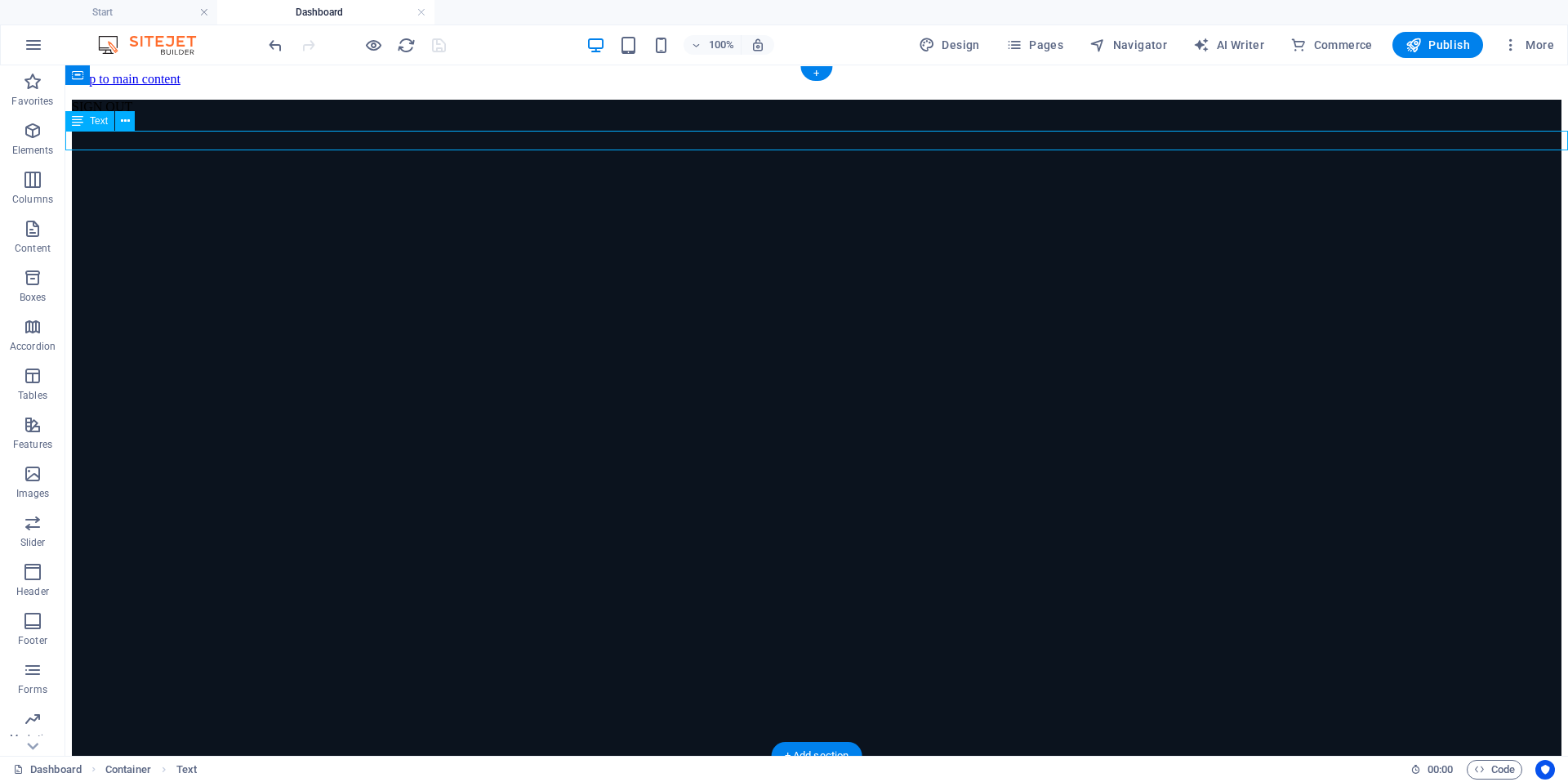
click at [120, 114] on div "SIGN OUT" at bounding box center [816, 107] width 1489 height 15
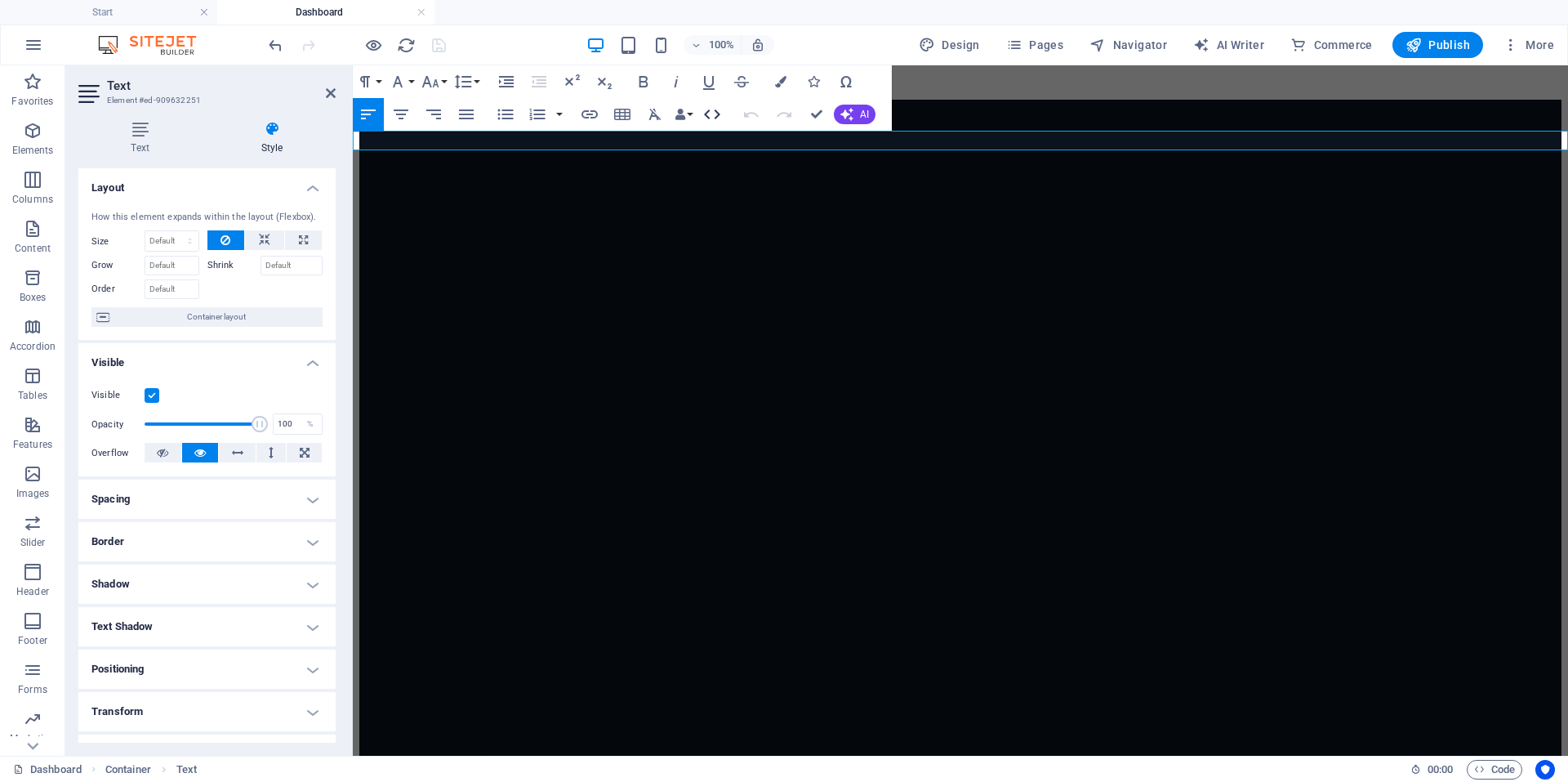
click at [708, 111] on icon "button" at bounding box center [712, 114] width 16 height 10
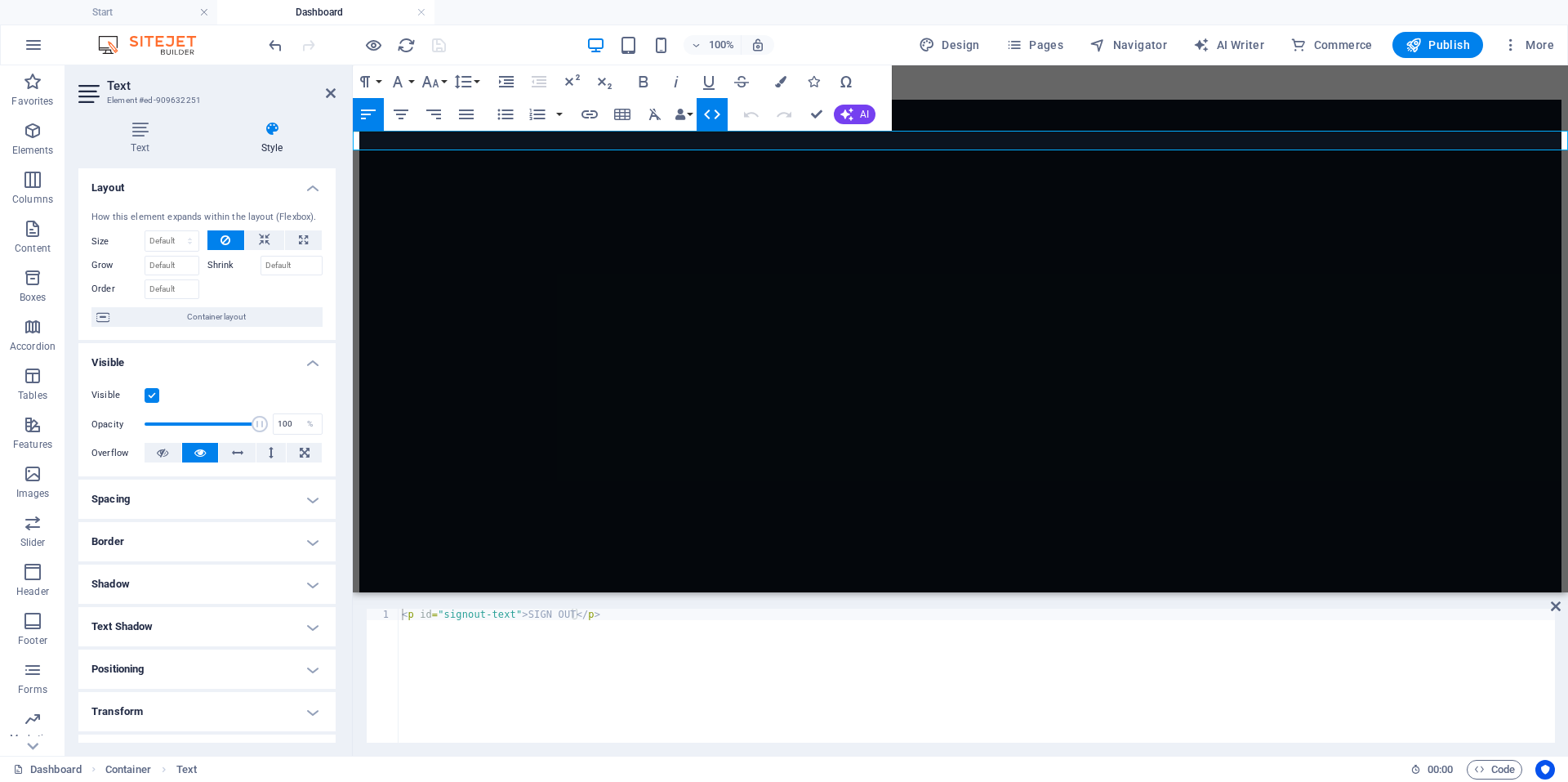
type textarea "<p id="signout-text">SIGN OUT</p>"
click at [609, 693] on div "< p id = "signout-text" > SIGN OUT </ p >" at bounding box center [976, 687] width 1156 height 157
click at [536, 629] on div "< p id = "signout-text" > SIGN OUT </ p >" at bounding box center [976, 687] width 1156 height 157
paste textarea
click at [665, 546] on div "SIGN OUT" at bounding box center [960, 363] width 1202 height 527
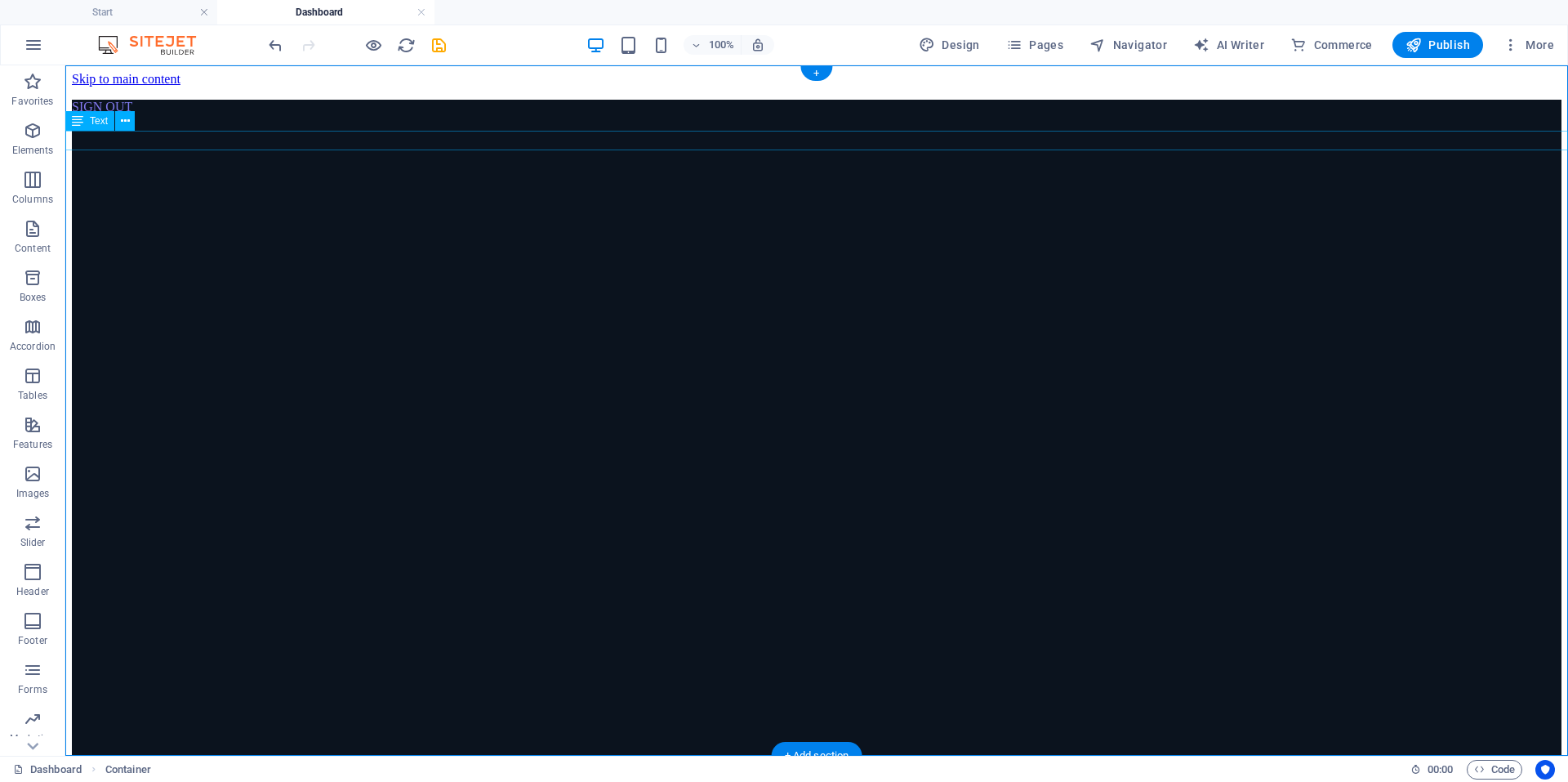
click at [92, 114] on div "SIGN OUT" at bounding box center [816, 107] width 1489 height 15
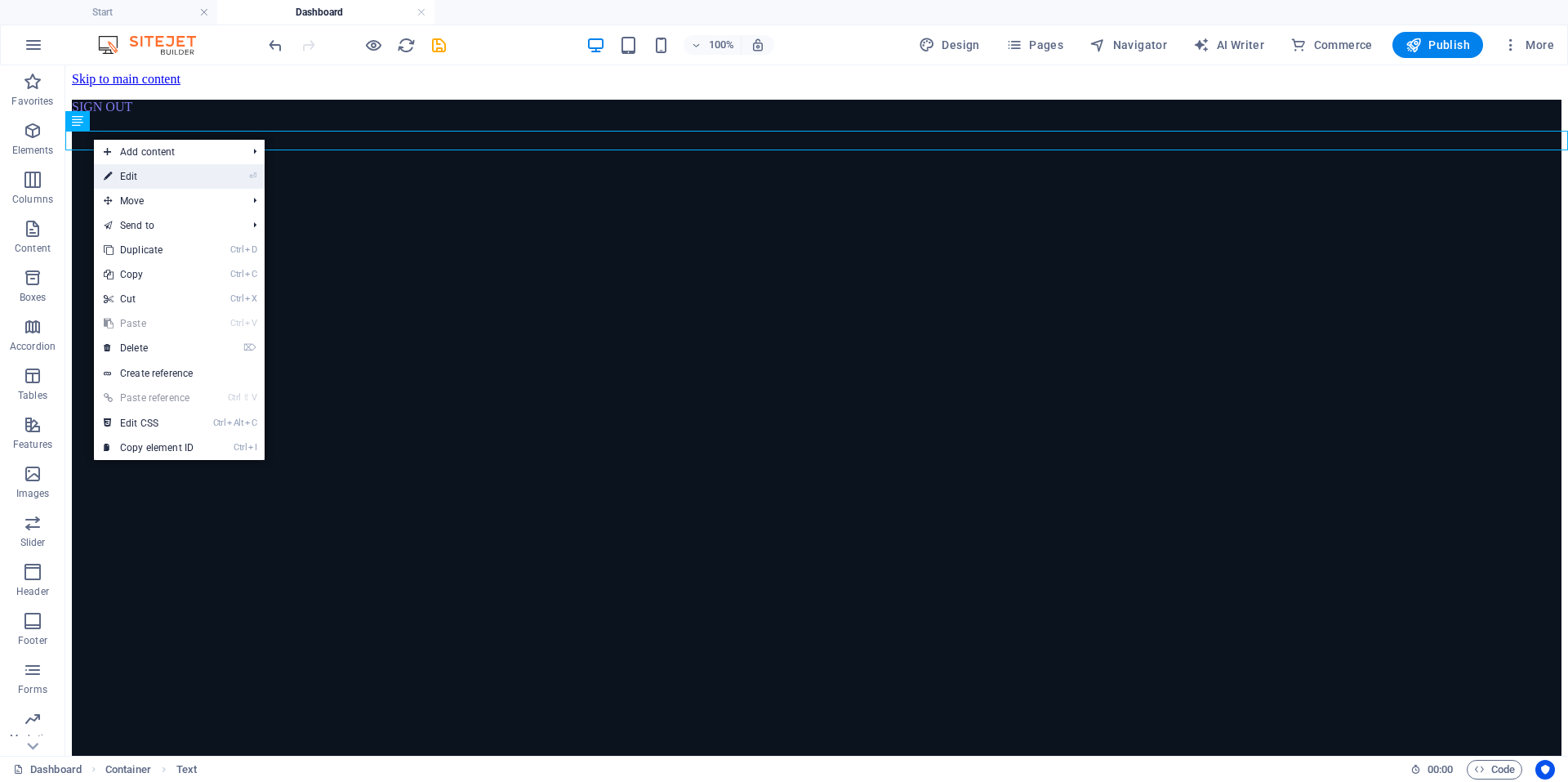
click at [156, 173] on link "⏎ Edit" at bounding box center [149, 176] width 110 height 25
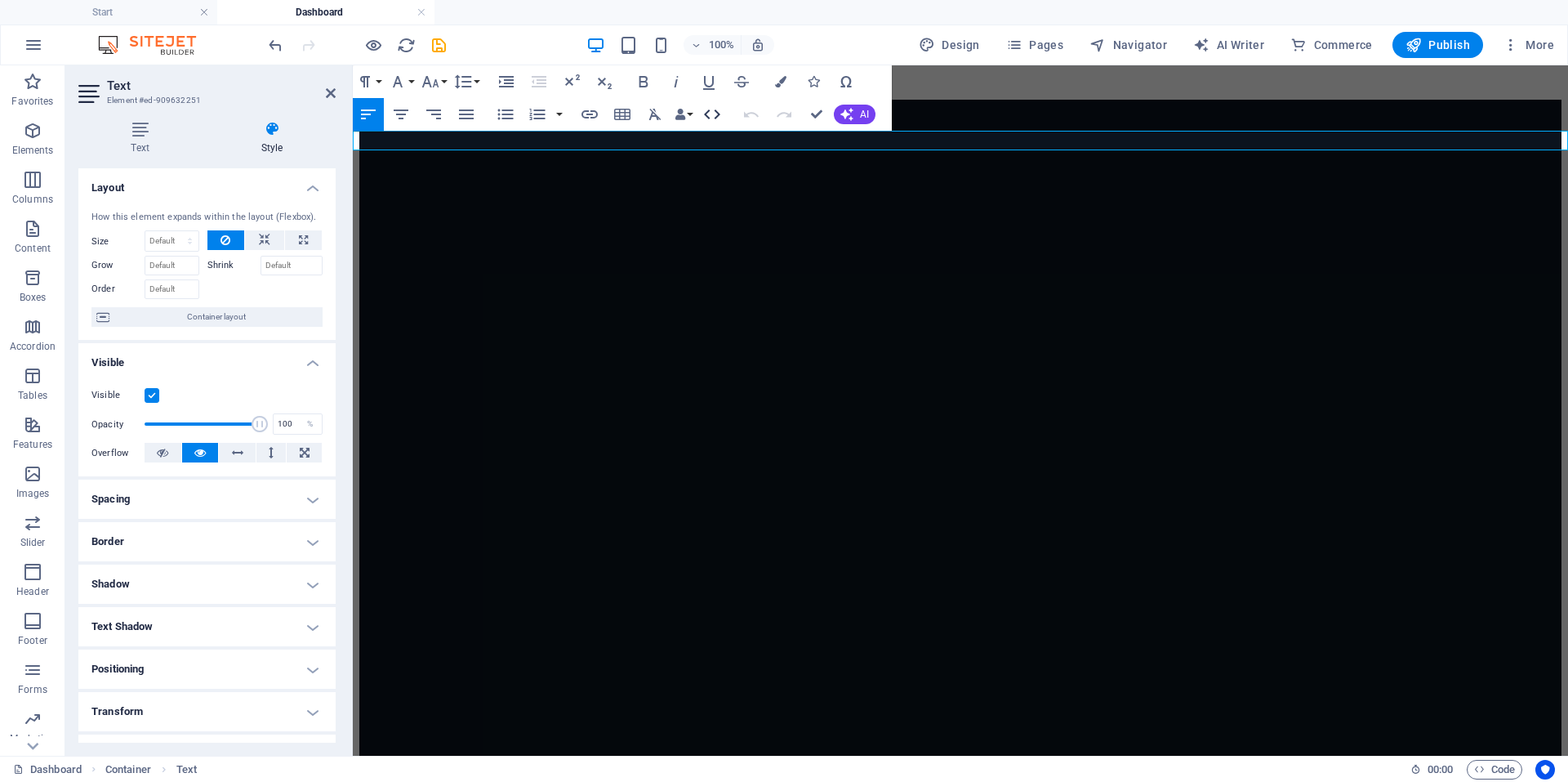
click at [707, 107] on icon "button" at bounding box center [711, 113] width 19 height 19
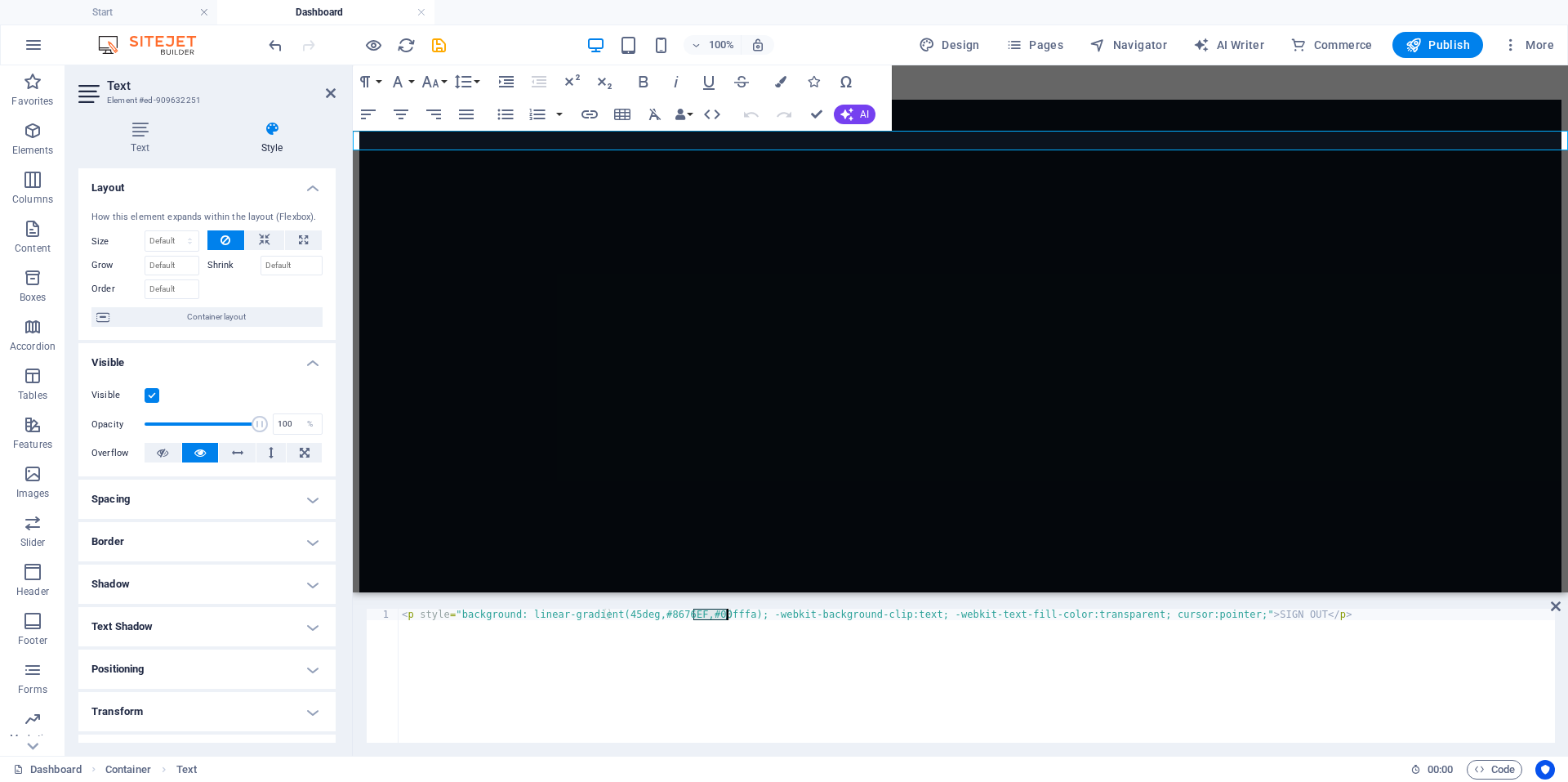
drag, startPoint x: 690, startPoint y: 614, endPoint x: 726, endPoint y: 616, distance: 36.1
click at [726, 616] on div "< p style = "background: linear-gradient(45deg,#8676EF,#00fffa); -webkit-backgr…" at bounding box center [976, 687] width 1156 height 157
click at [766, 722] on div "< p style = "background: linear-gradient(45deg,#8676EF,#000000); -webkit-backgr…" at bounding box center [976, 687] width 1156 height 157
click at [606, 620] on div "< p style = "background: linear-gradient(45deg,#8676EF,#000000); -webkit-backgr…" at bounding box center [976, 687] width 1156 height 157
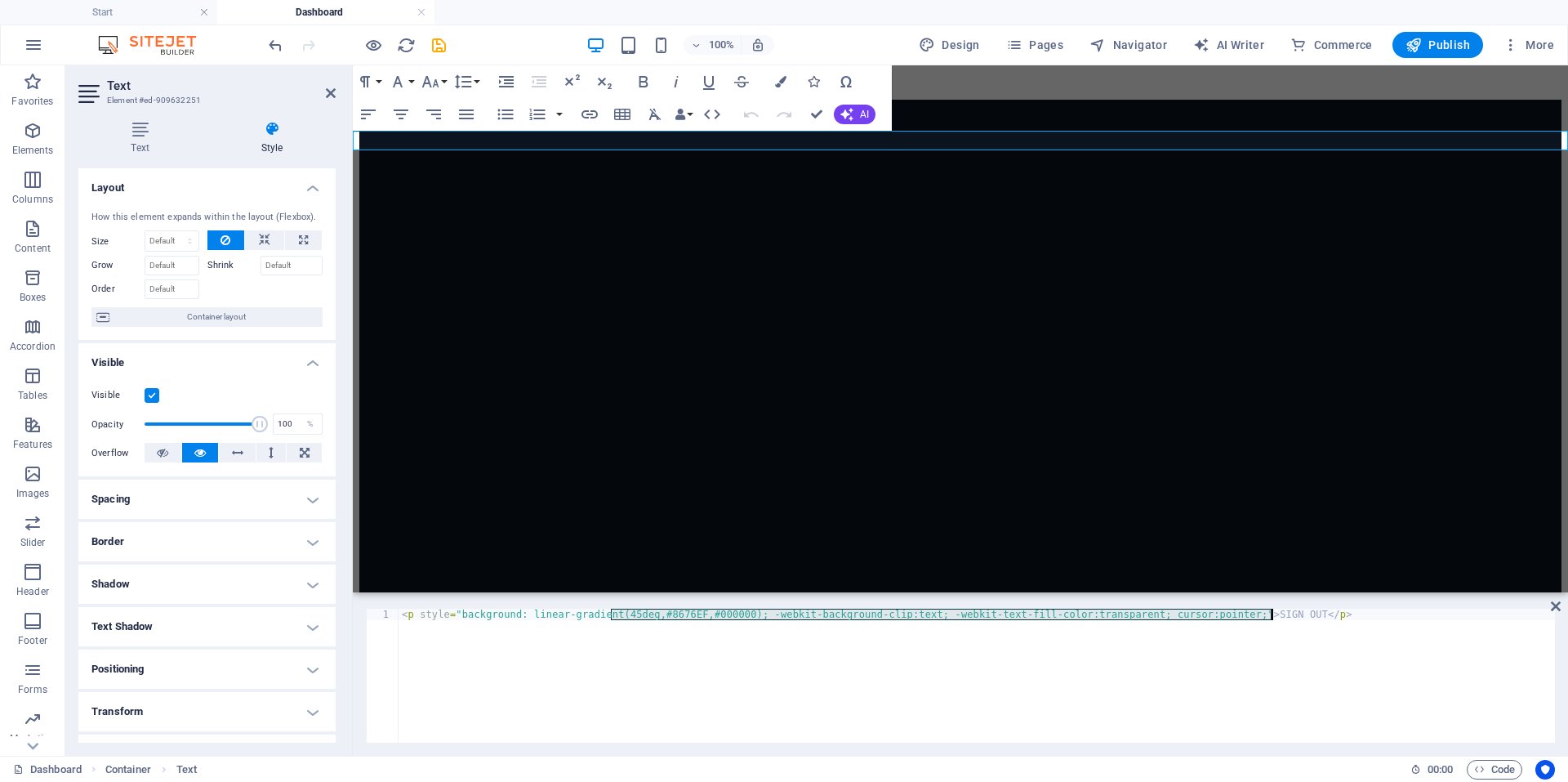
drag, startPoint x: 613, startPoint y: 616, endPoint x: 658, endPoint y: 621, distance: 45.3
click at [658, 621] on div "< p style = "background: linear-gradient(45deg,#8676EF,#000000); -webkit-backgr…" at bounding box center [976, 687] width 1156 height 157
type textarea "<p style="background: linear-gradient(45deg,#8676EF,#000000); -webkit-backgroun…"
click at [765, 642] on div "< p style = "background: linear-gradient(45deg,#8676EF,#000000); -webkit-backgr…" at bounding box center [976, 675] width 1156 height 134
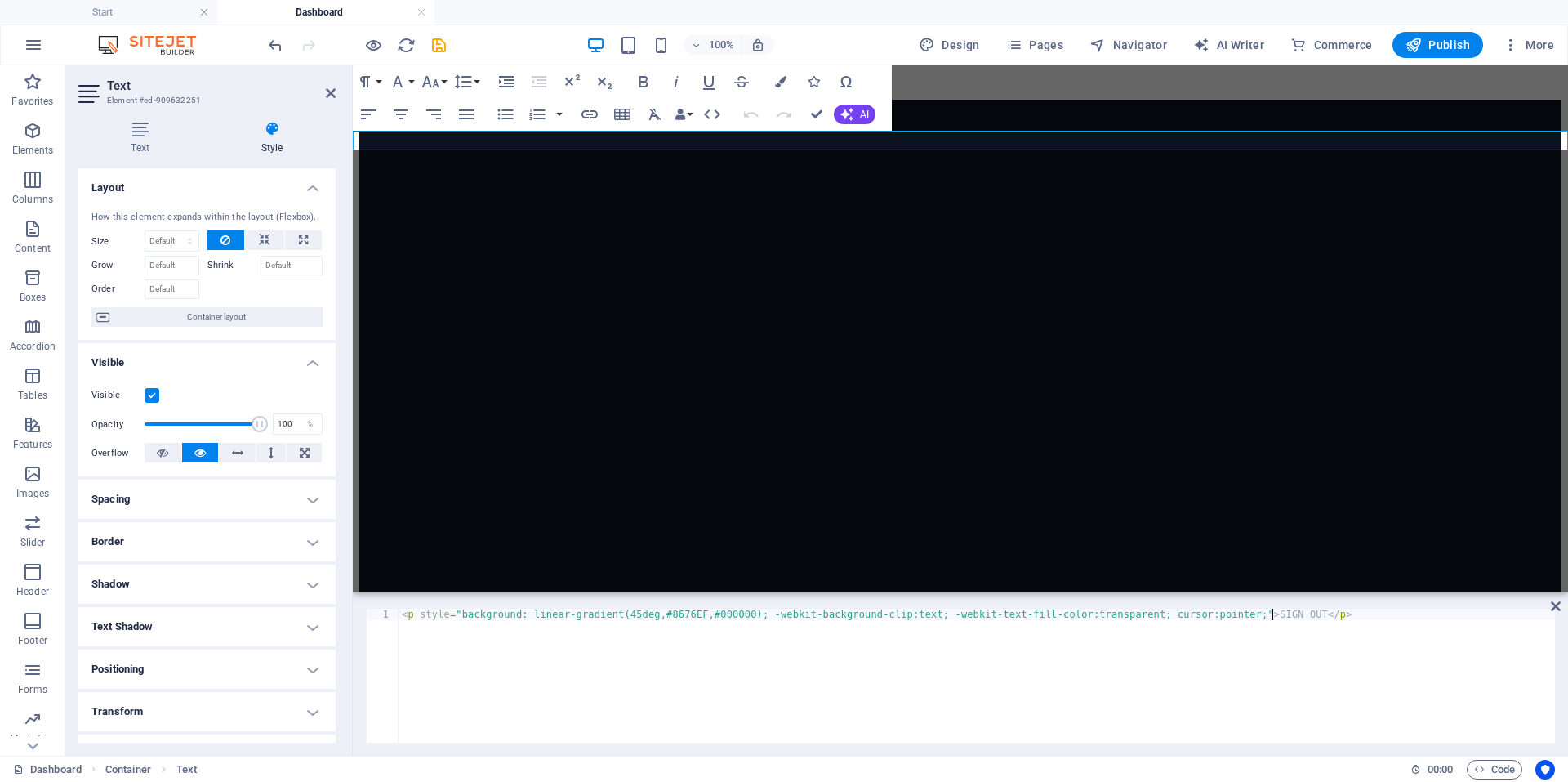
click at [841, 618] on div "< p style = "background: linear-gradient(45deg,#8676EF,#000000); -webkit-backgr…" at bounding box center [976, 687] width 1156 height 157
click at [768, 397] on div "SIGN OUT" at bounding box center [960, 363] width 1202 height 527
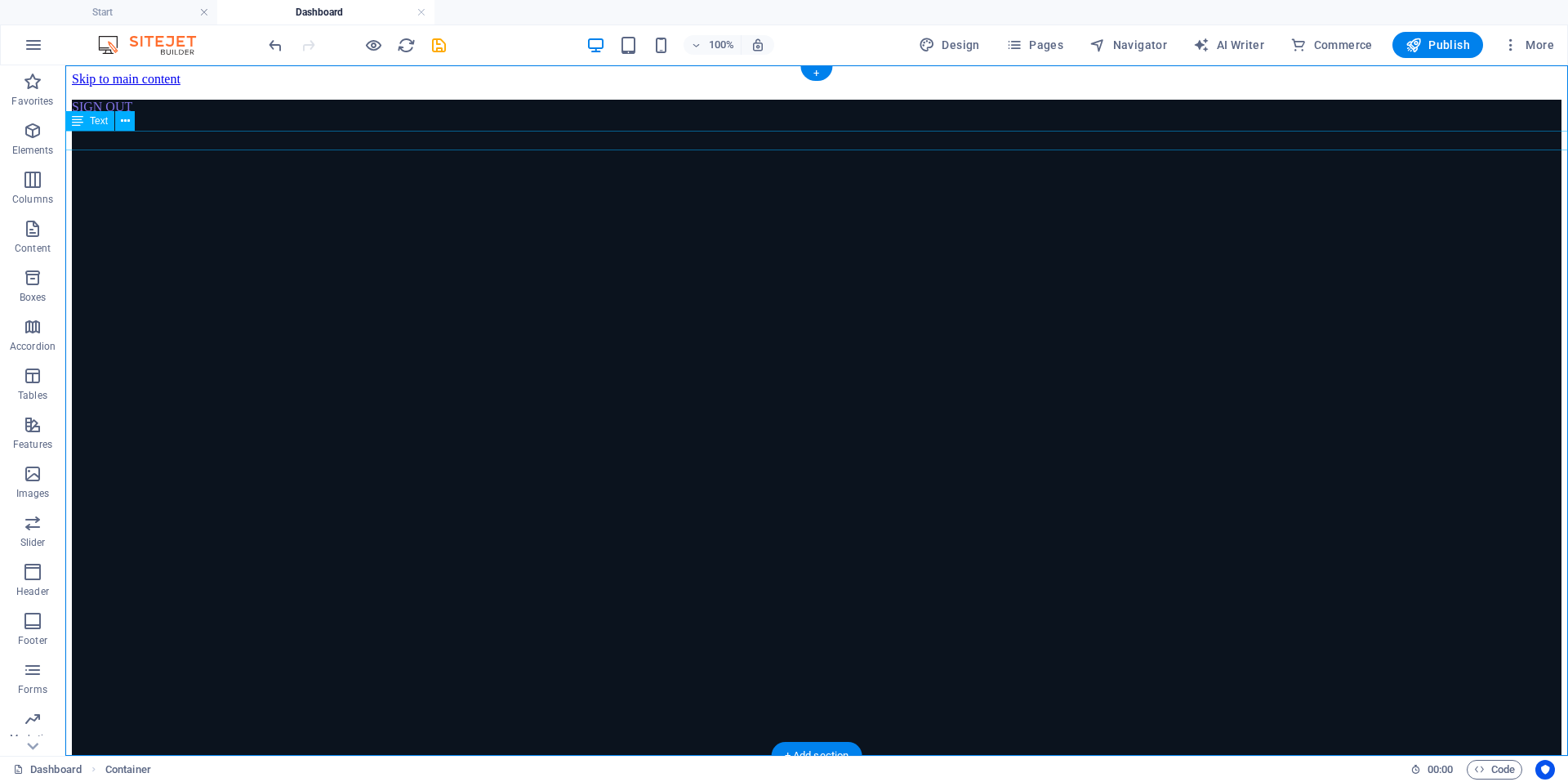
click at [116, 114] on div "SIGN OUT" at bounding box center [816, 107] width 1489 height 15
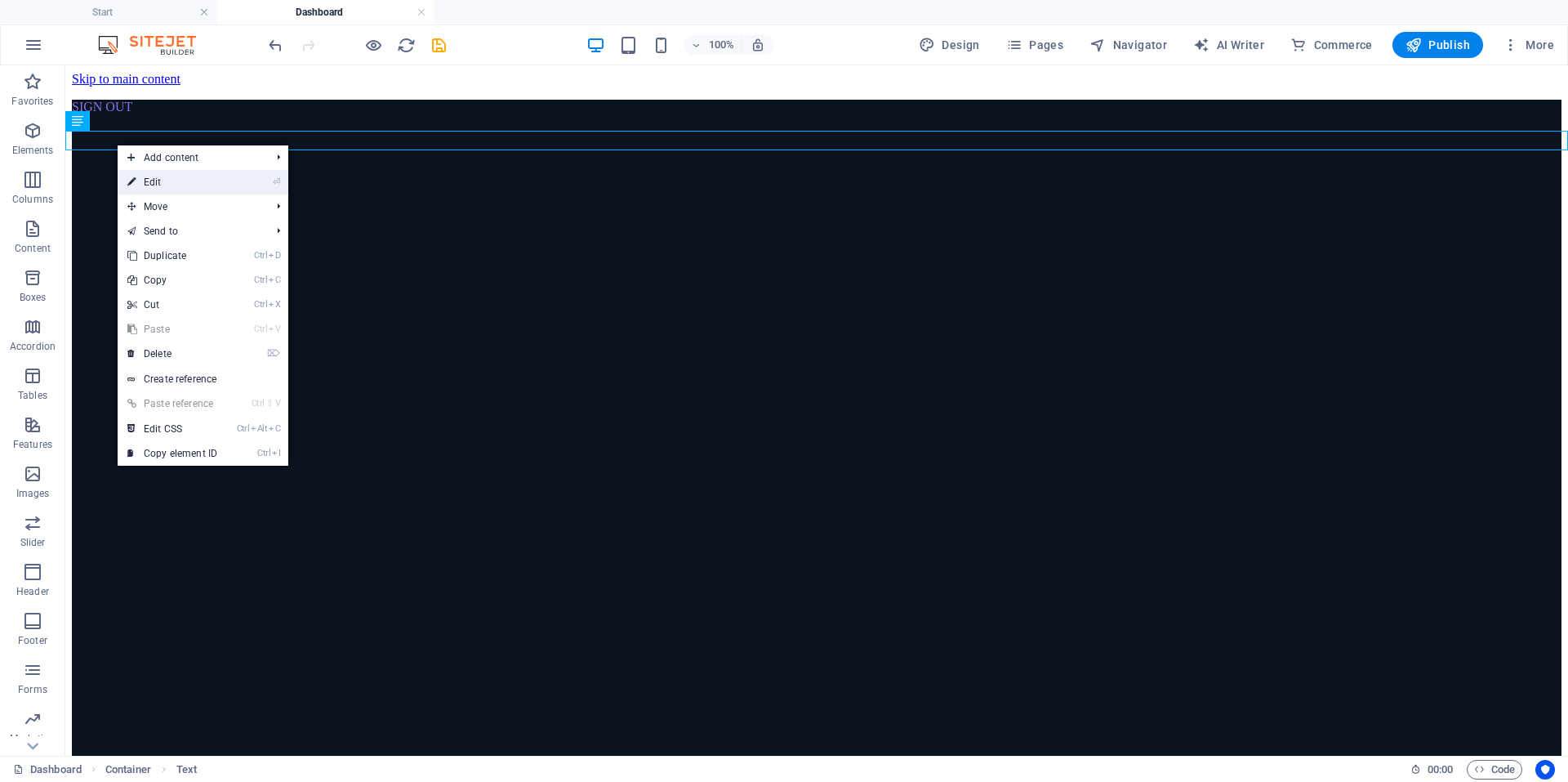
drag, startPoint x: 236, startPoint y: 187, endPoint x: 395, endPoint y: 95, distance: 183.7
click at [236, 187] on li "⏎ Edit" at bounding box center [203, 182] width 171 height 25
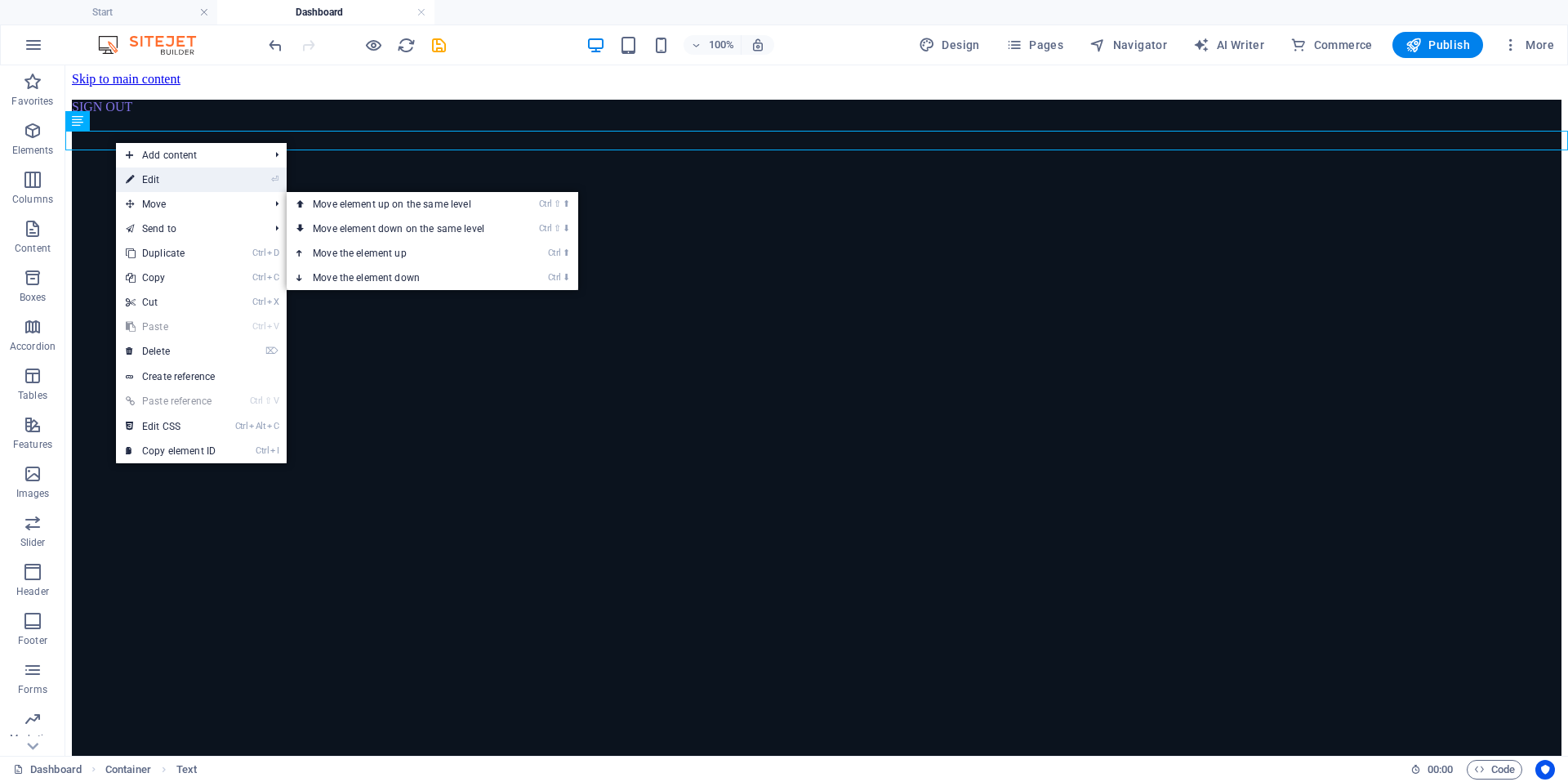
click at [158, 183] on link "⏎ Edit" at bounding box center [171, 179] width 110 height 25
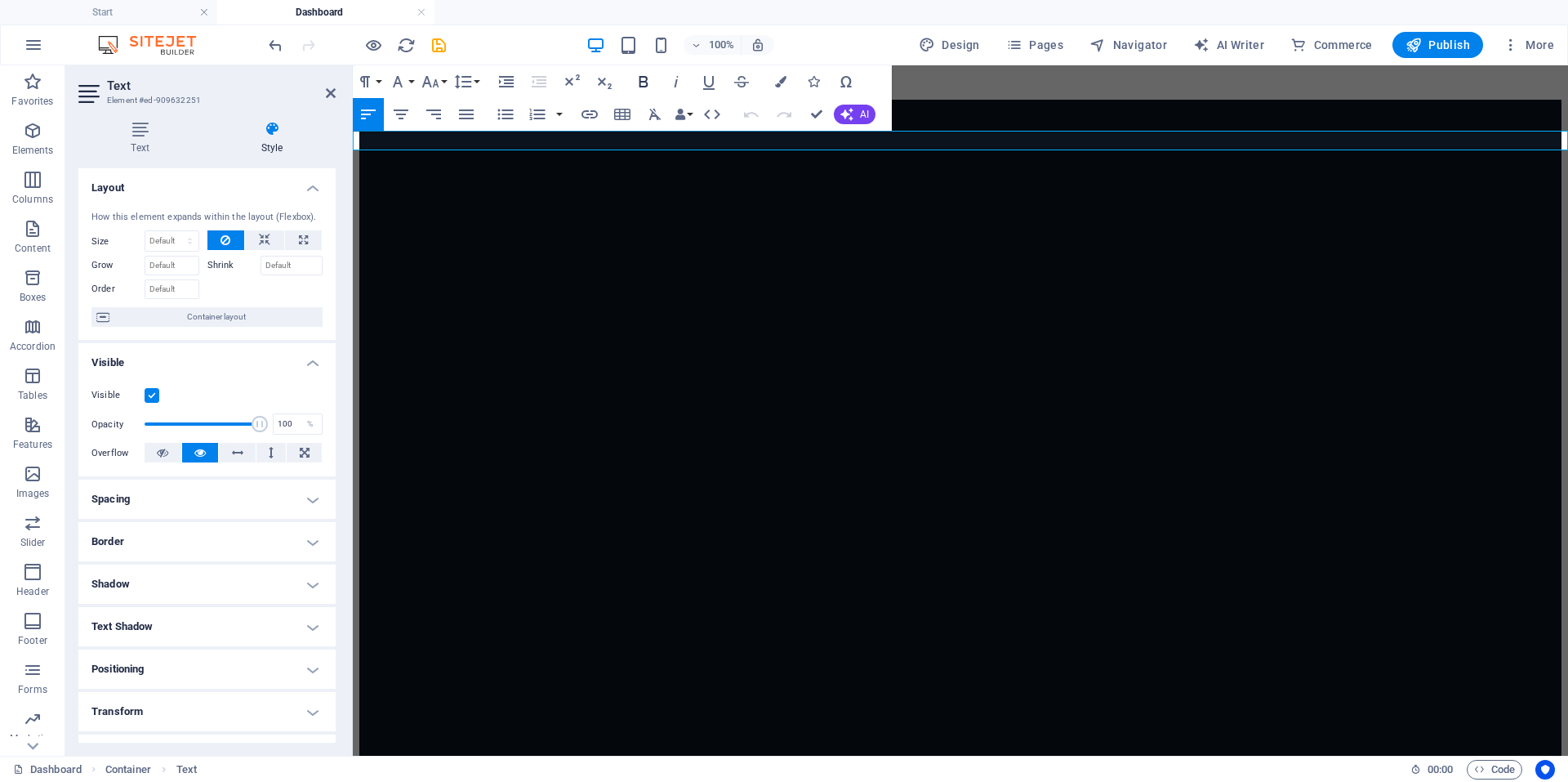
click at [647, 80] on icon "button" at bounding box center [643, 81] width 19 height 19
click at [647, 81] on icon "button" at bounding box center [643, 81] width 19 height 19
click at [426, 114] on p "​ ​ SIGN OUT" at bounding box center [960, 107] width 1202 height 15
click at [417, 114] on p "​ ​ SIGN OUT" at bounding box center [960, 107] width 1202 height 15
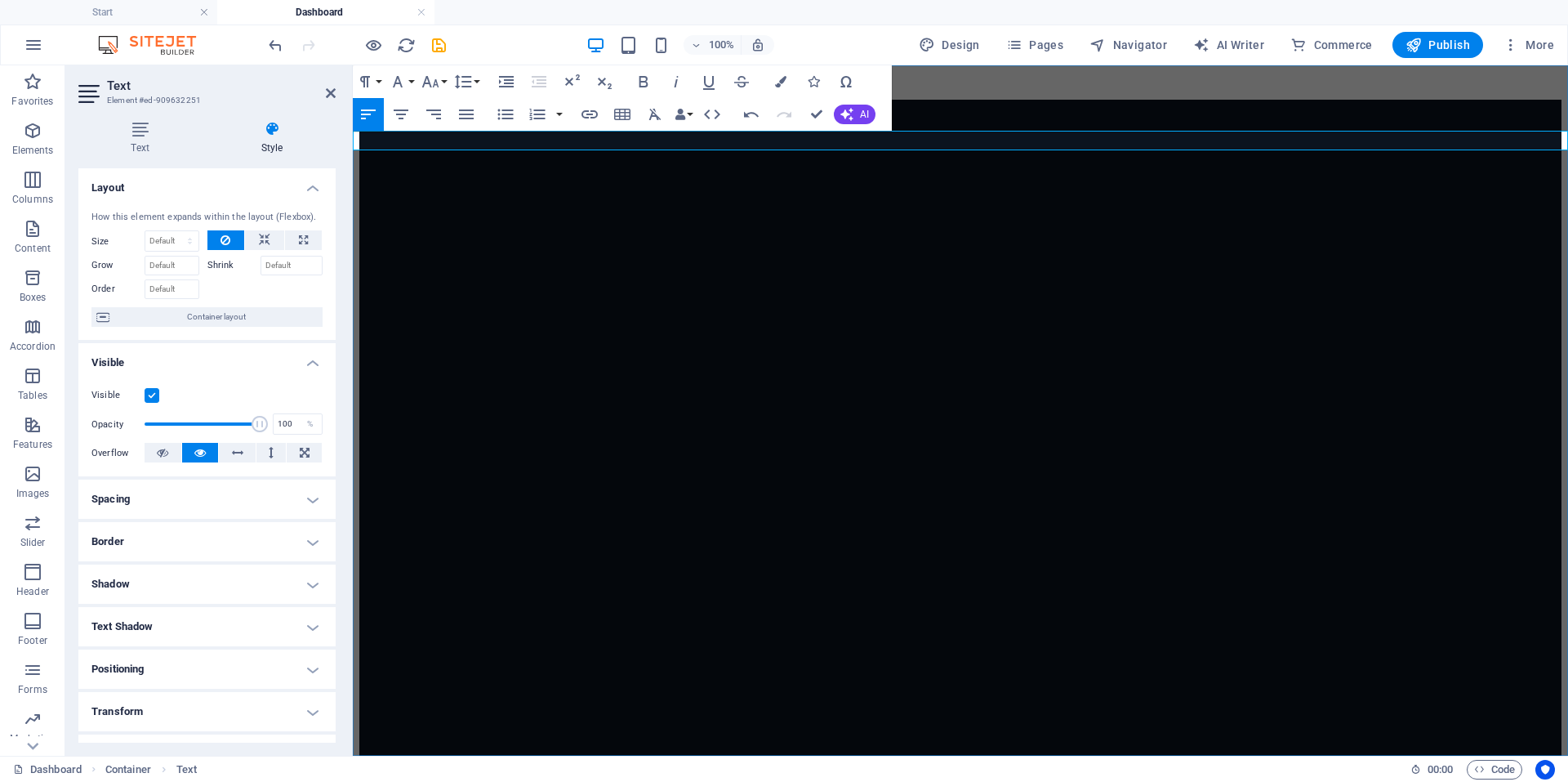
click at [416, 114] on p "​ ​ SIGN OUT" at bounding box center [960, 107] width 1202 height 15
click at [647, 82] on icon "button" at bounding box center [643, 81] width 19 height 19
click at [733, 215] on div "​​SIGN OUT" at bounding box center [960, 444] width 1202 height 690
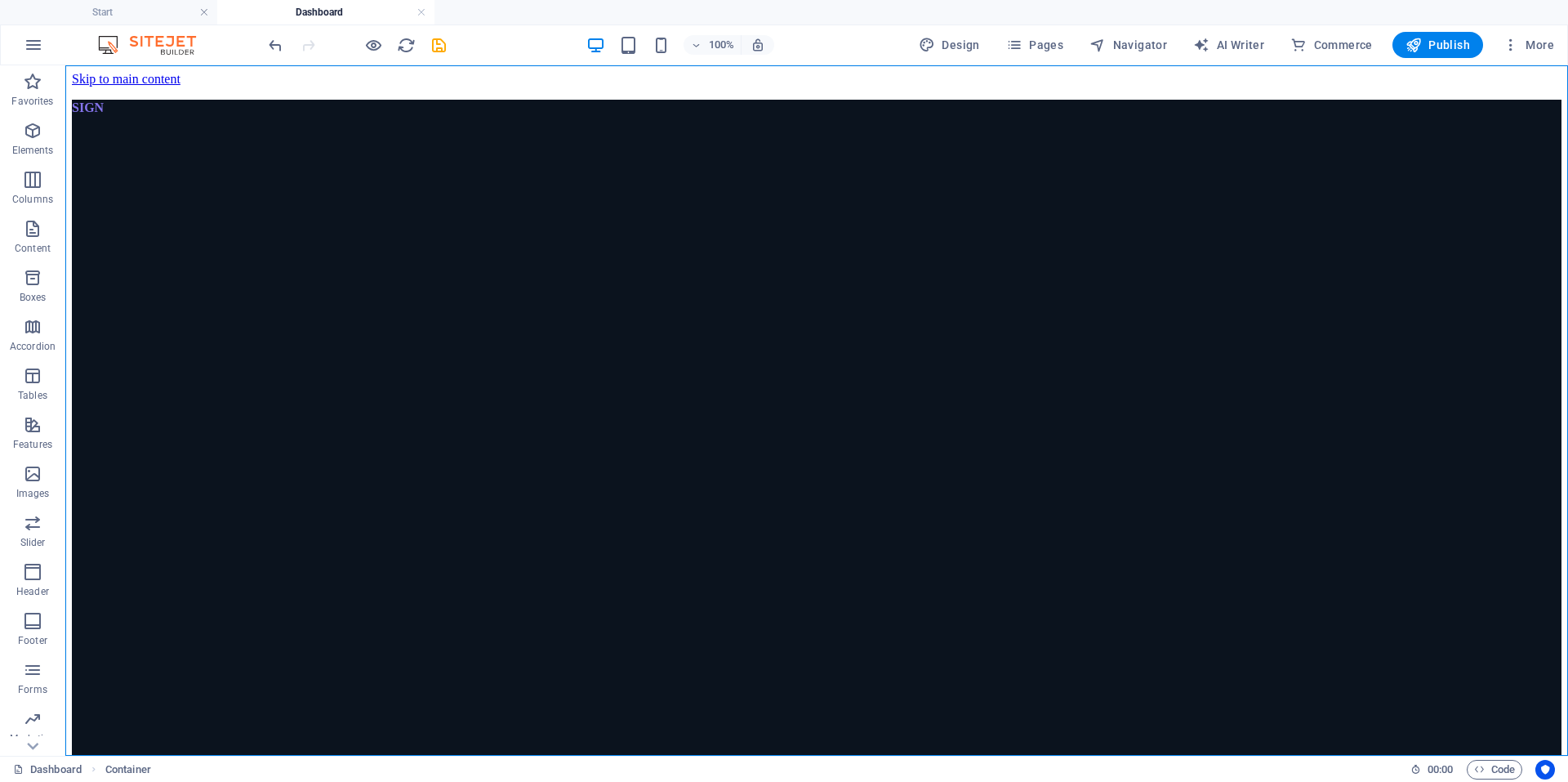
click at [484, 169] on div "​​SIGN OUT" at bounding box center [816, 444] width 1489 height 690
click at [92, 115] on div "SIGN OUT" at bounding box center [816, 107] width 1489 height 16
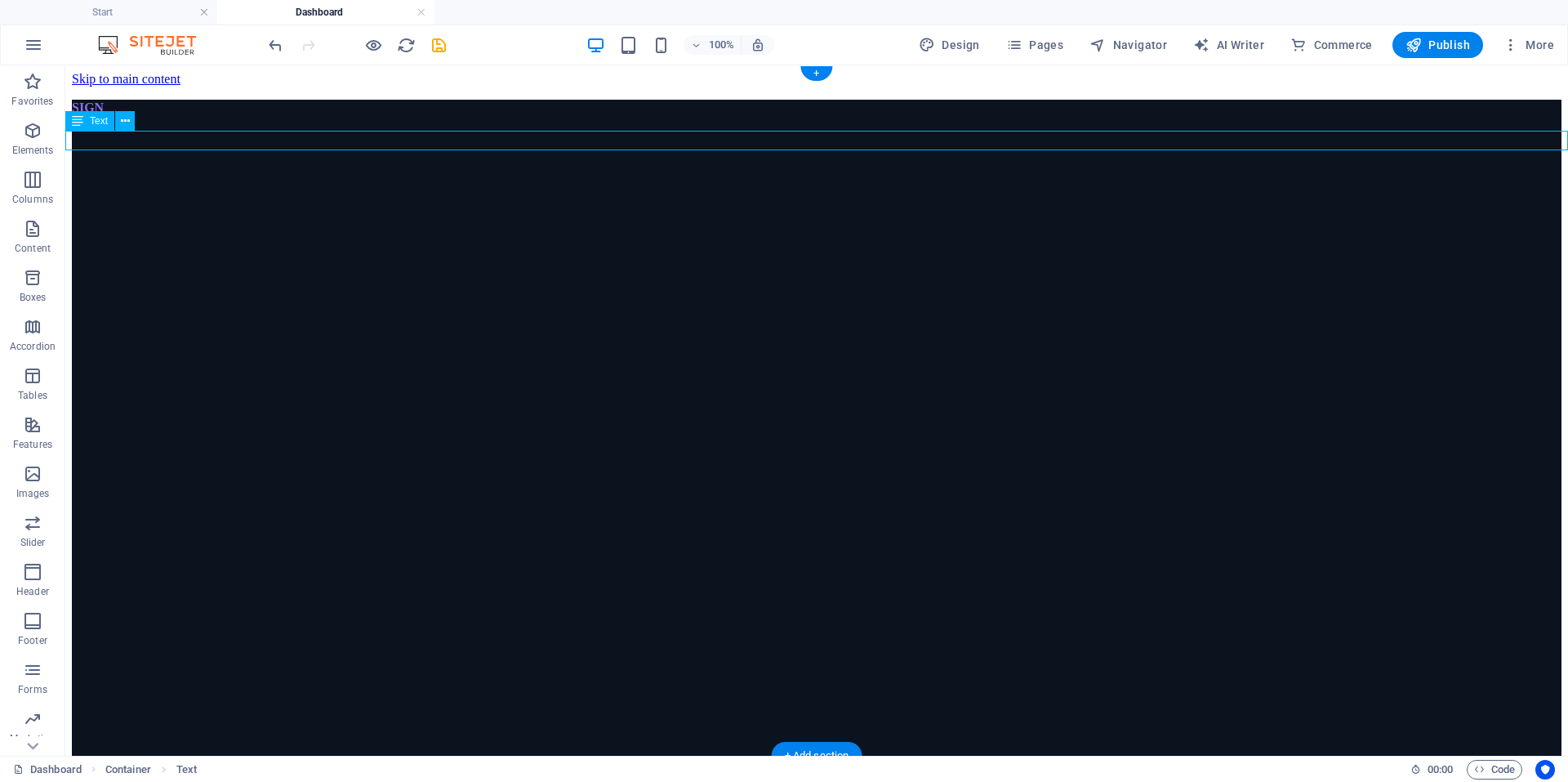
click at [98, 115] on div "SIGN OUT" at bounding box center [816, 107] width 1489 height 16
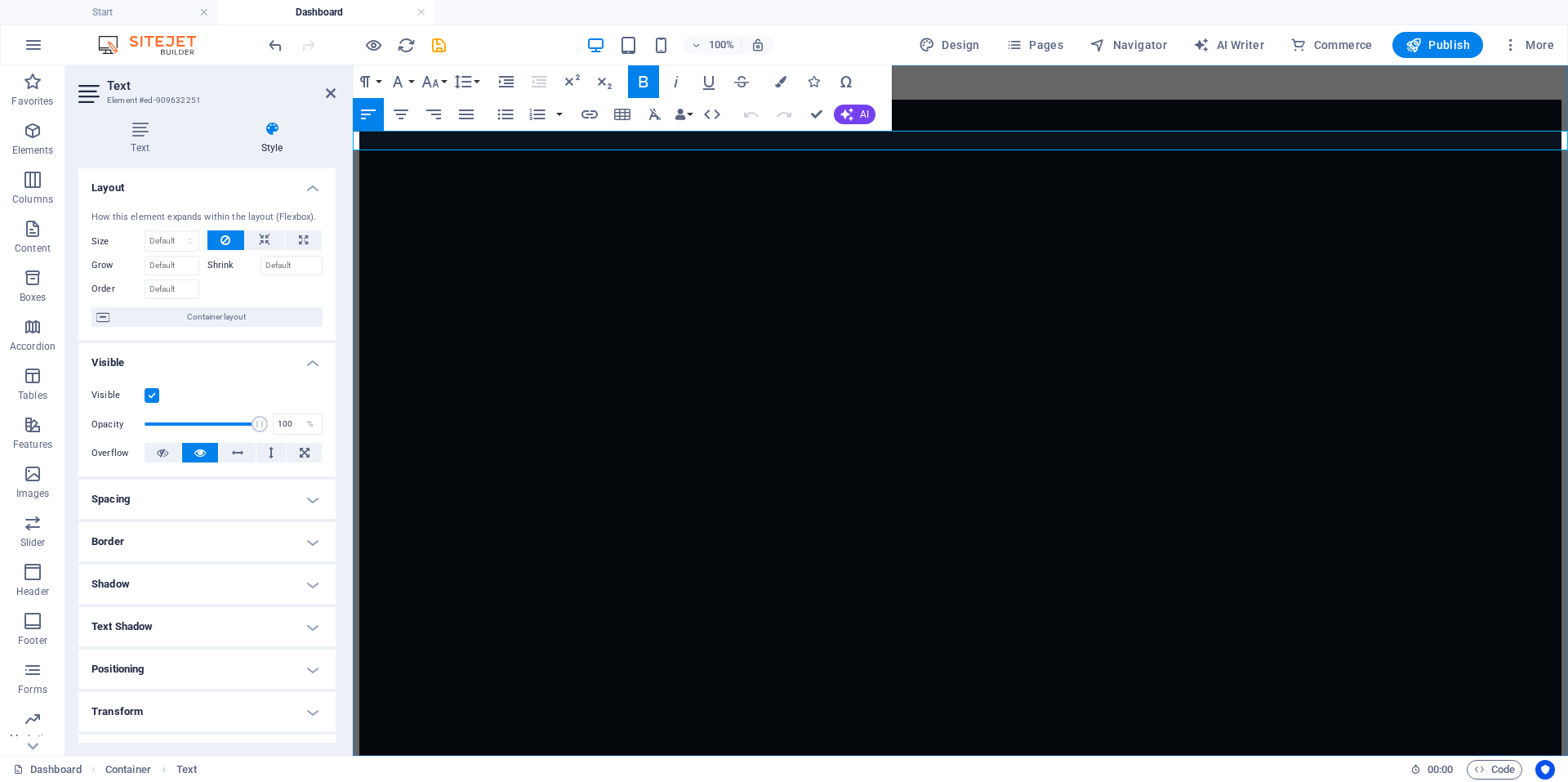
click at [448, 115] on p "SIGN OUT" at bounding box center [960, 107] width 1202 height 16
click at [493, 217] on div "SIGN OUT" at bounding box center [960, 444] width 1202 height 690
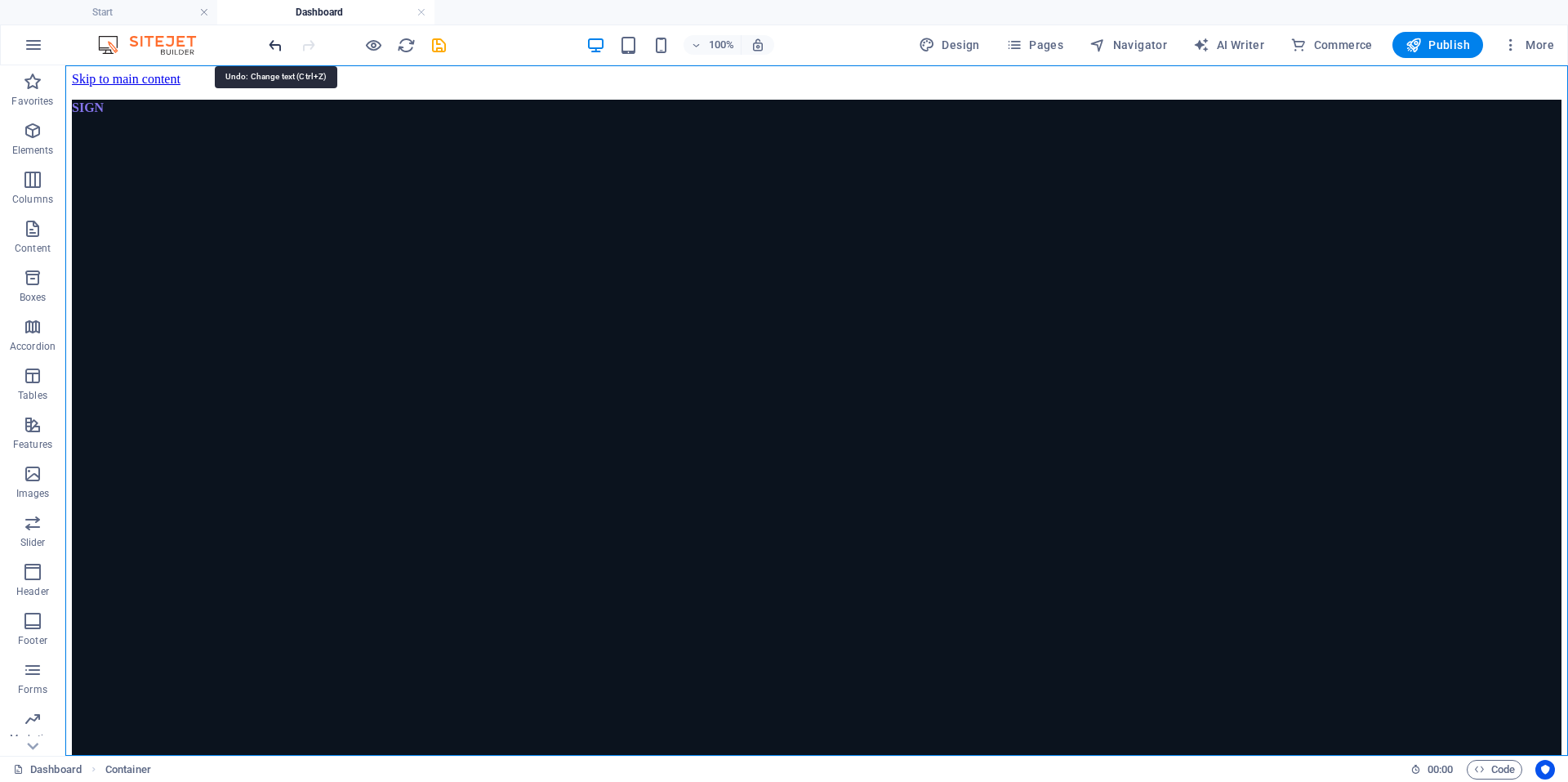
click at [278, 48] on icon "undo" at bounding box center [275, 45] width 19 height 19
click at [279, 50] on icon "undo" at bounding box center [275, 45] width 19 height 19
click at [162, 114] on div "SIGN OUT" at bounding box center [816, 107] width 1489 height 15
click at [157, 114] on div "SIGN OUT" at bounding box center [816, 107] width 1489 height 15
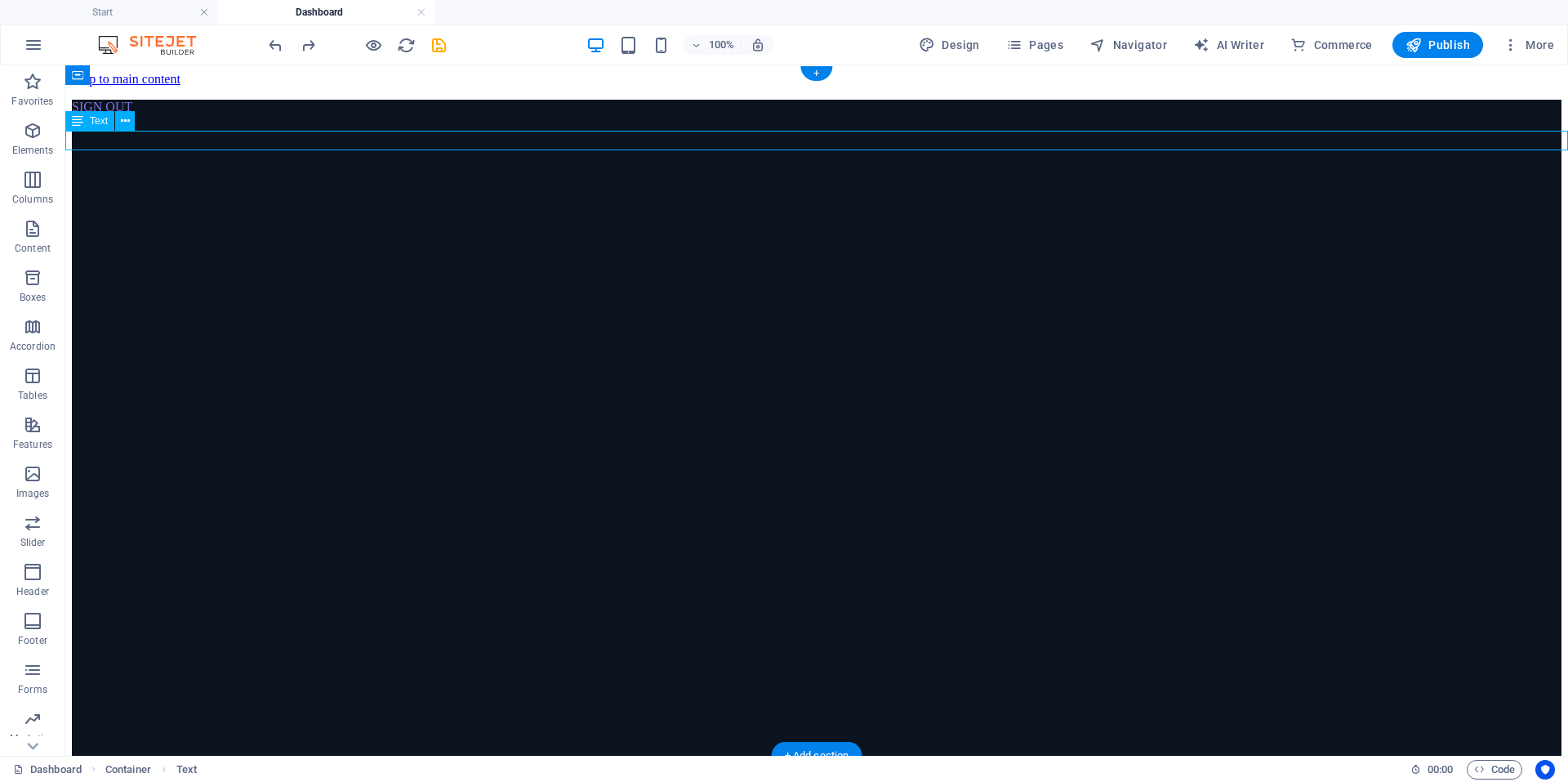
click at [132, 114] on div "SIGN OUT" at bounding box center [816, 107] width 1489 height 15
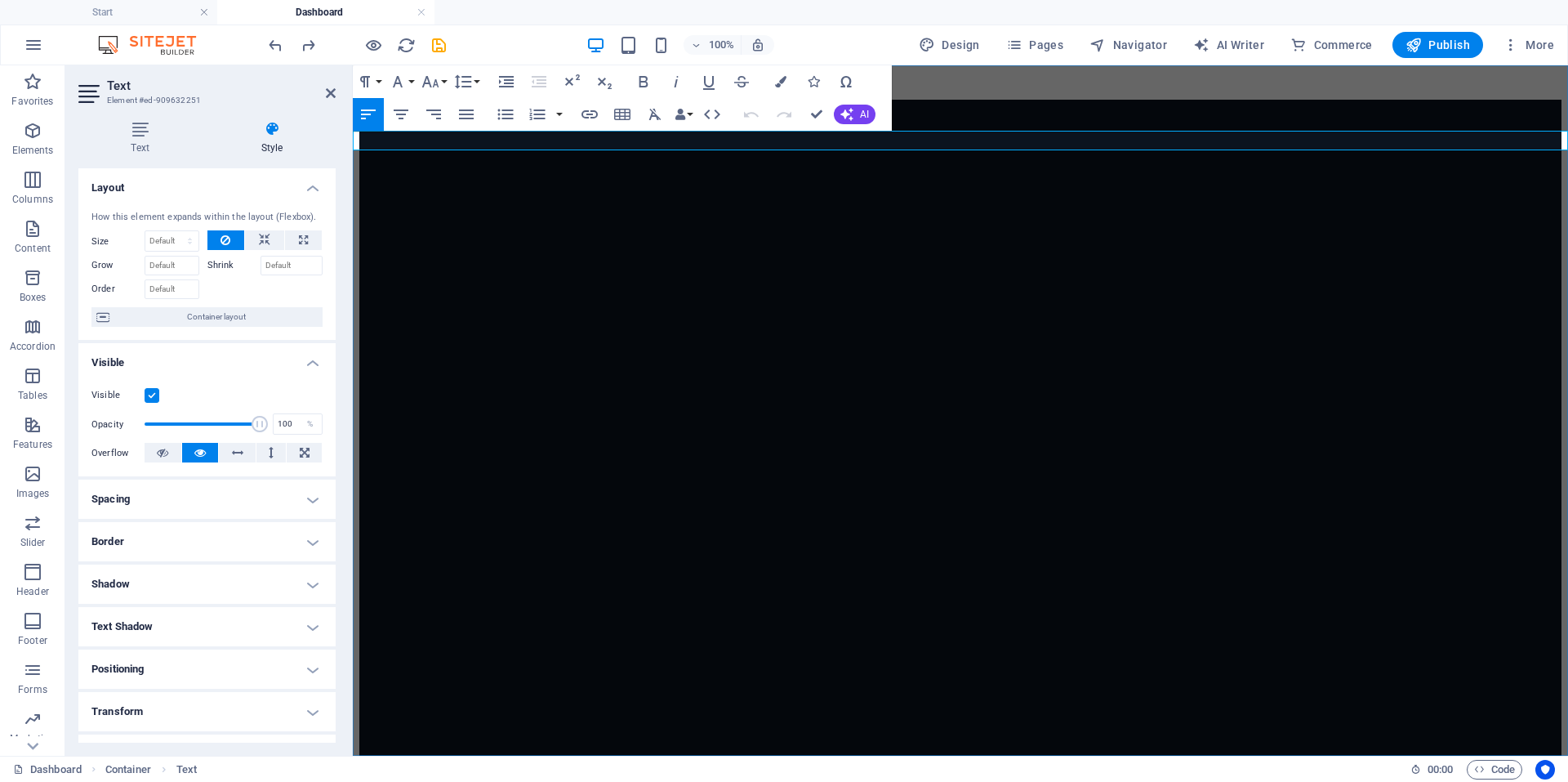
click at [420, 114] on p "SIGN OUT" at bounding box center [960, 107] width 1202 height 15
click at [644, 75] on icon "button" at bounding box center [643, 81] width 19 height 19
click at [716, 117] on icon "button" at bounding box center [712, 114] width 16 height 10
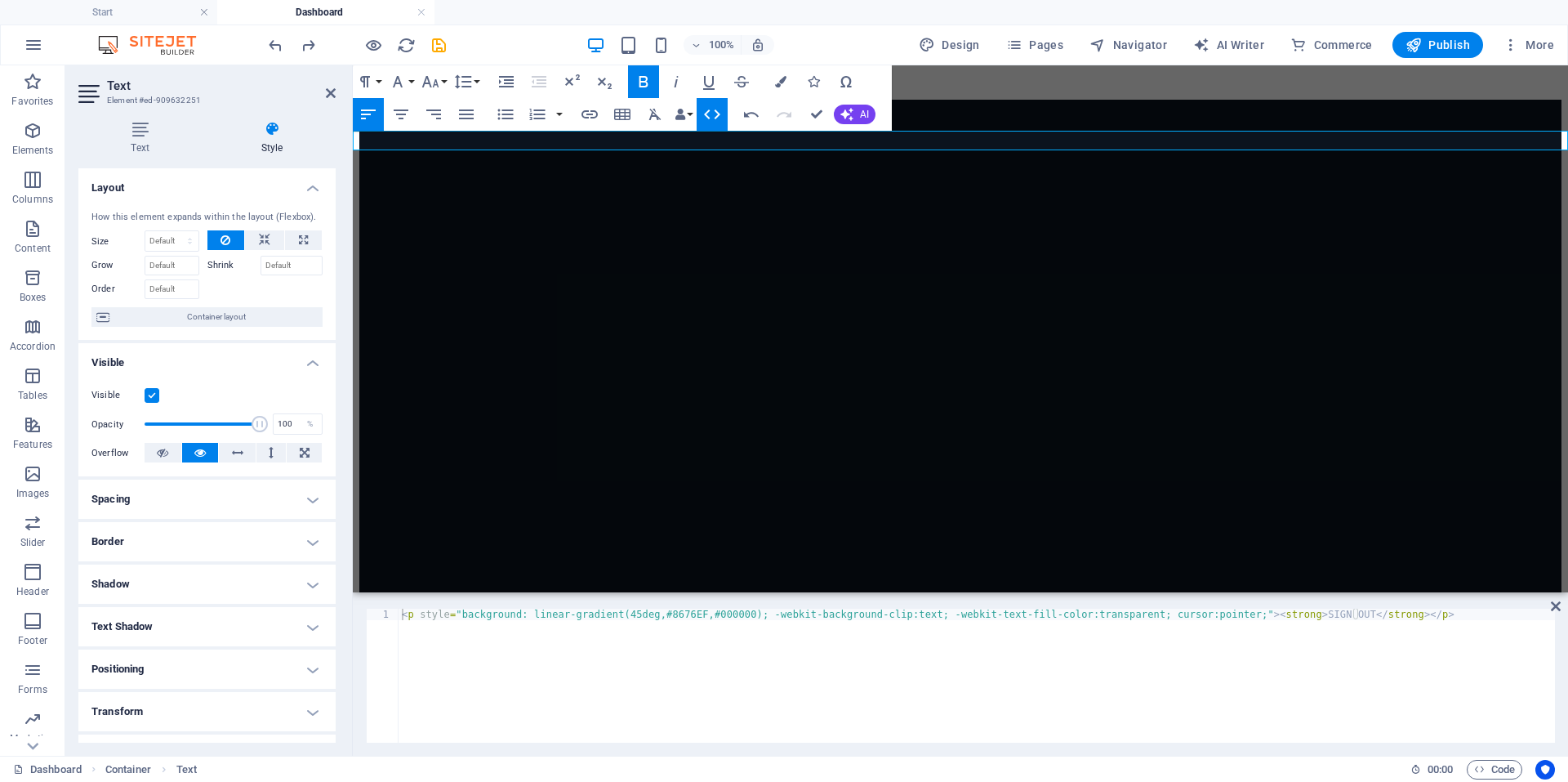
type textarea "<p style="background: linear-gradient(45deg,#8676EF,#000000); -webkit-backgroun…"
click at [792, 643] on div "< p style = "background: linear-gradient(45deg,#8676EF,#000000); -webkit-backgr…" at bounding box center [976, 687] width 1156 height 157
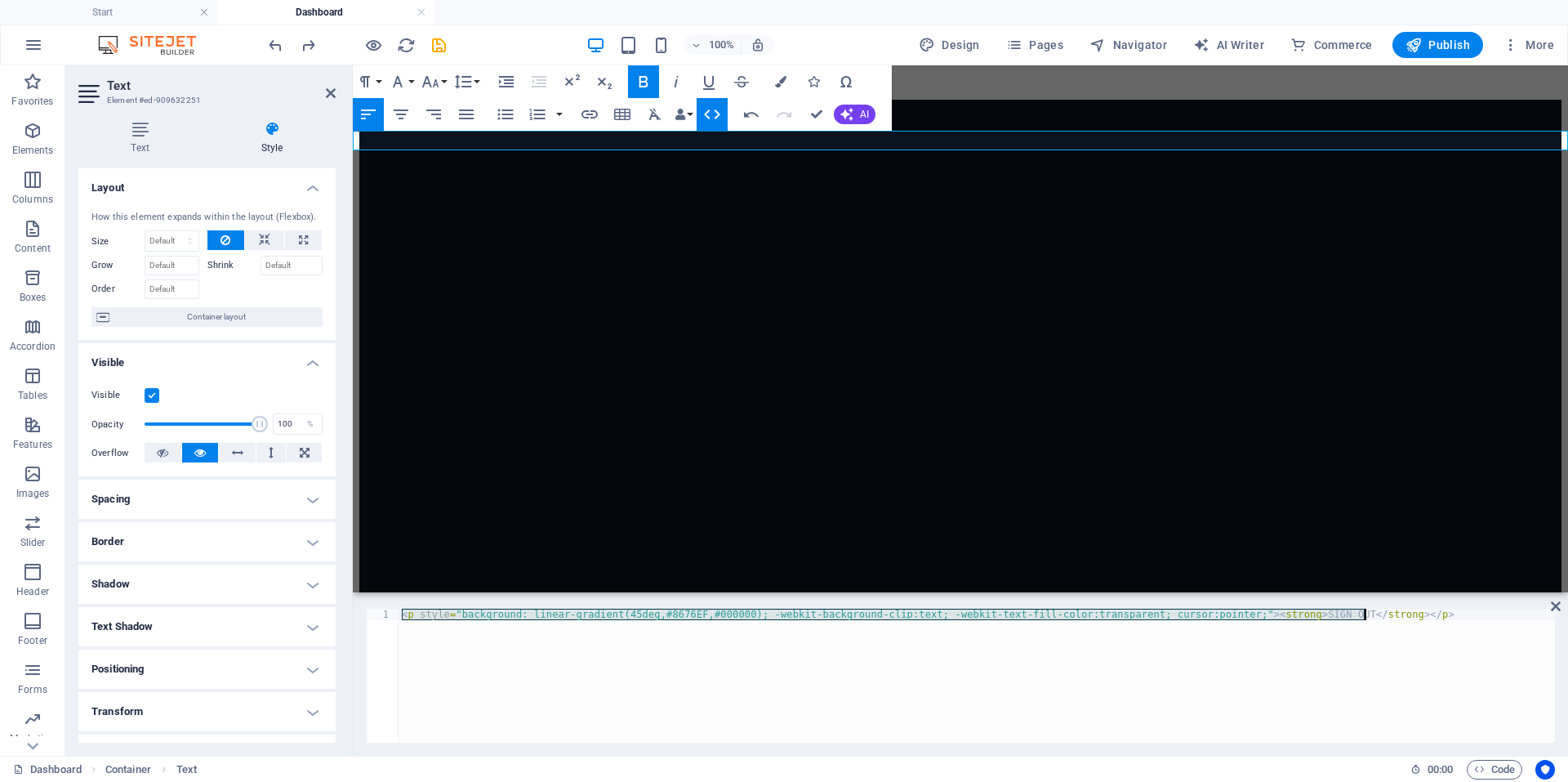
click at [702, 675] on div "< p style = "background: linear-gradient(45deg,#8676EF,#000000); -webkit-backgr…" at bounding box center [976, 675] width 1156 height 134
paste textarea
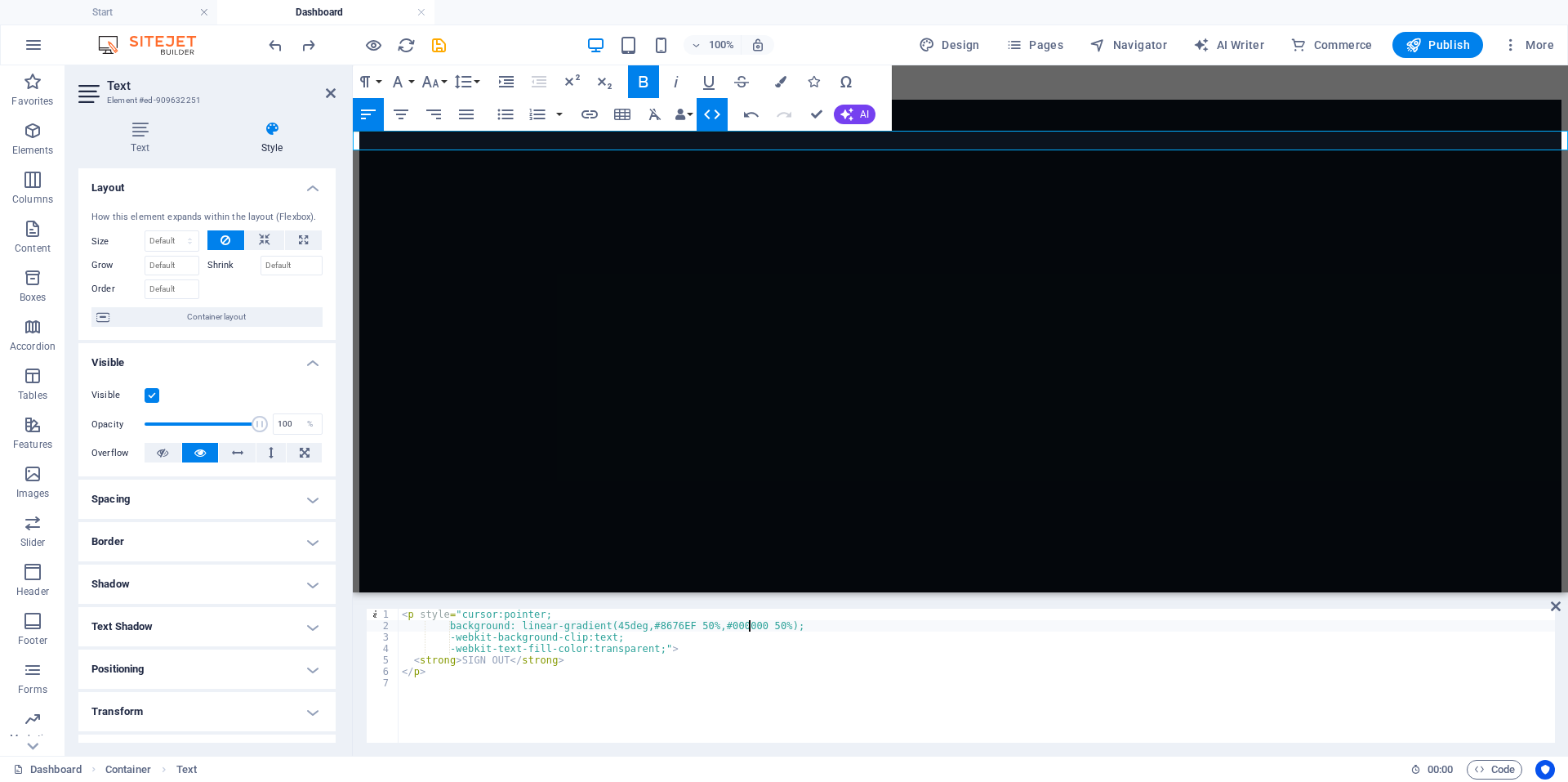
click at [746, 626] on div "< p style = "cursor:pointer; background: linear-gradient(45deg,#8676EF 50%,#000…" at bounding box center [976, 687] width 1156 height 157
type textarea "ㄹ"
click at [851, 649] on div "< p style = "cursor:pointer; background: linear-gradient(45deg,#8676EF 50%,#fff…" at bounding box center [976, 687] width 1156 height 157
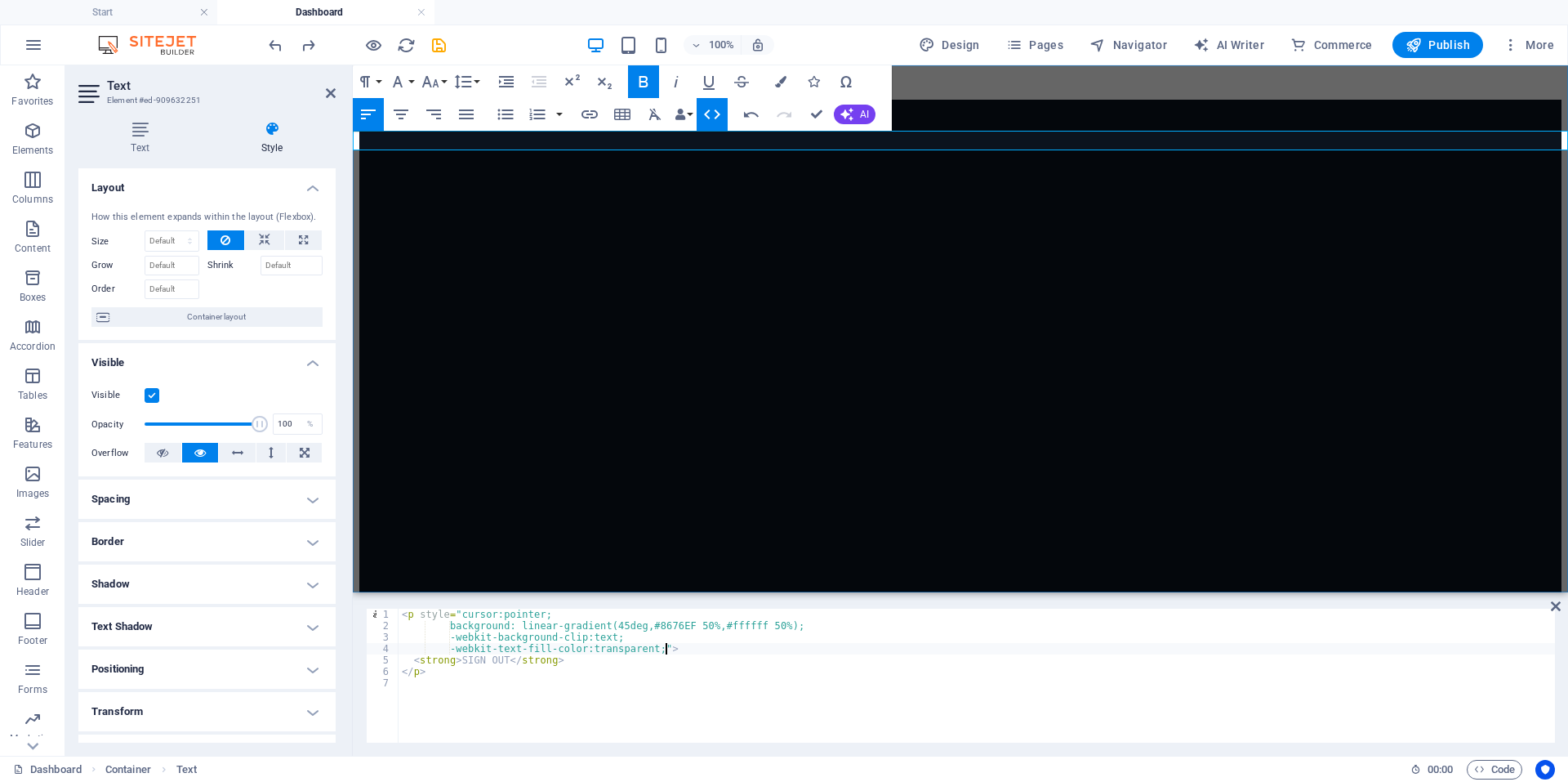
type textarea "-webkit-text-fill-color:transparent;">"
click at [659, 529] on div "SIGN OUT" at bounding box center [960, 363] width 1202 height 527
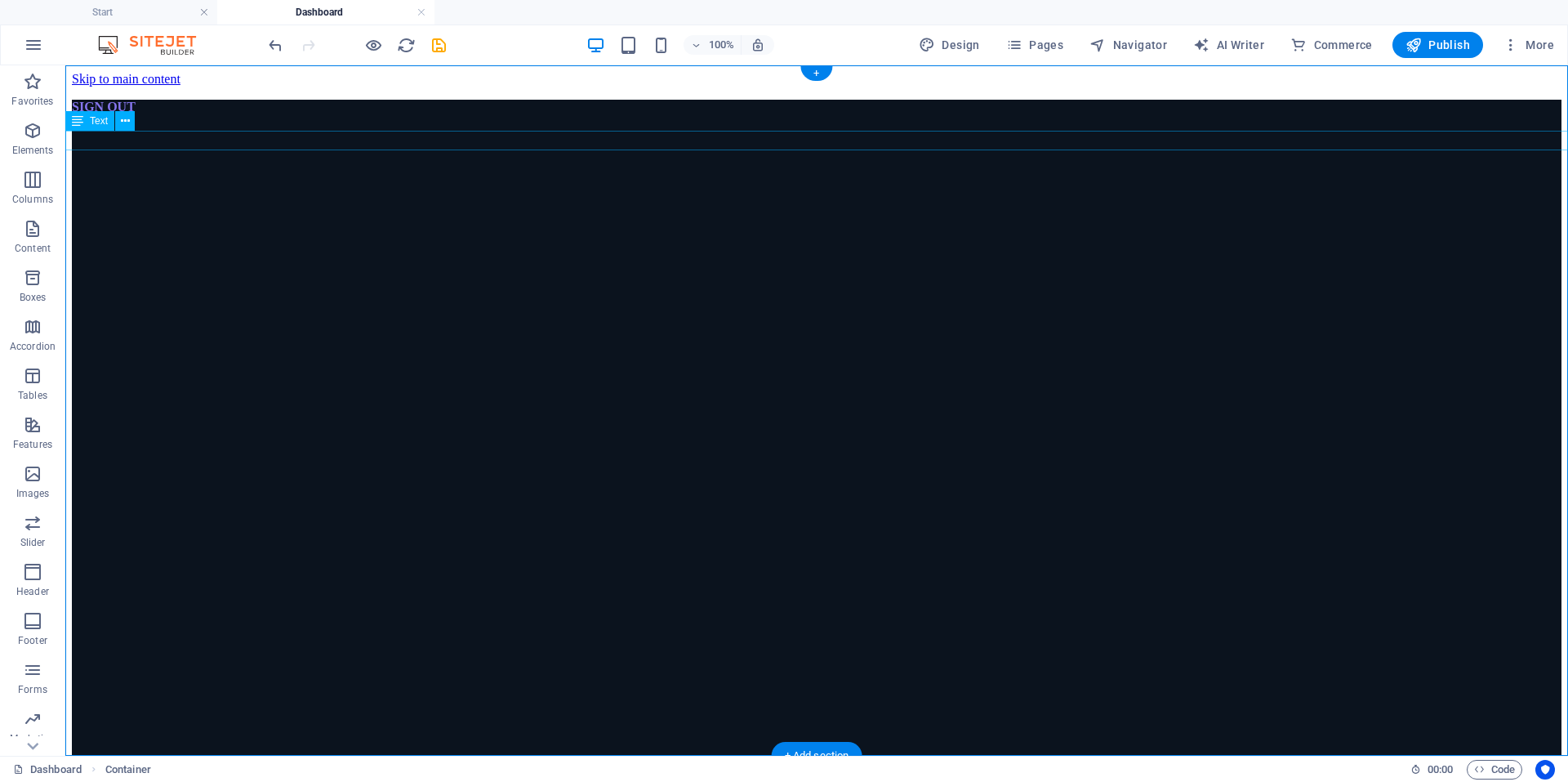
click at [124, 114] on div "SIGN OUT" at bounding box center [816, 107] width 1489 height 15
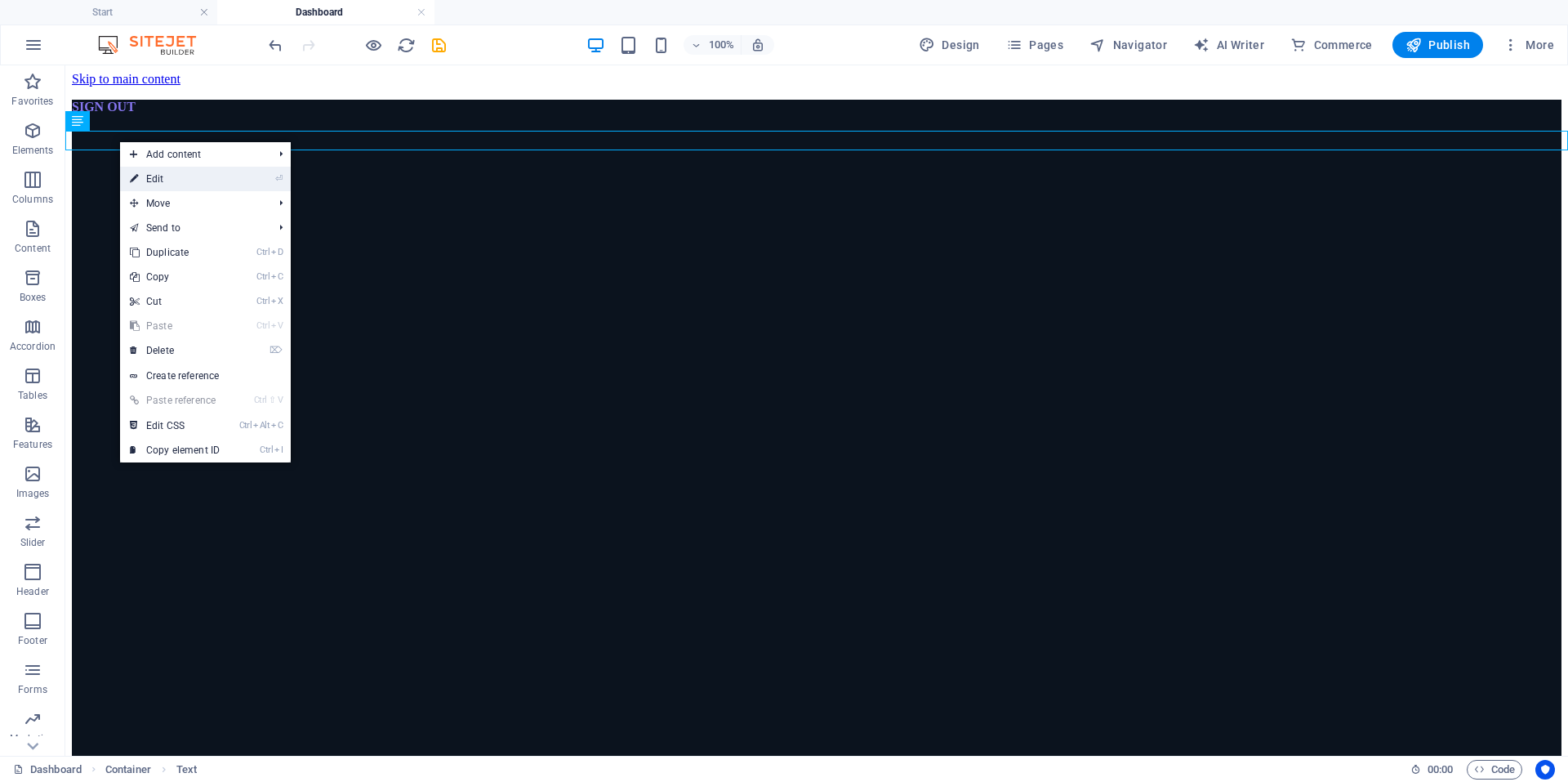
click at [191, 180] on link "⏎ Edit" at bounding box center [174, 178] width 110 height 25
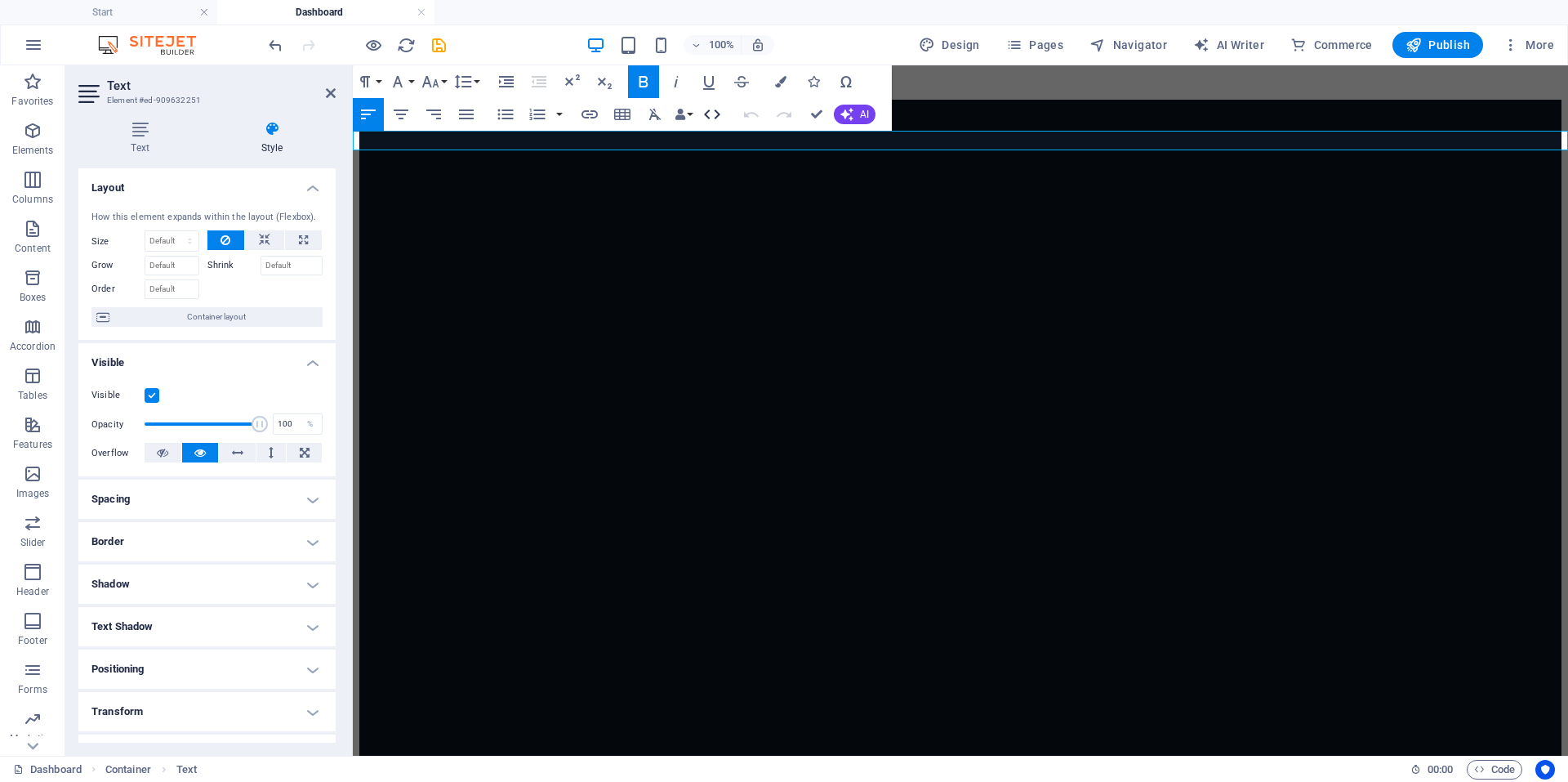
click at [721, 111] on icon "button" at bounding box center [711, 113] width 19 height 19
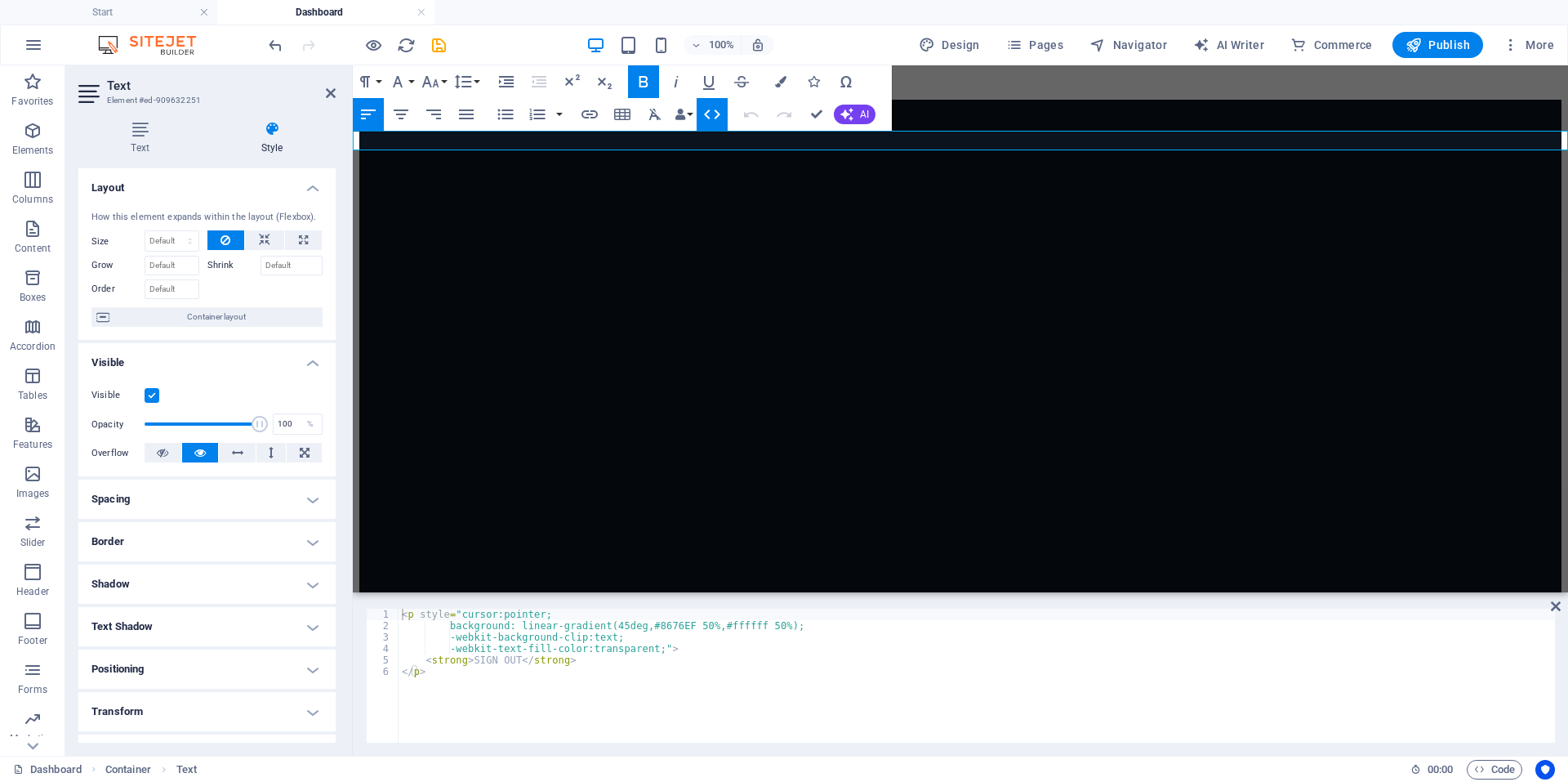
type textarea "</p>"
click at [626, 684] on div "< p style = "cursor:pointer; background: linear-gradient(45deg,#8676EF 50%,#fff…" at bounding box center [976, 687] width 1156 height 157
click at [627, 445] on div "SIGN OUT" at bounding box center [960, 363] width 1202 height 527
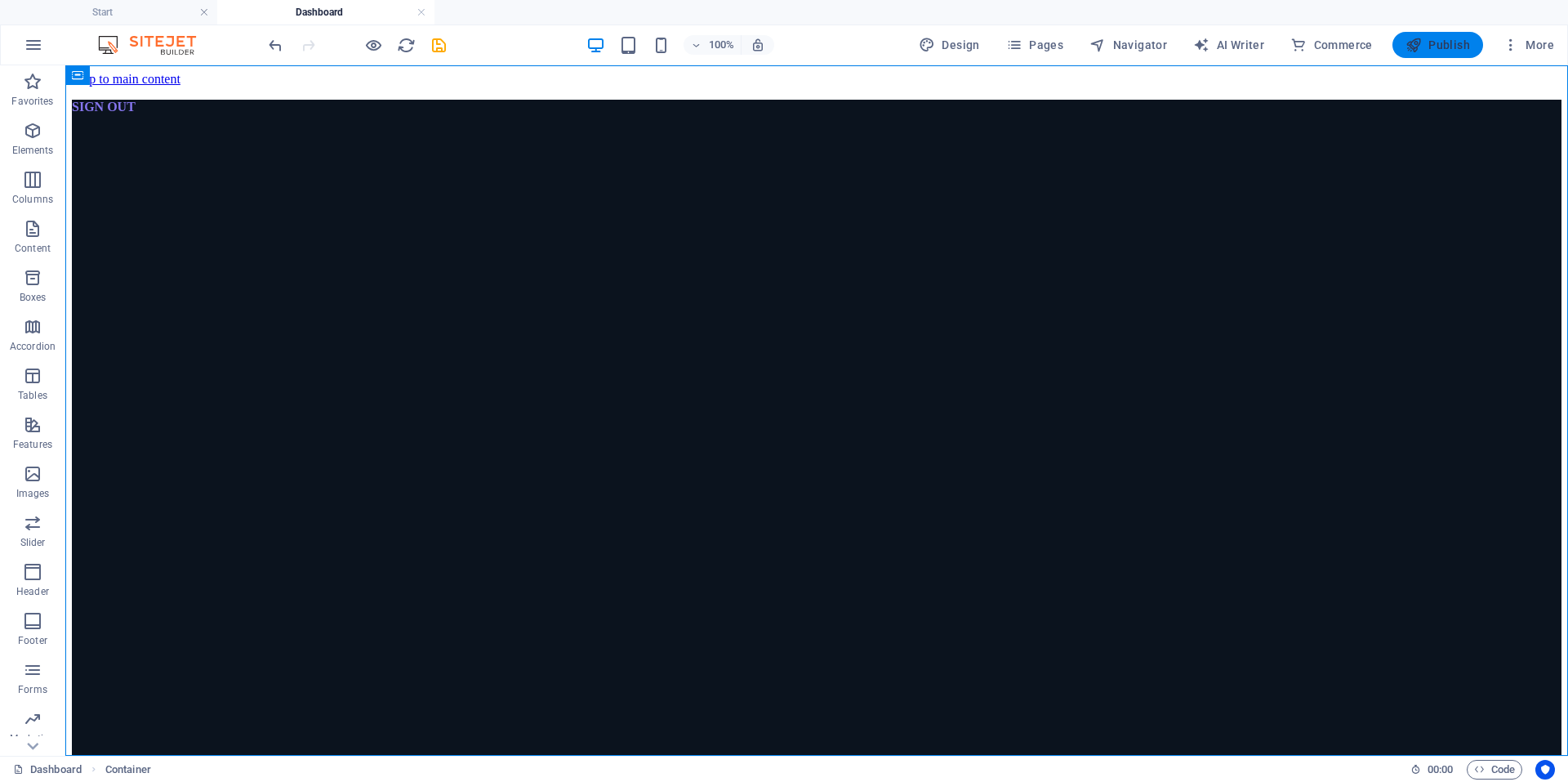
click at [1463, 48] on span "Publish" at bounding box center [1437, 45] width 65 height 16
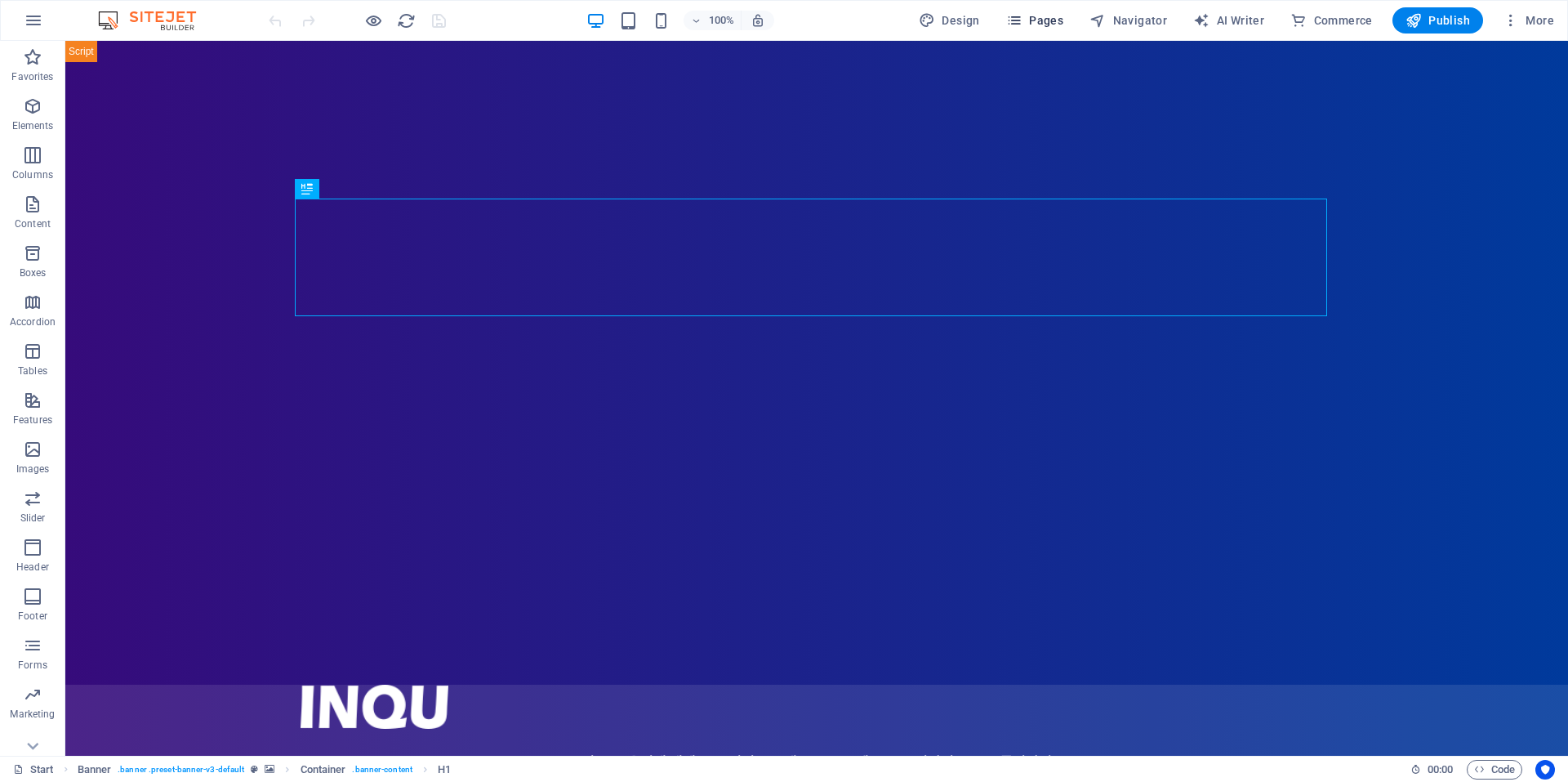
click at [1032, 12] on span "Pages" at bounding box center [1034, 20] width 58 height 16
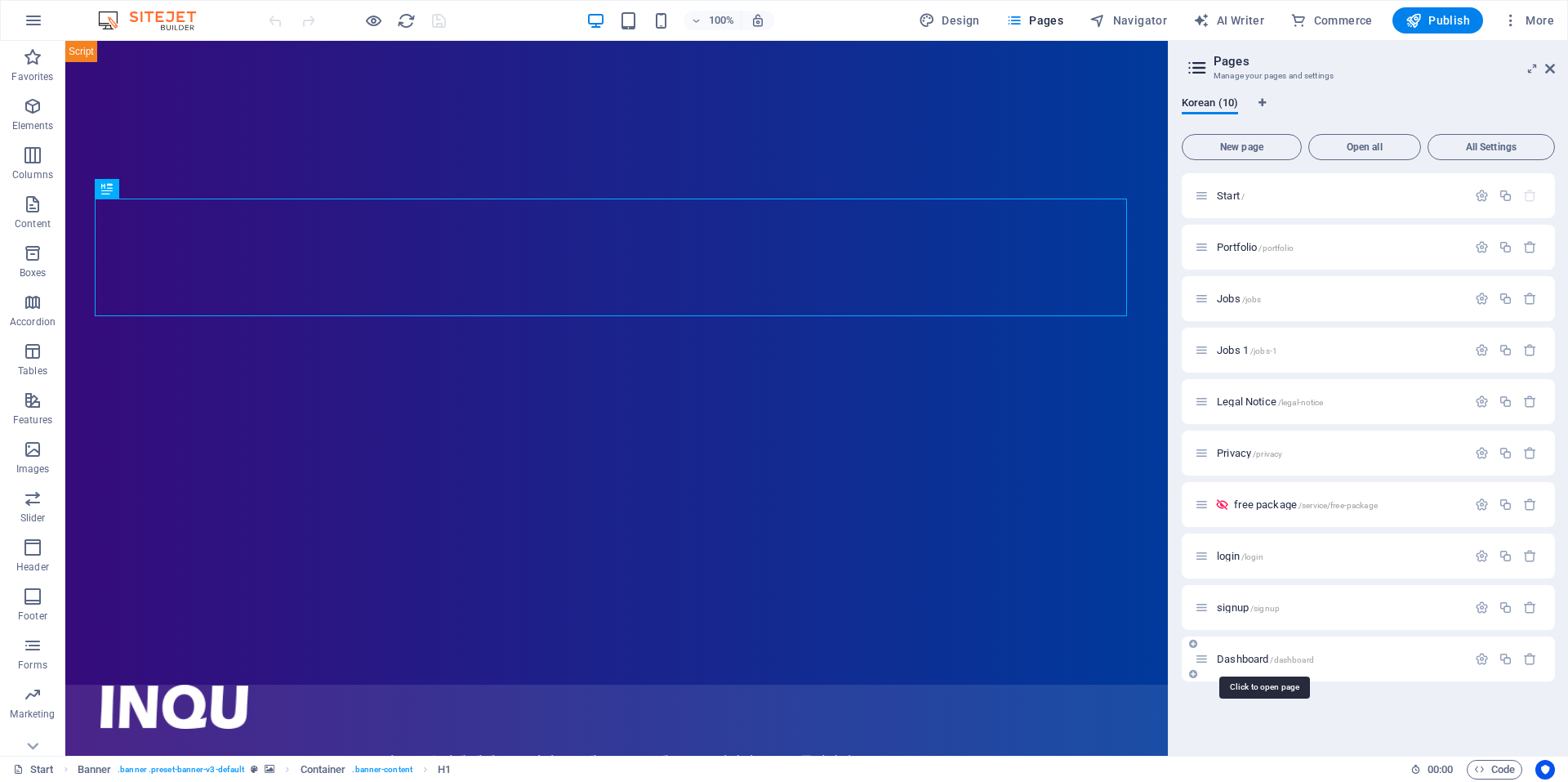
click at [1249, 663] on span "Dashboard /dashboard" at bounding box center [1265, 658] width 97 height 12
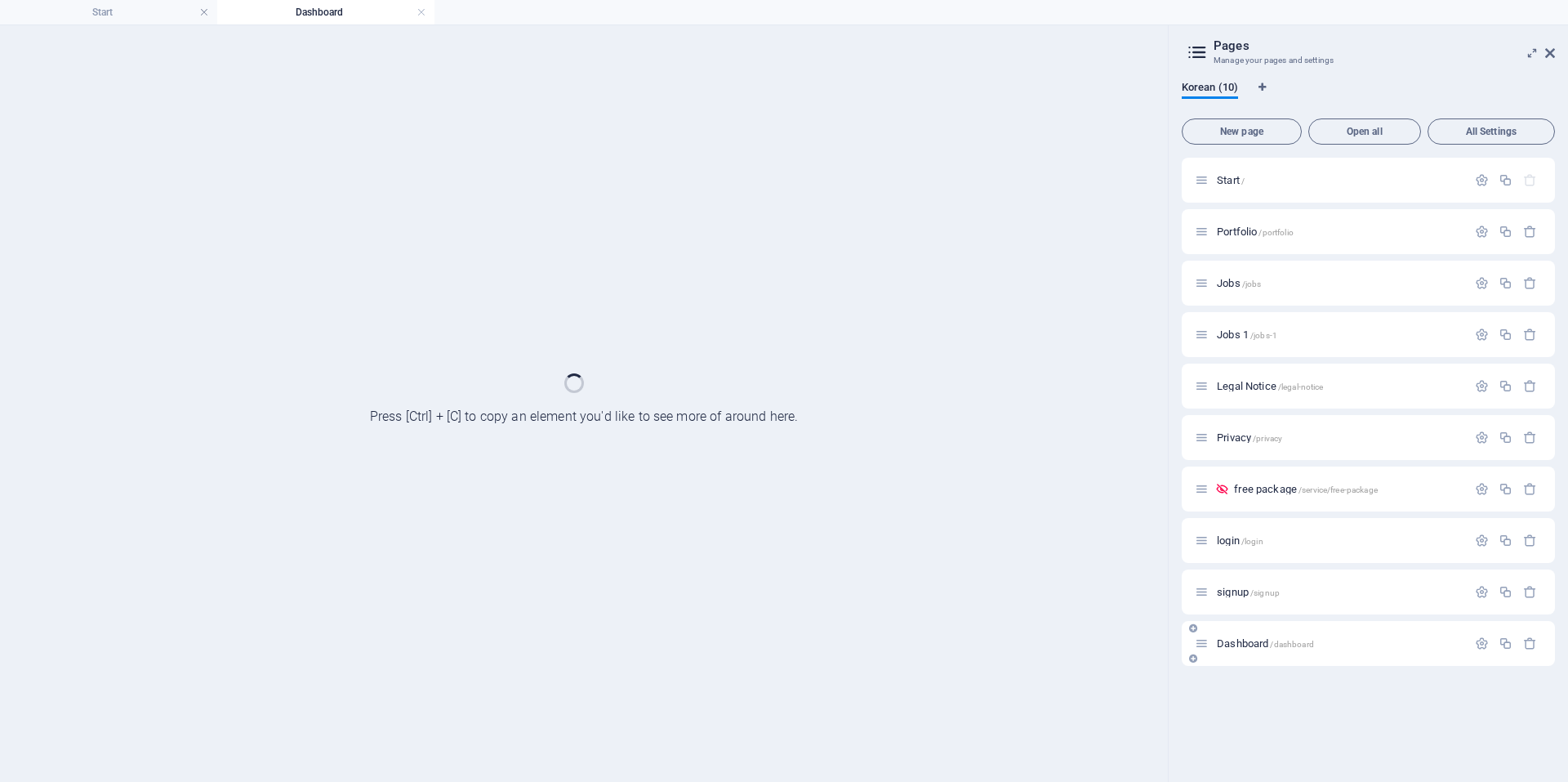
click at [1249, 663] on div "Dashboard /dashboard" at bounding box center [1368, 642] width 374 height 45
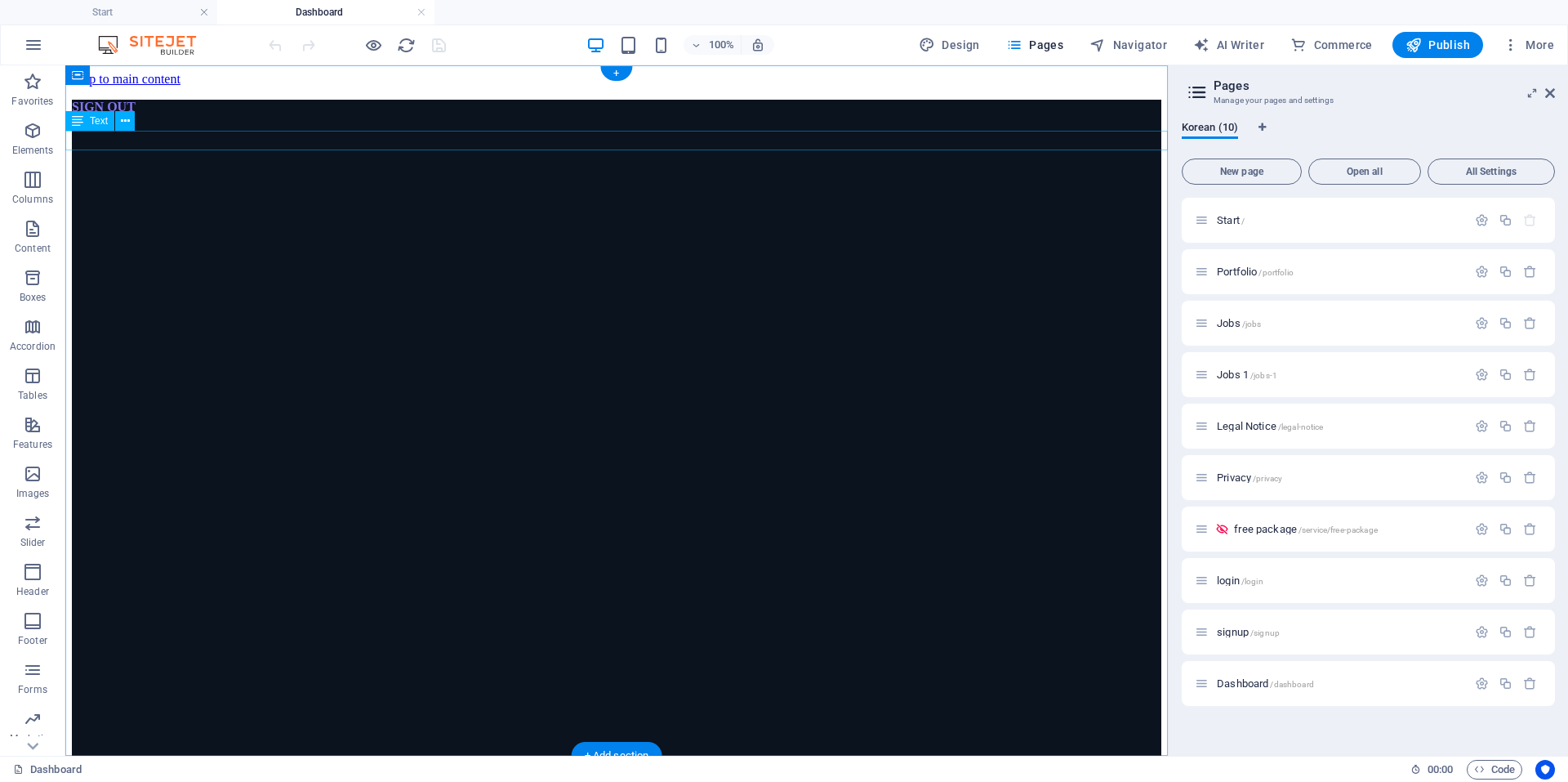
click at [132, 114] on div "SIGN OUT" at bounding box center [616, 107] width 1089 height 15
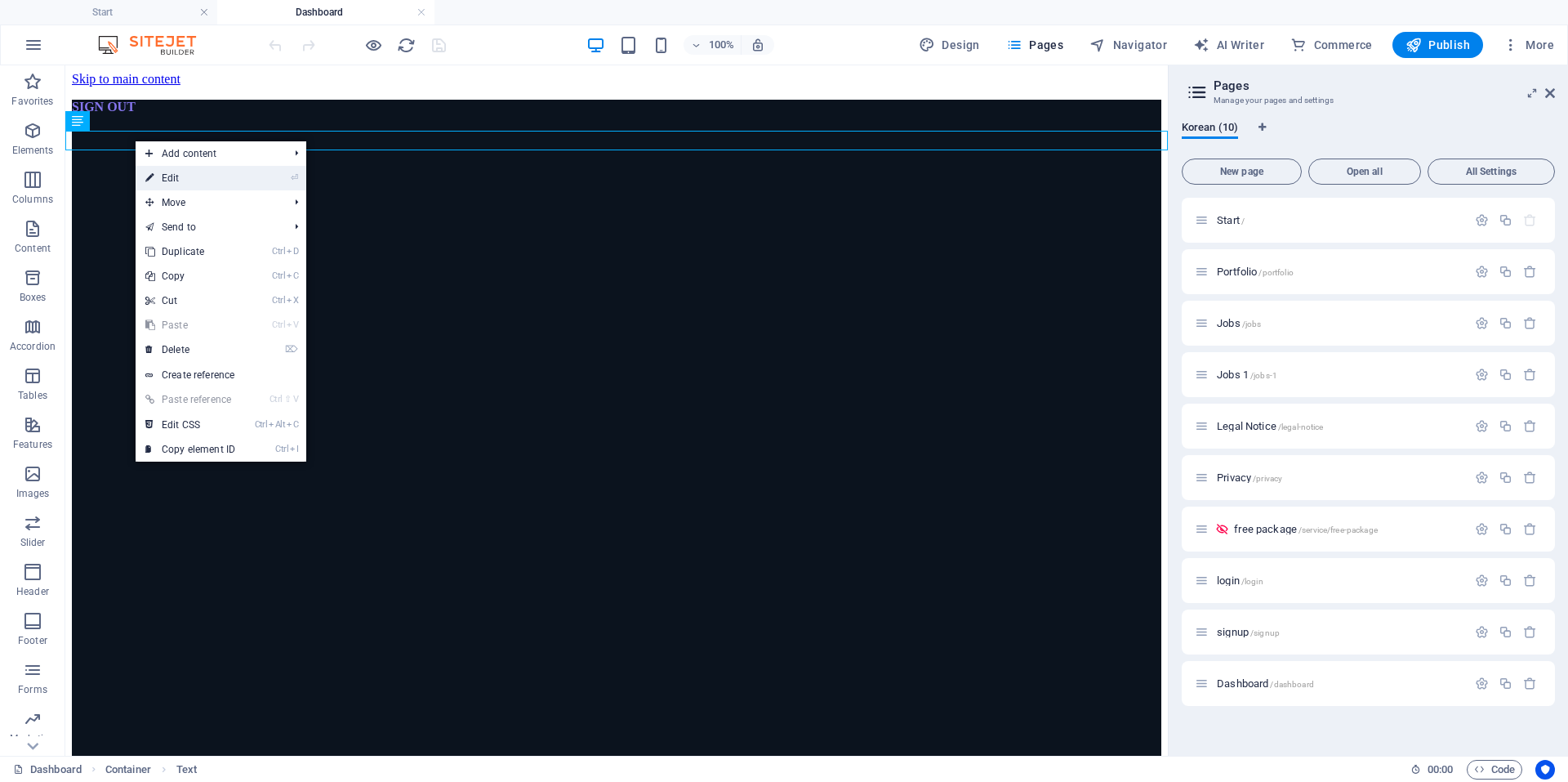
click at [198, 181] on link "⏎ Edit" at bounding box center [190, 177] width 110 height 25
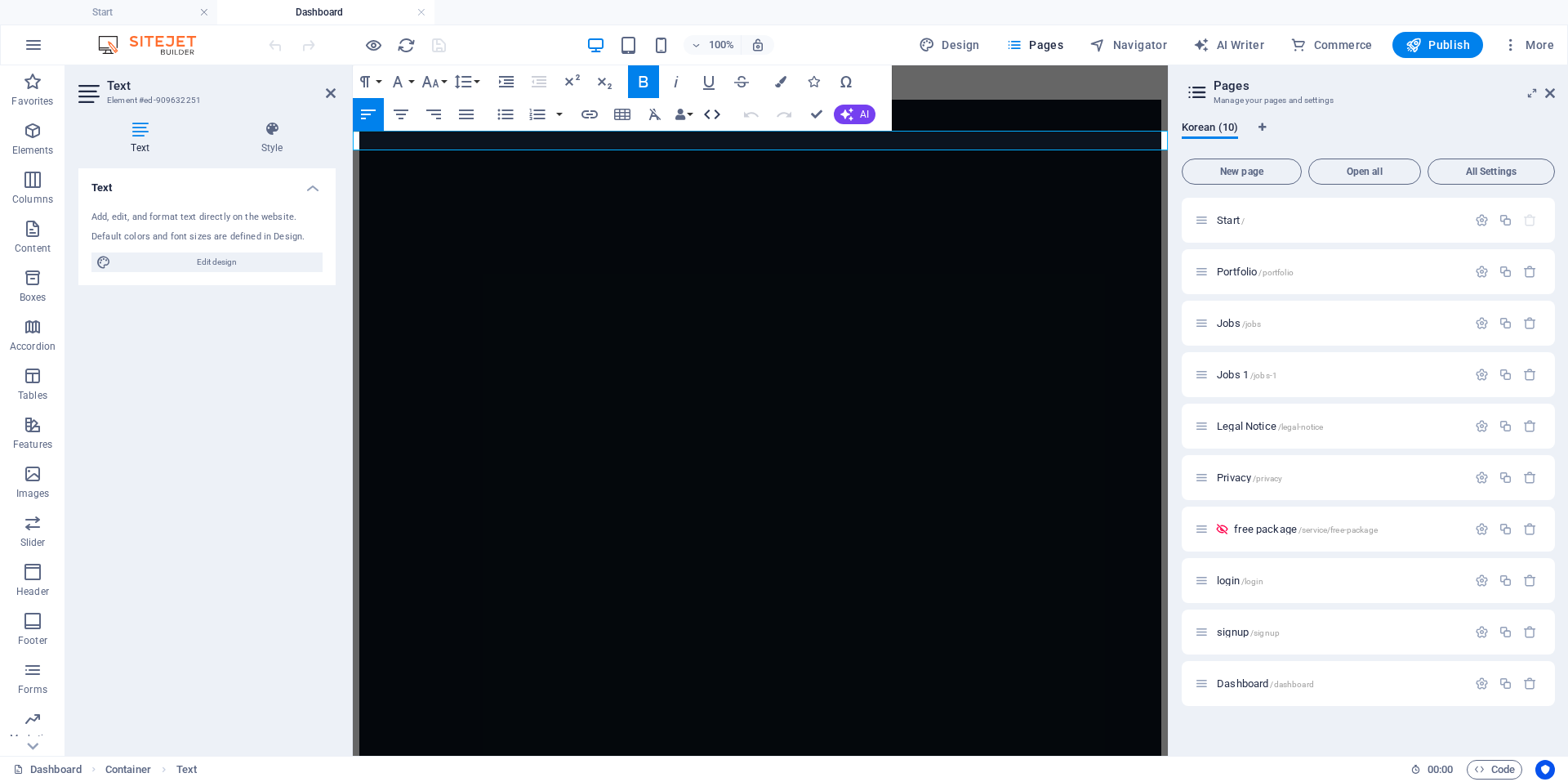
click at [711, 108] on icon "button" at bounding box center [711, 113] width 19 height 19
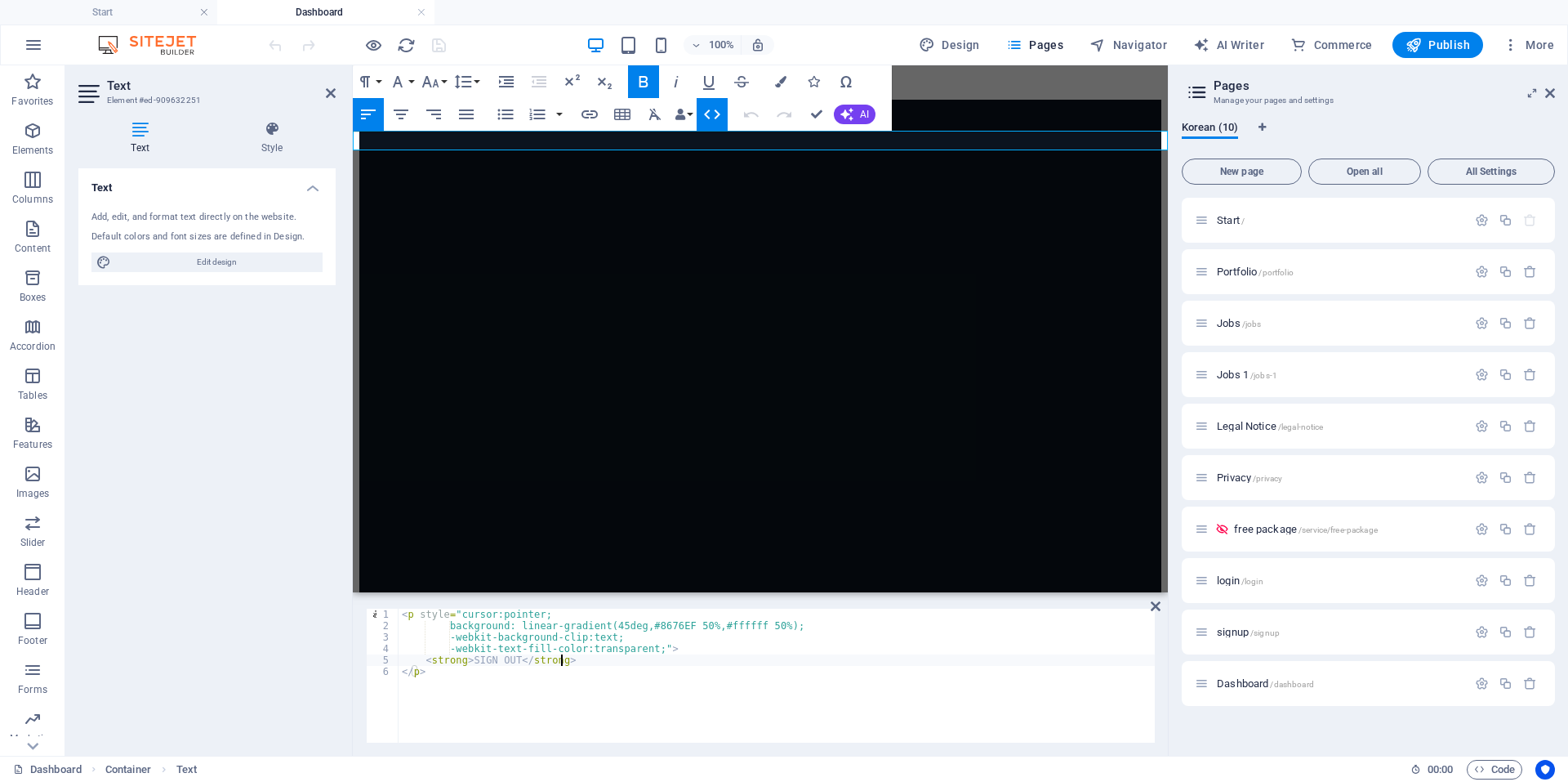
click at [586, 658] on div "< p style = "cursor:pointer; background: linear-gradient(45deg,#8676EF 50%,#fff…" at bounding box center [776, 687] width 756 height 157
type textarea "<strong>SIGN OUT</strong> </p>"
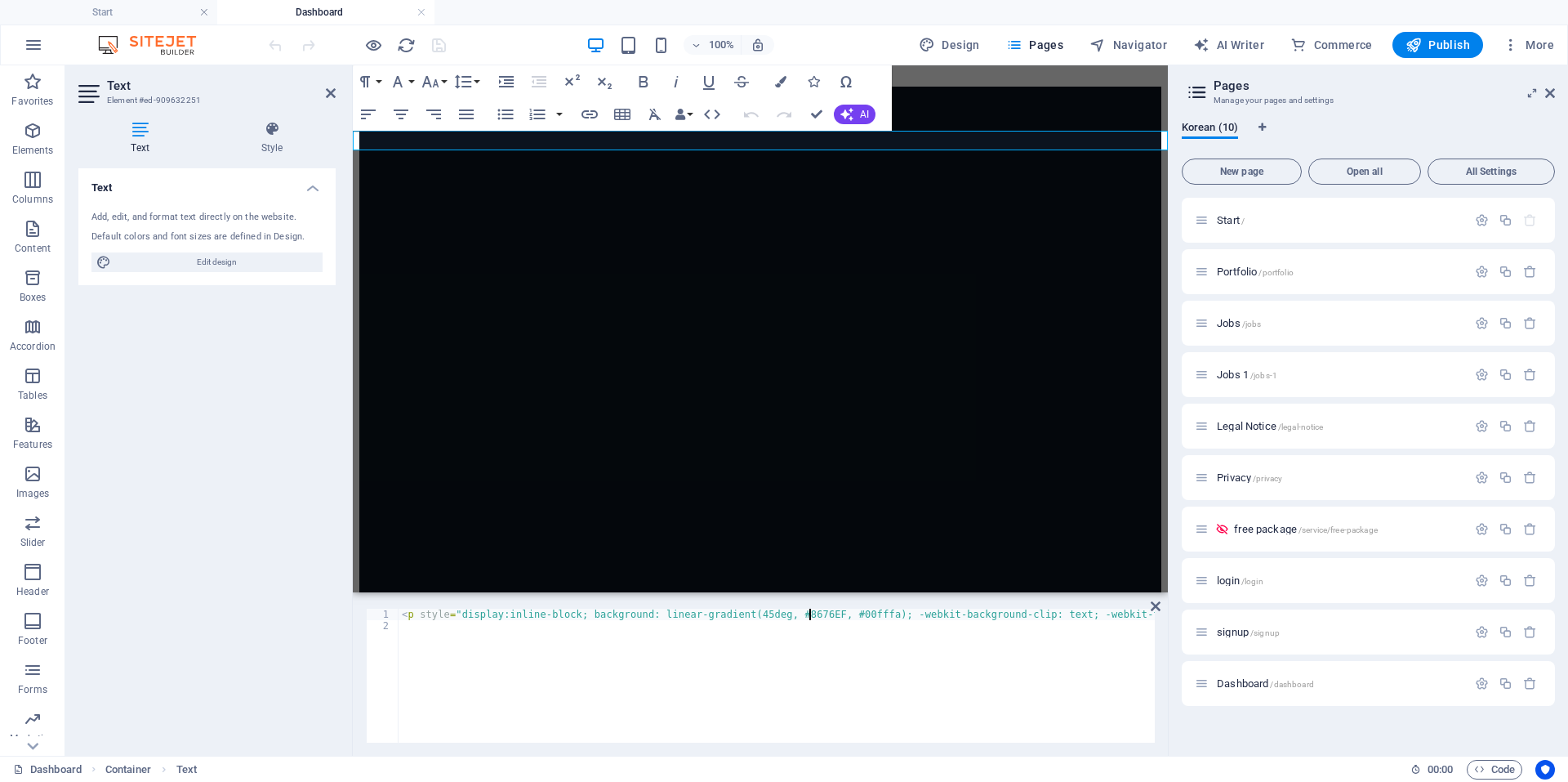
click at [806, 615] on div "< p style = "display:inline-block; background: linear-gradient(45deg, #8676EF, …" at bounding box center [954, 687] width 1112 height 157
click at [858, 614] on div "< p style = "display:inline-block; background: linear-gradient(45deg, #8676EF, …" at bounding box center [954, 687] width 1112 height 157
drag, startPoint x: 859, startPoint y: 614, endPoint x: 819, endPoint y: 613, distance: 40.0
click at [819, 613] on div "< p style = "display:inline-block; background: linear-gradient(45deg, #8676EF, …" at bounding box center [954, 685] width 1112 height 153
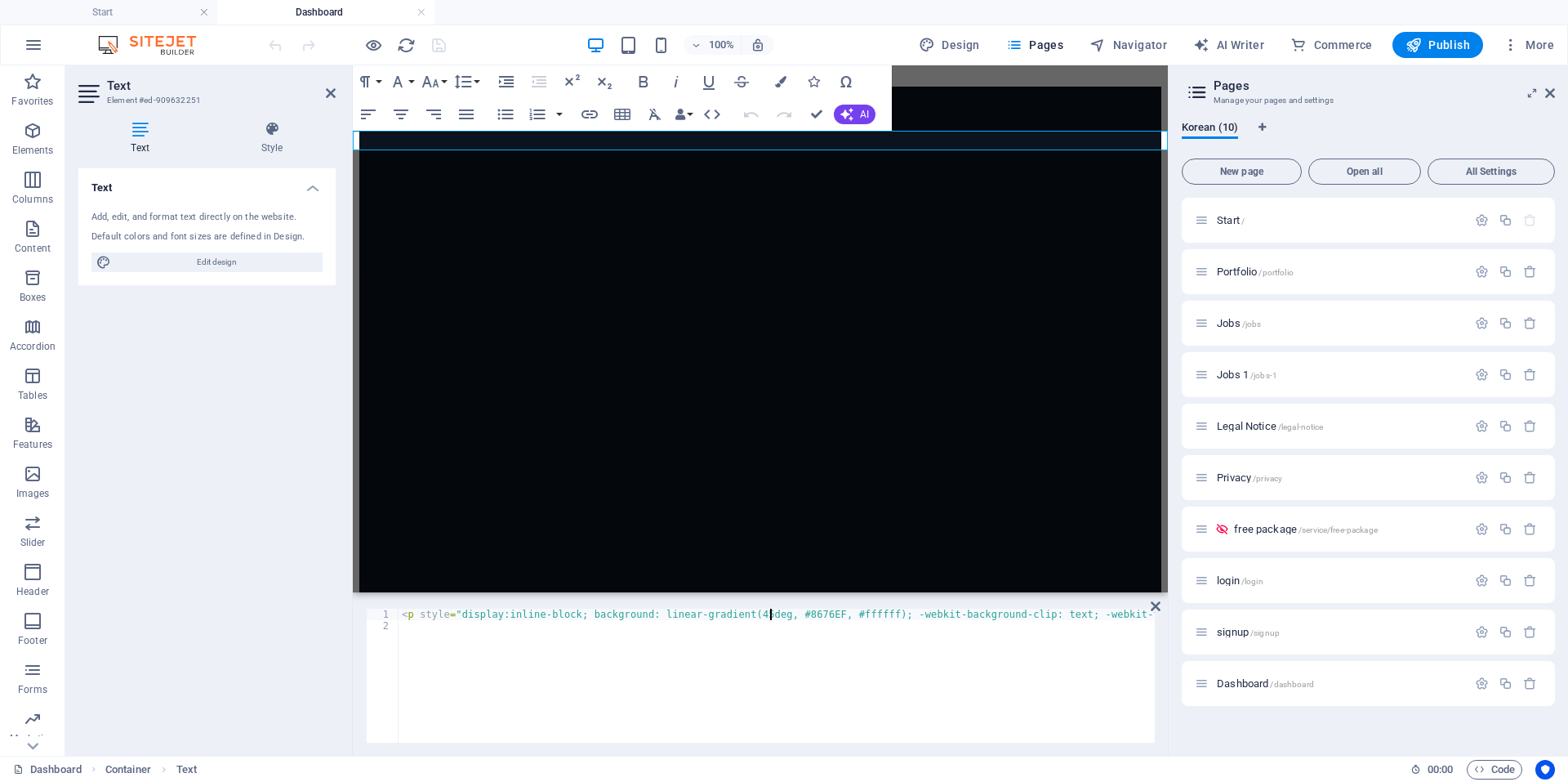
click at [768, 612] on div "< p style = "display:inline-block; background: linear-gradient(45deg, #8676EF, …" at bounding box center [954, 685] width 1112 height 153
paste textarea "ffffff#"
paste textarea "8676EF"
type textarea "<p style="display:inline-block; background: linear-gradient(45deg, #ffffff, #86…"
click at [491, 621] on div "< p style = "display:inline-block; background: linear-gradient(45deg, #ffffff, …" at bounding box center [776, 675] width 756 height 134
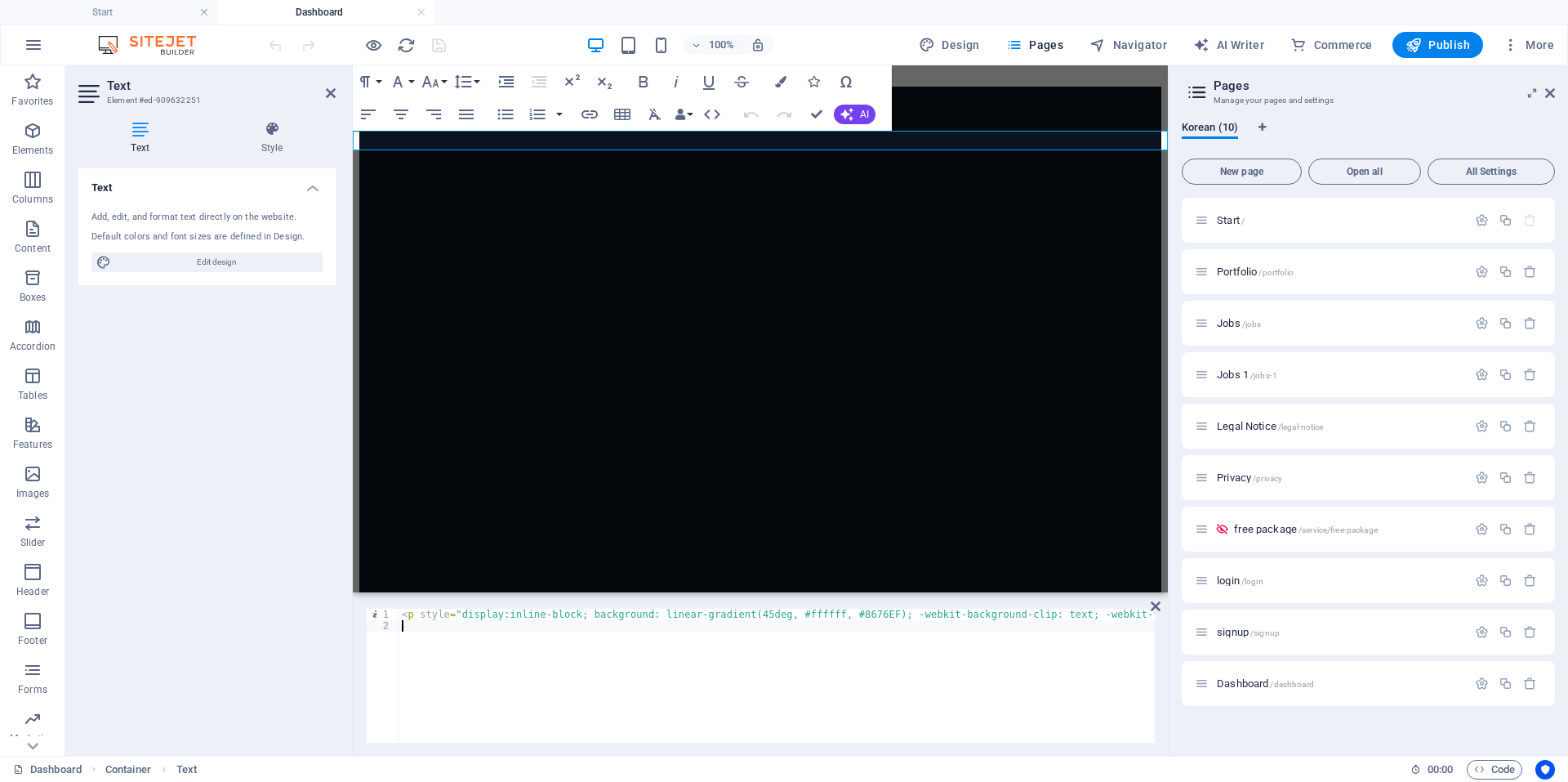
scroll to position [0, 0]
type textarea "<p style="display:inline-block; background: linear-gradient(45deg, #ffffff, #86…"
paste textarea
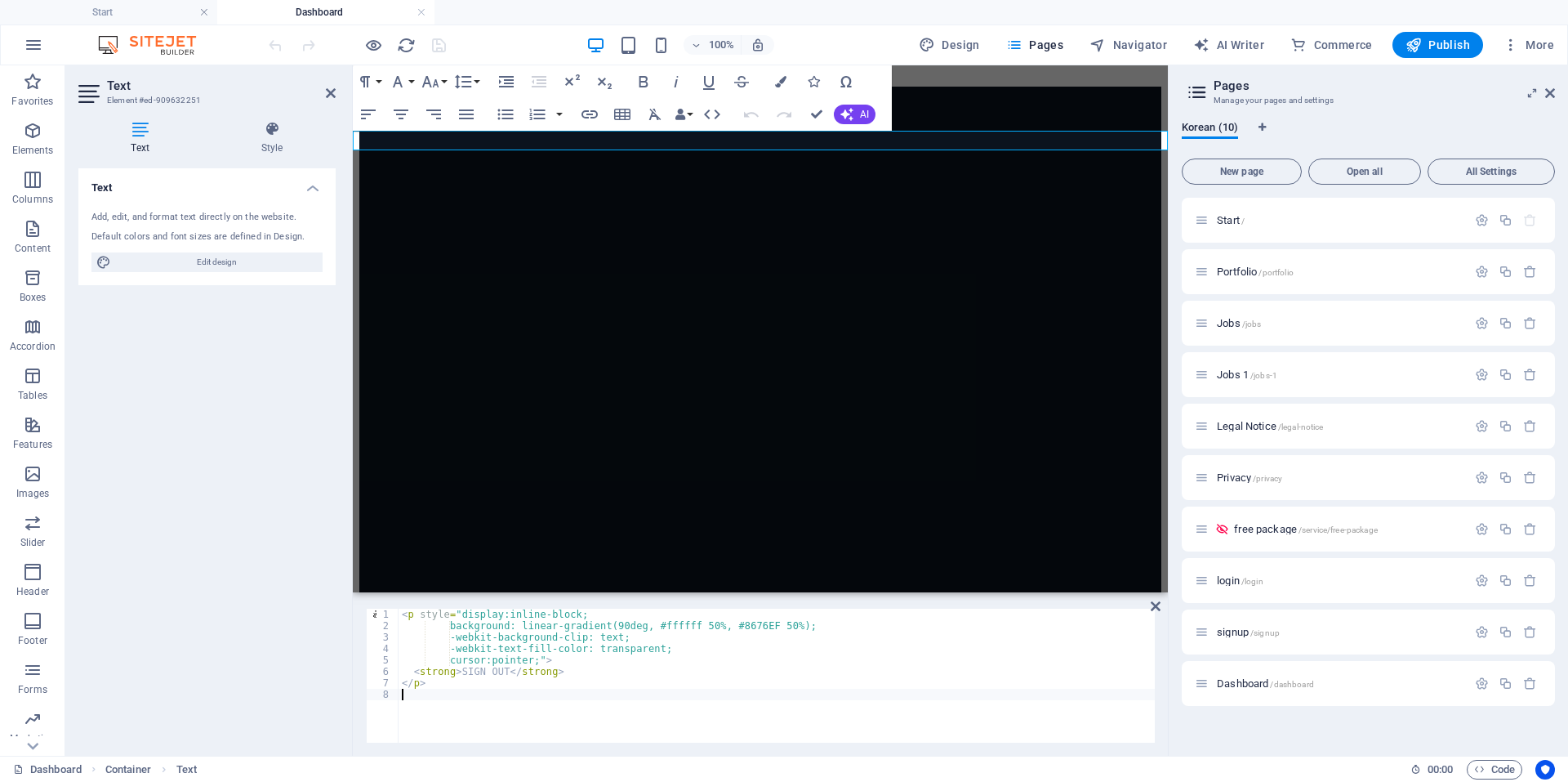
click at [620, 628] on div "< p style = "display:inline-block; background: linear-gradient(90deg, #ffffff 5…" at bounding box center [776, 685] width 756 height 153
click at [700, 625] on div "< p style = "display:inline-block; background: linear-gradient(45deg, #ffffff 5…" at bounding box center [776, 687] width 756 height 157
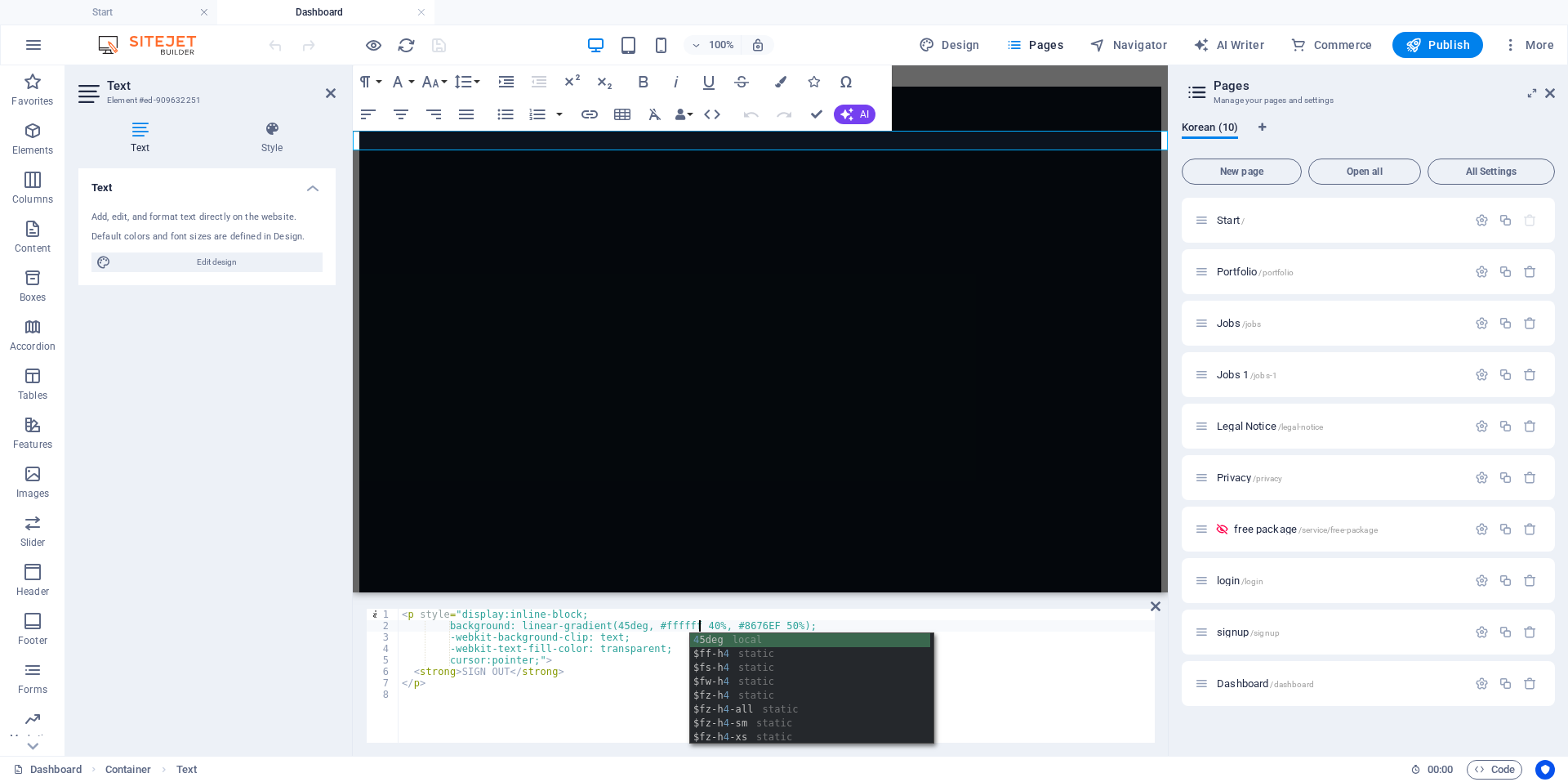
scroll to position [0, 24]
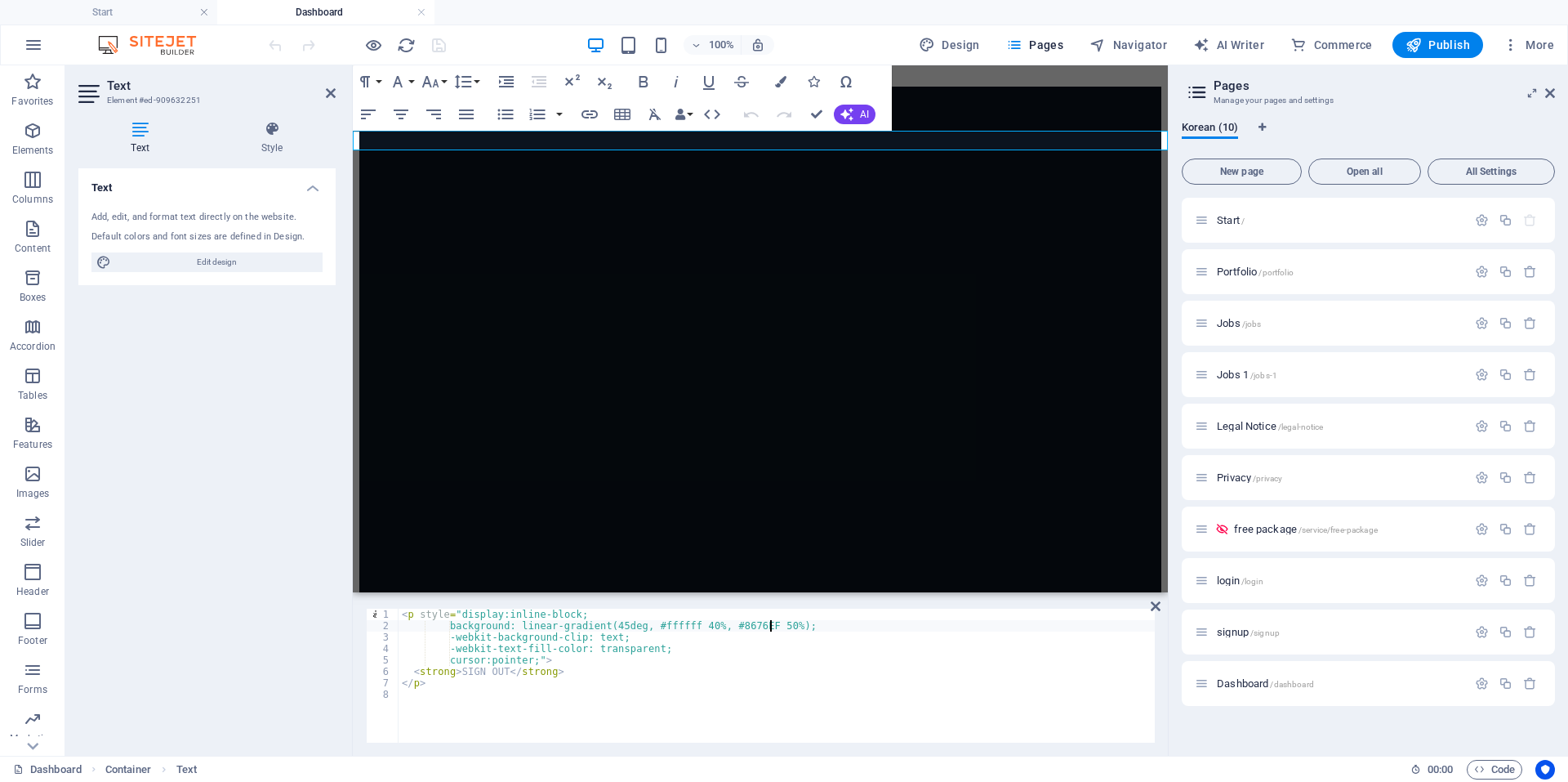
click at [767, 621] on div "< p style = "display:inline-block; background: linear-gradient(45deg, #ffffff 4…" at bounding box center [776, 687] width 756 height 157
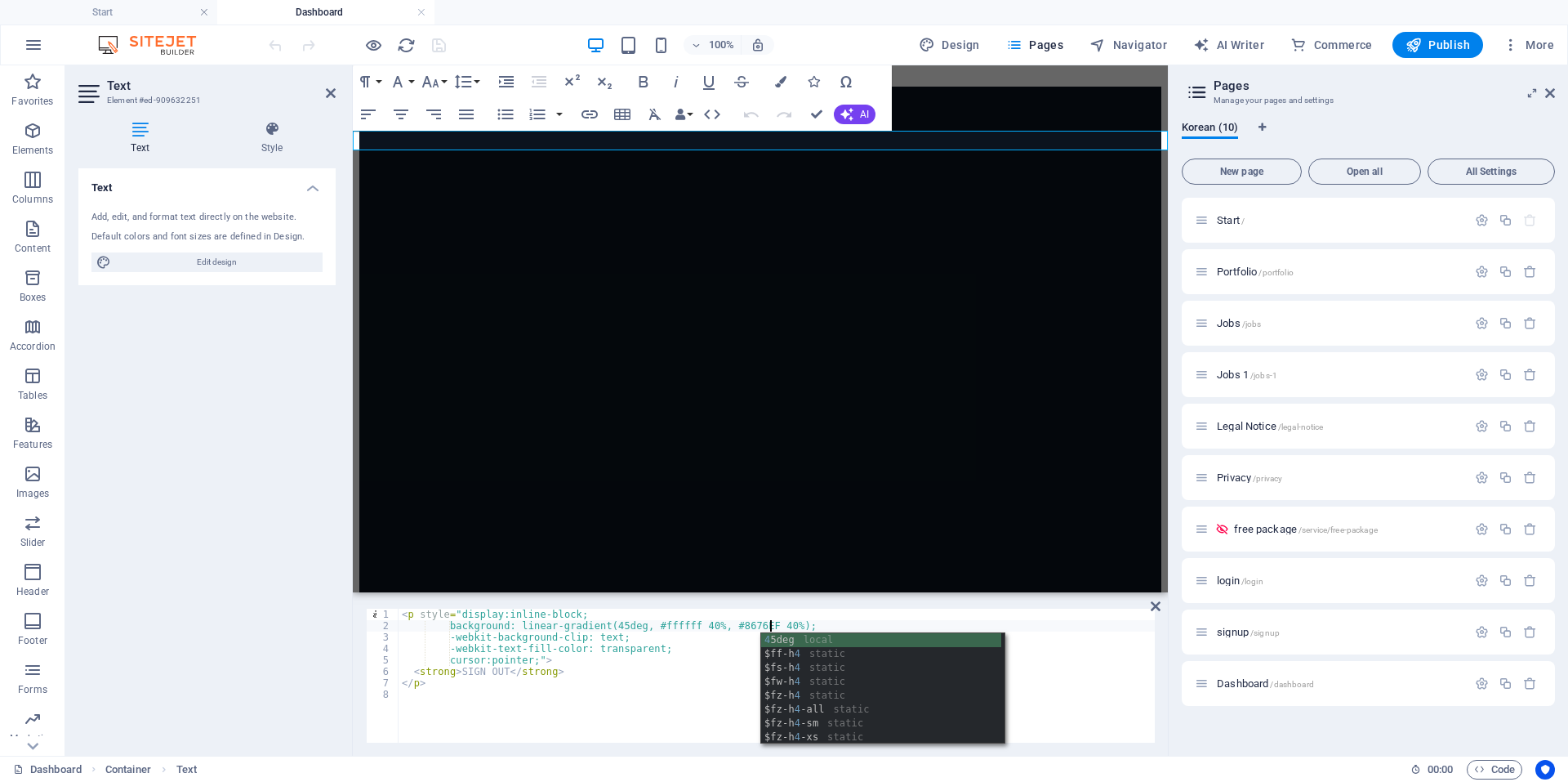
scroll to position [0, 29]
click at [637, 660] on div "< p style = "display:inline-block; background: linear-gradient(45deg, #ffffff 4…" at bounding box center [776, 687] width 756 height 157
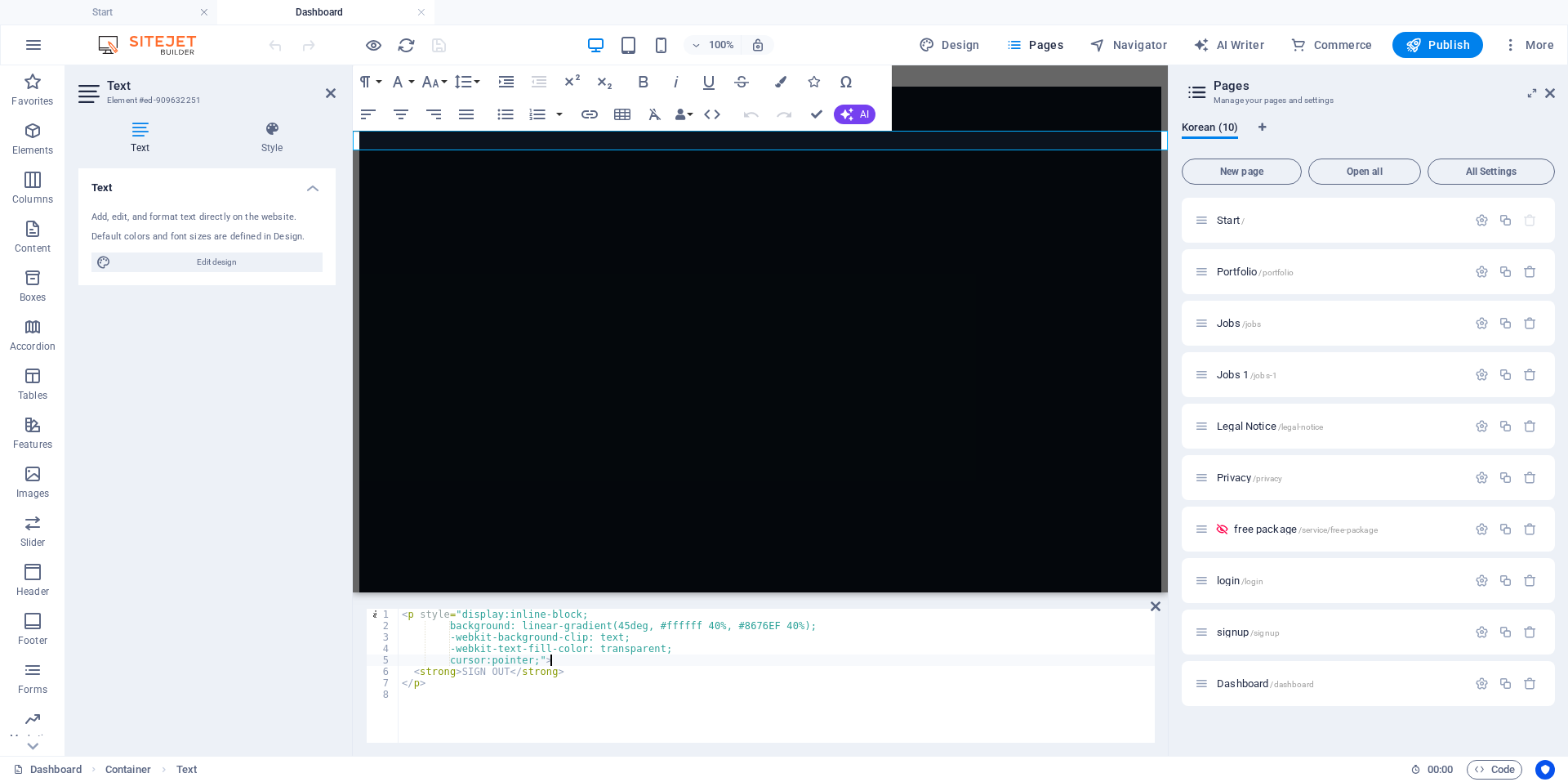
scroll to position [0, 12]
type textarea "cursor:pointer;">"
click at [567, 689] on div "< p style = "display:inline-block; background: linear-gradient(45deg, #ffffff 4…" at bounding box center [776, 687] width 756 height 157
type textarea "</p>"
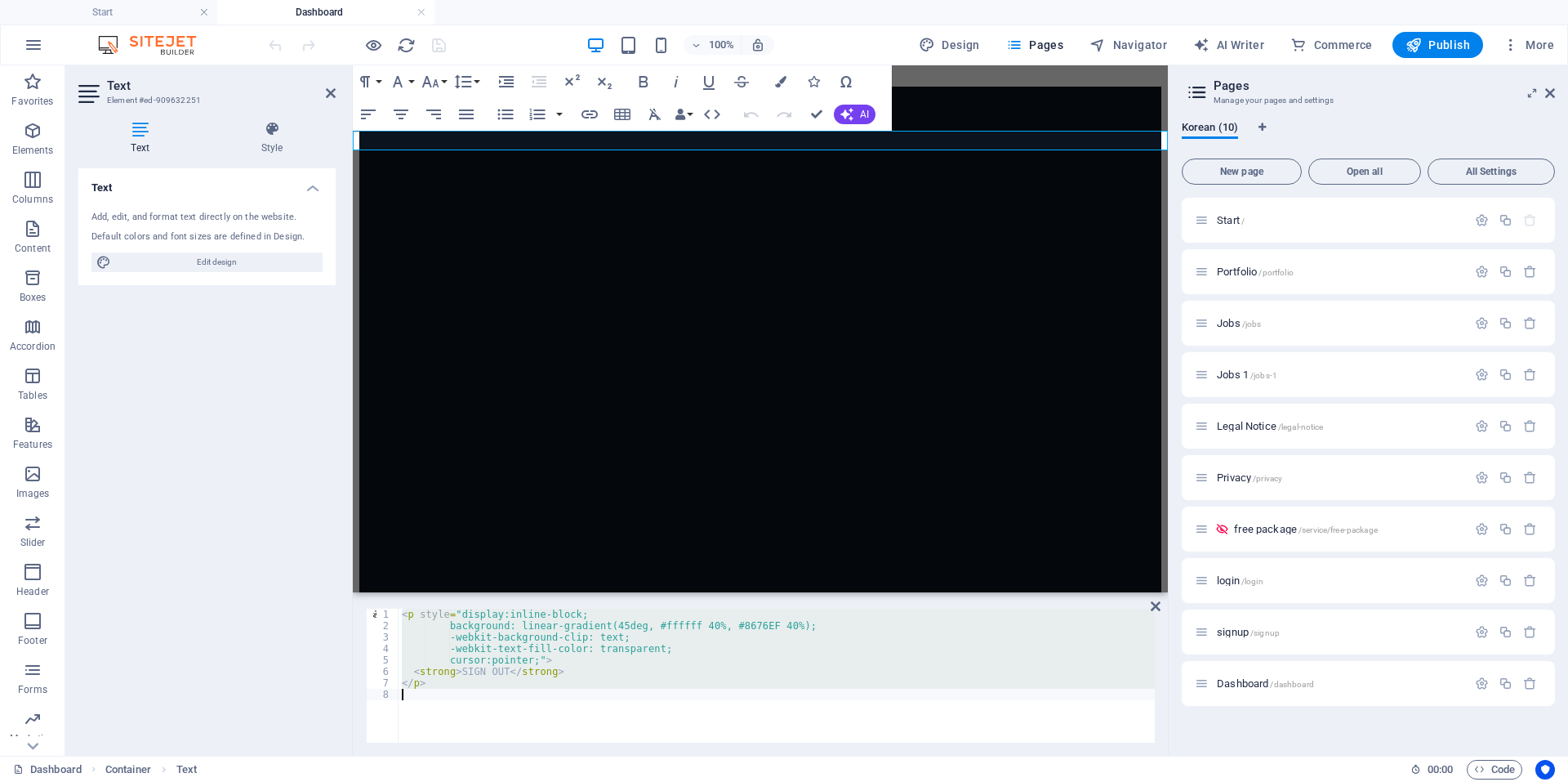
paste textarea
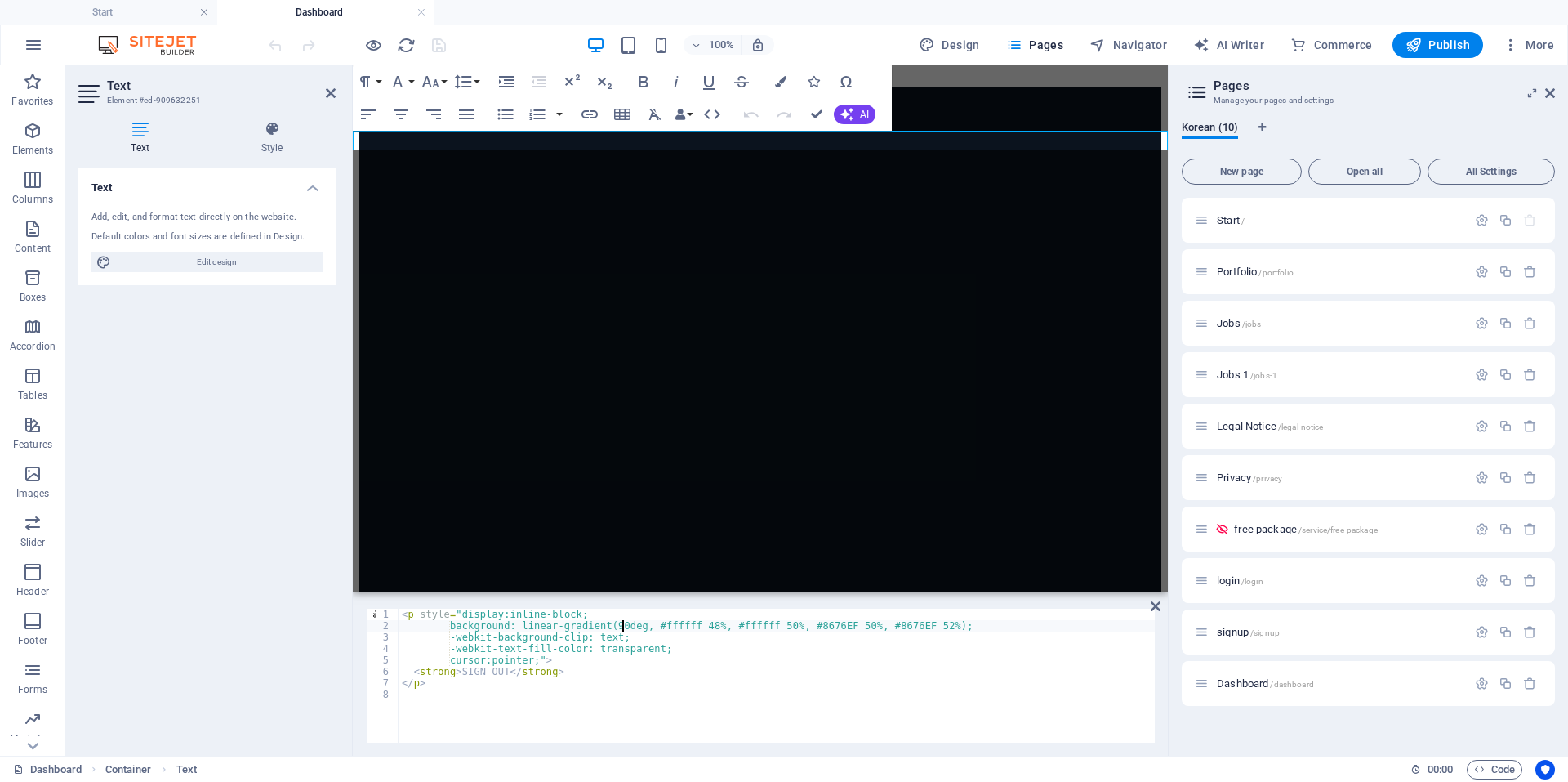
click at [620, 625] on div "< p style = "display:inline-block; background: linear-gradient(90deg, #ffffff 4…" at bounding box center [776, 687] width 756 height 157
click at [660, 660] on div "< p style = "display:inline-block; background: linear-gradient(45deg, #ffffff 4…" at bounding box center [776, 687] width 756 height 157
type textarea "</p>"
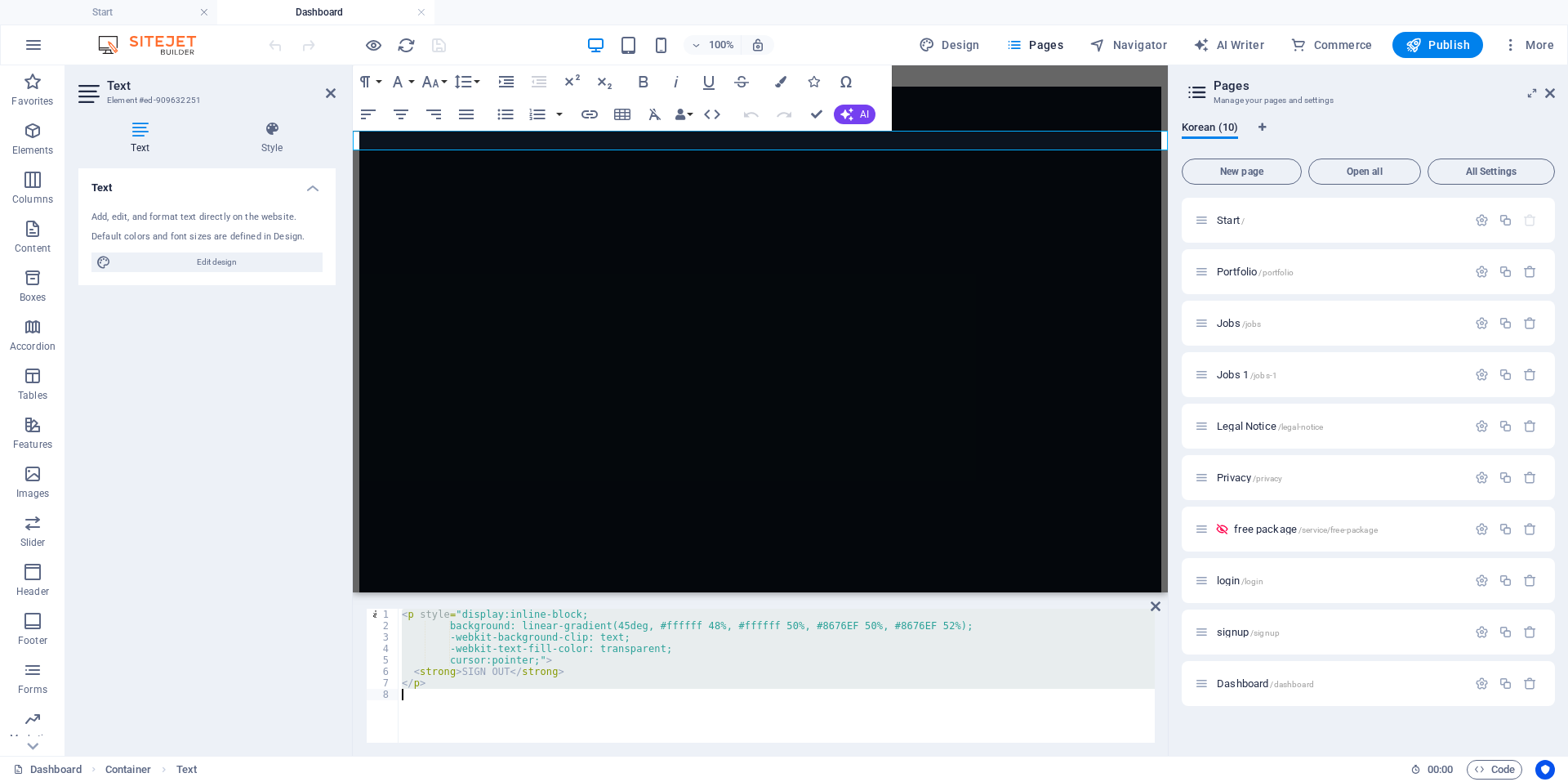
paste textarea
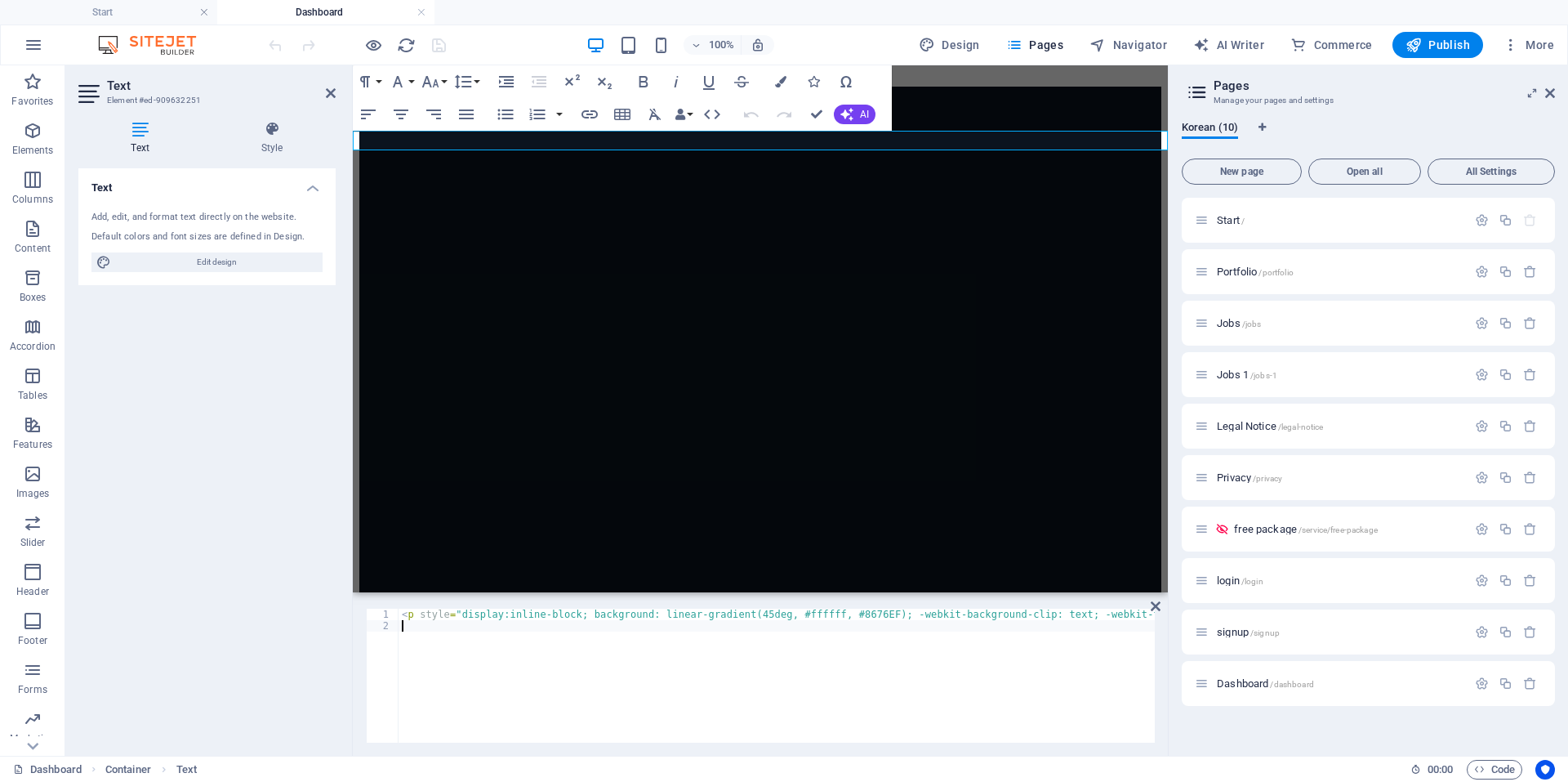
scroll to position [0, 0]
click at [736, 623] on div "< p style = "display:inline-block; background: linear-gradient(45deg, #ffffff, …" at bounding box center [954, 687] width 1112 height 157
type textarea "<p style="display:inline-block; background: linear-gradient(45deg, #ffffff, #86…"
click at [613, 635] on div "< p style = "display:inline-block; background: linear-gradient(45deg, #ffffff, …" at bounding box center [776, 675] width 756 height 134
type textarea "<p style="display:inline-block; background: linear-gradient(45deg, #ffffff, #86…"
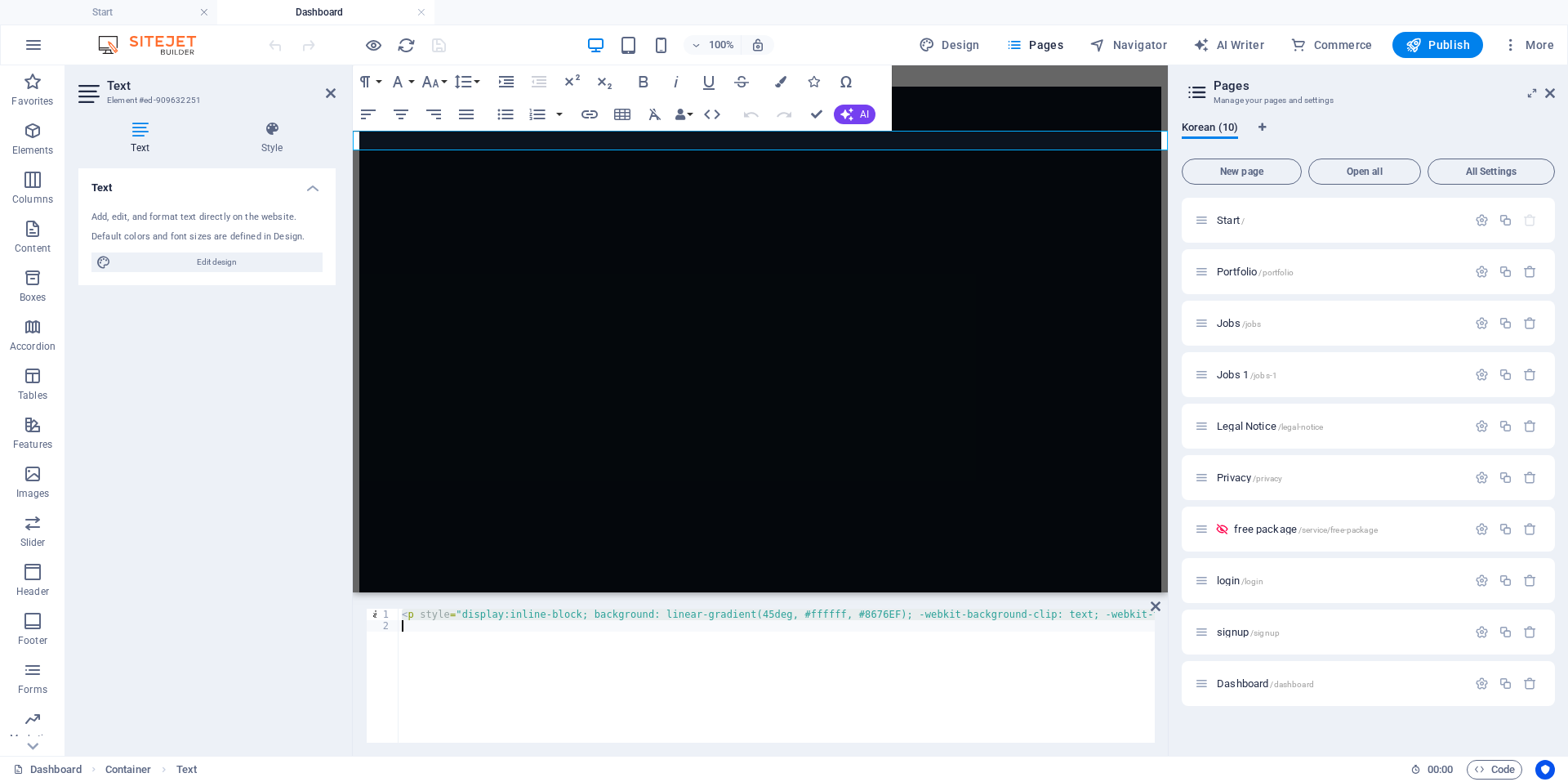
paste textarea
click at [605, 463] on div "SIGN OUT" at bounding box center [760, 350] width 802 height 527
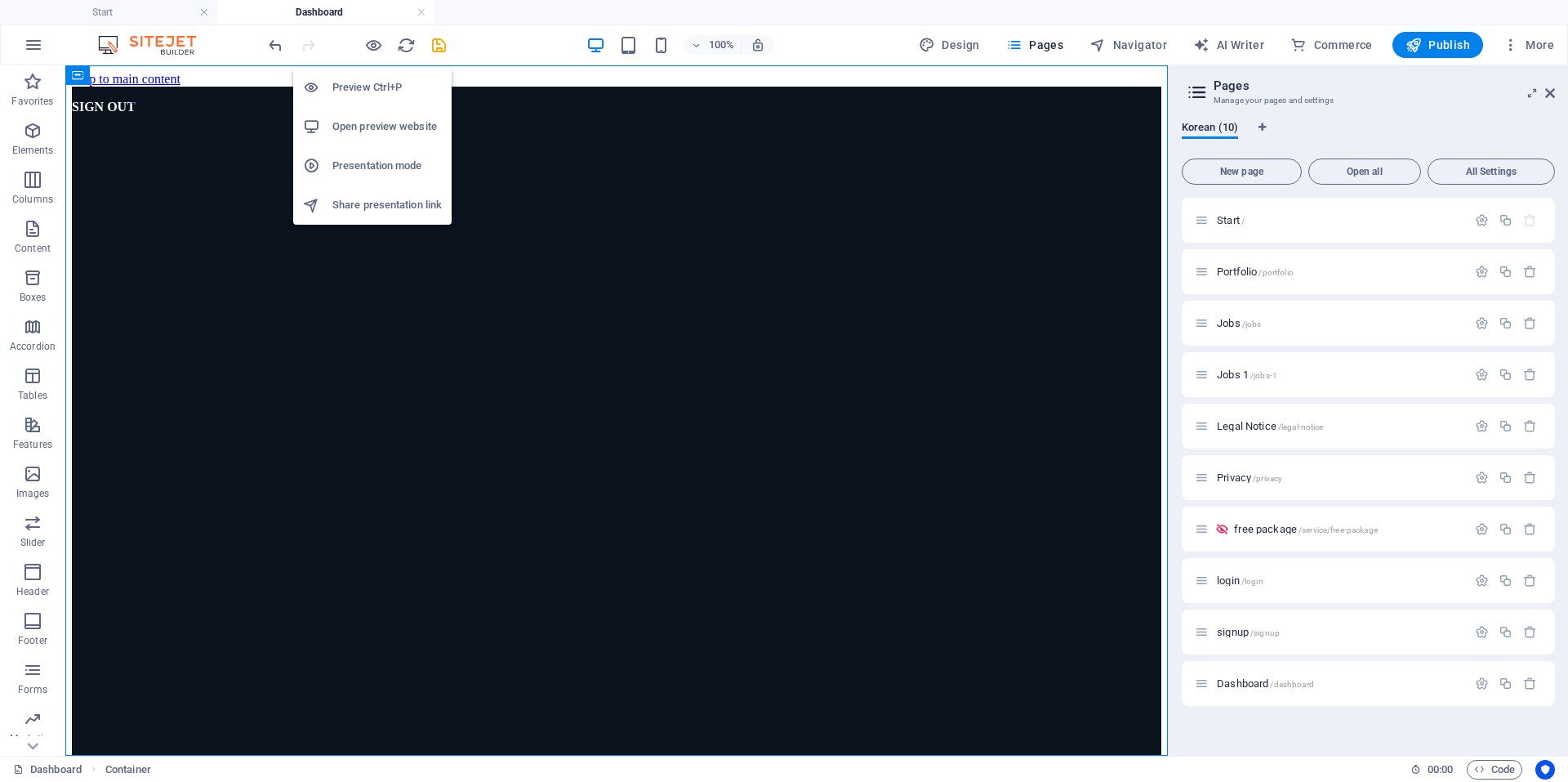
drag, startPoint x: 373, startPoint y: 43, endPoint x: 340, endPoint y: 158, distance: 119.6
click at [340, 158] on h6 "Presentation mode" at bounding box center [387, 165] width 110 height 19
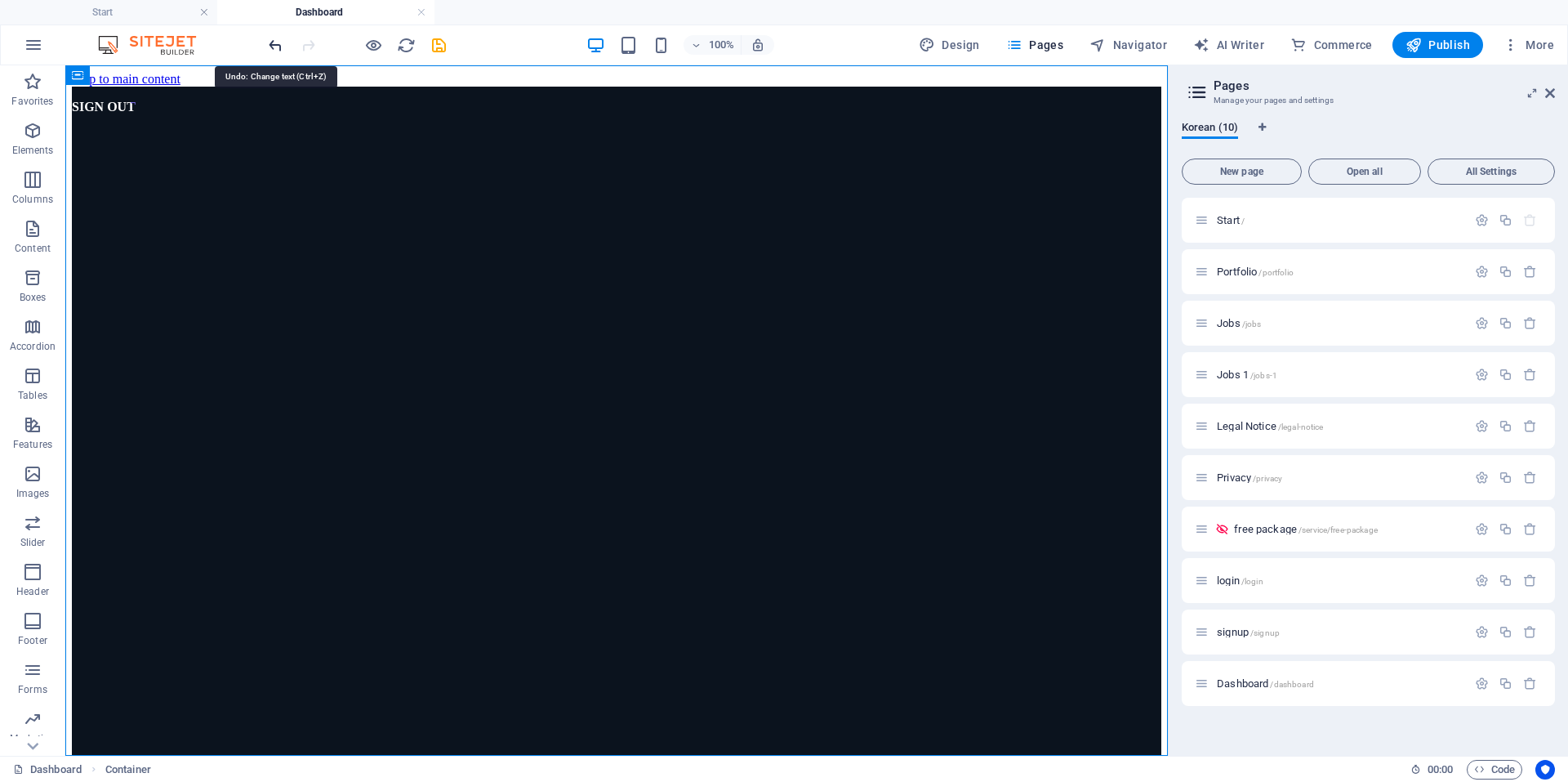
click at [269, 37] on icon "undo" at bounding box center [275, 45] width 19 height 19
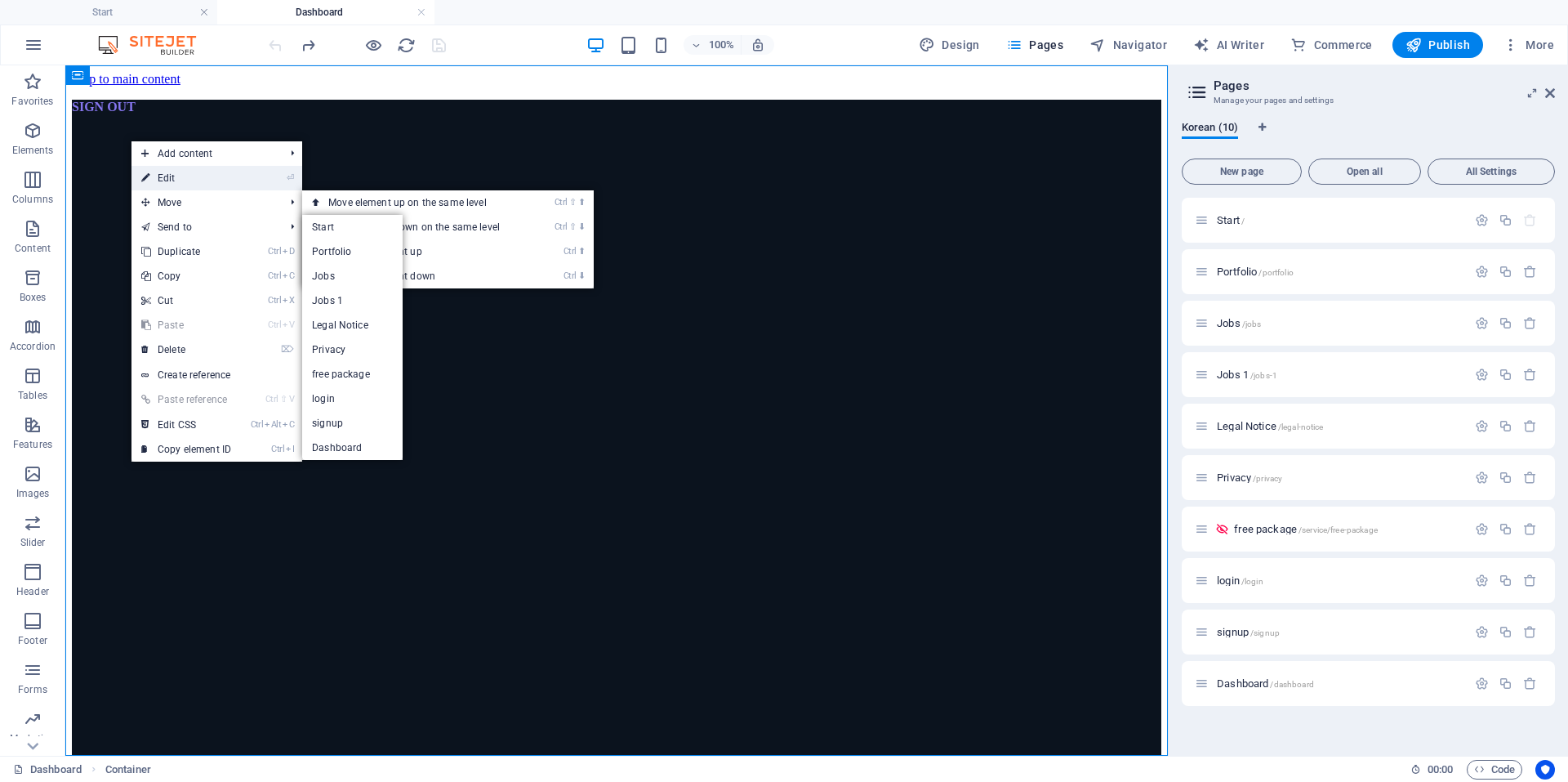
click at [184, 181] on link "⏎ Edit" at bounding box center [186, 177] width 110 height 25
select select "vh"
select select "%"
select select "vw"
select select "%"
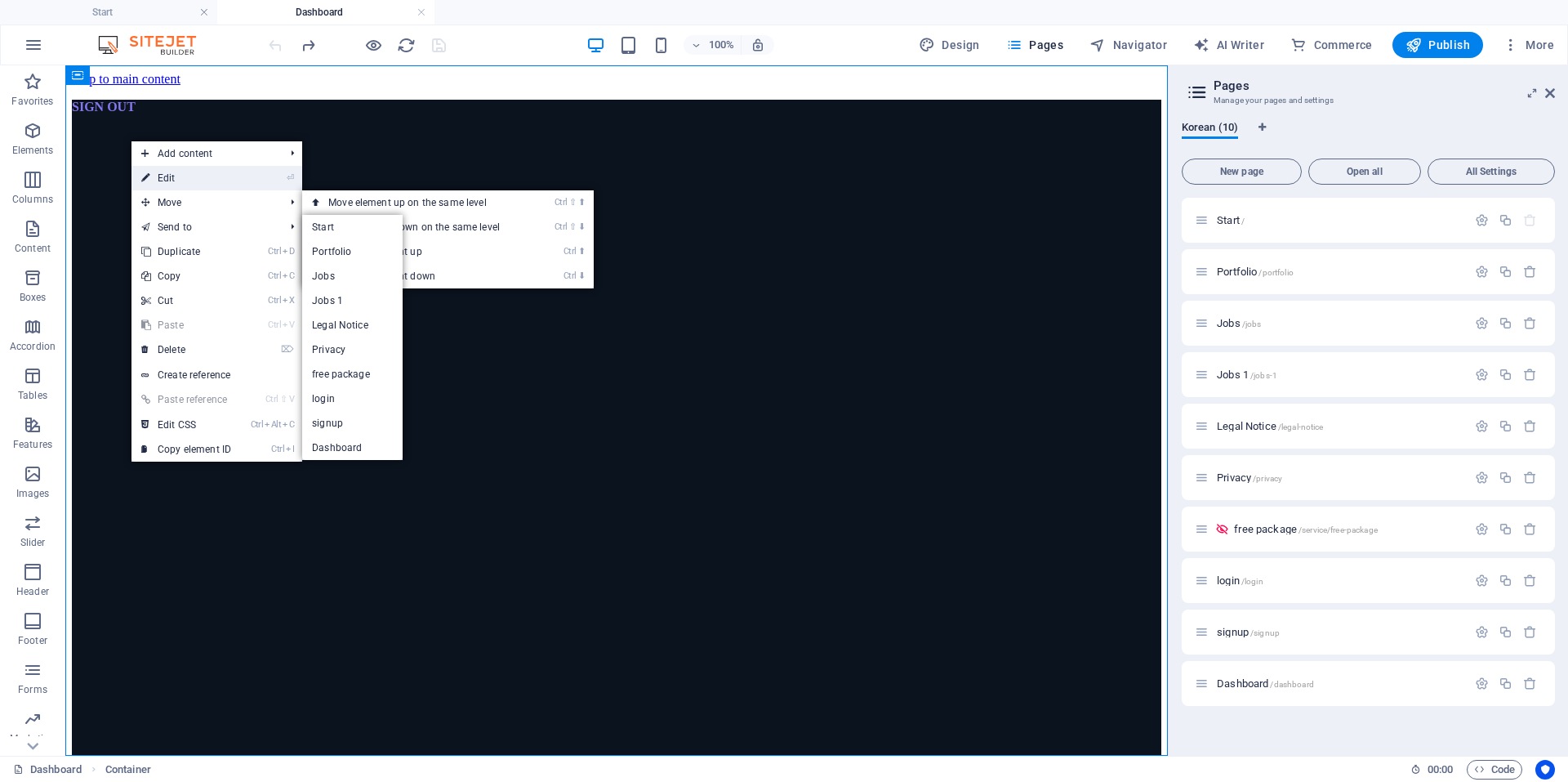
select select "%"
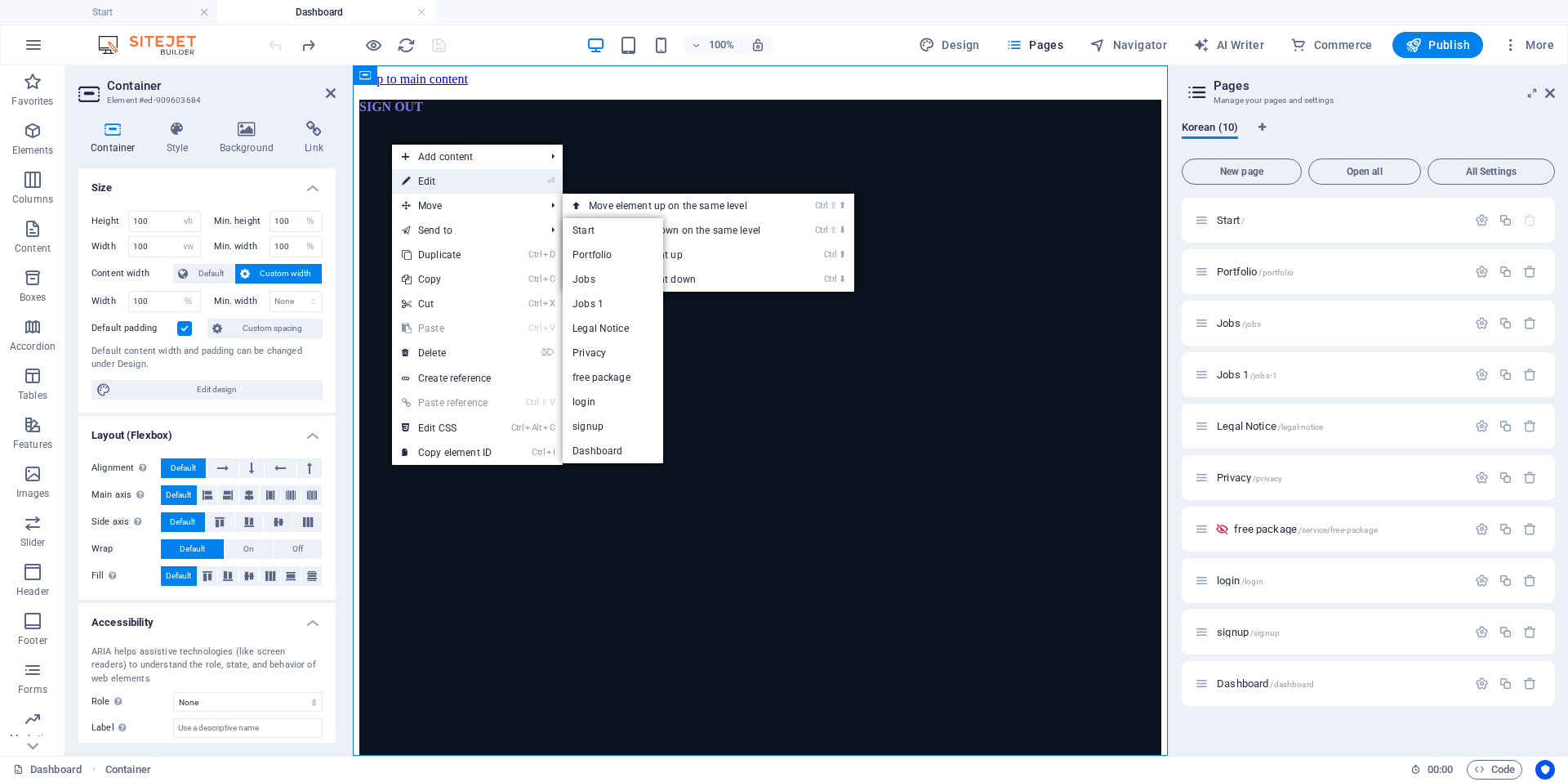
click at [434, 182] on link "⏎ Edit" at bounding box center [447, 181] width 110 height 25
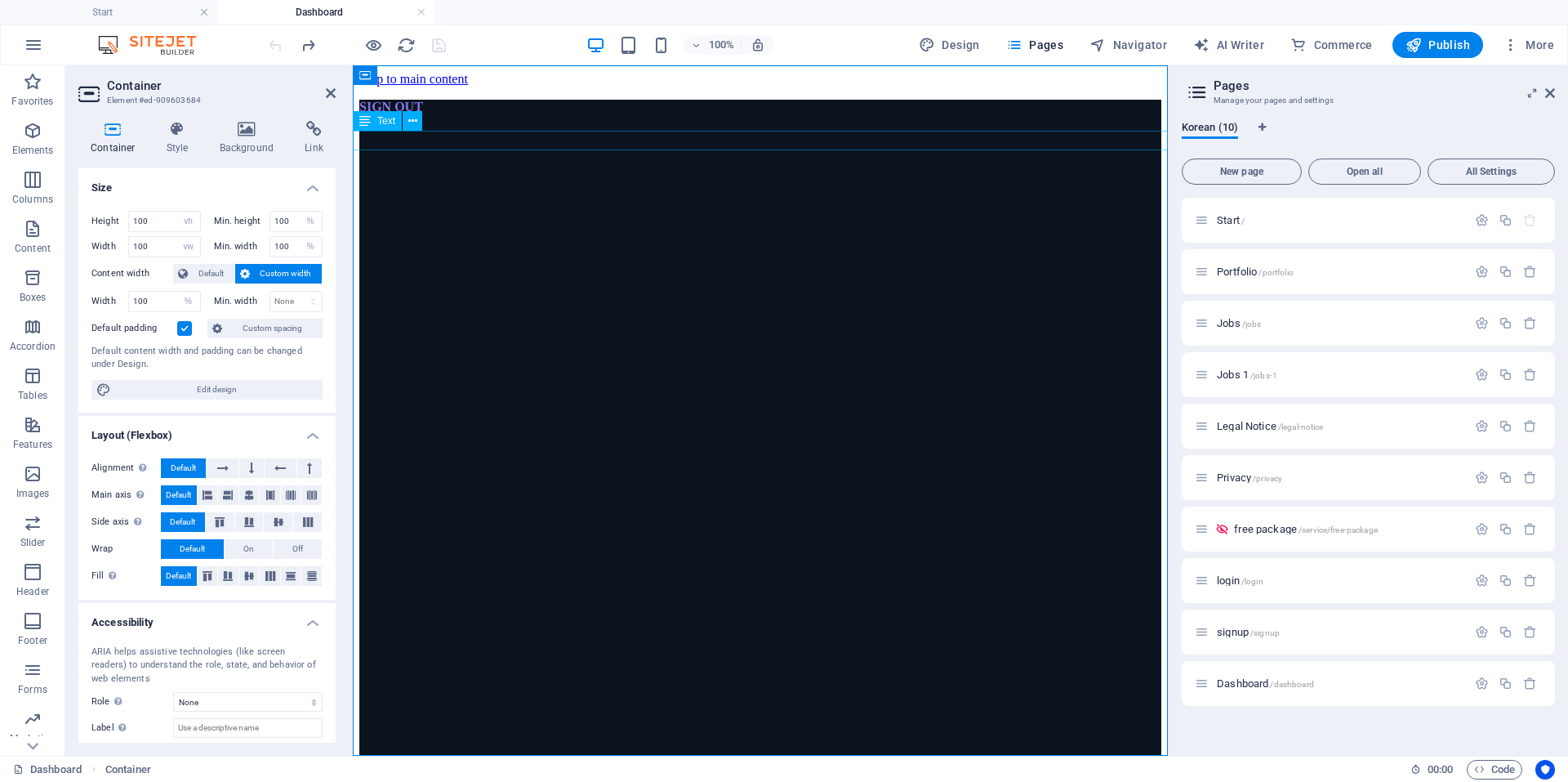
click at [396, 114] on div "SIGN OUT" at bounding box center [760, 107] width 802 height 15
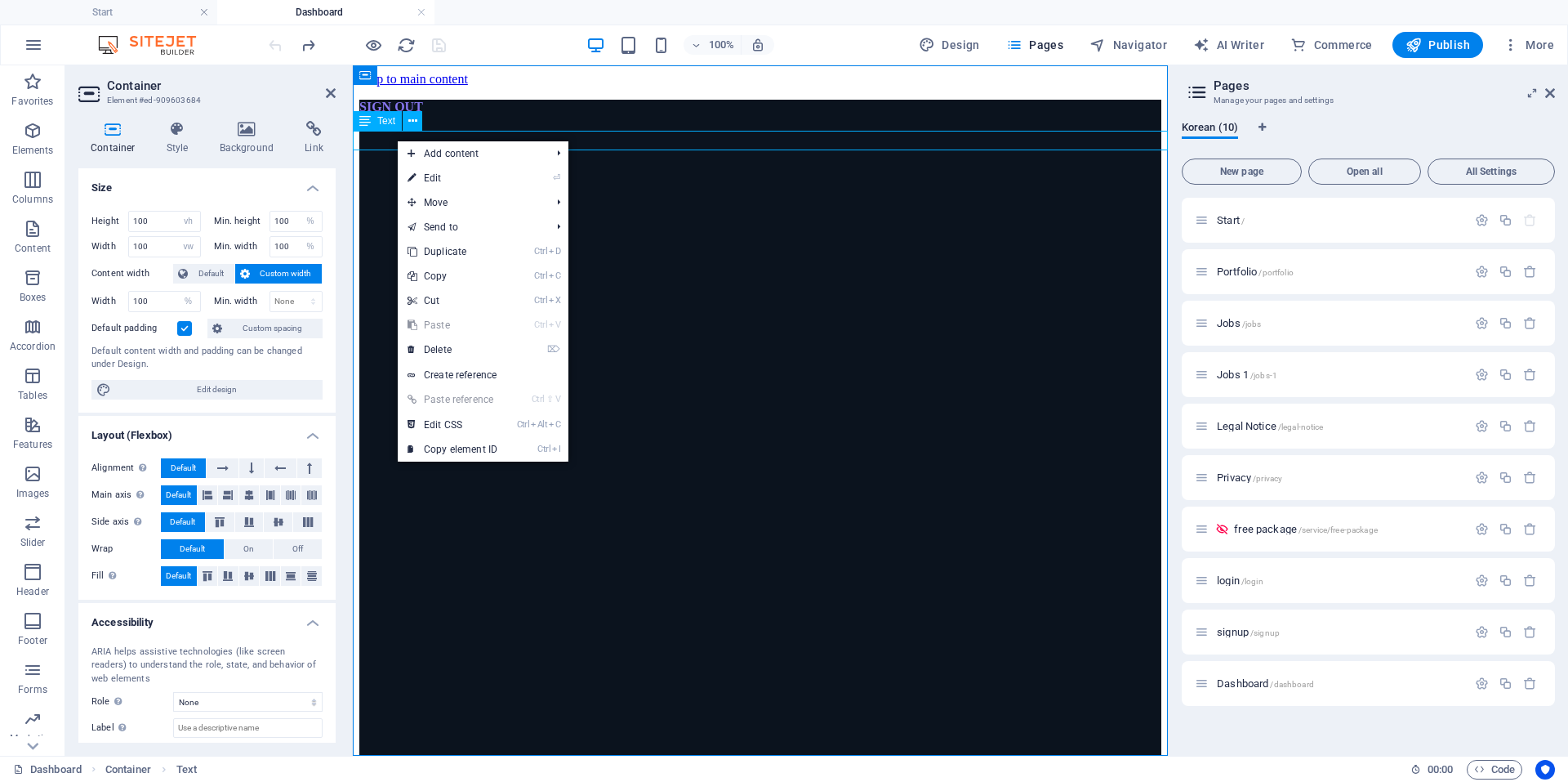
click at [382, 114] on div "SIGN OUT" at bounding box center [760, 107] width 802 height 15
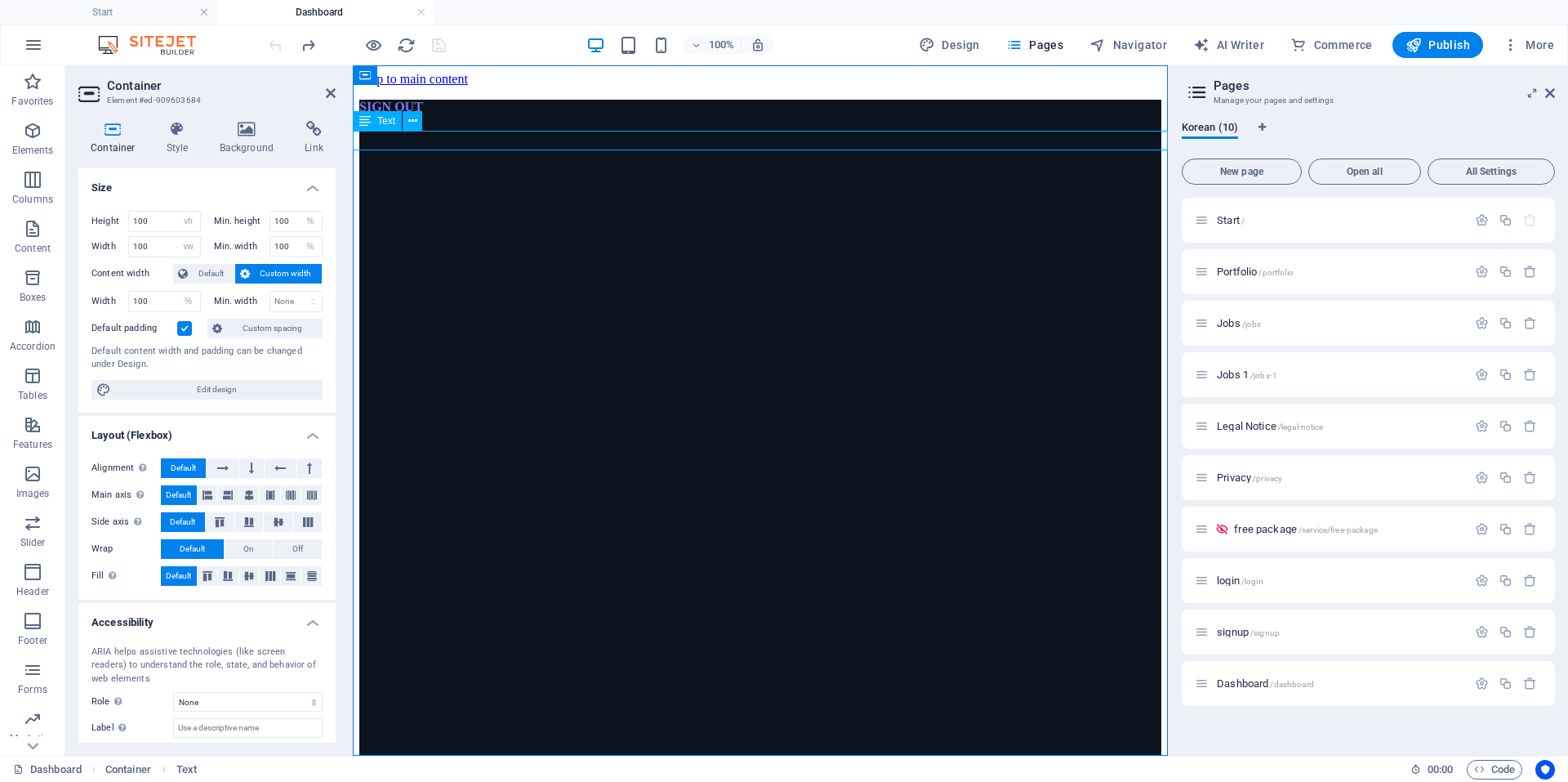
click at [382, 114] on div "SIGN OUT" at bounding box center [760, 107] width 802 height 15
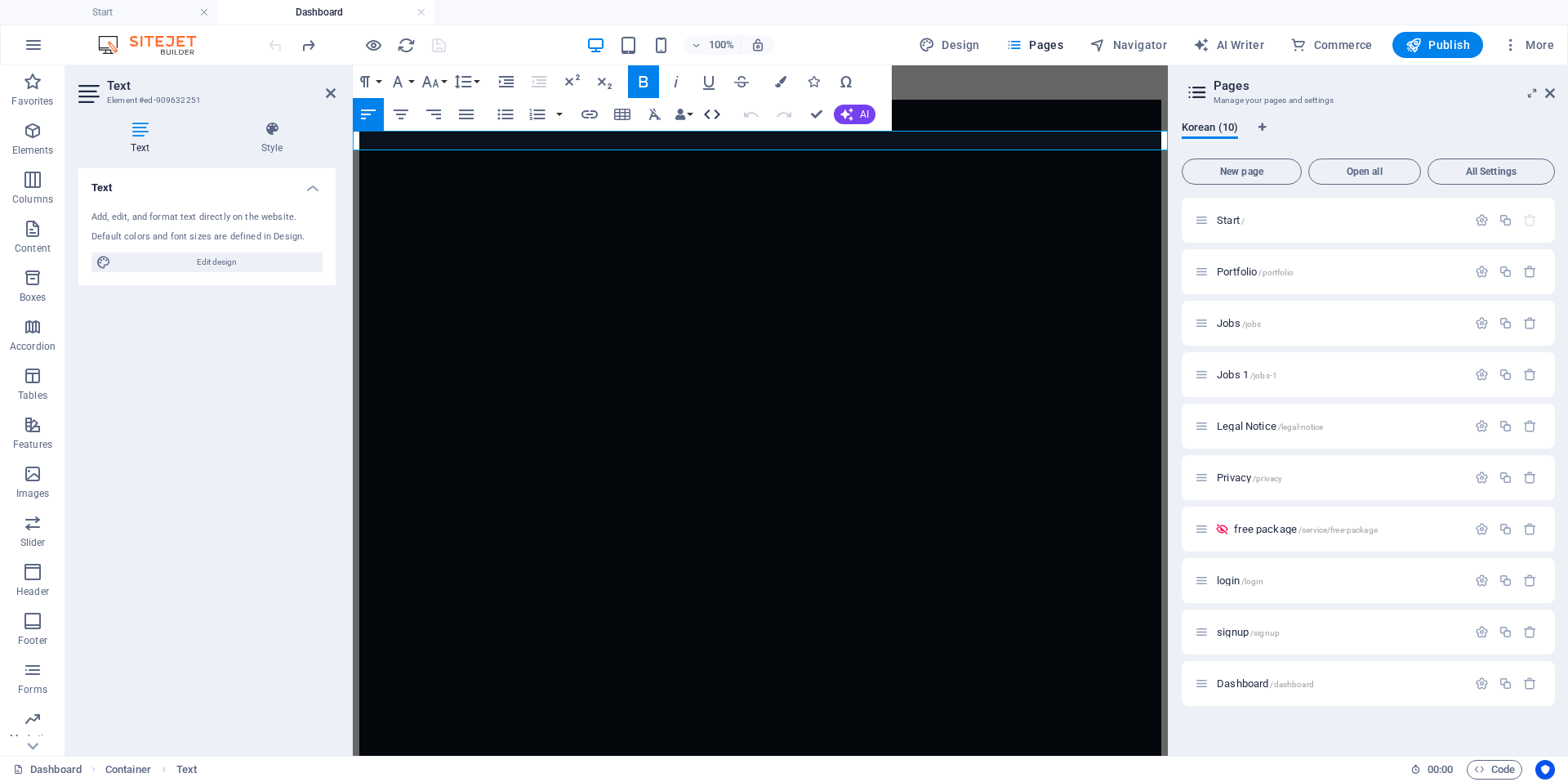
click at [707, 114] on icon "button" at bounding box center [711, 113] width 19 height 19
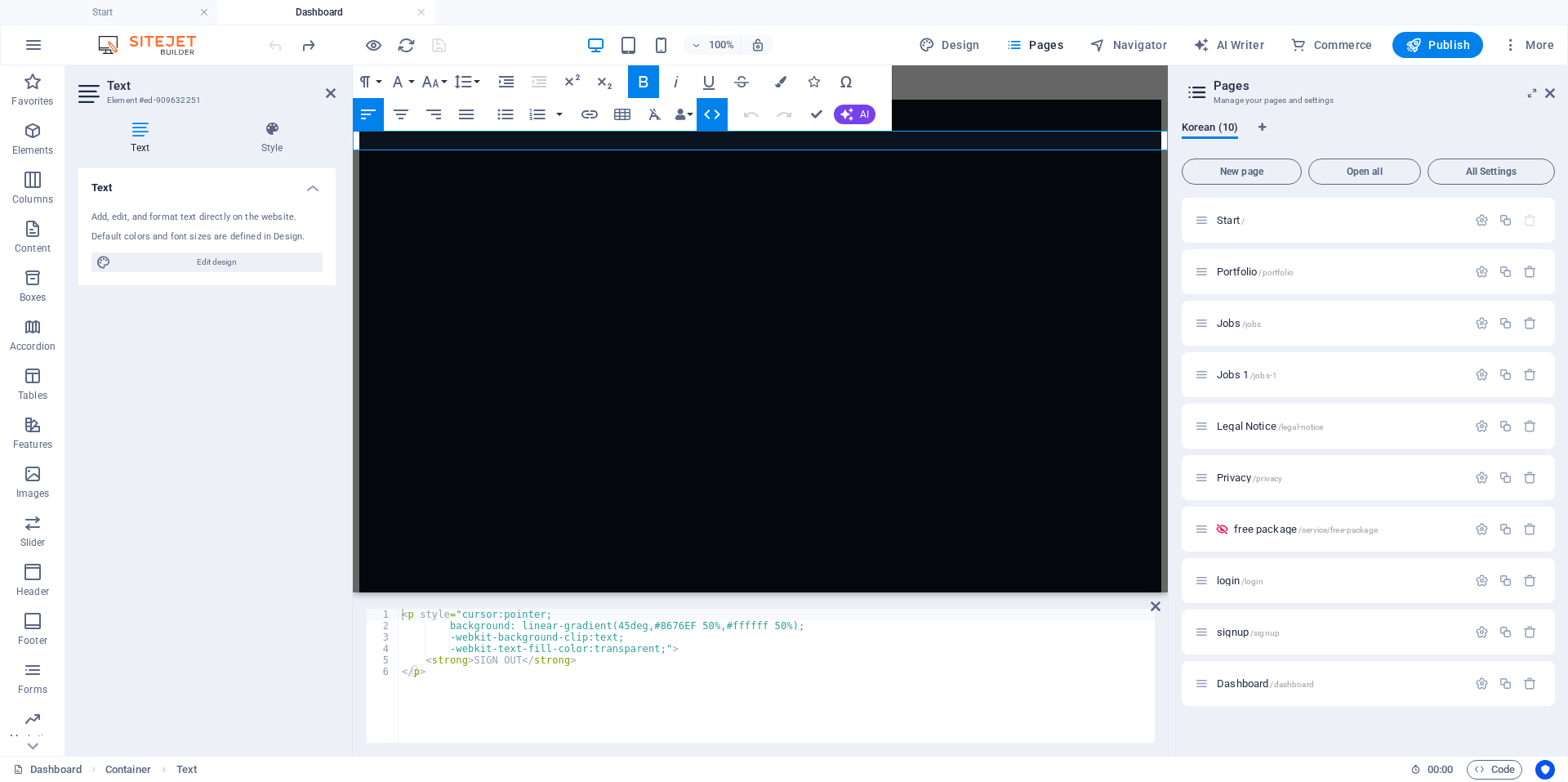
click at [586, 685] on div "< p style = "cursor:pointer; background: linear-gradient(45deg,#8676EF 50%,#fff…" at bounding box center [776, 687] width 756 height 157
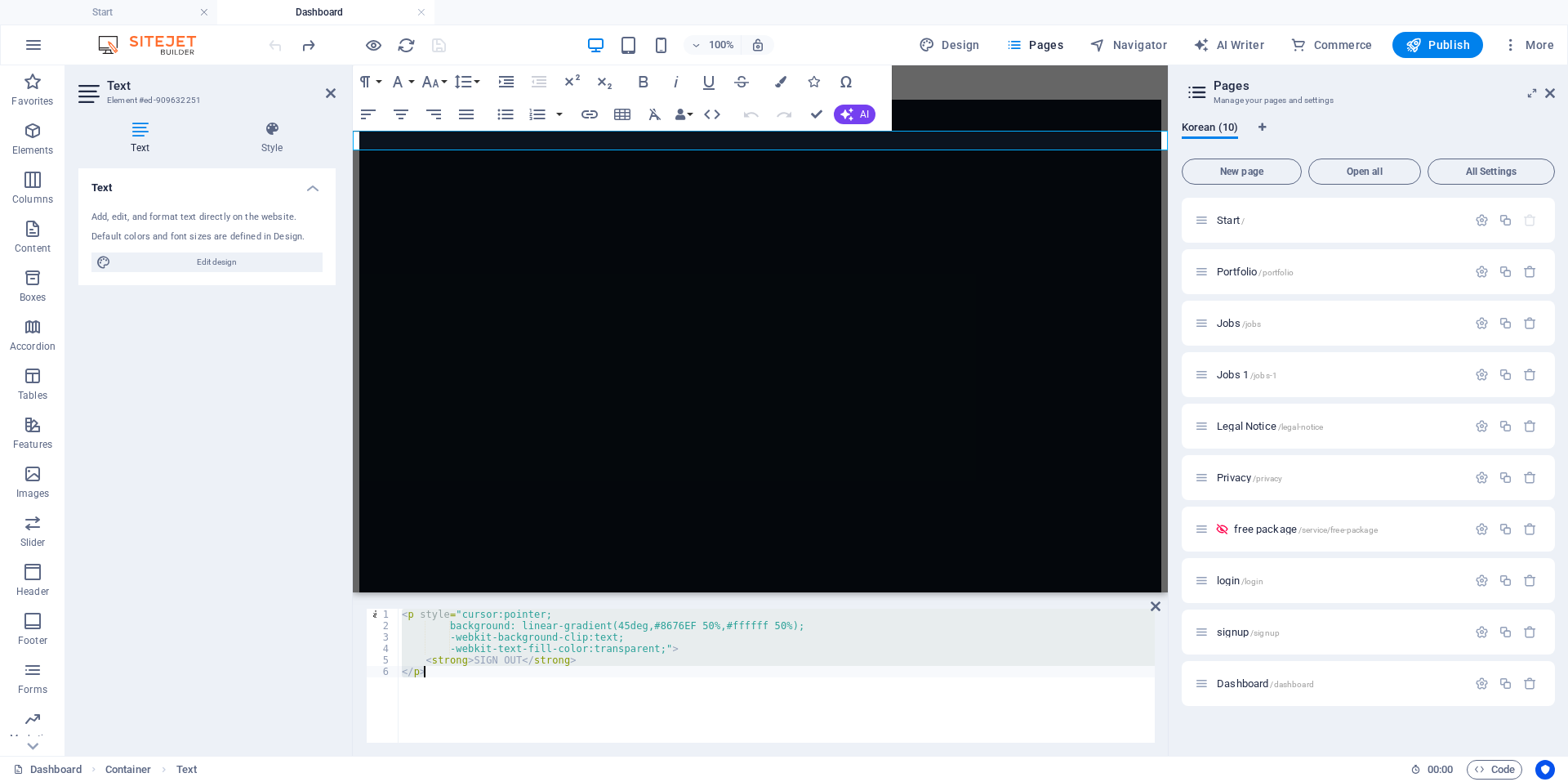
type textarea "<strong>SIGN OUT</strong> </p>"
paste textarea
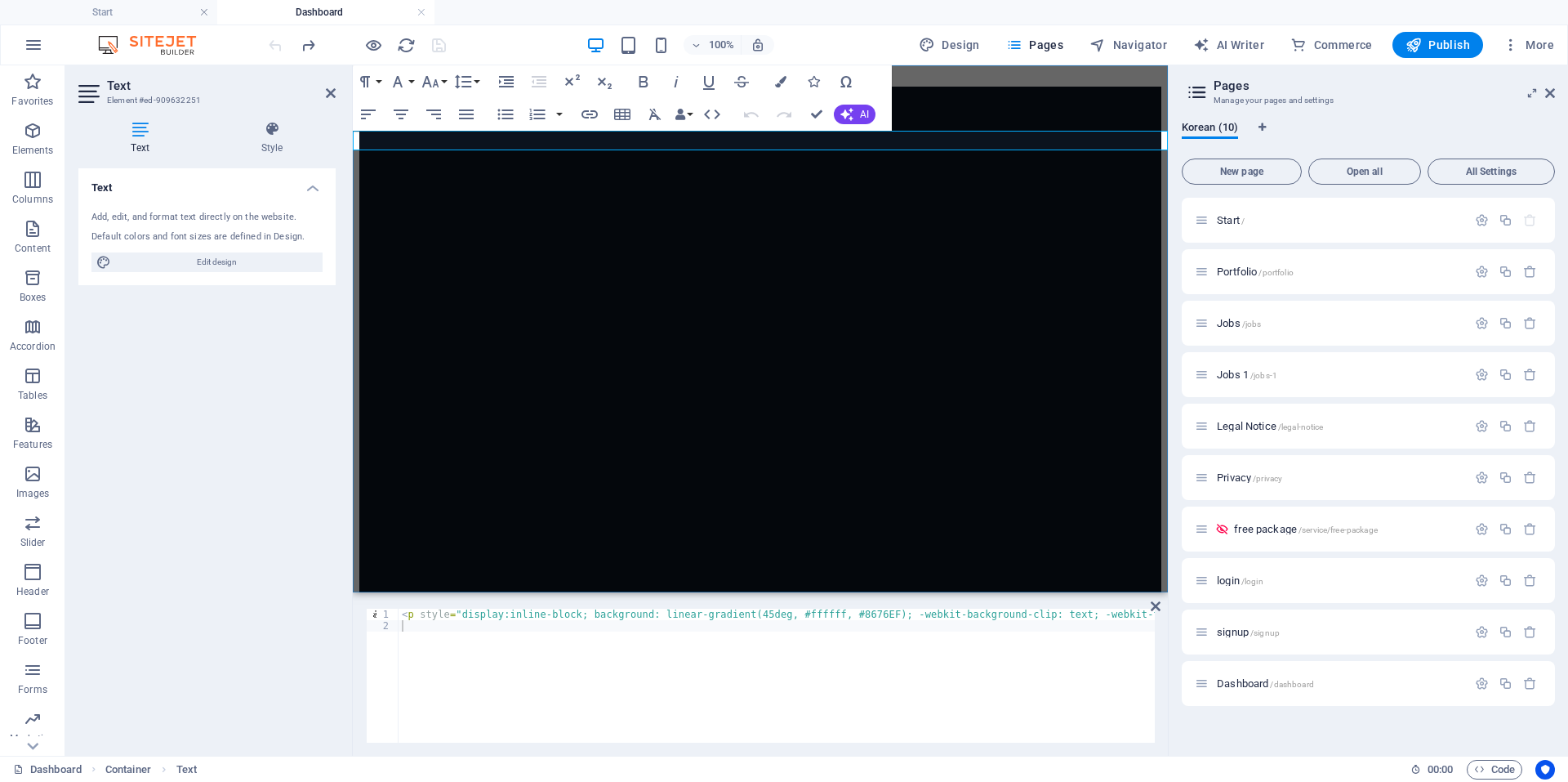
click at [807, 385] on div "SIGN OUT" at bounding box center [760, 350] width 802 height 527
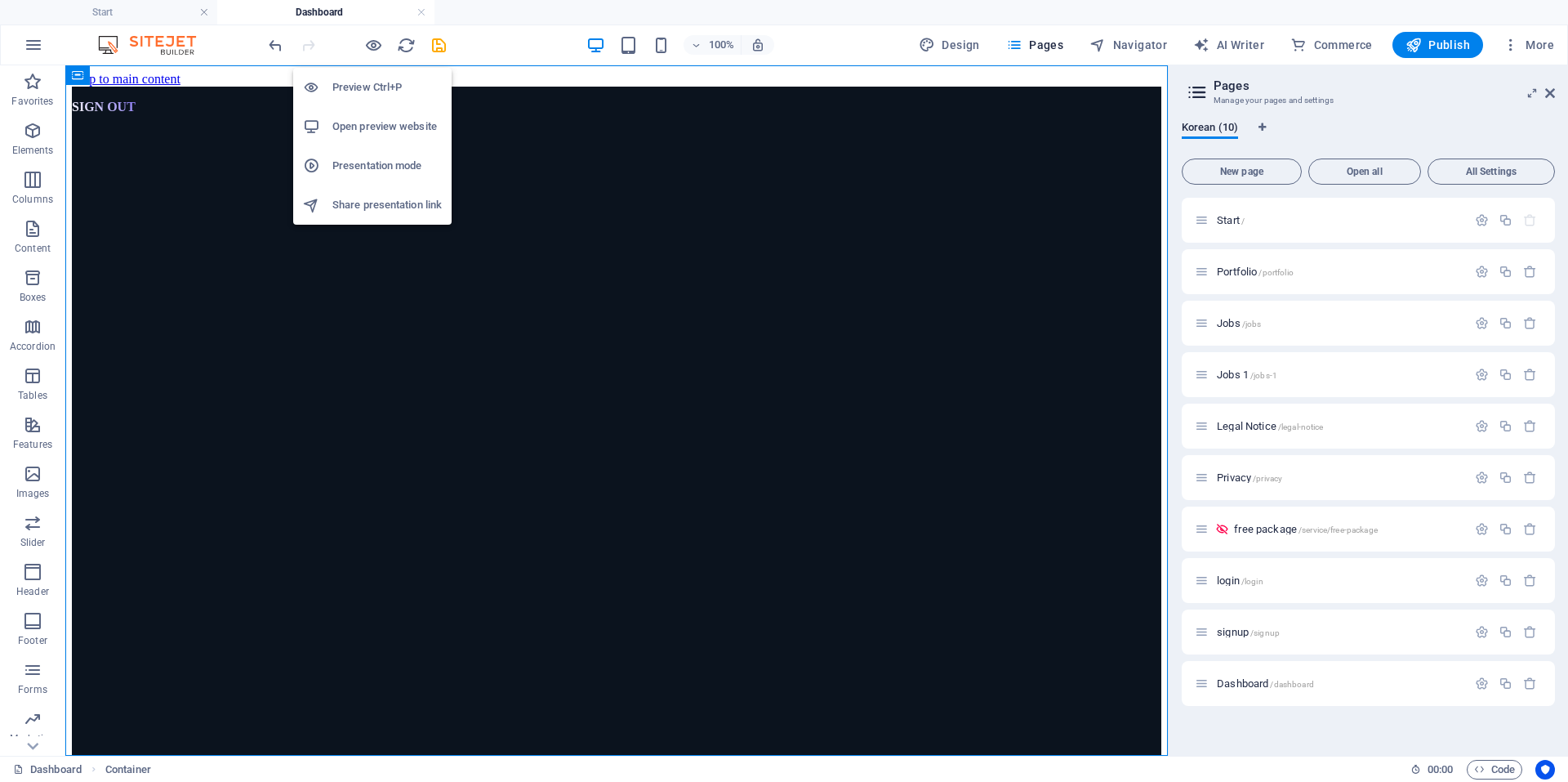
click at [377, 164] on h6 "Presentation mode" at bounding box center [387, 165] width 110 height 19
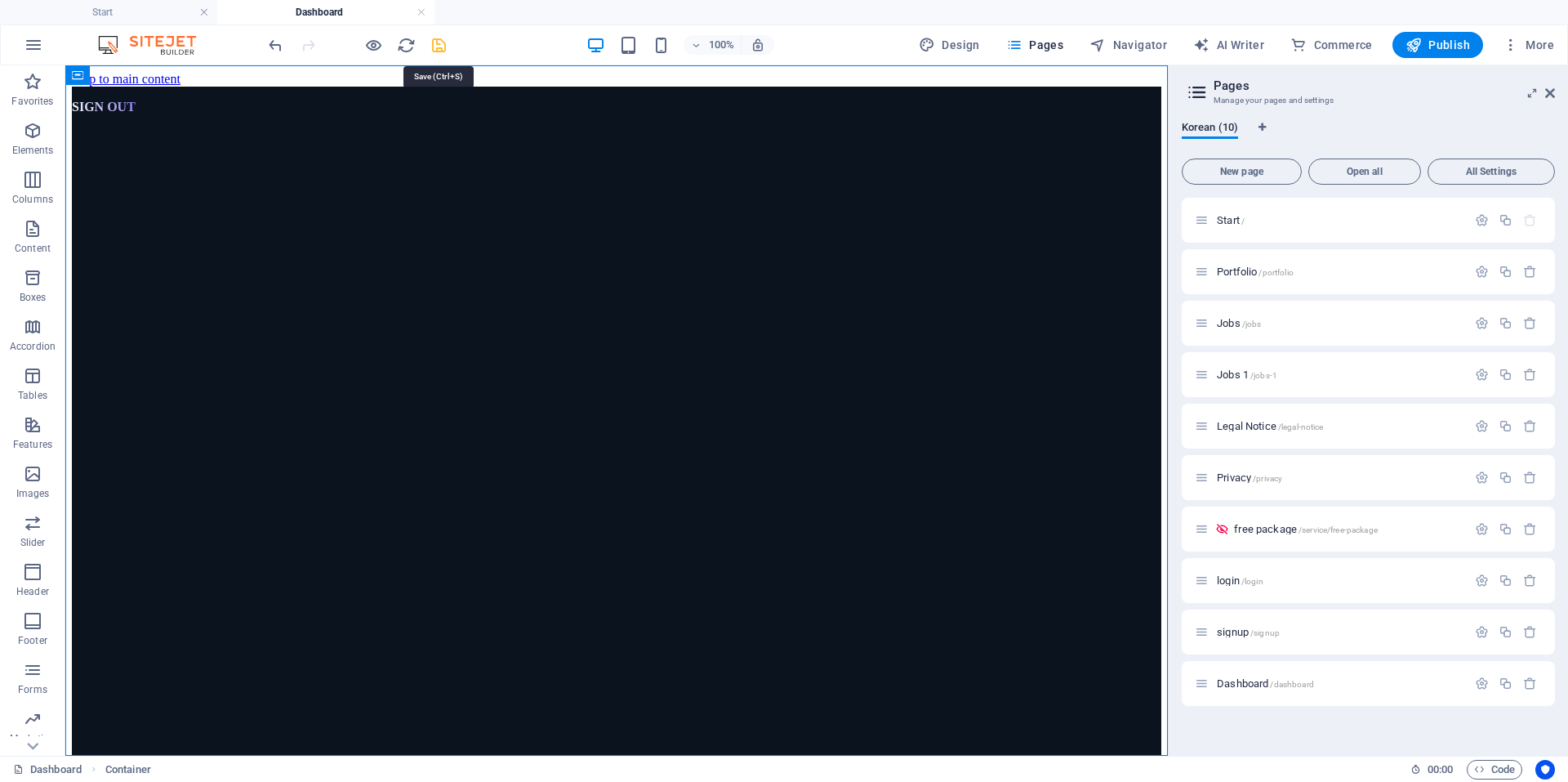
click at [440, 46] on icon "save" at bounding box center [438, 45] width 19 height 19
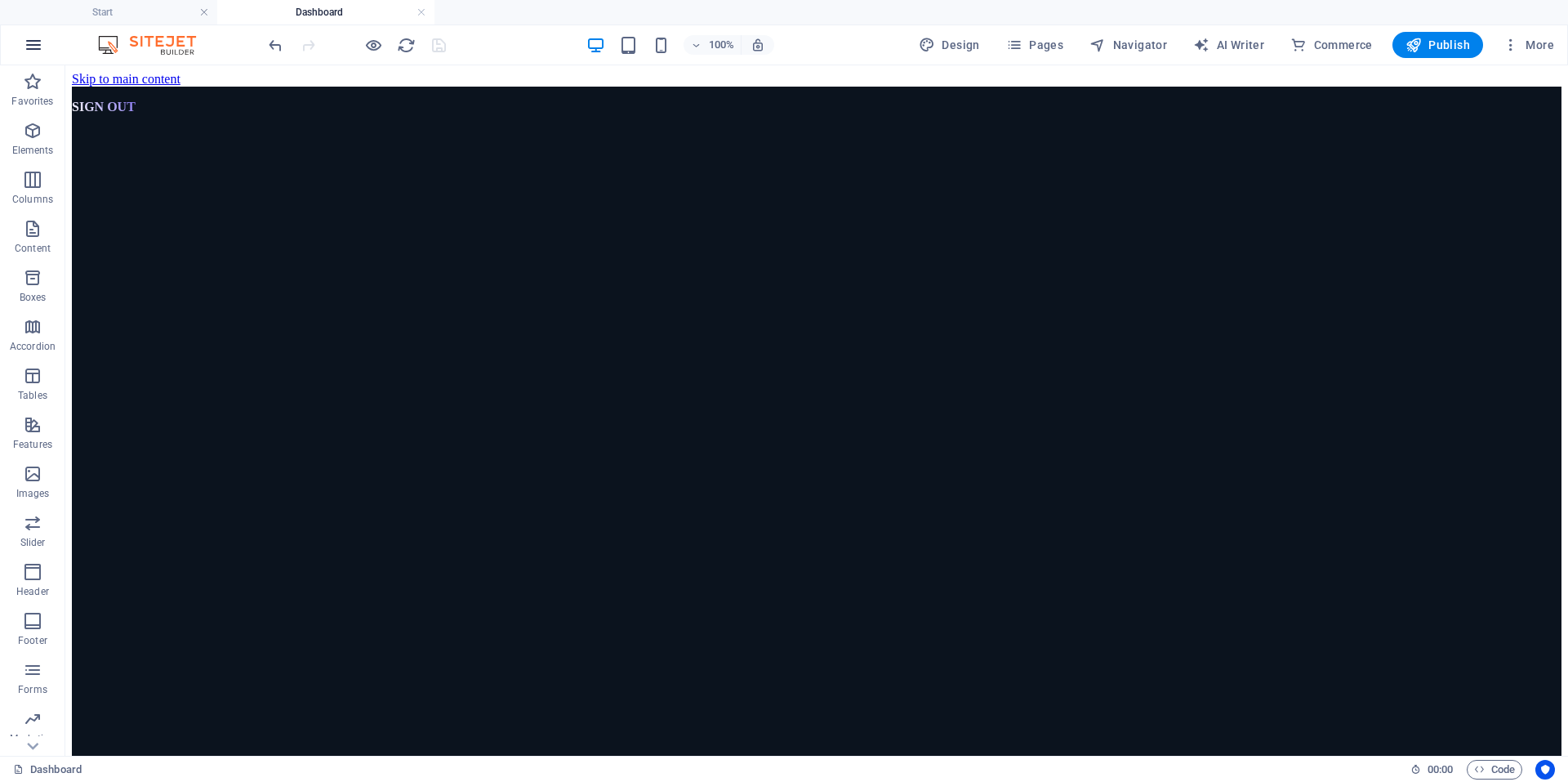
click at [31, 46] on icon "button" at bounding box center [33, 44] width 19 height 19
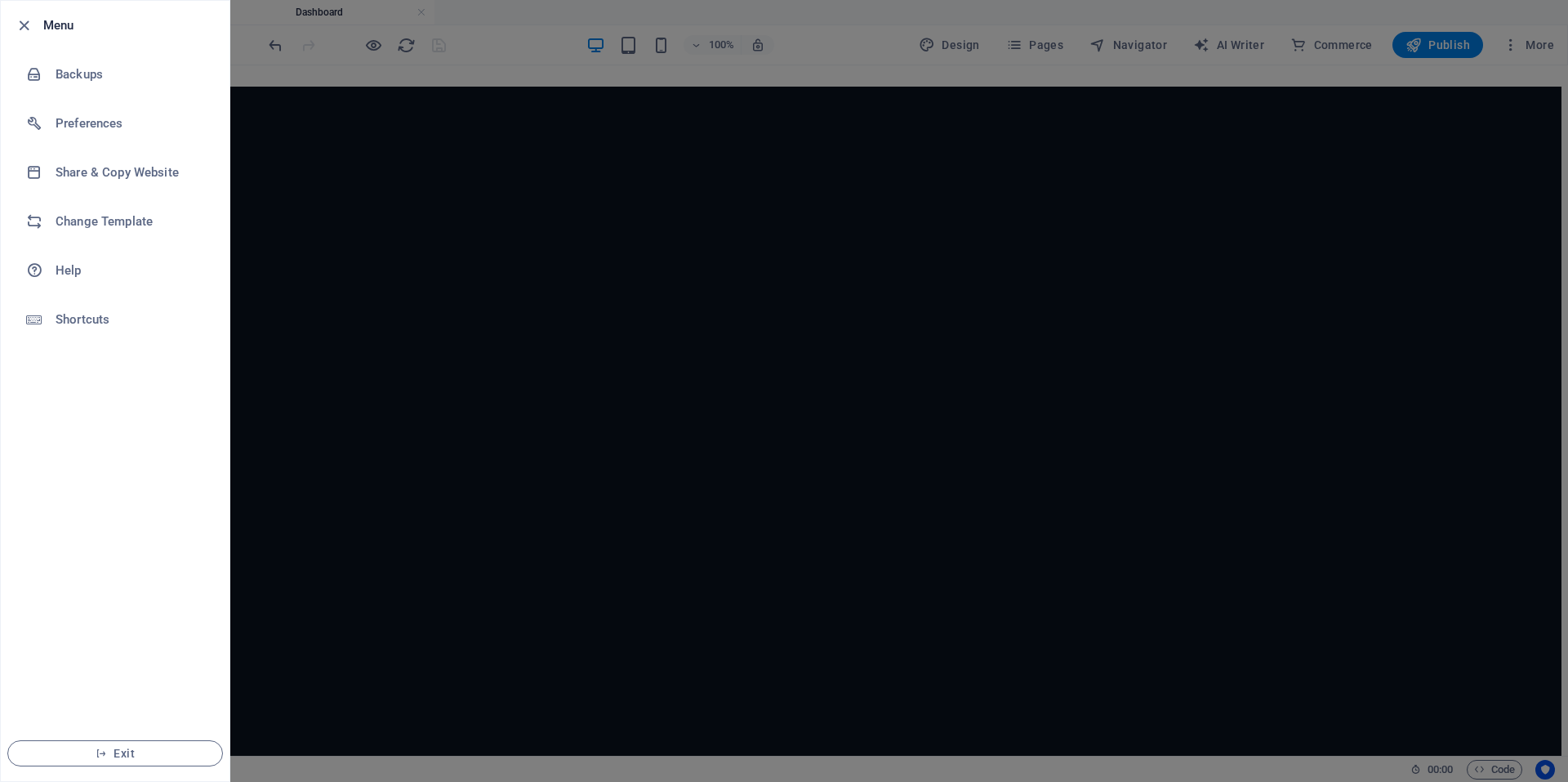
click at [335, 231] on div at bounding box center [784, 391] width 1568 height 782
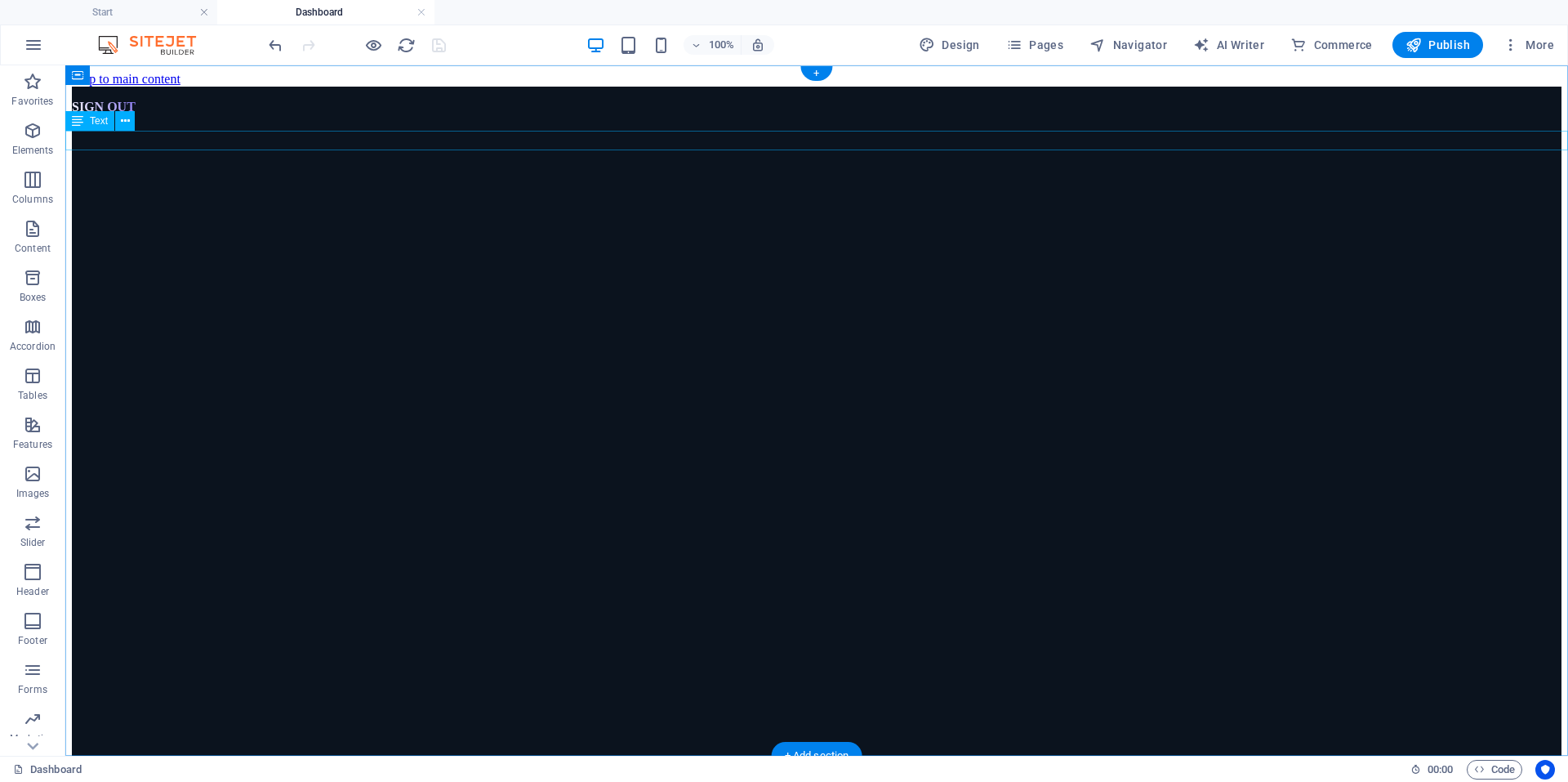
click at [111, 127] on div "SIGN OUT" at bounding box center [816, 107] width 1489 height 41
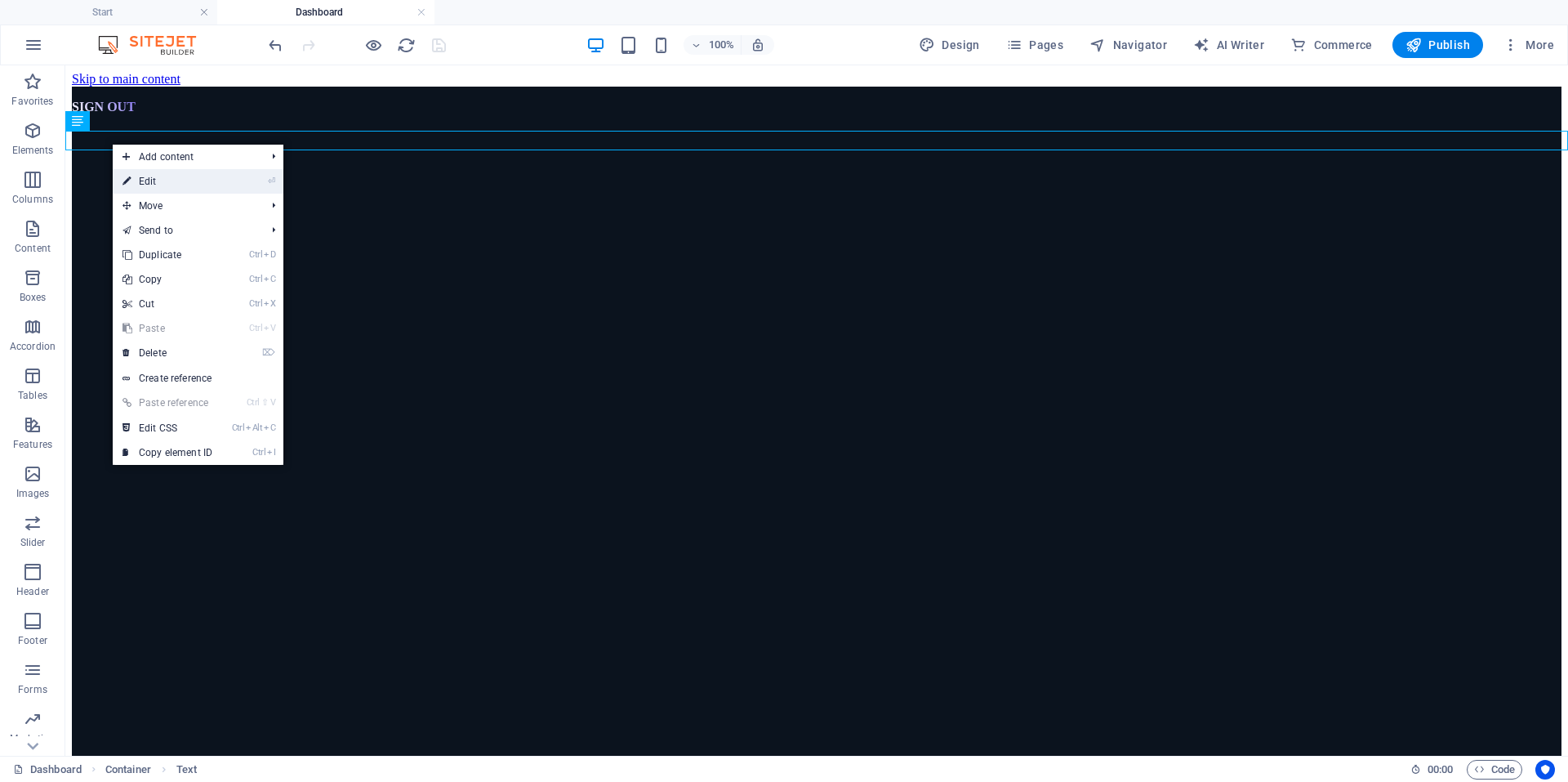
click at [203, 178] on link "⏎ Edit" at bounding box center [167, 181] width 110 height 25
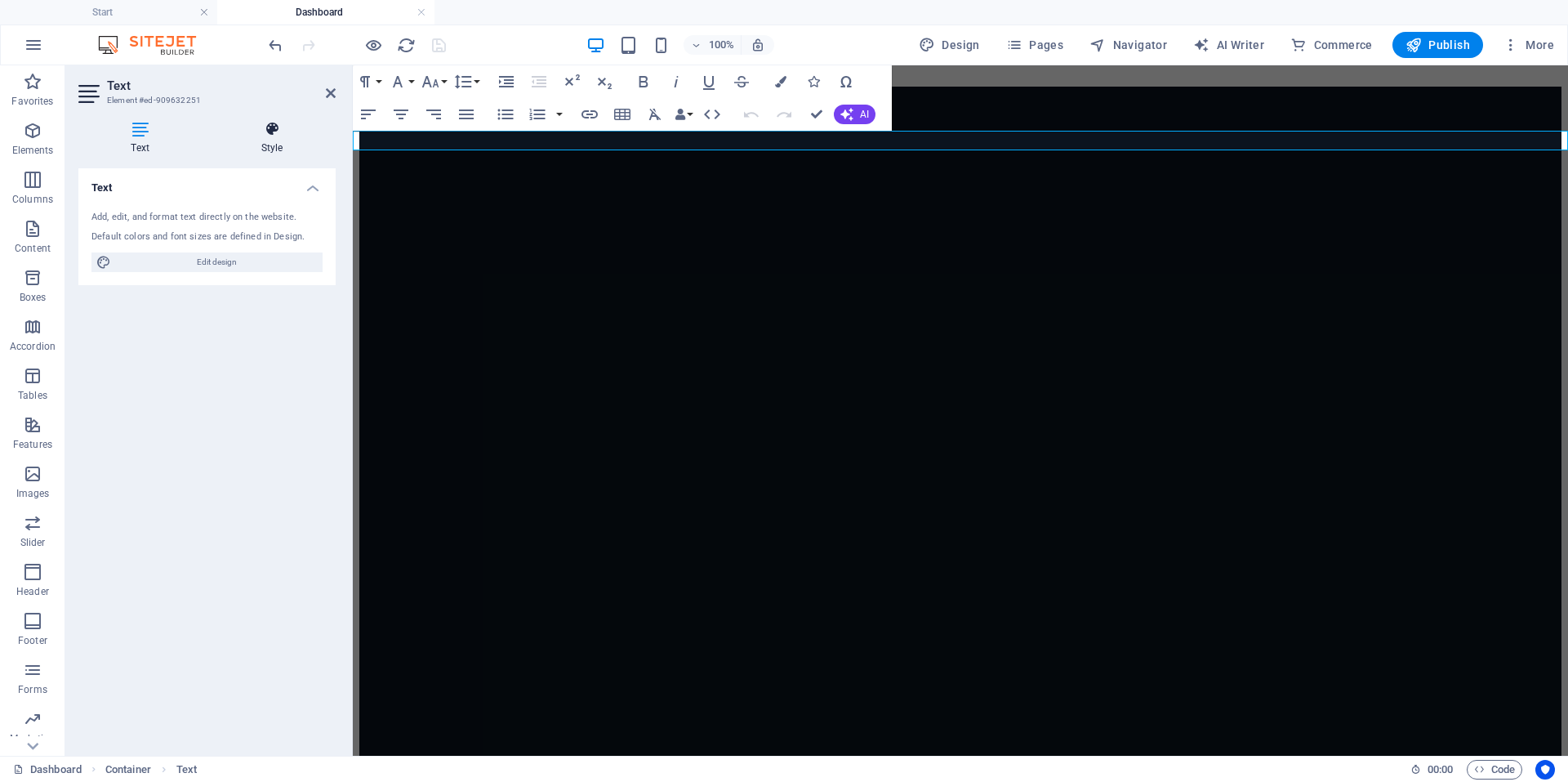
click at [266, 128] on icon at bounding box center [271, 129] width 127 height 16
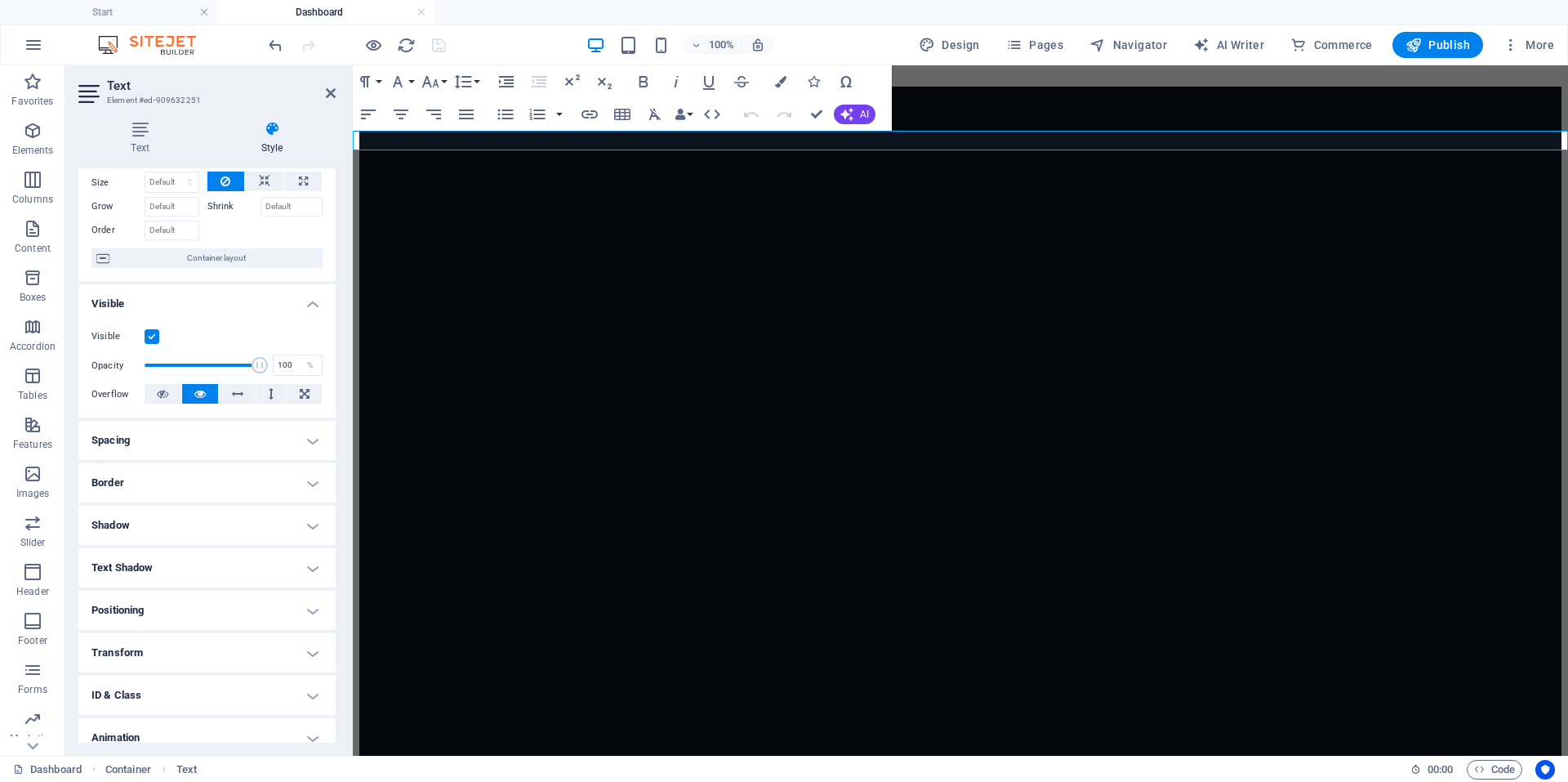
scroll to position [116, 0]
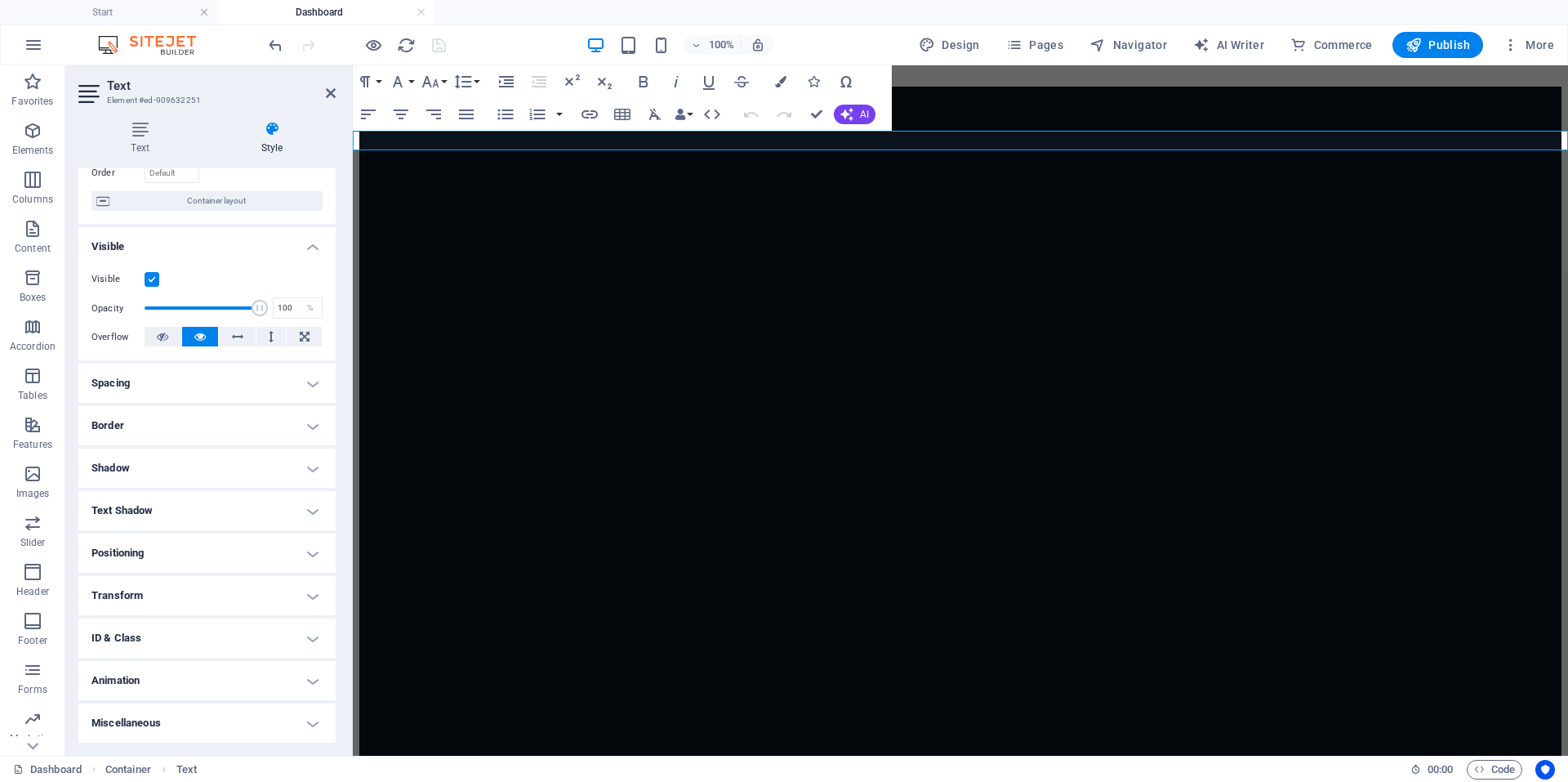
click at [241, 634] on h4 "ID & Class" at bounding box center [207, 638] width 258 height 39
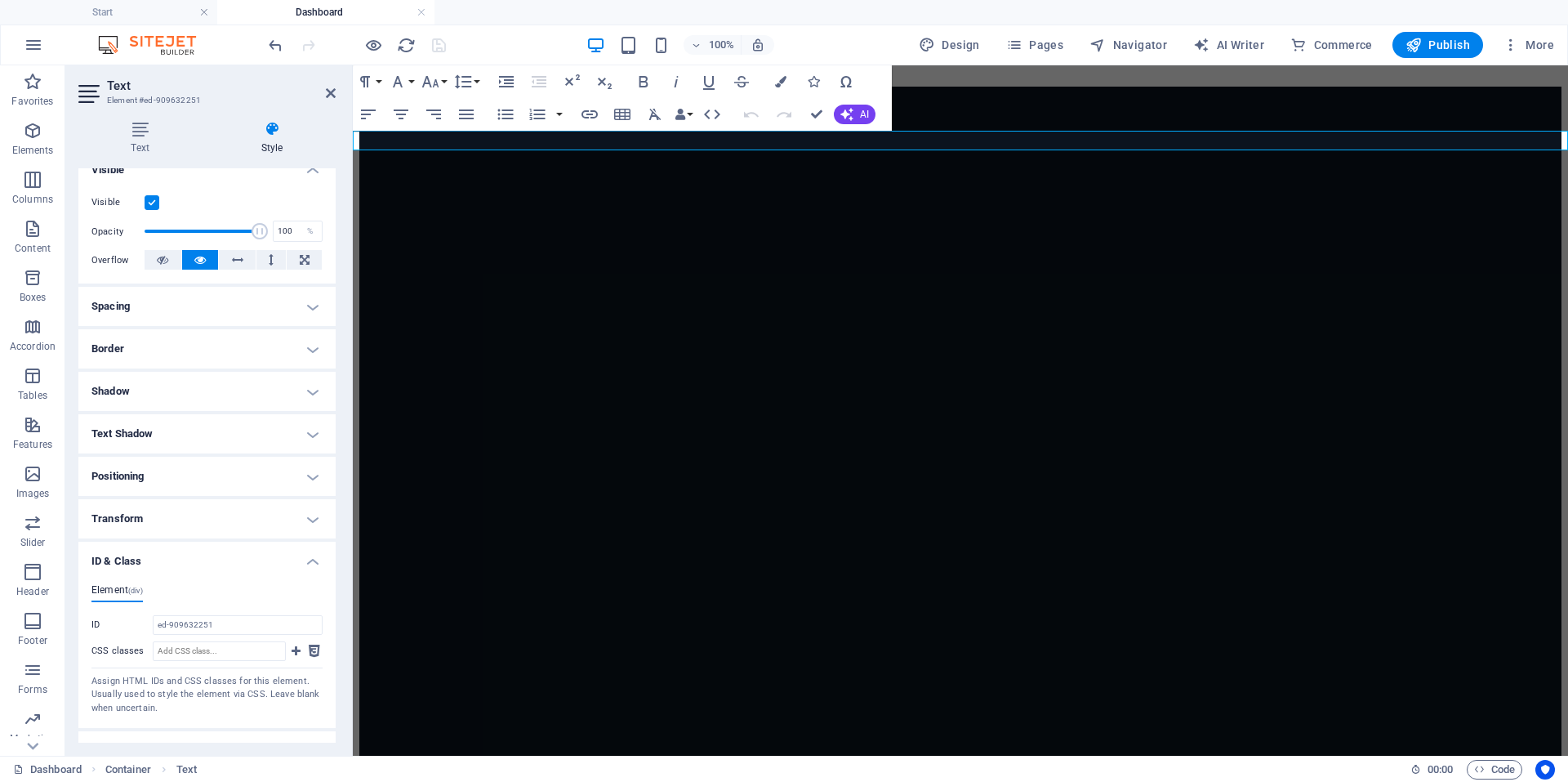
scroll to position [263, 0]
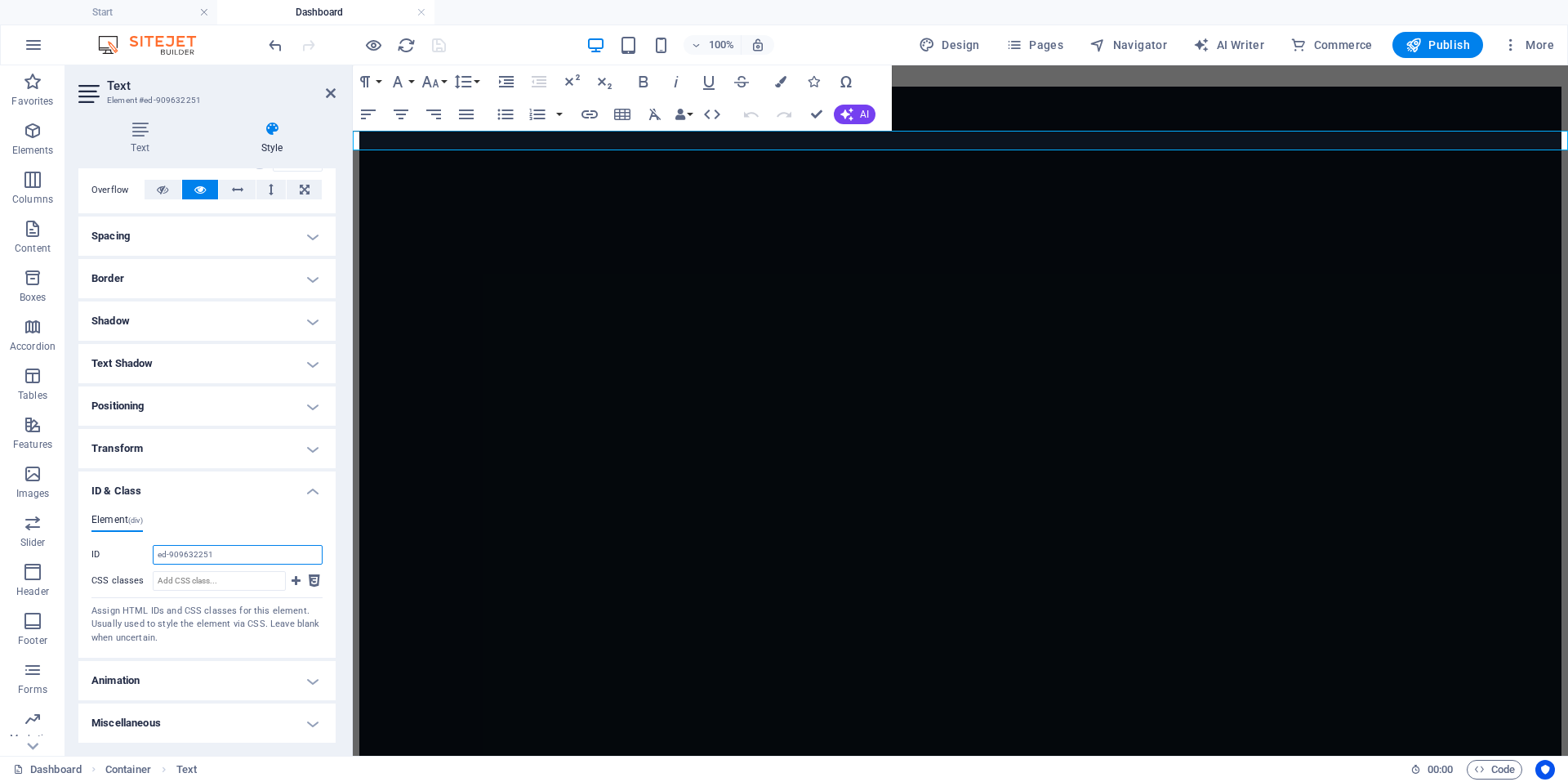
drag, startPoint x: 225, startPoint y: 554, endPoint x: 154, endPoint y: 555, distance: 71.0
click at [154, 555] on input "ed-909632251" at bounding box center [237, 554] width 170 height 19
click at [227, 576] on input "CSS classes" at bounding box center [219, 580] width 133 height 19
click at [181, 578] on input "CSS classes" at bounding box center [219, 580] width 133 height 19
paste input "logoutBtn"
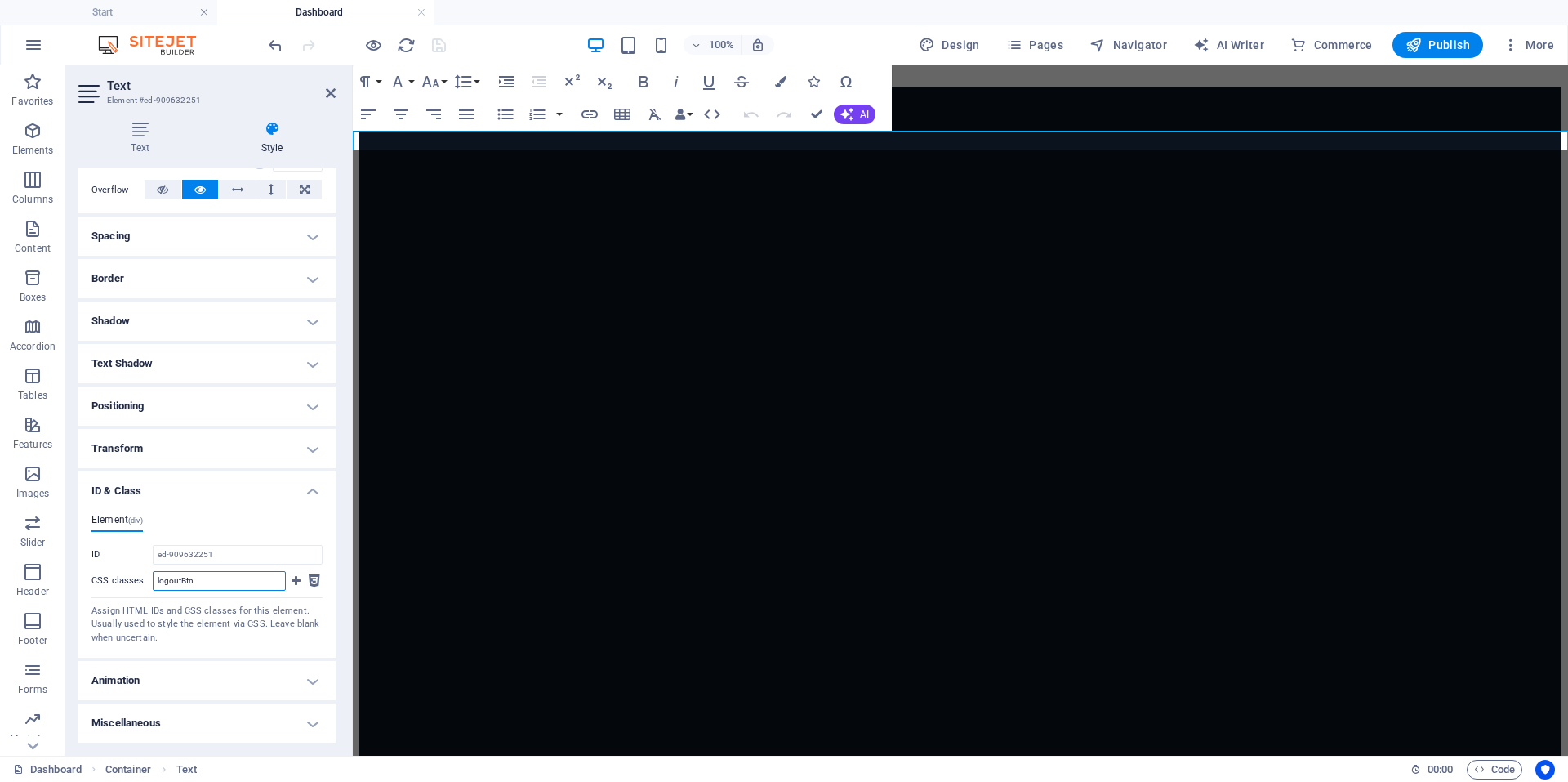
type input "logoutBtn"
click at [325, 536] on div "Element (div) ID ed-909632251 CSS classes logoutBtn Assign HTML IDs and CSS cla…" at bounding box center [207, 579] width 258 height 157
click at [291, 584] on icon at bounding box center [296, 580] width 9 height 19
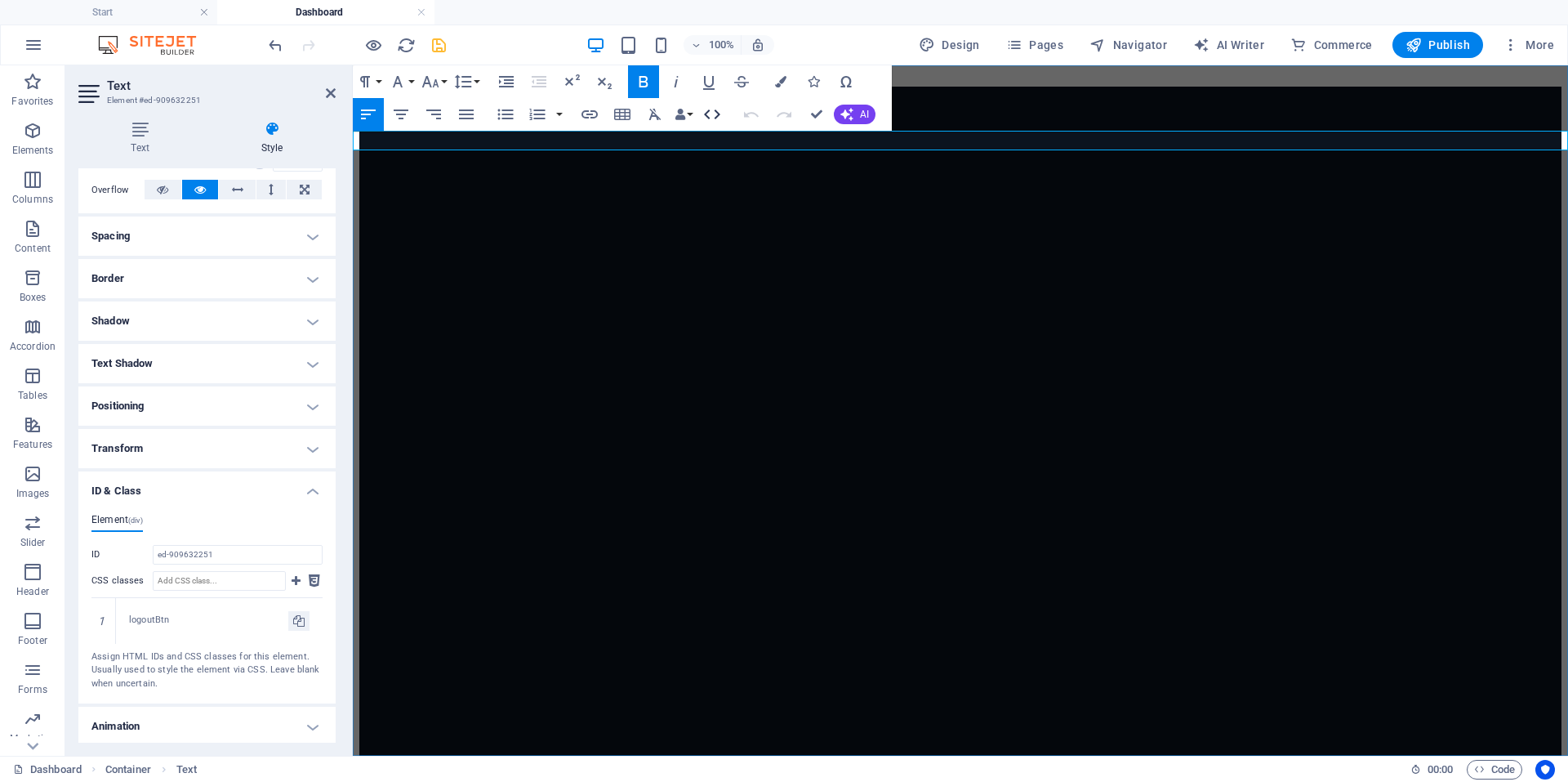
drag, startPoint x: 49, startPoint y: 72, endPoint x: 721, endPoint y: 111, distance: 673.1
click at [721, 111] on icon "button" at bounding box center [711, 113] width 19 height 19
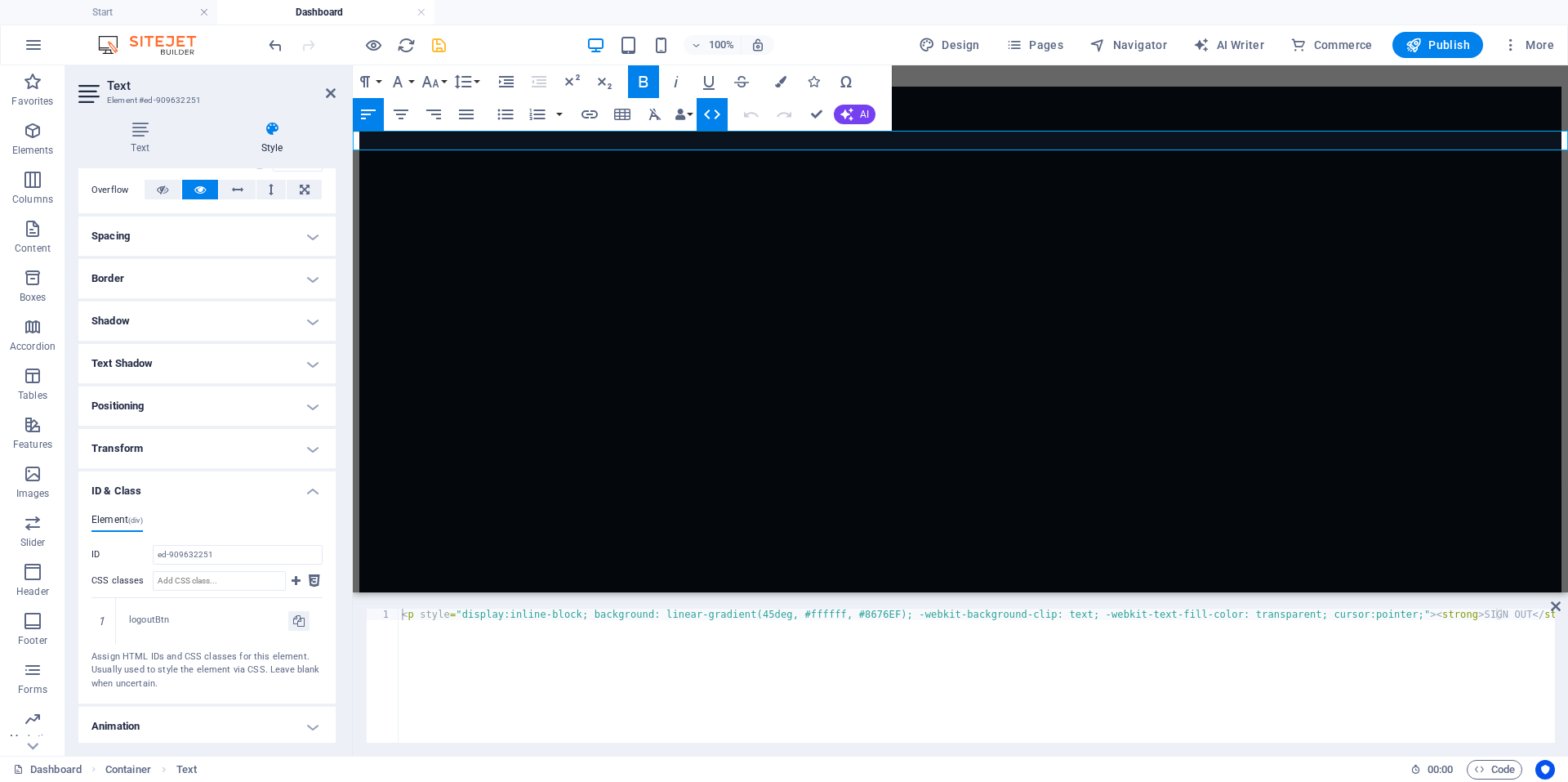
type textarea "<p style="display:inline-block; background: linear-gradient(45deg, #ffffff, #86…"
click at [641, 663] on div "< p style = "display:inline-block; background: linear-gradient(45deg, #ffffff, …" at bounding box center [976, 687] width 1156 height 157
click at [1549, 601] on div "<p style="display:inline-block; background: linear-gradient(45deg, #ffffff, #86…" at bounding box center [960, 675] width 1215 height 160
click at [1552, 602] on icon at bounding box center [1555, 606] width 10 height 13
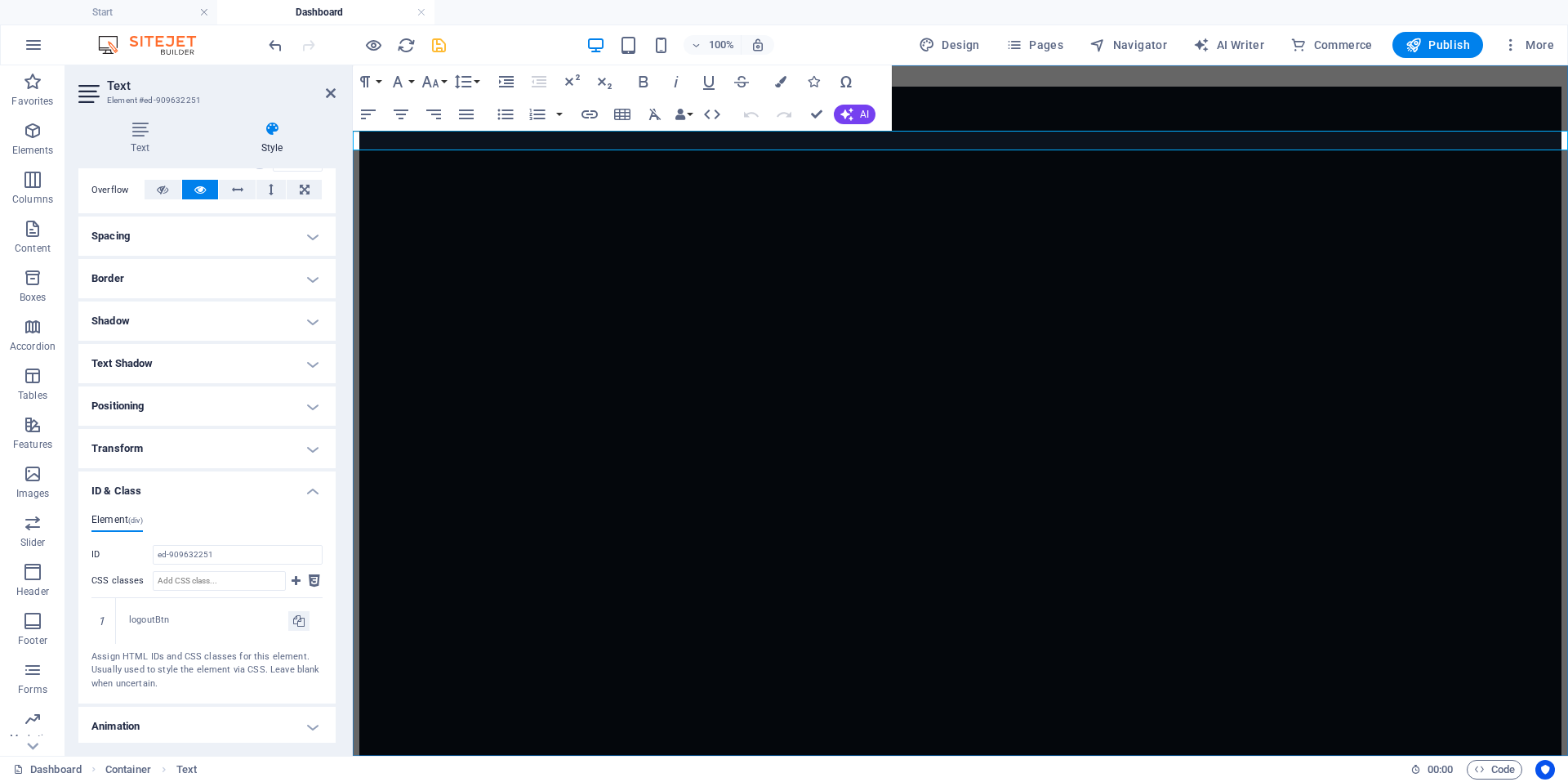
click at [828, 385] on div "SIGN OUT" at bounding box center [960, 431] width 1202 height 690
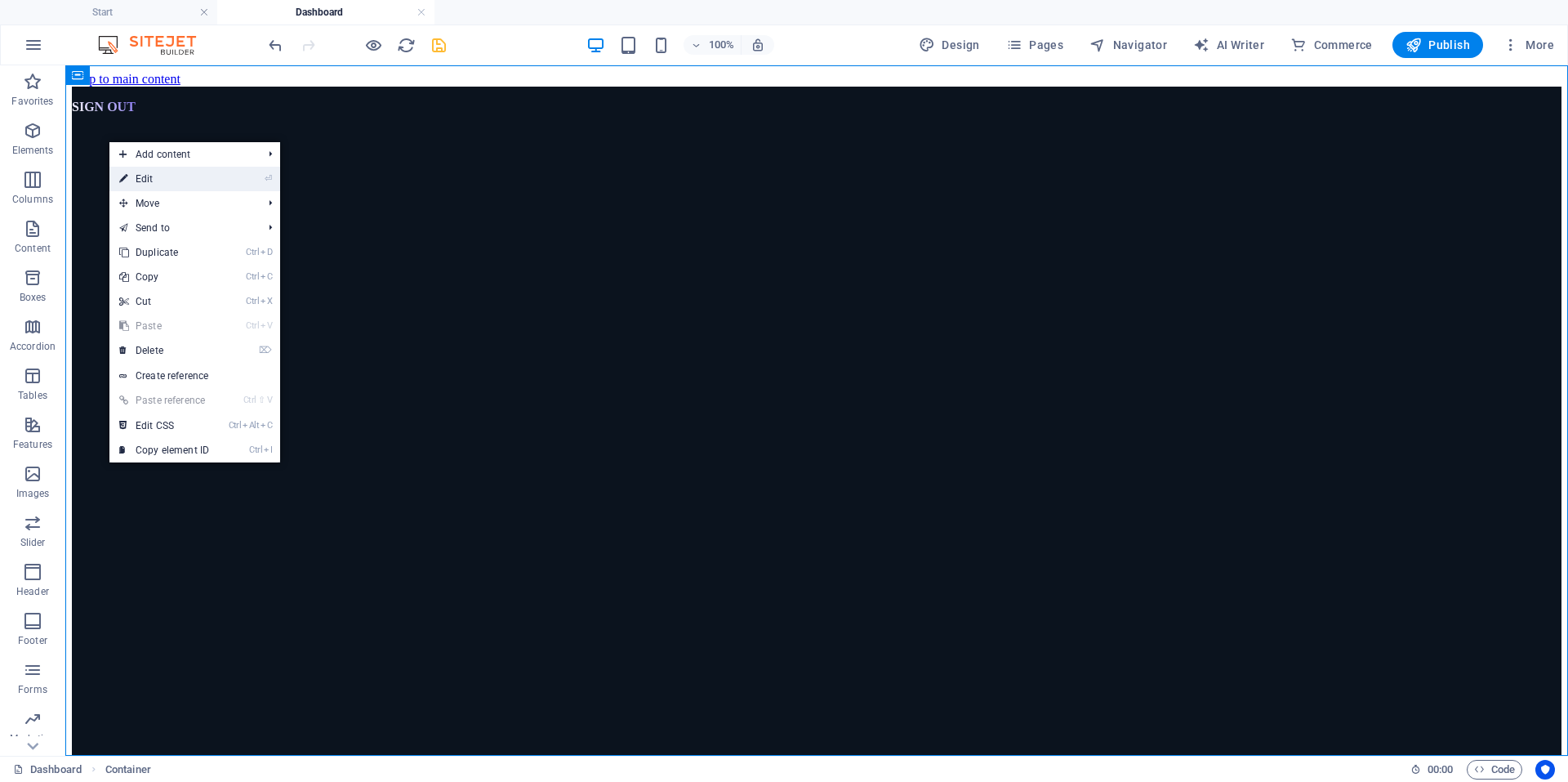
click at [174, 181] on link "⏎ Edit" at bounding box center [164, 178] width 110 height 25
select select "vh"
select select "%"
select select "vw"
select select "%"
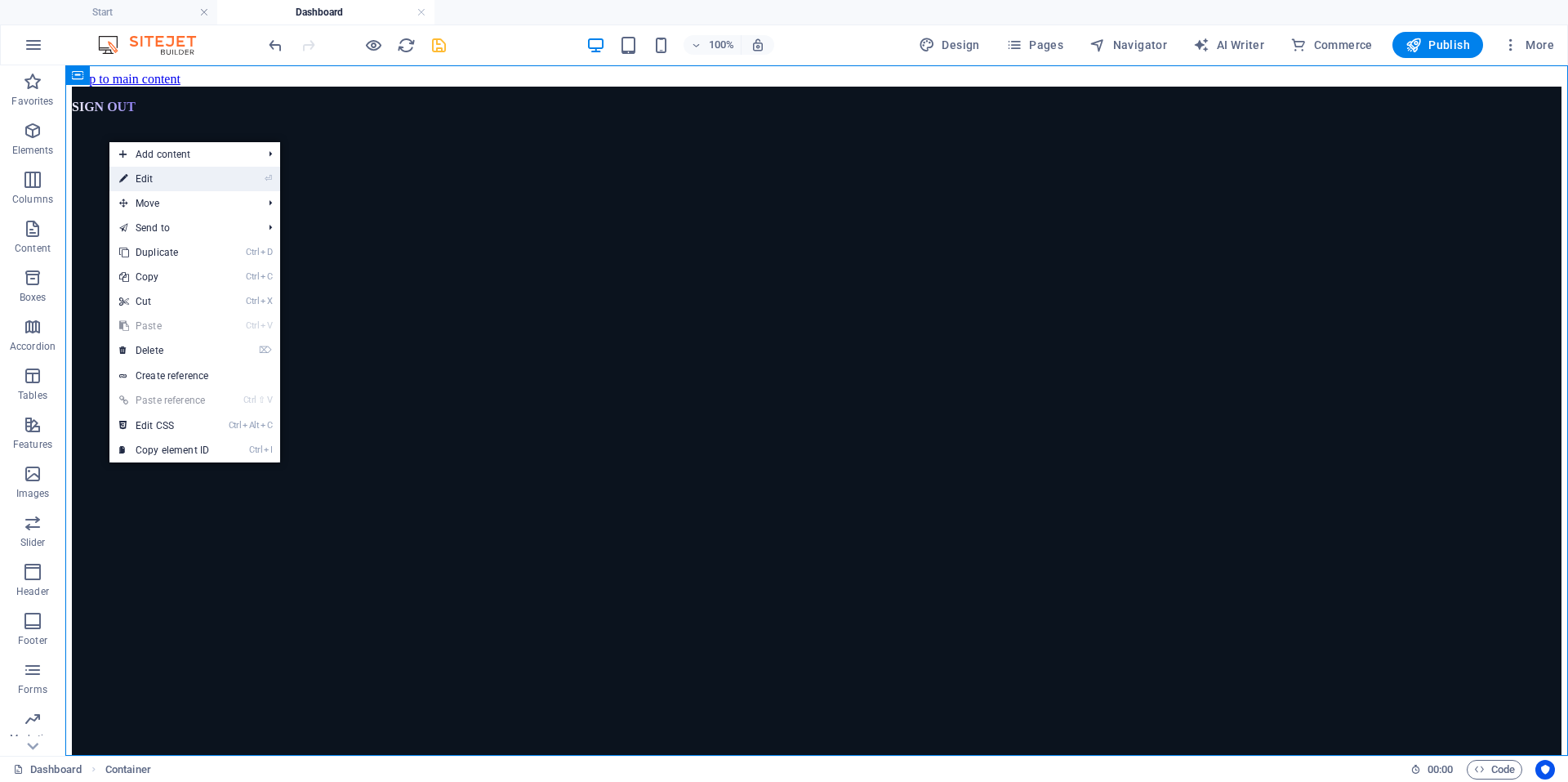
select select "%"
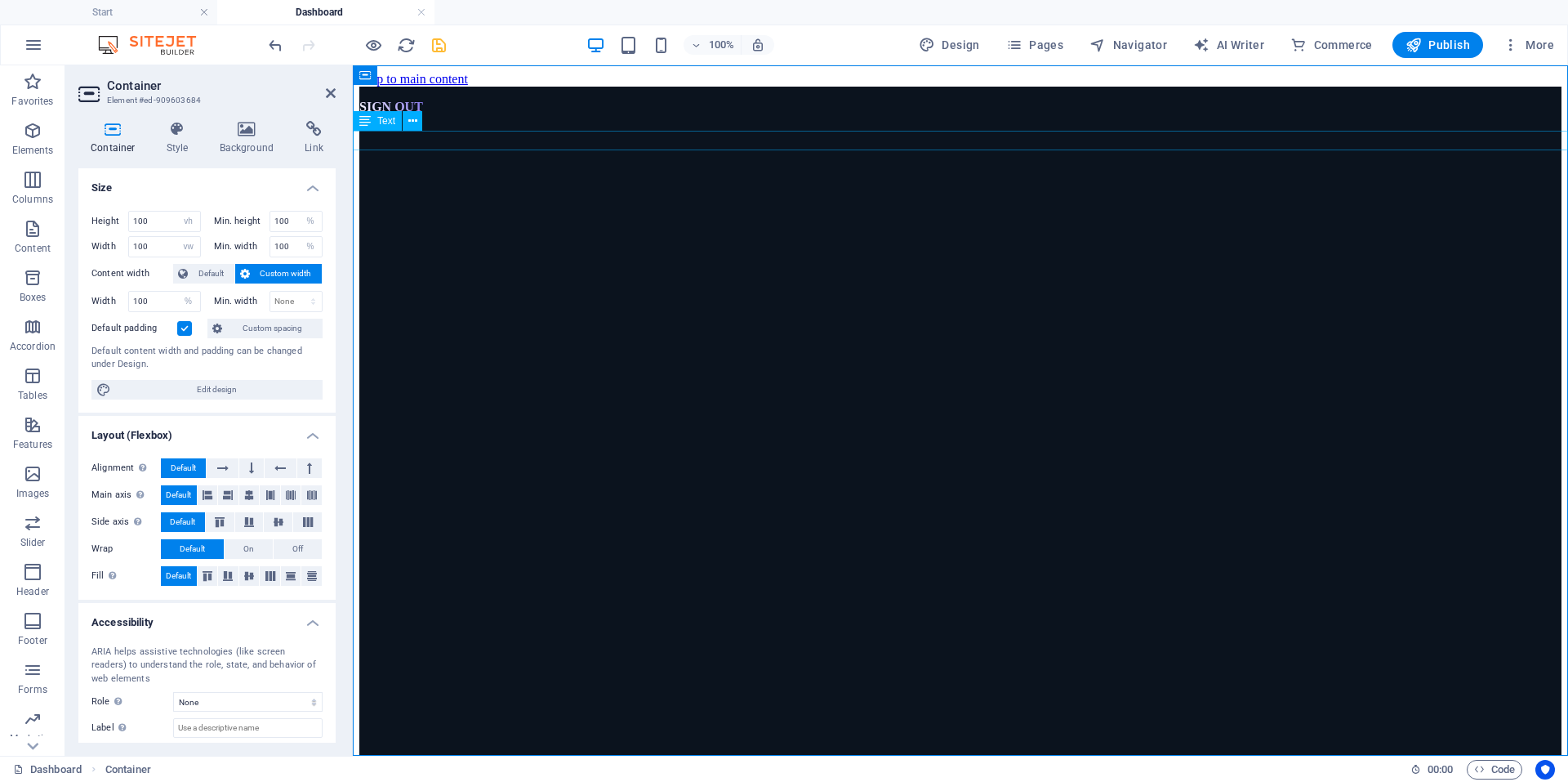
click at [412, 127] on div "SIGN OUT" at bounding box center [960, 107] width 1202 height 41
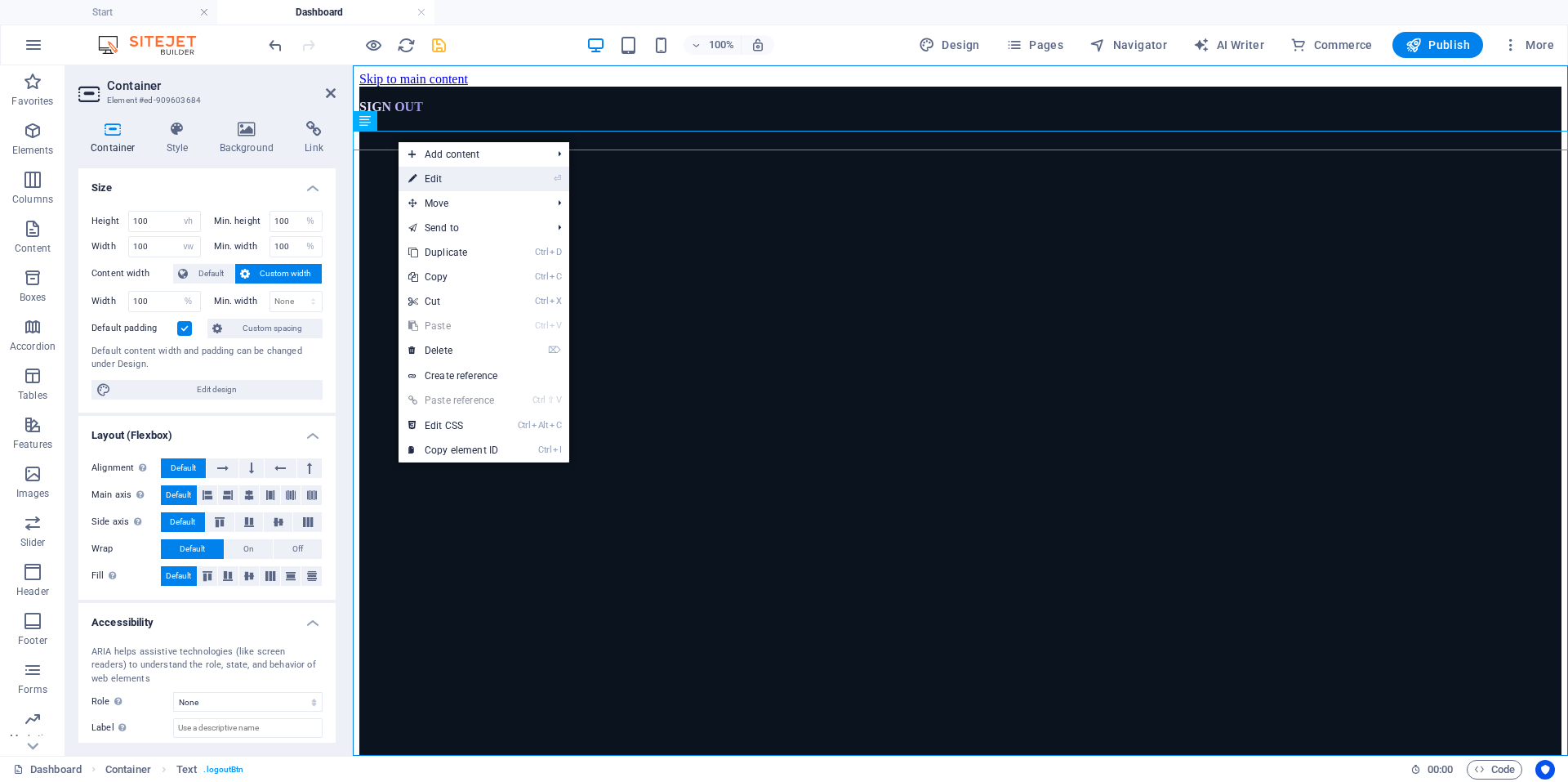
click at [451, 173] on link "⏎ Edit" at bounding box center [453, 178] width 110 height 25
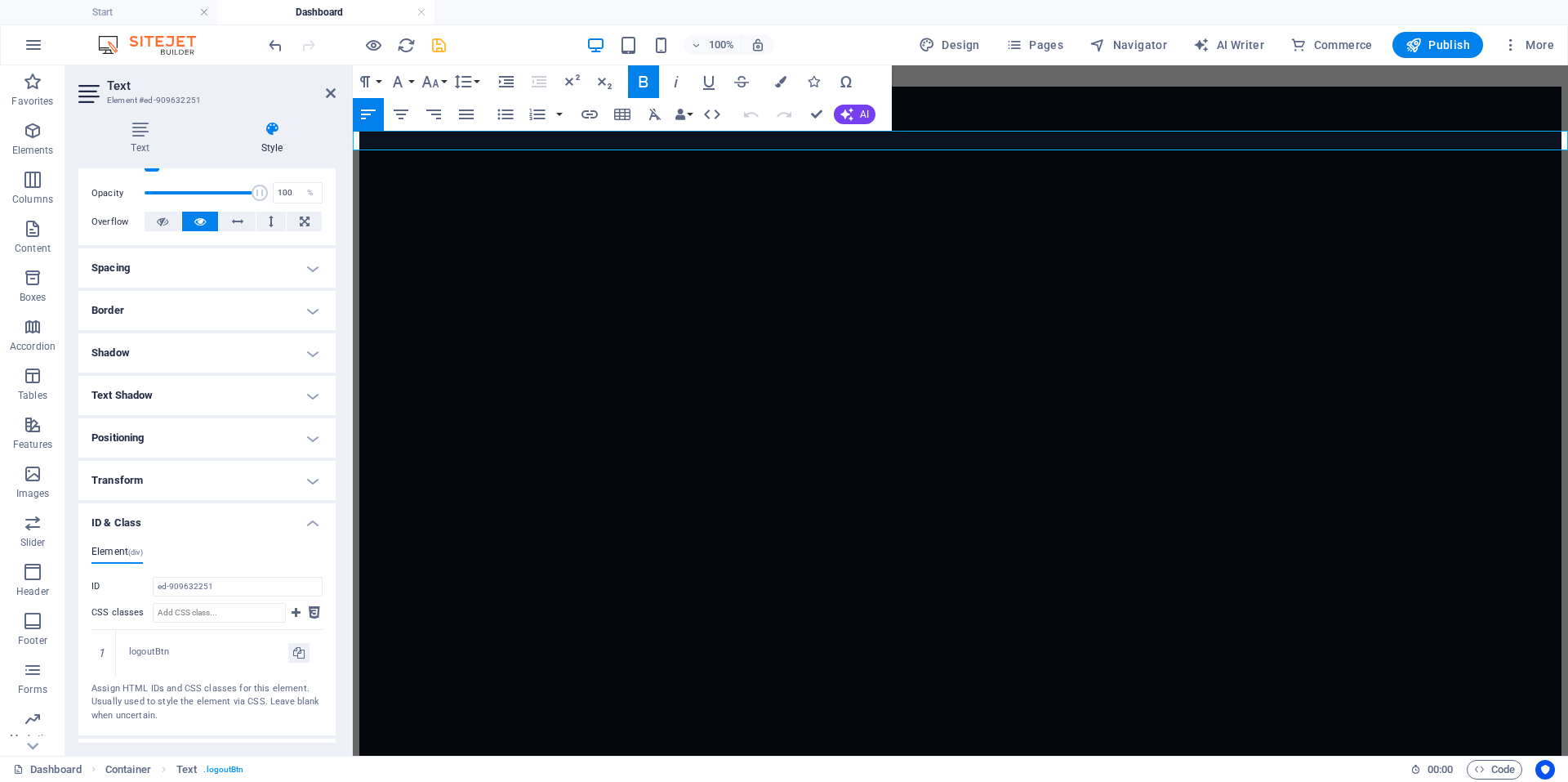
scroll to position [309, 0]
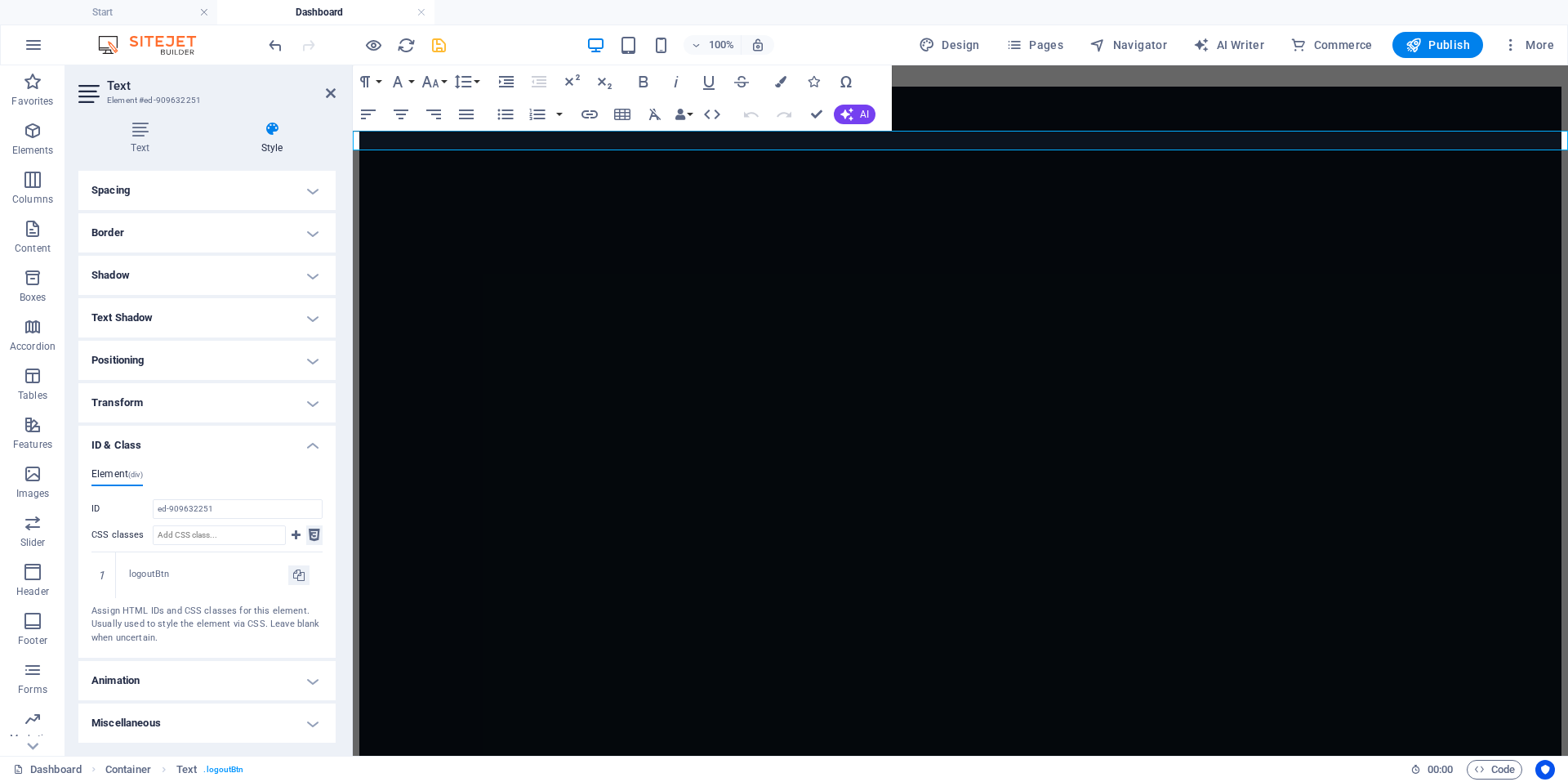
click at [310, 530] on icon at bounding box center [314, 534] width 12 height 19
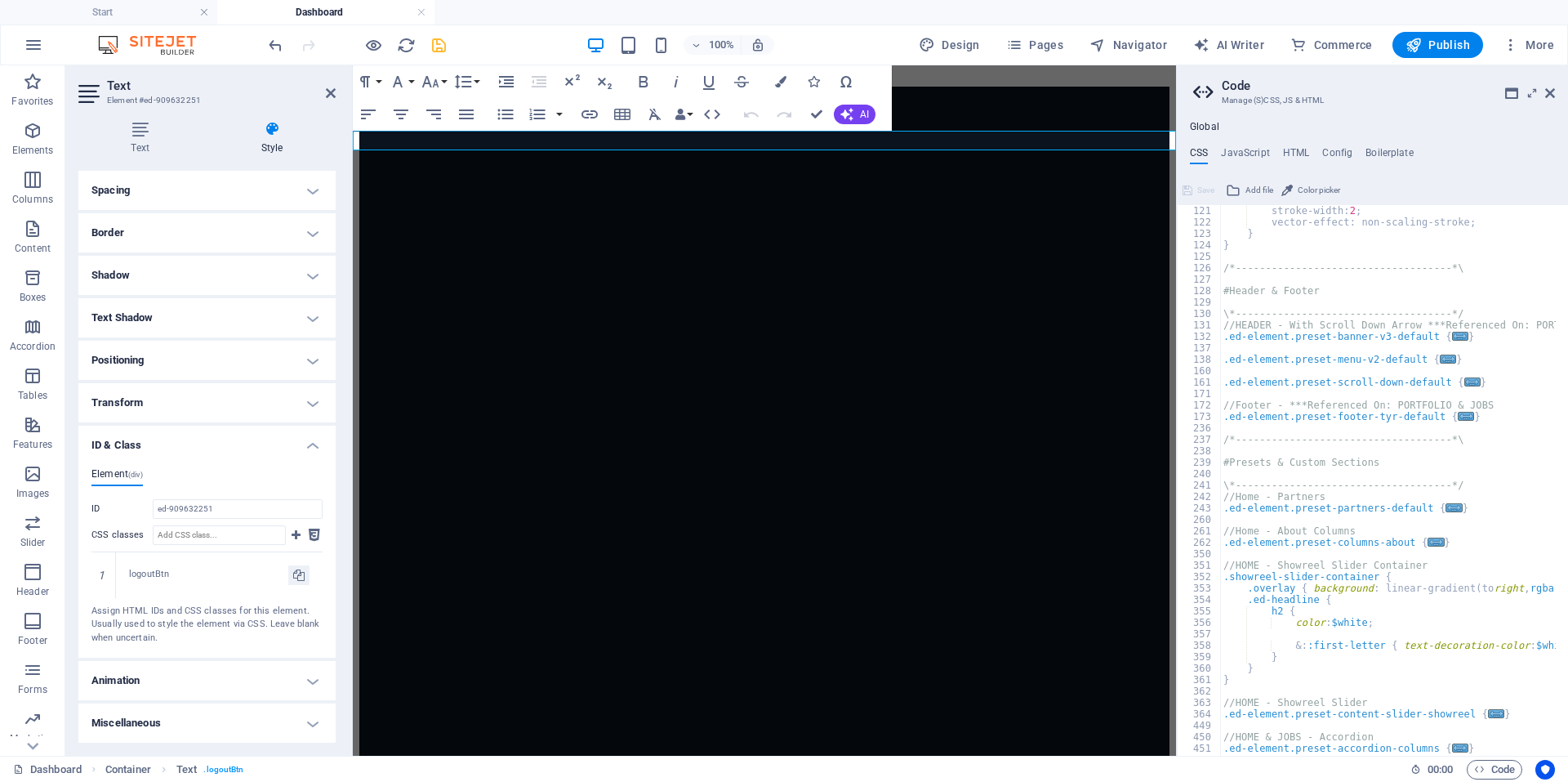
scroll to position [1634, 0]
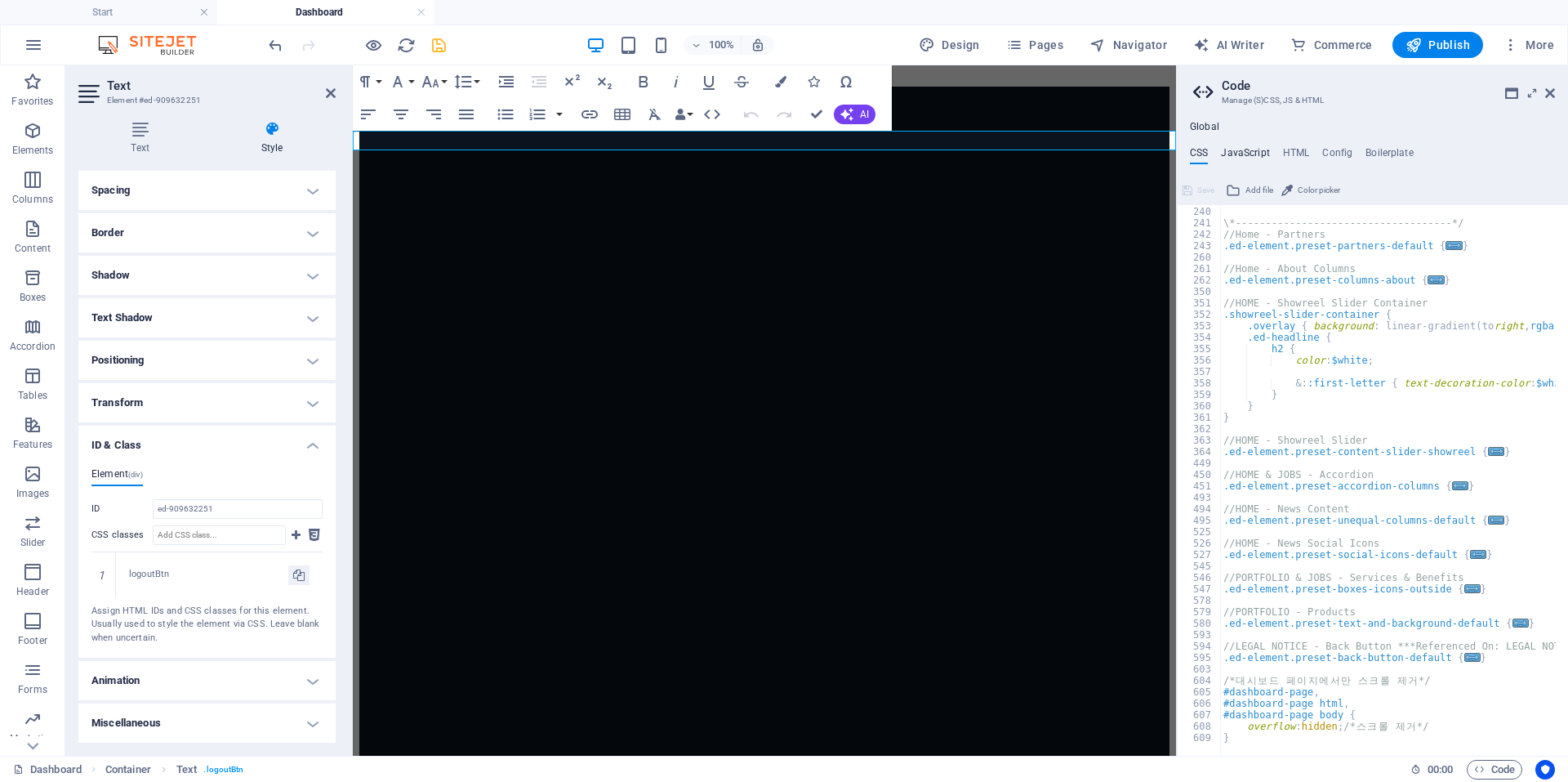
click at [1240, 152] on h4 "JavaScript" at bounding box center [1245, 156] width 48 height 18
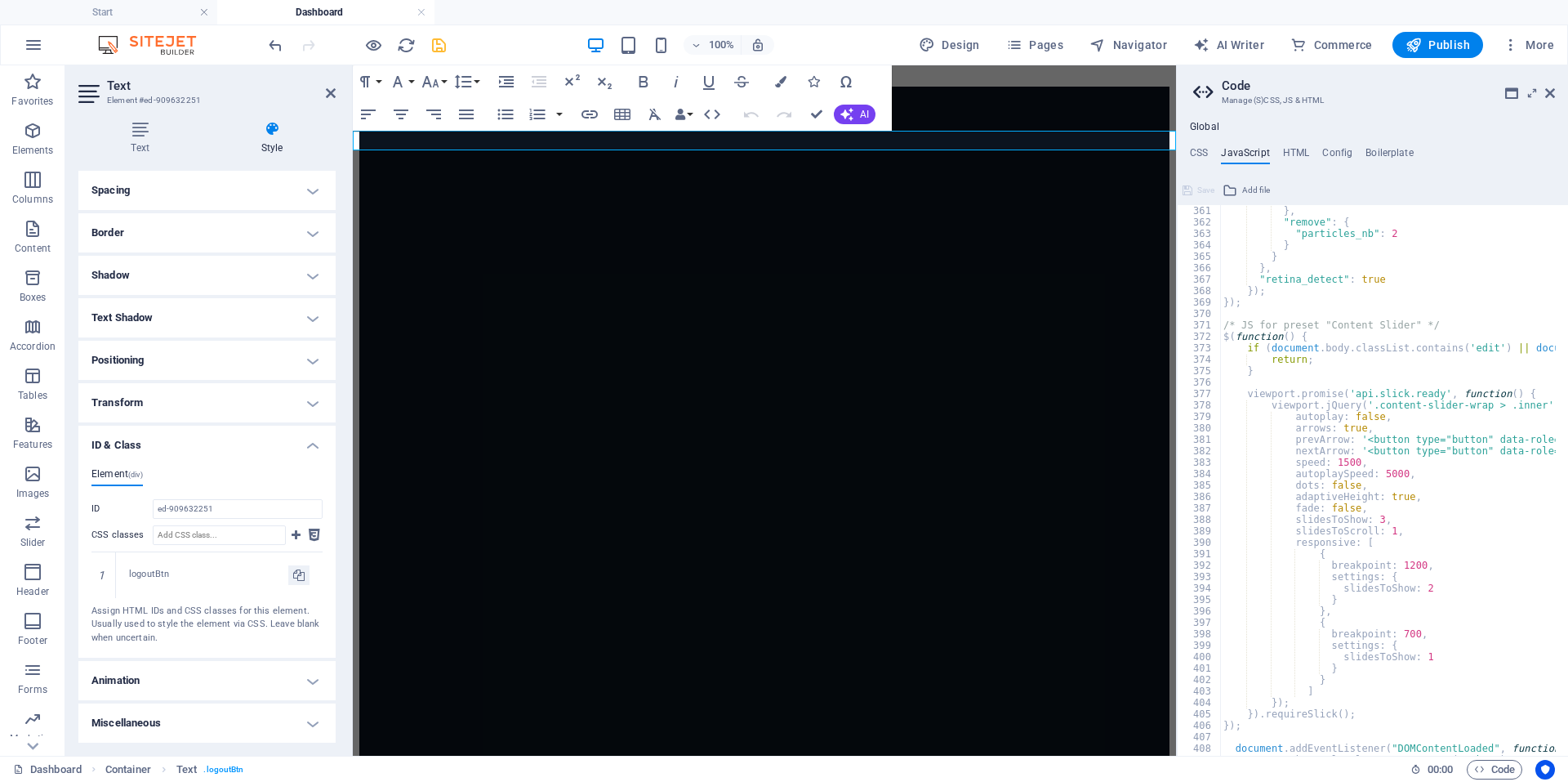
scroll to position [4287, 0]
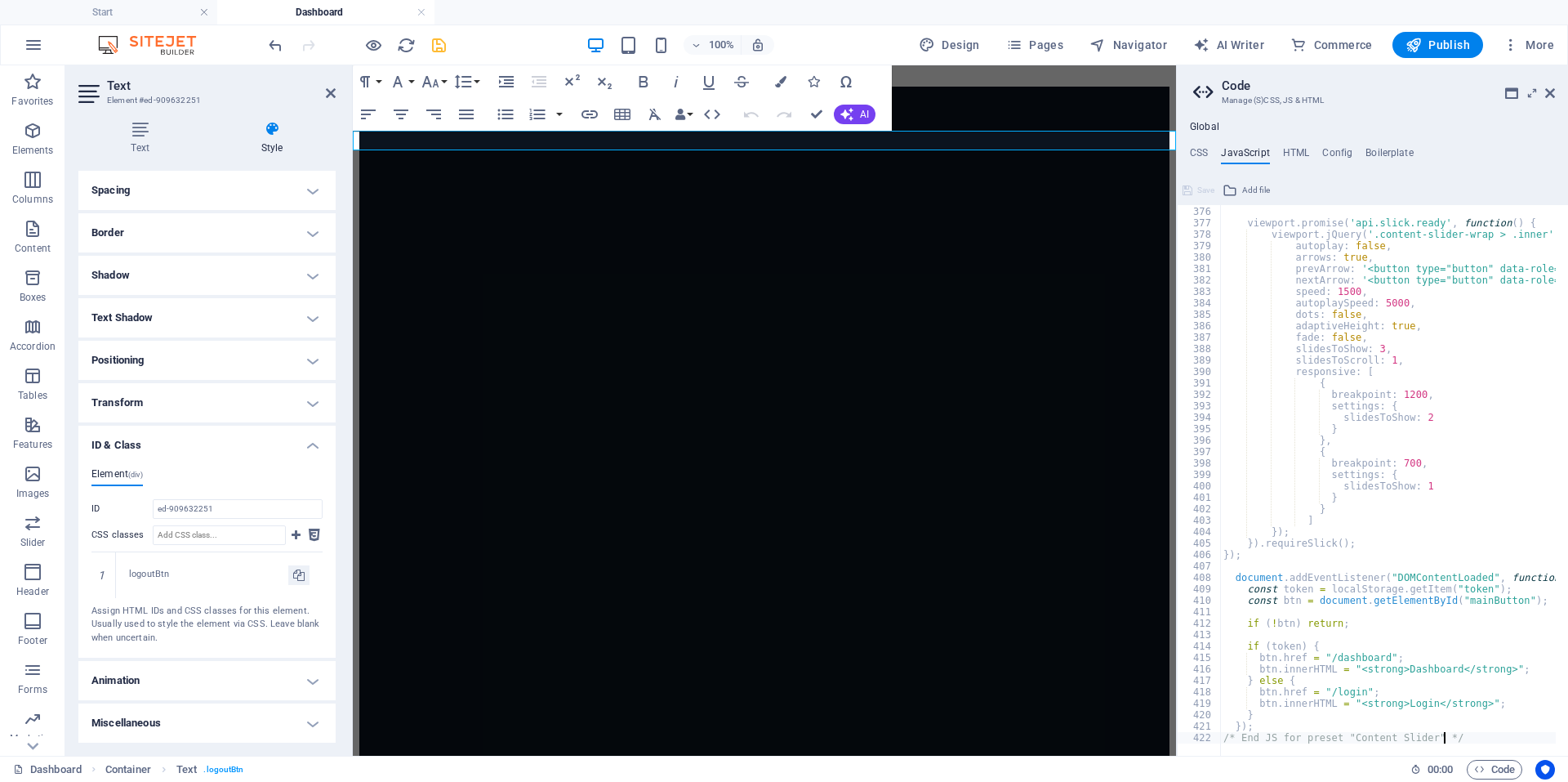
type textarea "/* End JS for preset "Content Slider" */"
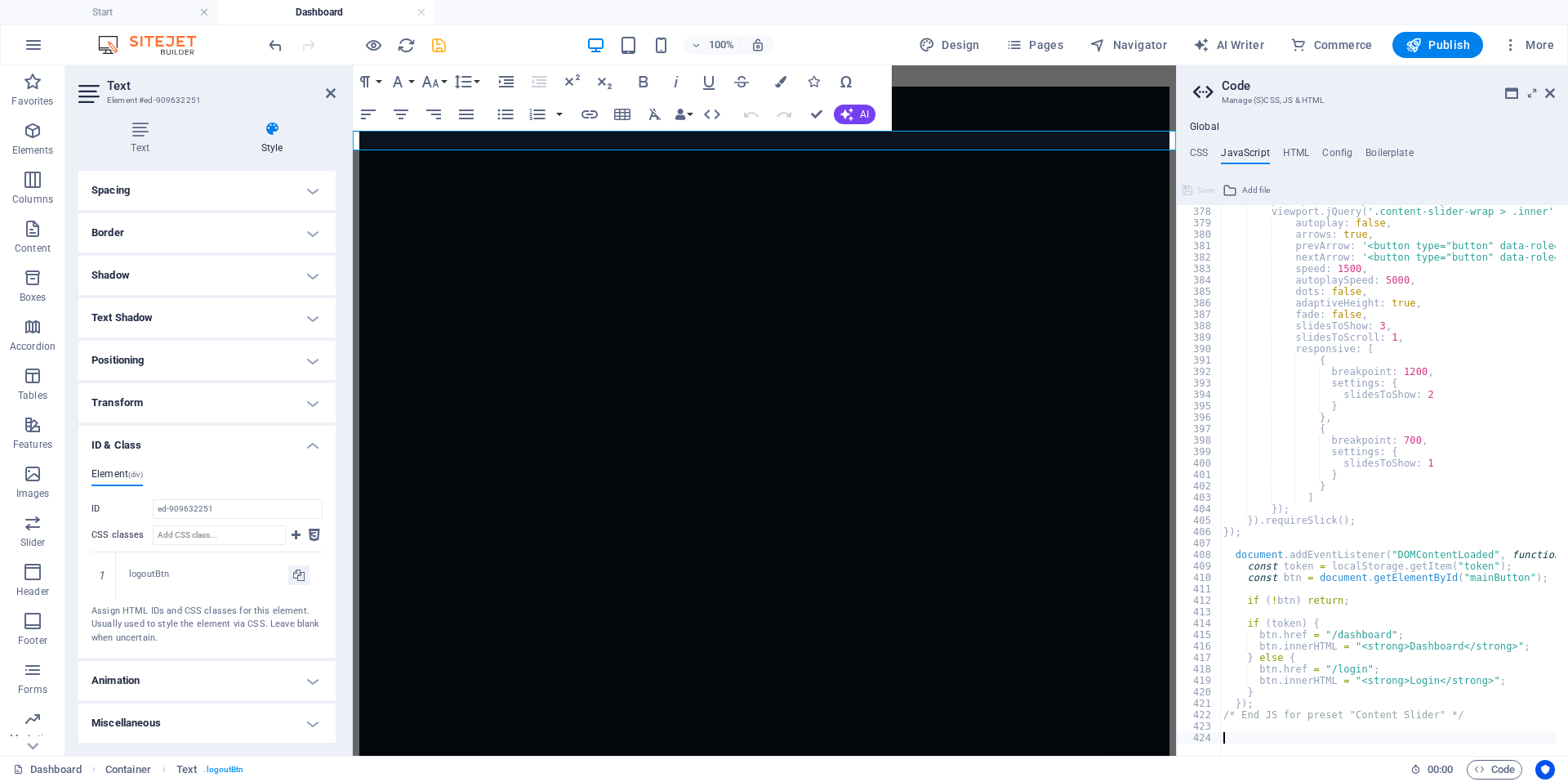
scroll to position [4310, 0]
paste textarea "});"
type textarea "});"
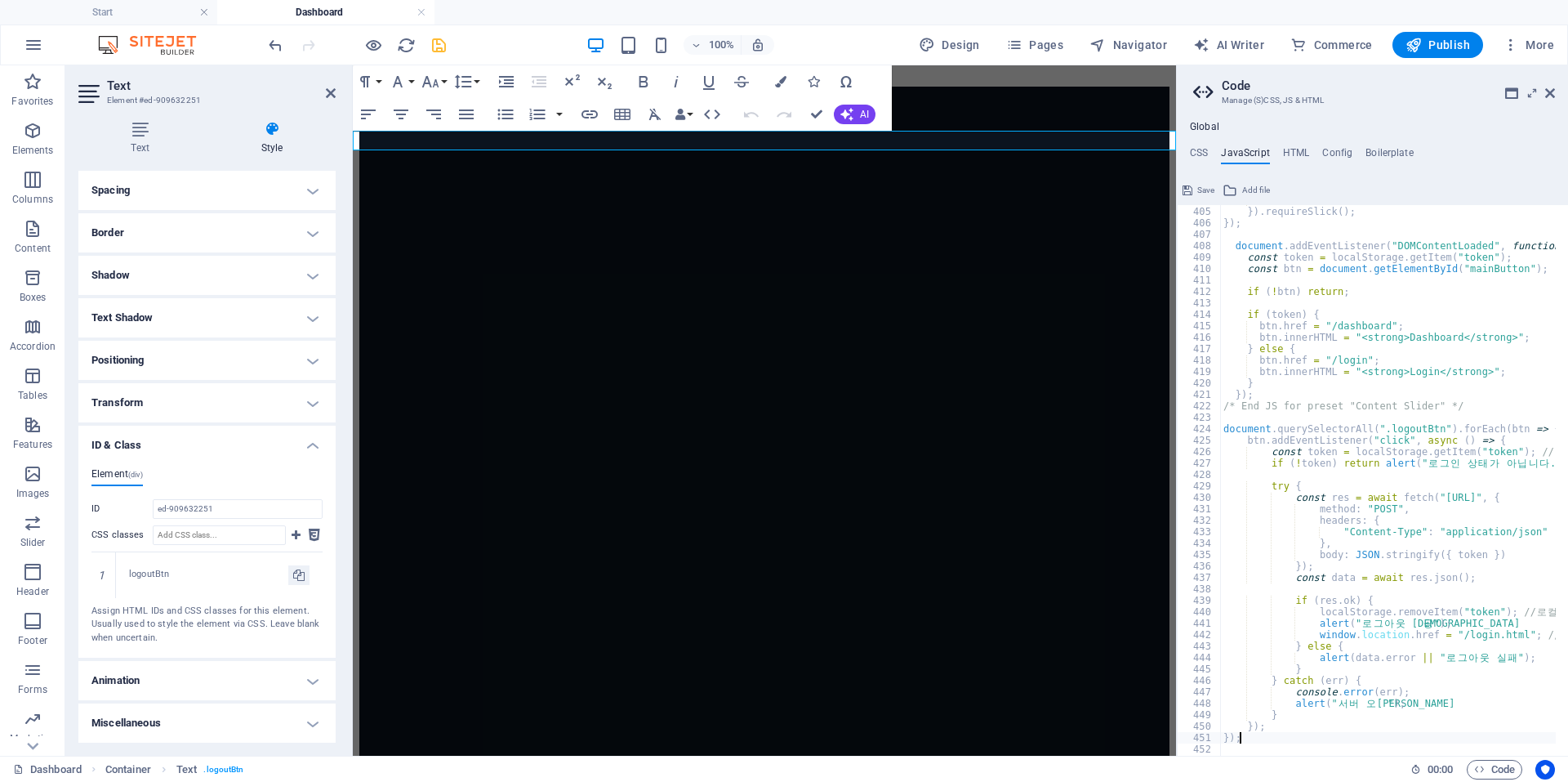
scroll to position [4521, 0]
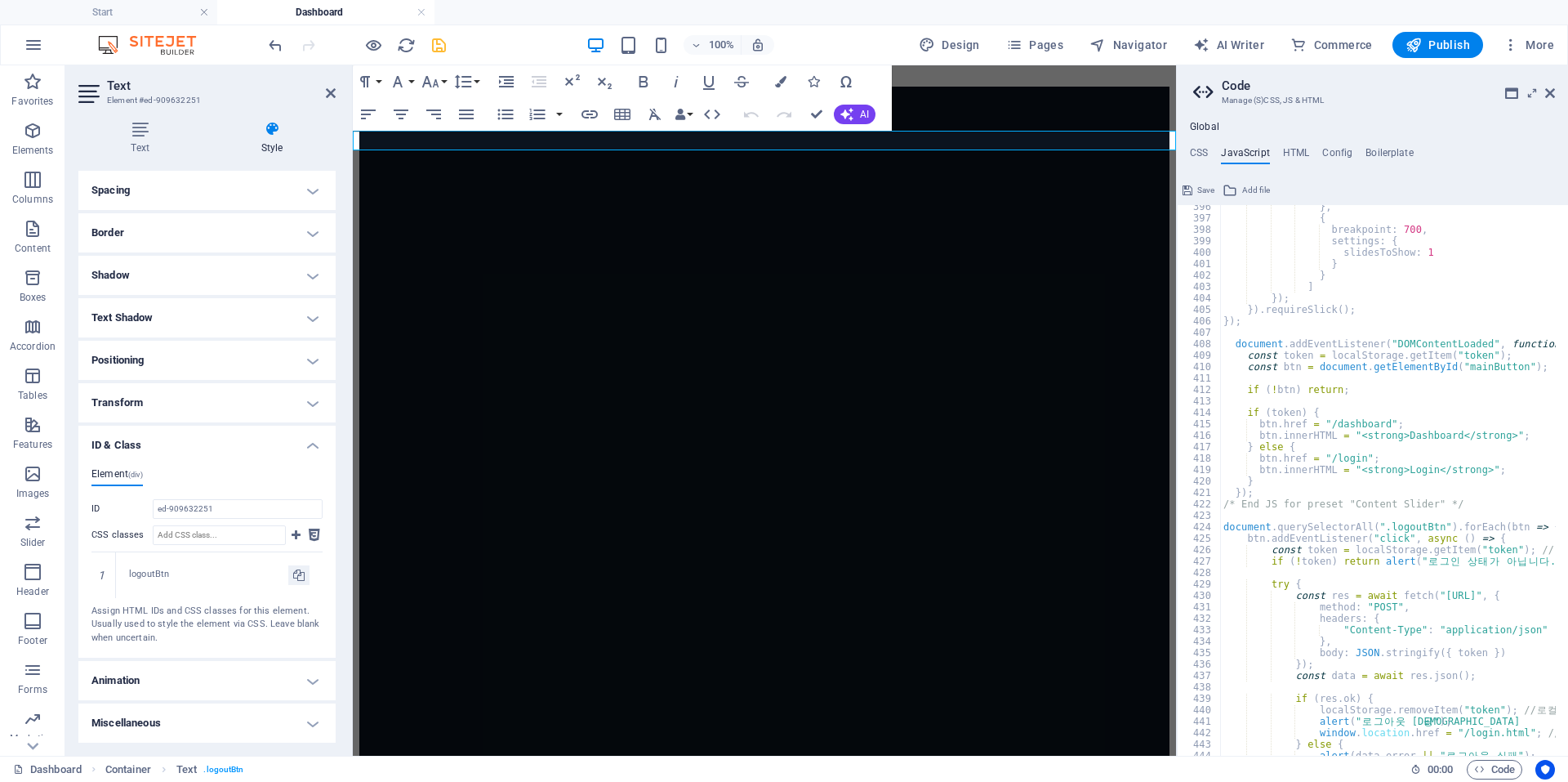
click at [997, 371] on div "SIGN OUT" at bounding box center [763, 431] width 810 height 690
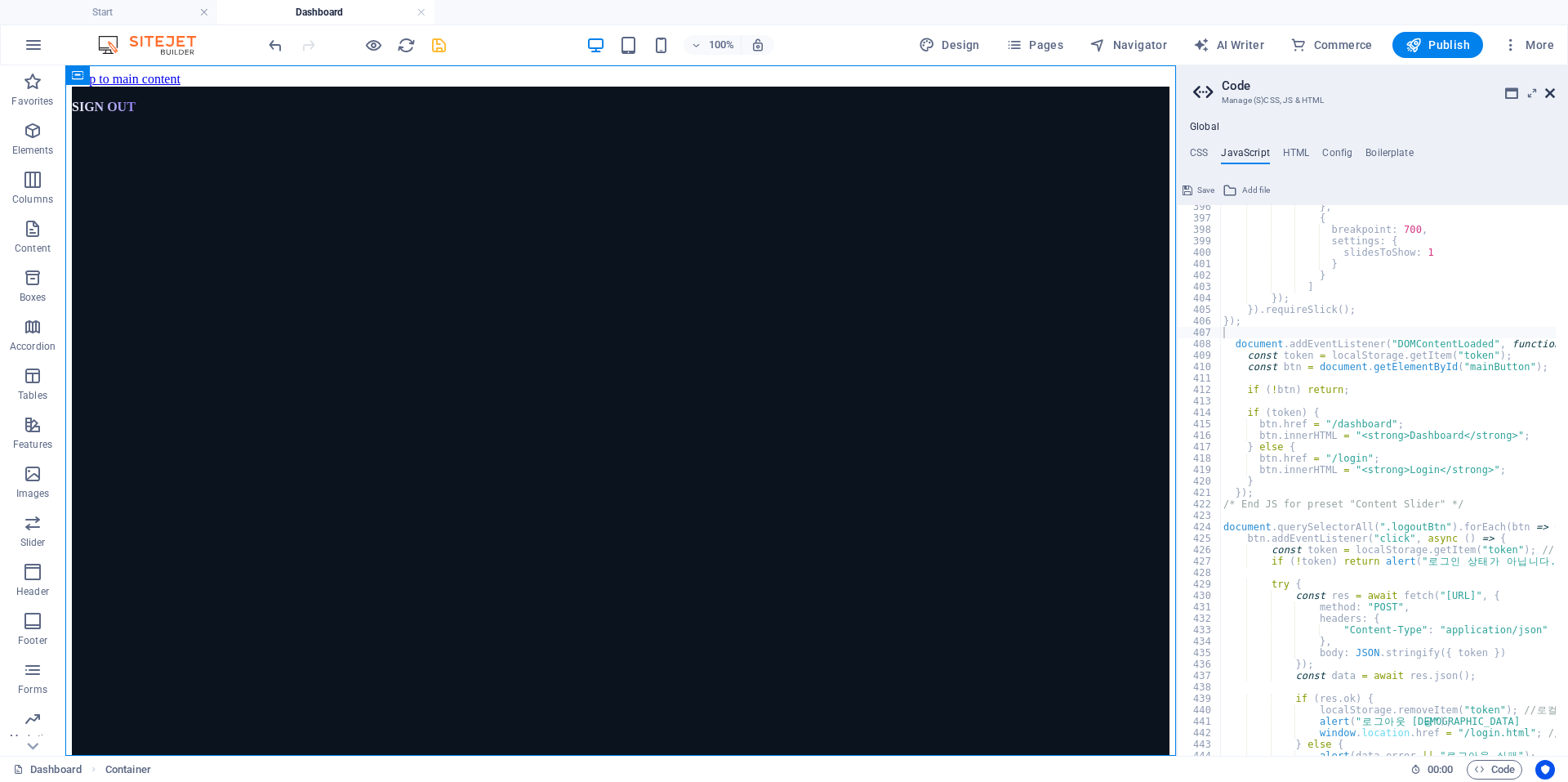
click at [1551, 88] on icon at bounding box center [1550, 93] width 10 height 13
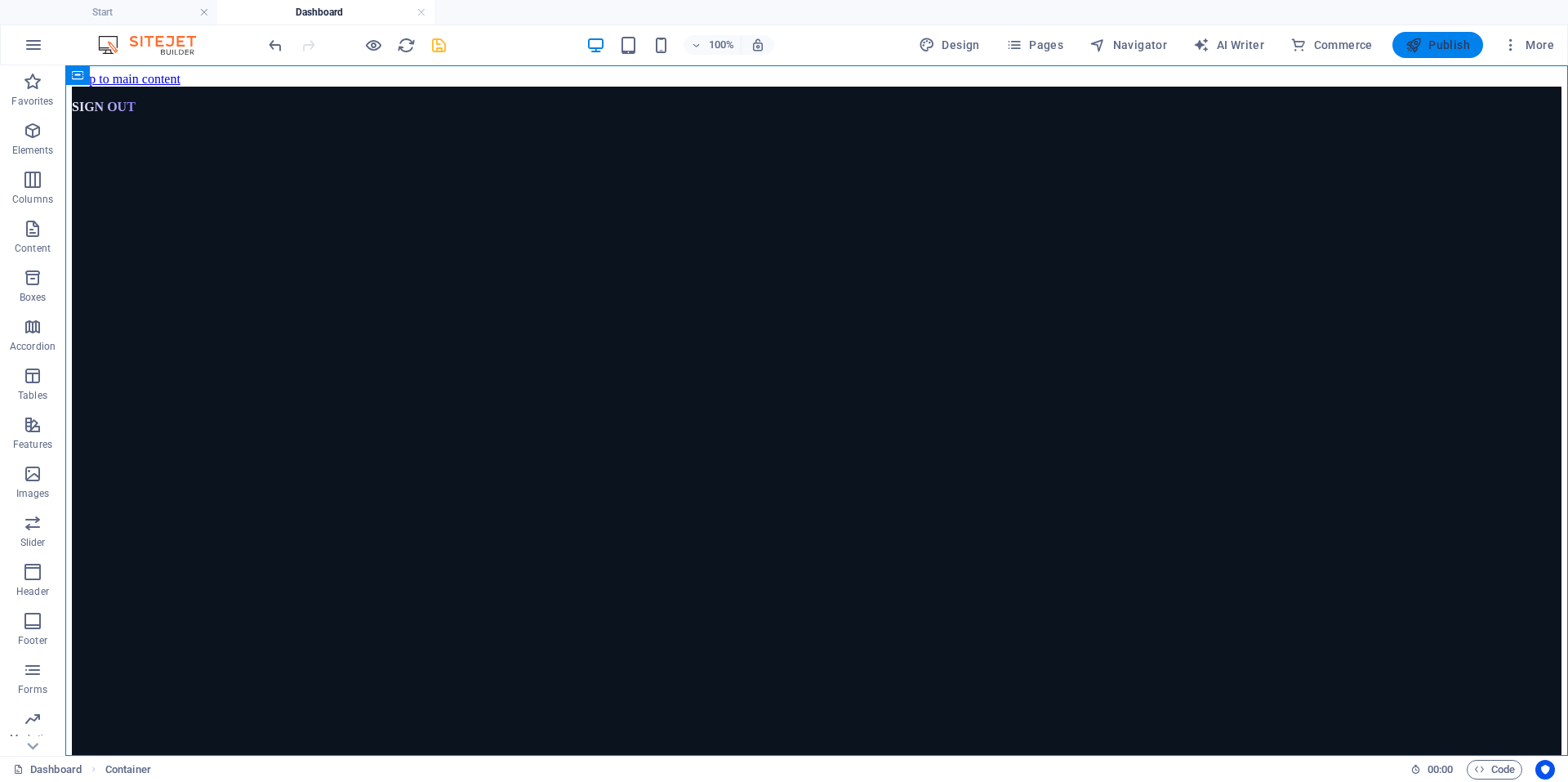
click at [1419, 34] on button "Publish" at bounding box center [1436, 45] width 90 height 26
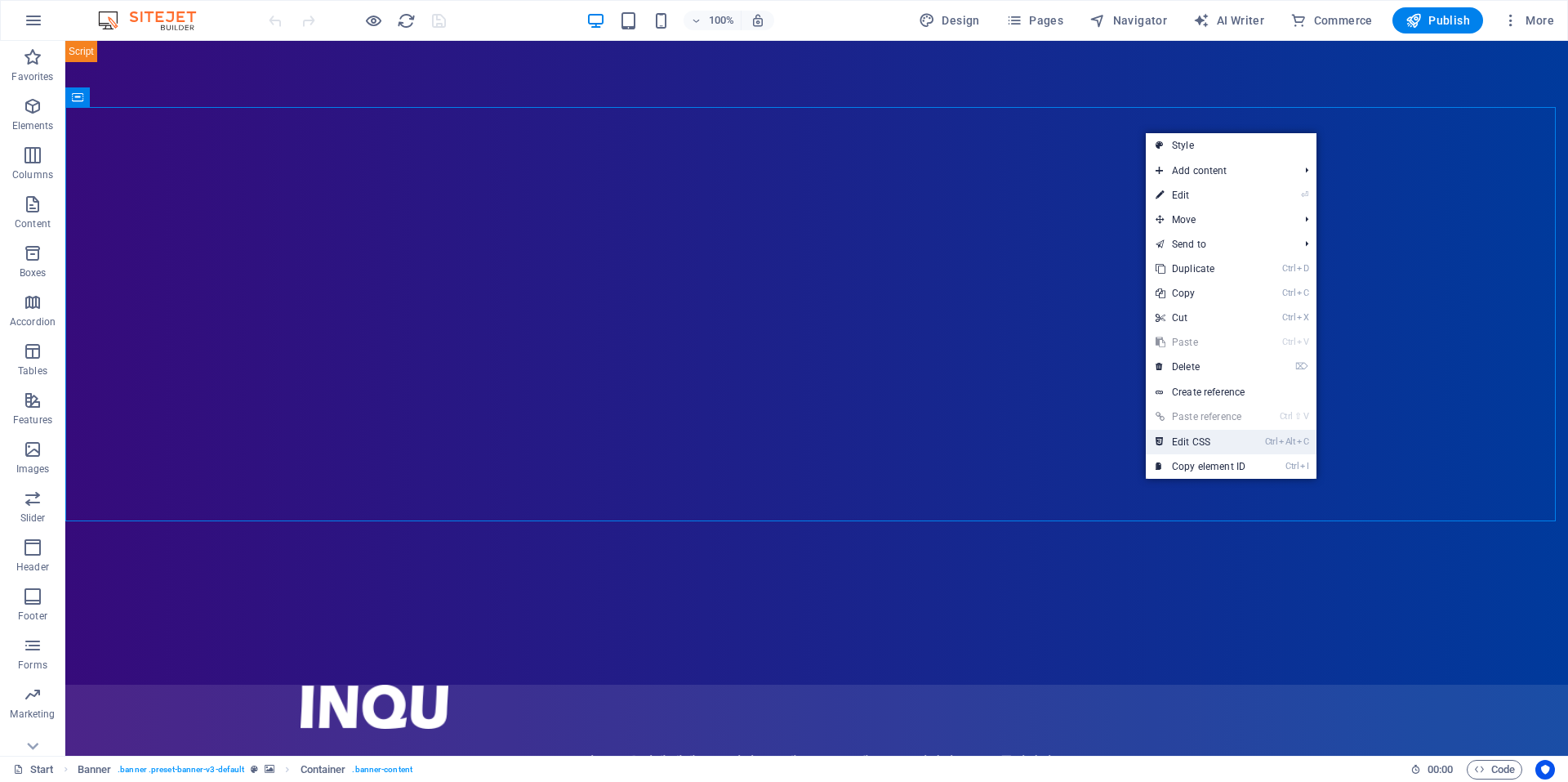
click at [1205, 432] on link "Ctrl Alt C Edit CSS" at bounding box center [1200, 441] width 110 height 25
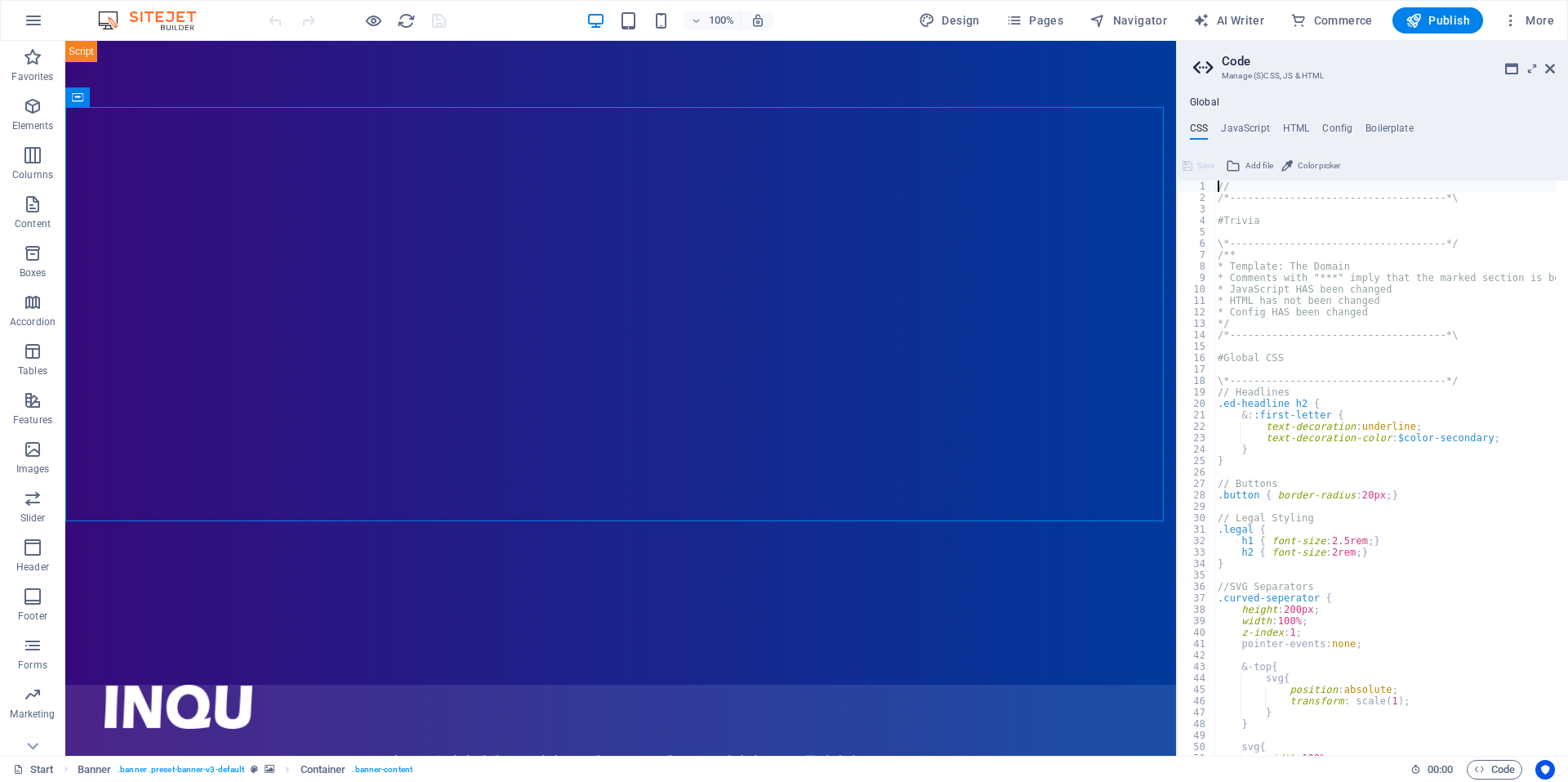
type textarea "@include scroll-down("
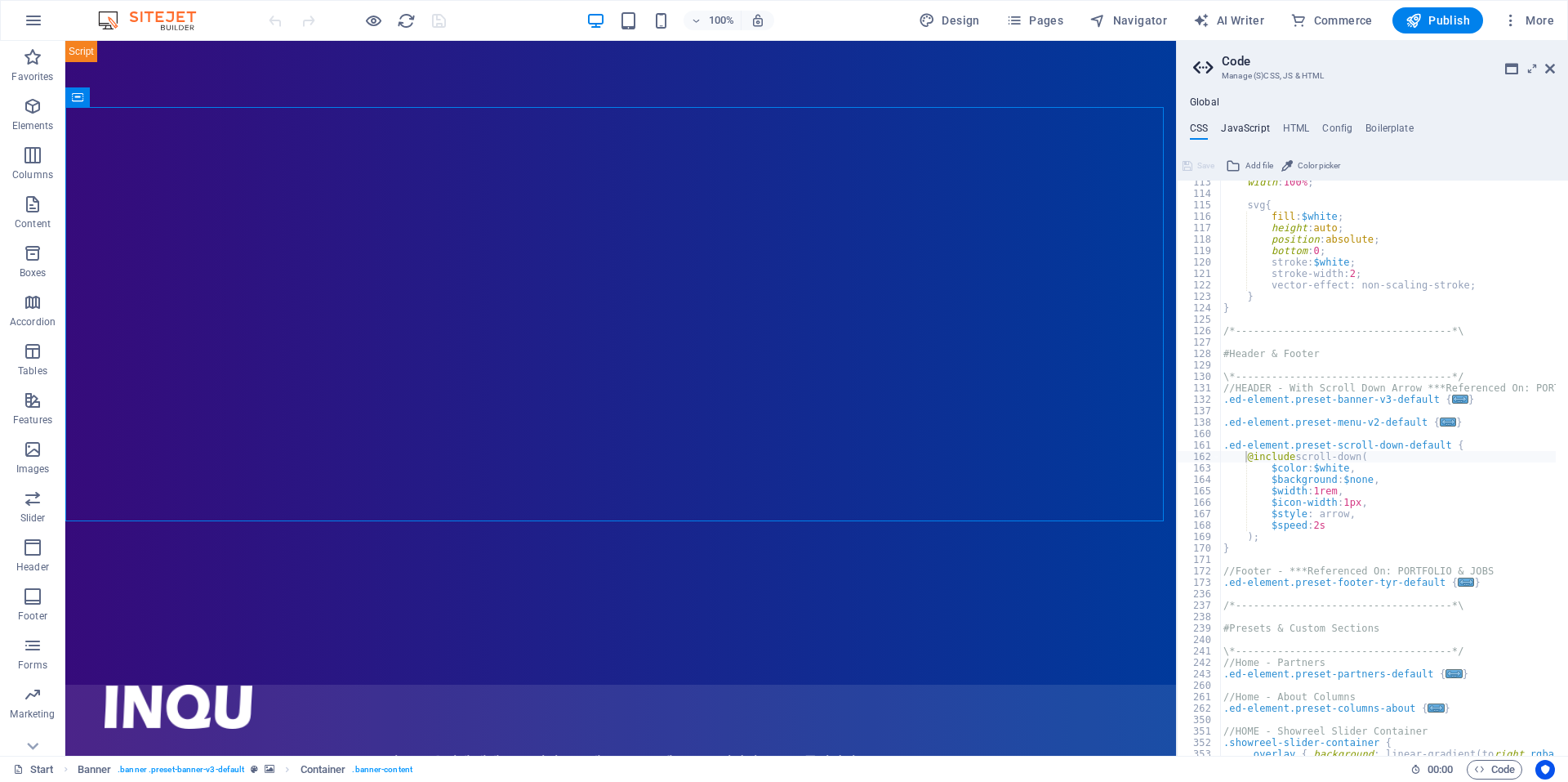
click at [1241, 122] on h4 "JavaScript" at bounding box center [1245, 132] width 48 height 18
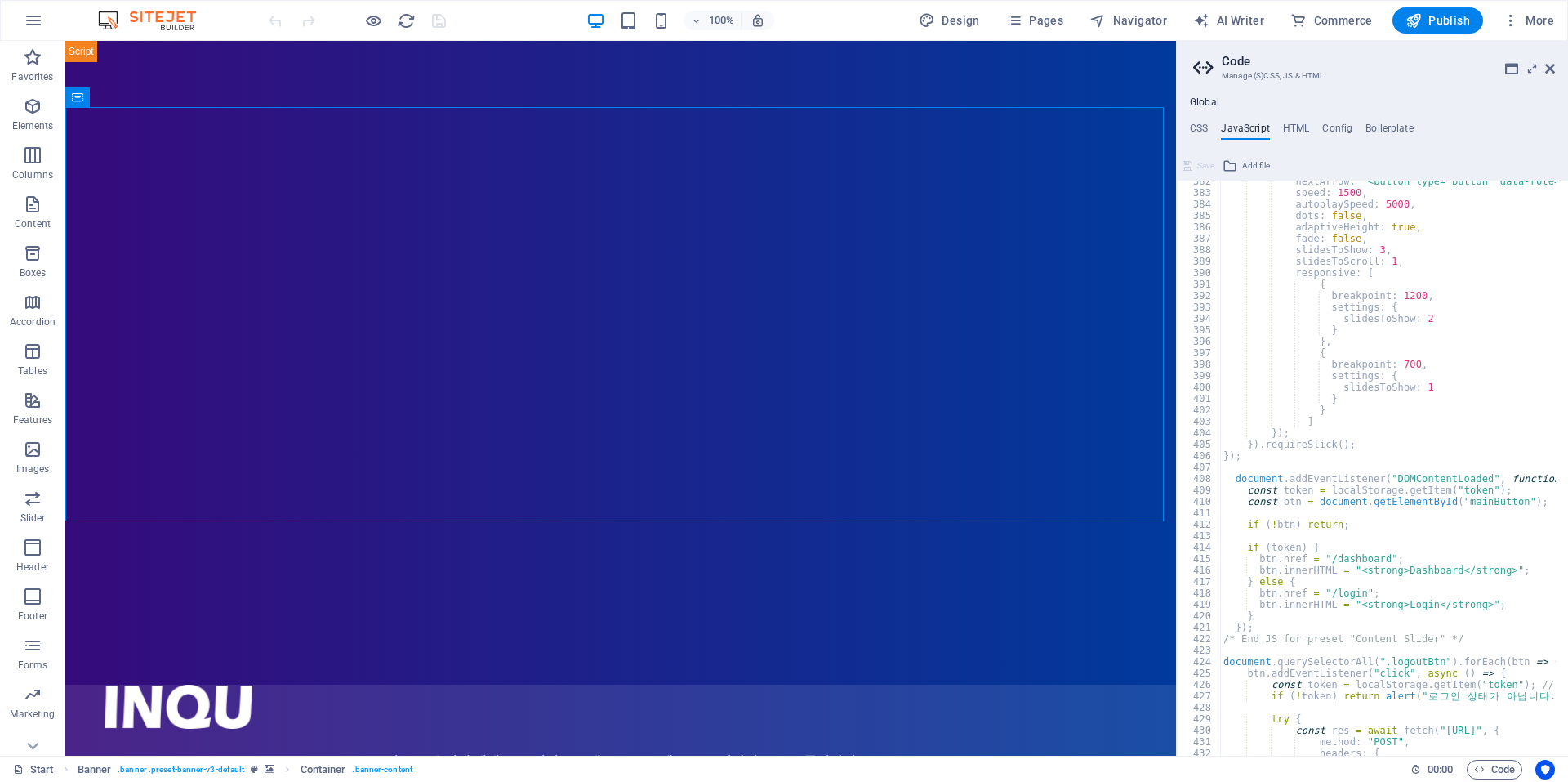
scroll to position [4594, 0]
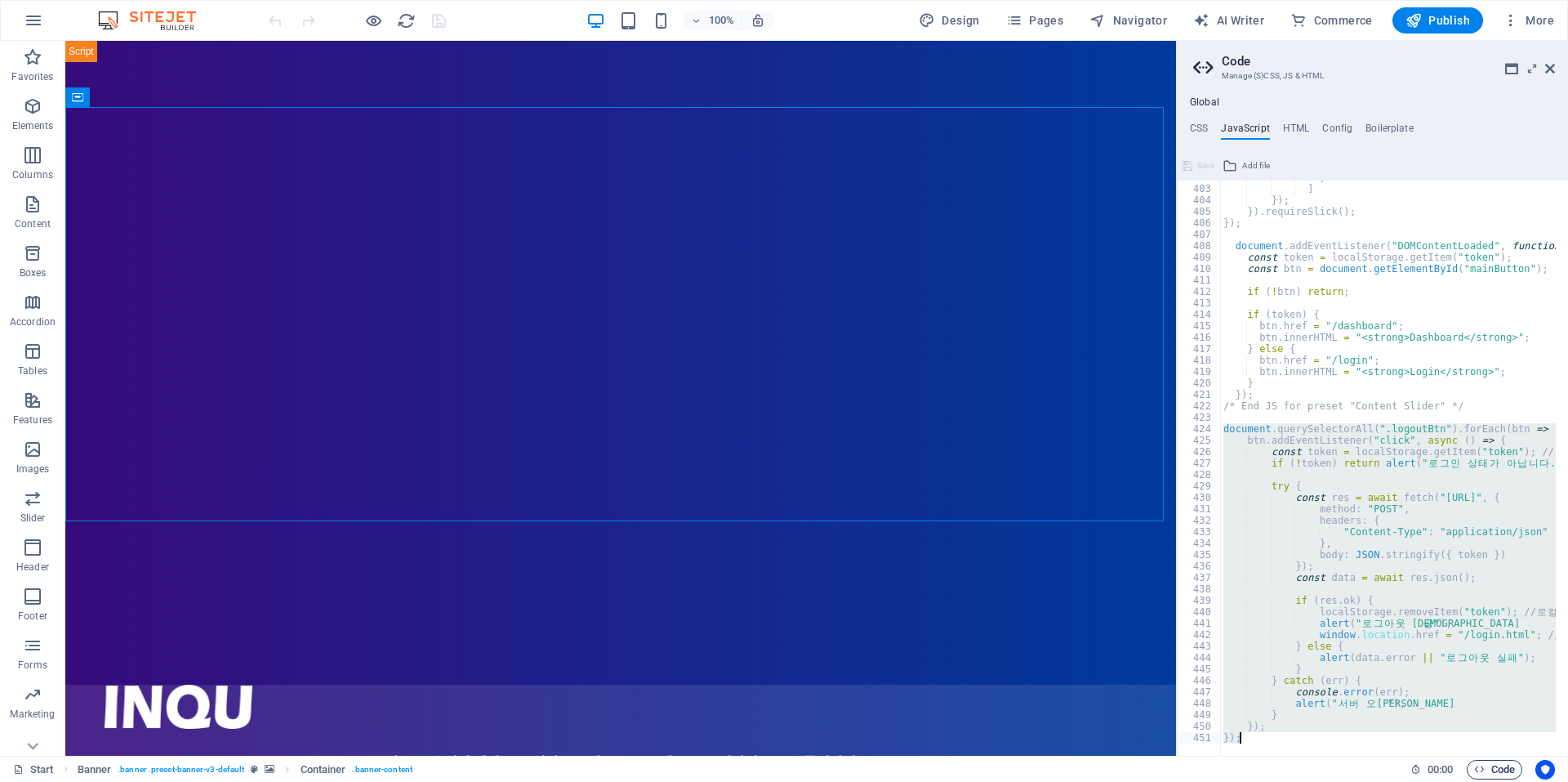
drag, startPoint x: 1222, startPoint y: 425, endPoint x: 1468, endPoint y: 772, distance: 425.4
click at [1479, 756] on div "Start Favorites Elements Columns Content Boxes Accordion Tables Features Images…" at bounding box center [784, 398] width 1568 height 714
click at [1226, 428] on div "} ] }) ; }) . requireSlick ( ) ; }) ; document . addEventListener ( "DOMContent…" at bounding box center [1387, 468] width 335 height 575
drag, startPoint x: 1223, startPoint y: 429, endPoint x: 1458, endPoint y: 783, distance: 424.9
click at [1458, 781] on html "INQU Start Favorites Elements Columns Content Boxes Accordion Tables Features I…" at bounding box center [784, 391] width 1568 height 782
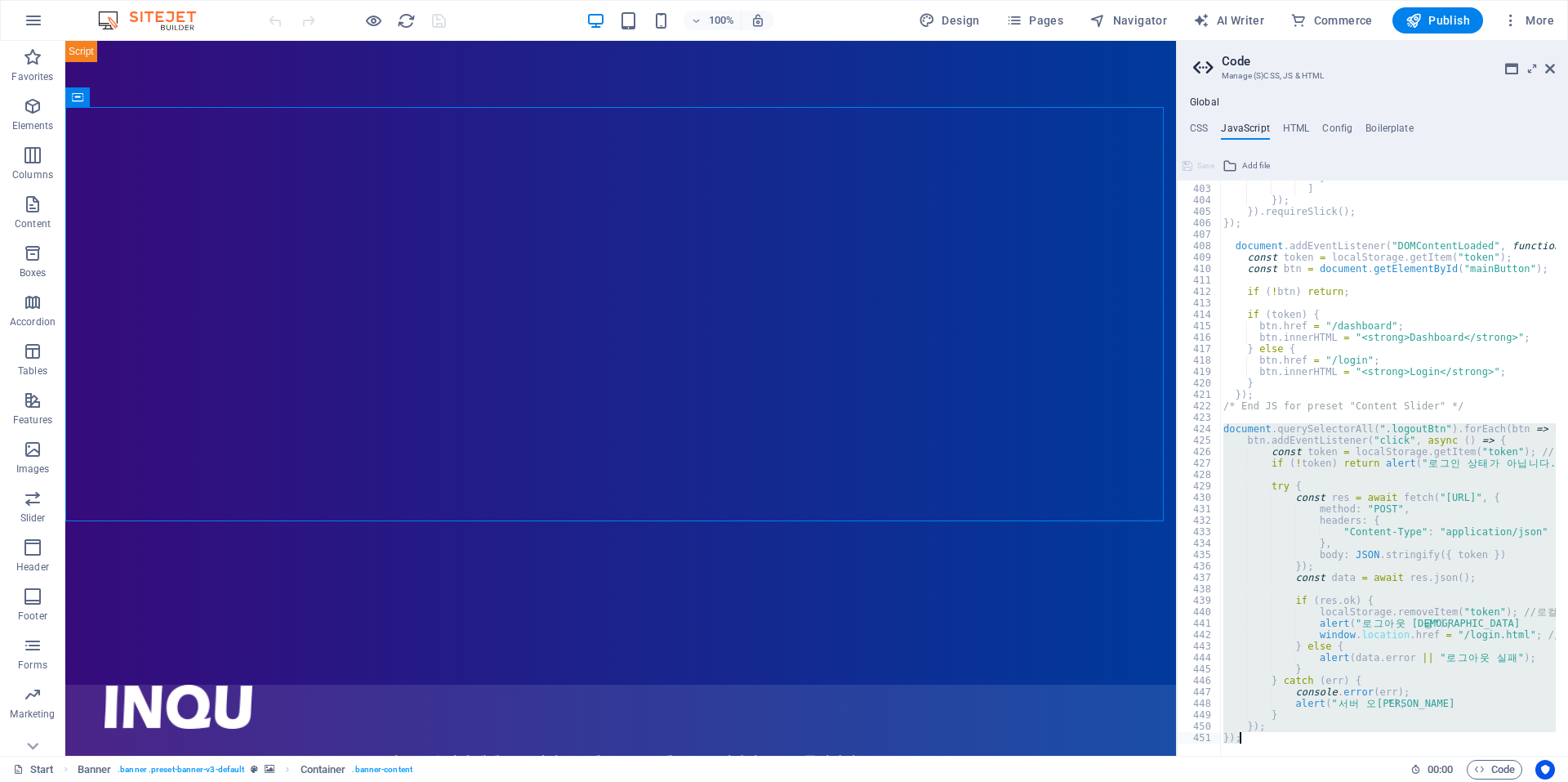
type textarea "}); });"
paste textarea
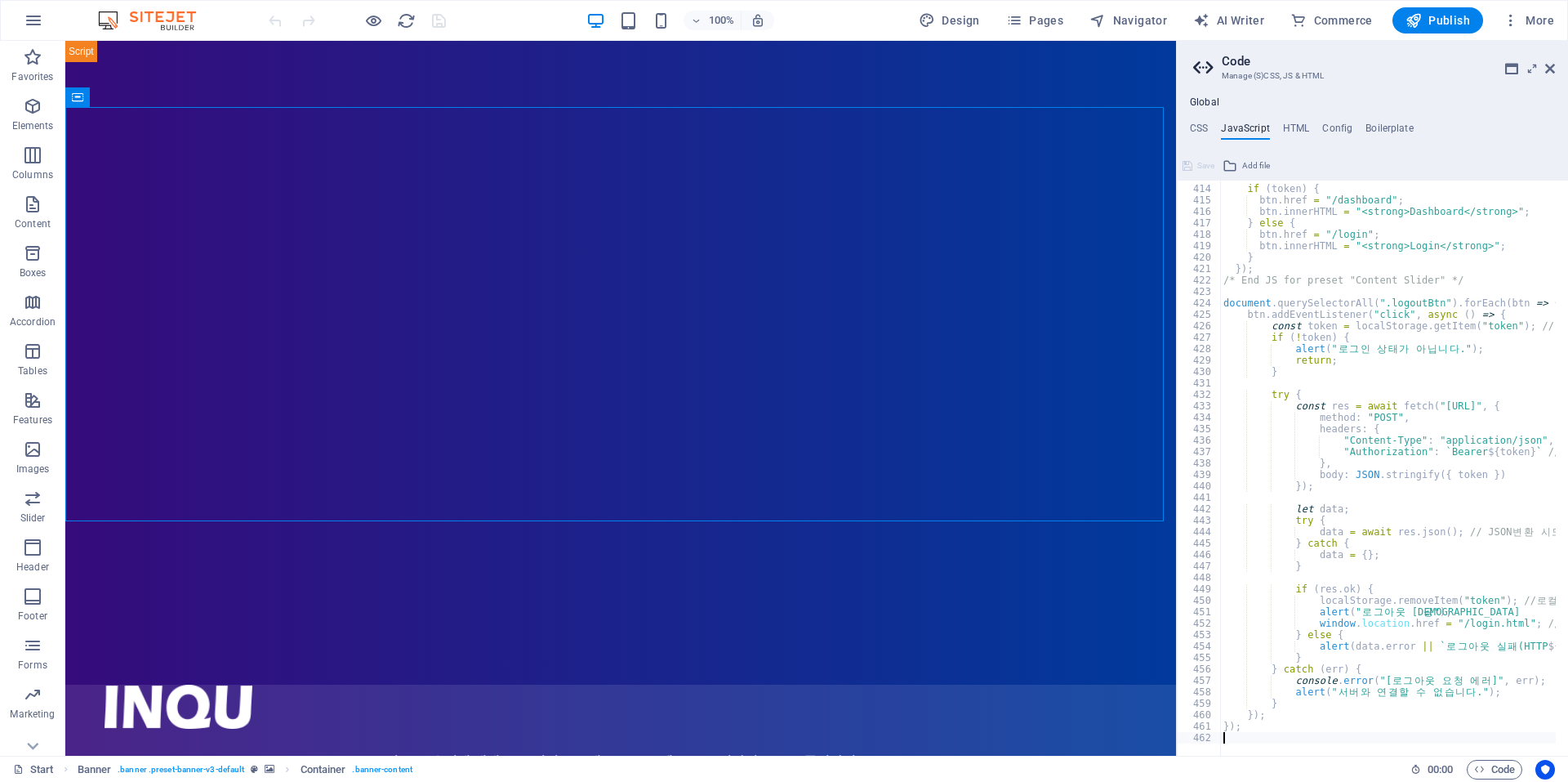
scroll to position [4720, 0]
click at [1437, 15] on span "Publish" at bounding box center [1437, 20] width 65 height 16
